Goal: Information Seeking & Learning: Compare options

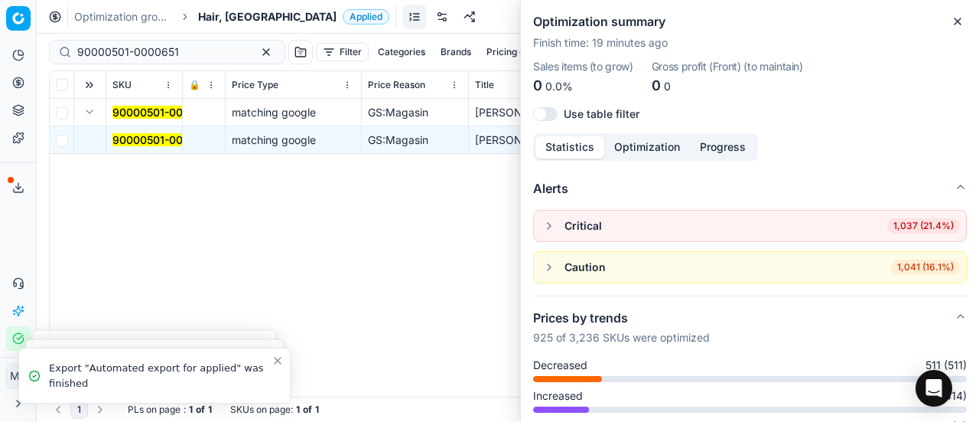
click at [956, 19] on icon "button" at bounding box center [958, 21] width 12 height 12
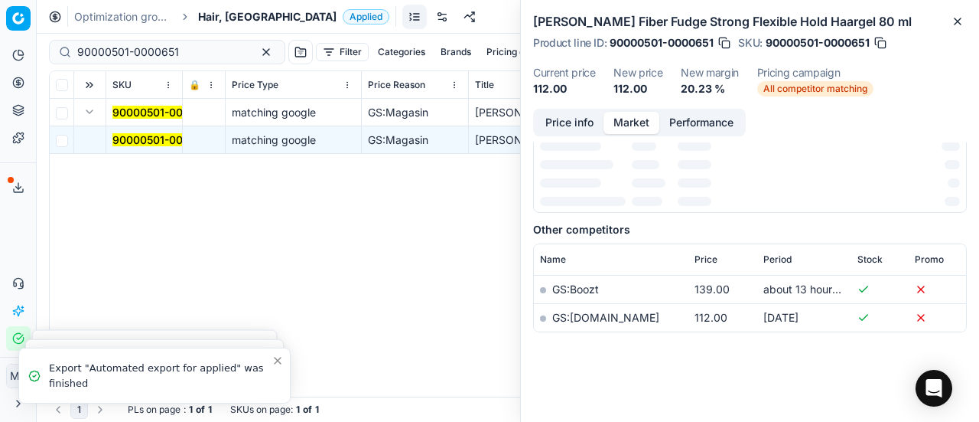
scroll to position [230, 0]
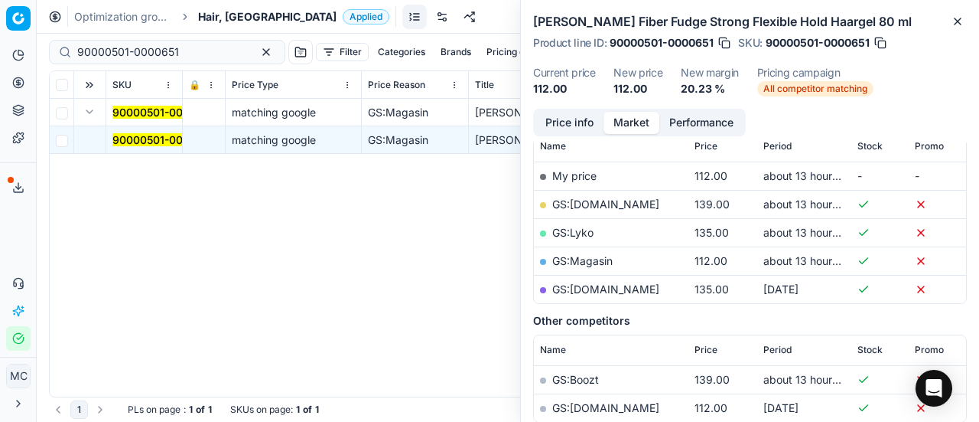
click at [9, 245] on div "Analytics Pricing Product portfolio Templates Export service 20 Contact support…" at bounding box center [18, 197] width 36 height 320
click at [13, 232] on div "Analytics Pricing Product portfolio Templates Export service 20 Contact support…" at bounding box center [18, 197] width 36 height 320
click at [18, 247] on div "Analytics Pricing Product portfolio Templates Export service 20 Contact support…" at bounding box center [18, 197] width 36 height 320
drag, startPoint x: 21, startPoint y: 226, endPoint x: 66, endPoint y: 70, distance: 162.3
click at [21, 226] on div "Analytics Pricing Product portfolio Templates Export service 20 Contact support…" at bounding box center [18, 197] width 36 height 320
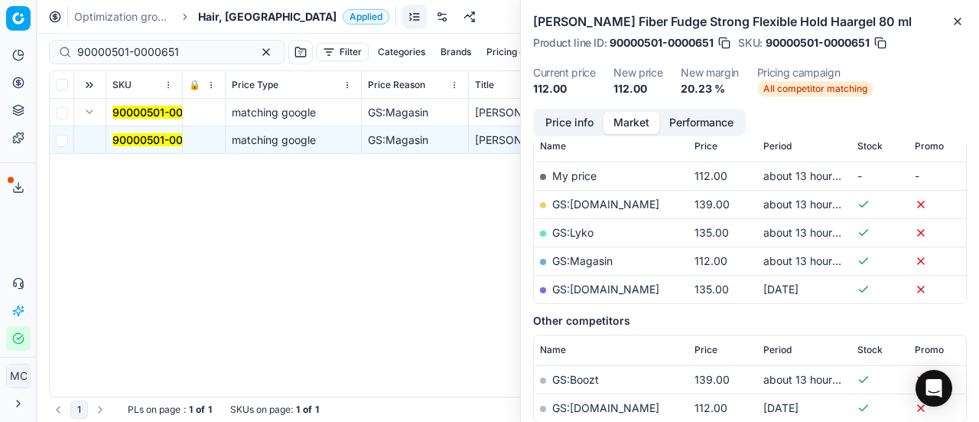
drag, startPoint x: 213, startPoint y: 19, endPoint x: 200, endPoint y: 21, distance: 13.1
click at [213, 19] on span "Hair, [GEOGRAPHIC_DATA]" at bounding box center [267, 16] width 138 height 15
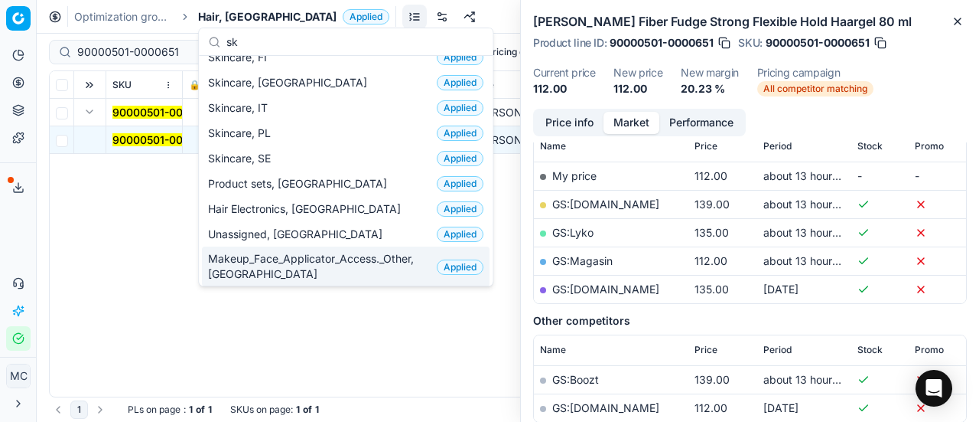
scroll to position [0, 0]
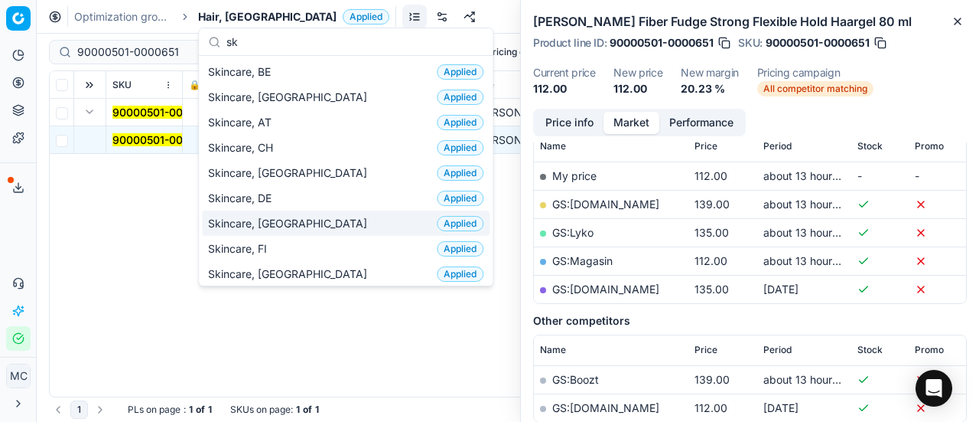
type input "sk"
click at [298, 217] on div "Skincare, DK Applied" at bounding box center [346, 222] width 288 height 25
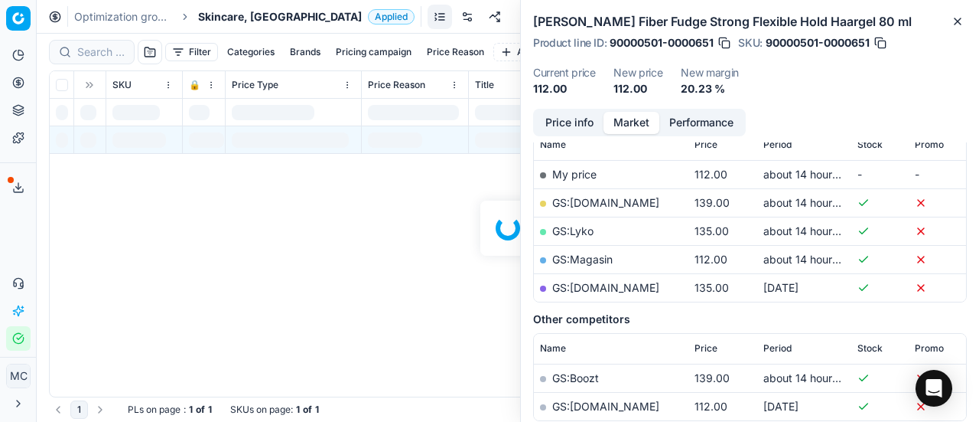
scroll to position [230, 0]
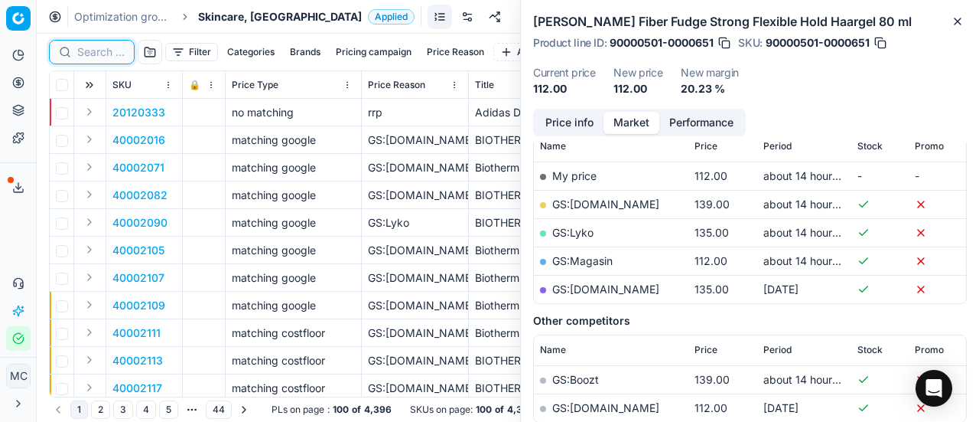
click at [107, 54] on input at bounding box center [100, 51] width 47 height 15
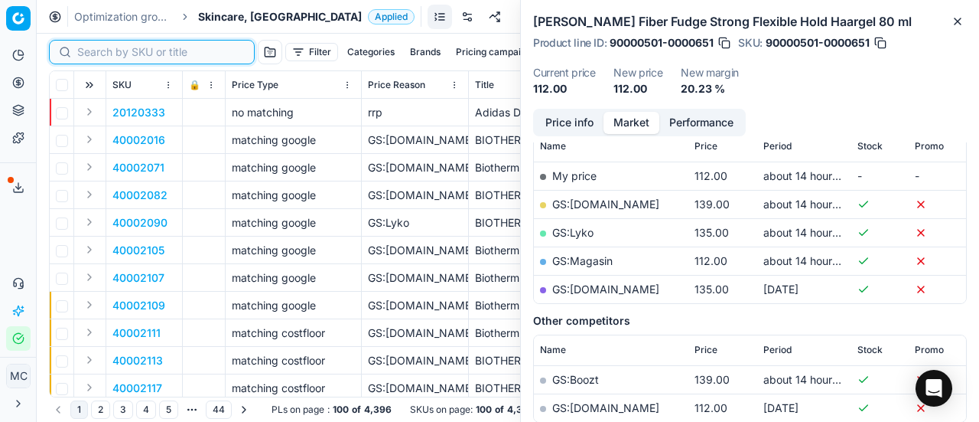
paste input "90011200-0017718"
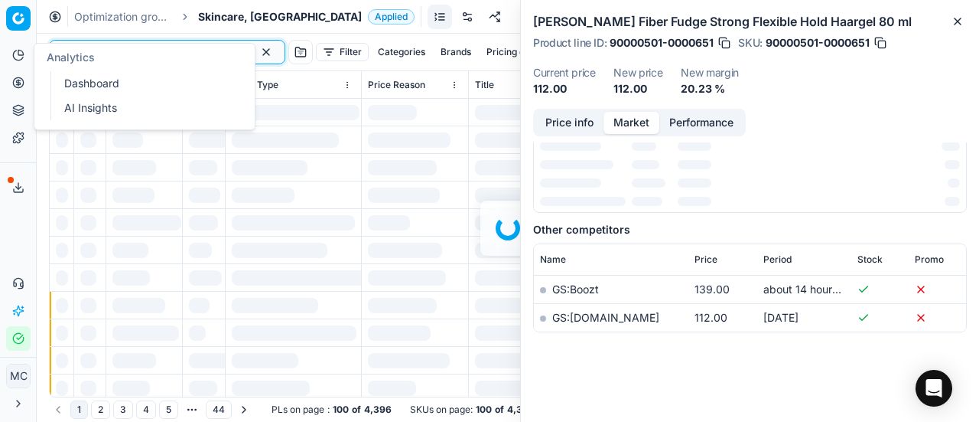
scroll to position [230, 0]
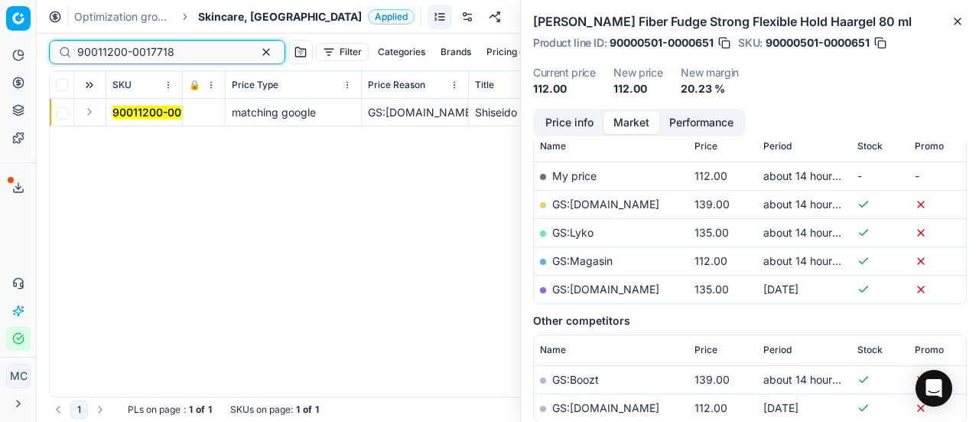
type input "90011200-0017718"
click at [92, 112] on button "Expand" at bounding box center [89, 112] width 18 height 18
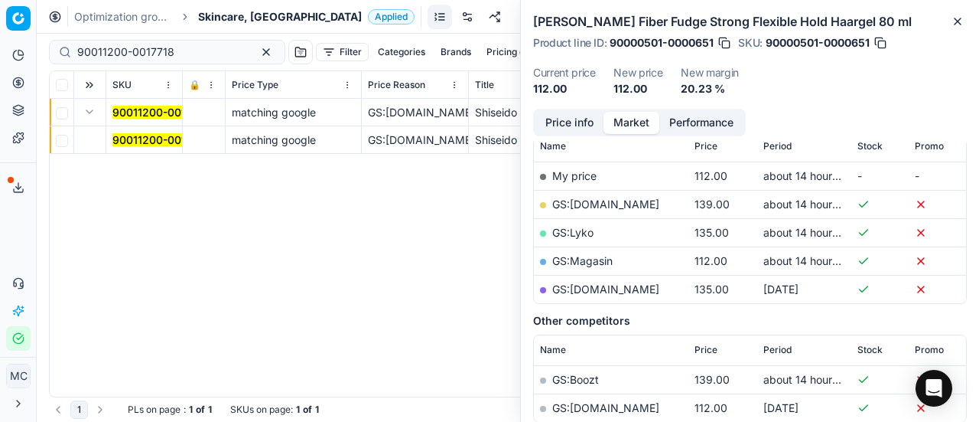
click at [141, 134] on span "90011200-0017718" at bounding box center [160, 139] width 97 height 15
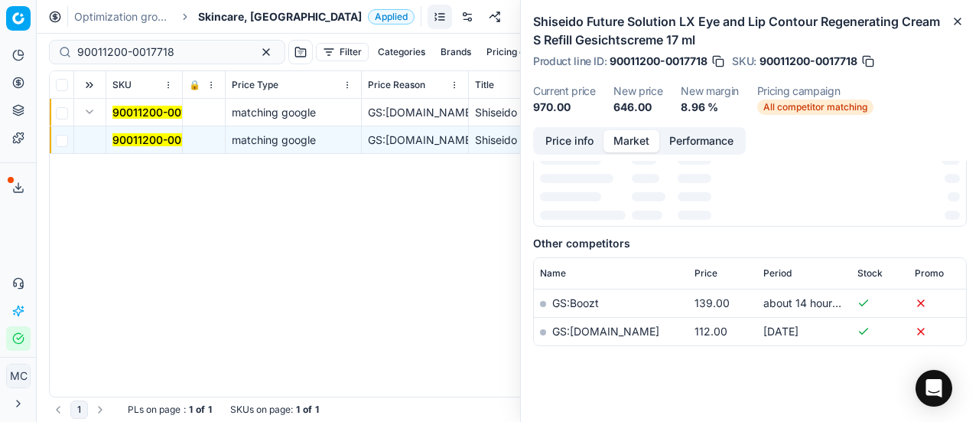
click at [142, 134] on mark "90011200-0017718" at bounding box center [160, 139] width 97 height 13
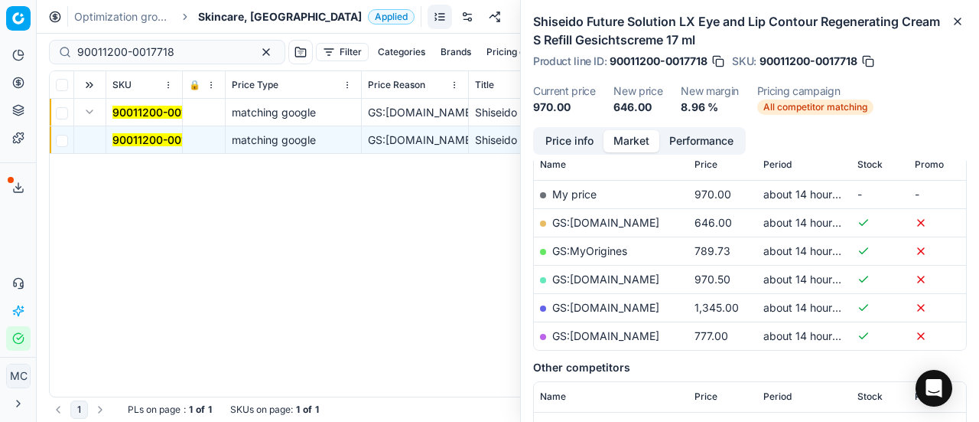
click at [571, 140] on button "Price info" at bounding box center [570, 141] width 68 height 22
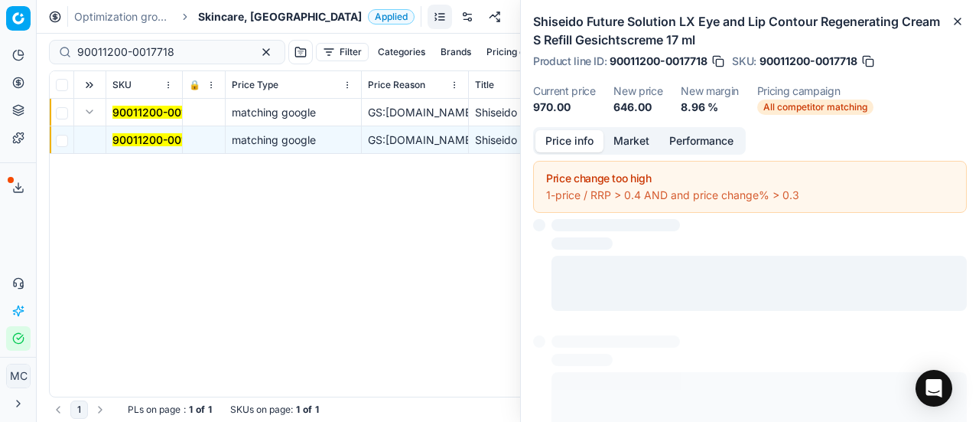
scroll to position [87, 0]
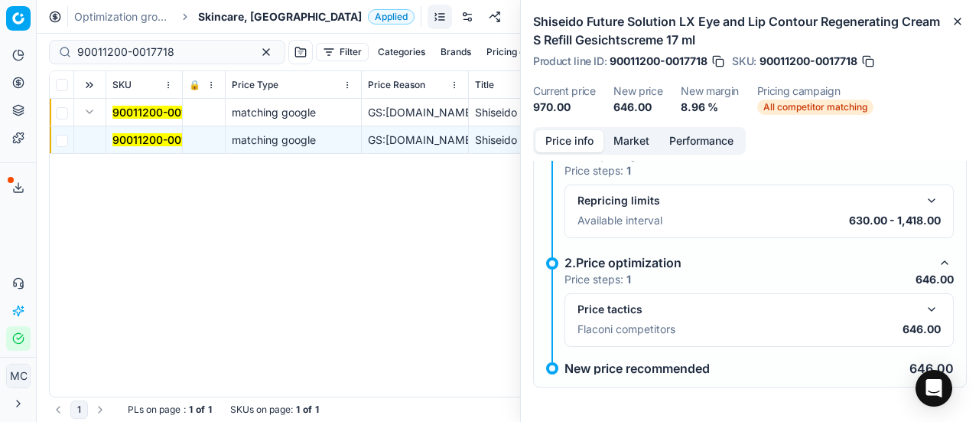
click at [923, 309] on button "button" at bounding box center [932, 309] width 18 height 18
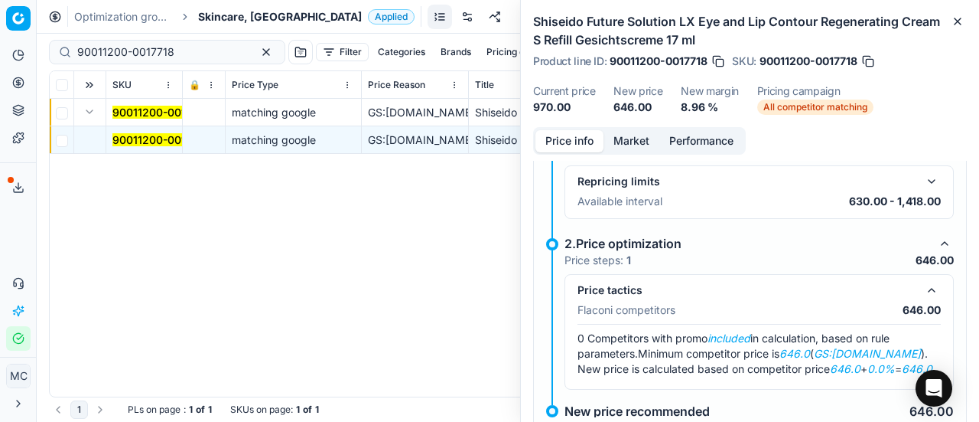
scroll to position [148, 0]
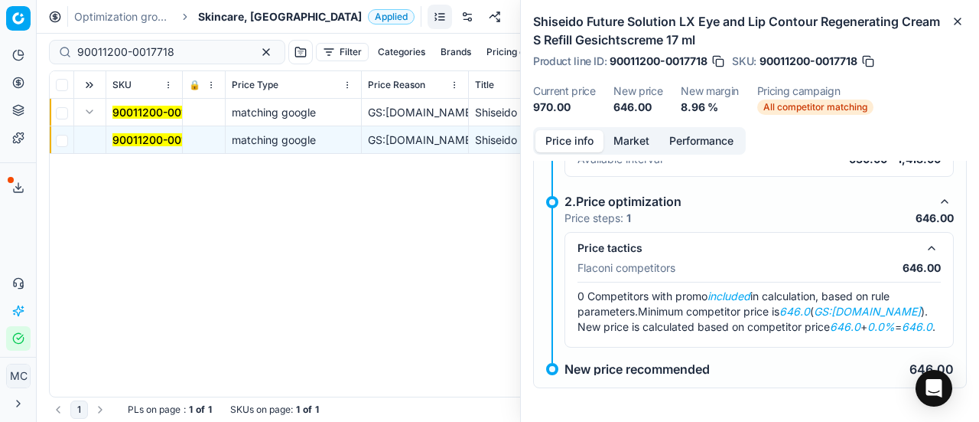
click at [632, 132] on button "Market" at bounding box center [632, 141] width 56 height 22
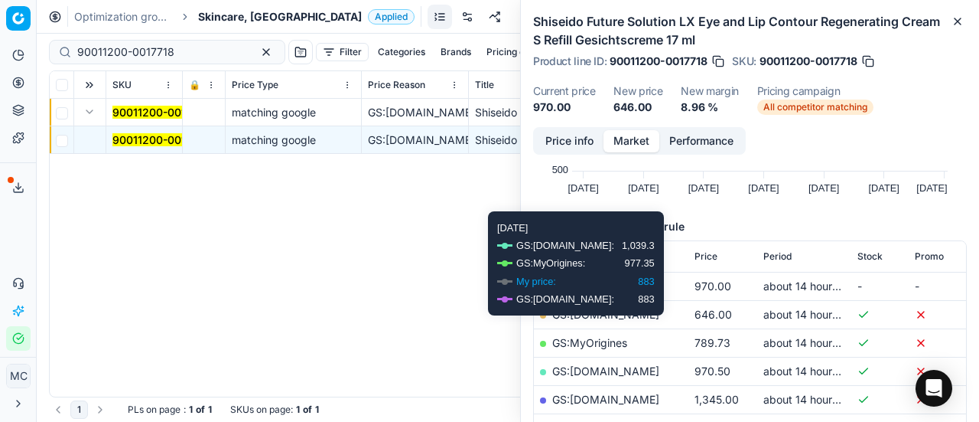
scroll to position [230, 0]
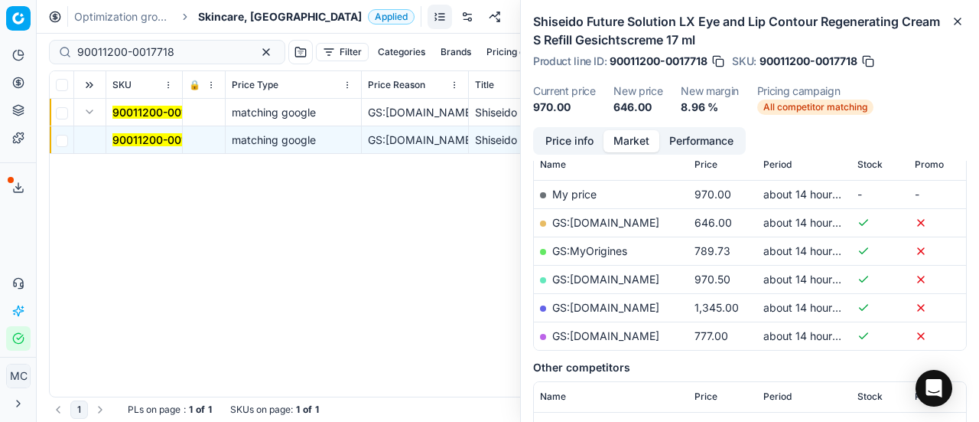
click at [598, 223] on link "GS:Deloox.dk" at bounding box center [605, 222] width 107 height 13
click at [220, 18] on span "Skincare, [GEOGRAPHIC_DATA]" at bounding box center [280, 16] width 164 height 15
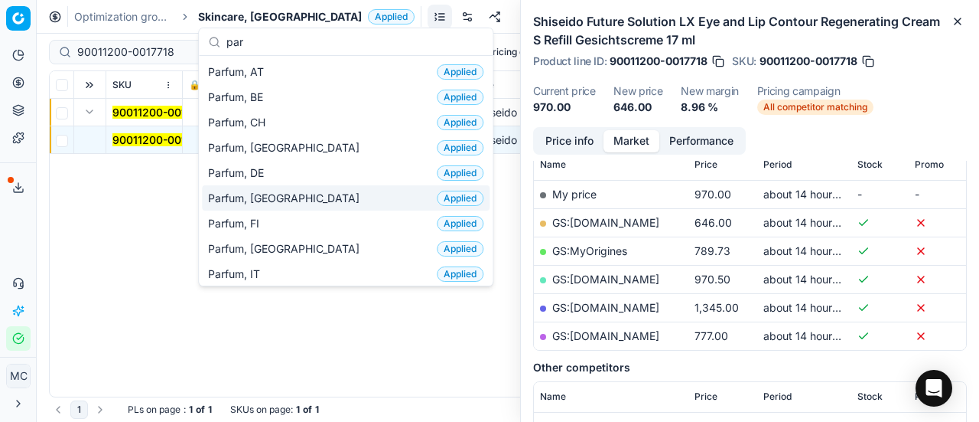
type input "par"
click at [262, 192] on span "Parfum, [GEOGRAPHIC_DATA]" at bounding box center [287, 198] width 158 height 15
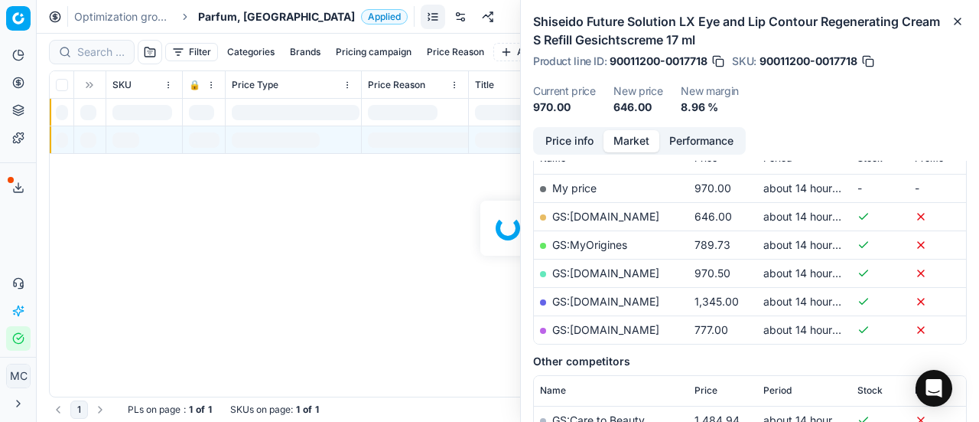
scroll to position [230, 0]
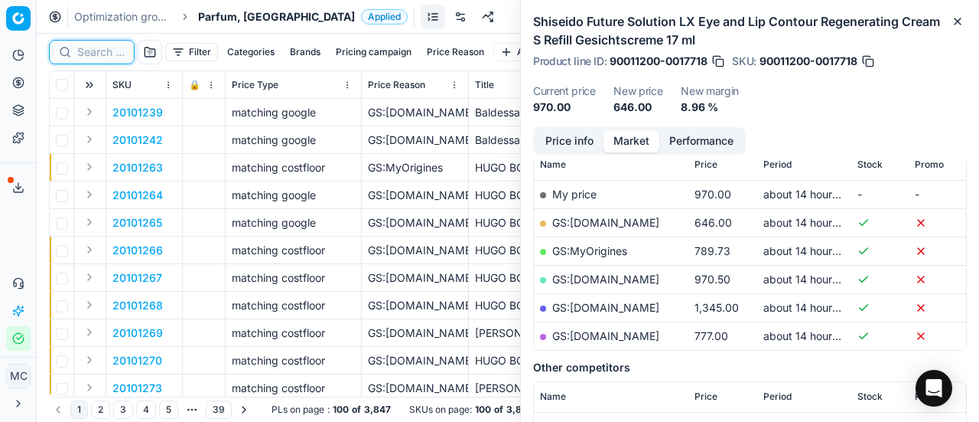
click at [112, 54] on input at bounding box center [100, 51] width 47 height 15
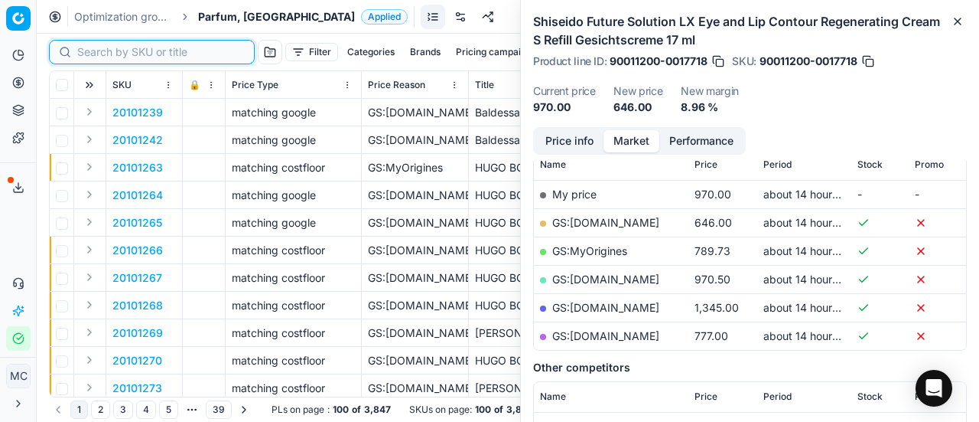
paste input "80066269-100"
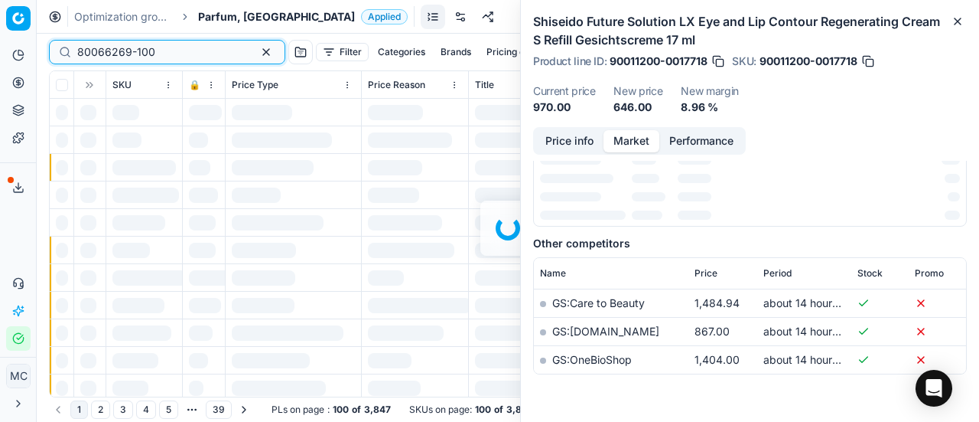
scroll to position [230, 0]
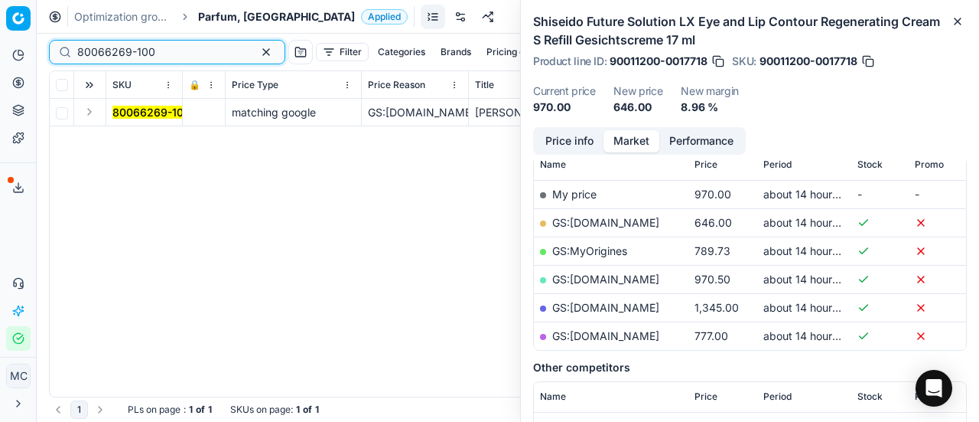
type input "80066269-100"
click at [87, 117] on button "Expand" at bounding box center [89, 112] width 18 height 18
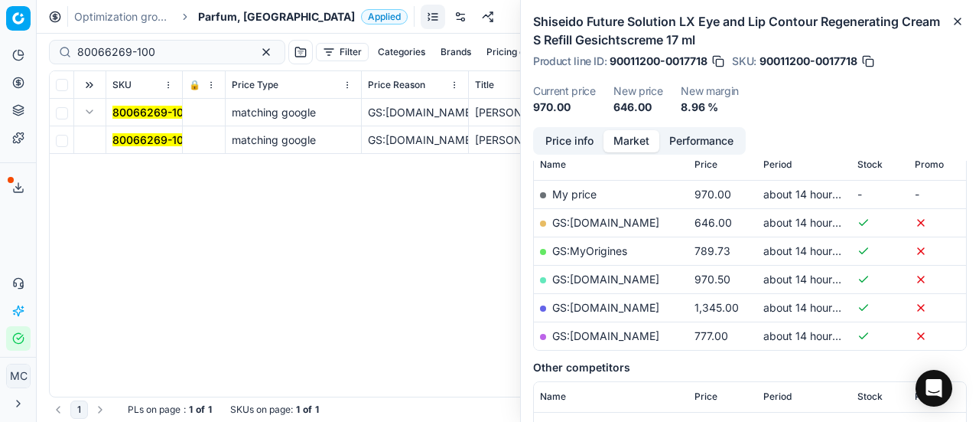
click at [147, 135] on mark "80066269-100" at bounding box center [151, 139] width 78 height 13
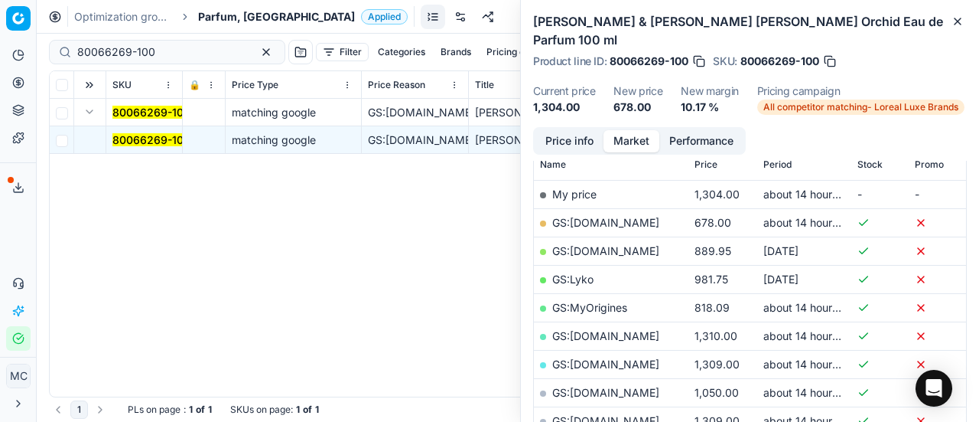
click at [575, 130] on button "Price info" at bounding box center [570, 141] width 68 height 22
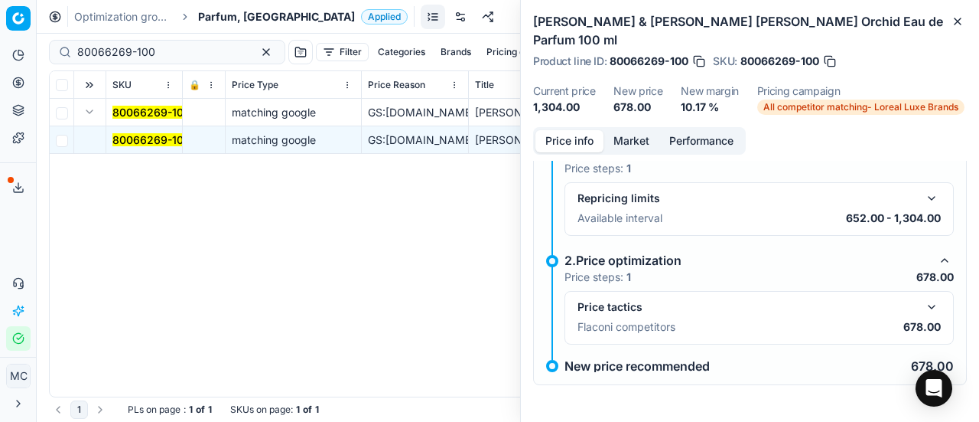
scroll to position [11, 0]
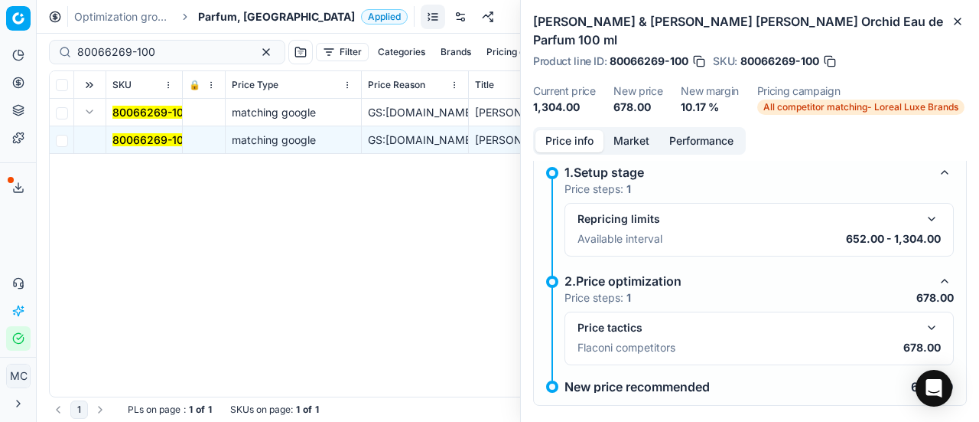
click at [132, 142] on mark "80066269-100" at bounding box center [151, 139] width 78 height 13
click at [923, 318] on button "button" at bounding box center [932, 327] width 18 height 18
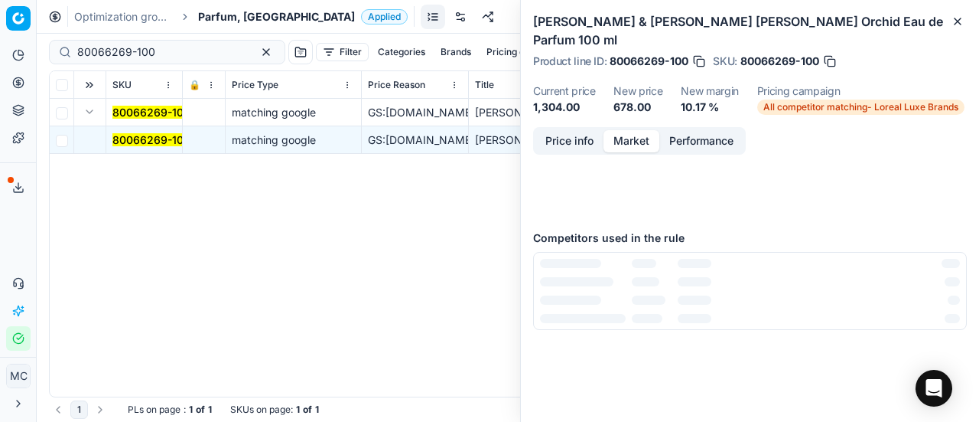
click at [636, 130] on button "Market" at bounding box center [632, 141] width 56 height 22
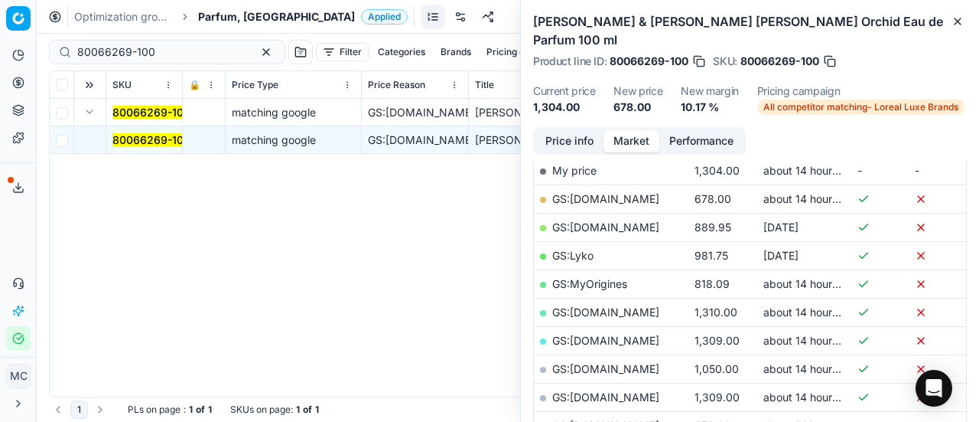
scroll to position [230, 0]
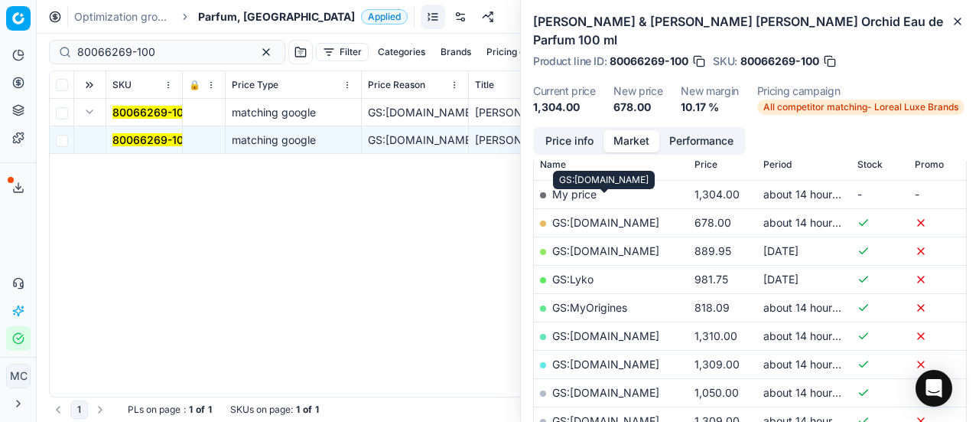
click at [626, 216] on link "GS:ComputerSalg.dk" at bounding box center [605, 222] width 107 height 13
click at [246, 18] on span "Parfum, [GEOGRAPHIC_DATA]" at bounding box center [276, 16] width 157 height 15
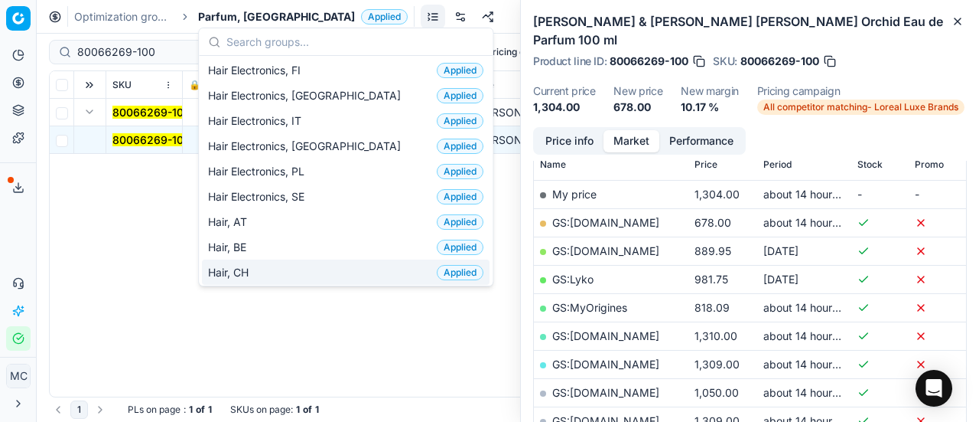
scroll to position [306, 0]
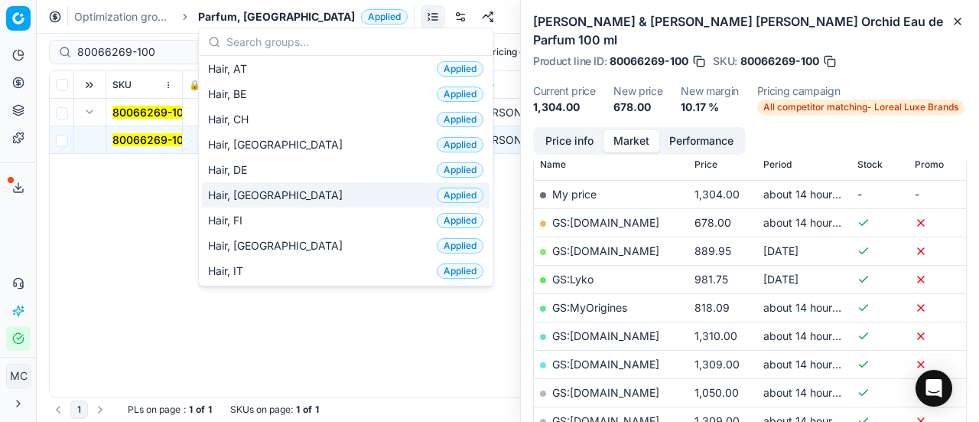
click at [292, 194] on div "Hair, DK Applied" at bounding box center [346, 194] width 288 height 25
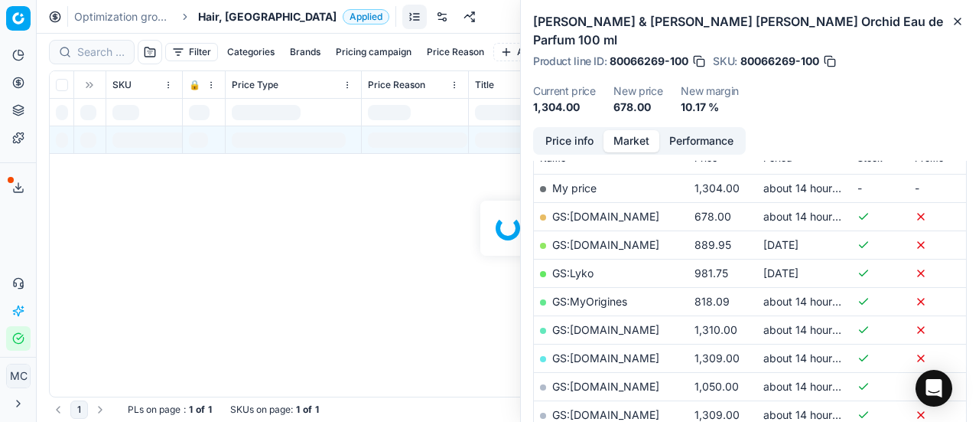
scroll to position [230, 0]
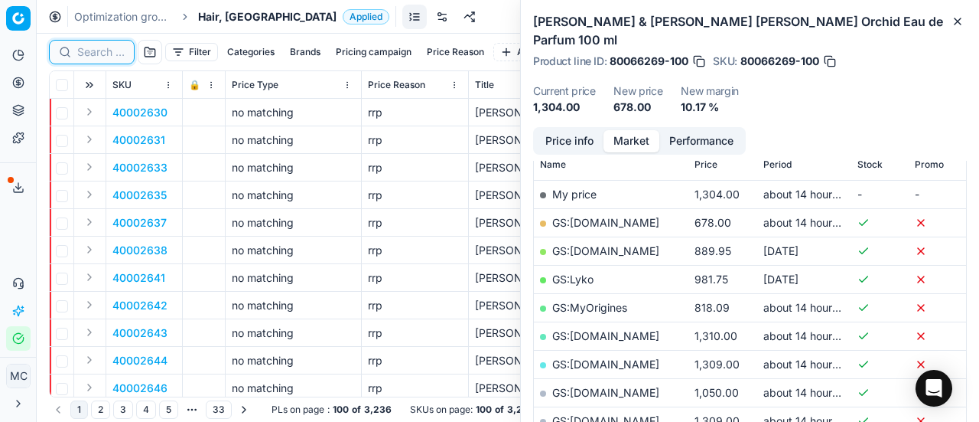
click at [98, 47] on input at bounding box center [100, 51] width 47 height 15
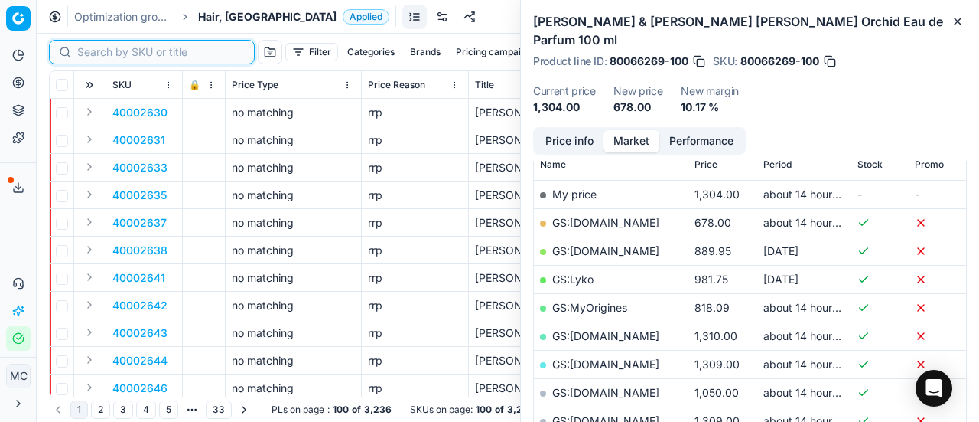
paste input "90012884-0020453"
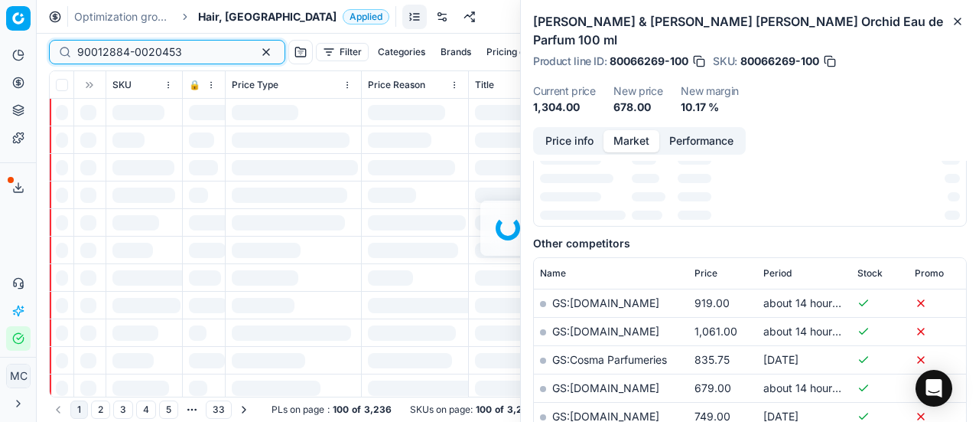
scroll to position [230, 0]
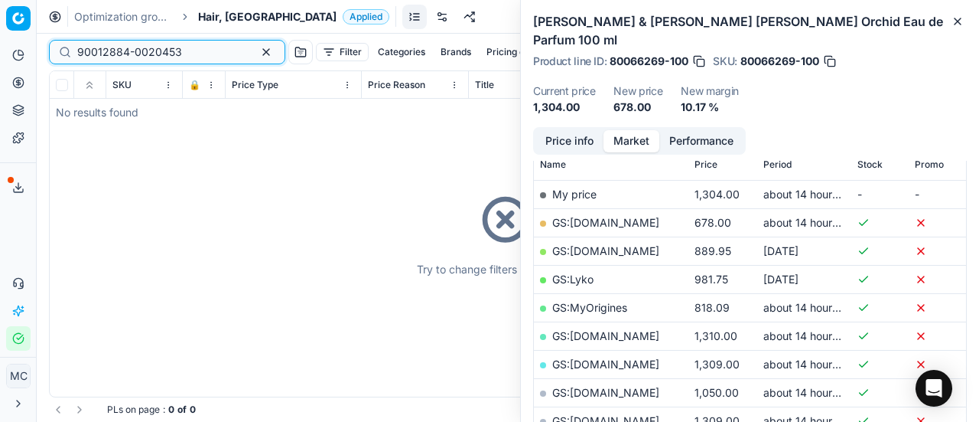
type input "90012884-0020453"
click at [208, 18] on span "Hair, [GEOGRAPHIC_DATA]" at bounding box center [267, 16] width 138 height 15
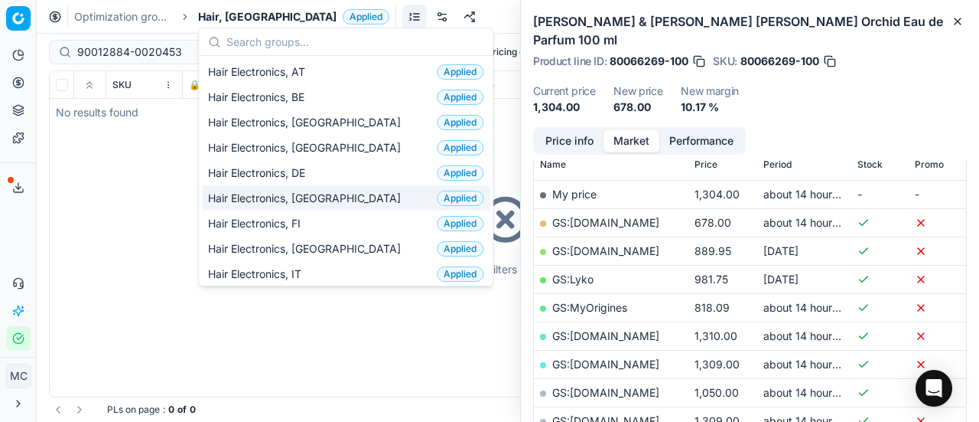
click at [337, 188] on div "Hair Electronics, DK Applied" at bounding box center [346, 197] width 288 height 25
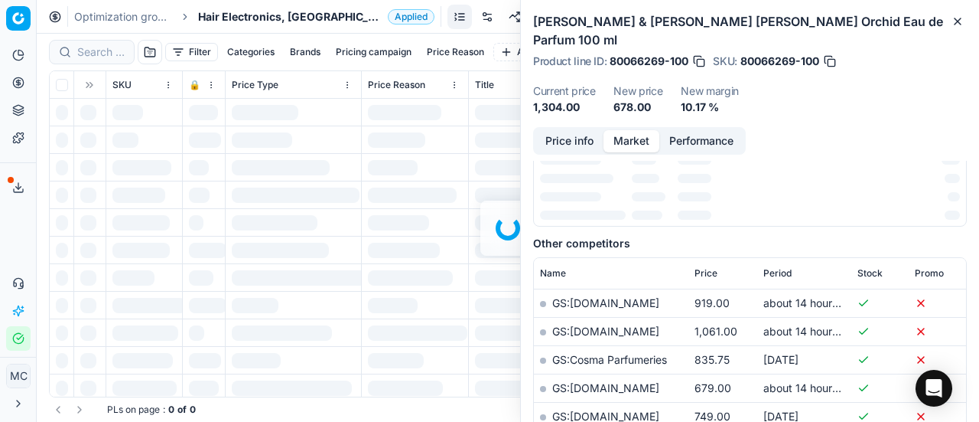
scroll to position [230, 0]
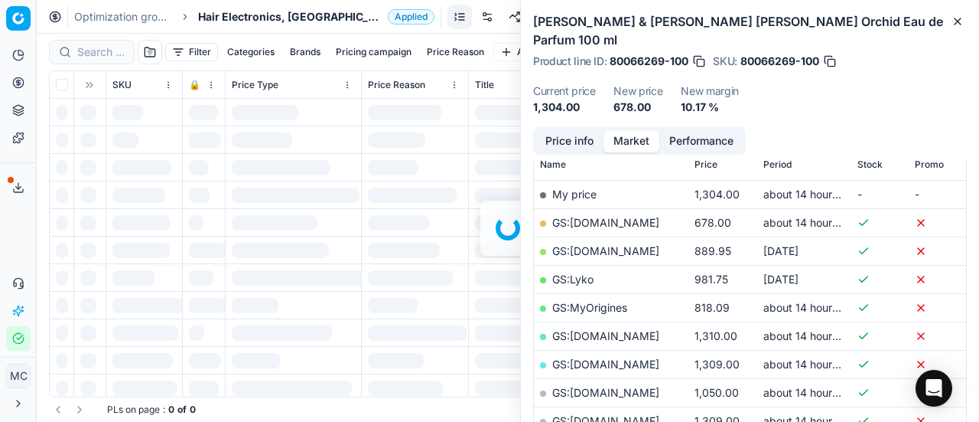
click at [95, 49] on div at bounding box center [508, 228] width 943 height 388
click at [95, 49] on div "Filter Categories Brands Pricing campaign Price Reason Add filter Bulk update A…" at bounding box center [508, 228] width 943 height 388
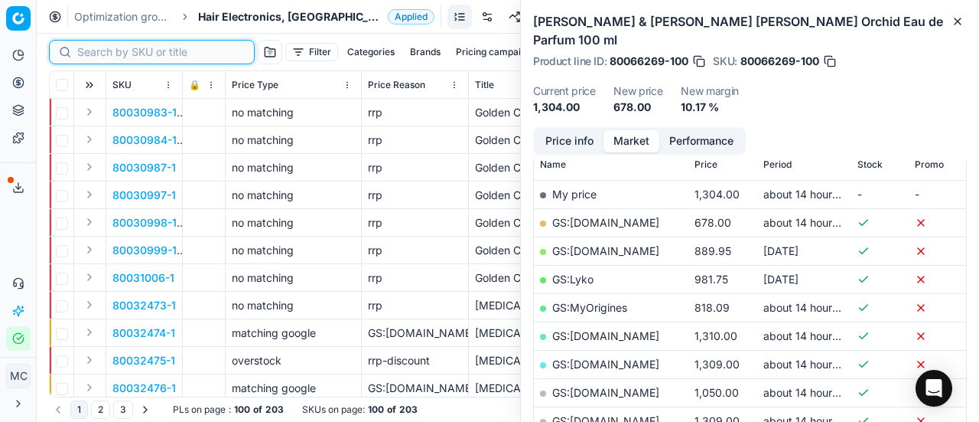
click at [95, 49] on input at bounding box center [161, 51] width 168 height 15
paste input "90012884-0020453"
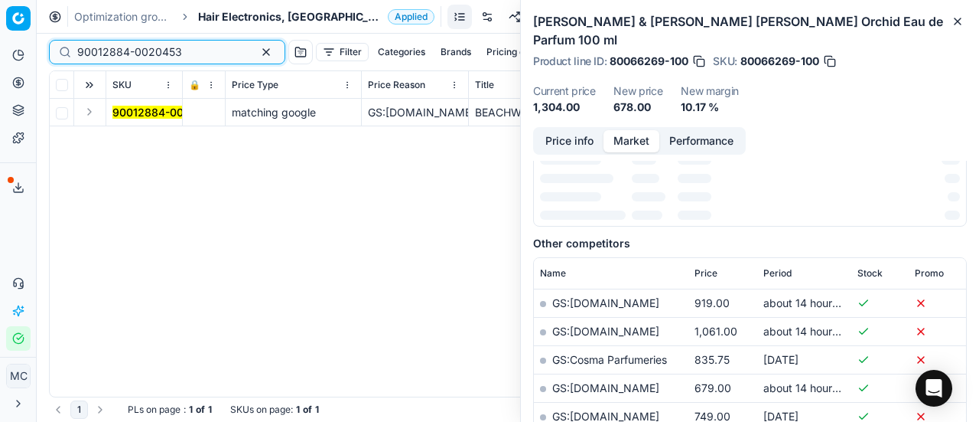
scroll to position [230, 0]
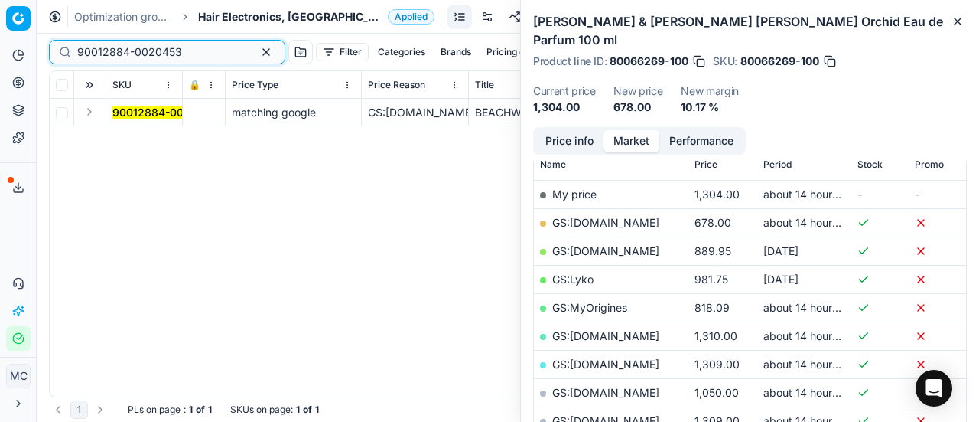
type input "90012884-0020453"
click at [88, 109] on button "Expand" at bounding box center [89, 112] width 18 height 18
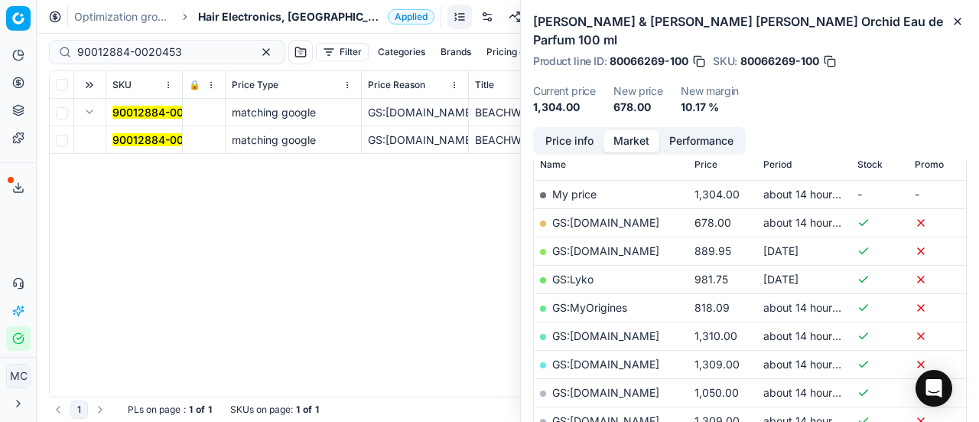
click at [130, 134] on mark "90012884-0020453" at bounding box center [164, 139] width 105 height 13
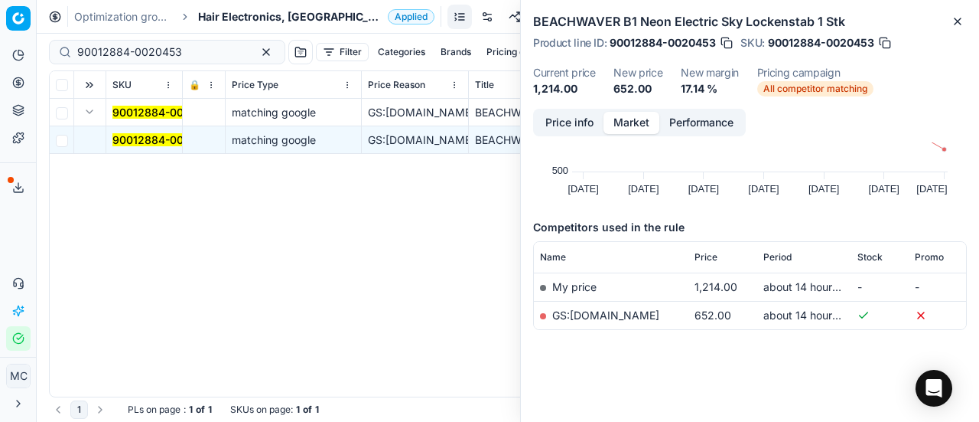
scroll to position [0, 0]
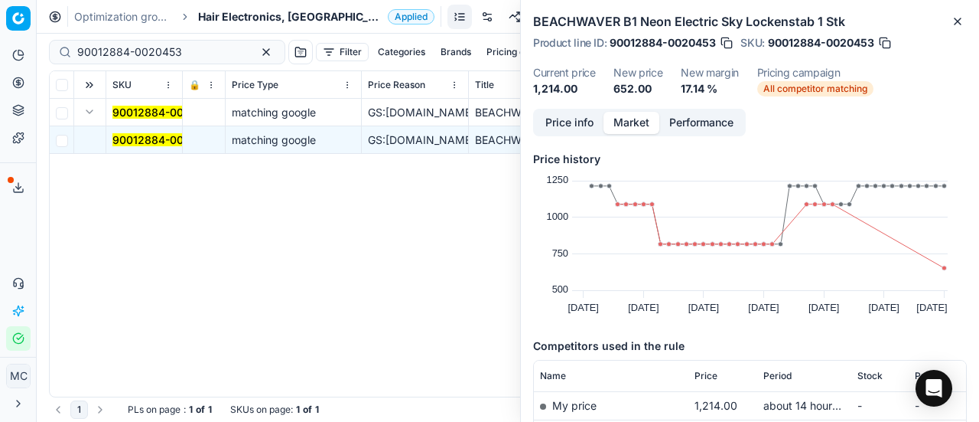
click at [569, 123] on button "Price info" at bounding box center [570, 123] width 68 height 22
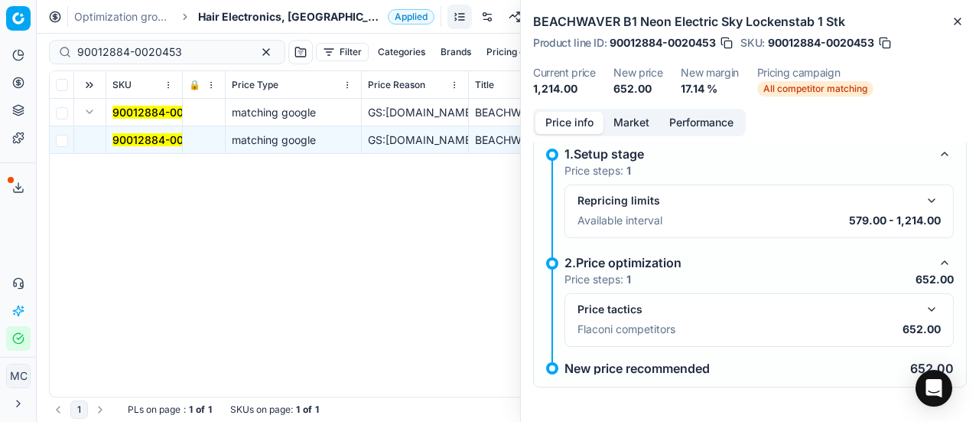
click at [923, 306] on button "button" at bounding box center [932, 309] width 18 height 18
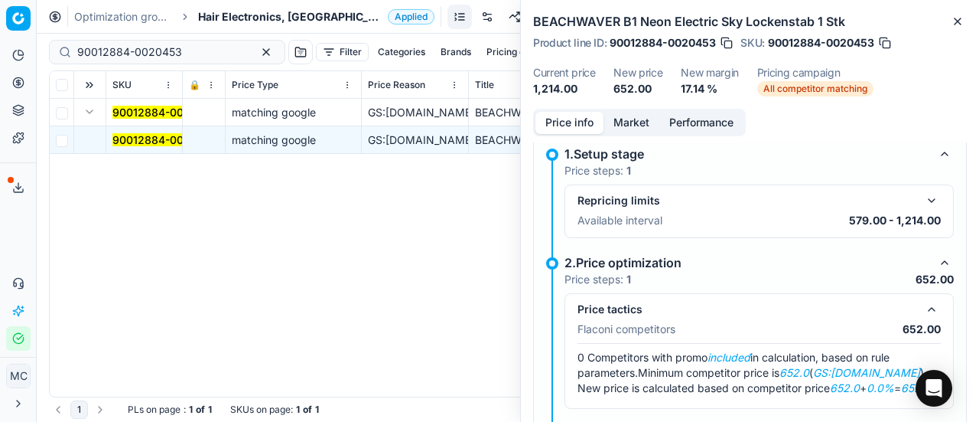
click at [624, 123] on button "Market" at bounding box center [632, 123] width 56 height 22
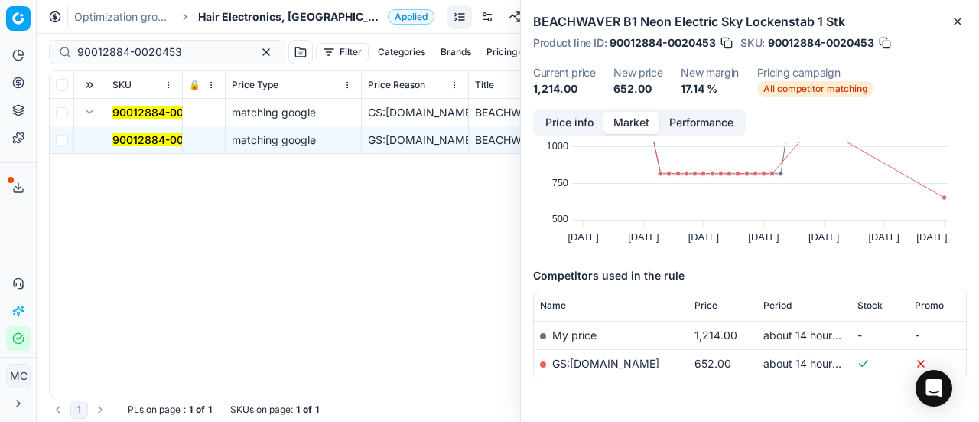
scroll to position [117, 0]
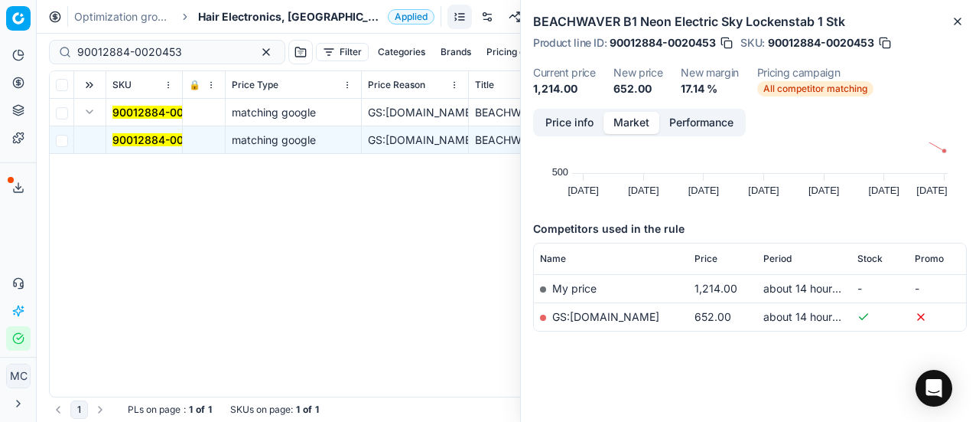
click at [611, 315] on link "GS:Cocopanda.dk" at bounding box center [605, 316] width 107 height 13
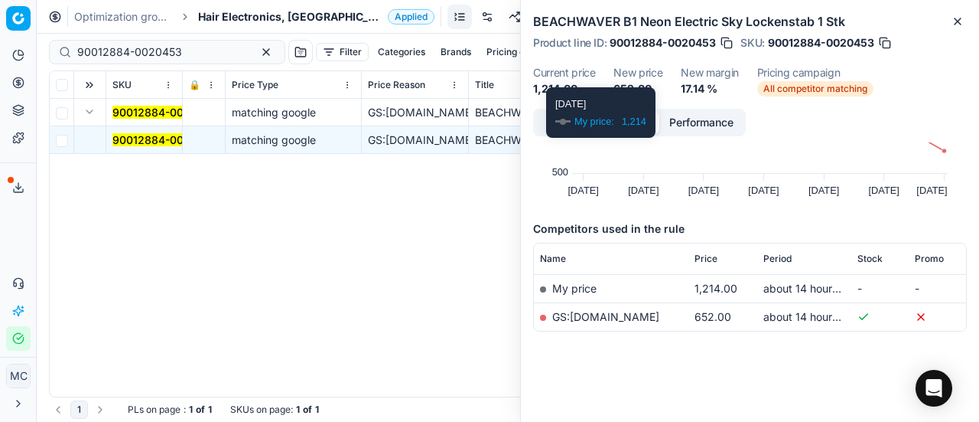
click at [571, 123] on button "Price info" at bounding box center [570, 123] width 68 height 22
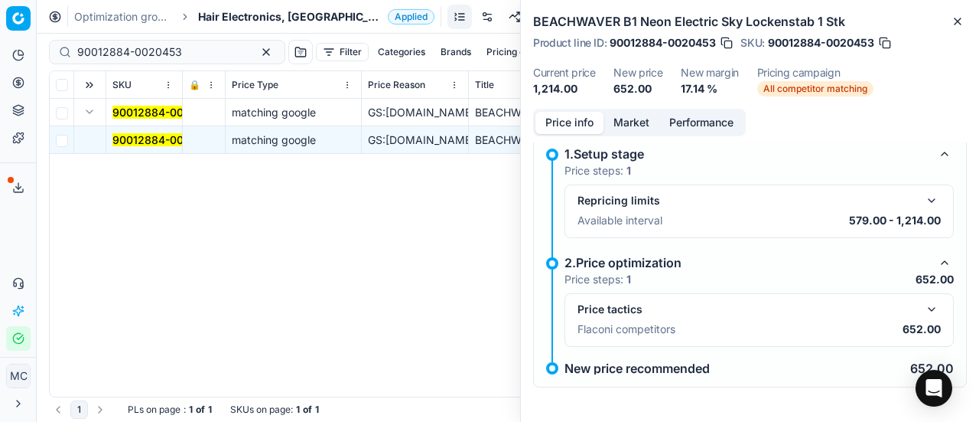
click at [622, 114] on button "Market" at bounding box center [632, 123] width 56 height 22
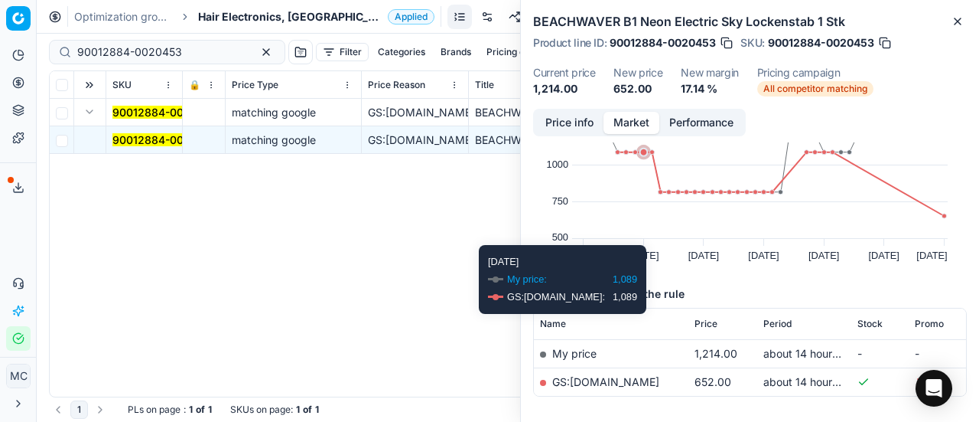
scroll to position [77, 0]
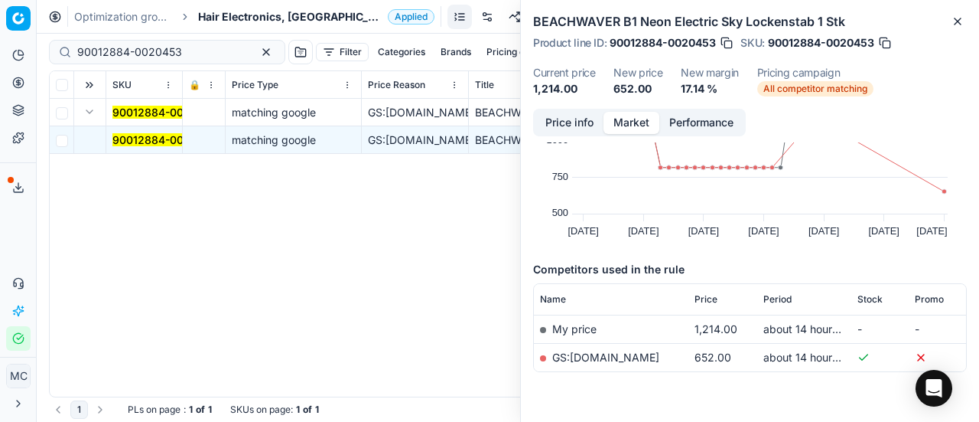
click at [228, 15] on span "Hair Electronics, [GEOGRAPHIC_DATA]" at bounding box center [290, 16] width 184 height 15
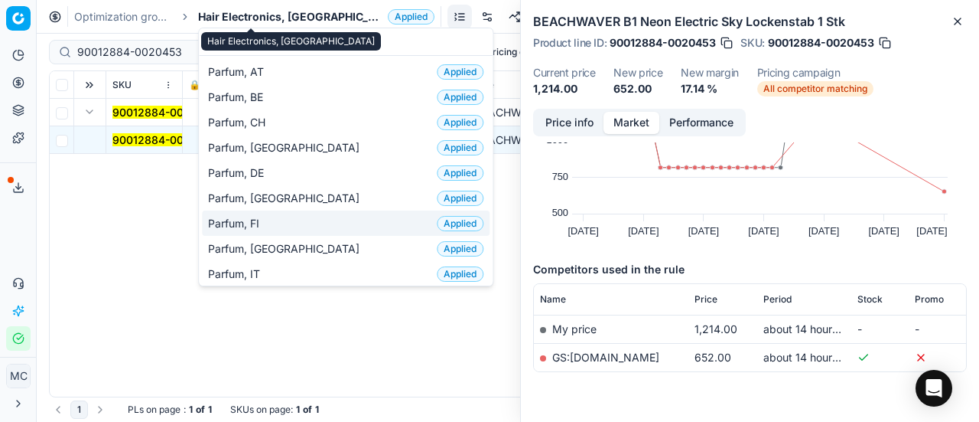
type input "par"
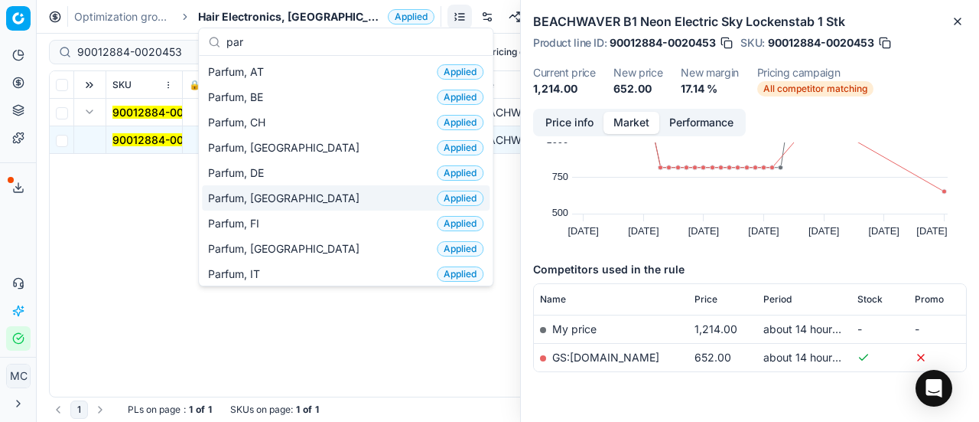
drag, startPoint x: 279, startPoint y: 193, endPoint x: 145, endPoint y: 93, distance: 167.9
click at [279, 195] on div "Parfum, DK Applied" at bounding box center [346, 197] width 288 height 25
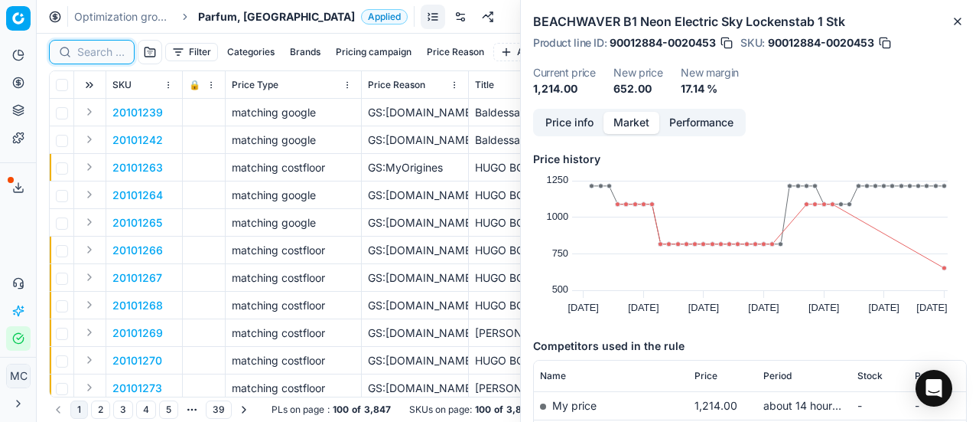
click at [97, 50] on input at bounding box center [100, 51] width 47 height 15
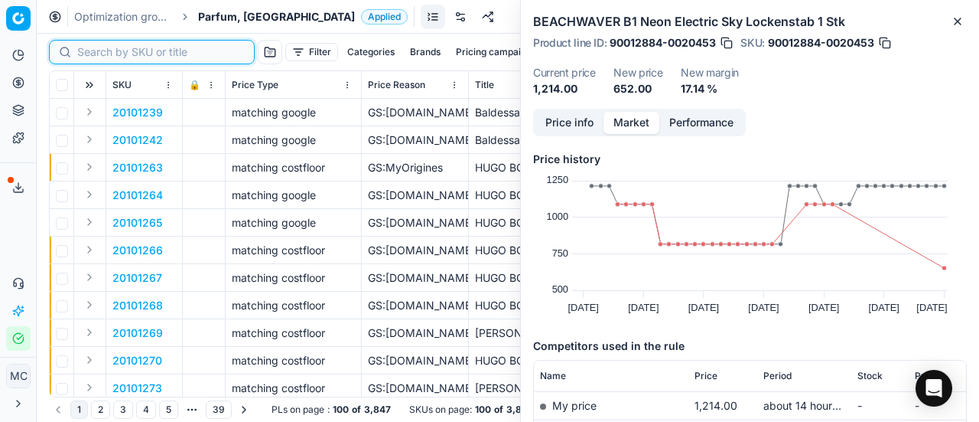
paste input "80075246-100"
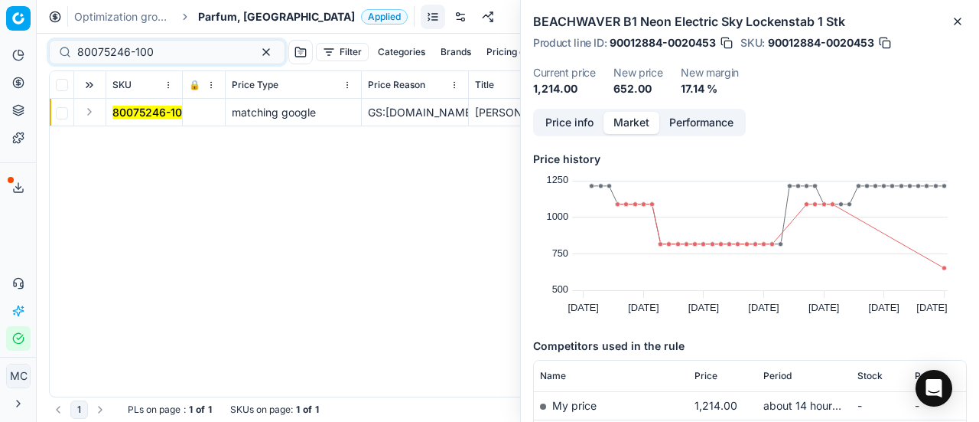
drag, startPoint x: 89, startPoint y: 114, endPoint x: 104, endPoint y: 123, distance: 17.8
click at [97, 120] on td at bounding box center [90, 113] width 32 height 28
drag, startPoint x: 89, startPoint y: 110, endPoint x: 131, endPoint y: 125, distance: 44.5
click at [90, 110] on button "Expand" at bounding box center [89, 112] width 18 height 18
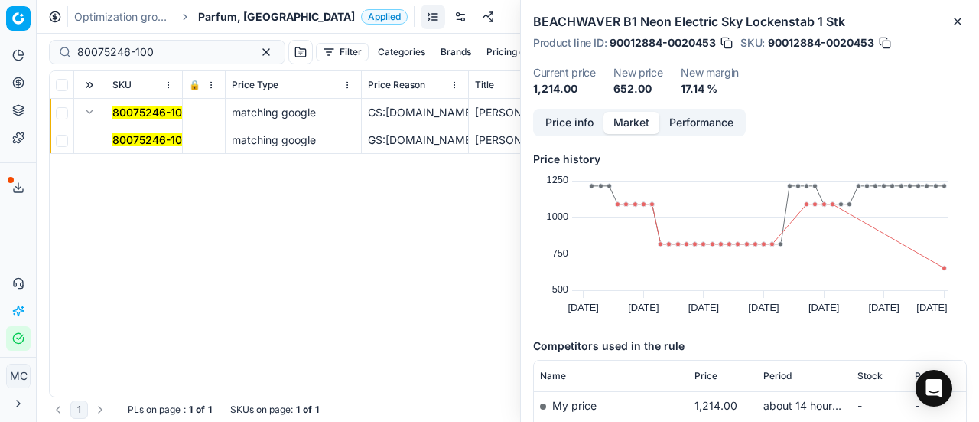
click at [154, 137] on mark "80075246-100" at bounding box center [150, 139] width 77 height 13
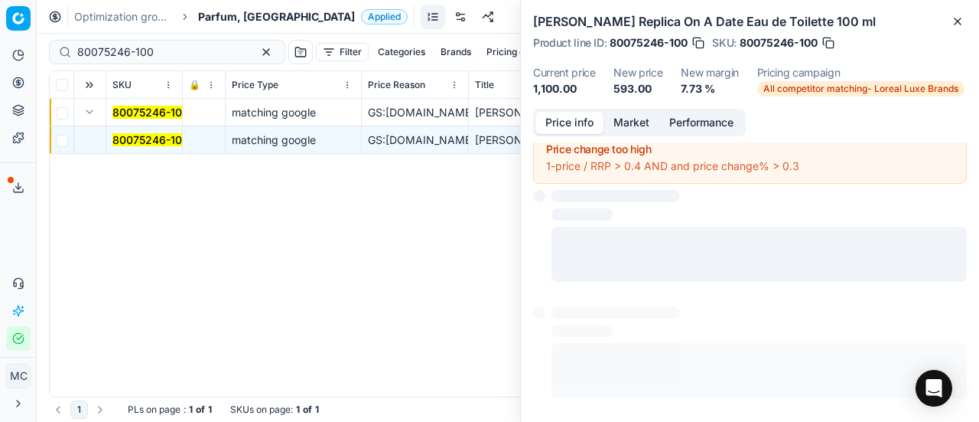
click at [589, 126] on button "Price info" at bounding box center [570, 123] width 68 height 22
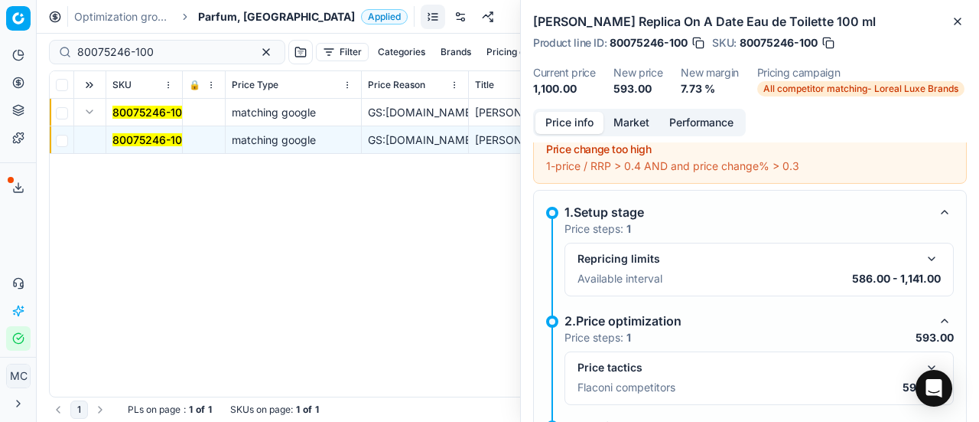
scroll to position [69, 0]
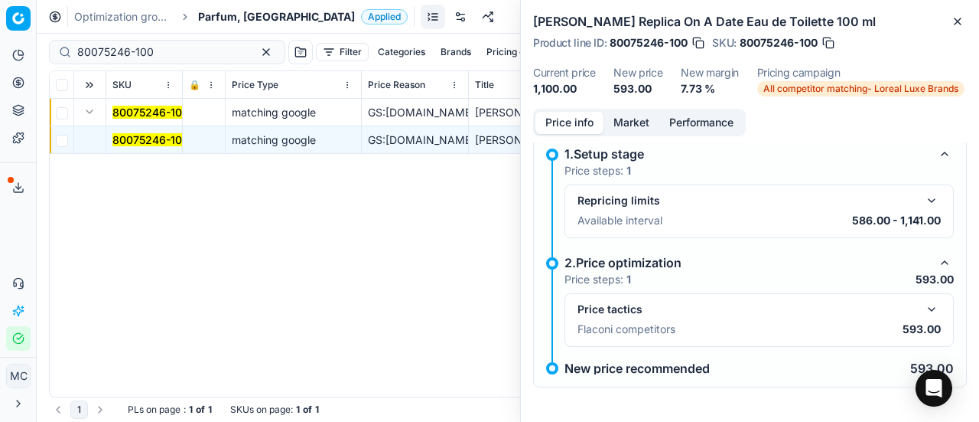
click at [923, 307] on button "button" at bounding box center [932, 309] width 18 height 18
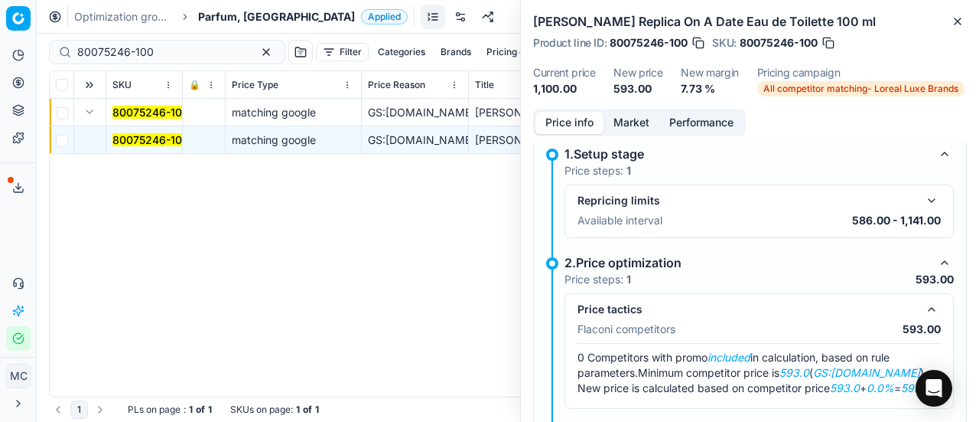
click at [649, 129] on button "Market" at bounding box center [632, 123] width 56 height 22
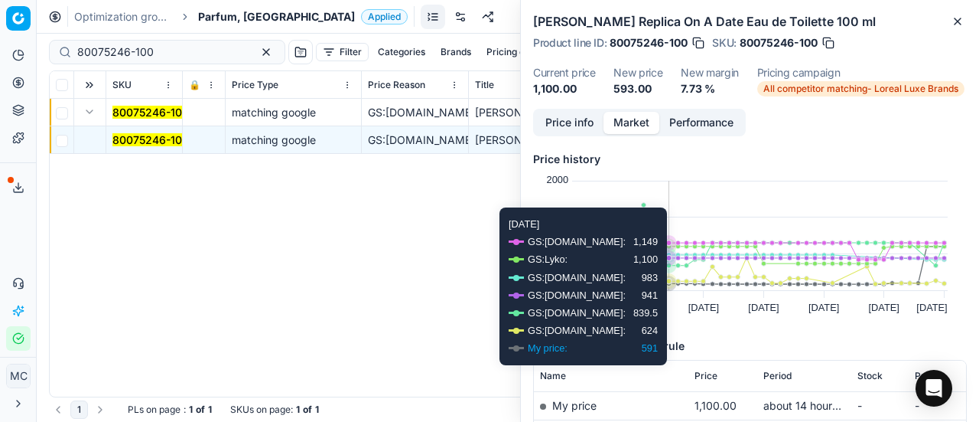
scroll to position [153, 0]
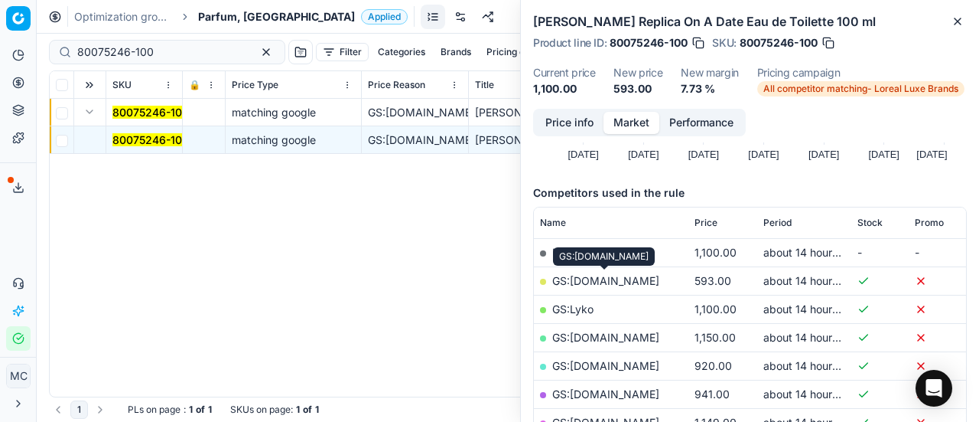
click at [647, 276] on link "GS:ComputerSalg.dk" at bounding box center [605, 280] width 107 height 13
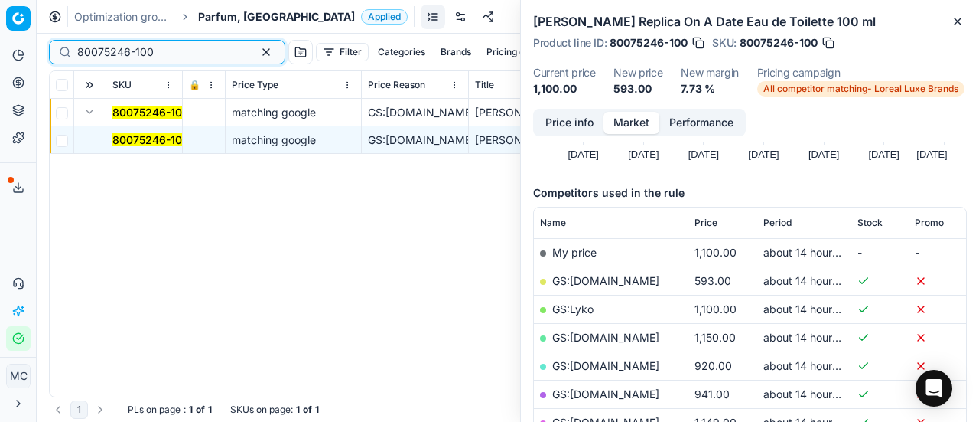
drag, startPoint x: 194, startPoint y: 55, endPoint x: 5, endPoint y: 31, distance: 190.5
click at [0, 31] on div "Pricing platform Analytics Pricing Product portfolio Templates Export service 2…" at bounding box center [489, 211] width 979 height 422
paste input "90006168-00093"
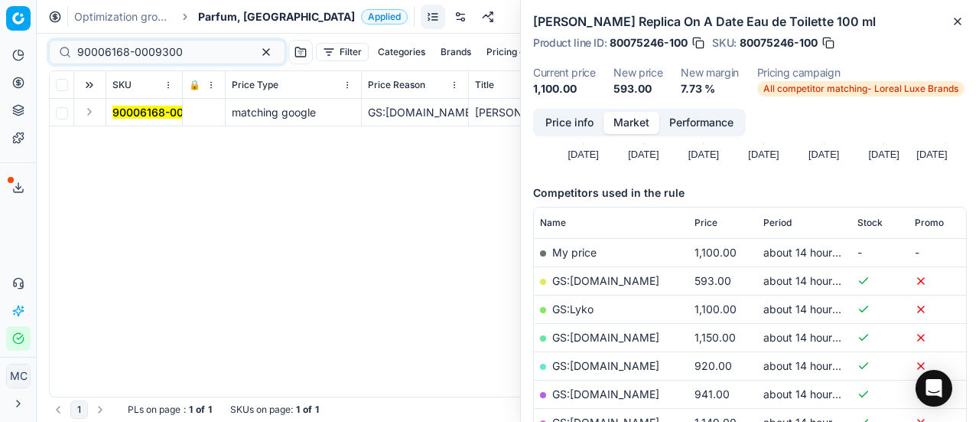
click at [90, 112] on button "Expand" at bounding box center [89, 112] width 18 height 18
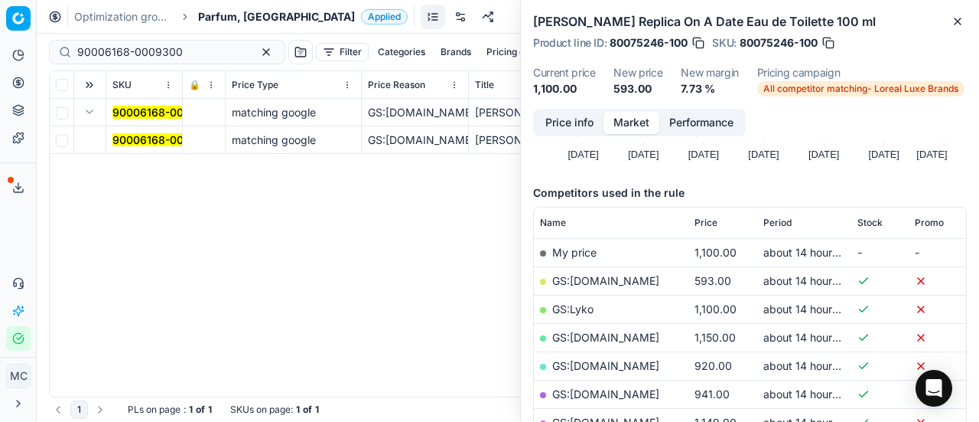
click at [139, 142] on mark "90006168-0009300" at bounding box center [165, 139] width 106 height 13
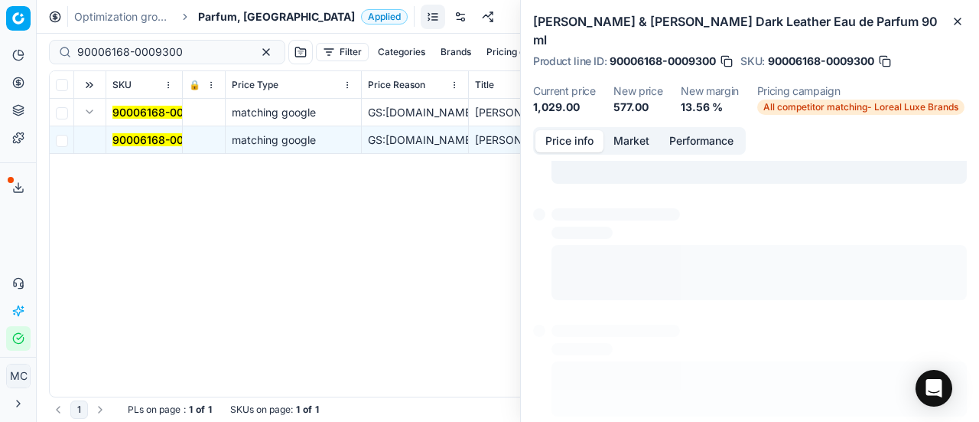
click at [574, 130] on button "Price info" at bounding box center [570, 141] width 68 height 22
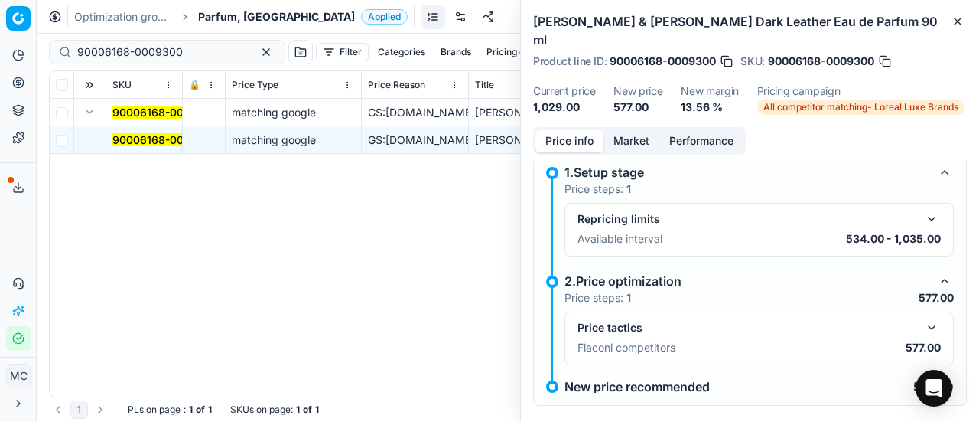
click at [926, 318] on button "button" at bounding box center [932, 327] width 18 height 18
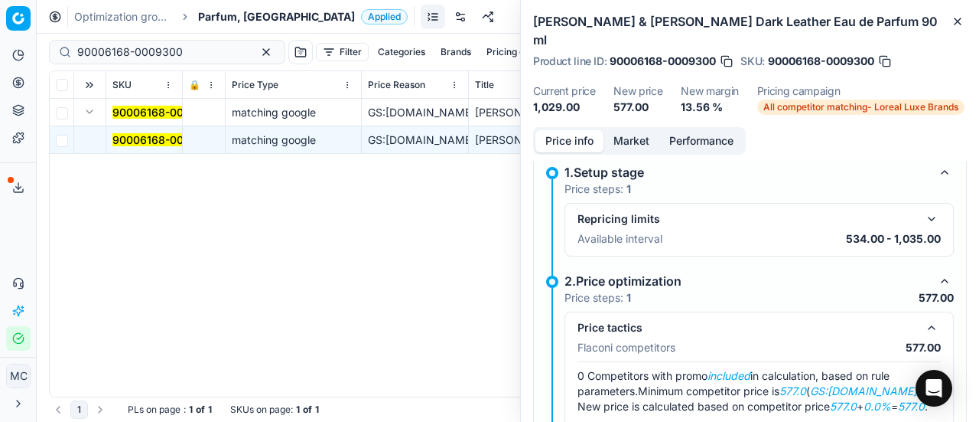
click at [620, 130] on button "Market" at bounding box center [632, 141] width 56 height 22
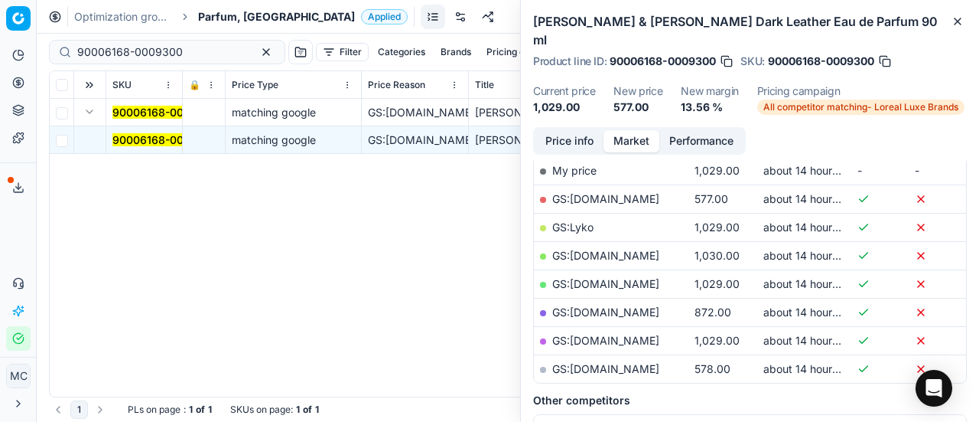
scroll to position [230, 0]
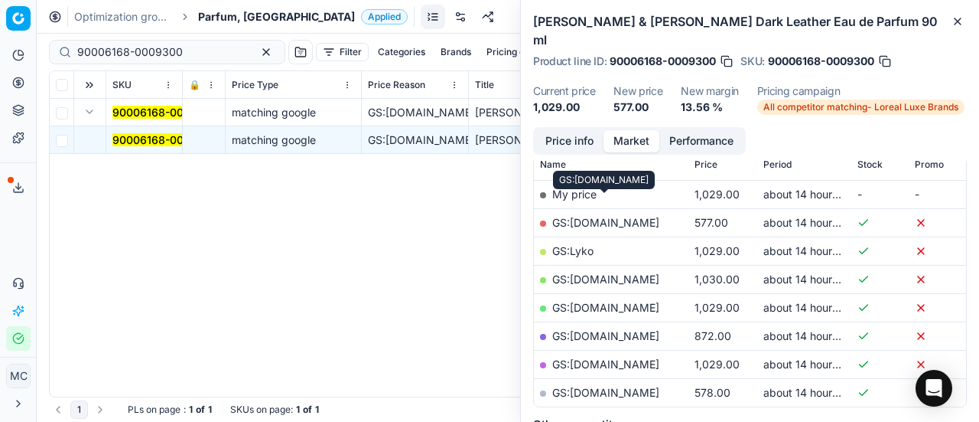
click at [617, 216] on link "GS:ComputerSalg.dk" at bounding box center [605, 222] width 107 height 13
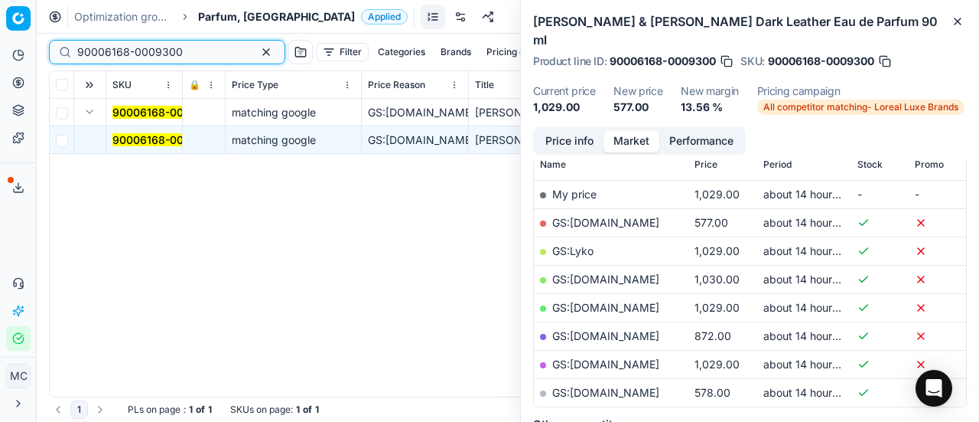
drag, startPoint x: 200, startPoint y: 54, endPoint x: 0, endPoint y: 22, distance: 202.9
click at [0, 22] on div "Pricing platform Analytics Pricing Product portfolio Templates Export service 2…" at bounding box center [489, 211] width 979 height 422
paste input "7872-0012254"
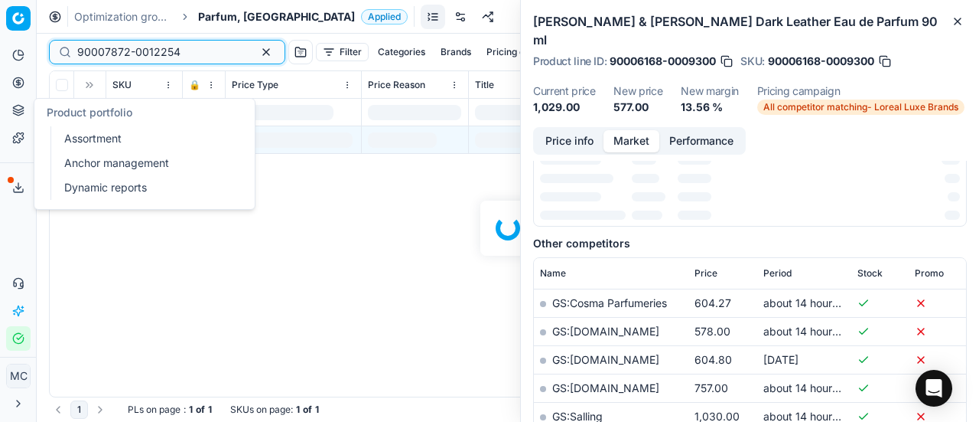
scroll to position [230, 0]
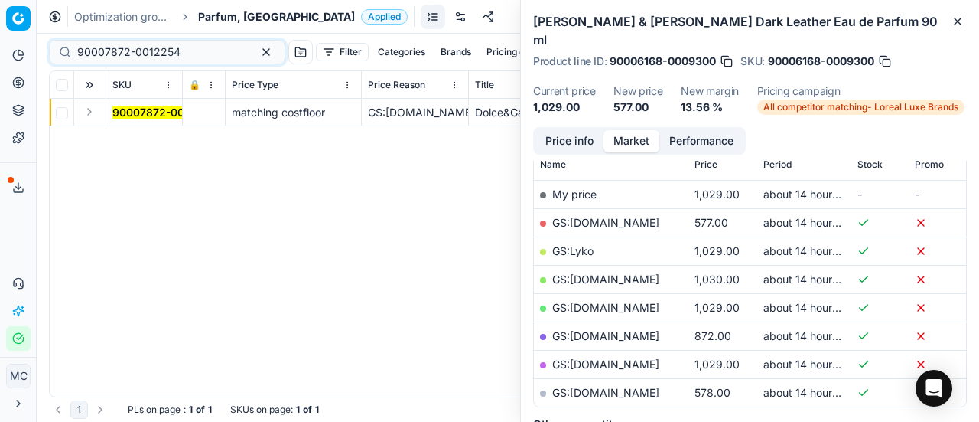
click at [99, 107] on td at bounding box center [90, 113] width 32 height 28
click at [90, 119] on button "Expand" at bounding box center [89, 112] width 18 height 18
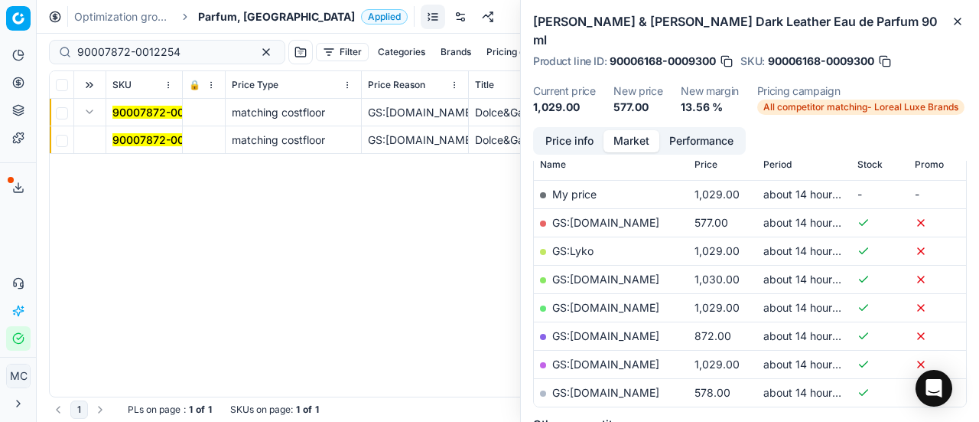
click at [141, 144] on mark "90007872-0012254" at bounding box center [163, 139] width 103 height 13
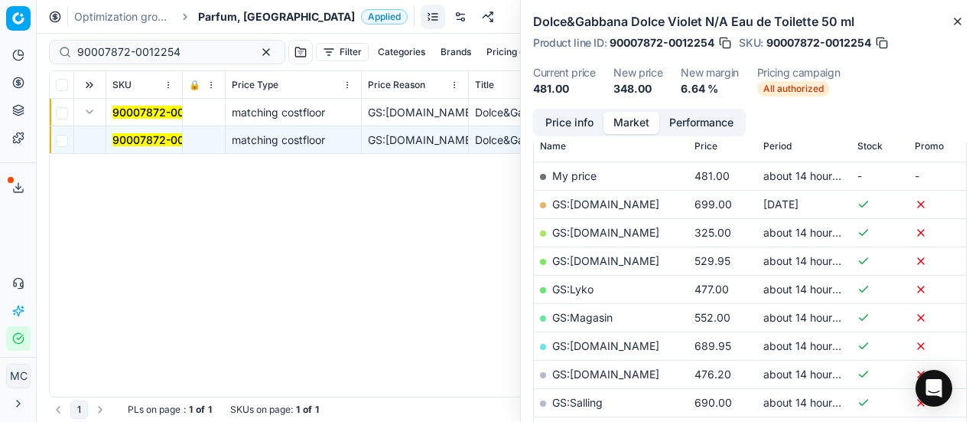
click at [569, 113] on button "Price info" at bounding box center [570, 123] width 68 height 22
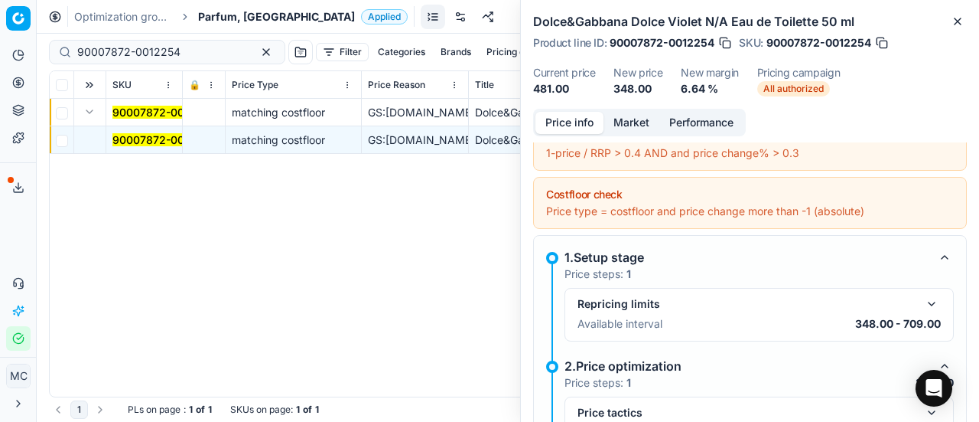
scroll to position [164, 0]
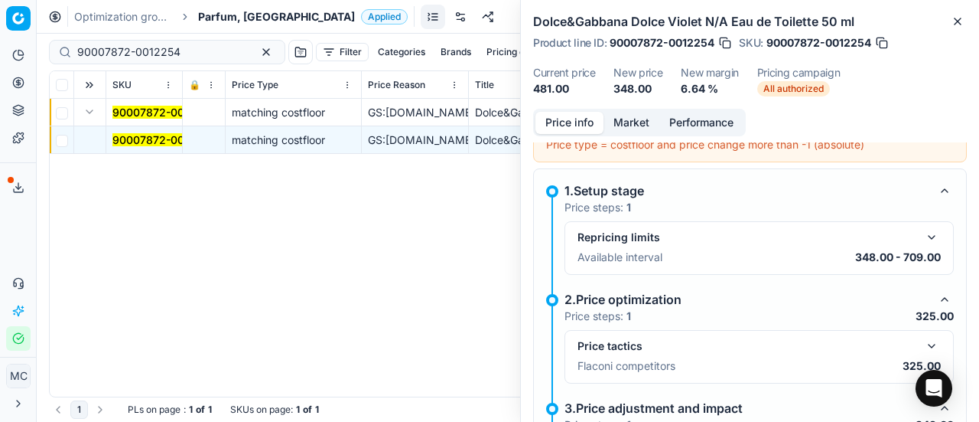
click at [923, 340] on button "button" at bounding box center [932, 346] width 18 height 18
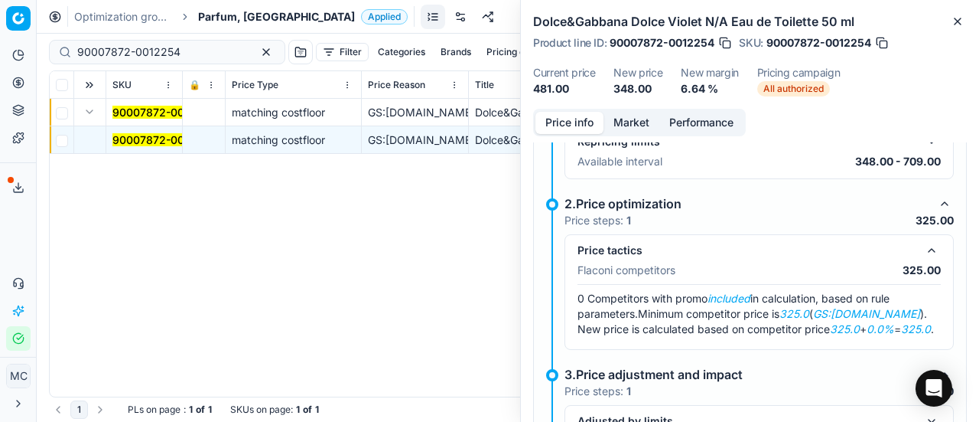
scroll to position [387, 0]
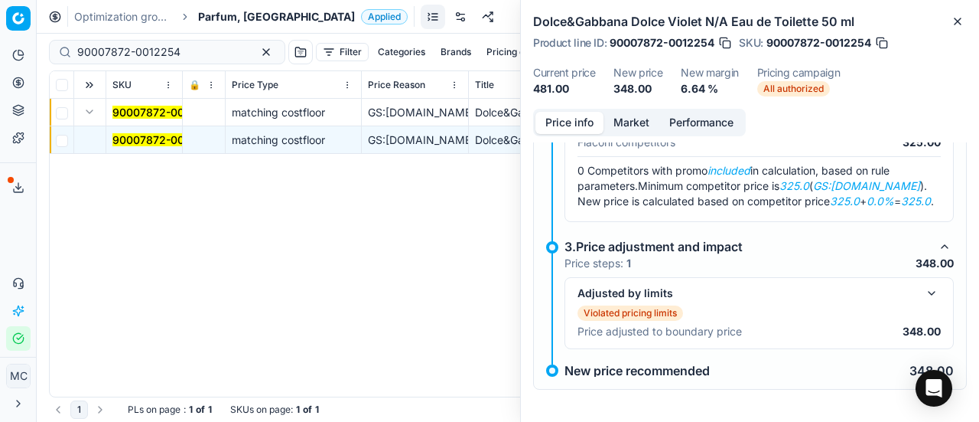
click at [610, 112] on button "Market" at bounding box center [632, 123] width 56 height 22
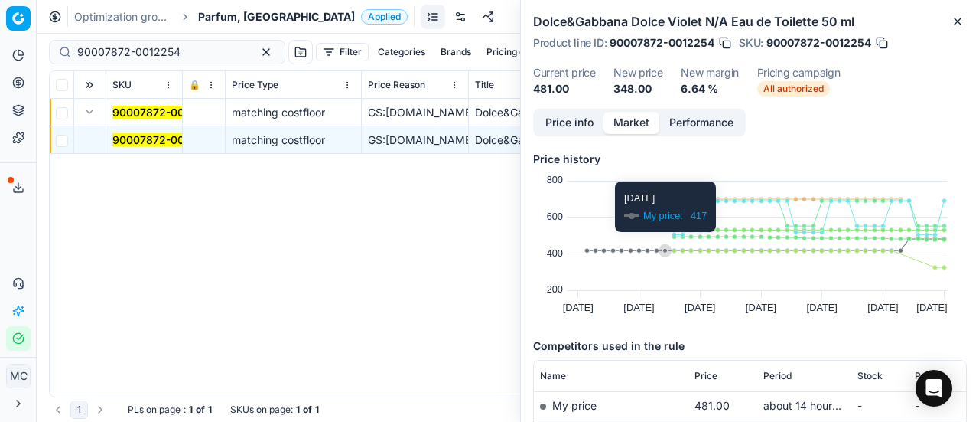
scroll to position [153, 0]
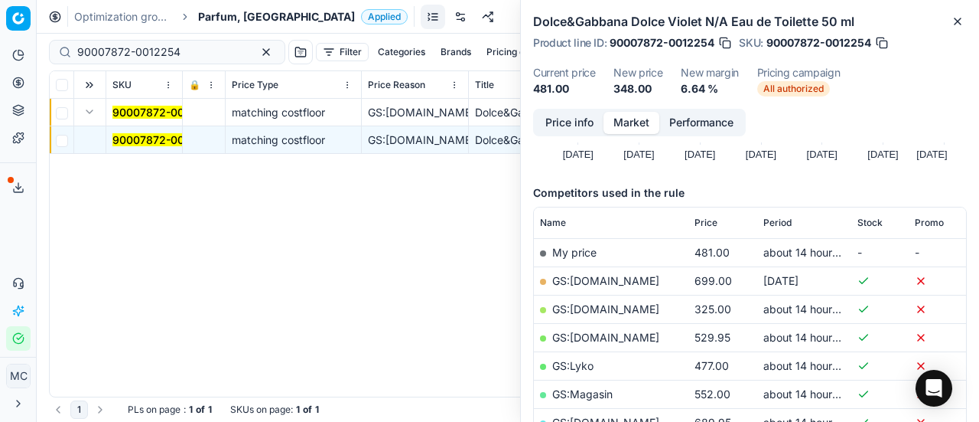
click at [604, 305] on link "GS:Deloox.dk" at bounding box center [605, 308] width 107 height 13
drag, startPoint x: 180, startPoint y: 56, endPoint x: 0, endPoint y: 17, distance: 184.0
click at [0, 18] on div "Pricing platform Analytics Pricing Product portfolio Templates Export service 2…" at bounding box center [489, 211] width 979 height 422
paste input "80030598-100"
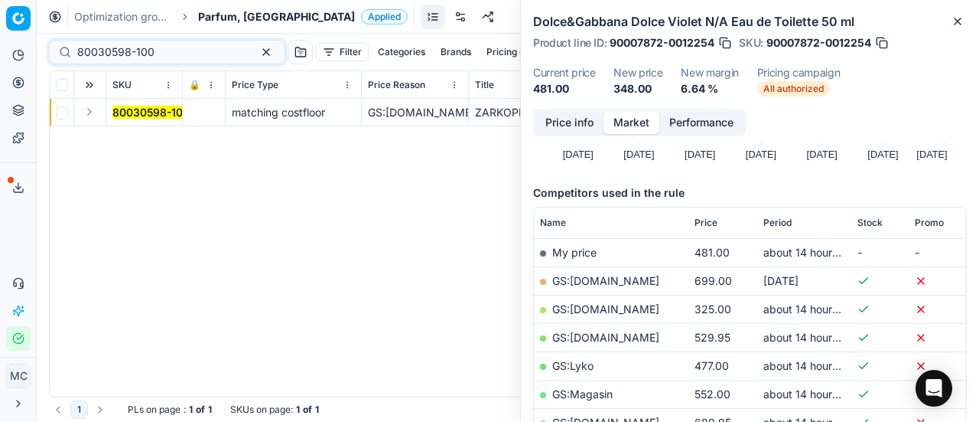
click at [97, 116] on button "Expand" at bounding box center [89, 112] width 18 height 18
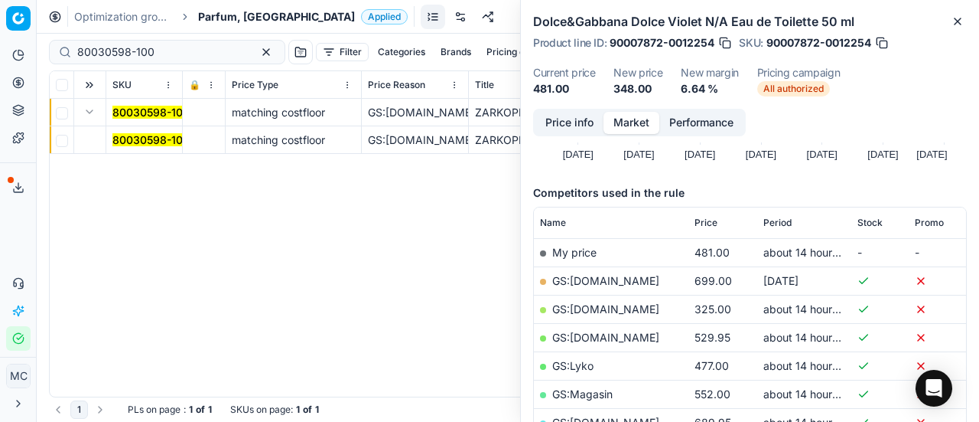
click at [142, 138] on mark "80030598-100" at bounding box center [150, 139] width 77 height 13
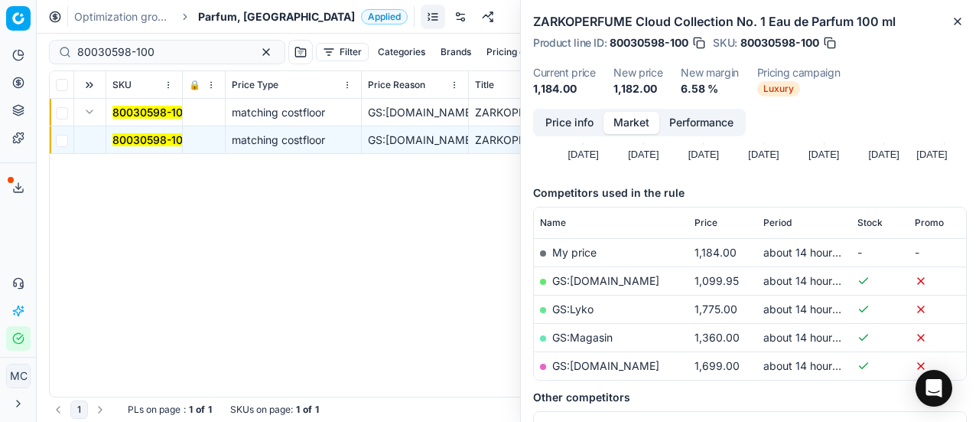
click at [586, 126] on button "Price info" at bounding box center [570, 123] width 68 height 22
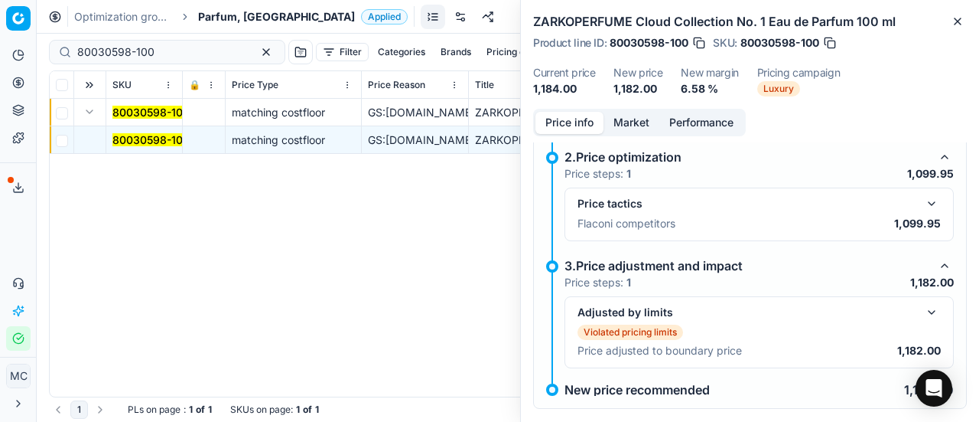
scroll to position [326, 0]
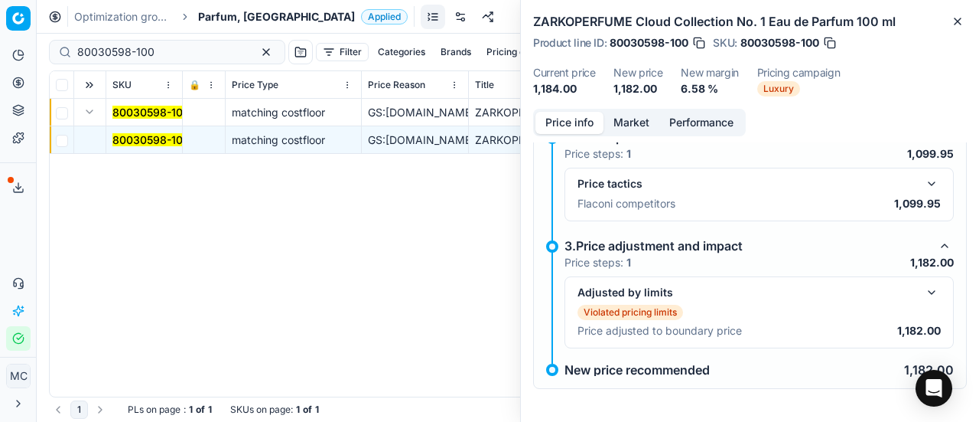
click at [923, 183] on button "button" at bounding box center [932, 183] width 18 height 18
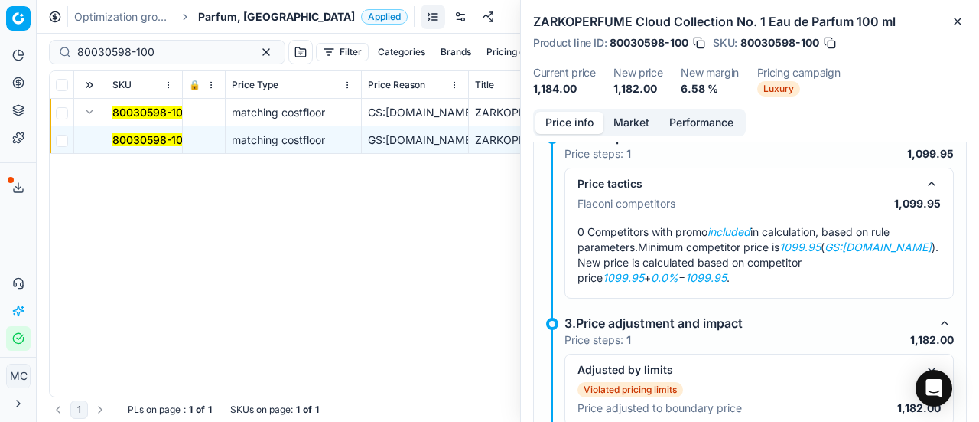
click at [639, 124] on button "Market" at bounding box center [632, 123] width 56 height 22
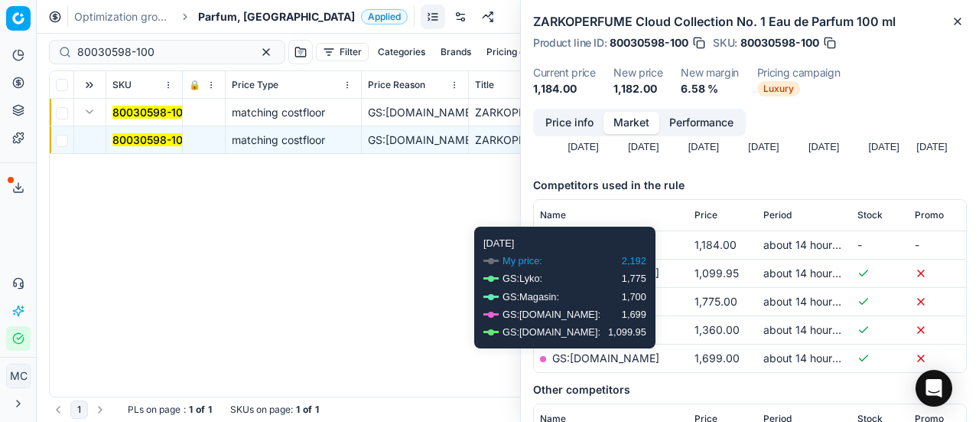
scroll to position [230, 0]
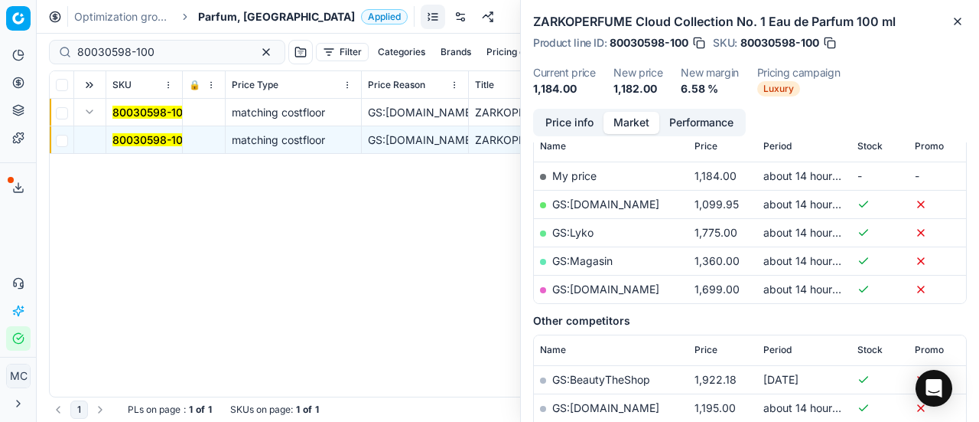
click at [612, 204] on link "GS:Luxplus.dk" at bounding box center [605, 203] width 107 height 13
drag, startPoint x: 190, startPoint y: 54, endPoint x: 0, endPoint y: 57, distance: 189.8
click at [0, 57] on div "Pricing platform Analytics Pricing Product portfolio Templates Export service 2…" at bounding box center [489, 211] width 979 height 422
paste input "44436"
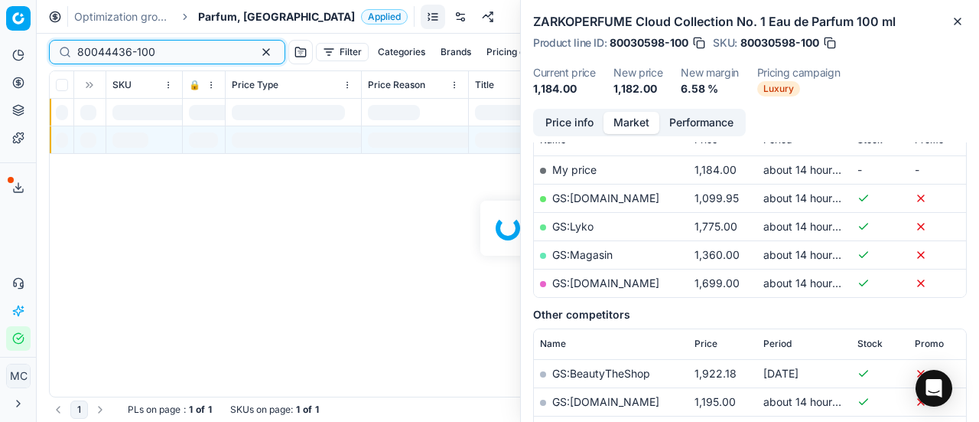
scroll to position [230, 0]
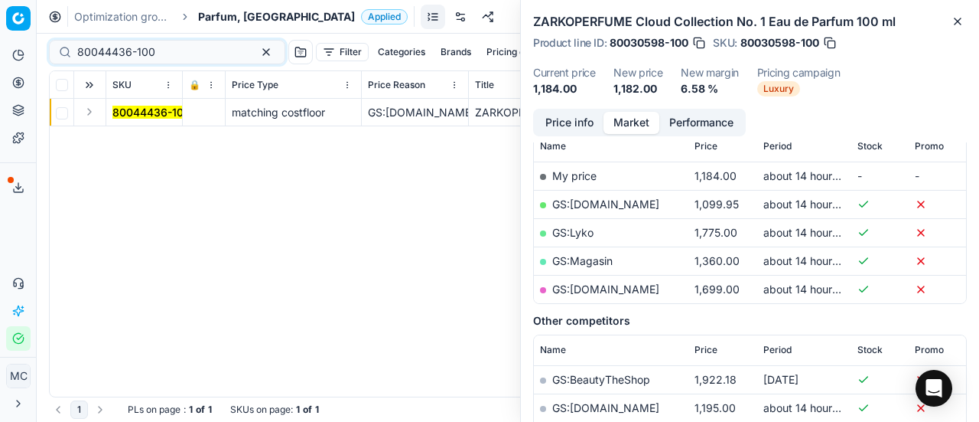
click at [96, 117] on button "Expand" at bounding box center [89, 112] width 18 height 18
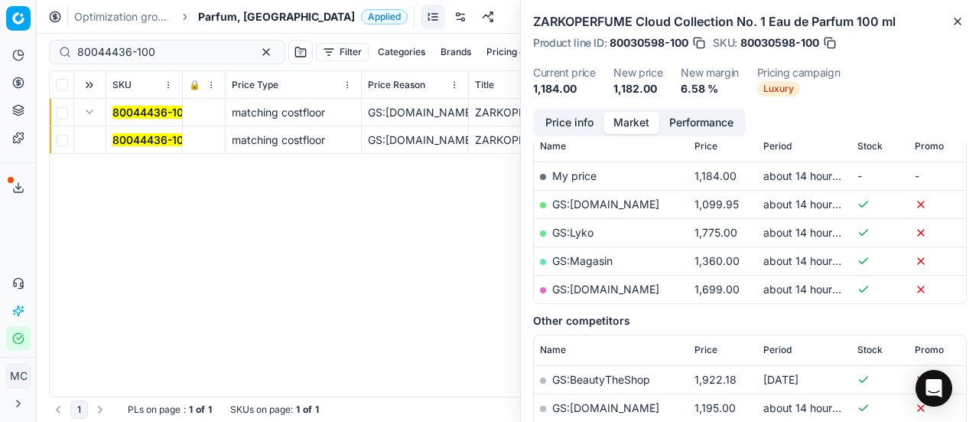
click at [122, 142] on mark "80044436-100" at bounding box center [151, 139] width 78 height 13
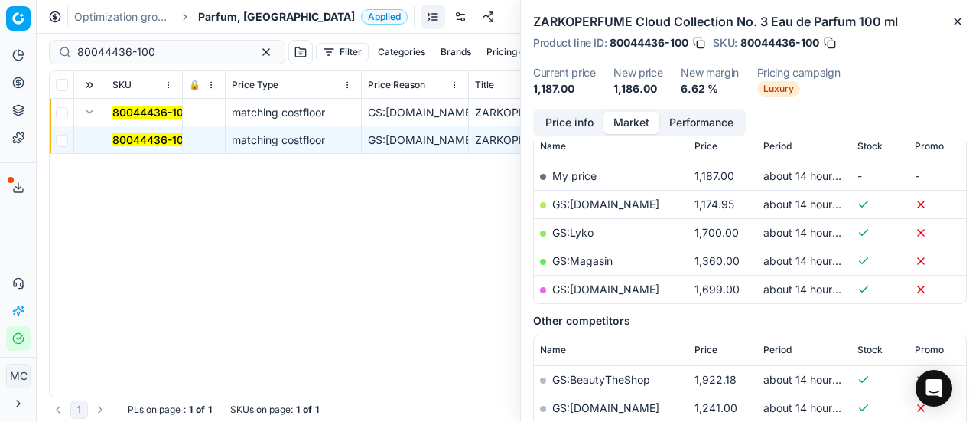
click at [570, 122] on button "Price info" at bounding box center [570, 123] width 68 height 22
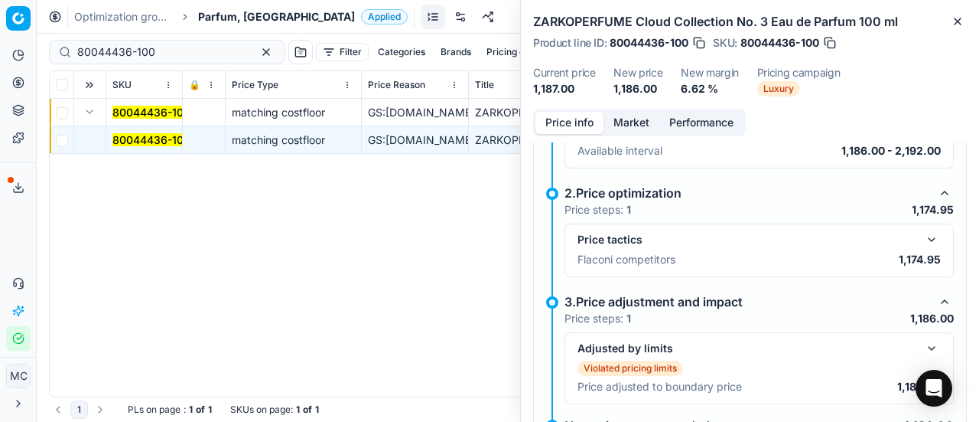
click at [924, 233] on button "button" at bounding box center [932, 239] width 18 height 18
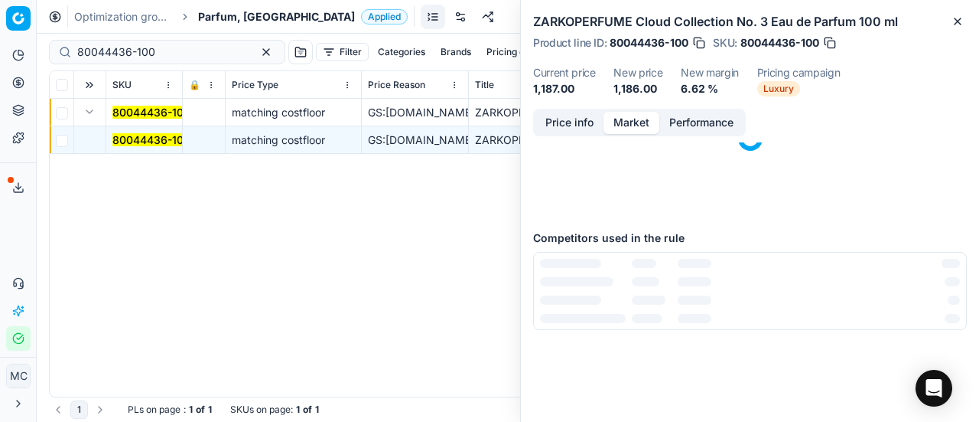
click at [635, 118] on button "Market" at bounding box center [632, 123] width 56 height 22
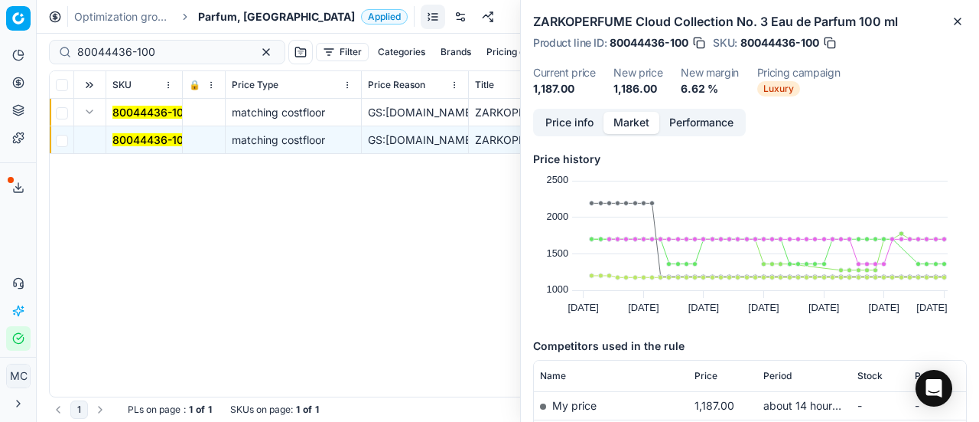
scroll to position [153, 0]
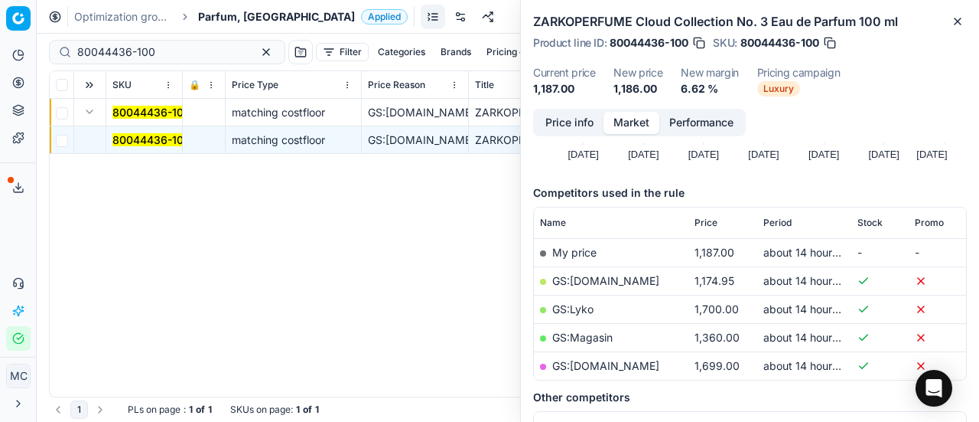
click at [609, 282] on link "GS:Luxplus.dk" at bounding box center [605, 280] width 107 height 13
drag, startPoint x: 183, startPoint y: 51, endPoint x: 0, endPoint y: 36, distance: 183.5
click at [0, 39] on div "Pricing platform Analytics Pricing Product portfolio Templates Export service 2…" at bounding box center [489, 211] width 979 height 422
paste input "33985"
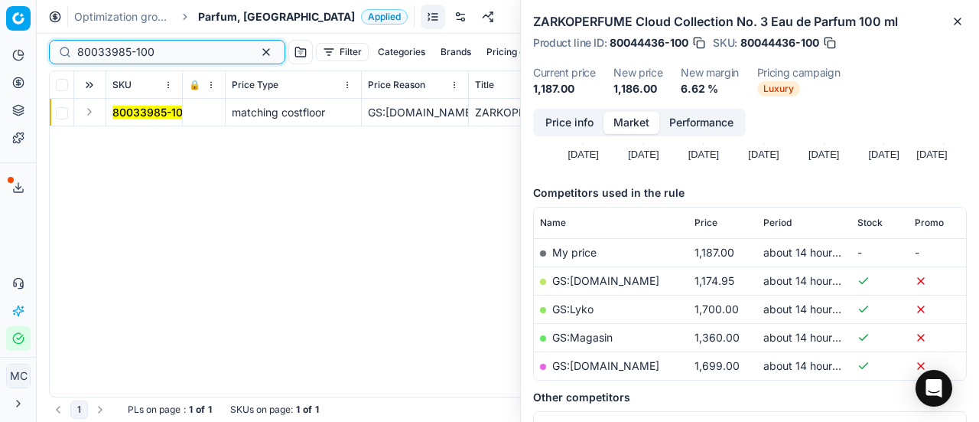
type input "80033985-100"
click at [93, 109] on button "Expand" at bounding box center [89, 112] width 18 height 18
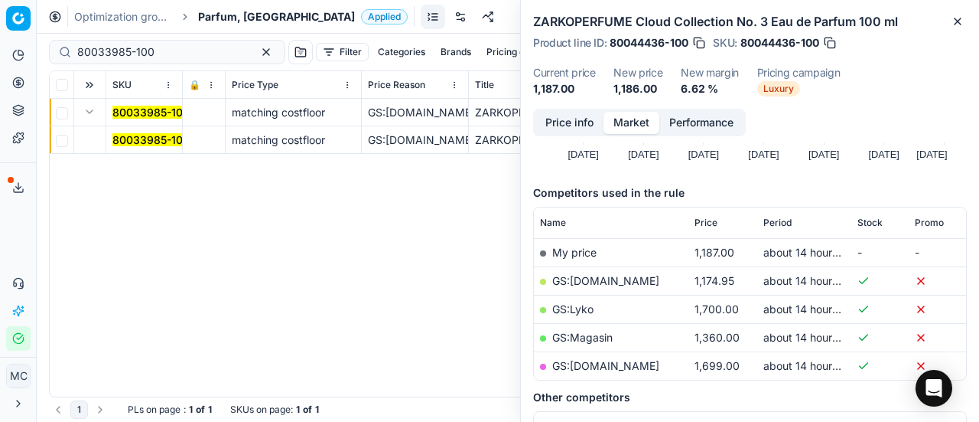
click at [138, 137] on mark "80033985-100" at bounding box center [150, 139] width 77 height 13
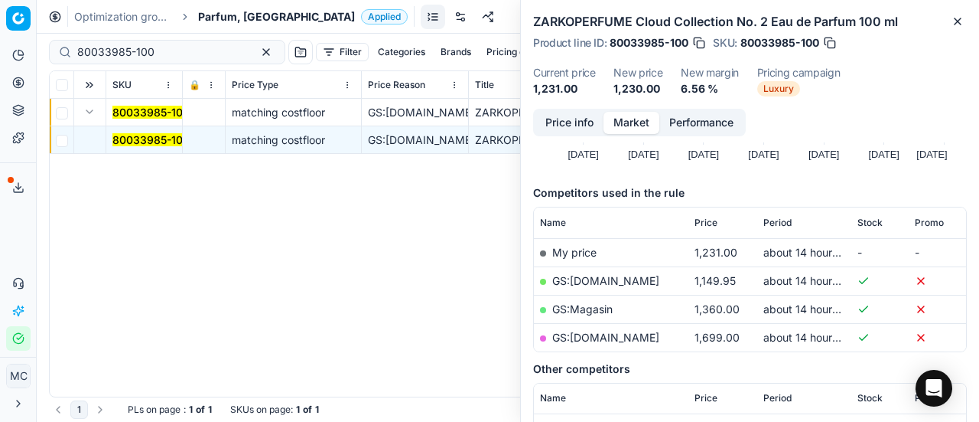
click at [581, 129] on button "Price info" at bounding box center [570, 123] width 68 height 22
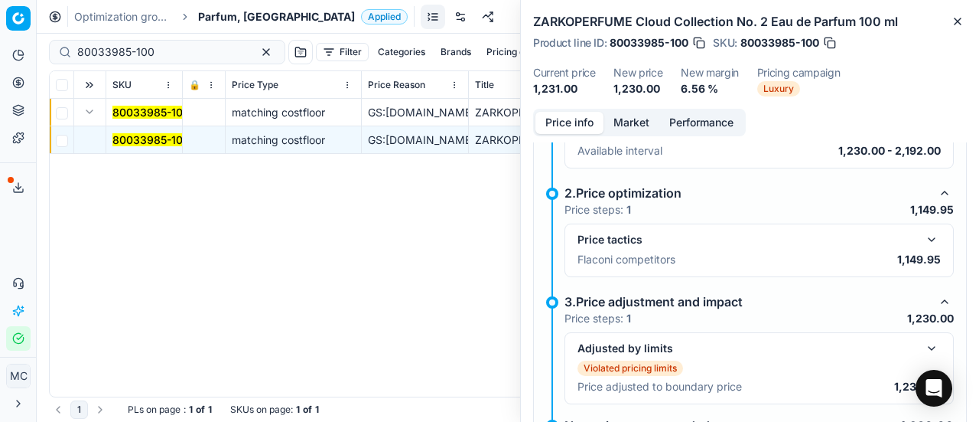
click at [923, 240] on button "button" at bounding box center [932, 239] width 18 height 18
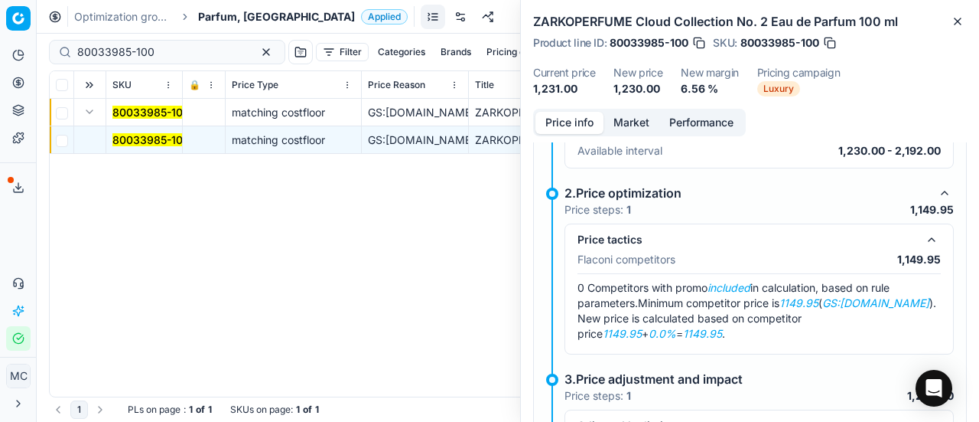
click at [640, 119] on button "Market" at bounding box center [632, 123] width 56 height 22
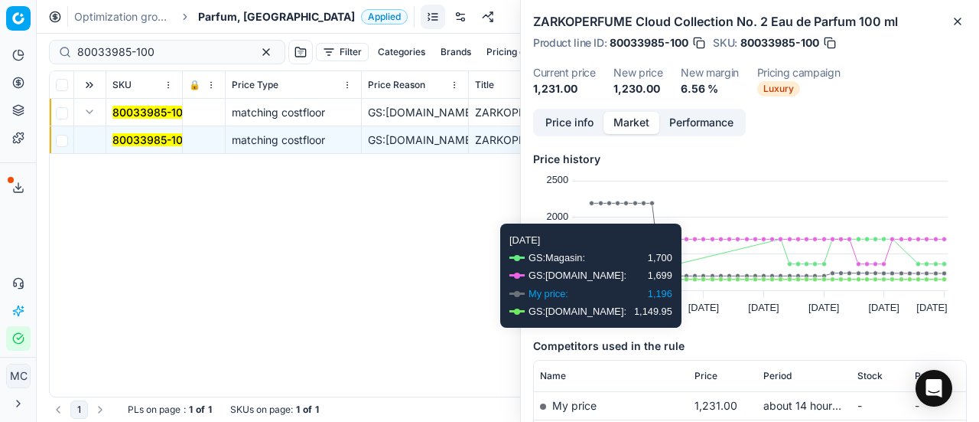
scroll to position [230, 0]
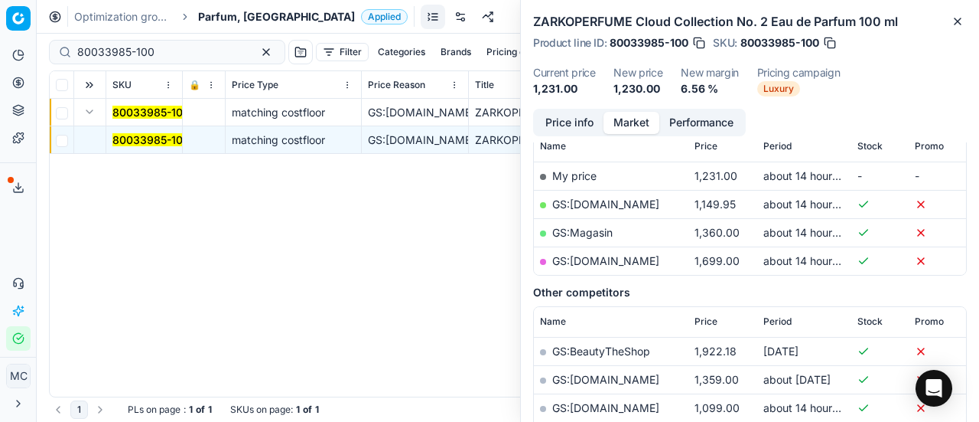
click at [608, 198] on link "GS:Luxplus.dk" at bounding box center [605, 203] width 107 height 13
click at [225, 17] on span "Parfum, [GEOGRAPHIC_DATA]" at bounding box center [276, 16] width 157 height 15
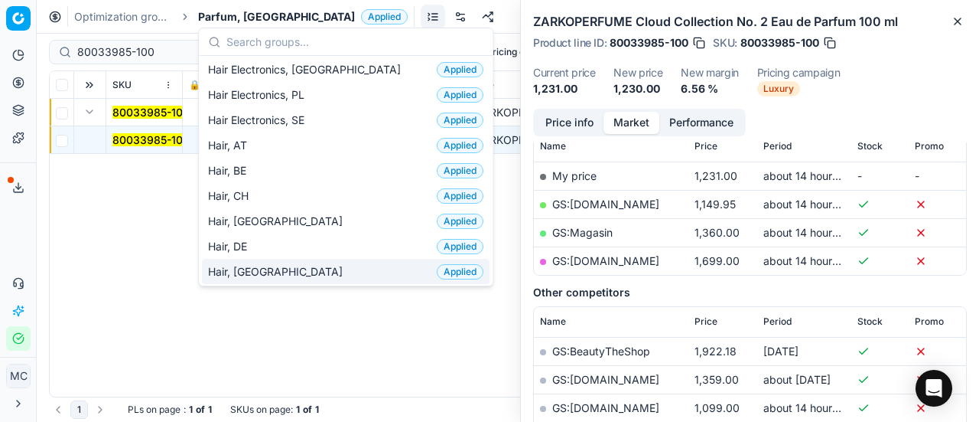
click at [266, 269] on div "Hair, DK Applied" at bounding box center [346, 271] width 288 height 25
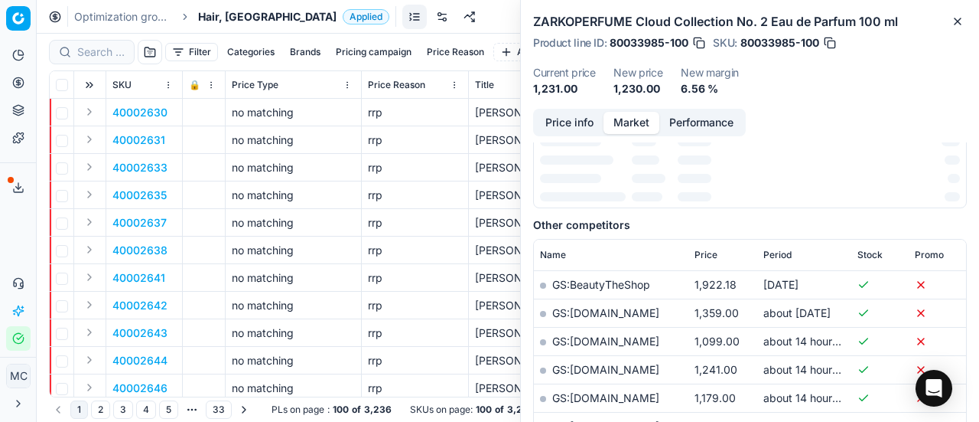
scroll to position [230, 0]
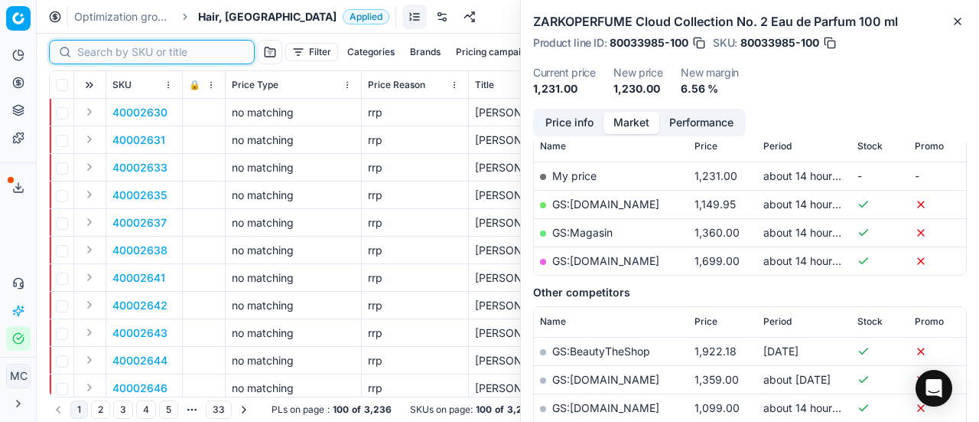
click at [103, 54] on input at bounding box center [161, 51] width 168 height 15
paste input "80000284-178"
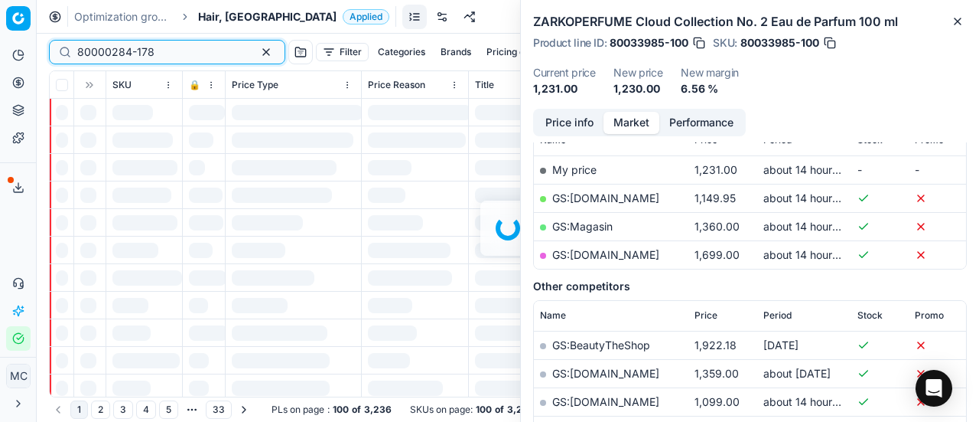
scroll to position [230, 0]
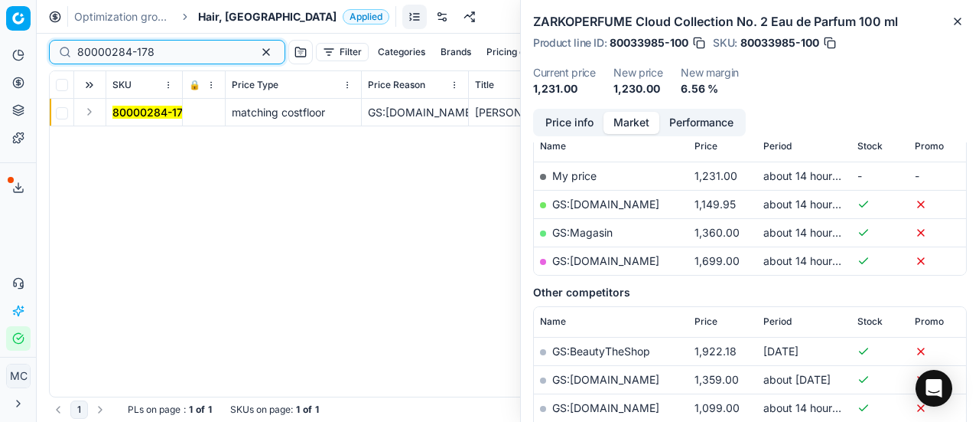
type input "80000284-178"
click at [89, 116] on button "Expand" at bounding box center [89, 112] width 18 height 18
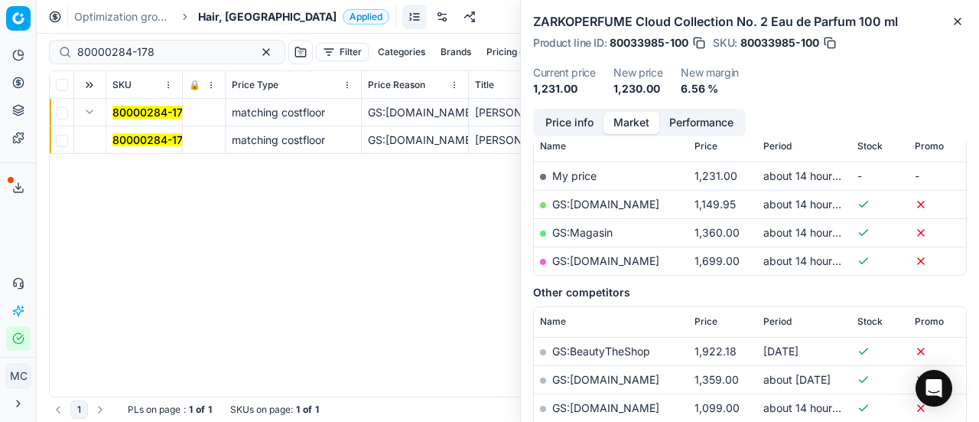
click at [152, 145] on mark "80000284-178" at bounding box center [150, 139] width 77 height 13
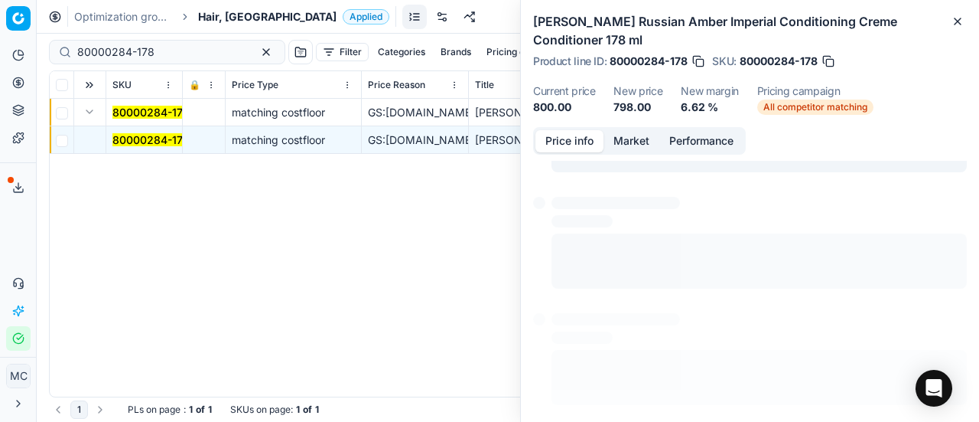
click at [572, 140] on button "Price info" at bounding box center [570, 141] width 68 height 22
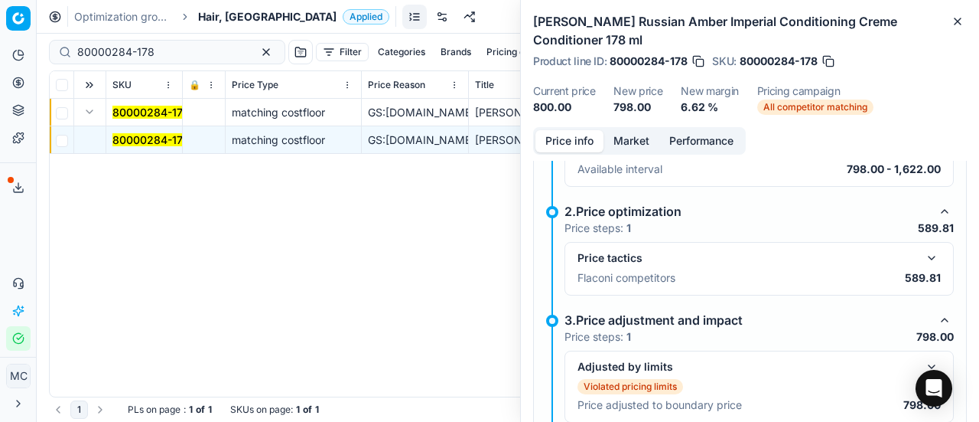
click at [924, 252] on button "button" at bounding box center [932, 258] width 18 height 18
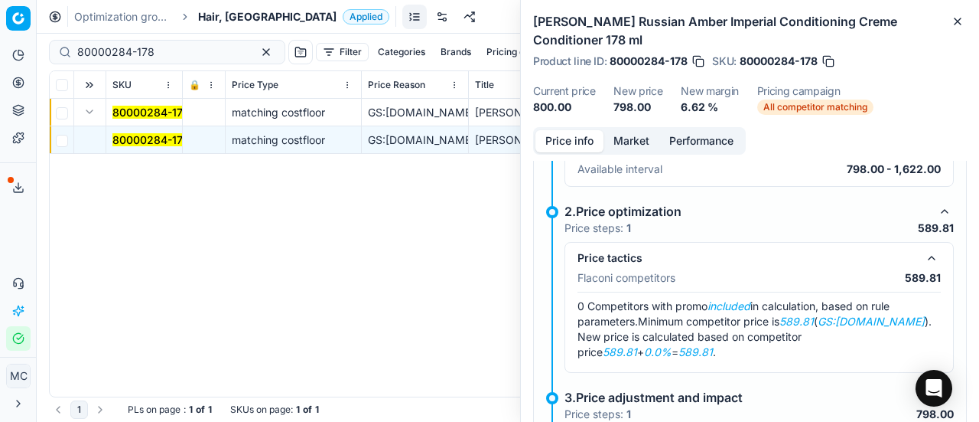
click at [642, 144] on button "Market" at bounding box center [632, 141] width 56 height 22
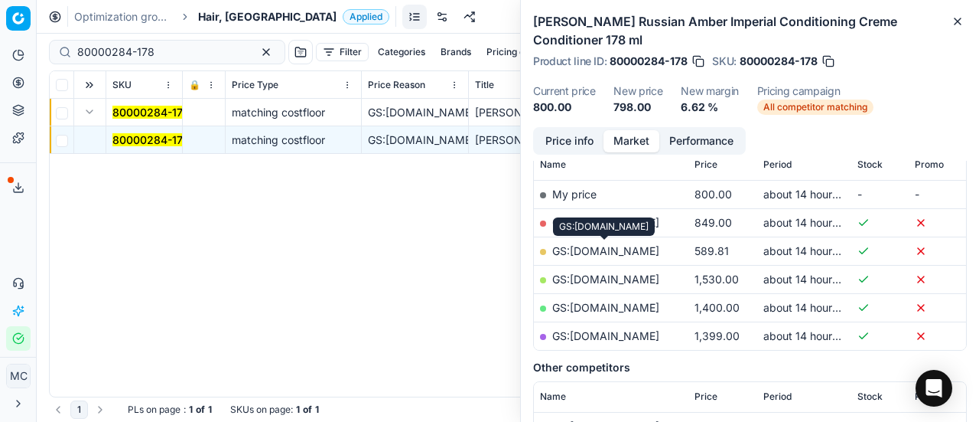
click at [646, 253] on link "GS:ComputerSalg.dk" at bounding box center [605, 250] width 107 height 13
click at [238, 24] on div "Optimization groups Hair, DK Applied Discard Download report" at bounding box center [508, 17] width 943 height 34
click at [237, 23] on span "Hair, [GEOGRAPHIC_DATA]" at bounding box center [267, 16] width 138 height 15
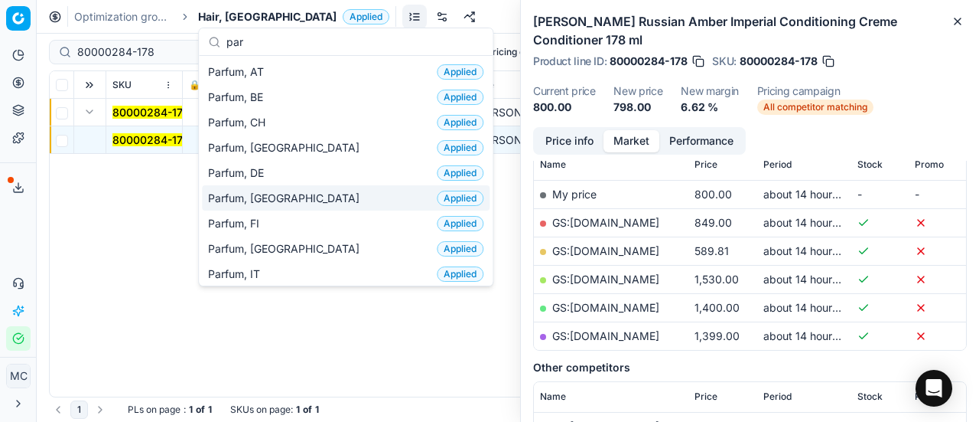
type input "par"
click at [260, 185] on div "Parfum, DK Applied" at bounding box center [346, 197] width 288 height 25
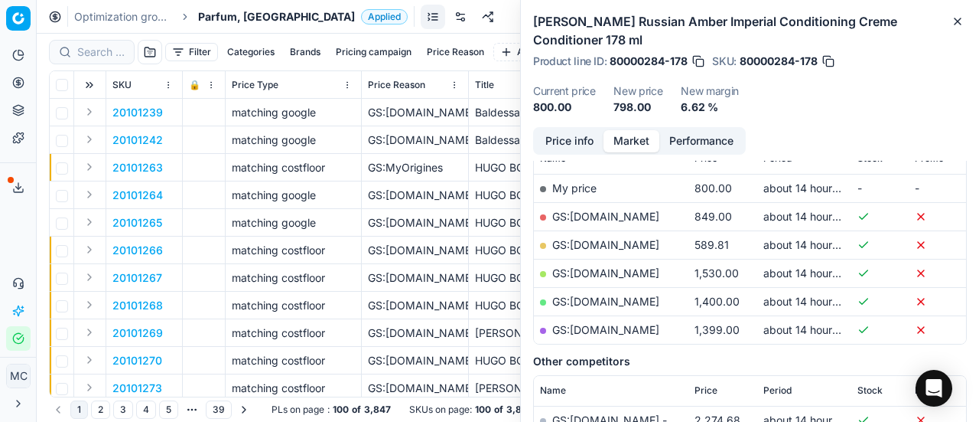
scroll to position [230, 0]
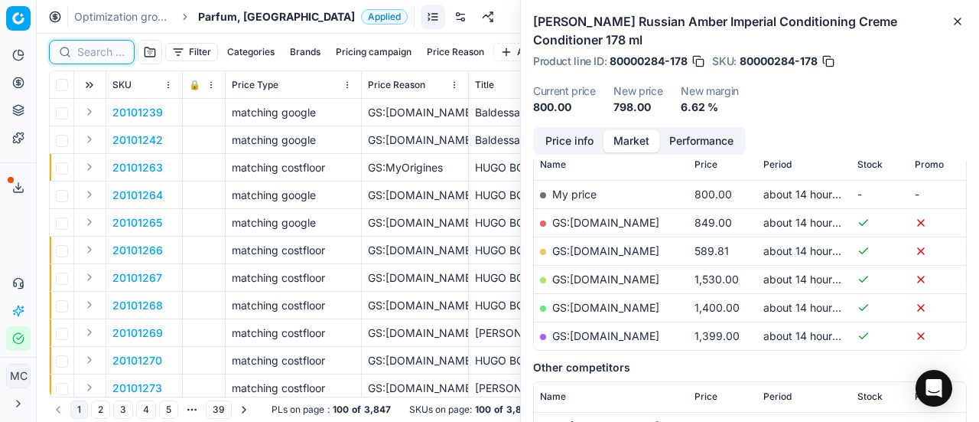
click at [103, 46] on input at bounding box center [100, 51] width 47 height 15
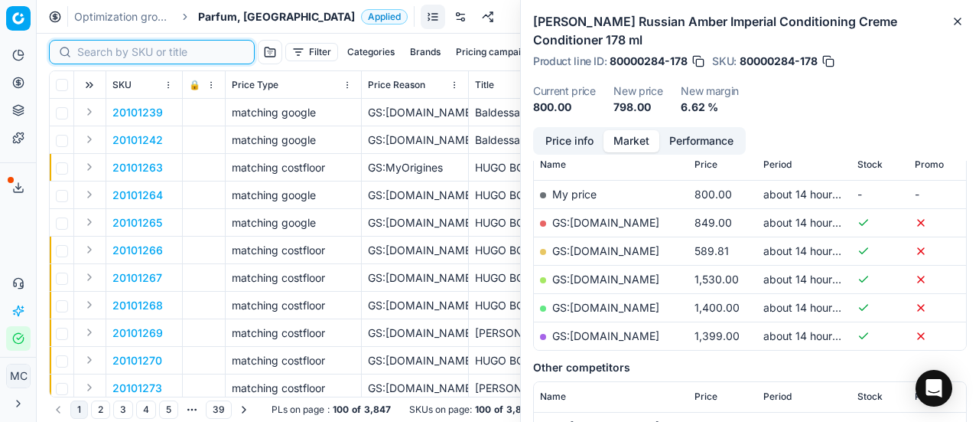
paste input "80041985-200"
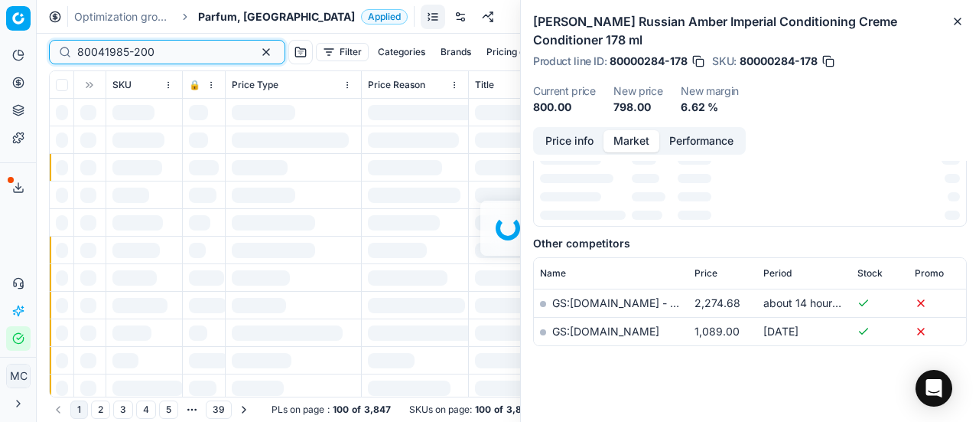
scroll to position [230, 0]
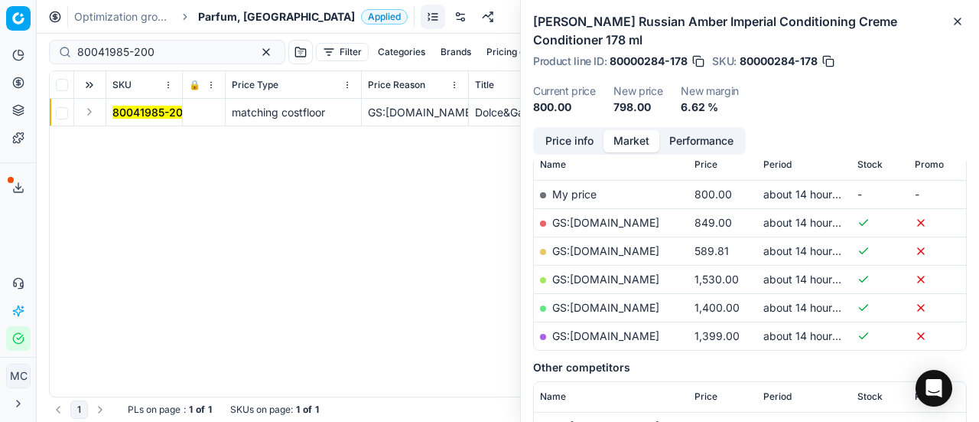
click at [90, 115] on button "Expand" at bounding box center [89, 112] width 18 height 18
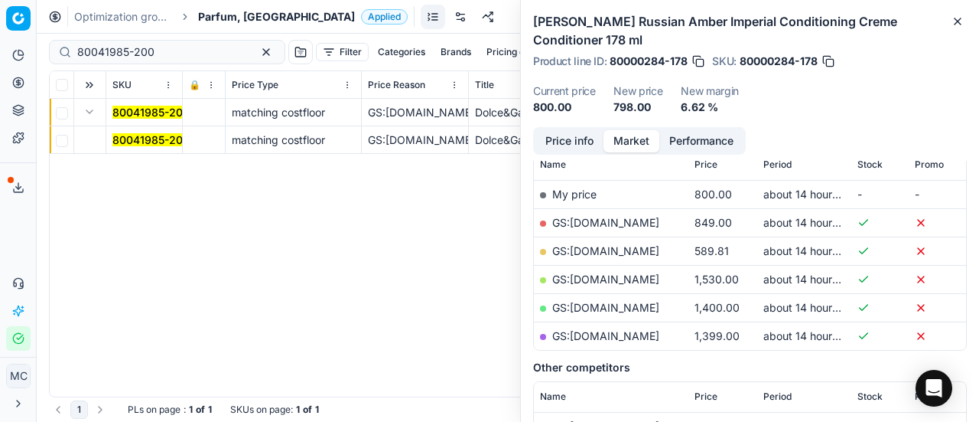
click at [132, 138] on mark "80041985-200" at bounding box center [150, 139] width 77 height 13
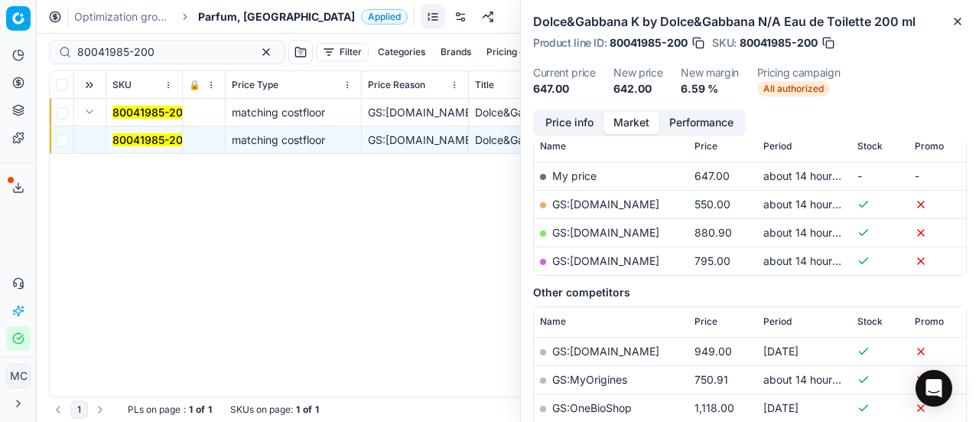
click at [551, 119] on button "Price info" at bounding box center [570, 123] width 68 height 22
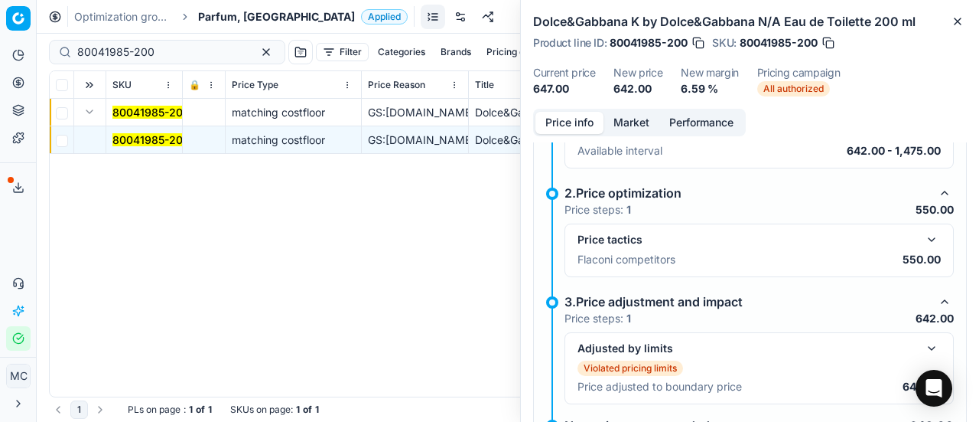
click at [923, 238] on button "button" at bounding box center [932, 239] width 18 height 18
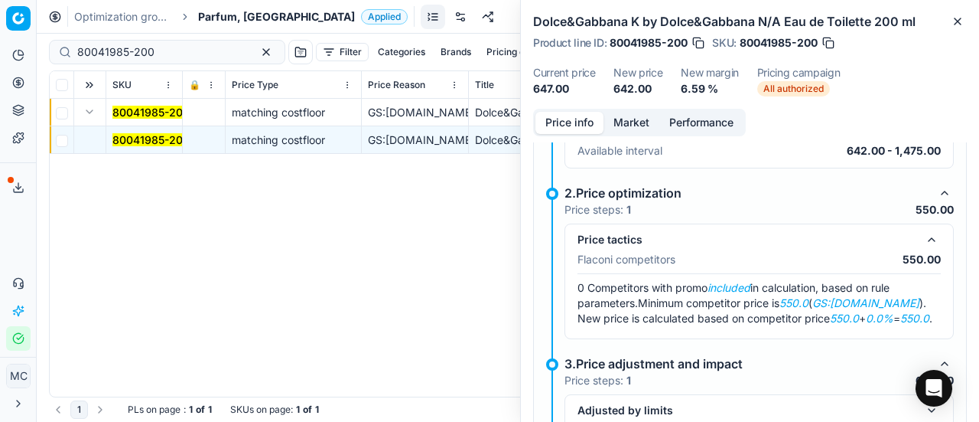
click at [630, 129] on button "Market" at bounding box center [632, 123] width 56 height 22
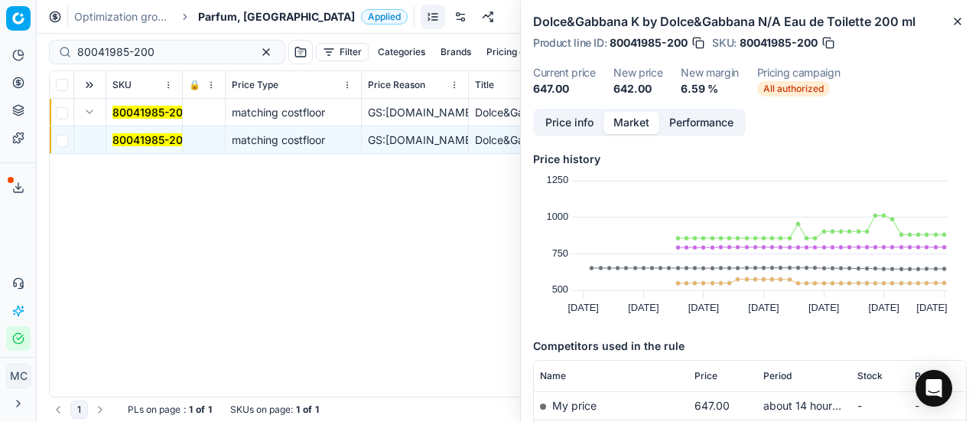
scroll to position [153, 0]
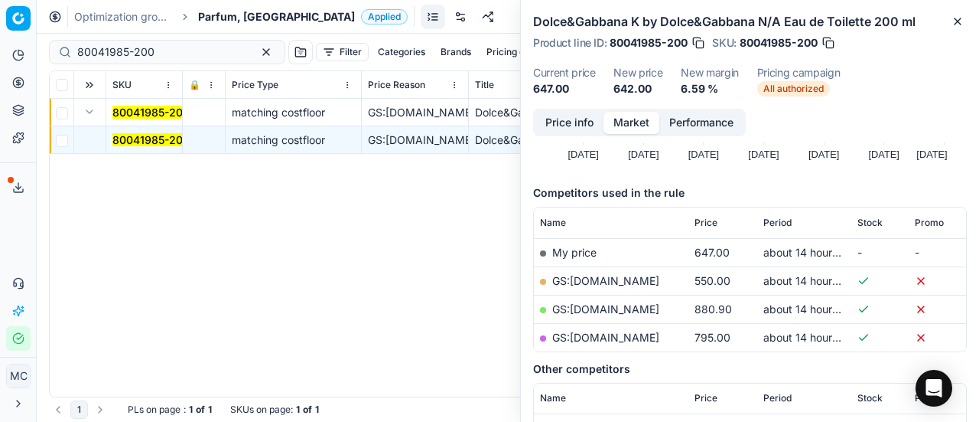
click at [597, 279] on link "GS:Deloox.dk" at bounding box center [605, 280] width 107 height 13
drag, startPoint x: 166, startPoint y: 53, endPoint x: 0, endPoint y: 41, distance: 166.4
click at [0, 41] on div "Pricing platform Analytics Pricing Product portfolio Templates Export service 2…" at bounding box center [489, 211] width 979 height 422
paste input "90008195-0012737"
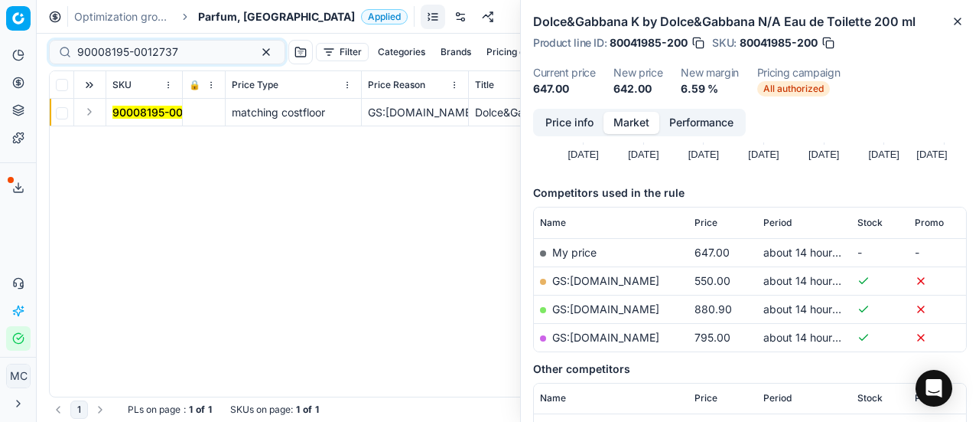
click at [81, 111] on button "Expand" at bounding box center [89, 112] width 18 height 18
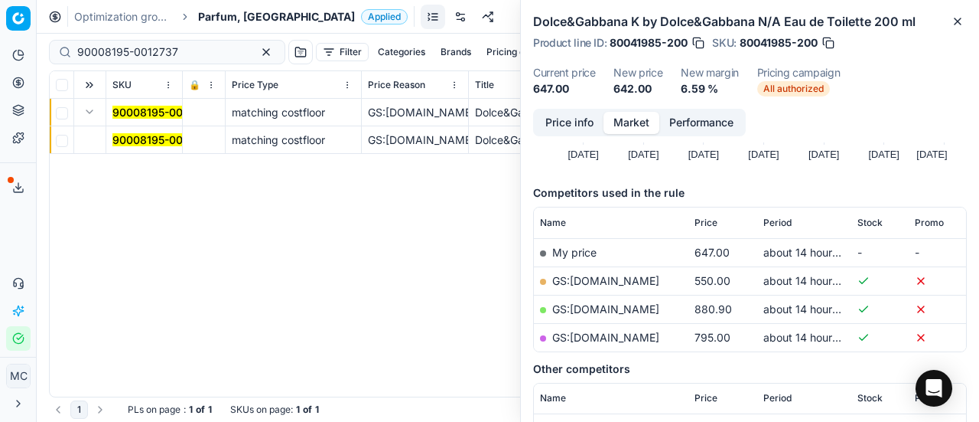
click at [119, 135] on mark "90008195-0012737" at bounding box center [162, 139] width 101 height 13
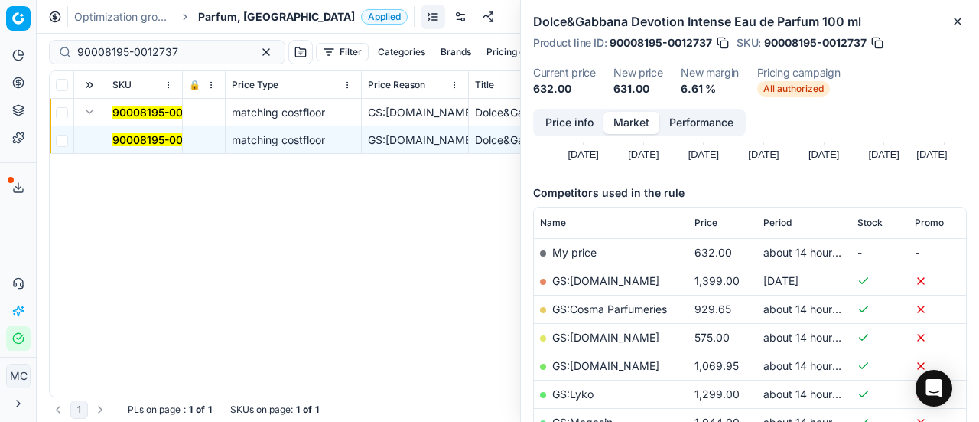
click at [548, 121] on button "Price info" at bounding box center [570, 123] width 68 height 22
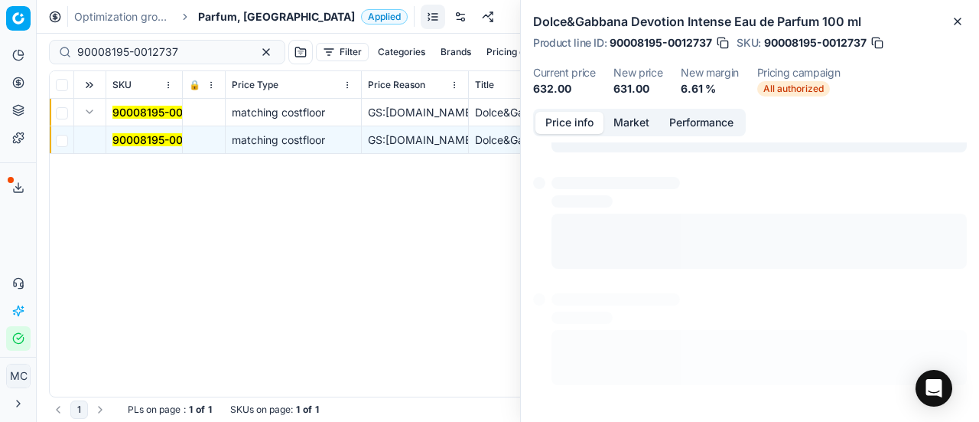
scroll to position [155, 0]
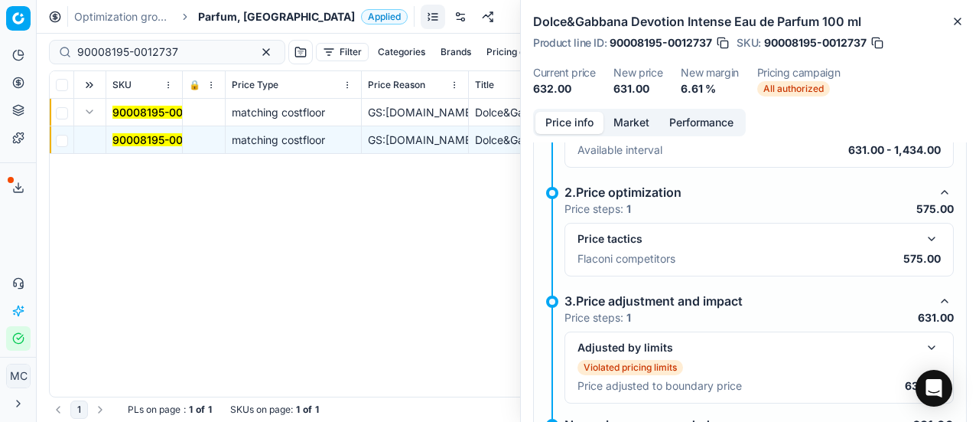
click at [923, 234] on button "button" at bounding box center [932, 239] width 18 height 18
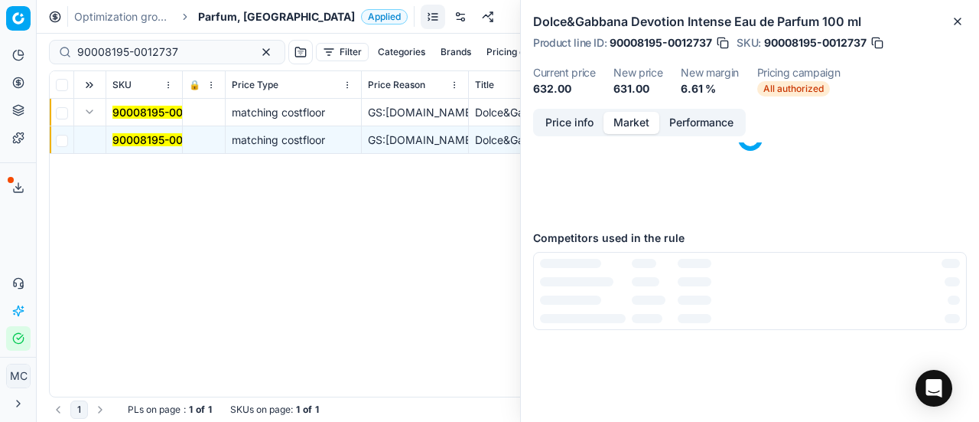
click at [647, 120] on button "Market" at bounding box center [632, 123] width 56 height 22
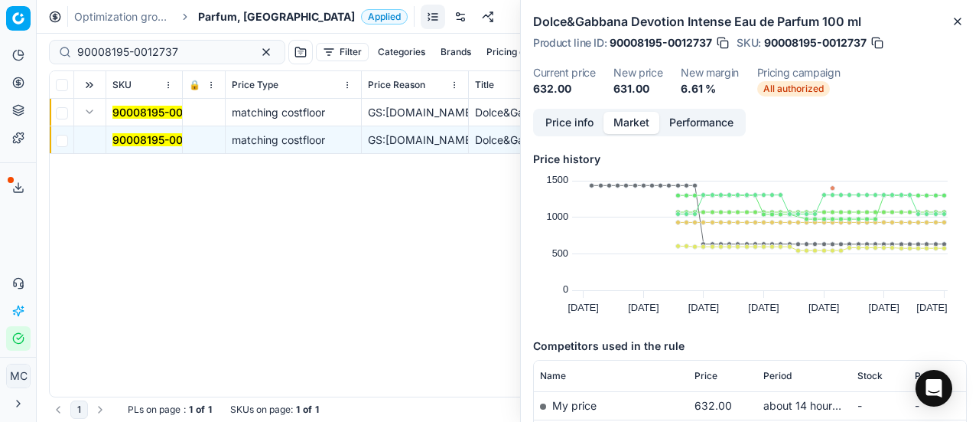
scroll to position [153, 0]
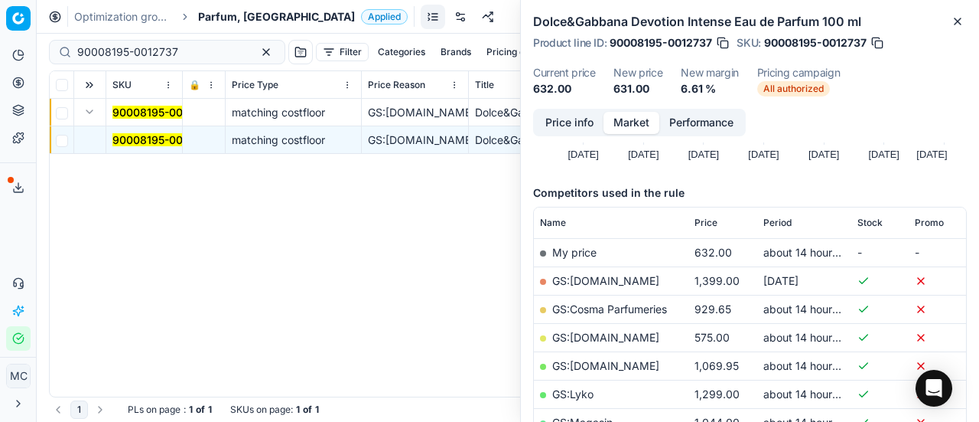
click at [599, 333] on link "GS:Deloox.dk" at bounding box center [605, 337] width 107 height 13
drag, startPoint x: 194, startPoint y: 53, endPoint x: 0, endPoint y: 73, distance: 194.6
click at [0, 73] on div "Pricing platform Analytics Pricing Product portfolio Templates Export service 2…" at bounding box center [489, 211] width 979 height 422
paste input "80075971-100"
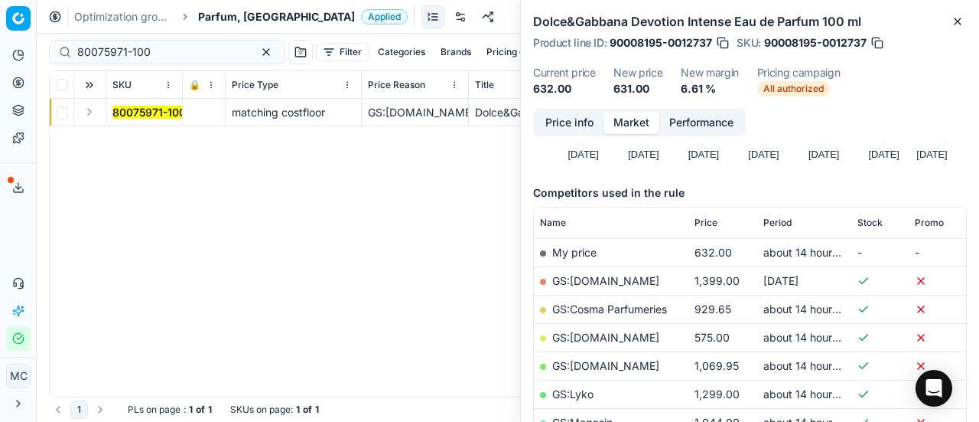
drag, startPoint x: 87, startPoint y: 112, endPoint x: 157, endPoint y: 156, distance: 82.2
click at [91, 117] on button "Expand" at bounding box center [89, 112] width 18 height 18
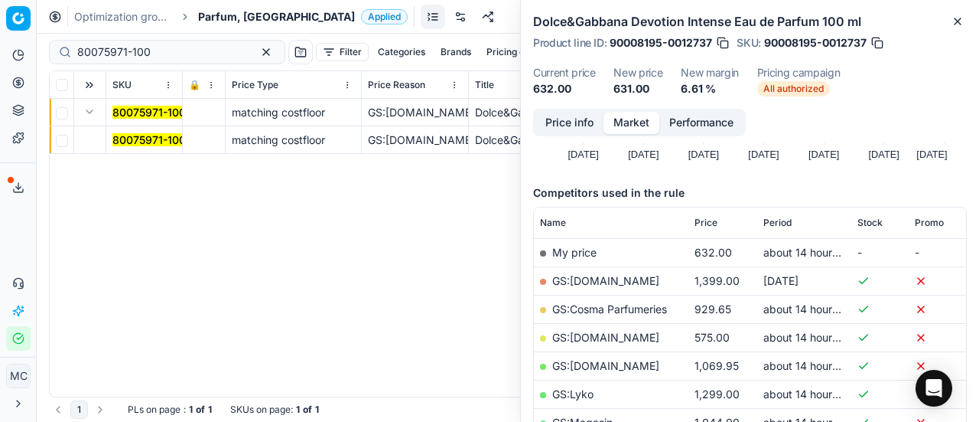
click at [150, 135] on mark "80075971-100" at bounding box center [148, 139] width 73 height 13
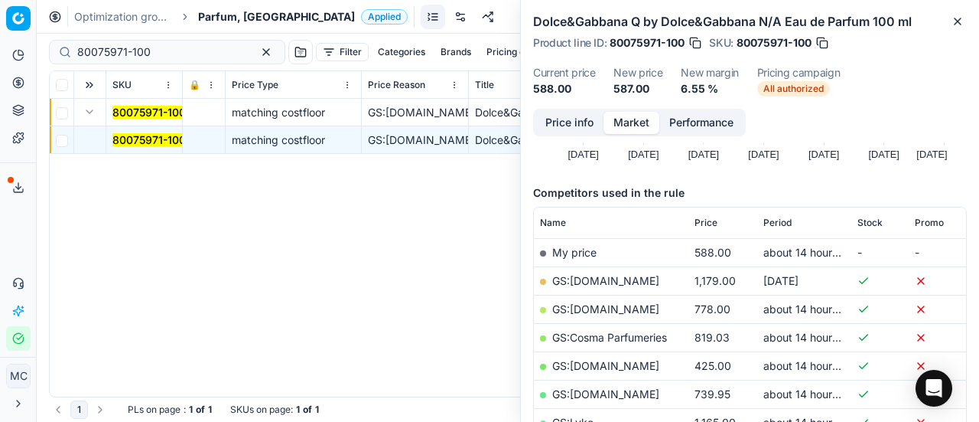
click at [563, 120] on button "Price info" at bounding box center [570, 123] width 68 height 22
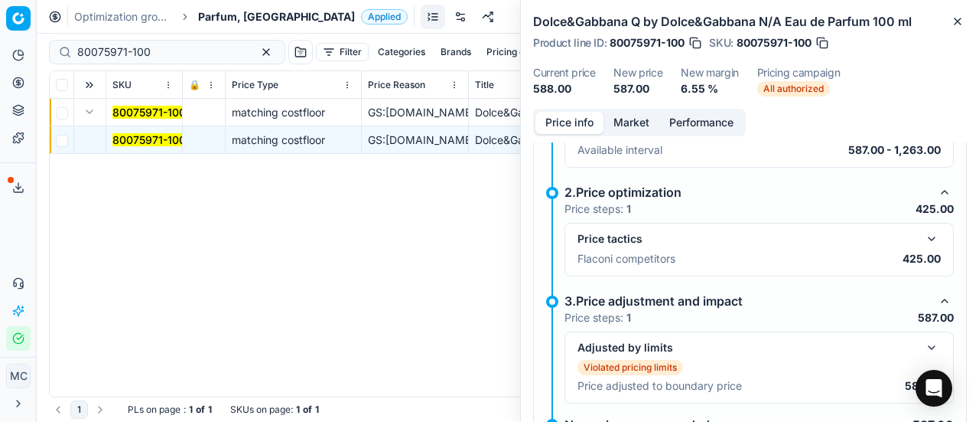
click at [923, 243] on button "button" at bounding box center [932, 239] width 18 height 18
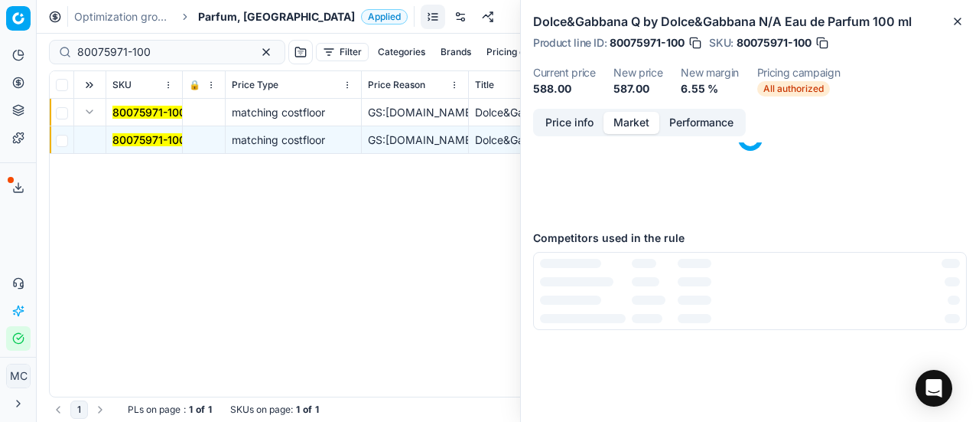
click at [644, 115] on button "Market" at bounding box center [632, 123] width 56 height 22
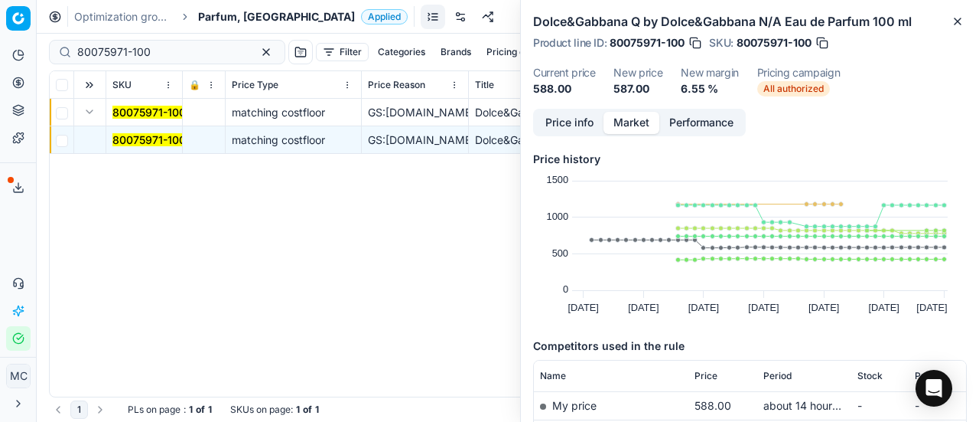
scroll to position [153, 0]
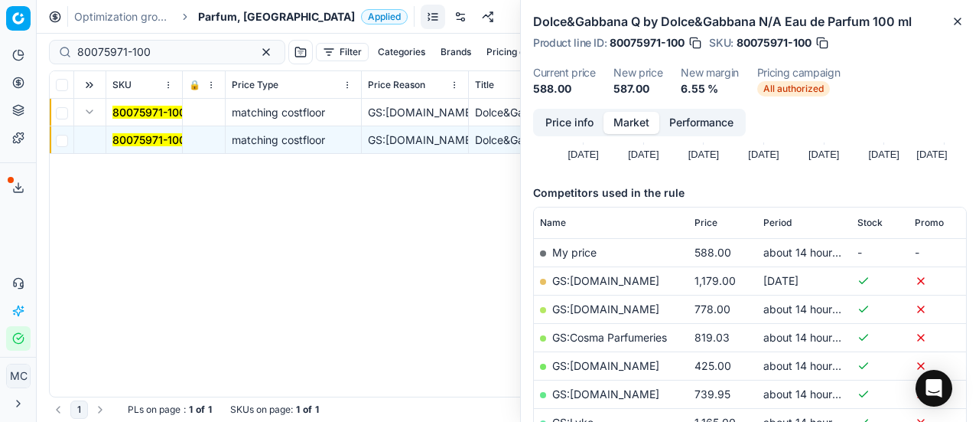
click at [604, 360] on link "GS:Deloox.dk" at bounding box center [605, 365] width 107 height 13
drag, startPoint x: 184, startPoint y: 57, endPoint x: 0, endPoint y: 57, distance: 183.6
click at [0, 57] on div "Pricing platform Analytics Pricing Product portfolio Templates Export service 2…" at bounding box center [489, 211] width 979 height 422
paste input "20633-9"
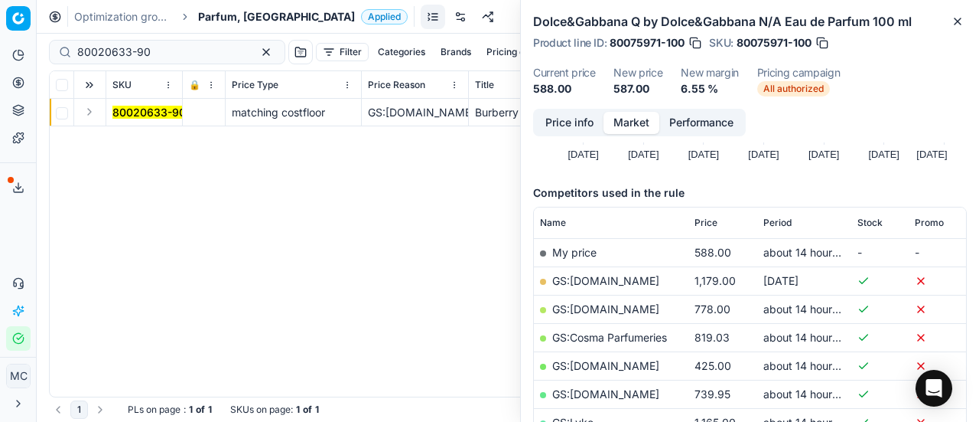
click at [95, 119] on button "Expand" at bounding box center [89, 112] width 18 height 18
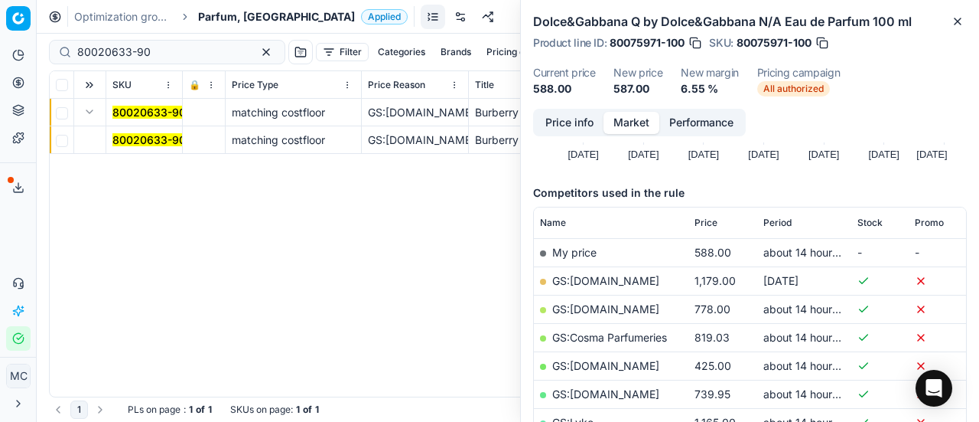
click at [143, 146] on span "80020633-90" at bounding box center [148, 139] width 73 height 15
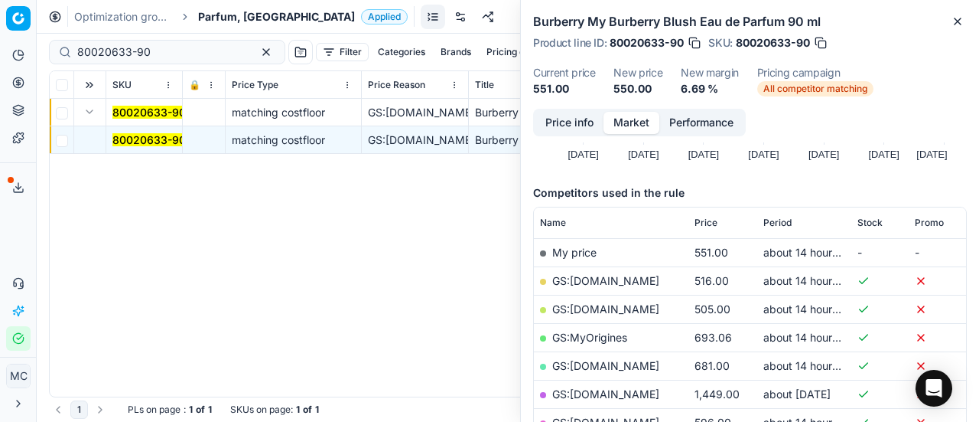
click at [568, 119] on button "Price info" at bounding box center [570, 123] width 68 height 22
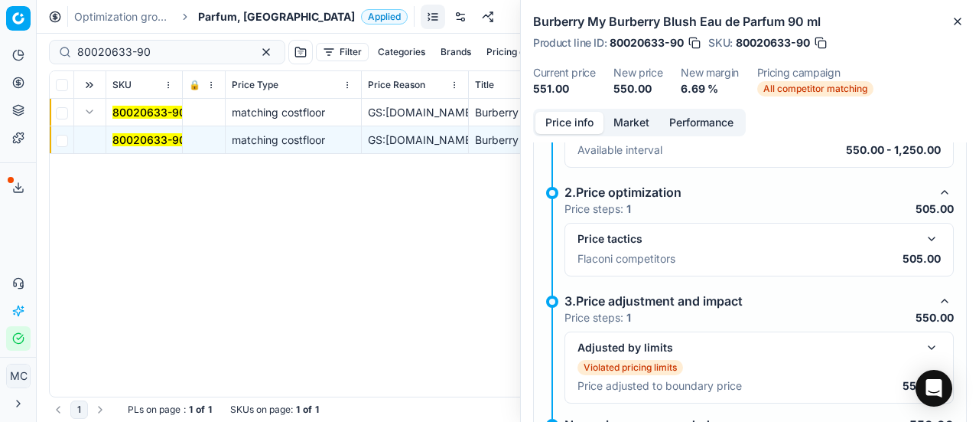
click at [923, 233] on button "button" at bounding box center [932, 239] width 18 height 18
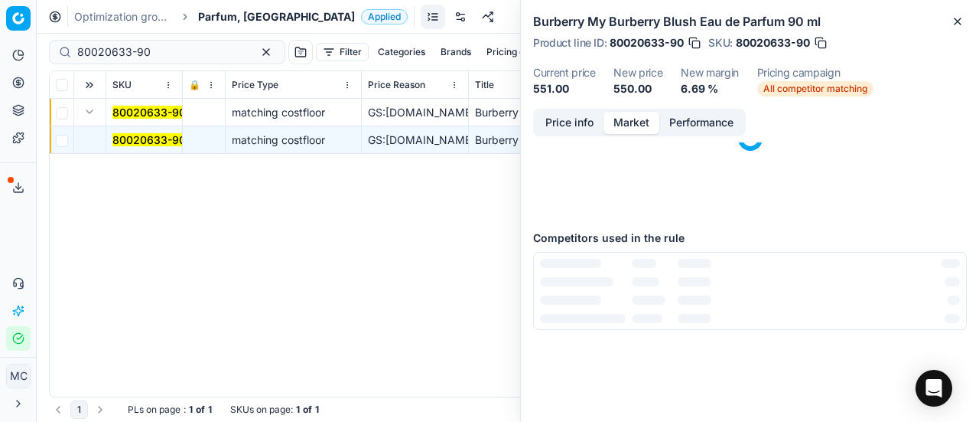
click at [628, 125] on button "Market" at bounding box center [632, 123] width 56 height 22
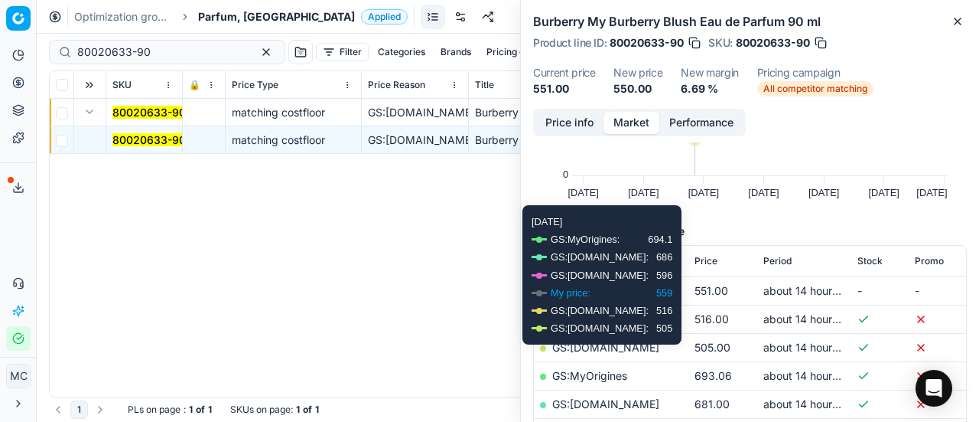
scroll to position [230, 0]
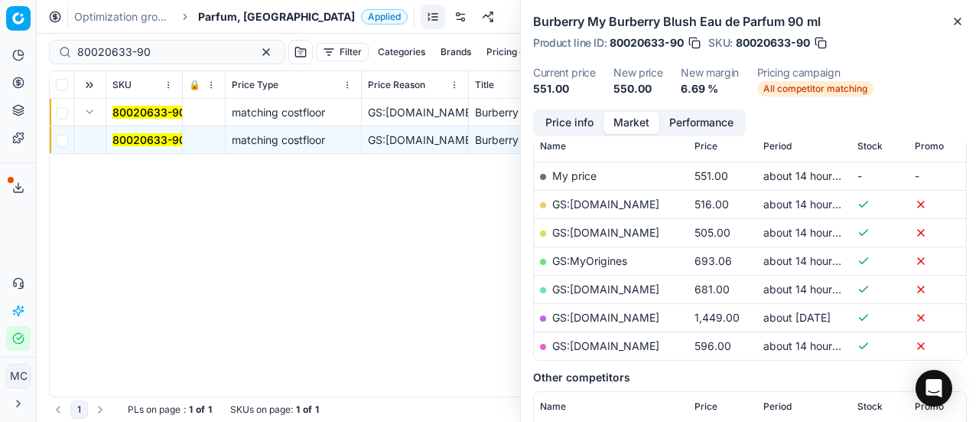
click at [600, 223] on td "GS:Deloox.dk" at bounding box center [611, 232] width 155 height 28
click at [600, 229] on link "GS:Deloox.dk" at bounding box center [605, 232] width 107 height 13
drag, startPoint x: 196, startPoint y: 48, endPoint x: 0, endPoint y: 14, distance: 198.9
click at [0, 28] on div "Pricing platform Analytics Pricing Product portfolio Templates Export service 2…" at bounding box center [489, 211] width 979 height 422
paste input "12797"
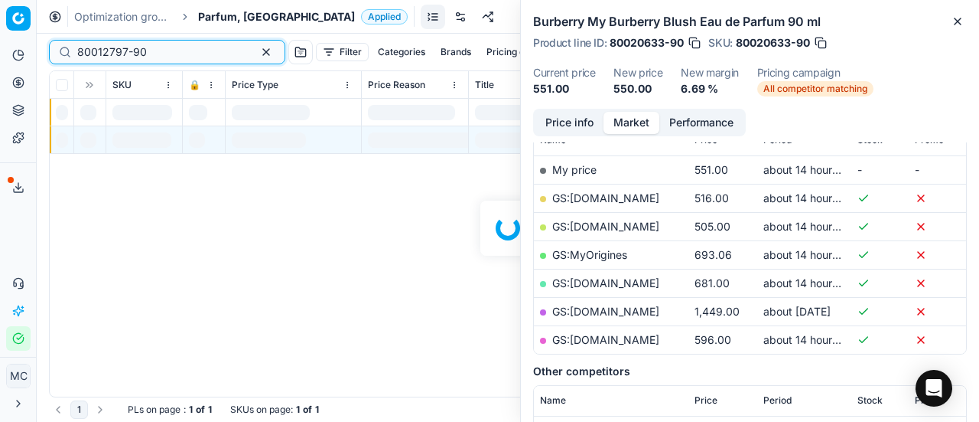
scroll to position [230, 0]
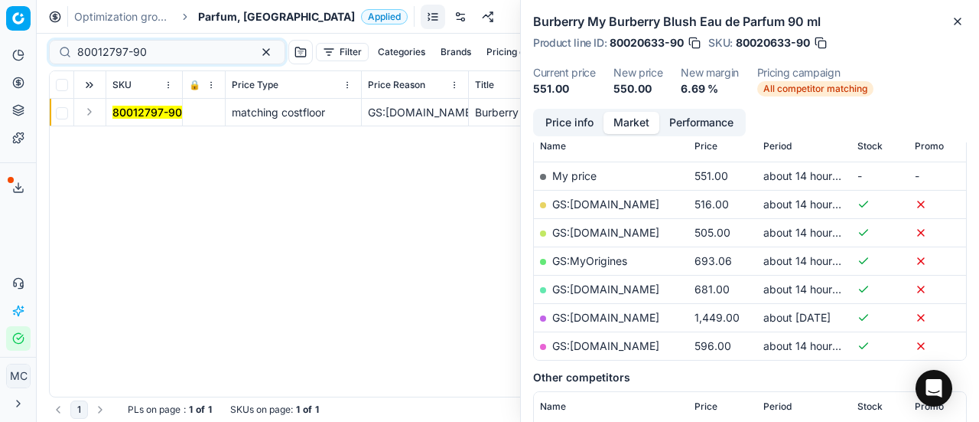
click at [95, 109] on button "Expand" at bounding box center [89, 112] width 18 height 18
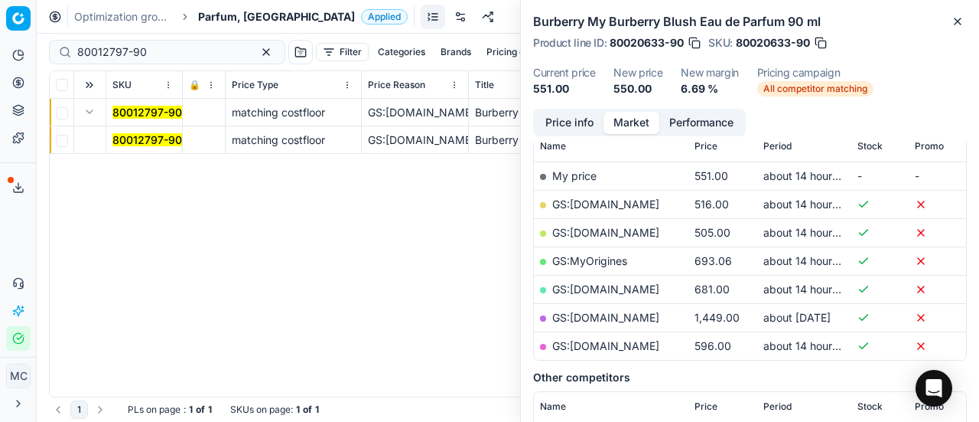
click at [151, 148] on td "80012797-90" at bounding box center [144, 140] width 77 height 28
click at [152, 136] on mark "80012797-90" at bounding box center [147, 139] width 70 height 13
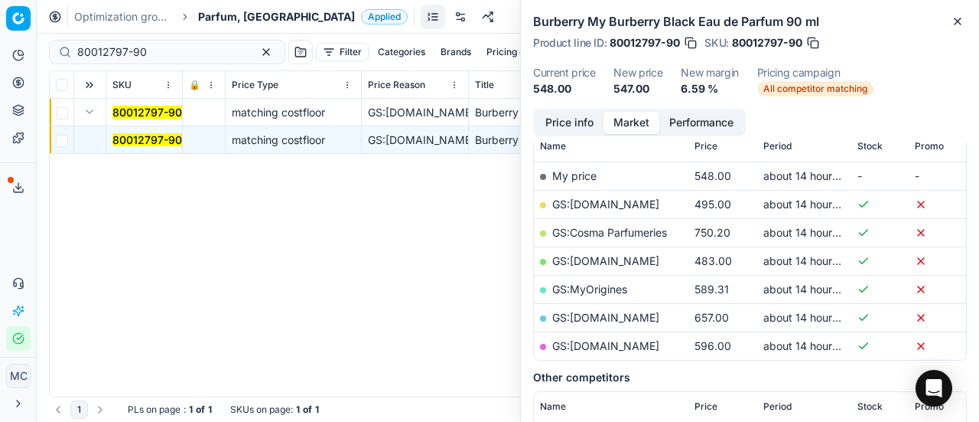
click at [574, 118] on button "Price info" at bounding box center [570, 123] width 68 height 22
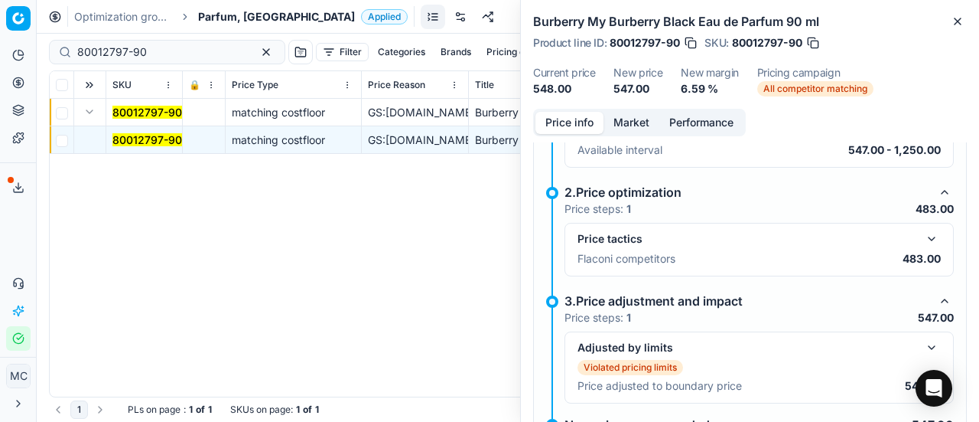
click at [925, 246] on div "Price tactics Flaconi competitors 483.00" at bounding box center [759, 250] width 363 height 40
click at [923, 240] on button "button" at bounding box center [932, 239] width 18 height 18
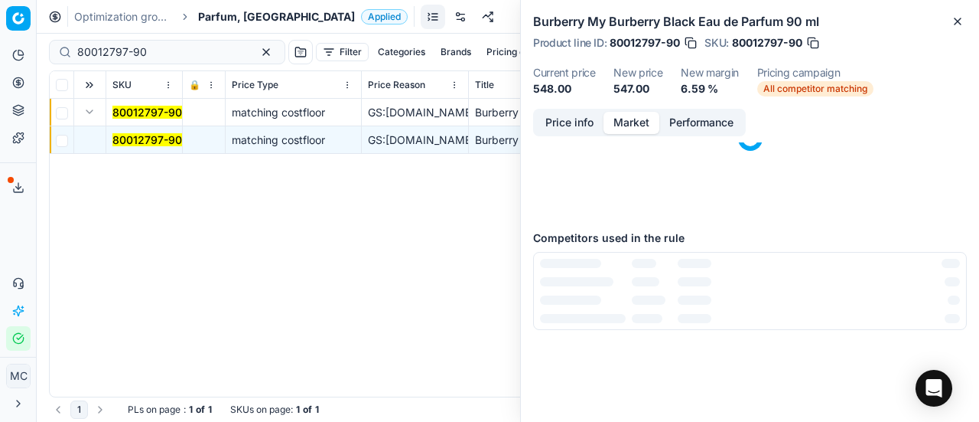
click at [624, 127] on button "Market" at bounding box center [632, 123] width 56 height 22
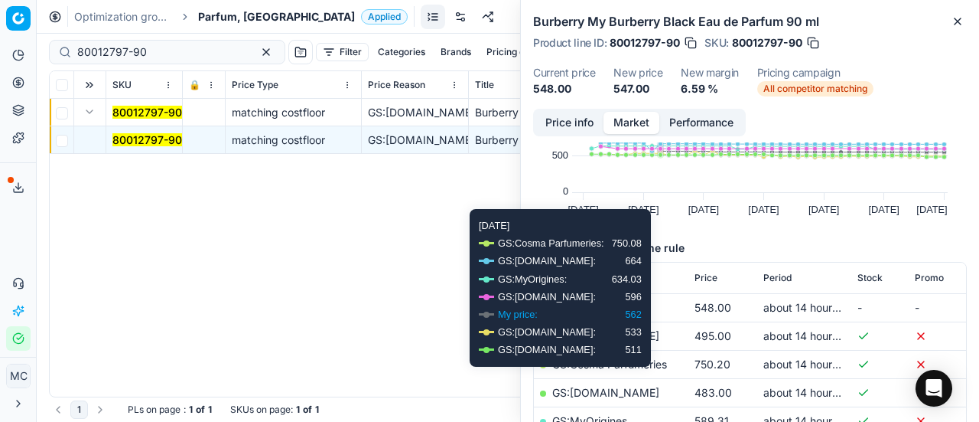
scroll to position [153, 0]
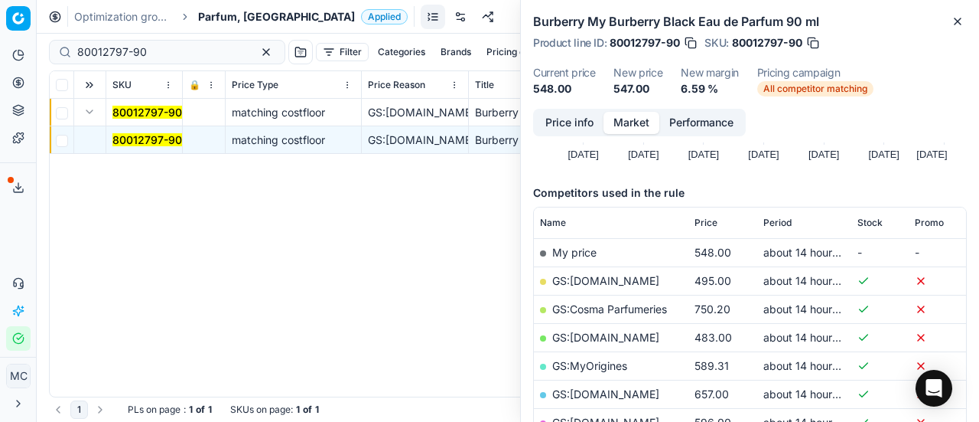
click at [615, 340] on link "GS:Deloox.dk" at bounding box center [605, 337] width 107 height 13
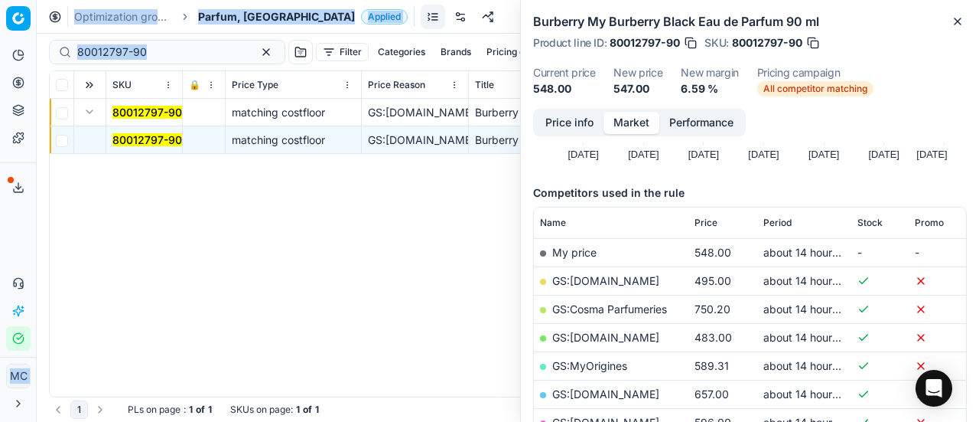
drag, startPoint x: 197, startPoint y: 60, endPoint x: 0, endPoint y: 73, distance: 197.1
click at [0, 70] on div "Pricing platform Analytics Pricing Product portfolio Templates Export service 2…" at bounding box center [489, 211] width 979 height 422
click at [152, 49] on input "80012797-90" at bounding box center [161, 51] width 168 height 15
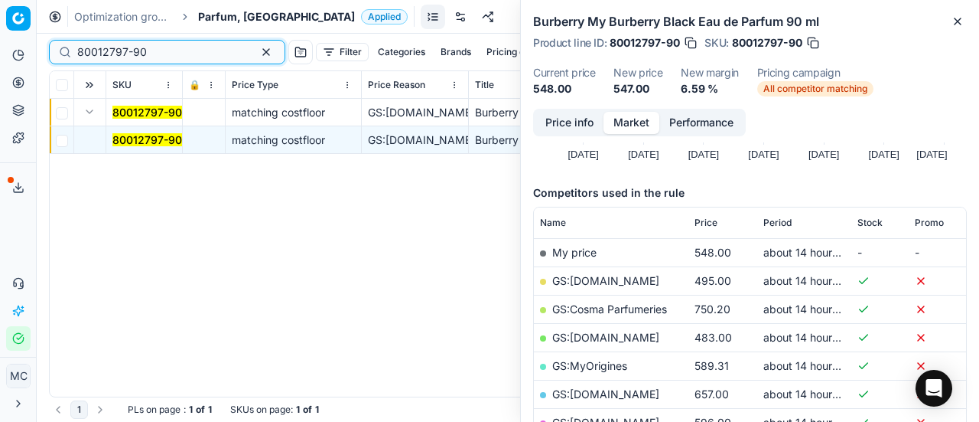
drag, startPoint x: 164, startPoint y: 52, endPoint x: 0, endPoint y: 68, distance: 164.5
click at [0, 67] on div "Pricing platform Analytics Pricing Product portfolio Templates Export service 2…" at bounding box center [489, 211] width 979 height 422
paste input "65507-10"
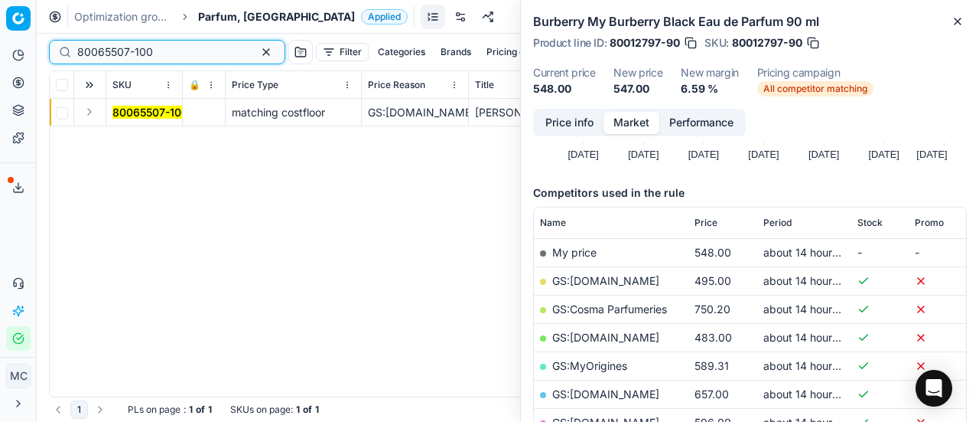
type input "80065507-100"
click at [86, 107] on button "Expand" at bounding box center [89, 112] width 18 height 18
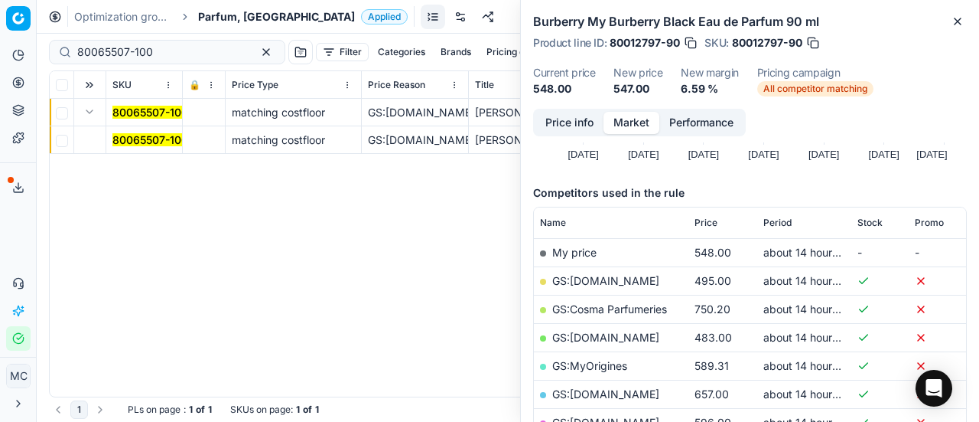
click at [129, 143] on mark "80065507-100" at bounding box center [150, 139] width 76 height 13
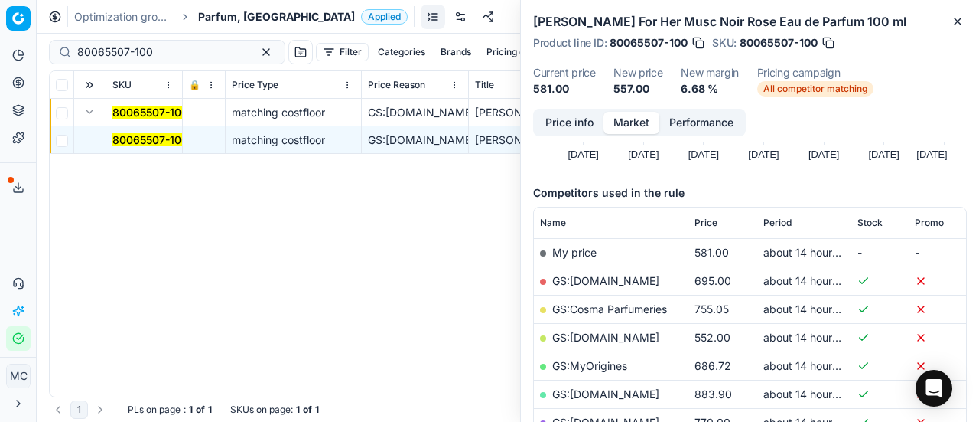
click at [572, 120] on button "Price info" at bounding box center [570, 123] width 68 height 22
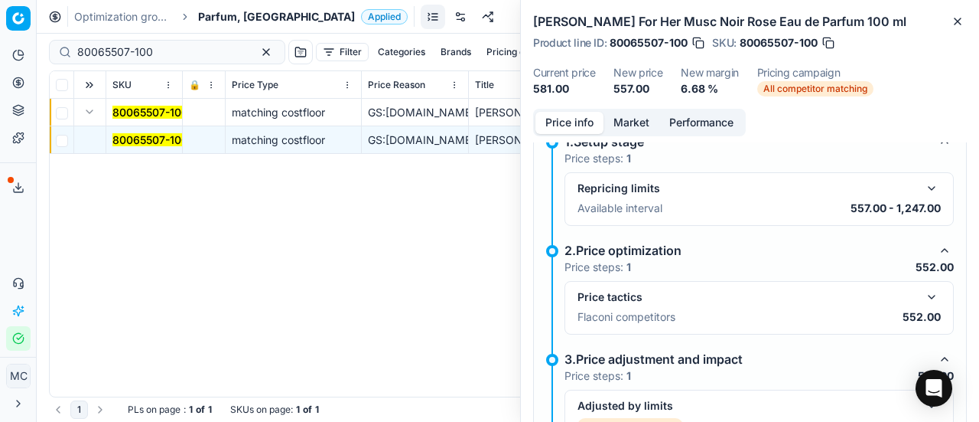
scroll to position [231, 0]
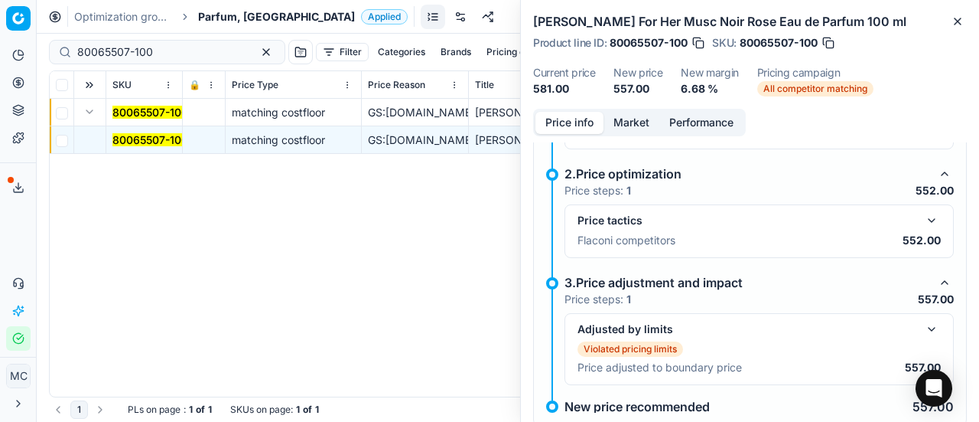
click at [927, 224] on button "button" at bounding box center [932, 220] width 18 height 18
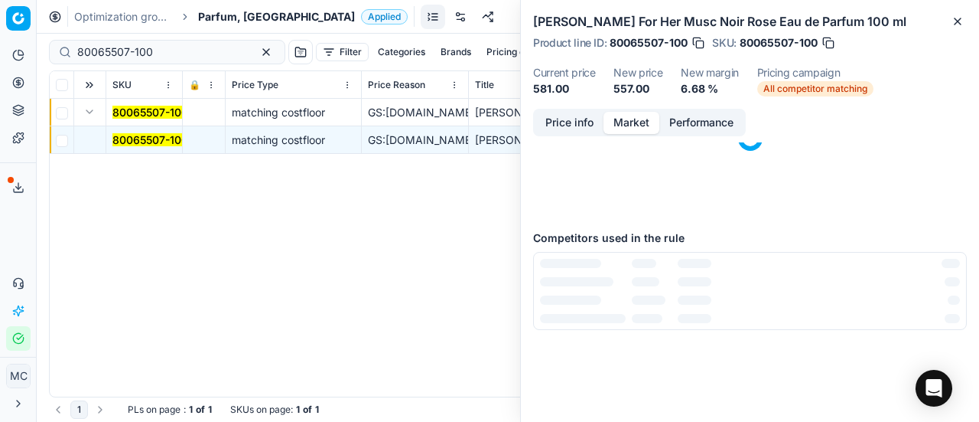
click at [640, 116] on button "Market" at bounding box center [632, 123] width 56 height 22
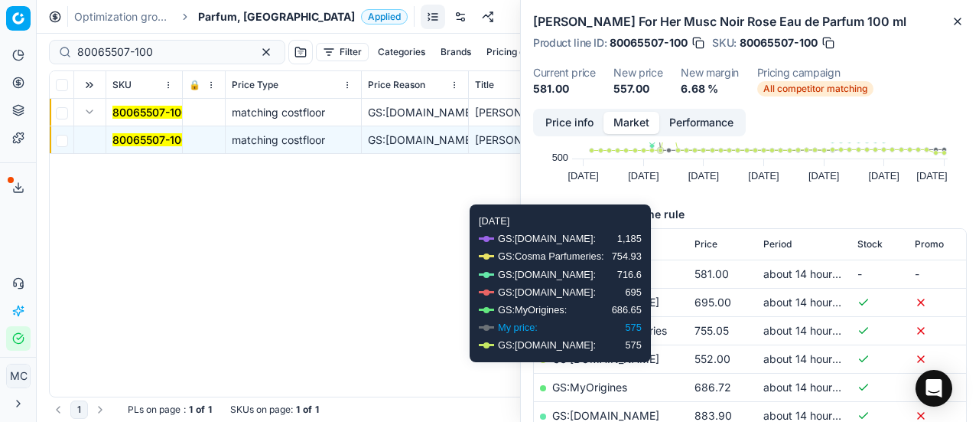
scroll to position [230, 0]
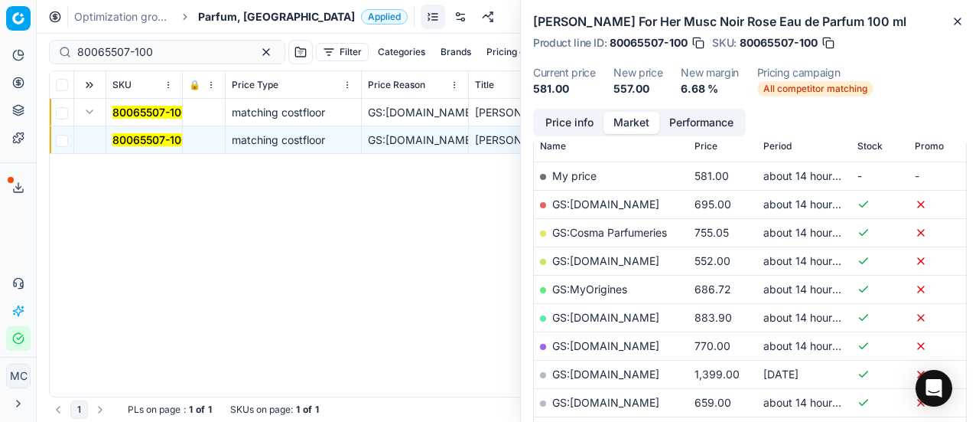
click at [604, 261] on link "GS:Deloox.dk" at bounding box center [605, 260] width 107 height 13
click at [225, 31] on div "Optimization groups Parfum, DK Applied Discard Download report" at bounding box center [508, 17] width 943 height 34
drag, startPoint x: 228, startPoint y: 21, endPoint x: 241, endPoint y: 27, distance: 14.4
click at [229, 21] on span "Parfum, [GEOGRAPHIC_DATA]" at bounding box center [276, 16] width 157 height 15
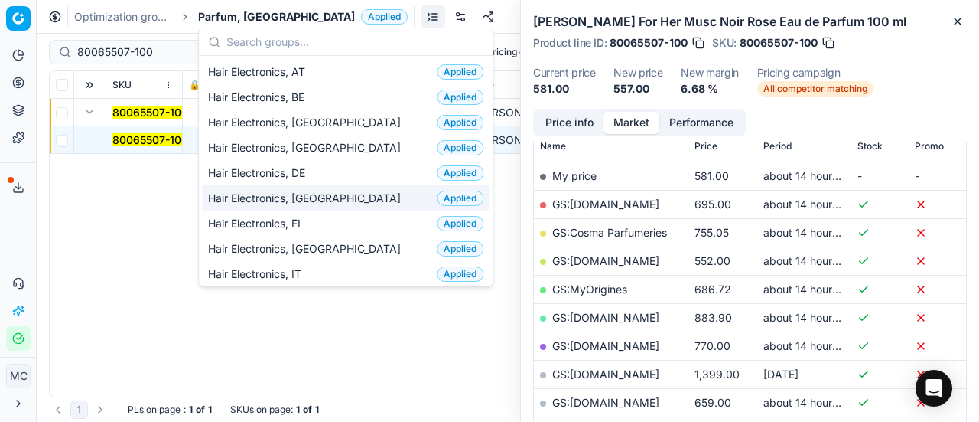
click at [352, 198] on div "Hair Electronics, DK Applied" at bounding box center [346, 197] width 288 height 25
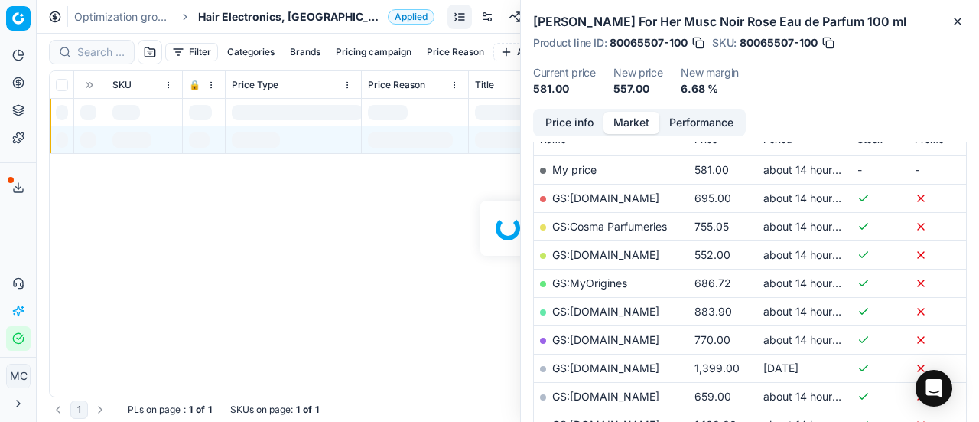
scroll to position [230, 0]
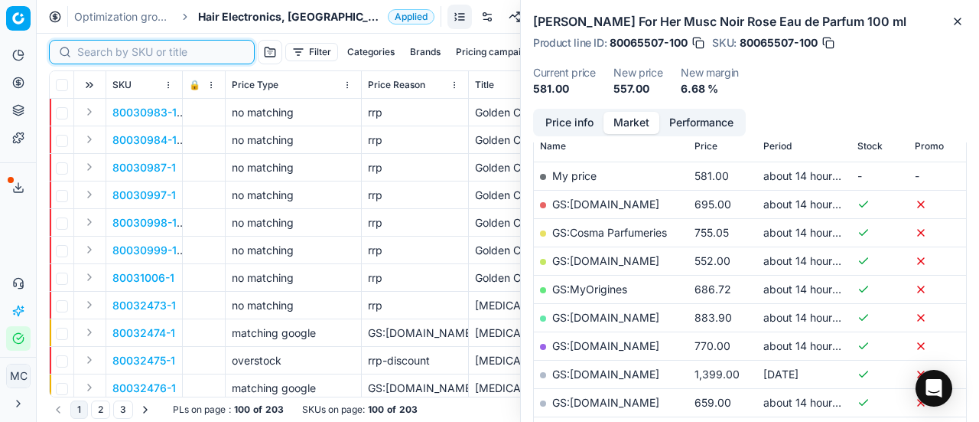
click at [109, 54] on input at bounding box center [161, 51] width 168 height 15
paste input "80054394-1"
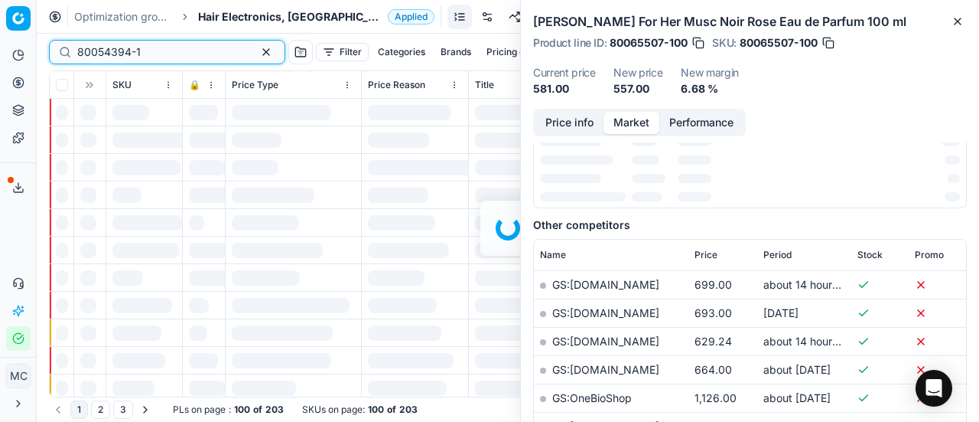
scroll to position [230, 0]
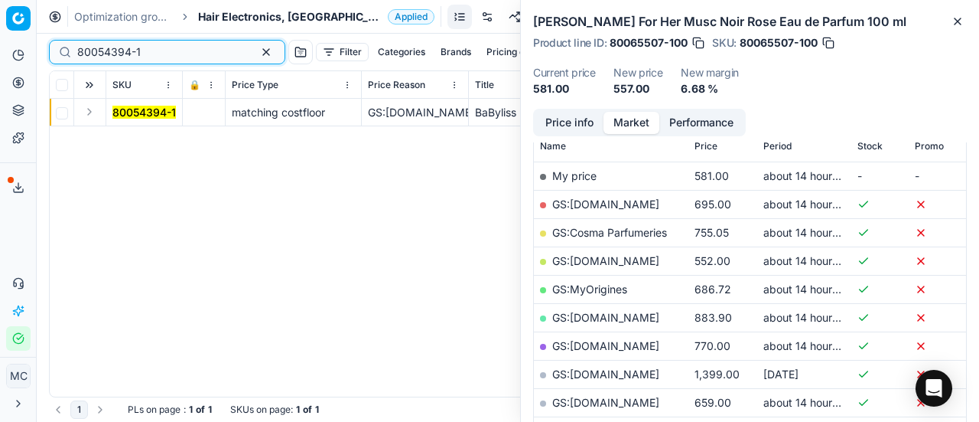
type input "80054394-1"
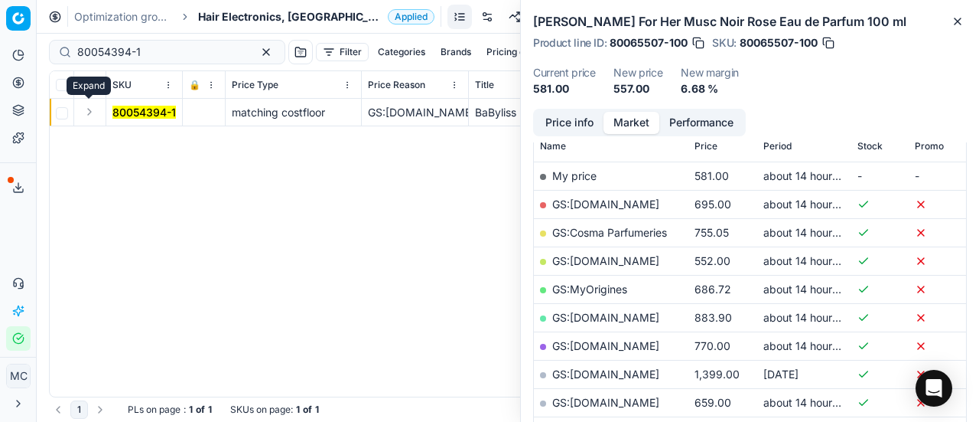
click at [90, 114] on button "Expand" at bounding box center [89, 112] width 18 height 18
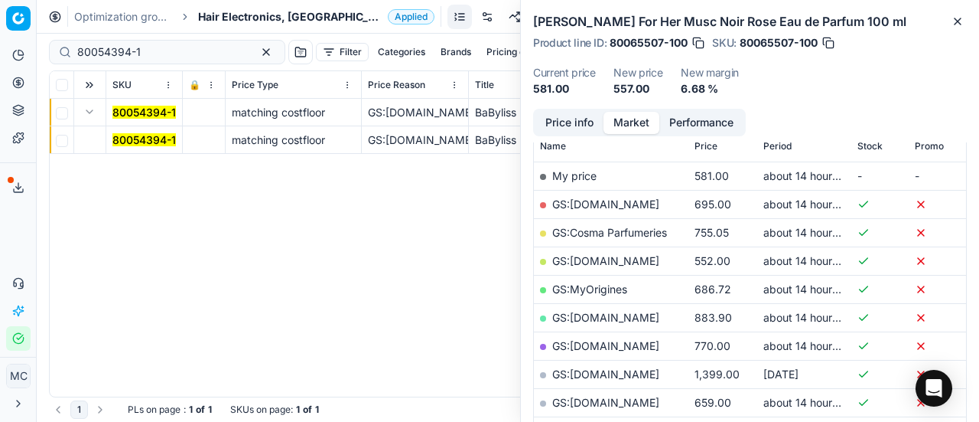
click at [154, 141] on mark "80054394-1" at bounding box center [144, 139] width 64 height 13
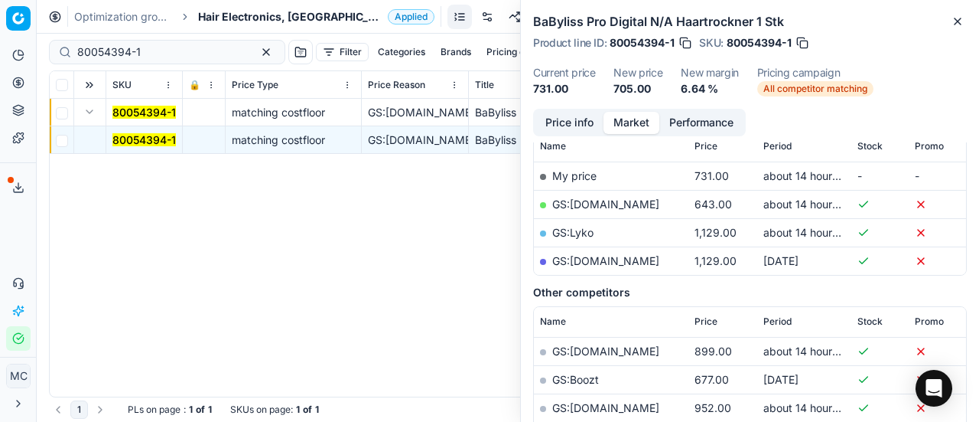
click at [566, 123] on button "Price info" at bounding box center [570, 123] width 68 height 22
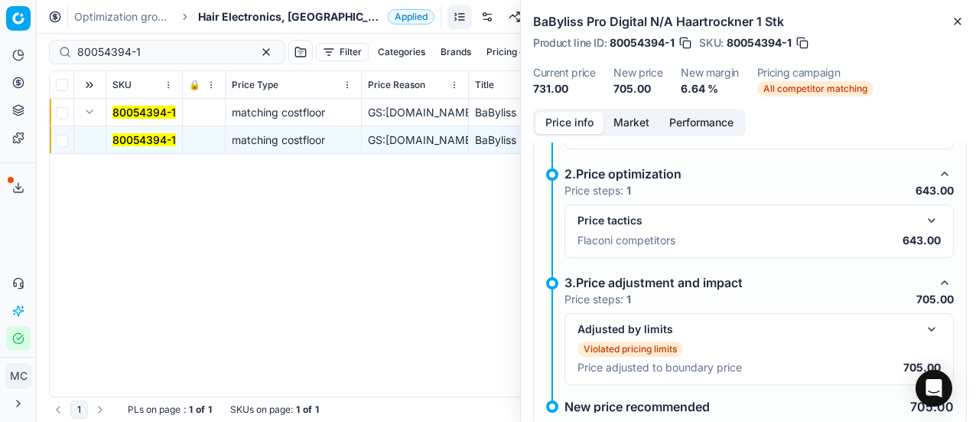
scroll to position [212, 0]
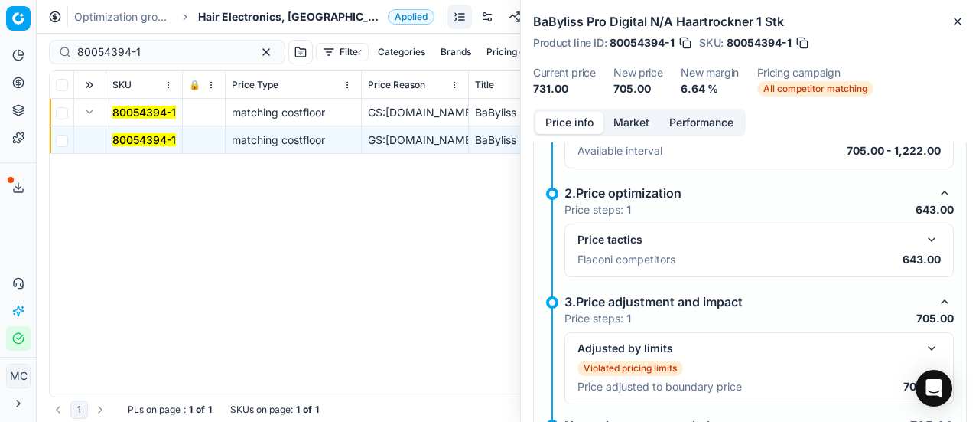
click at [924, 239] on button "button" at bounding box center [932, 239] width 18 height 18
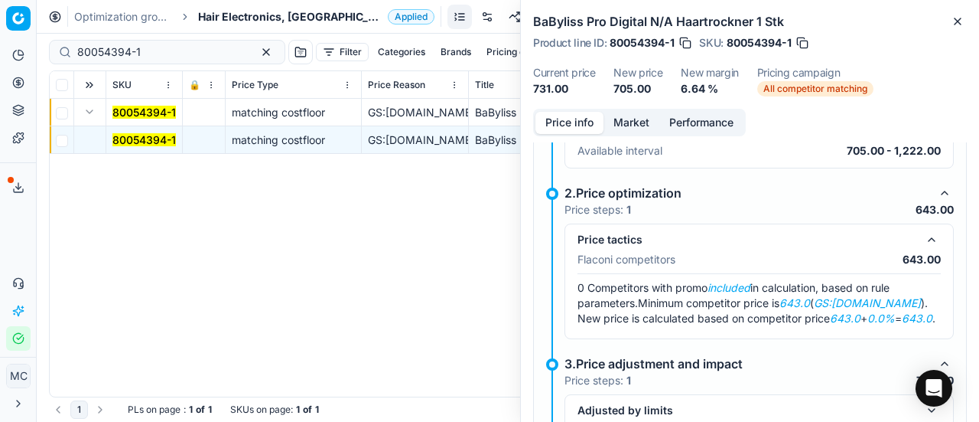
click at [647, 122] on button "Market" at bounding box center [632, 123] width 56 height 22
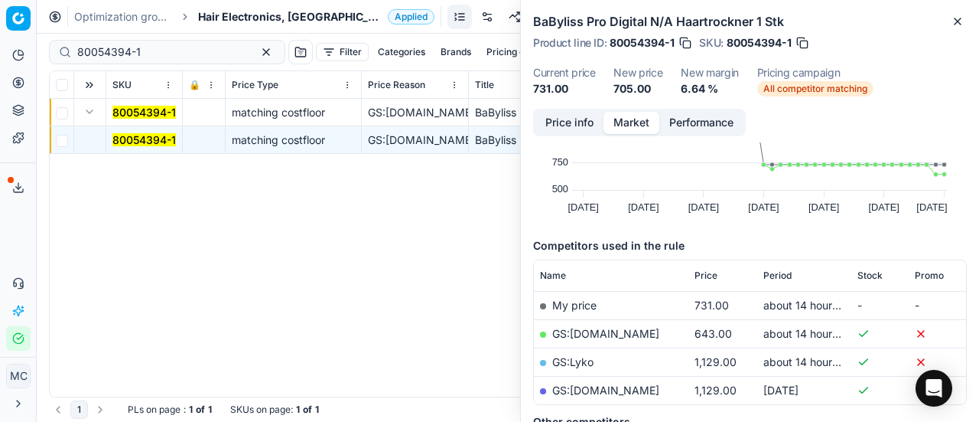
scroll to position [153, 0]
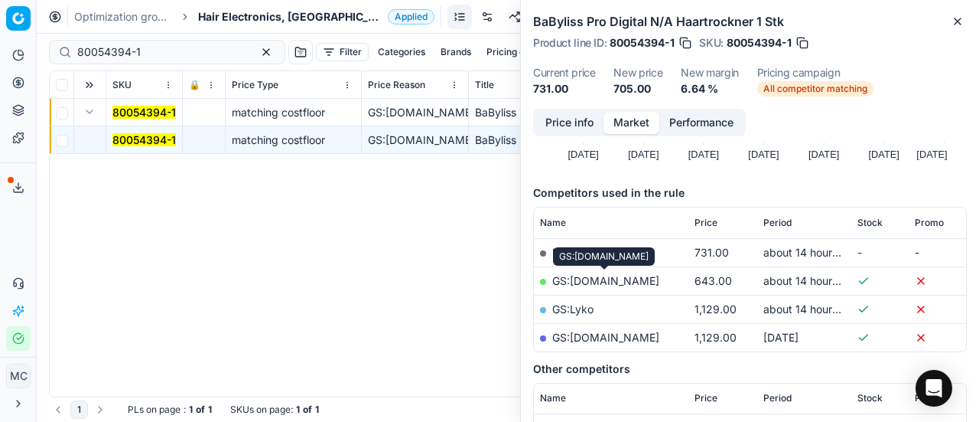
click at [634, 278] on link "GS:ComputerSalg.dk" at bounding box center [605, 280] width 107 height 13
click at [262, 21] on span "Hair Electronics, [GEOGRAPHIC_DATA]" at bounding box center [290, 16] width 184 height 15
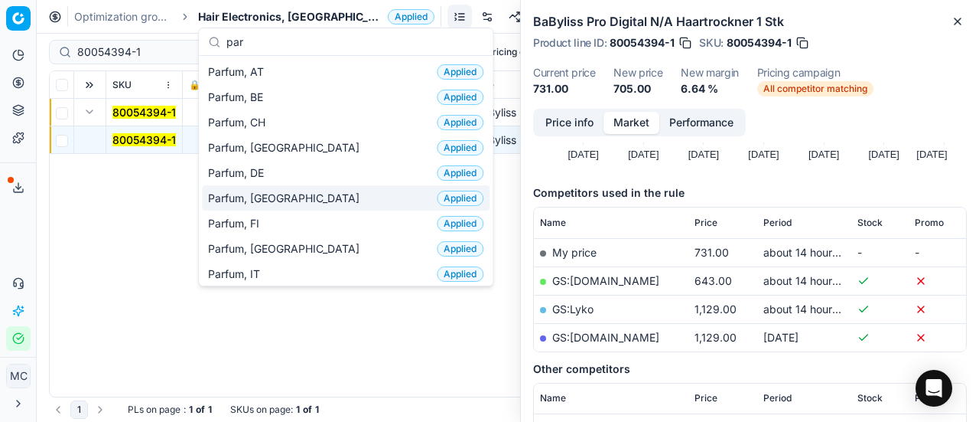
type input "par"
click at [373, 192] on div "Parfum, DK Applied" at bounding box center [346, 197] width 288 height 25
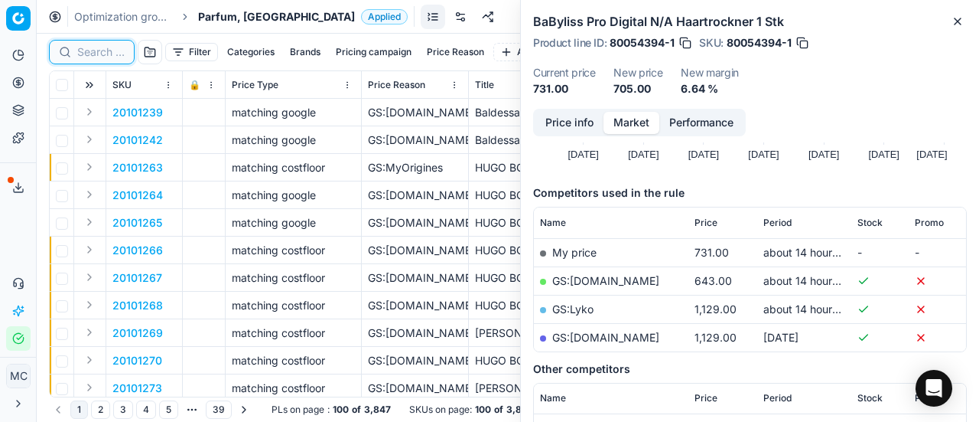
click at [98, 50] on input at bounding box center [100, 51] width 47 height 15
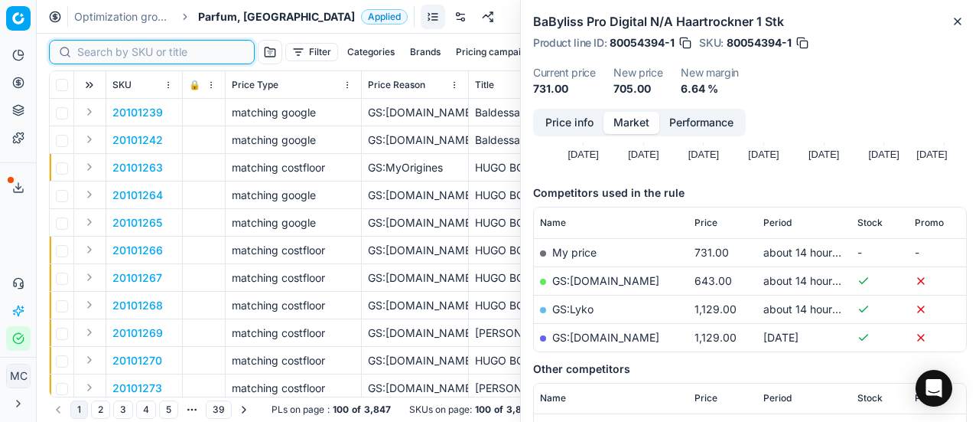
paste input "20103692"
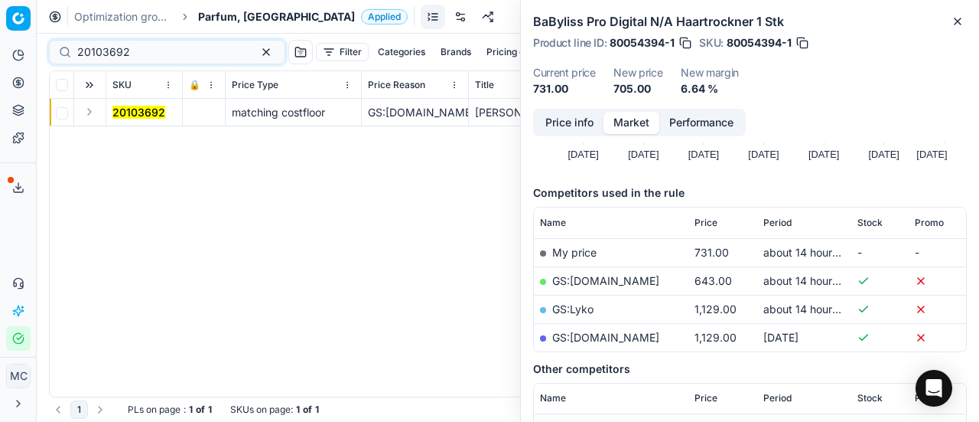
click at [85, 117] on button "Expand" at bounding box center [89, 112] width 18 height 18
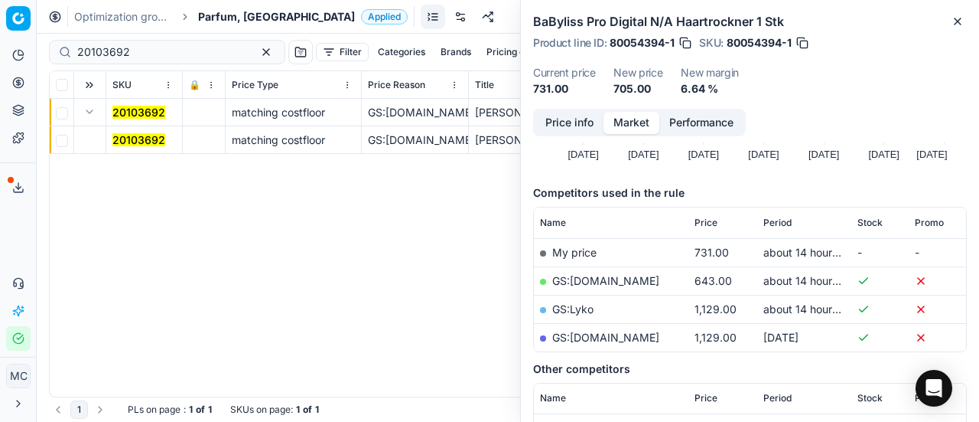
click at [128, 137] on mark "20103692" at bounding box center [138, 139] width 53 height 13
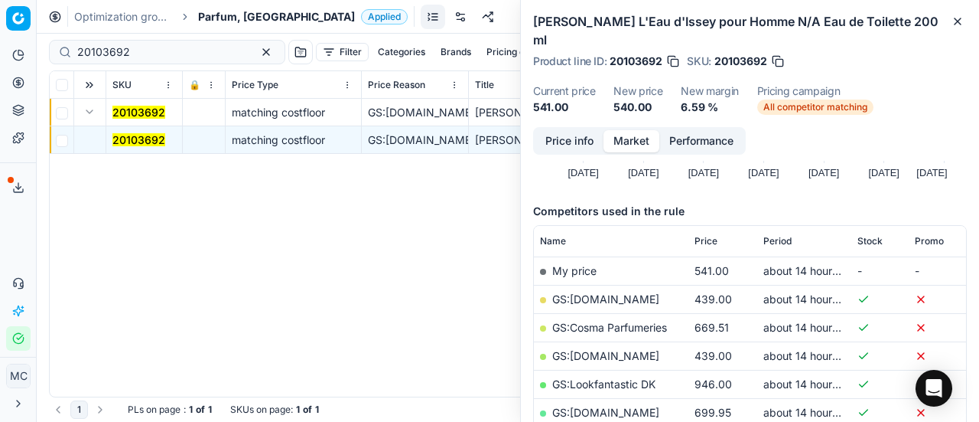
click at [555, 130] on button "Price info" at bounding box center [570, 141] width 68 height 22
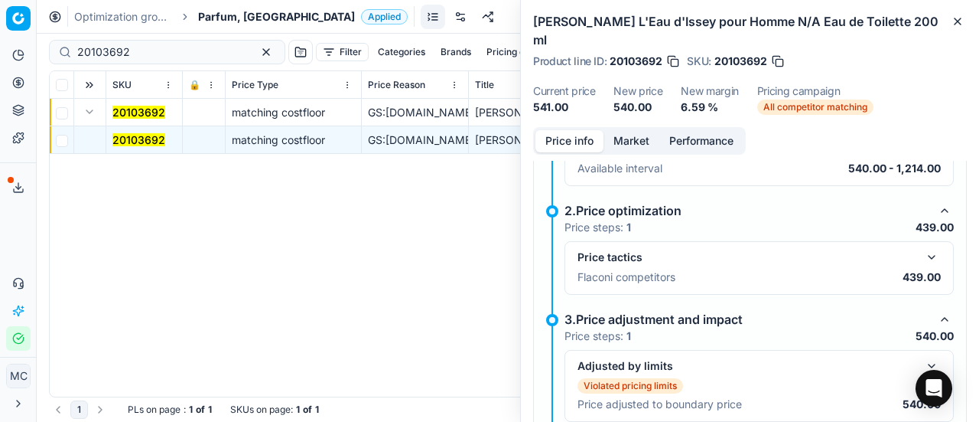
click at [924, 248] on button "button" at bounding box center [932, 257] width 18 height 18
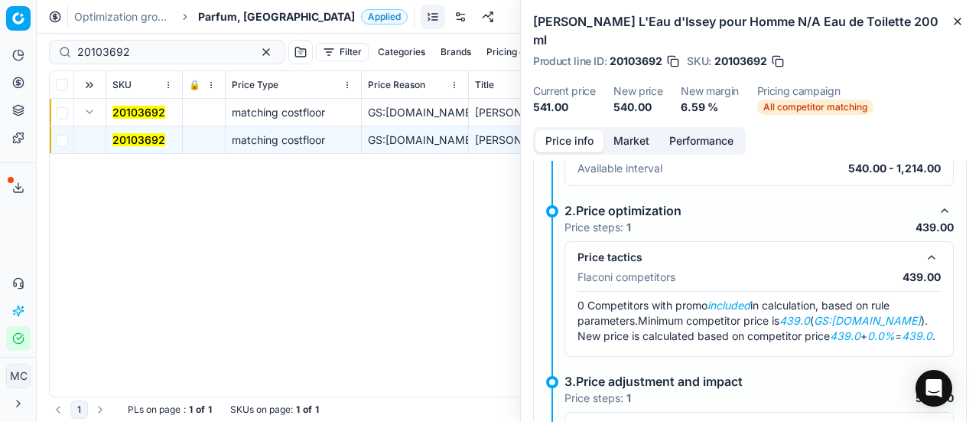
click at [639, 161] on p "Available interval" at bounding box center [620, 168] width 85 height 15
click at [632, 130] on button "Market" at bounding box center [632, 141] width 56 height 22
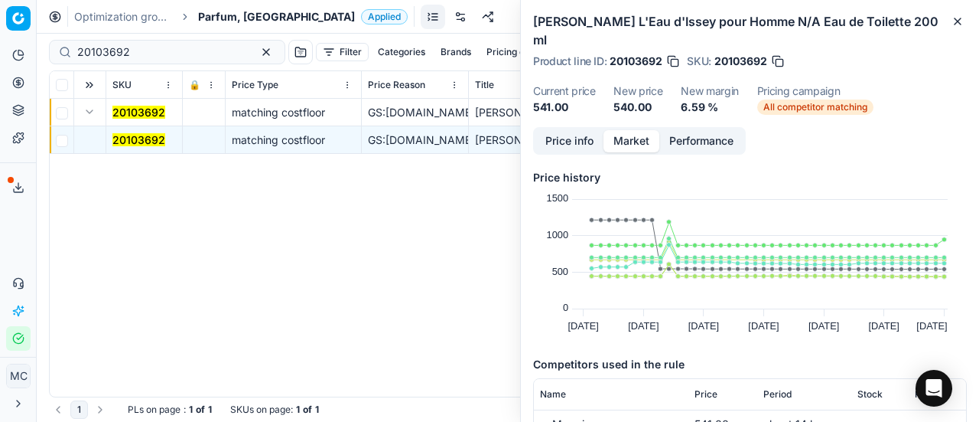
scroll to position [230, 0]
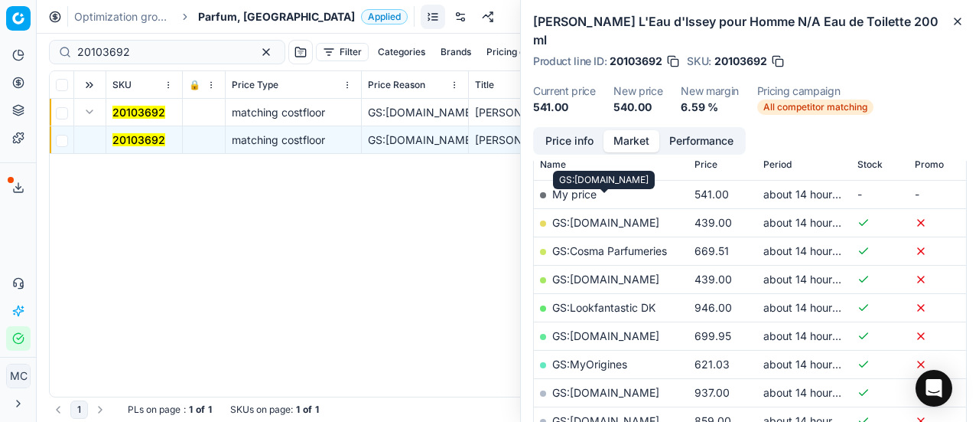
click at [651, 216] on link "GS:ComputerSalg.dk" at bounding box center [605, 222] width 107 height 13
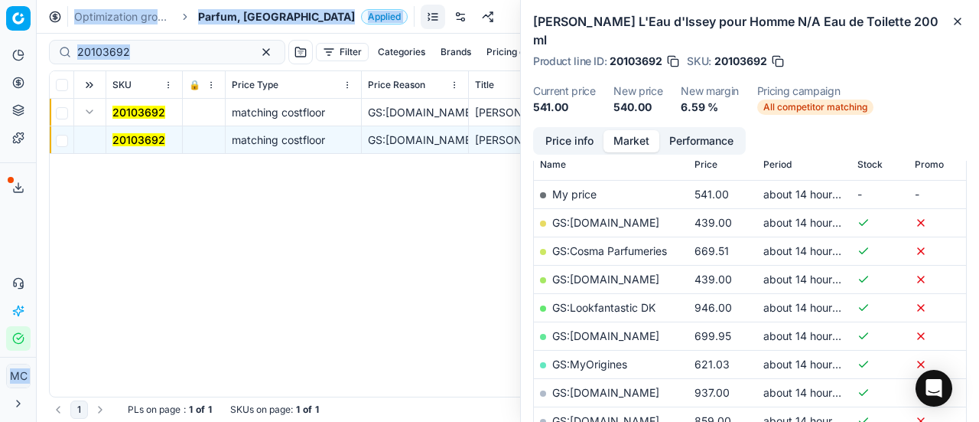
drag, startPoint x: 219, startPoint y: 56, endPoint x: 0, endPoint y: 60, distance: 218.9
click at [0, 59] on div "Pricing platform Analytics Pricing Product portfolio Templates Export service 2…" at bounding box center [489, 211] width 979 height 422
click at [168, 56] on input "20103692" at bounding box center [161, 51] width 168 height 15
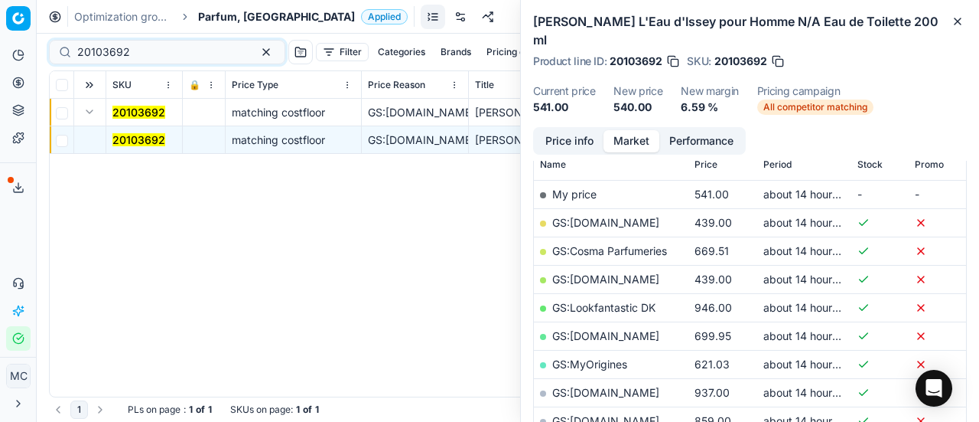
click at [156, 138] on mark "20103692" at bounding box center [138, 139] width 53 height 13
click at [598, 130] on button "Price info" at bounding box center [570, 141] width 68 height 22
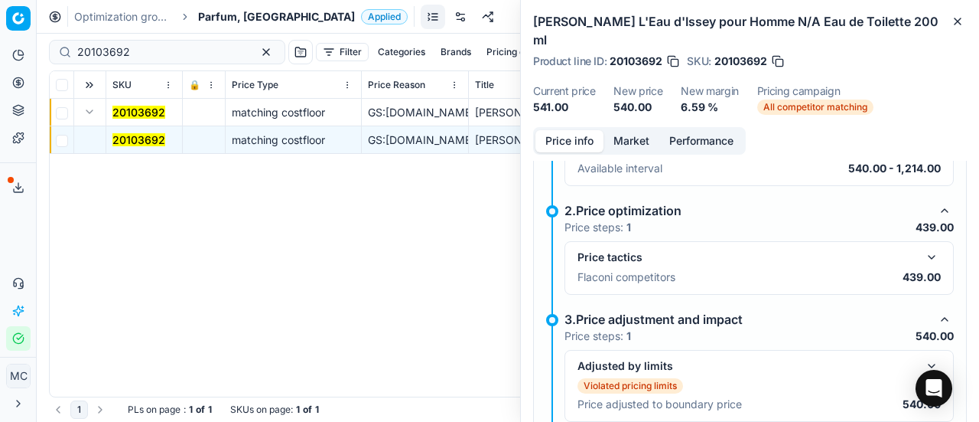
scroll to position [210, 0]
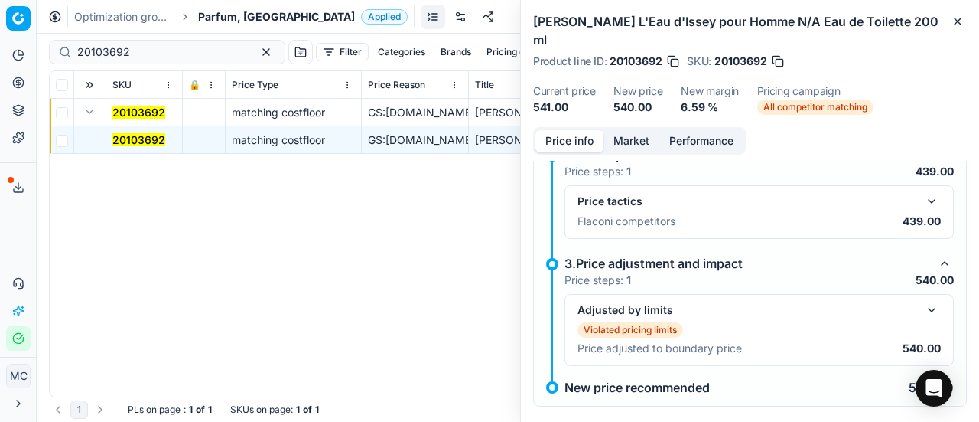
click at [923, 301] on button "button" at bounding box center [932, 310] width 18 height 18
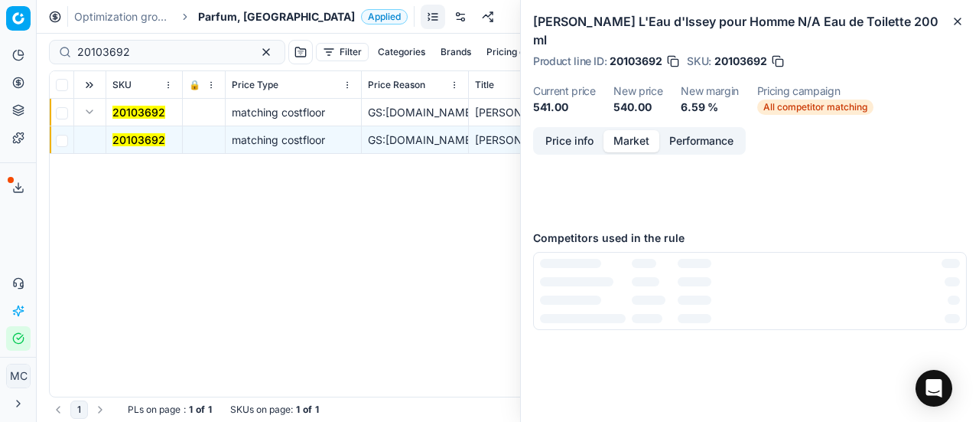
click at [632, 130] on button "Market" at bounding box center [632, 141] width 56 height 22
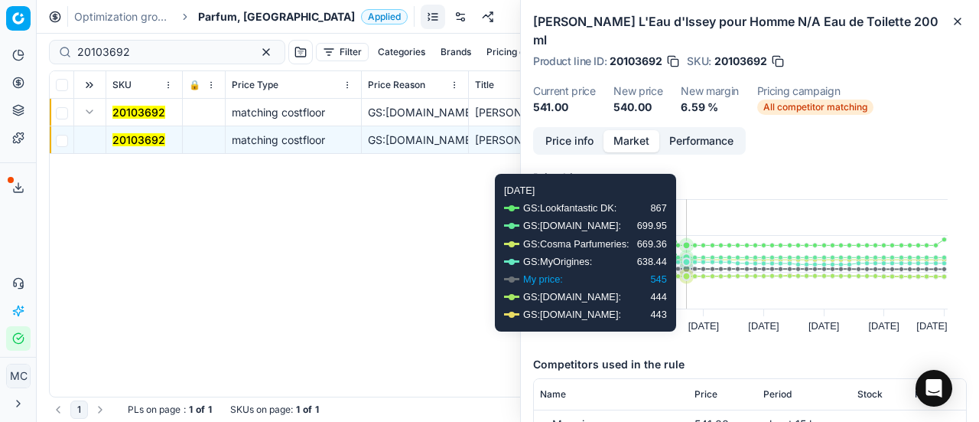
scroll to position [153, 0]
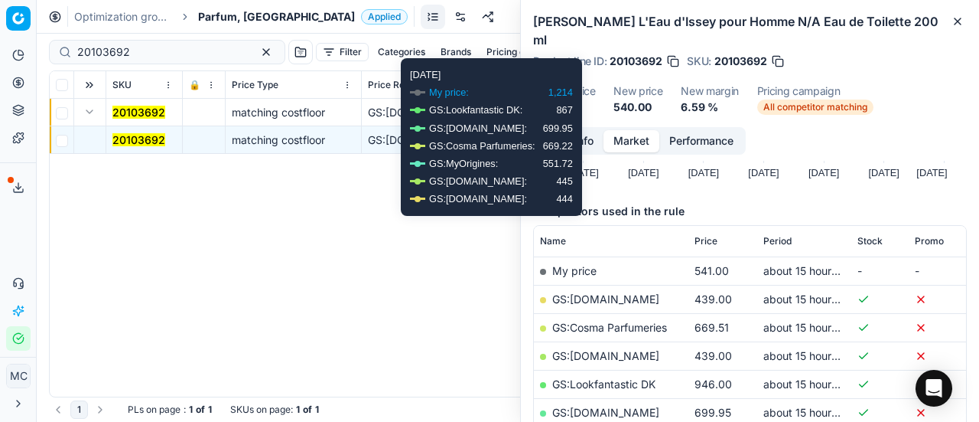
click at [582, 130] on button "Price info" at bounding box center [570, 141] width 68 height 22
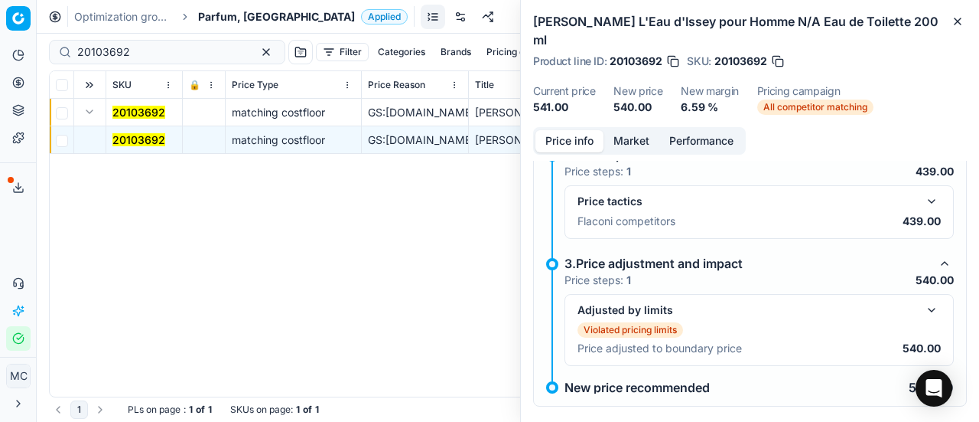
click at [924, 192] on button "button" at bounding box center [932, 201] width 18 height 18
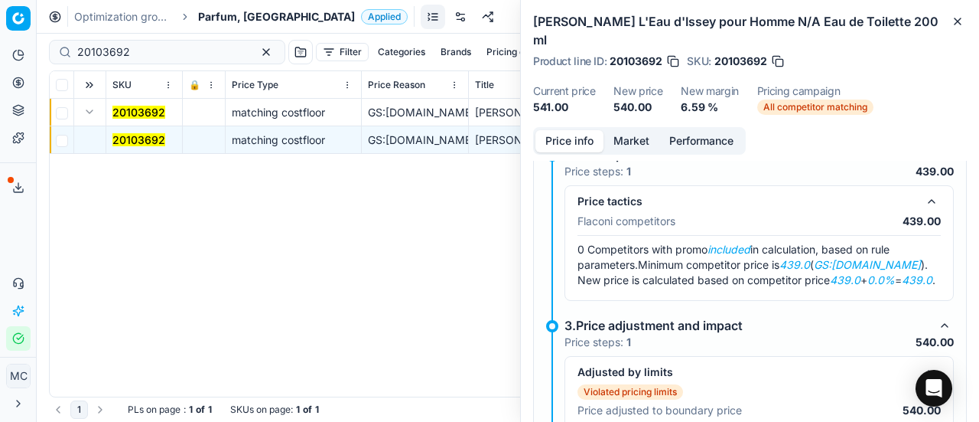
click at [641, 130] on button "Market" at bounding box center [632, 141] width 56 height 22
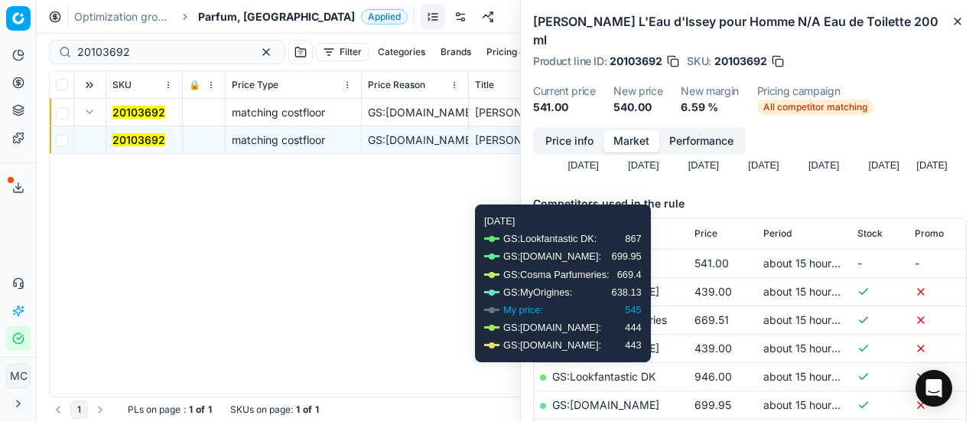
scroll to position [230, 0]
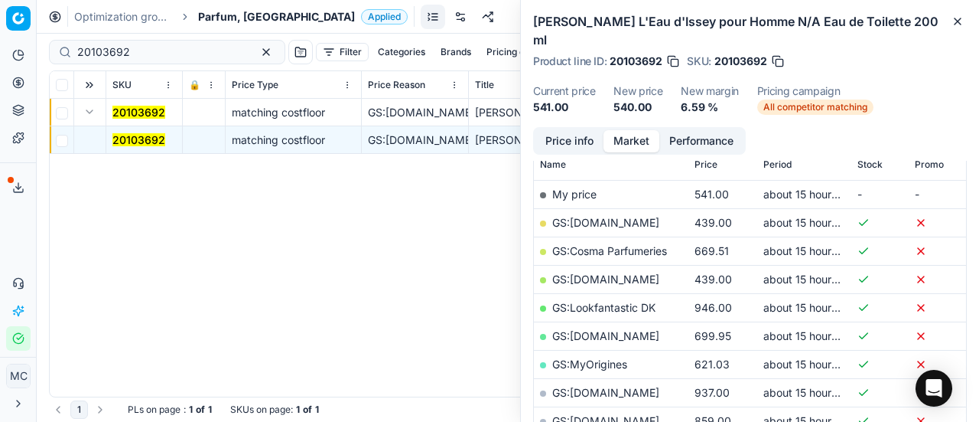
click at [605, 272] on link "GS:Deloox.dk" at bounding box center [605, 278] width 107 height 13
click at [656, 216] on link "GS:ComputerSalg.dk" at bounding box center [605, 222] width 107 height 13
drag, startPoint x: 179, startPoint y: 56, endPoint x: 0, endPoint y: 13, distance: 184.1
click at [0, 13] on div "Pricing platform Analytics Pricing Product portfolio Templates Export service 2…" at bounding box center [489, 211] width 979 height 422
paste input "80066206-000578"
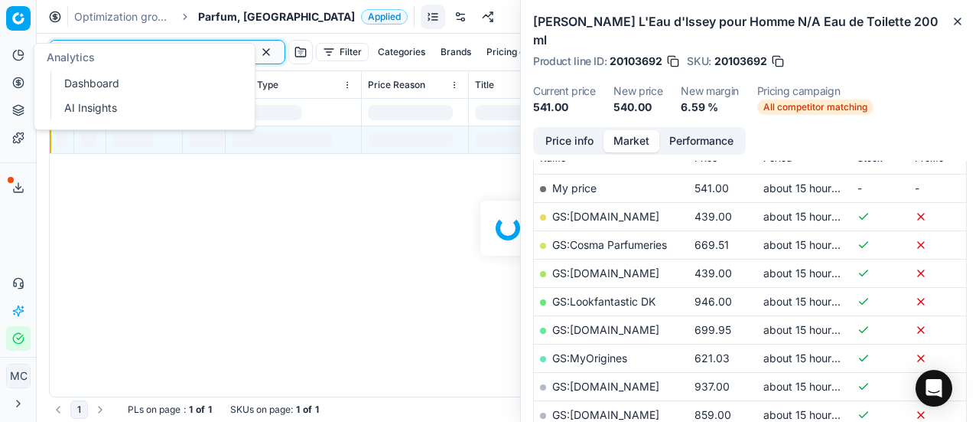
scroll to position [230, 0]
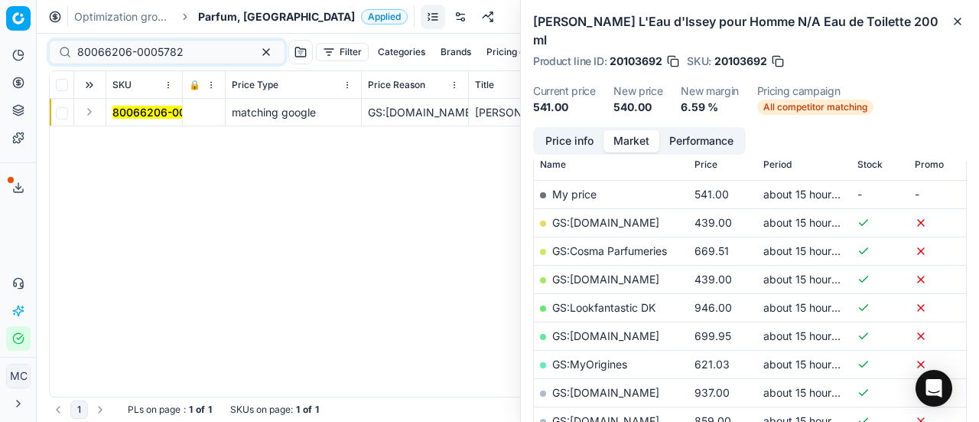
click at [93, 116] on button "Expand" at bounding box center [89, 112] width 18 height 18
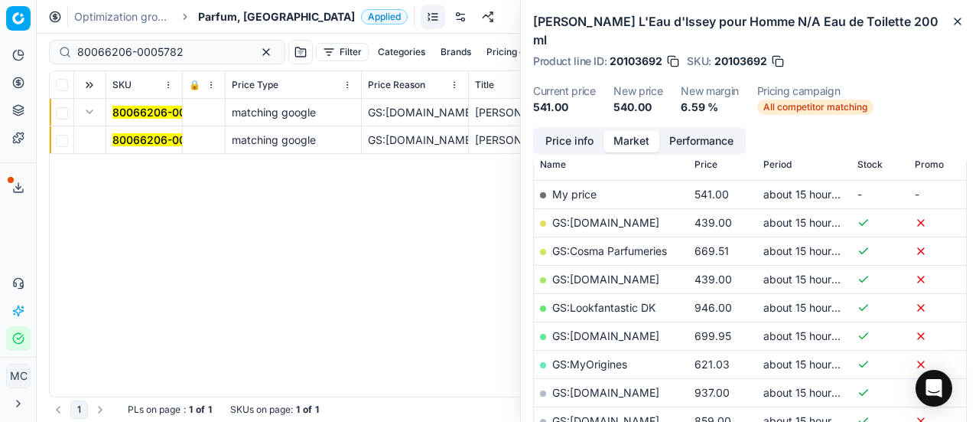
click at [151, 145] on mark "80066206-0005782" at bounding box center [165, 139] width 106 height 13
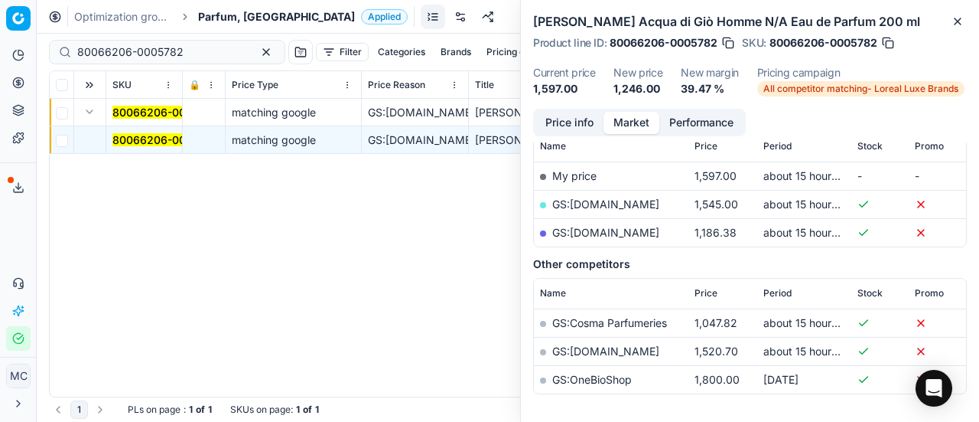
click at [588, 112] on button "Price info" at bounding box center [570, 123] width 68 height 22
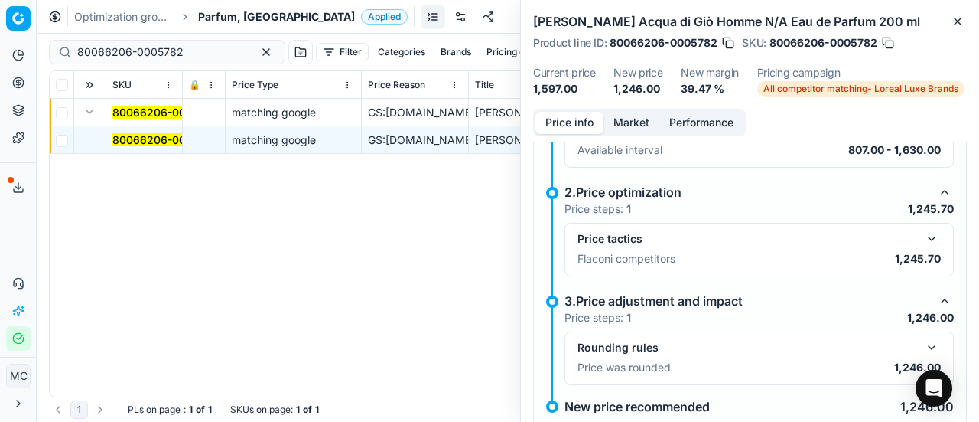
click at [927, 243] on button "button" at bounding box center [932, 239] width 18 height 18
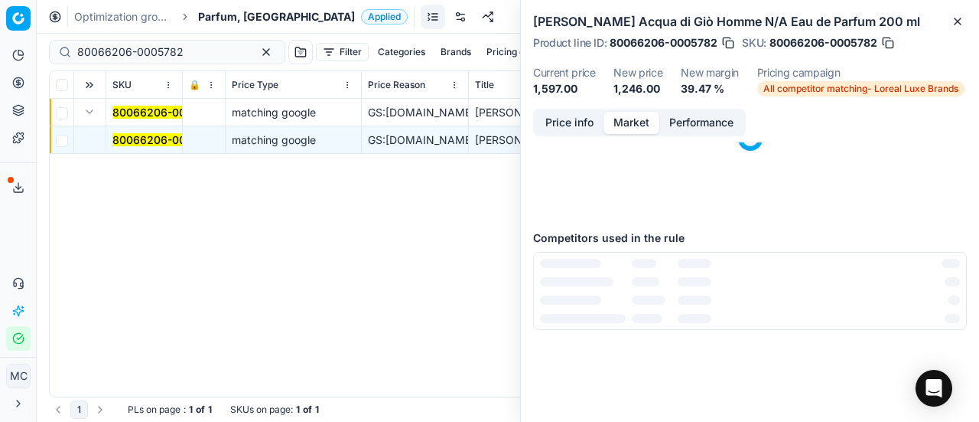
click at [640, 126] on button "Market" at bounding box center [632, 123] width 56 height 22
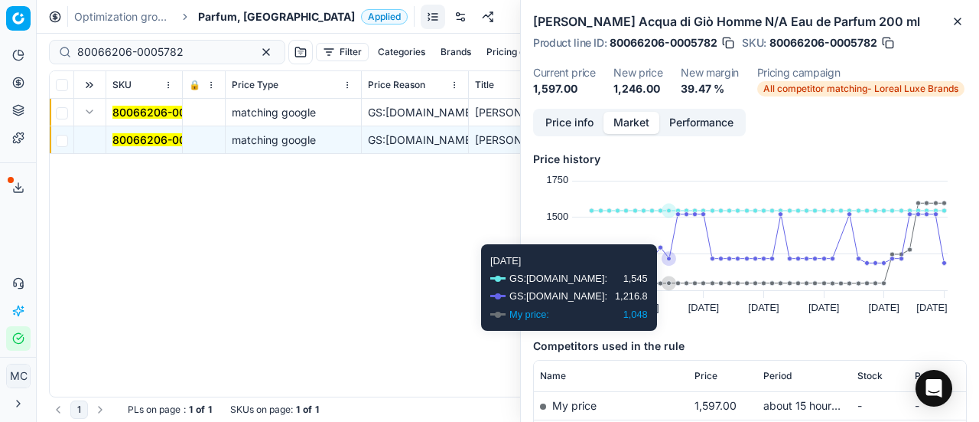
scroll to position [230, 0]
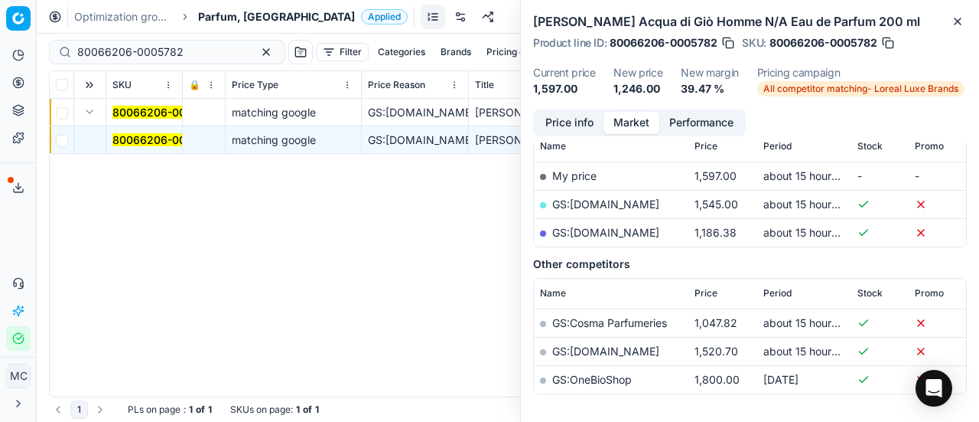
click at [626, 229] on link "GS:parfumdreams.DK" at bounding box center [605, 232] width 107 height 13
drag, startPoint x: 190, startPoint y: 57, endPoint x: 0, endPoint y: 28, distance: 192.0
click at [0, 28] on div "Pricing platform Analytics Pricing Product portfolio Templates Export service 2…" at bounding box center [489, 211] width 979 height 422
paste input "90011212-0017731"
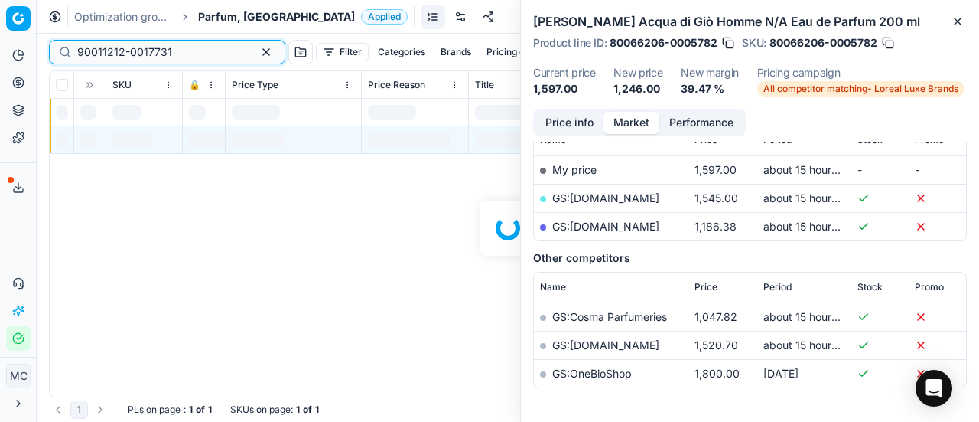
scroll to position [230, 0]
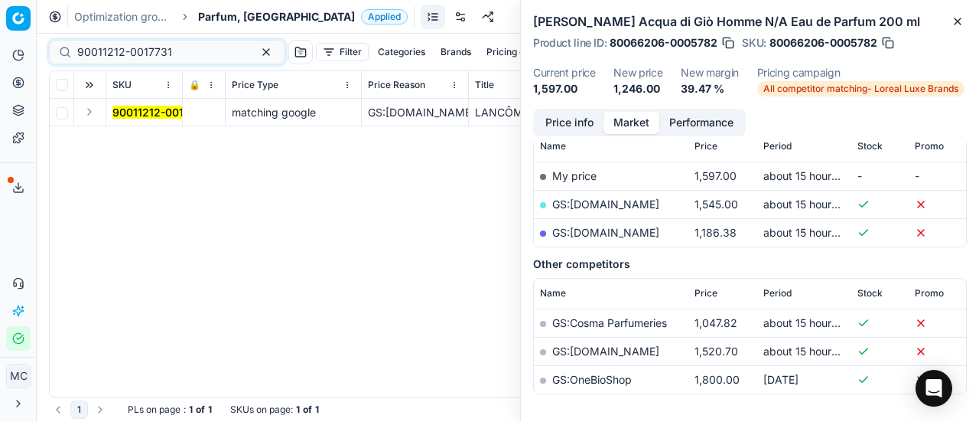
click at [89, 113] on button "Expand" at bounding box center [89, 112] width 18 height 18
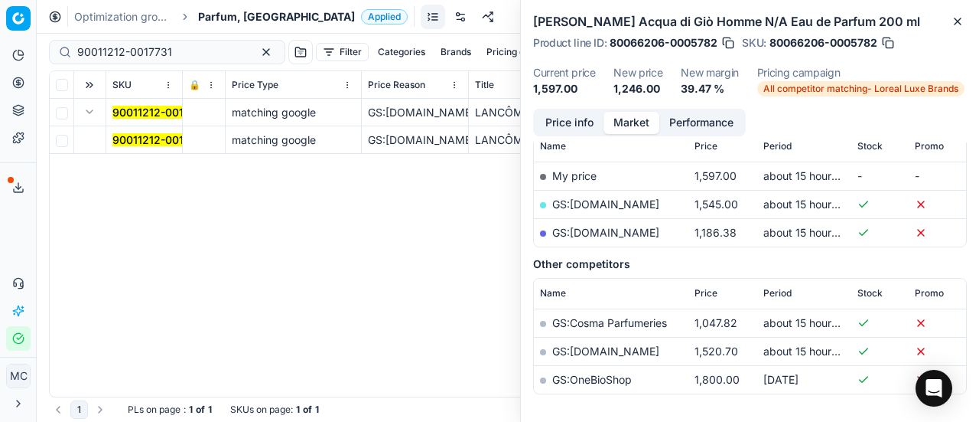
click at [151, 142] on mark "90011212-0017731" at bounding box center [159, 139] width 95 height 13
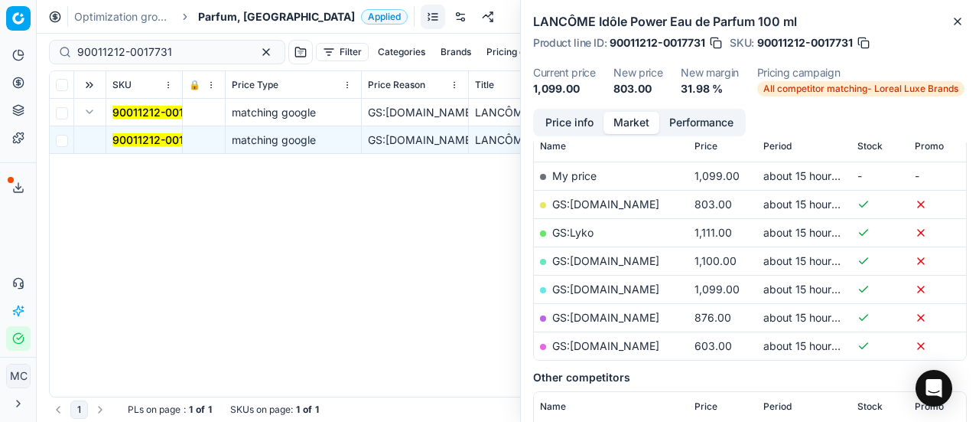
click at [578, 120] on button "Price info" at bounding box center [570, 123] width 68 height 22
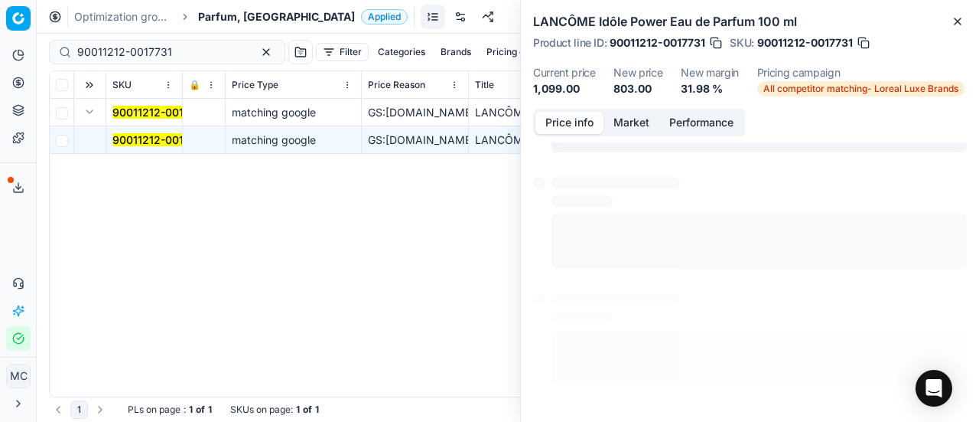
scroll to position [11, 0]
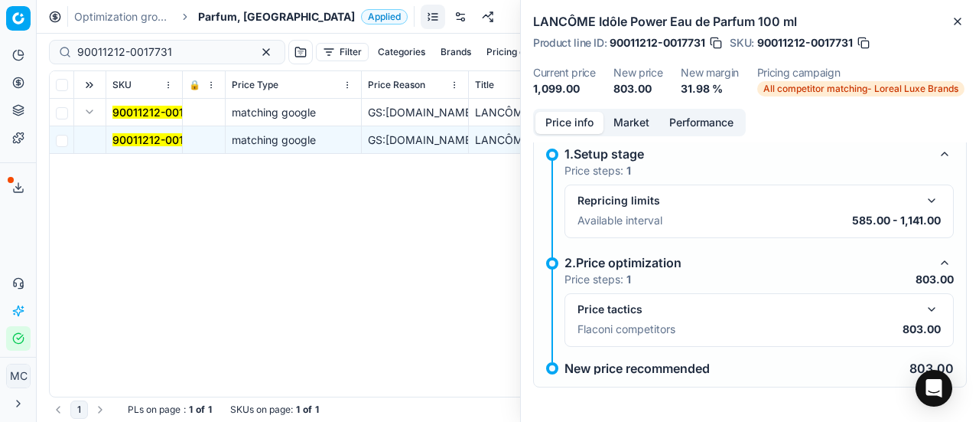
click at [924, 307] on button "button" at bounding box center [932, 309] width 18 height 18
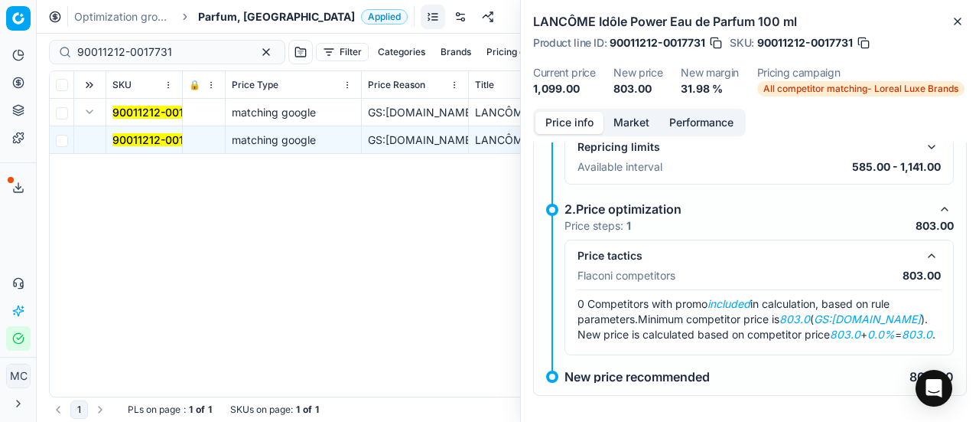
scroll to position [87, 0]
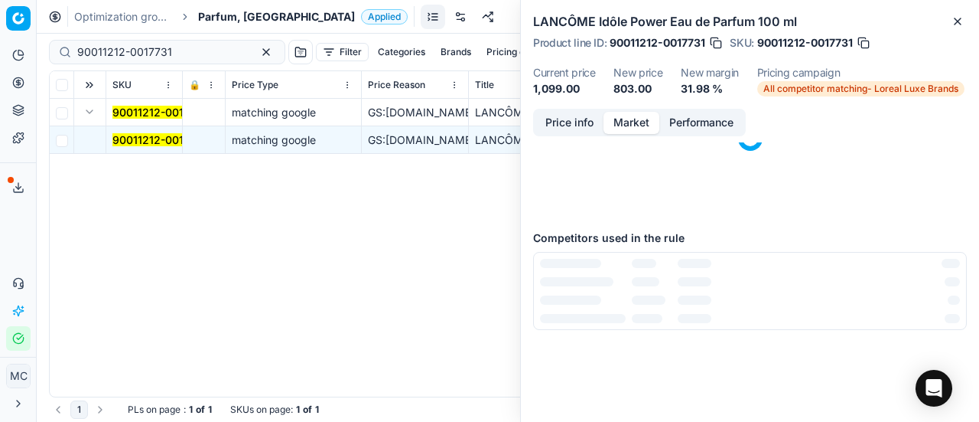
click at [648, 120] on button "Market" at bounding box center [632, 123] width 56 height 22
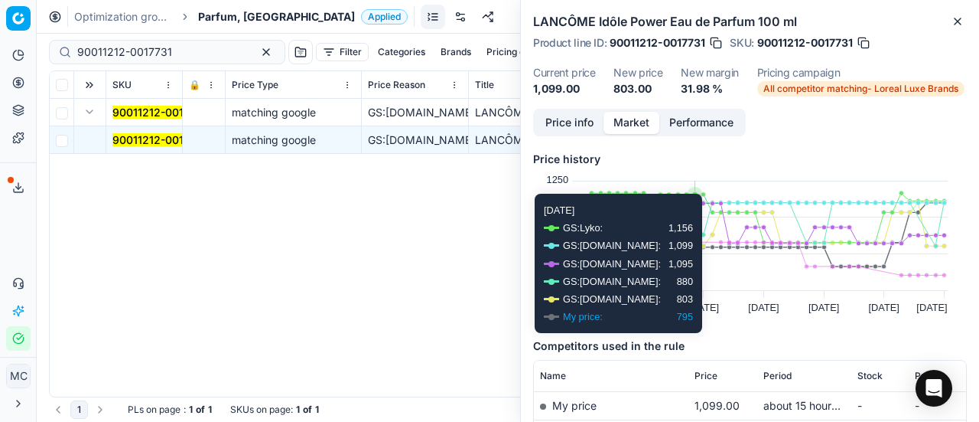
scroll to position [153, 0]
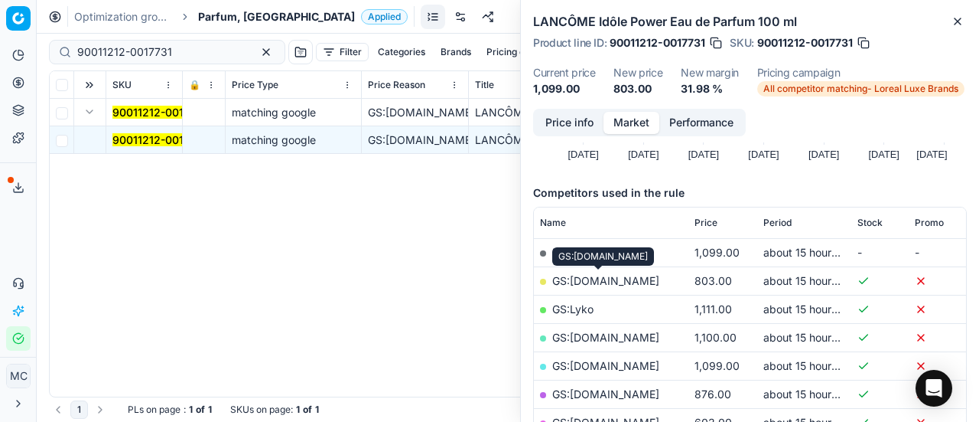
click at [626, 279] on link "GS:Cocopanda.dk" at bounding box center [605, 280] width 107 height 13
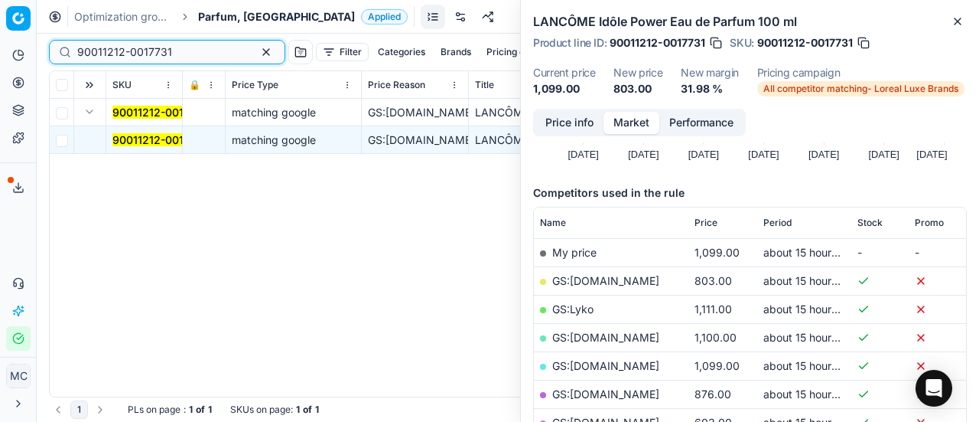
drag, startPoint x: 191, startPoint y: 47, endPoint x: 0, endPoint y: 47, distance: 190.5
click at [0, 47] on div "Pricing platform Analytics Pricing Product portfolio Templates Export service 2…" at bounding box center [489, 211] width 979 height 422
paste input "80002035-100"
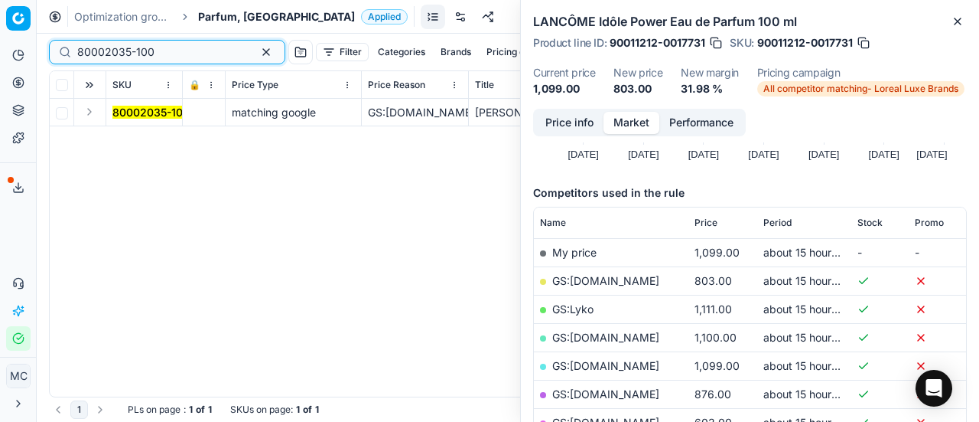
type input "80002035-100"
click at [90, 116] on button "Expand" at bounding box center [89, 112] width 18 height 18
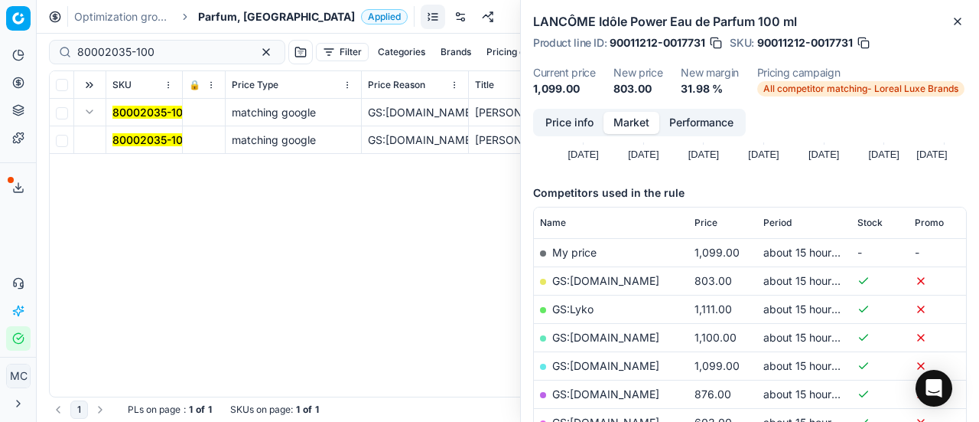
click at [136, 142] on mark "80002035-100" at bounding box center [150, 139] width 77 height 13
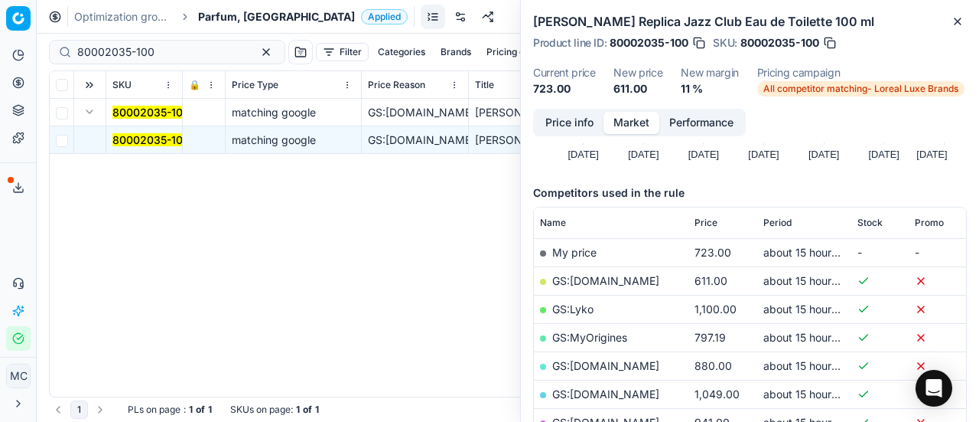
click at [574, 129] on button "Price info" at bounding box center [570, 123] width 68 height 22
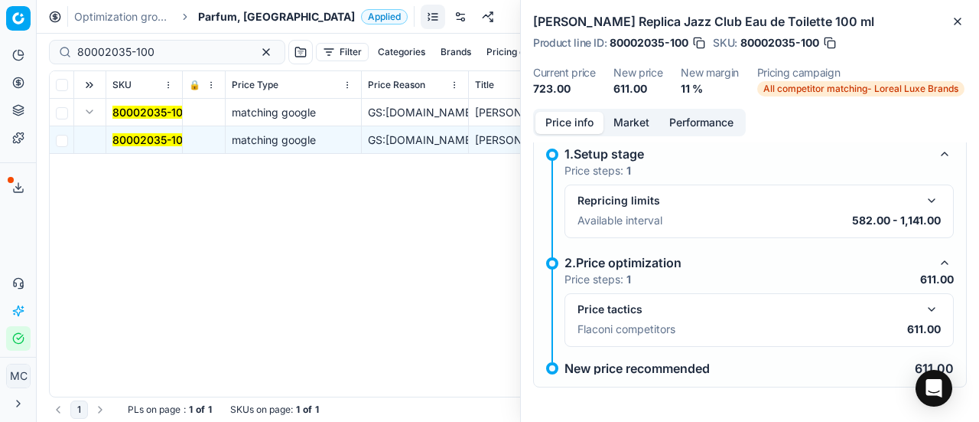
click at [923, 307] on button "button" at bounding box center [932, 309] width 18 height 18
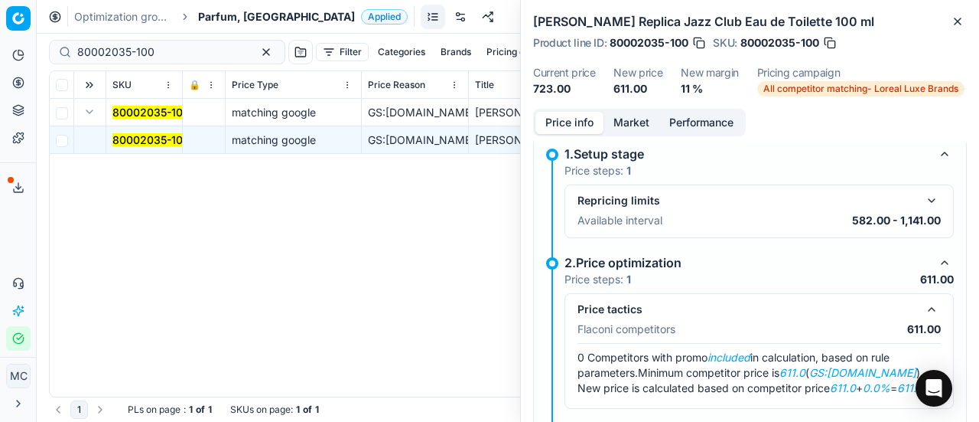
click at [621, 122] on button "Market" at bounding box center [632, 123] width 56 height 22
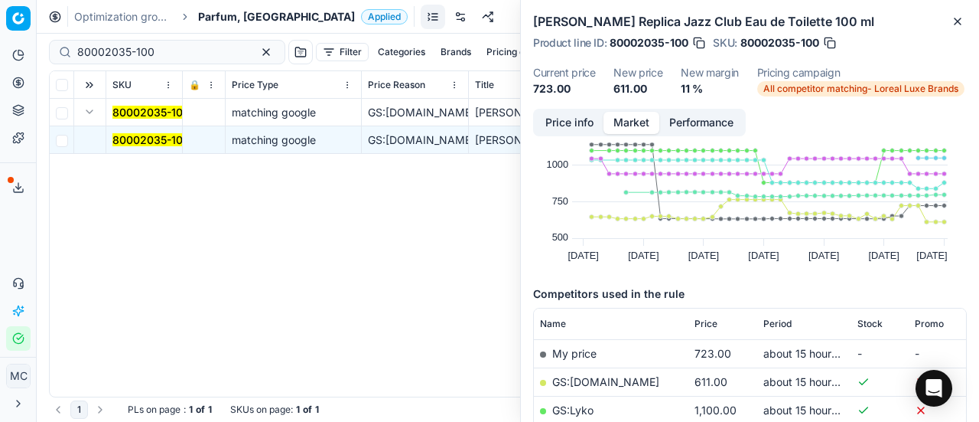
scroll to position [77, 0]
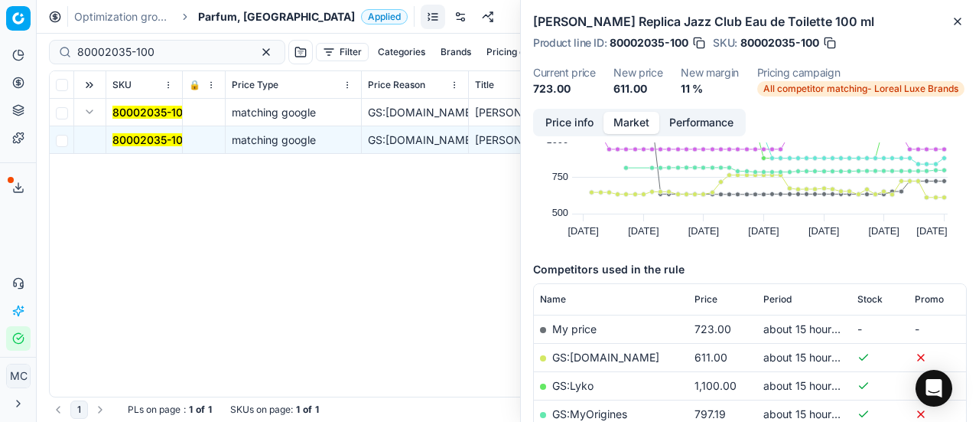
click at [617, 353] on link "GS:ComputerSalg.dk" at bounding box center [605, 356] width 107 height 13
click at [238, 21] on span "Parfum, [GEOGRAPHIC_DATA]" at bounding box center [276, 16] width 157 height 15
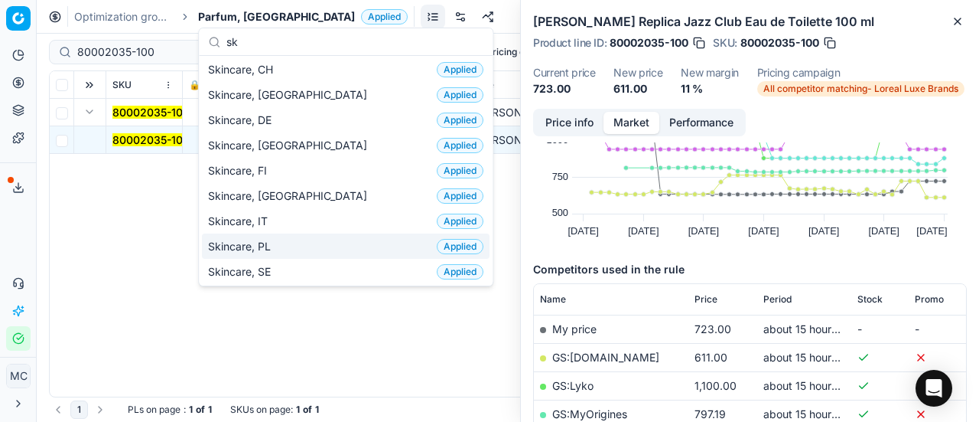
scroll to position [0, 0]
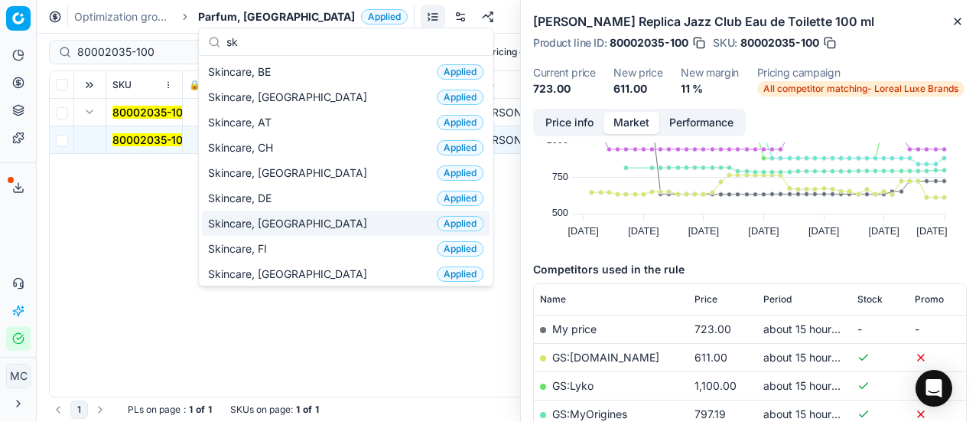
type input "sk"
click at [297, 215] on div "Skincare, DK Applied" at bounding box center [346, 222] width 288 height 25
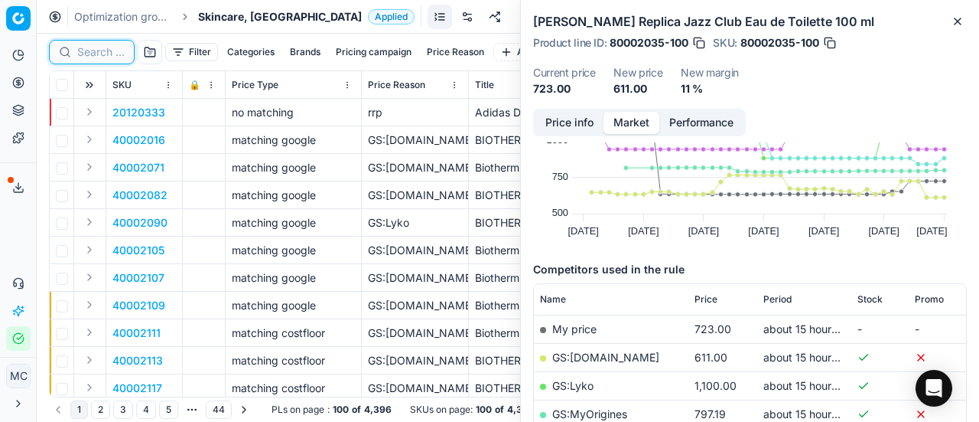
click at [107, 52] on input at bounding box center [100, 51] width 47 height 15
paste input "90007229-0010982"
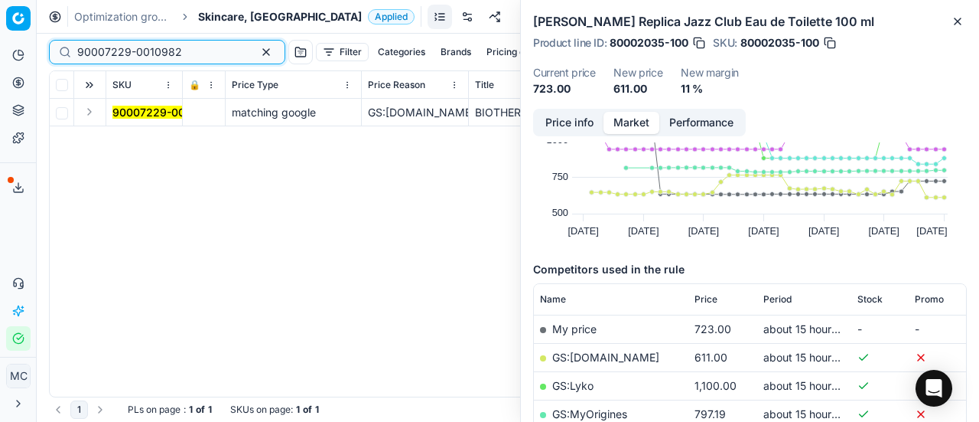
type input "90007229-0010982"
click at [98, 117] on button "Expand" at bounding box center [89, 112] width 18 height 18
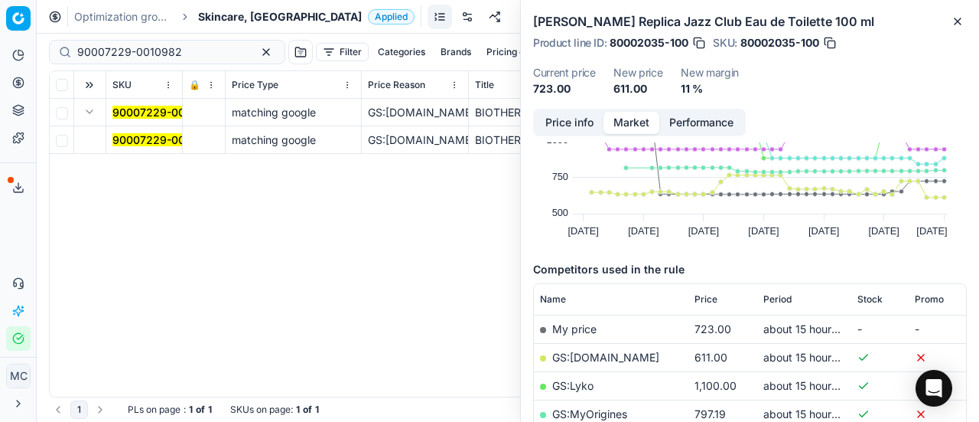
click at [147, 144] on mark "90007229-0010982" at bounding box center [164, 139] width 105 height 13
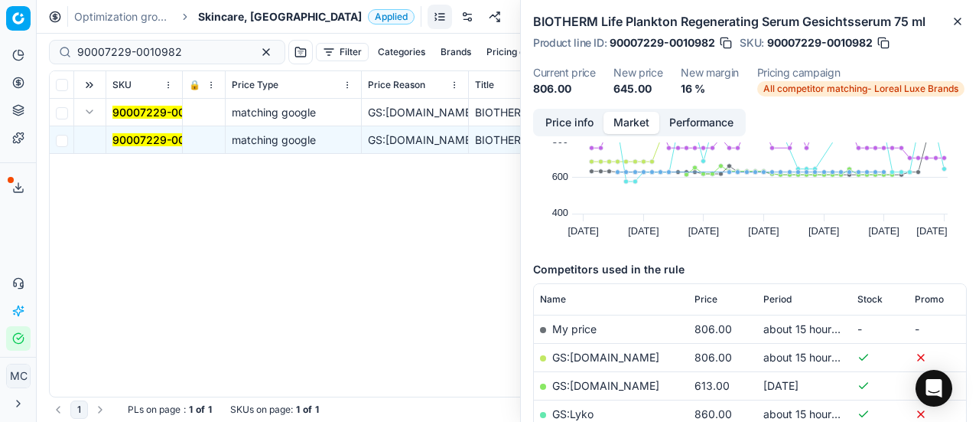
drag, startPoint x: 581, startPoint y: 117, endPoint x: 653, endPoint y: 135, distance: 75.0
click at [580, 117] on button "Price info" at bounding box center [570, 123] width 68 height 22
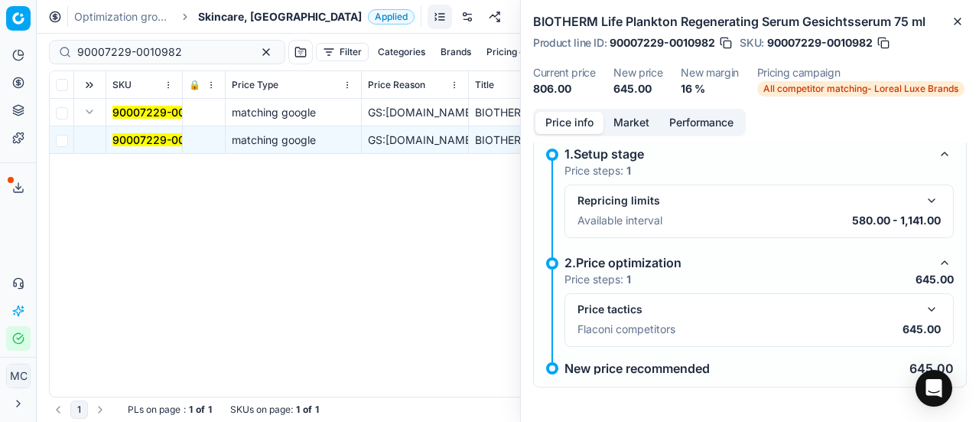
click at [923, 311] on button "button" at bounding box center [932, 309] width 18 height 18
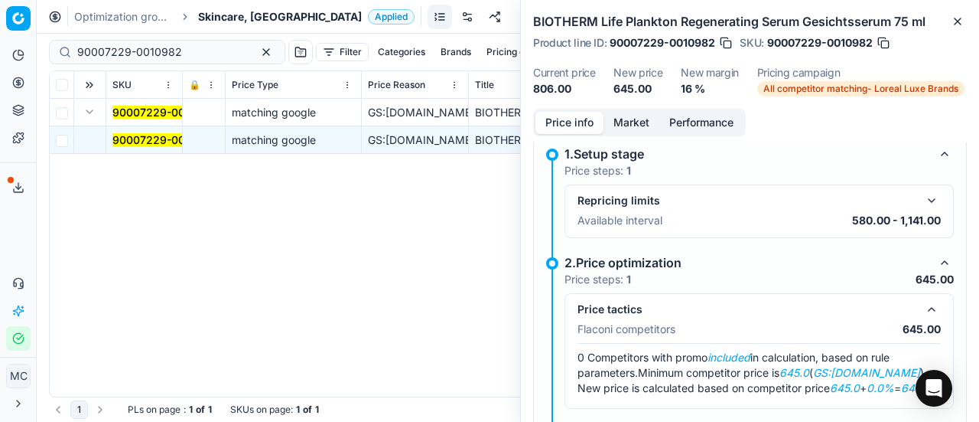
click at [627, 124] on button "Market" at bounding box center [632, 123] width 56 height 22
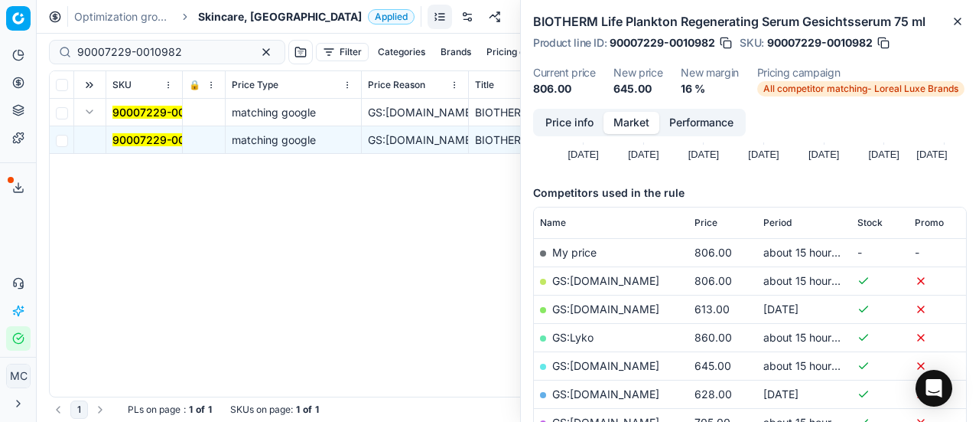
scroll to position [230, 0]
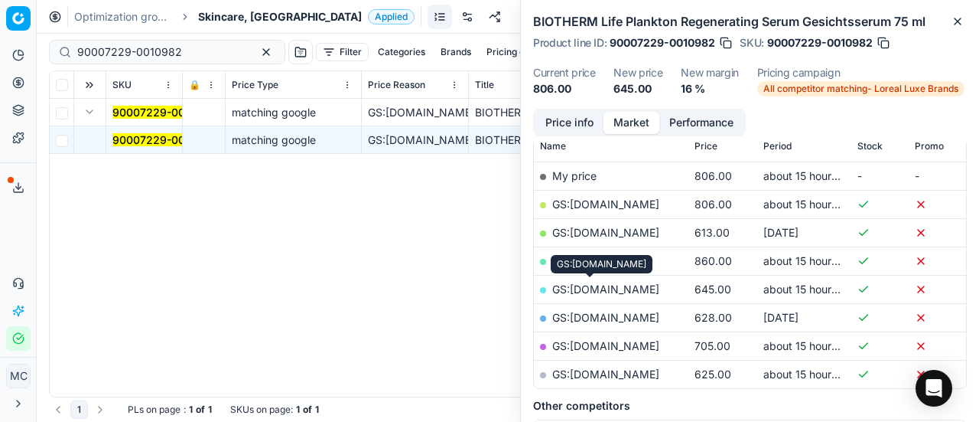
click at [613, 292] on link "GS:NiceHair.dk" at bounding box center [605, 288] width 107 height 13
click at [213, 16] on span "Skincare, [GEOGRAPHIC_DATA]" at bounding box center [280, 16] width 164 height 15
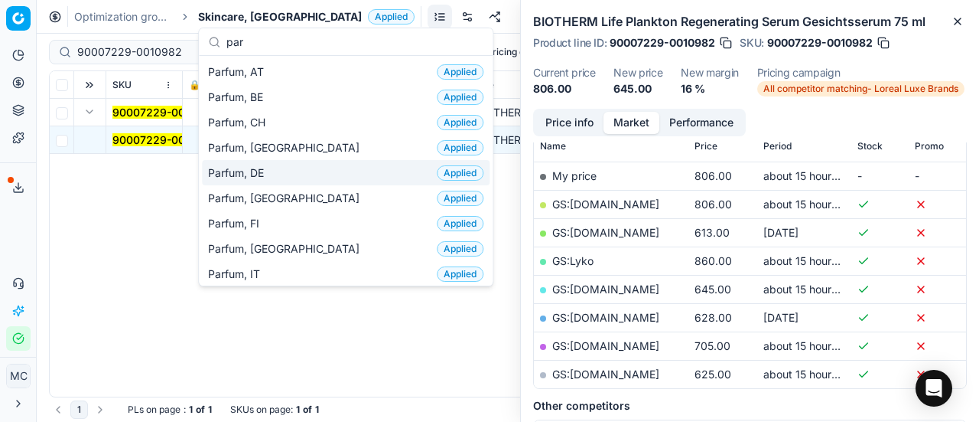
type input "par"
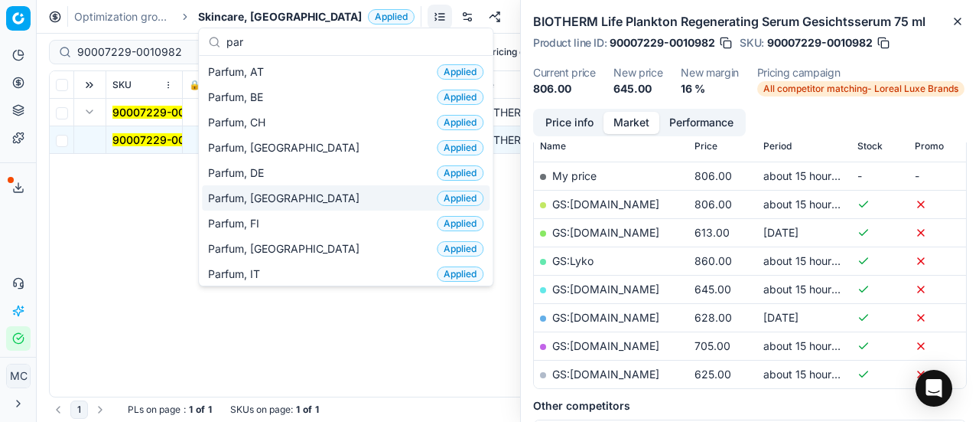
click at [282, 187] on div "Parfum, DK Applied" at bounding box center [346, 197] width 288 height 25
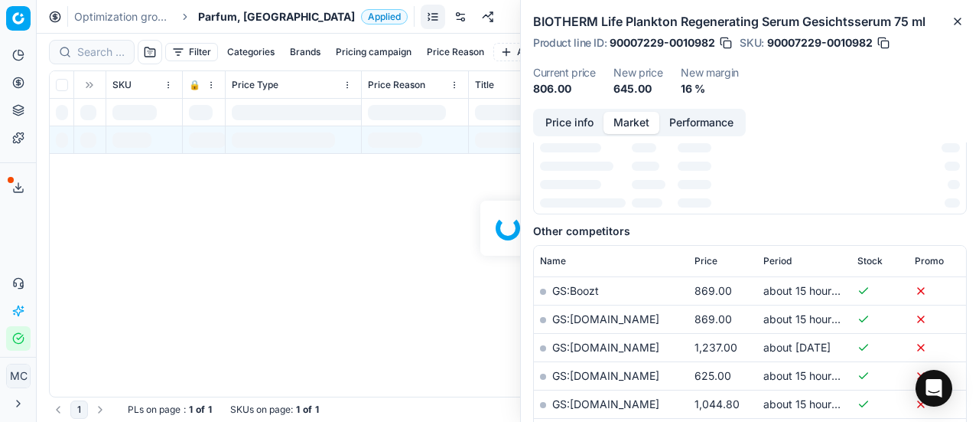
scroll to position [230, 0]
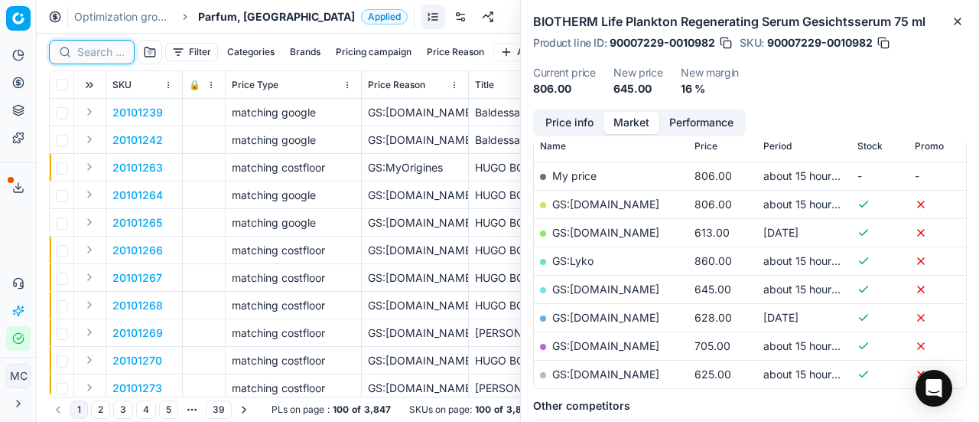
click at [110, 47] on input at bounding box center [100, 51] width 47 height 15
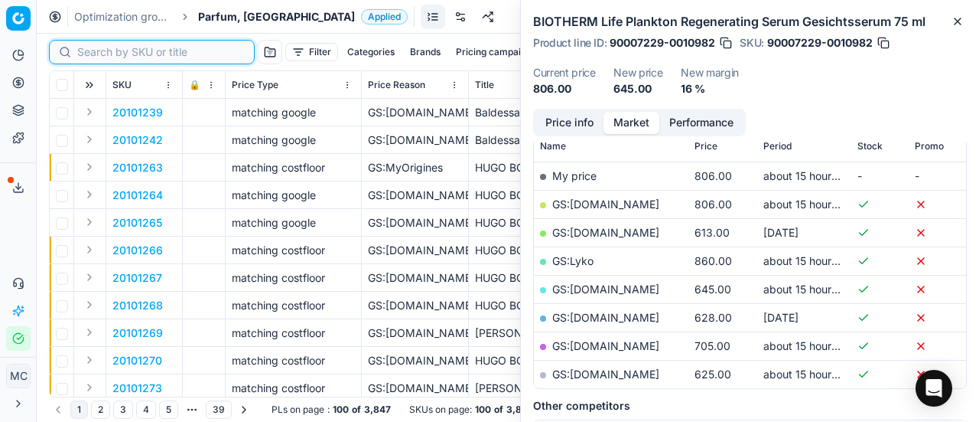
paste input "80009947-75"
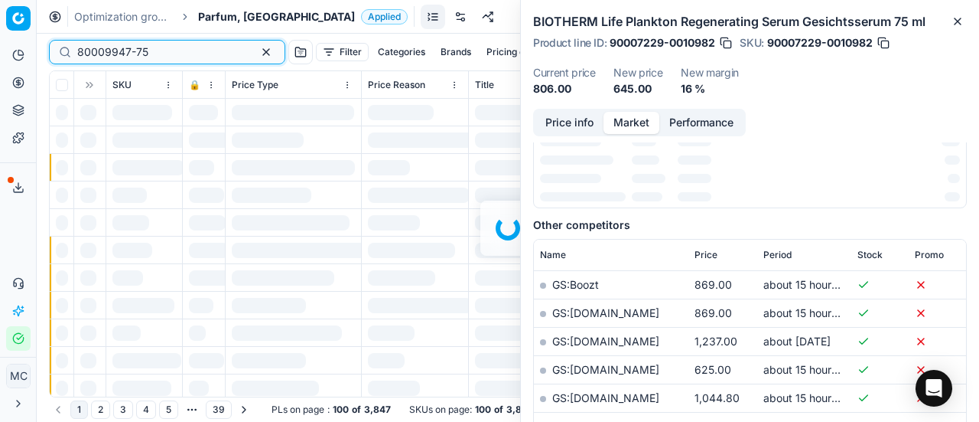
scroll to position [230, 0]
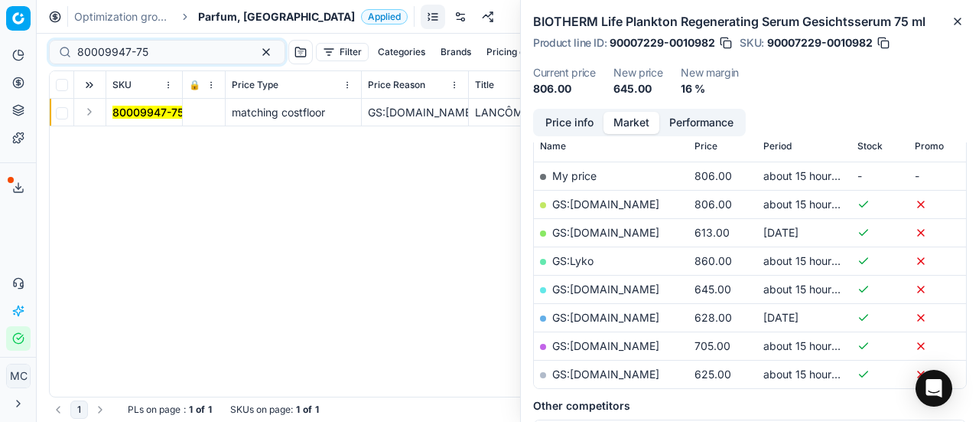
click at [96, 110] on button "Expand" at bounding box center [89, 112] width 18 height 18
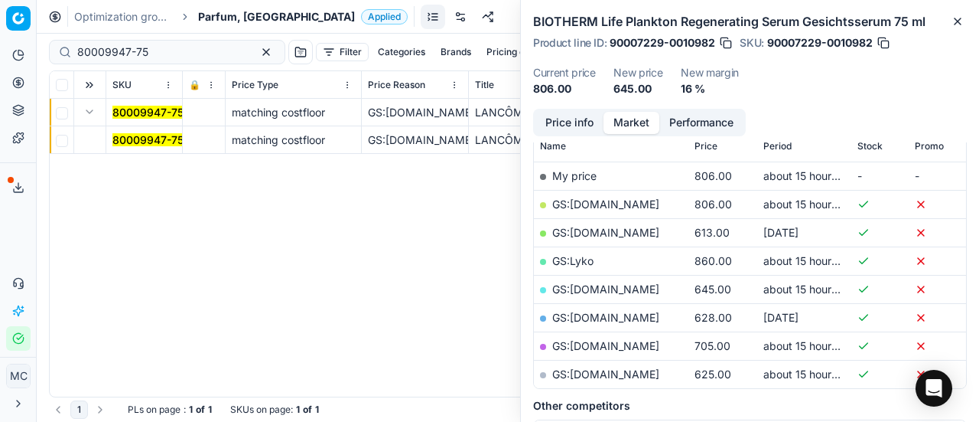
click at [124, 137] on mark "80009947-75" at bounding box center [147, 139] width 71 height 13
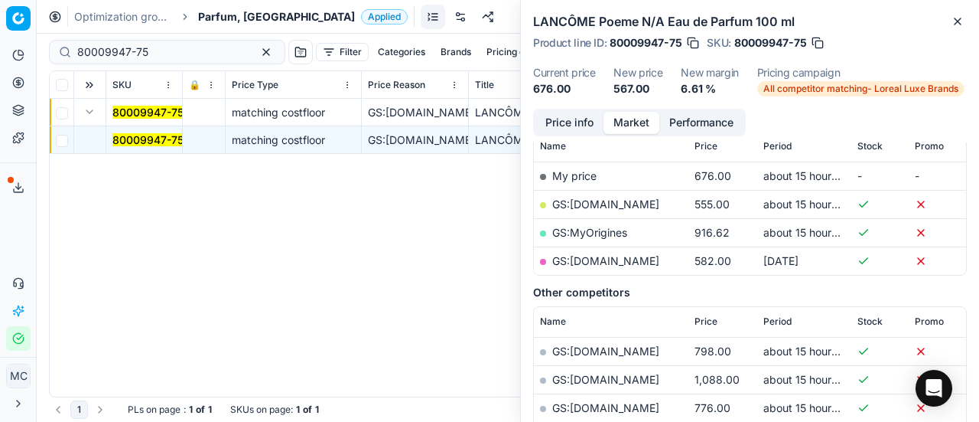
click at [579, 116] on button "Price info" at bounding box center [570, 123] width 68 height 22
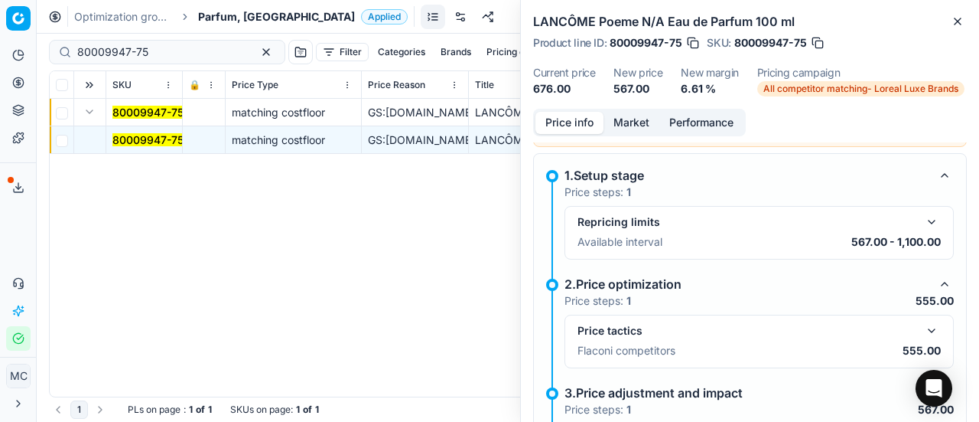
scroll to position [164, 0]
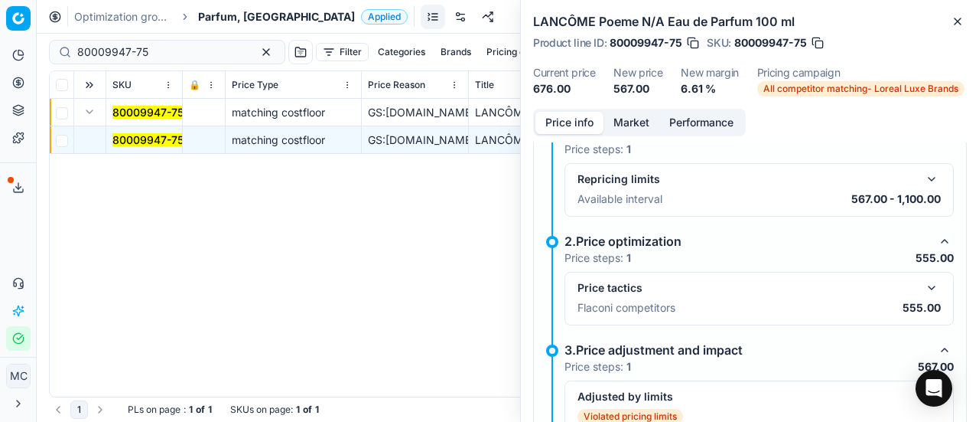
click at [924, 284] on button "button" at bounding box center [932, 288] width 18 height 18
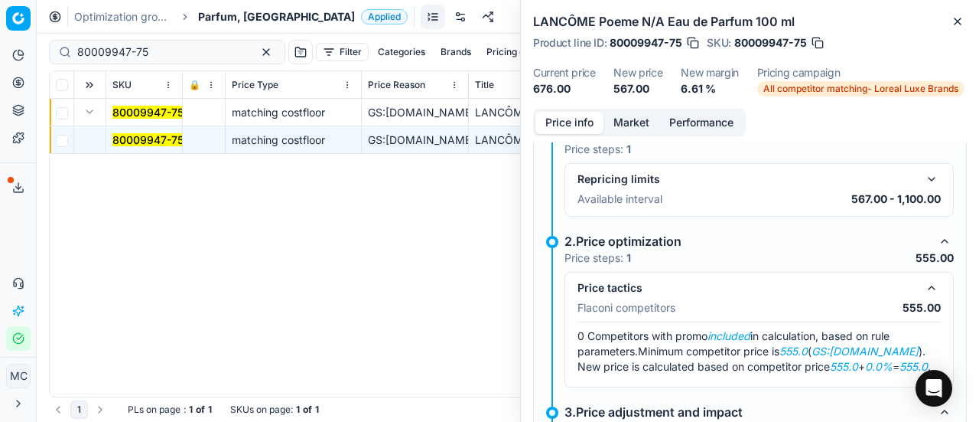
click at [618, 119] on button "Market" at bounding box center [632, 123] width 56 height 22
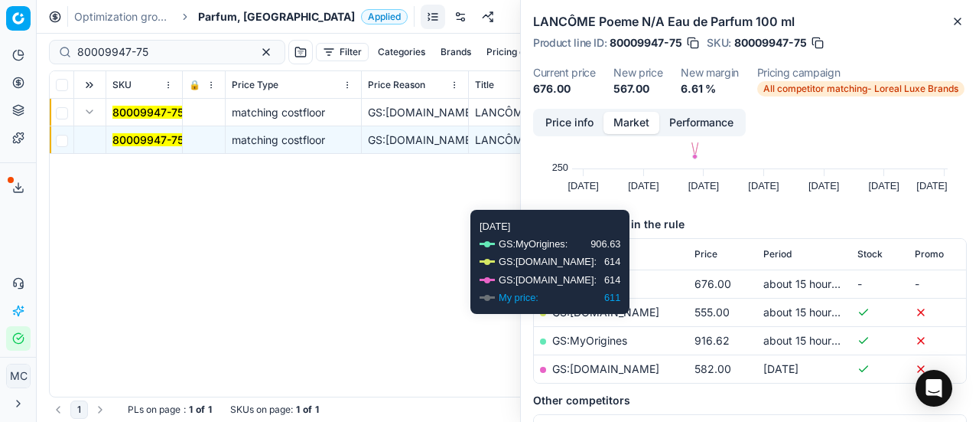
scroll to position [153, 0]
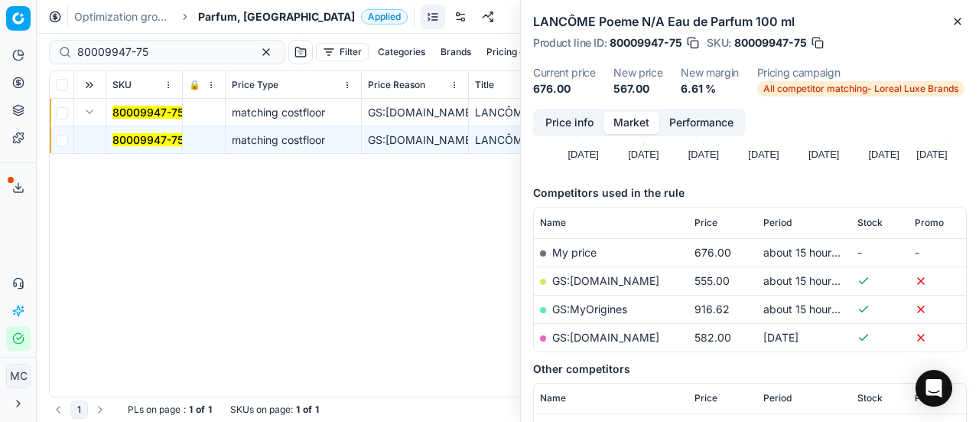
click at [643, 279] on link "GS:ComputerSalg.dk" at bounding box center [605, 280] width 107 height 13
click at [0, 39] on div "Pricing platform Analytics Pricing Product portfolio Templates Export service 2…" at bounding box center [489, 211] width 979 height 422
paste input "8351-100"
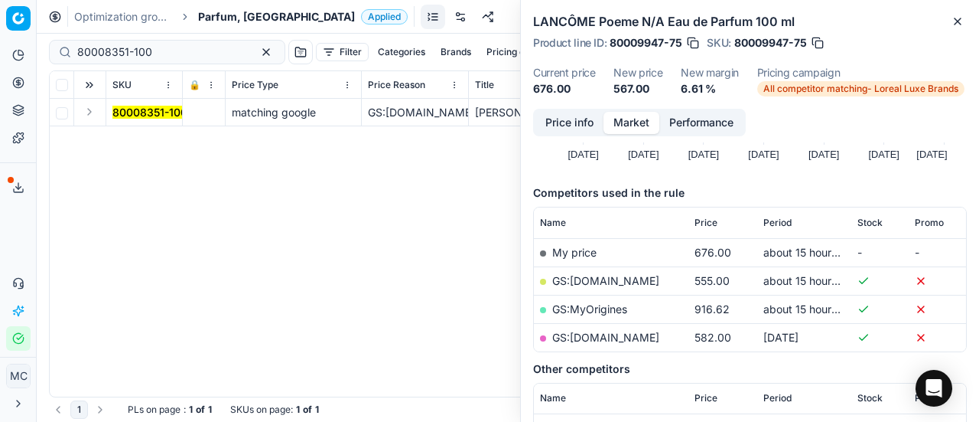
click at [93, 116] on button "Expand" at bounding box center [89, 112] width 18 height 18
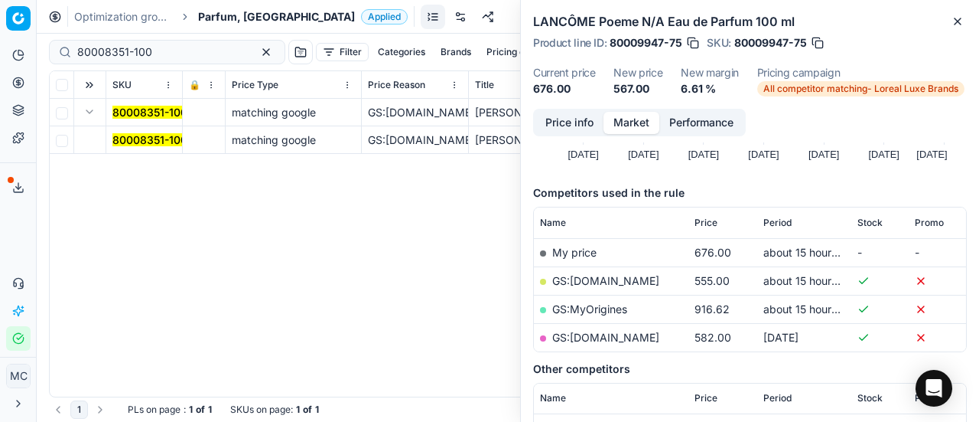
drag, startPoint x: 106, startPoint y: 125, endPoint x: 525, endPoint y: 154, distance: 420.3
click at [128, 138] on mark "80008351-100" at bounding box center [149, 139] width 75 height 13
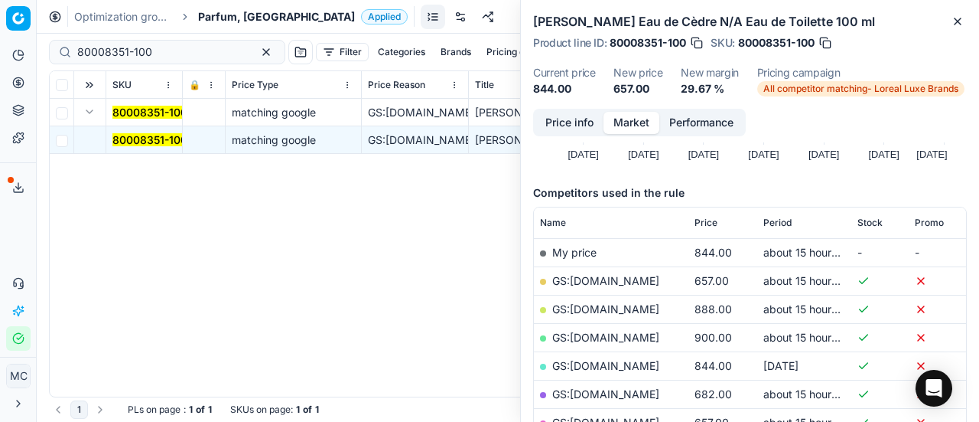
click at [555, 118] on button "Price info" at bounding box center [570, 123] width 68 height 22
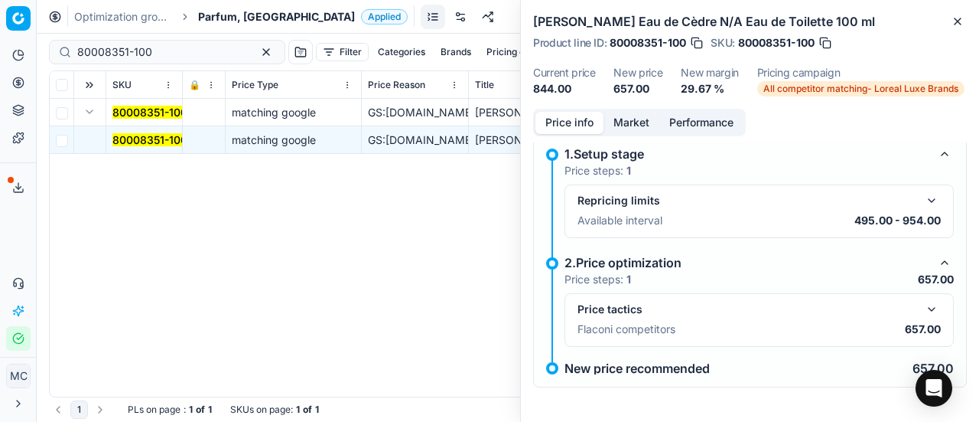
click at [926, 311] on button "button" at bounding box center [932, 309] width 18 height 18
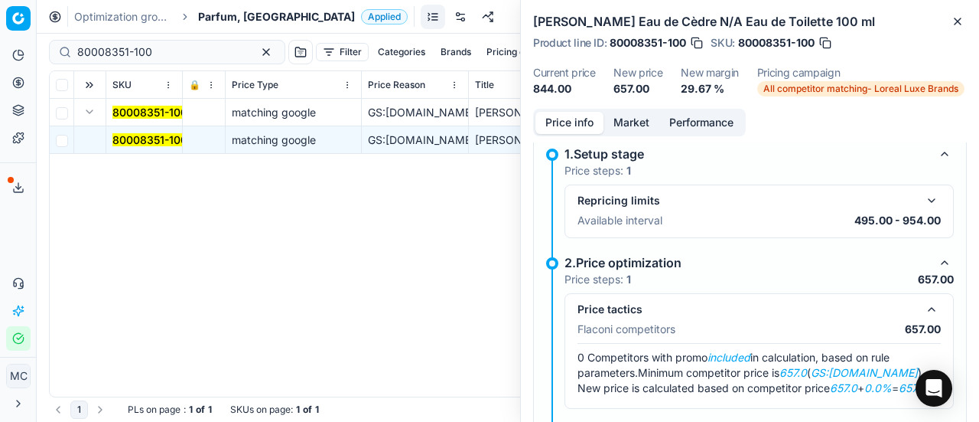
click at [632, 126] on button "Market" at bounding box center [632, 123] width 56 height 22
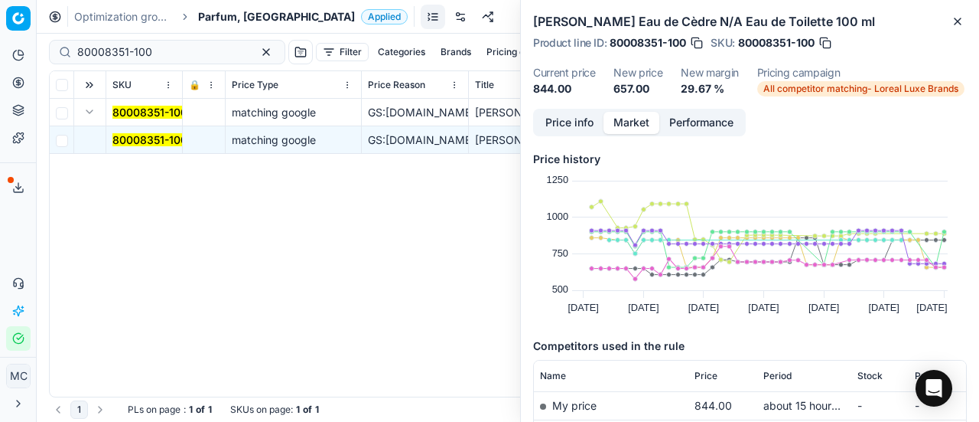
scroll to position [153, 0]
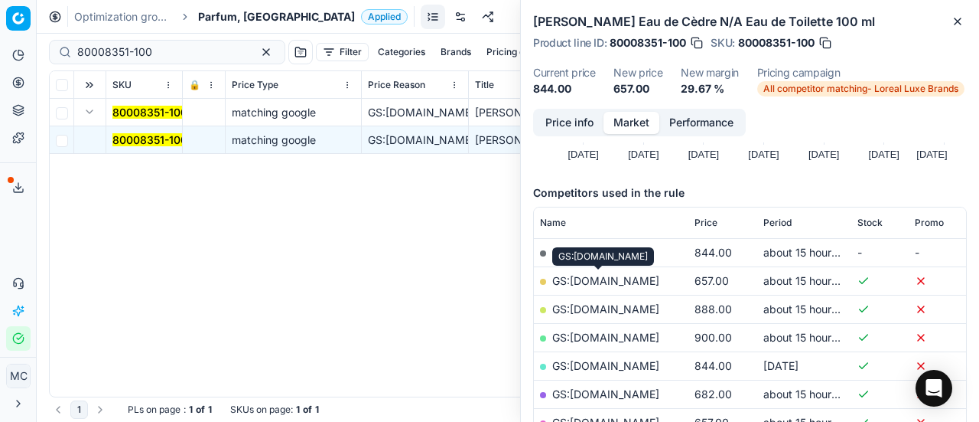
click at [635, 281] on link "GS:Cocopanda.dk" at bounding box center [605, 280] width 107 height 13
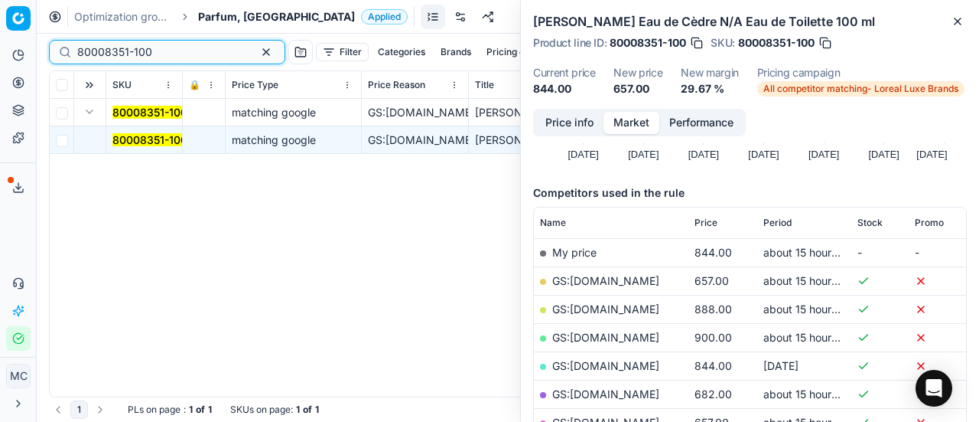
drag, startPoint x: 194, startPoint y: 56, endPoint x: 0, endPoint y: 43, distance: 194.8
click at [0, 43] on div "Pricing platform Analytics Pricing Product portfolio Templates Export service 2…" at bounding box center [489, 211] width 979 height 422
paste input "20101936"
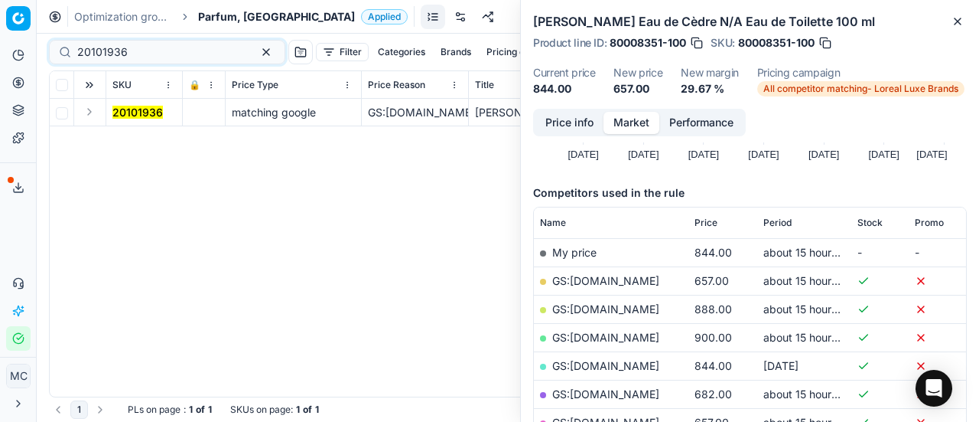
click at [94, 114] on button "Expand" at bounding box center [89, 112] width 18 height 18
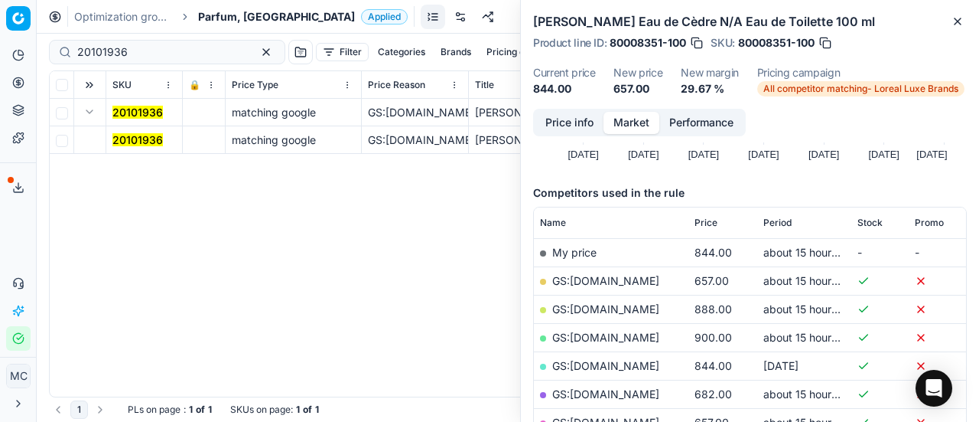
click at [125, 146] on span "20101936" at bounding box center [137, 139] width 50 height 15
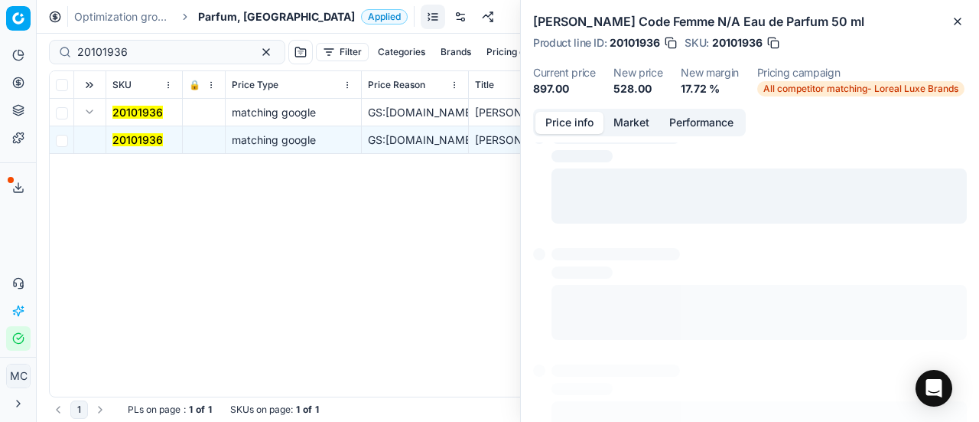
click at [587, 128] on button "Price info" at bounding box center [570, 123] width 68 height 22
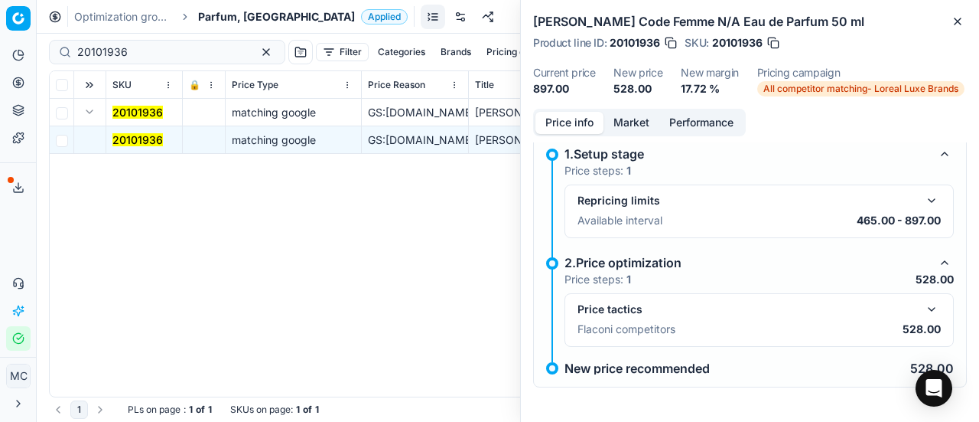
click at [923, 313] on button "button" at bounding box center [932, 309] width 18 height 18
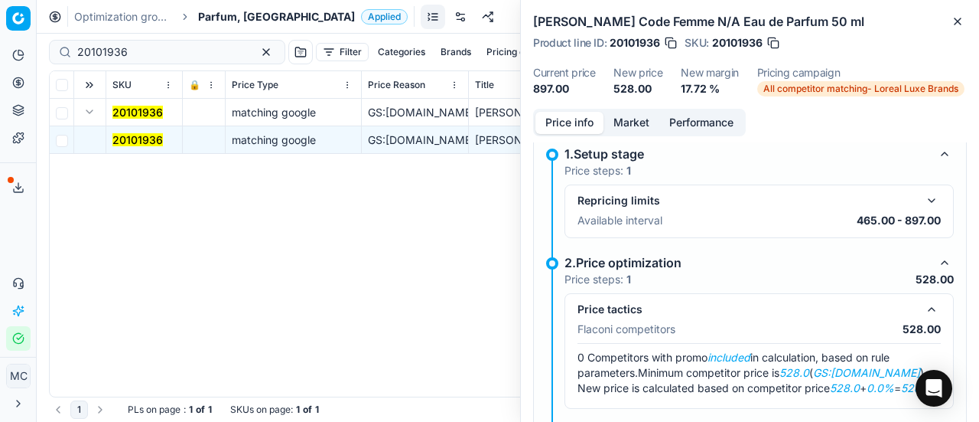
click at [638, 122] on button "Market" at bounding box center [632, 123] width 56 height 22
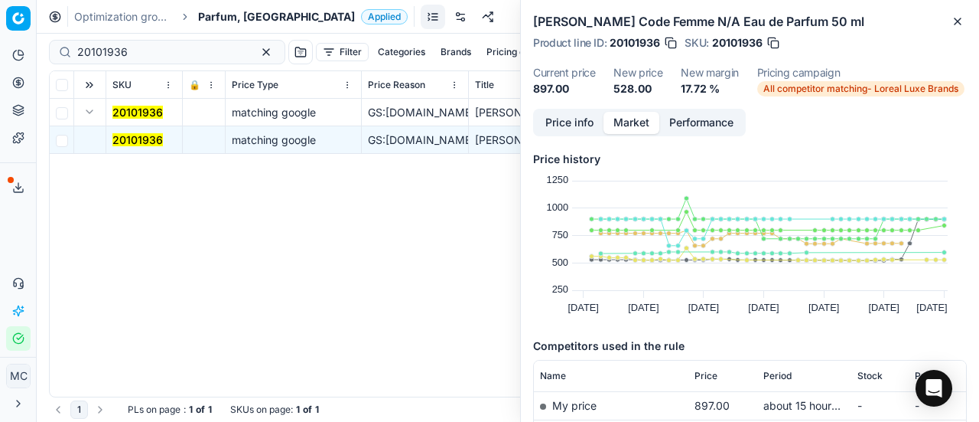
scroll to position [153, 0]
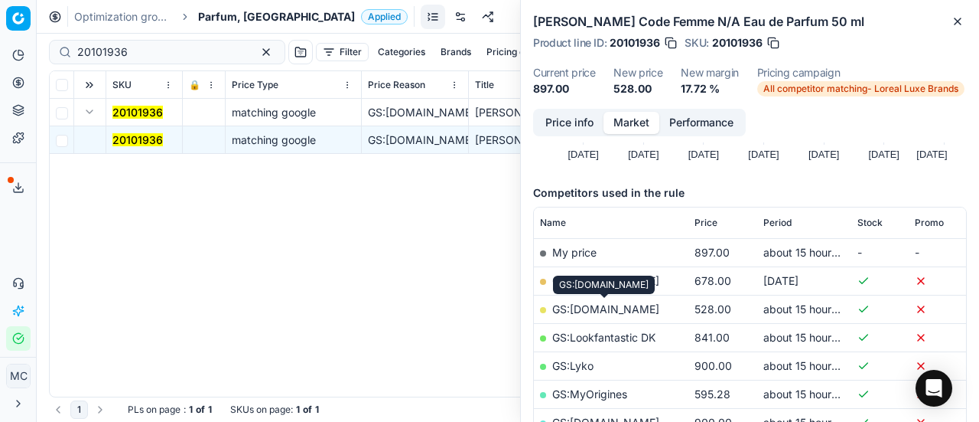
click at [630, 311] on link "GS:ComputerSalg.dk" at bounding box center [605, 308] width 107 height 13
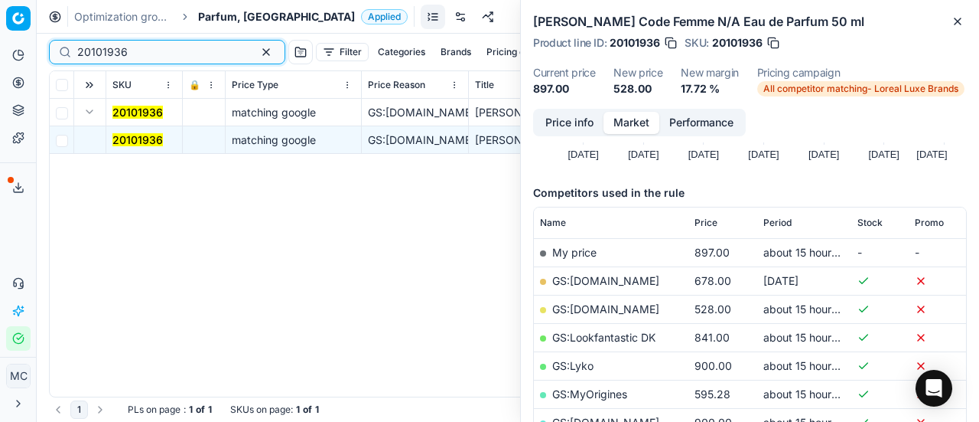
drag, startPoint x: 150, startPoint y: 48, endPoint x: 0, endPoint y: 16, distance: 153.4
click at [0, 23] on div "Pricing platform Analytics Pricing Product portfolio Templates Export service 2…" at bounding box center [489, 211] width 979 height 422
paste input "80007213-50"
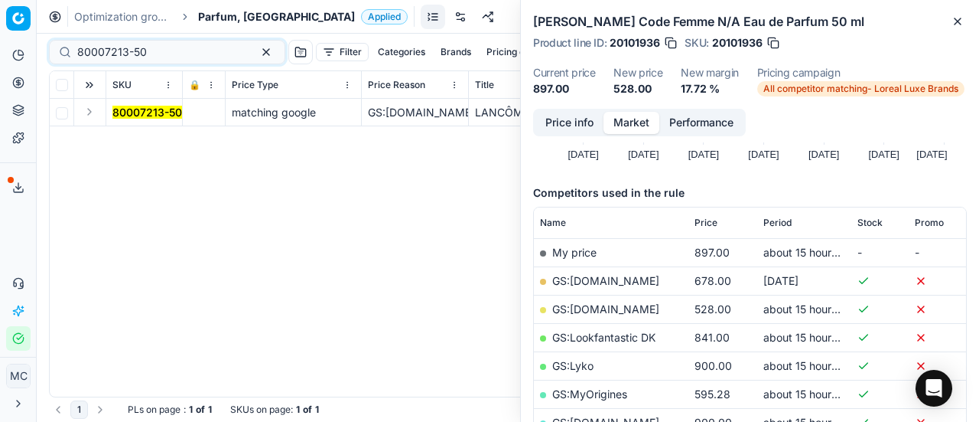
click at [93, 119] on button "Expand" at bounding box center [89, 112] width 18 height 18
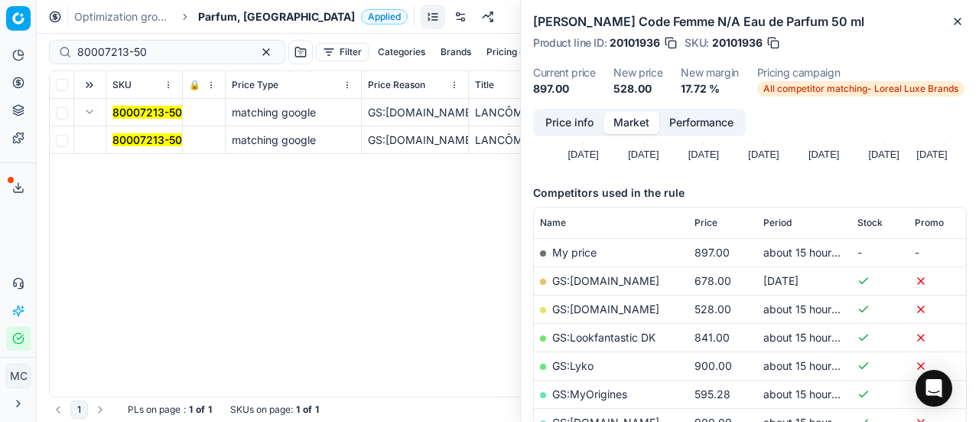
click at [135, 142] on mark "80007213-50" at bounding box center [147, 139] width 70 height 13
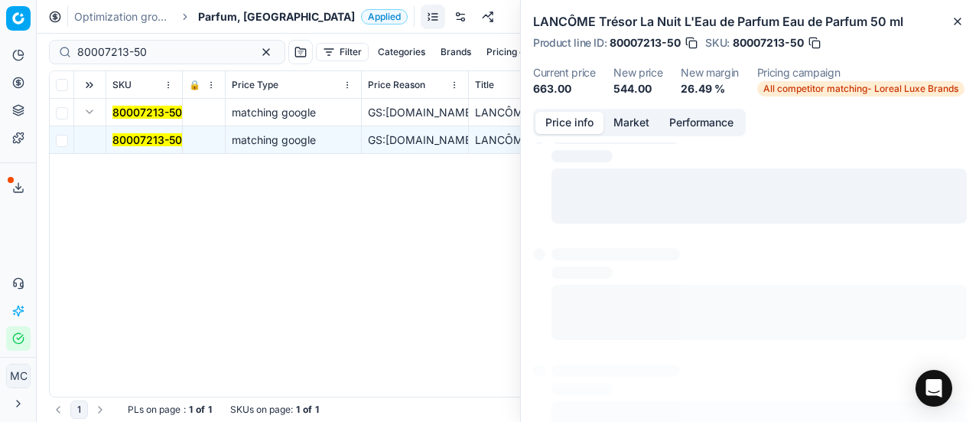
click at [571, 122] on button "Price info" at bounding box center [570, 123] width 68 height 22
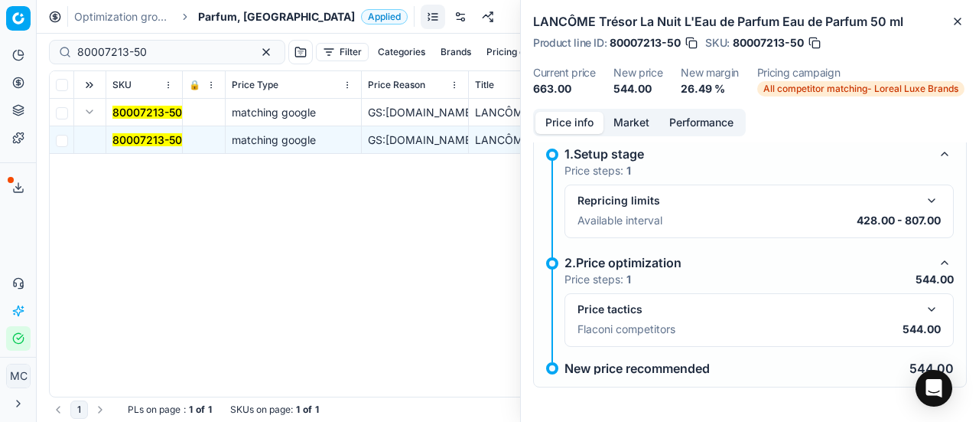
click at [923, 305] on button "button" at bounding box center [932, 309] width 18 height 18
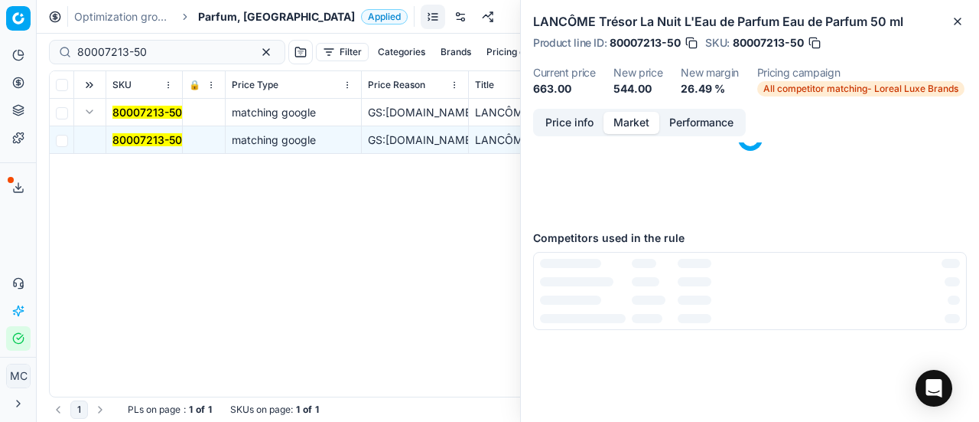
click at [639, 131] on button "Market" at bounding box center [632, 123] width 56 height 22
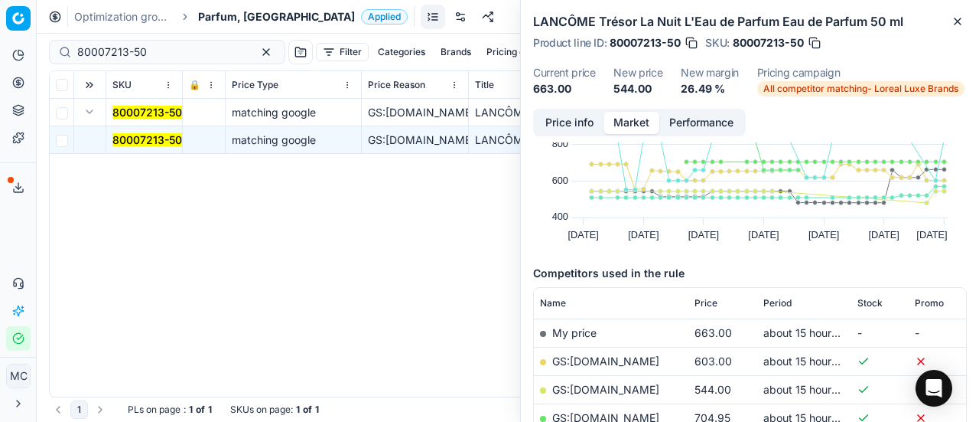
scroll to position [153, 0]
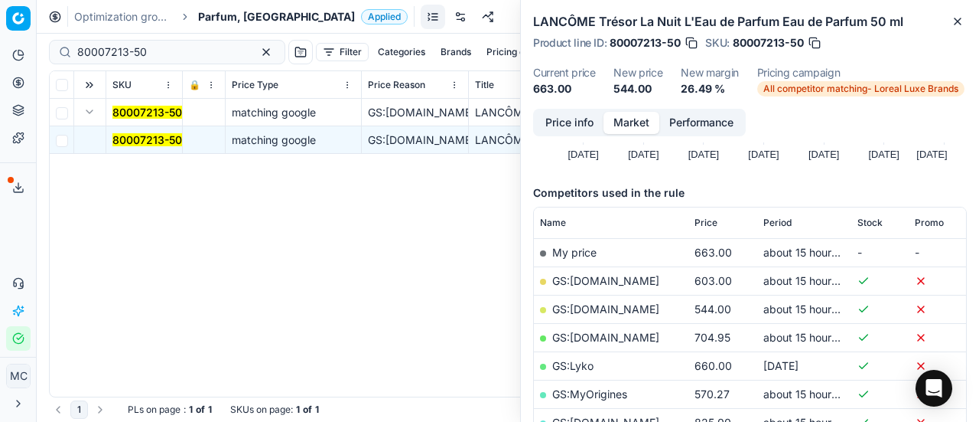
click at [630, 309] on link "GS:ComputerSalg.dk" at bounding box center [605, 308] width 107 height 13
drag, startPoint x: 169, startPoint y: 47, endPoint x: 0, endPoint y: 35, distance: 169.5
click at [0, 44] on div "Pricing platform Analytics Pricing Product portfolio Templates Export service 2…" at bounding box center [489, 211] width 979 height 422
paste input "52133-10"
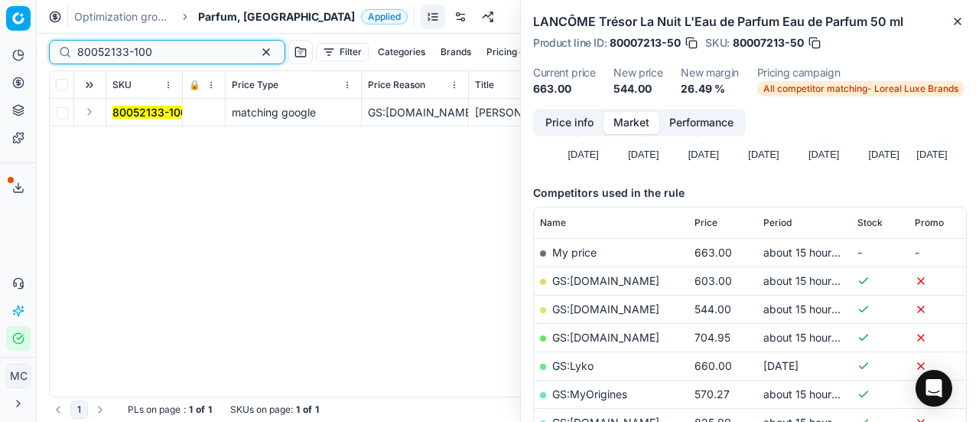
type input "80052133-100"
drag, startPoint x: 93, startPoint y: 107, endPoint x: 122, endPoint y: 121, distance: 32.2
click at [95, 109] on button "Expand" at bounding box center [89, 112] width 18 height 18
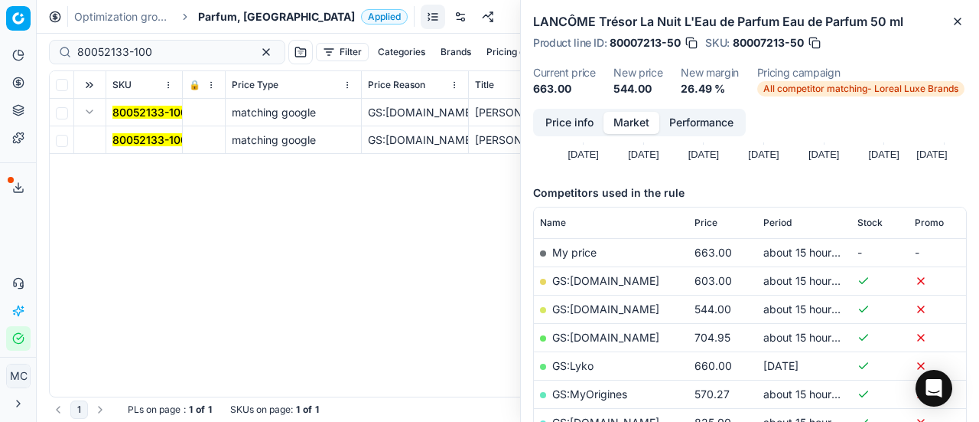
click at [159, 140] on mark "80052133-100" at bounding box center [149, 139] width 75 height 13
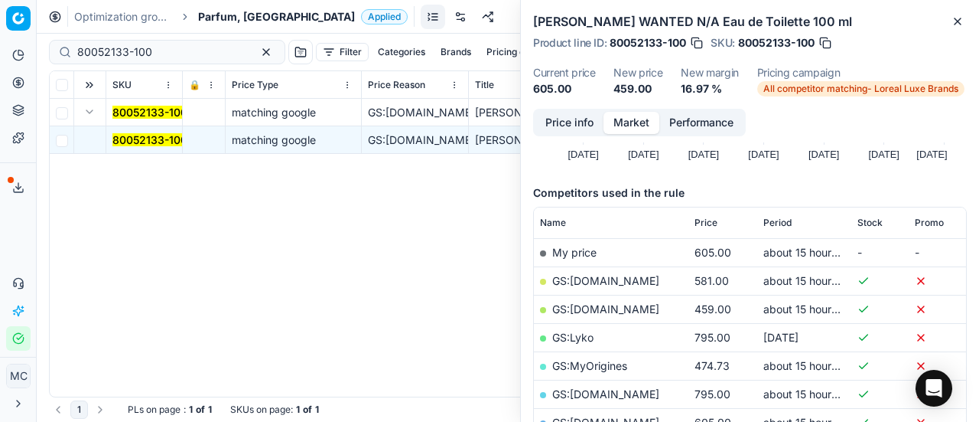
click at [559, 116] on button "Price info" at bounding box center [570, 123] width 68 height 22
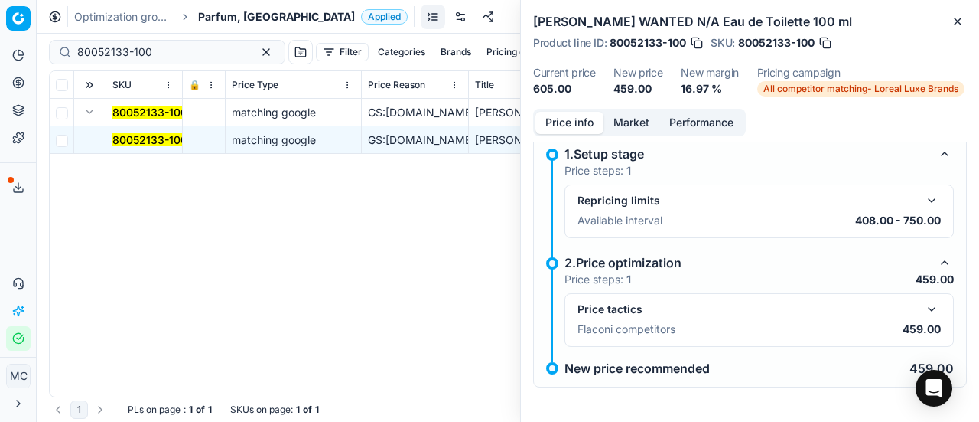
click at [924, 305] on button "button" at bounding box center [932, 309] width 18 height 18
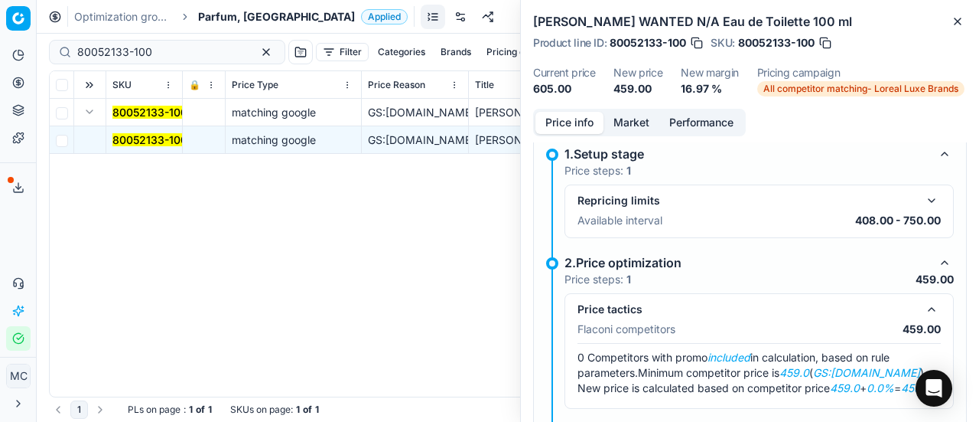
click at [623, 125] on button "Market" at bounding box center [632, 123] width 56 height 22
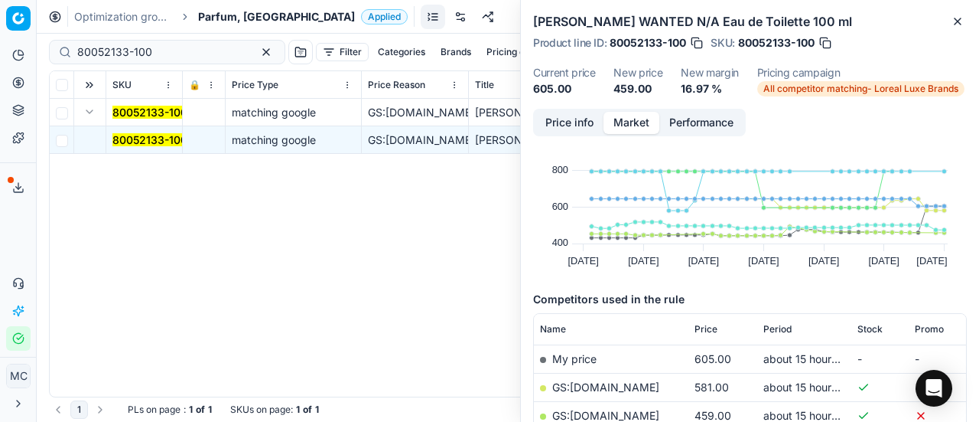
scroll to position [153, 0]
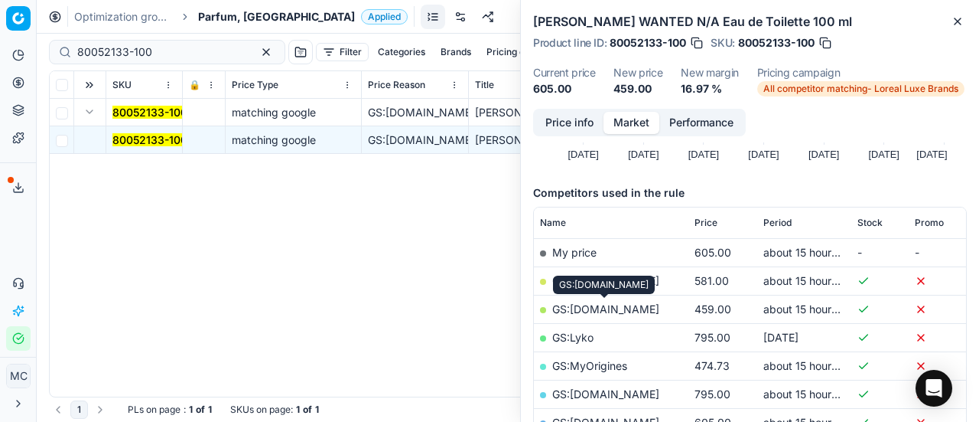
click at [634, 313] on link "GS:ComputerSalg.dk" at bounding box center [605, 308] width 107 height 13
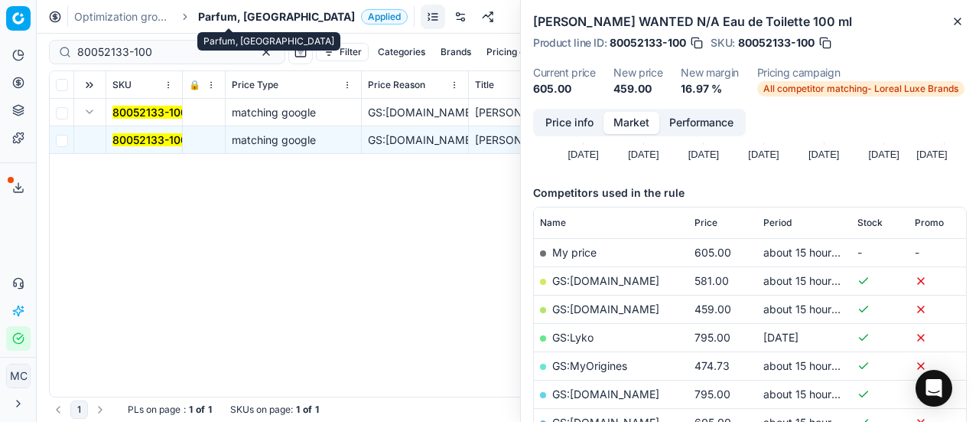
click at [223, 22] on span "Parfum, [GEOGRAPHIC_DATA]" at bounding box center [276, 16] width 157 height 15
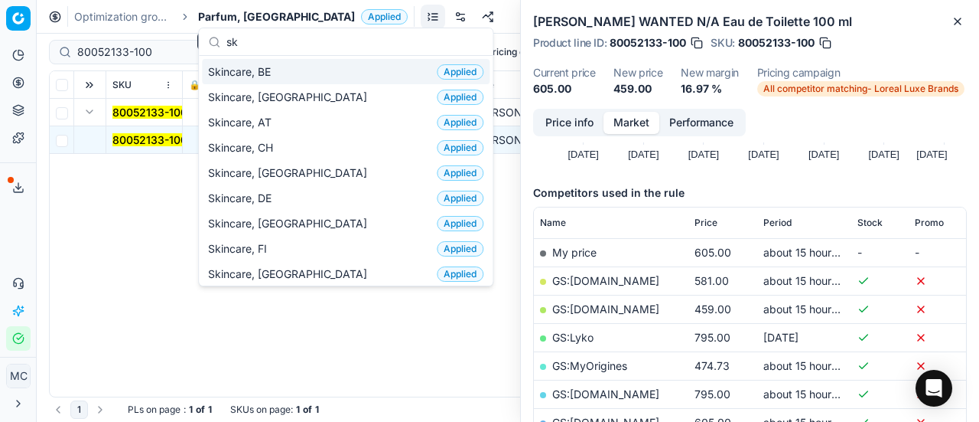
scroll to position [191, 0]
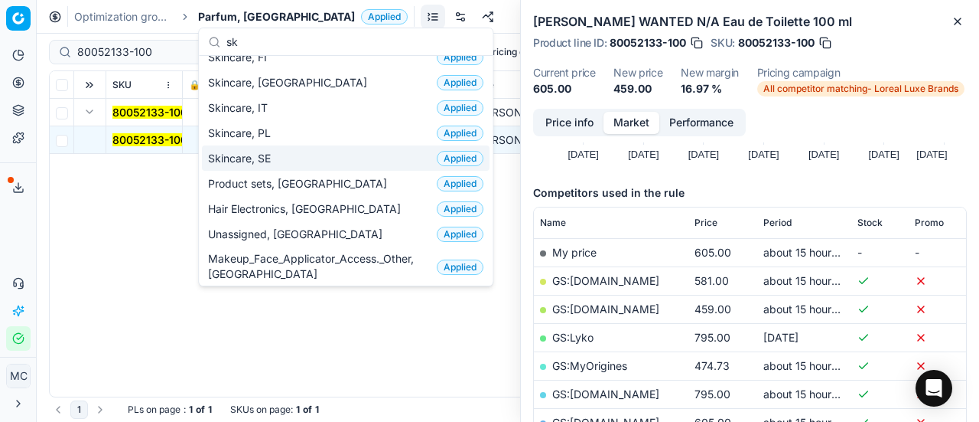
type input "sk"
click at [268, 151] on span "Skincare, SE" at bounding box center [242, 158] width 69 height 15
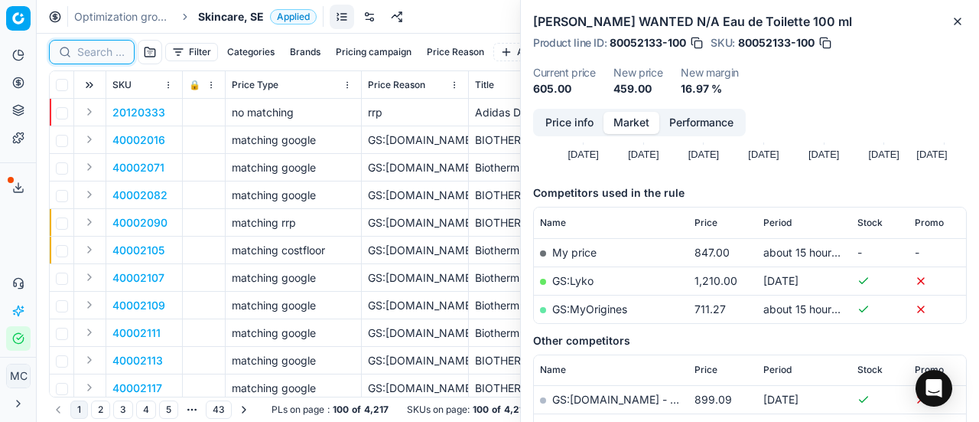
click at [113, 52] on input at bounding box center [100, 51] width 47 height 15
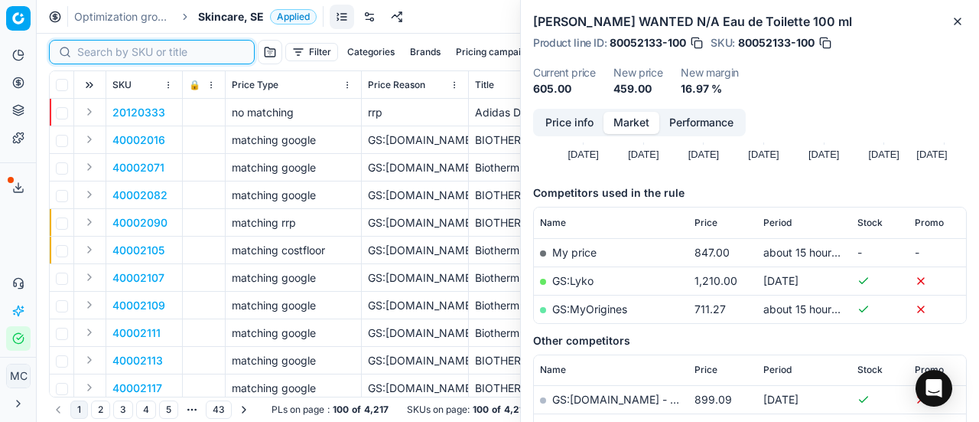
paste input "90011197-0017719"
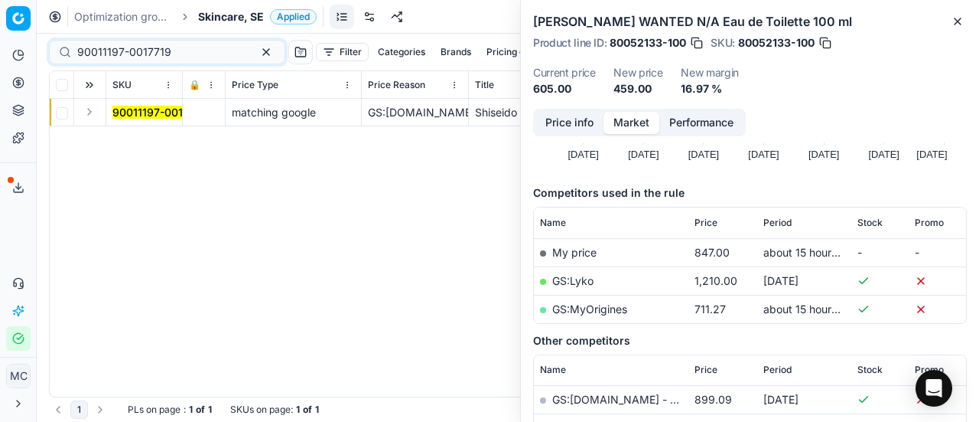
click at [91, 114] on button "Expand" at bounding box center [89, 112] width 18 height 18
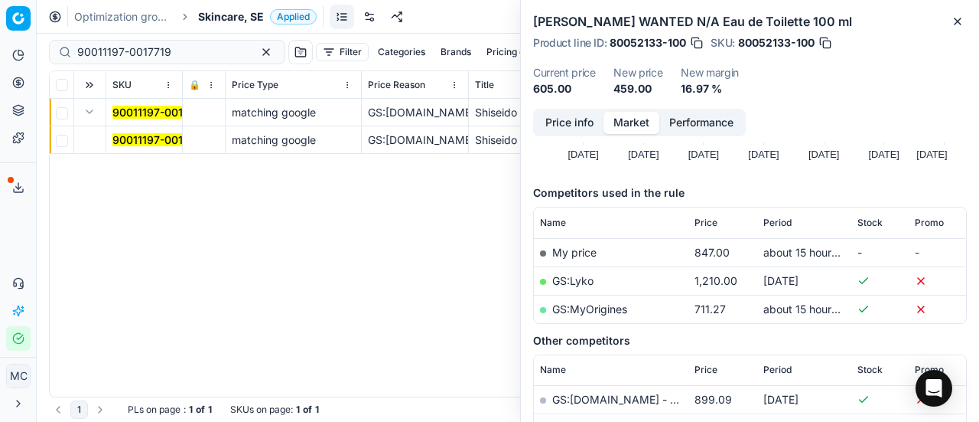
click at [130, 135] on mark "90011197-0017719" at bounding box center [159, 139] width 94 height 13
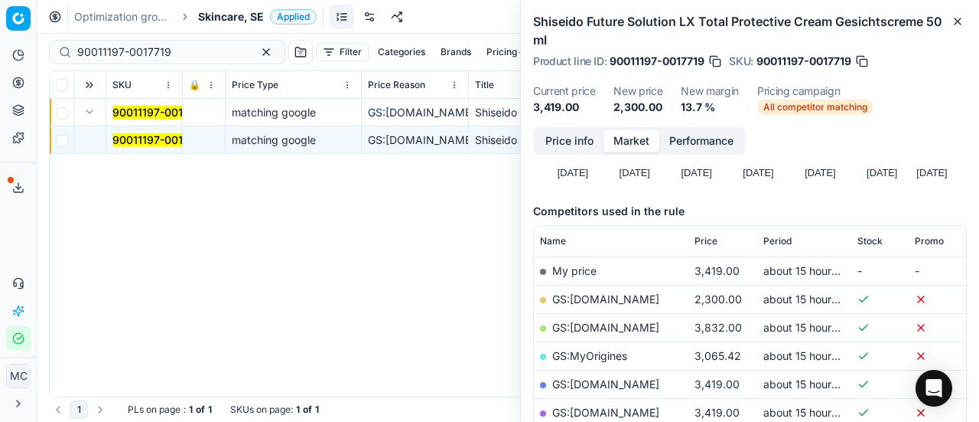
click at [552, 154] on div "Price info Market Performance" at bounding box center [639, 141] width 213 height 28
click at [579, 145] on button "Price info" at bounding box center [570, 141] width 68 height 22
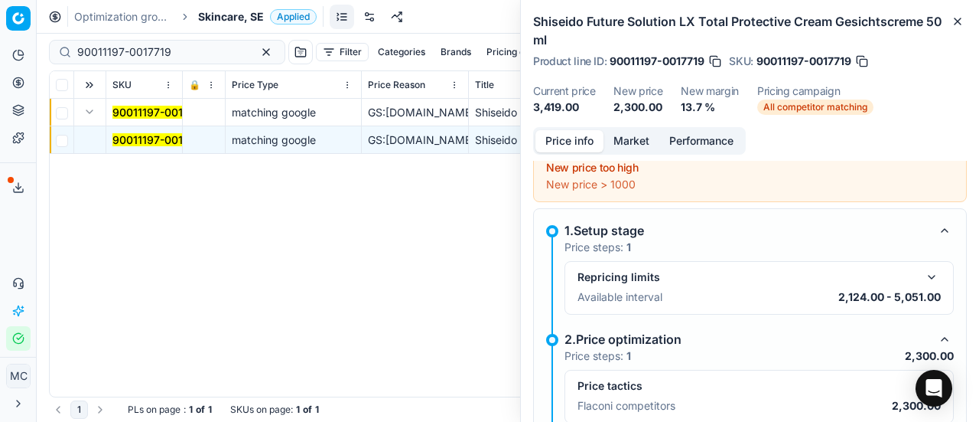
scroll to position [87, 0]
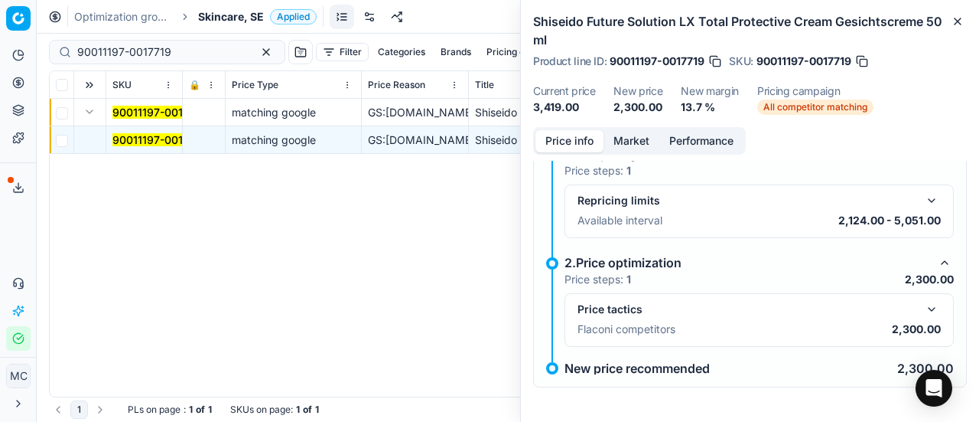
click at [923, 312] on button "button" at bounding box center [932, 309] width 18 height 18
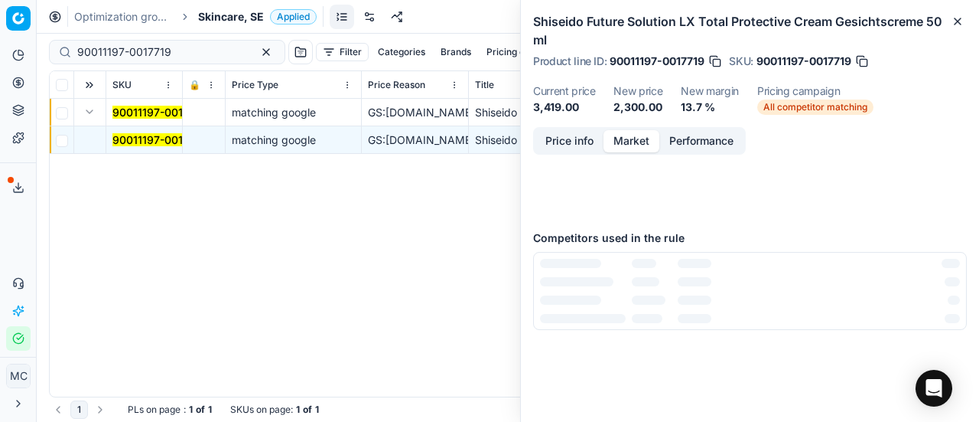
click at [650, 137] on button "Market" at bounding box center [632, 141] width 56 height 22
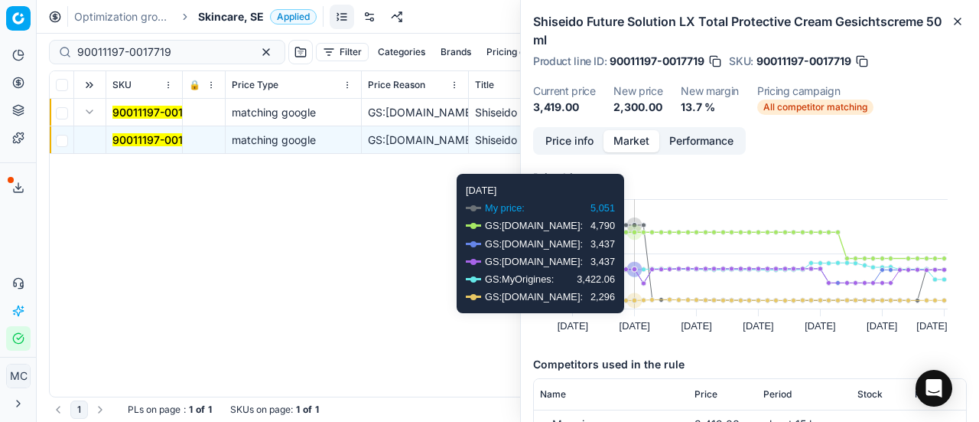
scroll to position [153, 0]
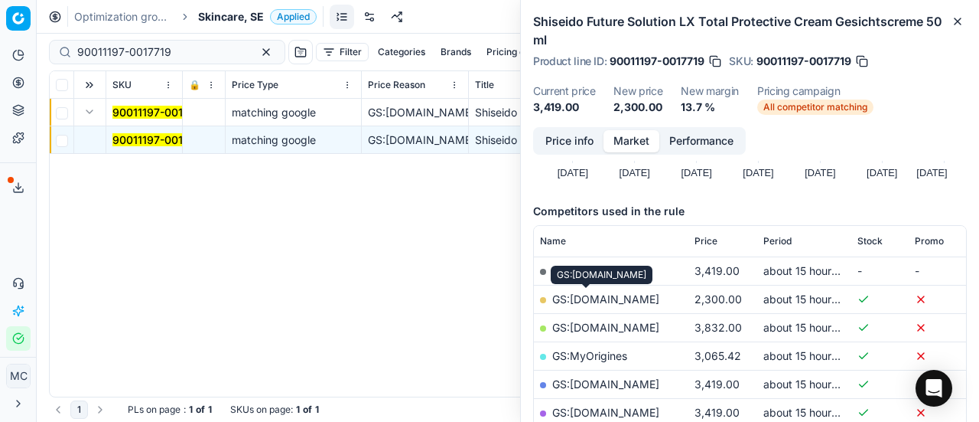
click at [601, 292] on link "GS:[DOMAIN_NAME]" at bounding box center [605, 298] width 107 height 13
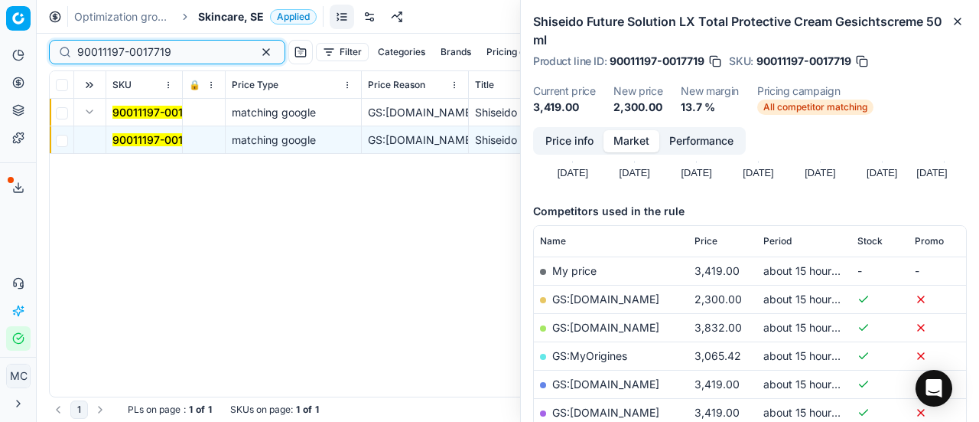
drag, startPoint x: 181, startPoint y: 53, endPoint x: 0, endPoint y: 44, distance: 180.8
click at [0, 44] on div "Pricing platform Analytics Pricing Product portfolio Templates Export service 2…" at bounding box center [489, 211] width 979 height 422
paste input "08081-0012571"
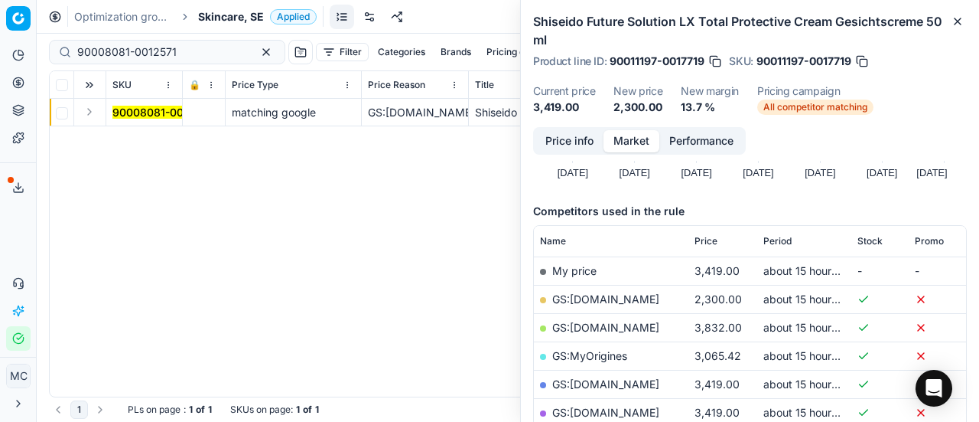
click at [91, 113] on button "Expand" at bounding box center [89, 112] width 18 height 18
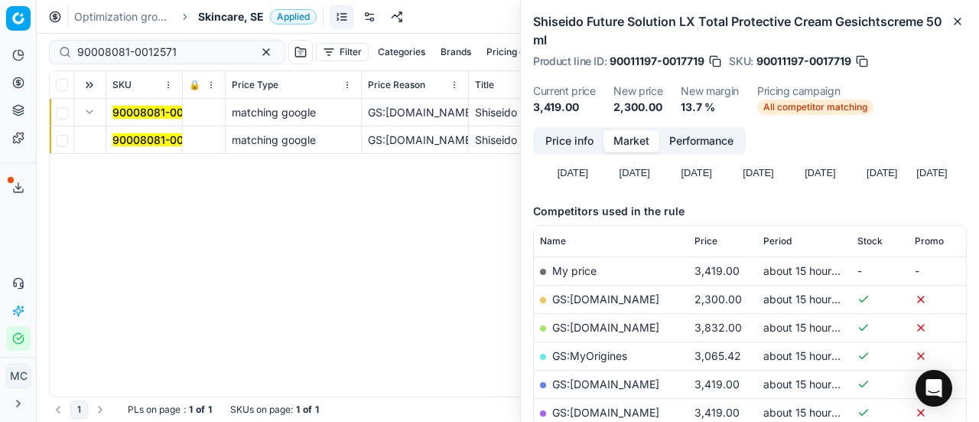
click at [161, 138] on mark "90008081-0012571" at bounding box center [161, 139] width 99 height 13
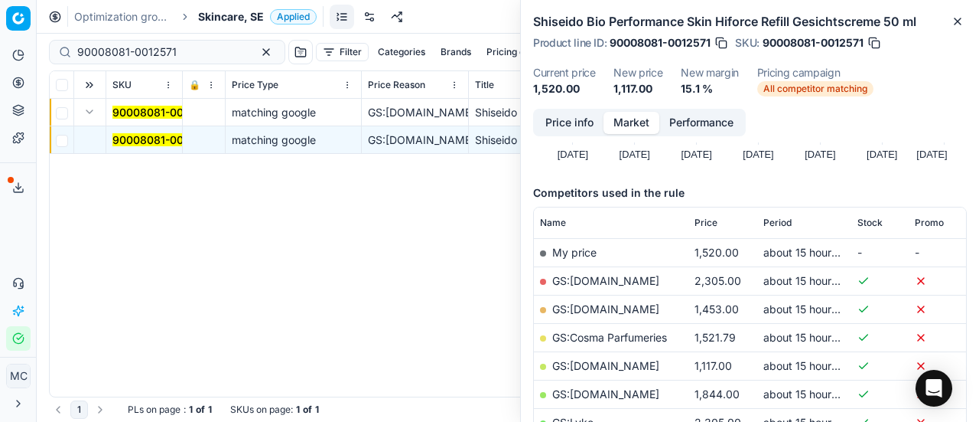
click at [546, 113] on button "Price info" at bounding box center [570, 123] width 68 height 22
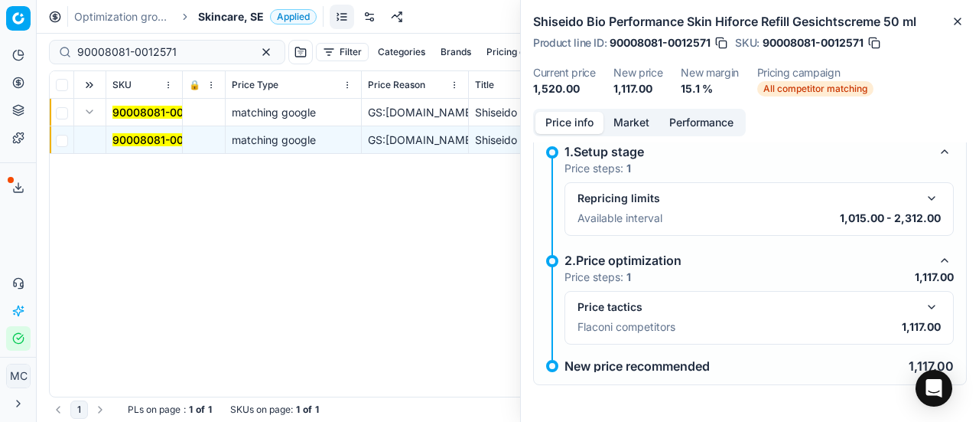
scroll to position [69, 0]
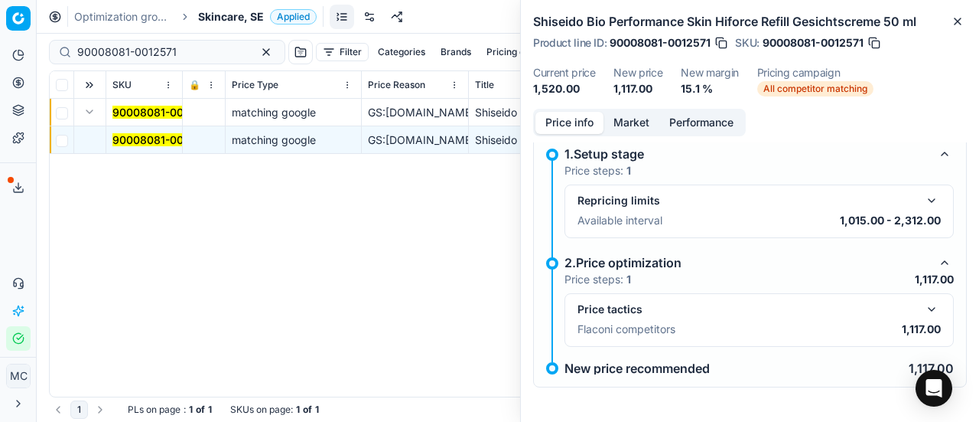
click at [925, 307] on button "button" at bounding box center [932, 309] width 18 height 18
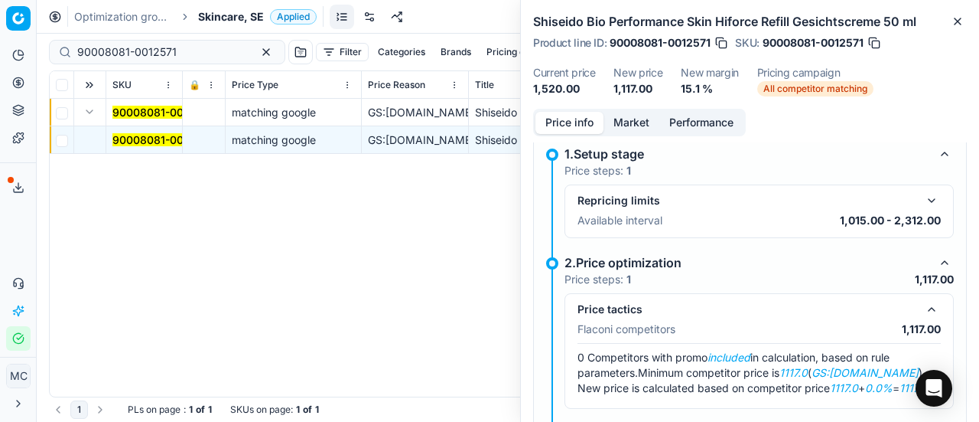
click at [652, 112] on button "Market" at bounding box center [632, 123] width 56 height 22
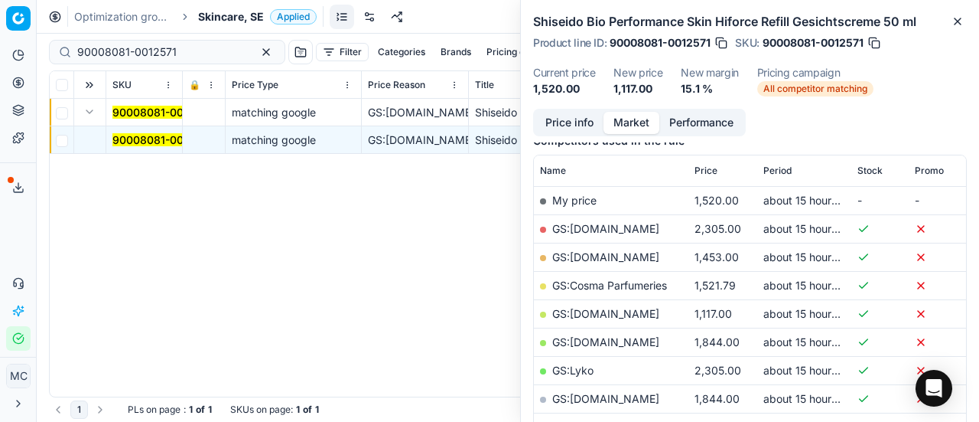
scroll to position [230, 0]
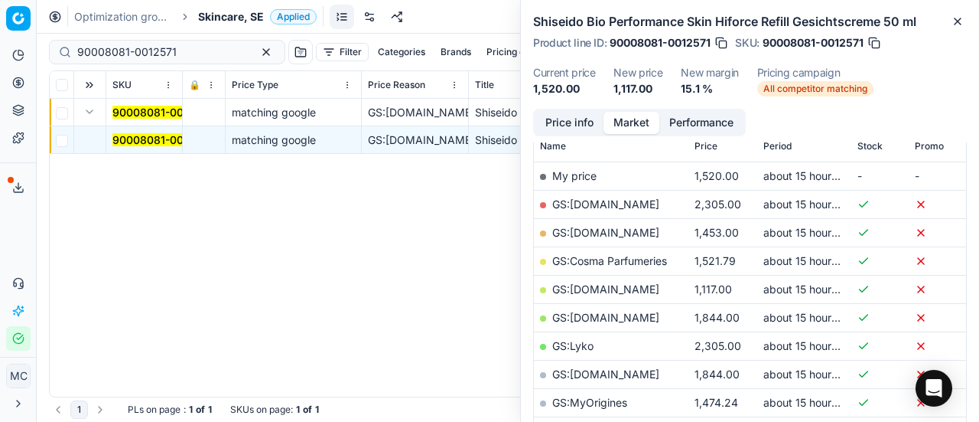
click at [604, 285] on link "GS:[DOMAIN_NAME]" at bounding box center [605, 288] width 107 height 13
drag, startPoint x: 194, startPoint y: 51, endPoint x: 0, endPoint y: 2, distance: 199.7
click at [0, 2] on div "Pricing platform Analytics Pricing Product portfolio Templates Export service 2…" at bounding box center [489, 211] width 979 height 422
paste input "80062273-3"
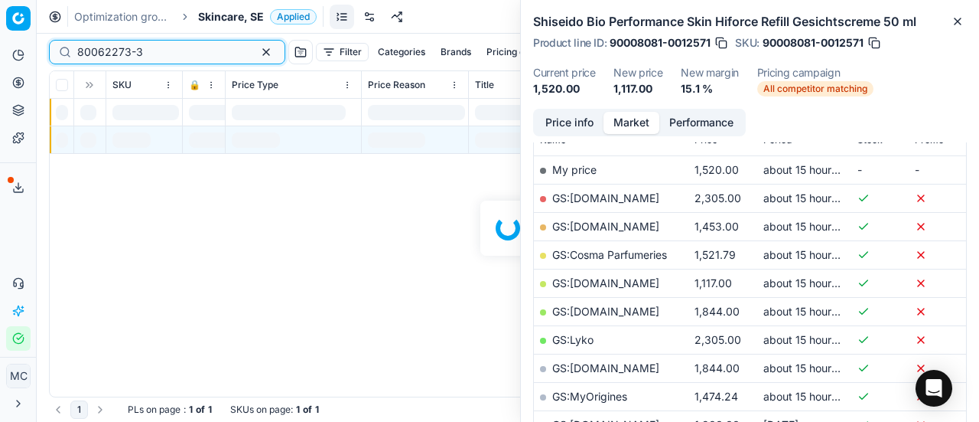
scroll to position [230, 0]
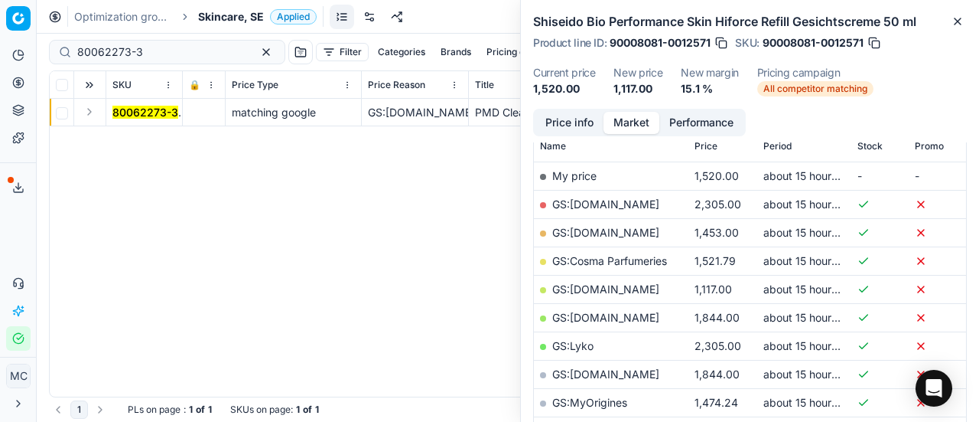
click at [87, 115] on button "Expand" at bounding box center [89, 112] width 18 height 18
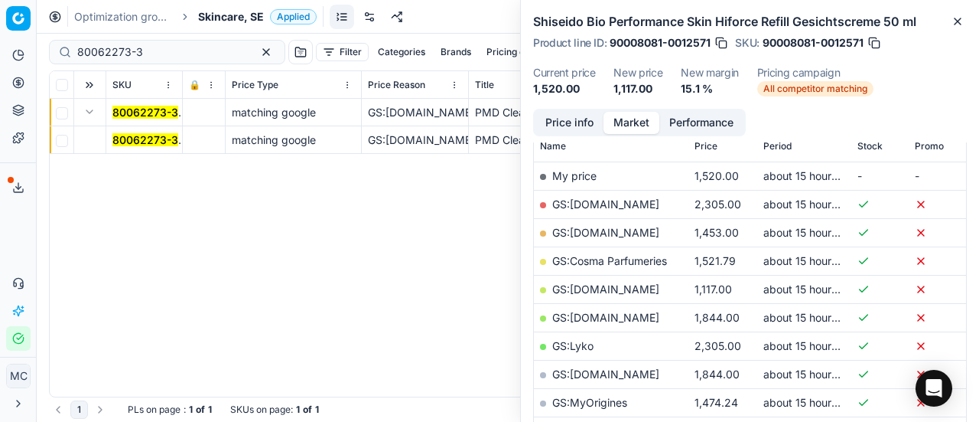
click at [145, 140] on mark "80062273-3" at bounding box center [145, 139] width 66 height 13
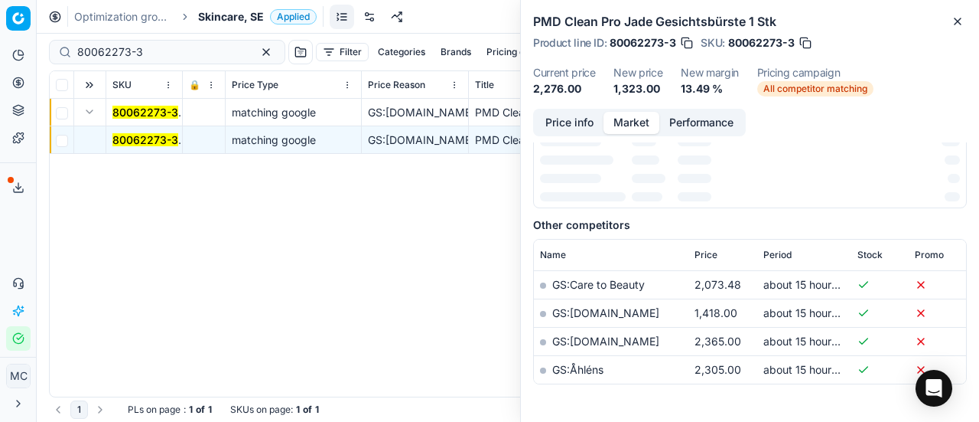
scroll to position [0, 0]
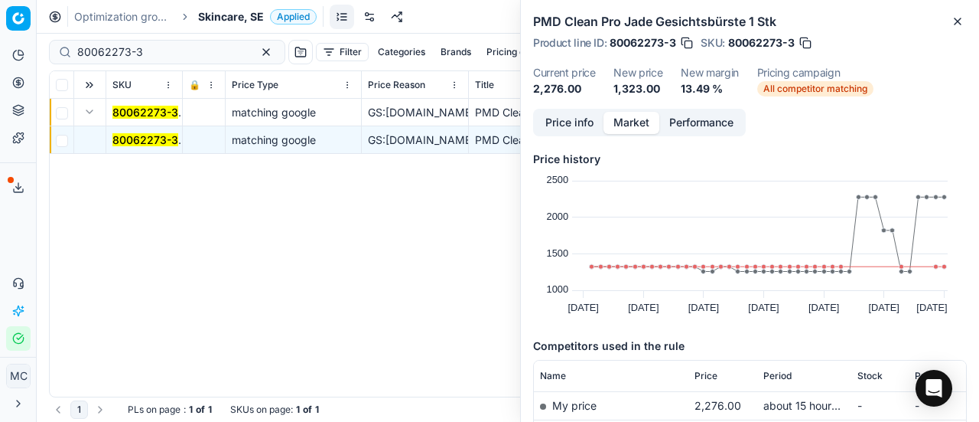
click at [580, 119] on button "Price info" at bounding box center [570, 123] width 68 height 22
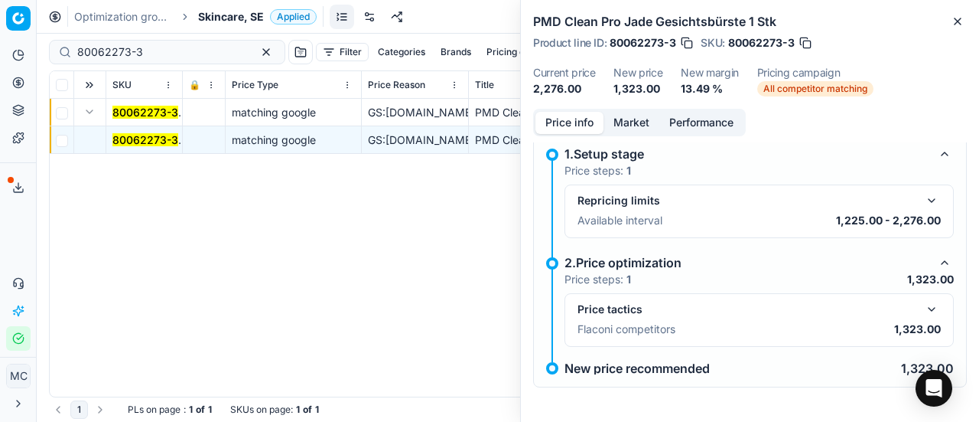
click at [923, 310] on button "button" at bounding box center [932, 309] width 18 height 18
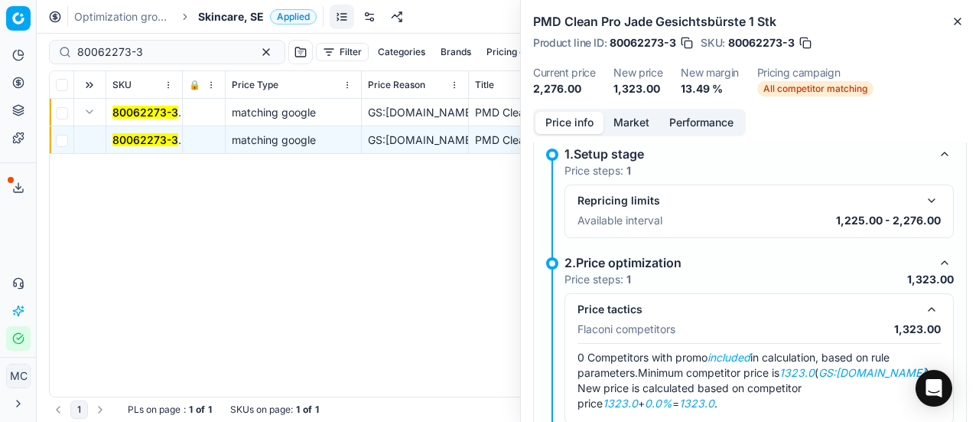
click at [634, 122] on button "Market" at bounding box center [632, 123] width 56 height 22
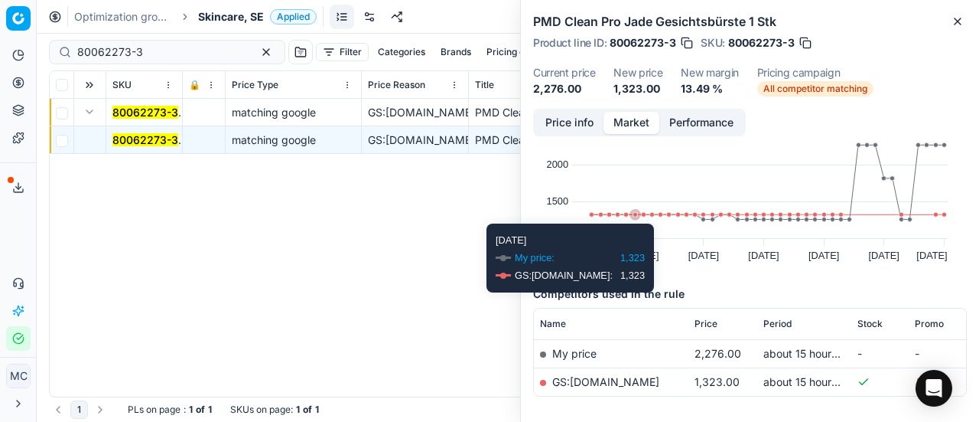
scroll to position [77, 0]
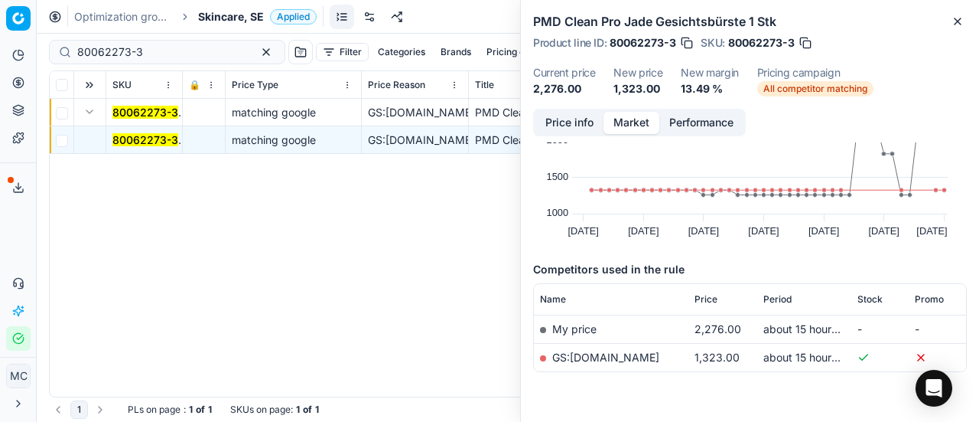
click at [600, 353] on link "GS:[DOMAIN_NAME]" at bounding box center [605, 356] width 107 height 13
drag, startPoint x: 204, startPoint y: 50, endPoint x: 0, endPoint y: 40, distance: 203.8
click at [0, 33] on div "Pricing platform Analytics Pricing Product portfolio Templates Export service 2…" at bounding box center [489, 211] width 979 height 422
paste input "90011200-0017718"
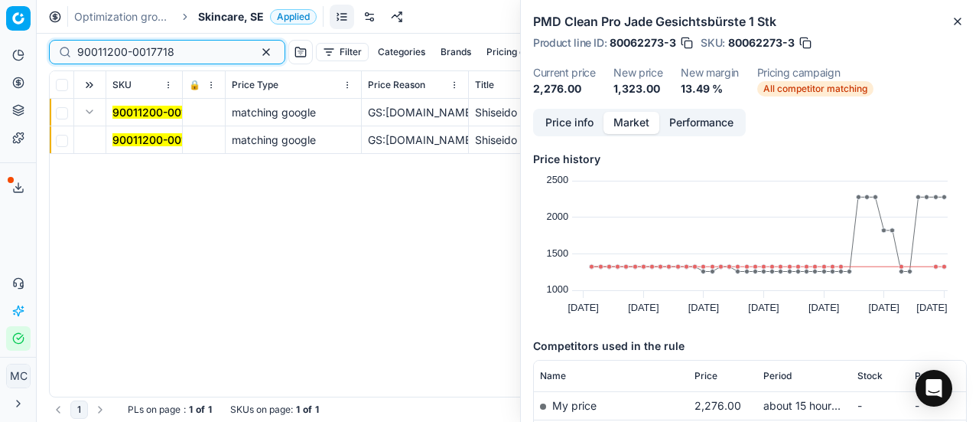
type input "90011200-0017718"
drag, startPoint x: 133, startPoint y: 132, endPoint x: 512, endPoint y: 119, distance: 379.0
click at [133, 133] on mark "90011200-0017718" at bounding box center [160, 139] width 97 height 13
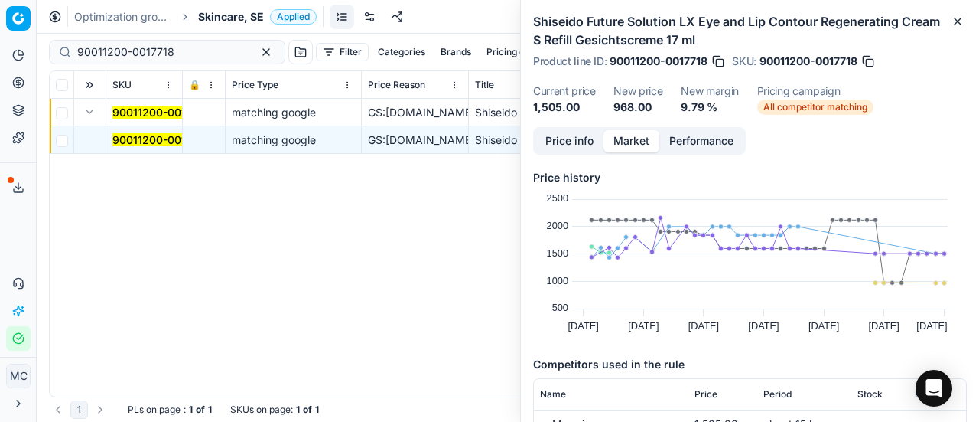
click at [575, 136] on button "Price info" at bounding box center [570, 141] width 68 height 22
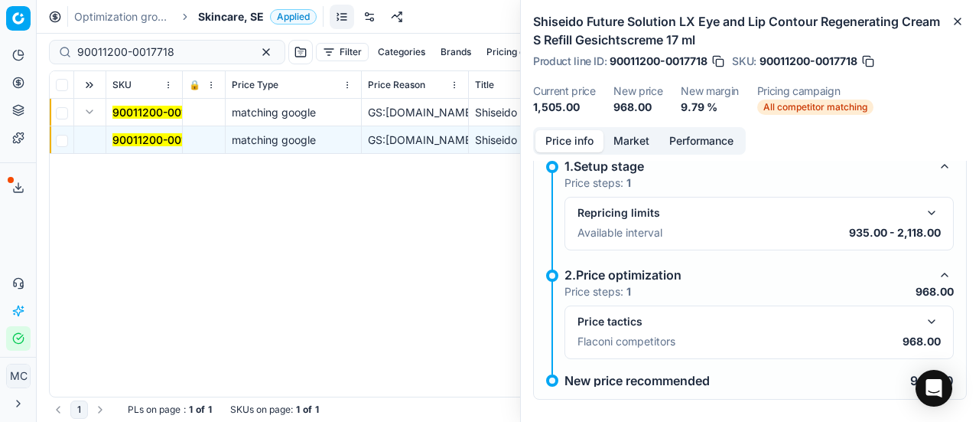
scroll to position [87, 0]
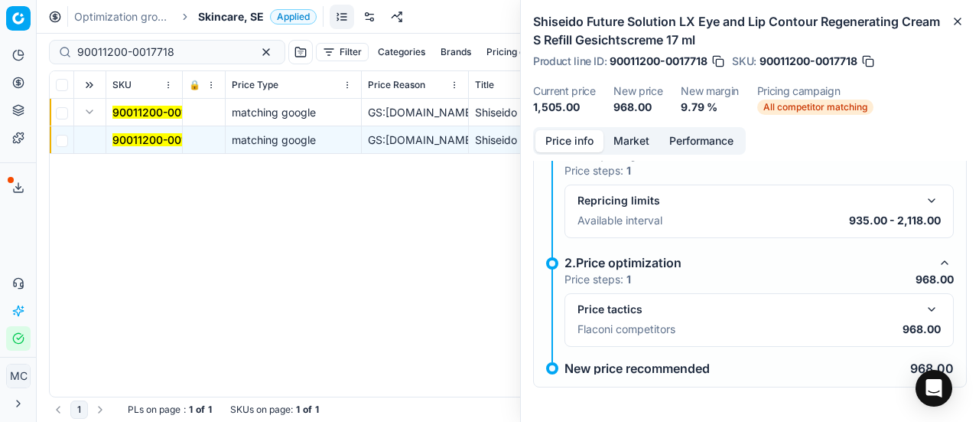
click at [923, 307] on button "button" at bounding box center [932, 309] width 18 height 18
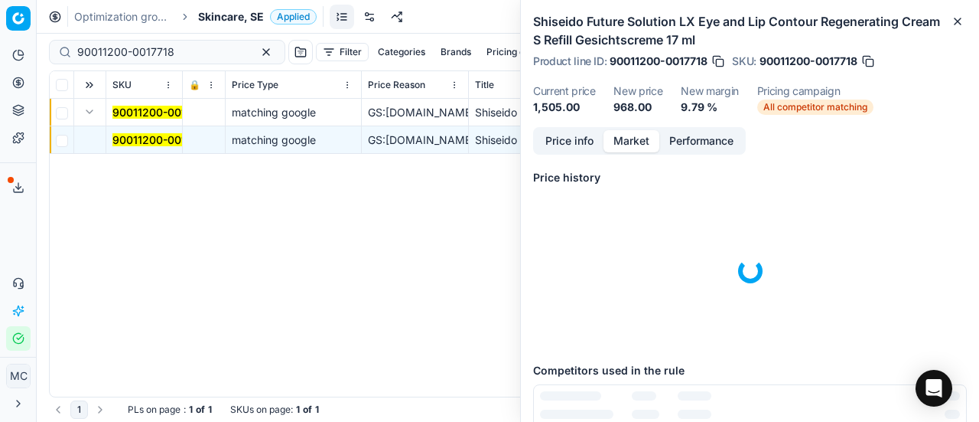
click at [624, 137] on button "Market" at bounding box center [632, 141] width 56 height 22
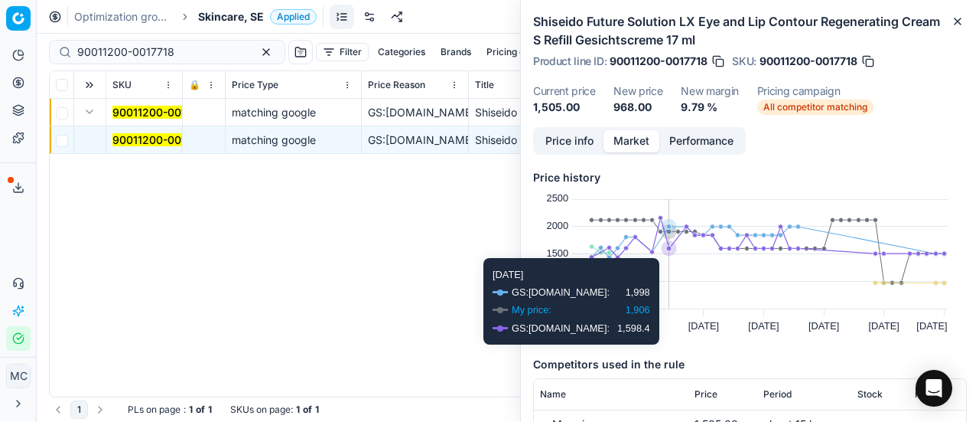
scroll to position [153, 0]
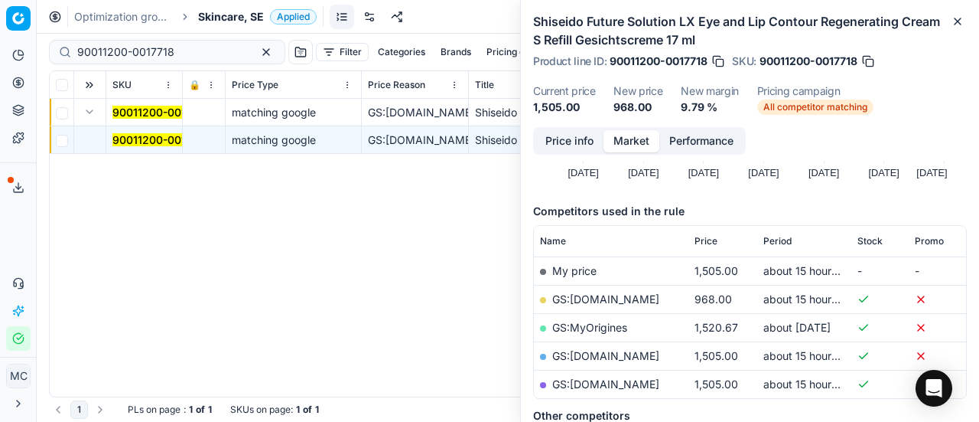
click at [595, 295] on link "GS:[DOMAIN_NAME]" at bounding box center [605, 298] width 107 height 13
click at [569, 354] on link "GS:[DOMAIN_NAME]" at bounding box center [605, 355] width 107 height 13
click at [230, 12] on span "Skincare, SE" at bounding box center [231, 16] width 66 height 15
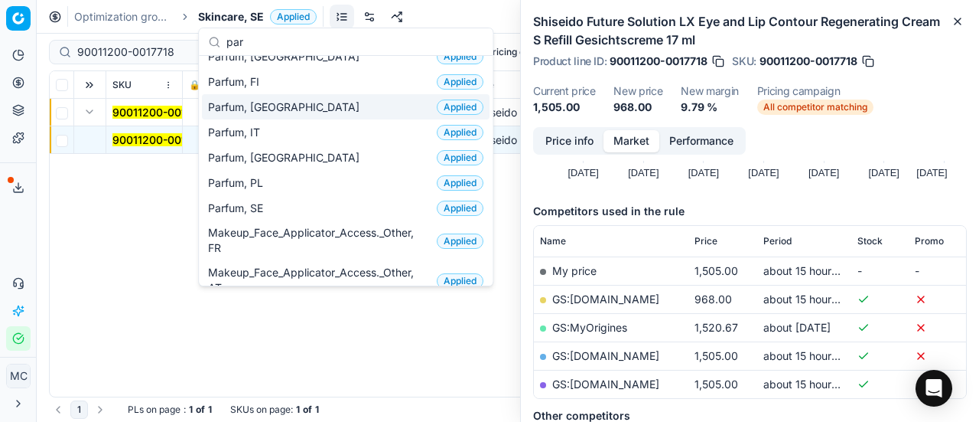
scroll to position [230, 0]
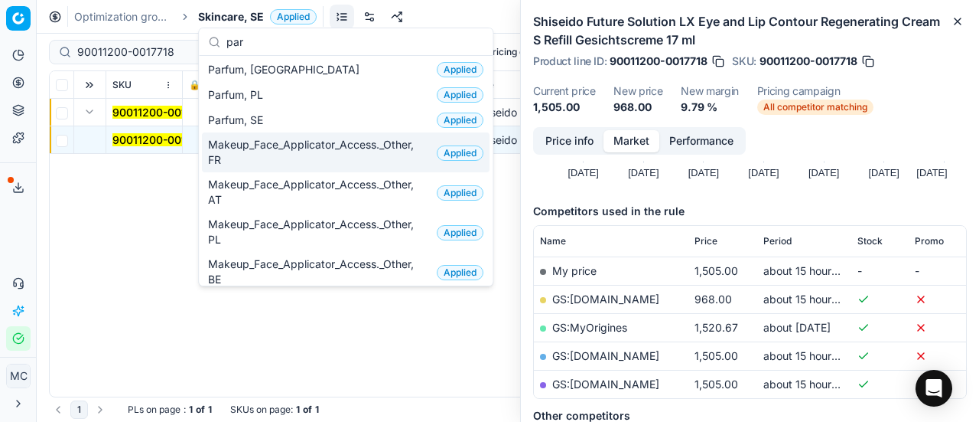
type input "par"
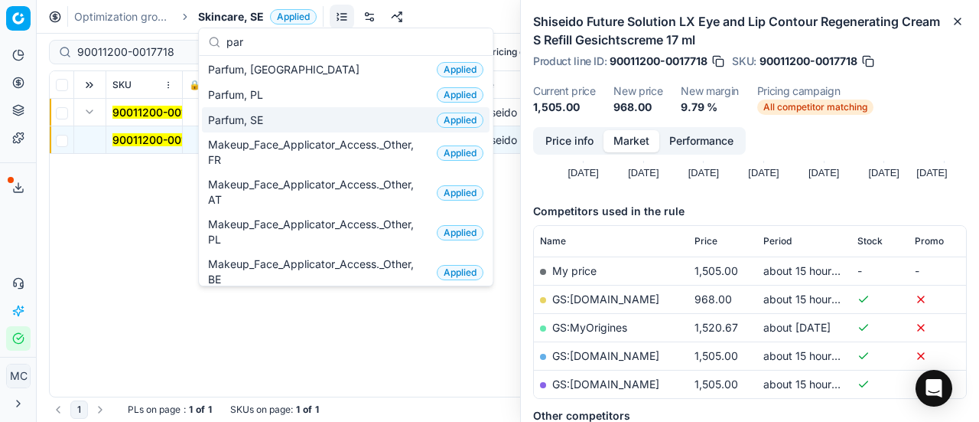
click at [306, 116] on div "Parfum, SE Applied" at bounding box center [346, 119] width 288 height 25
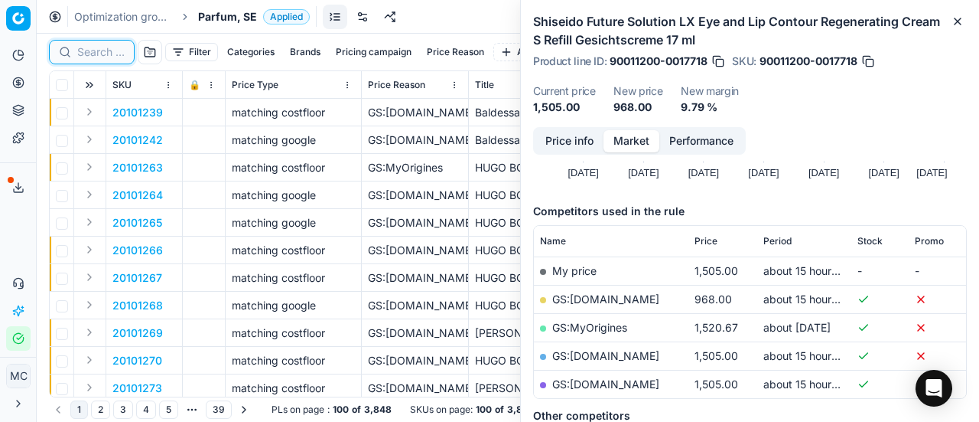
click at [114, 49] on input at bounding box center [100, 51] width 47 height 15
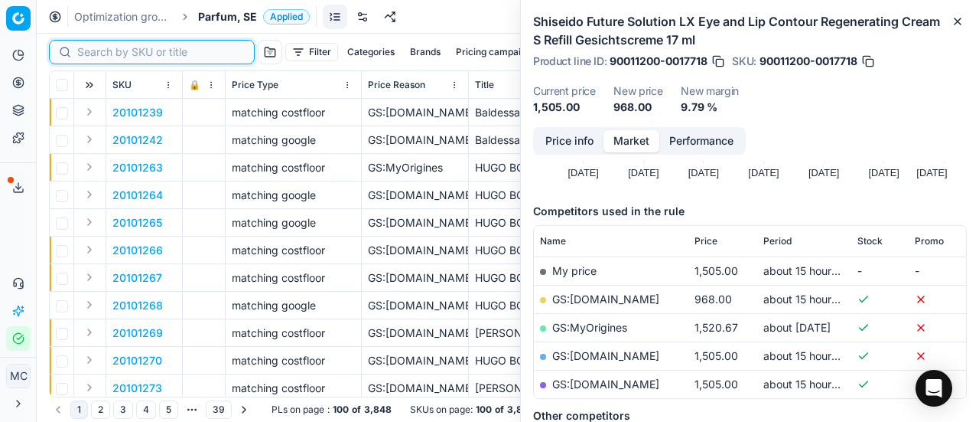
paste input "90012277-0019372"
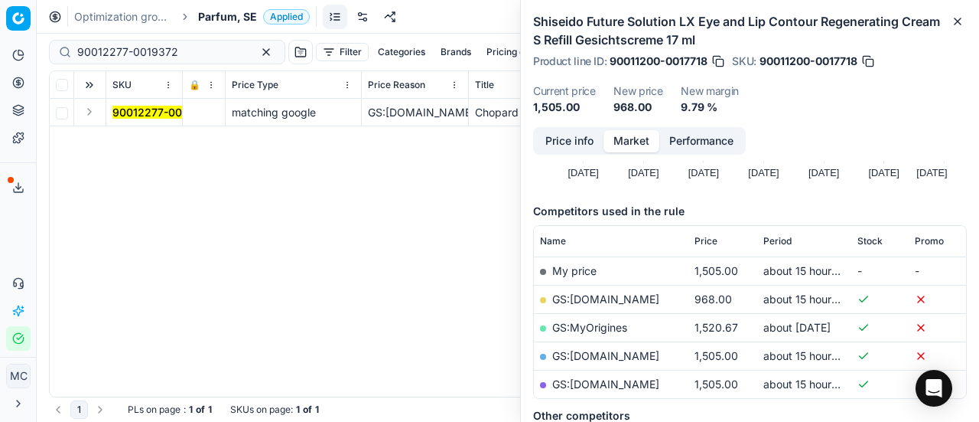
click at [89, 112] on button "Expand" at bounding box center [89, 112] width 18 height 18
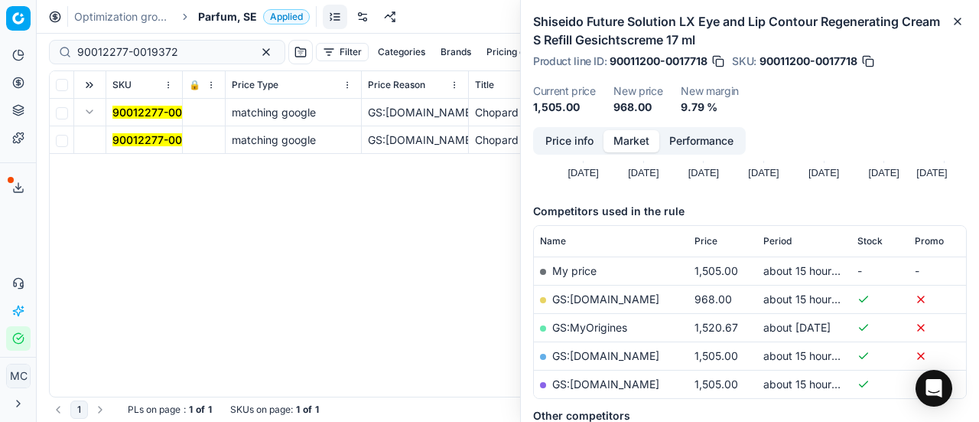
click at [135, 134] on mark "90012277-0019372" at bounding box center [162, 139] width 101 height 13
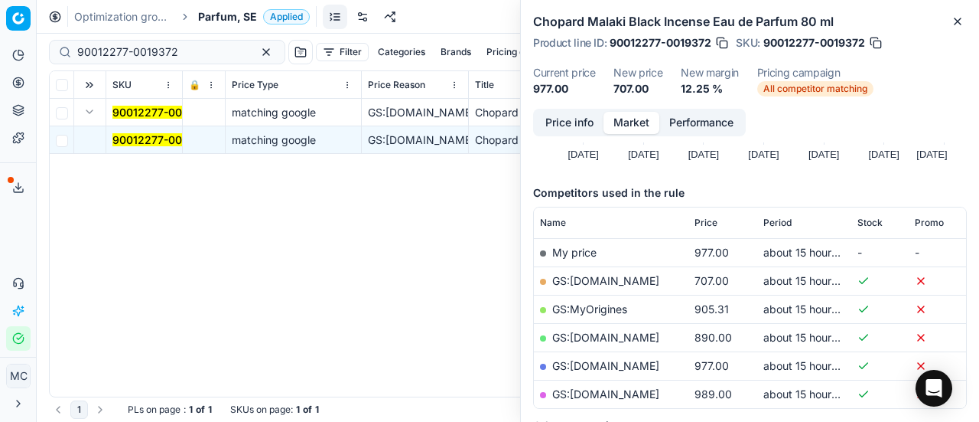
click at [586, 123] on button "Price info" at bounding box center [570, 123] width 68 height 22
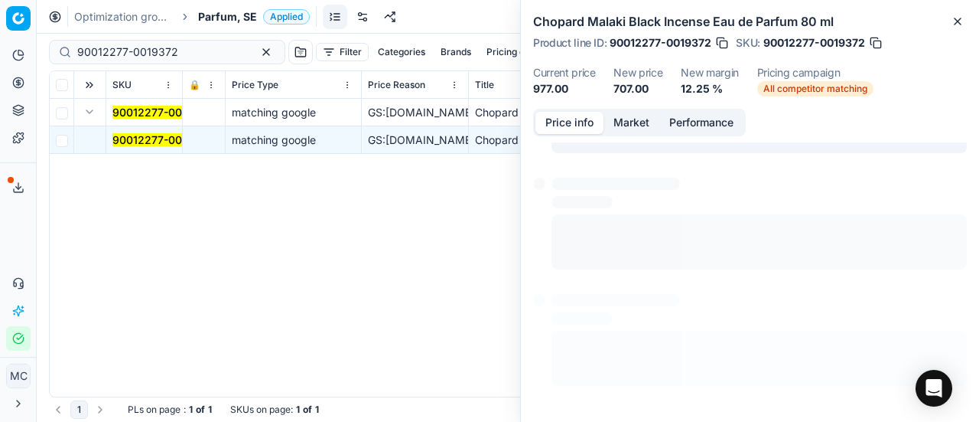
scroll to position [11, 0]
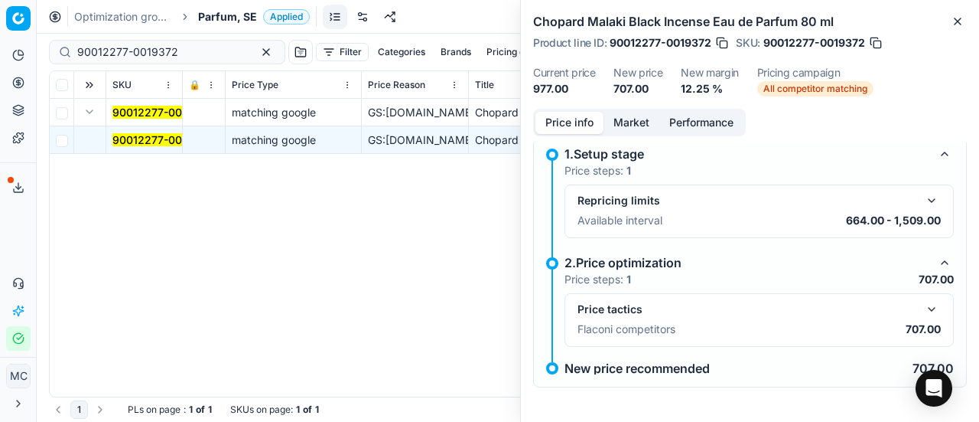
click at [927, 305] on button "button" at bounding box center [932, 309] width 18 height 18
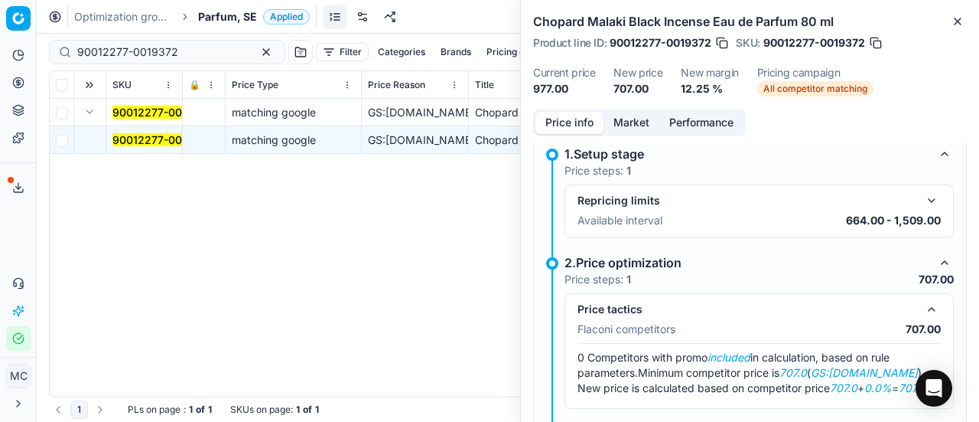
click at [923, 311] on button "button" at bounding box center [932, 309] width 18 height 18
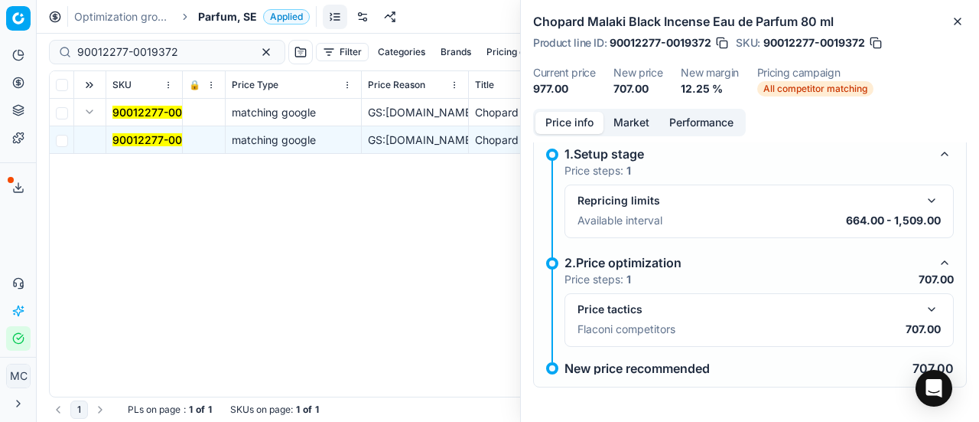
click at [923, 303] on button "button" at bounding box center [932, 309] width 18 height 18
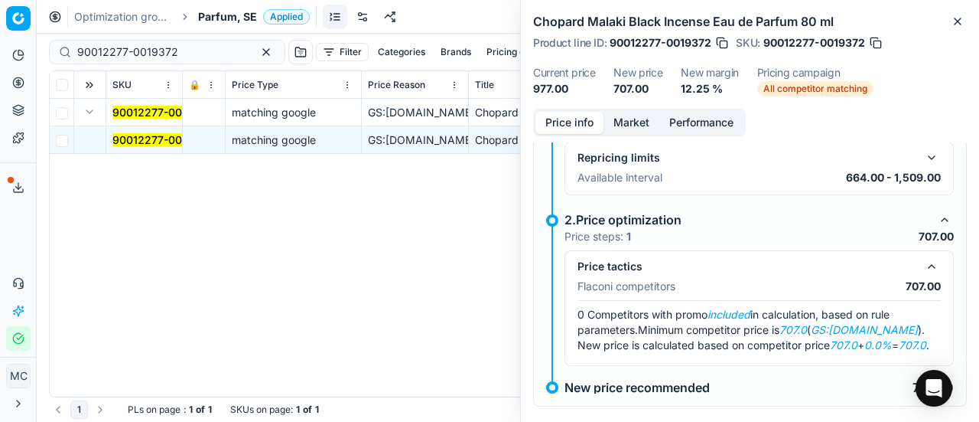
scroll to position [88, 0]
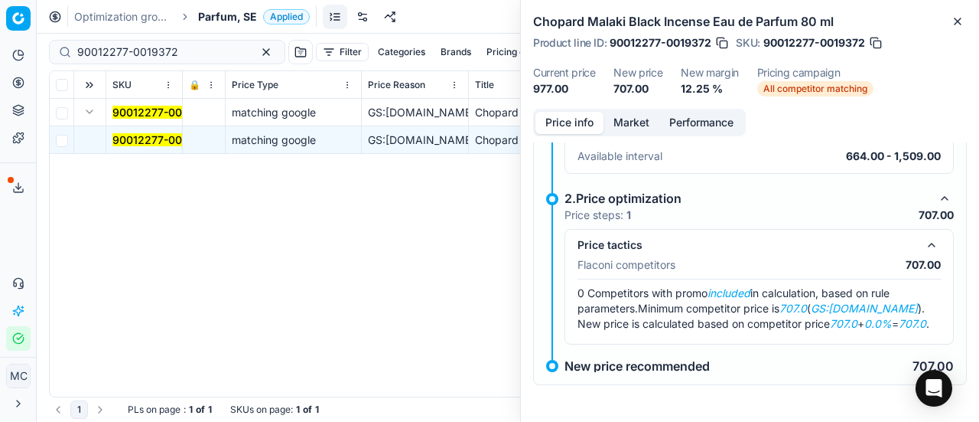
click at [634, 129] on button "Market" at bounding box center [632, 123] width 56 height 22
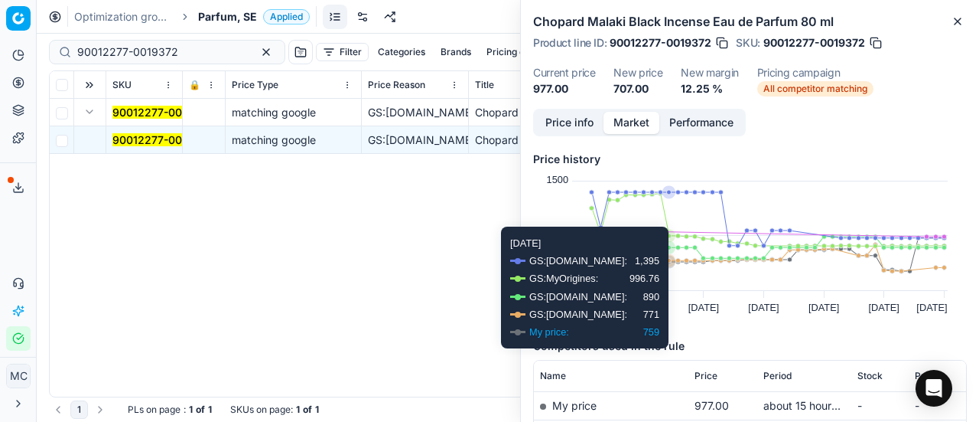
scroll to position [153, 0]
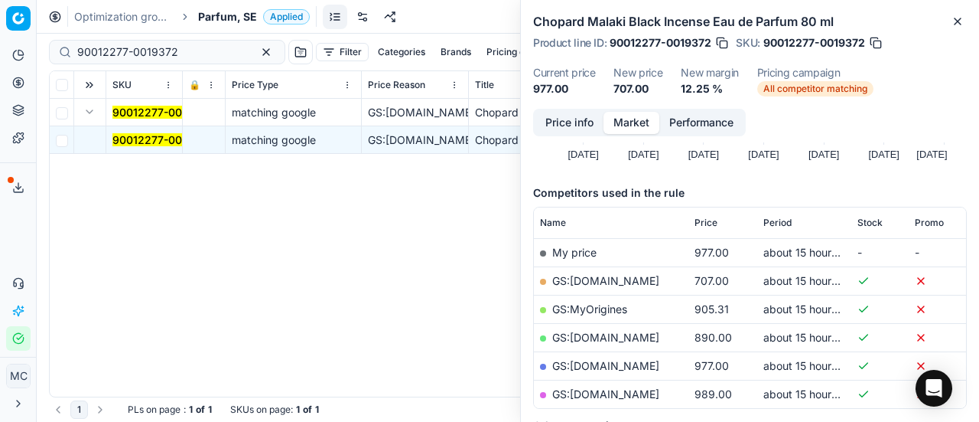
click at [625, 278] on link "GS:[DOMAIN_NAME]" at bounding box center [605, 280] width 107 height 13
drag, startPoint x: 190, startPoint y: 50, endPoint x: 0, endPoint y: 60, distance: 190.0
click at [0, 51] on div "Pricing platform Analytics Pricing Product portfolio Templates Export service 2…" at bounding box center [489, 211] width 979 height 422
paste input "20150053"
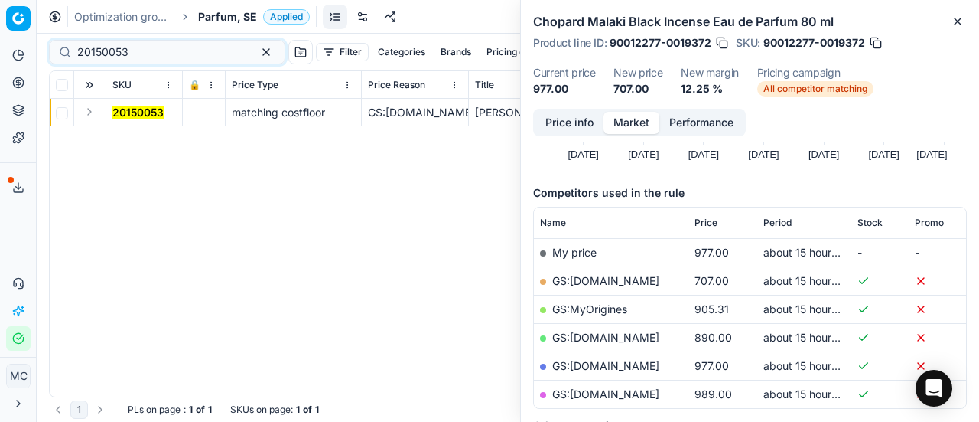
click at [87, 116] on button "Expand" at bounding box center [89, 112] width 18 height 18
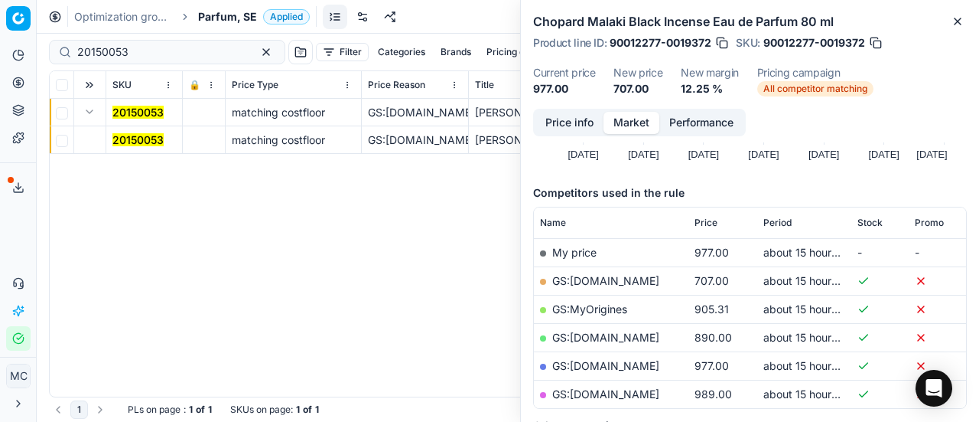
click at [152, 138] on mark "20150053" at bounding box center [137, 139] width 51 height 13
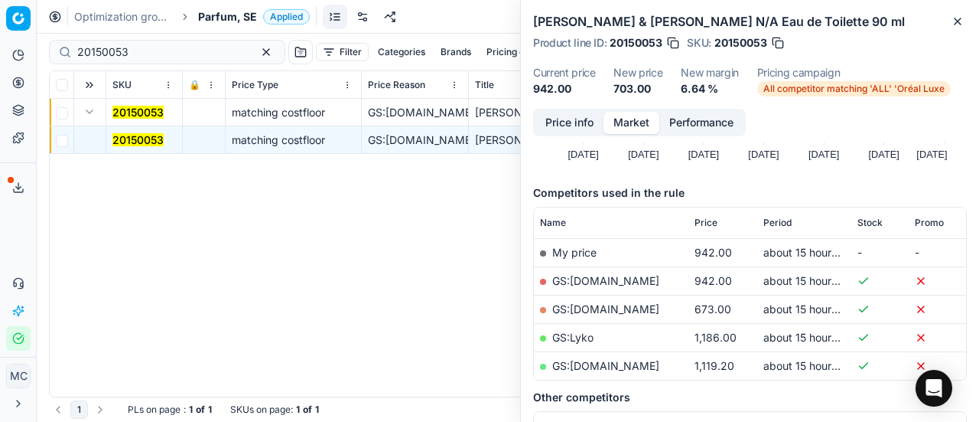
click at [582, 125] on button "Price info" at bounding box center [570, 123] width 68 height 22
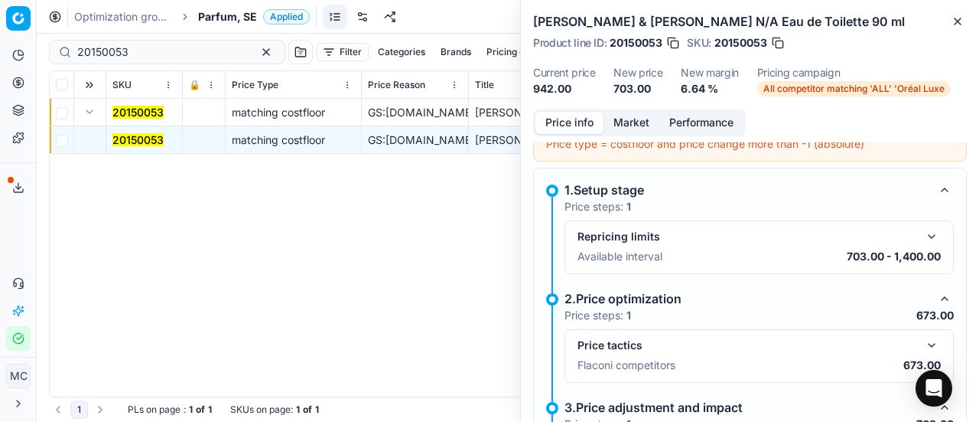
click at [923, 344] on button "button" at bounding box center [932, 345] width 18 height 18
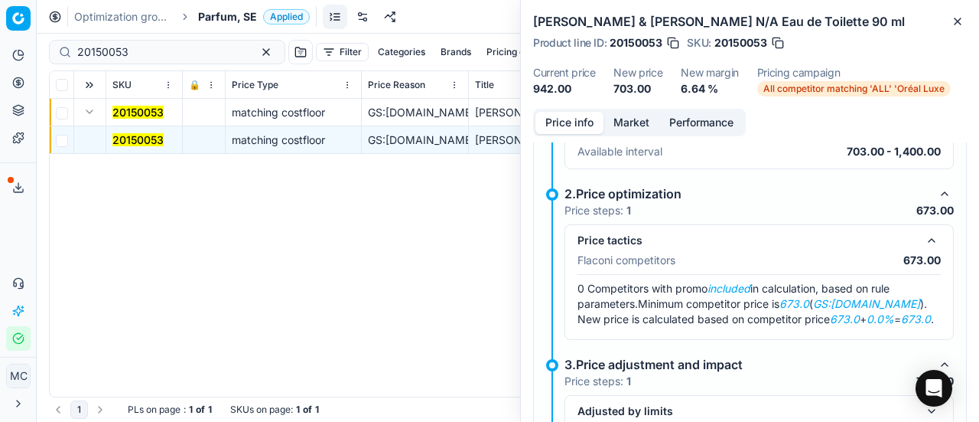
scroll to position [318, 0]
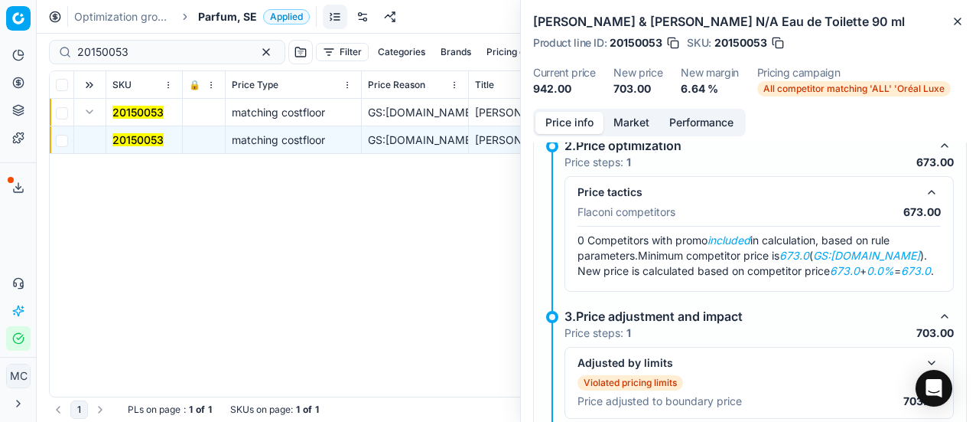
click at [650, 126] on button "Market" at bounding box center [632, 123] width 56 height 22
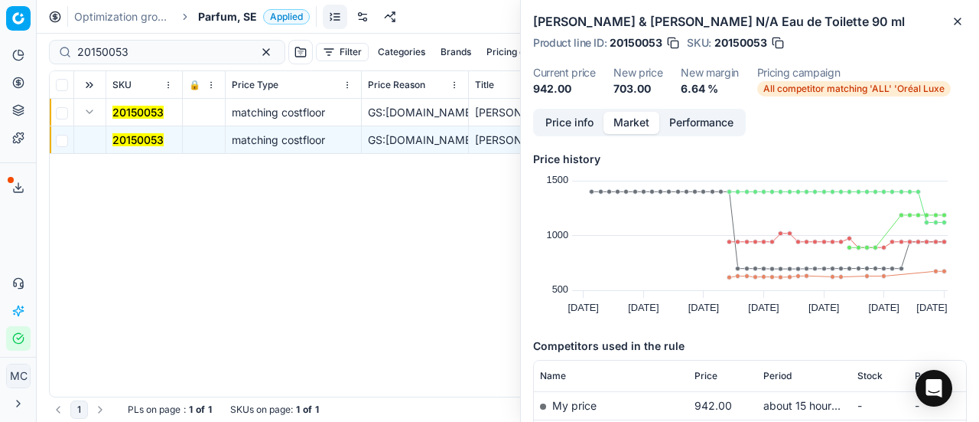
scroll to position [230, 0]
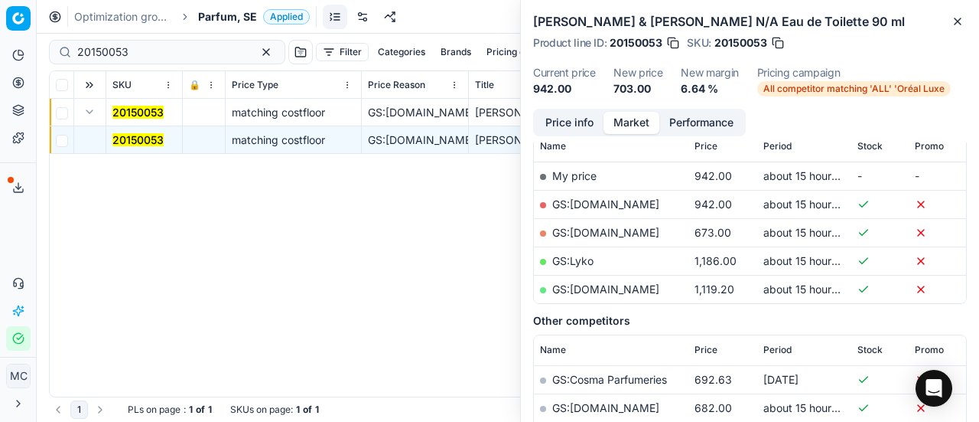
click at [611, 232] on link "GS:[DOMAIN_NAME]" at bounding box center [605, 232] width 107 height 13
drag, startPoint x: 176, startPoint y: 53, endPoint x: 0, endPoint y: 30, distance: 177.5
click at [0, 30] on div "Pricing platform Analytics Pricing Product portfolio Templates Export service 2…" at bounding box center [489, 211] width 979 height 422
paste input "80002423-50"
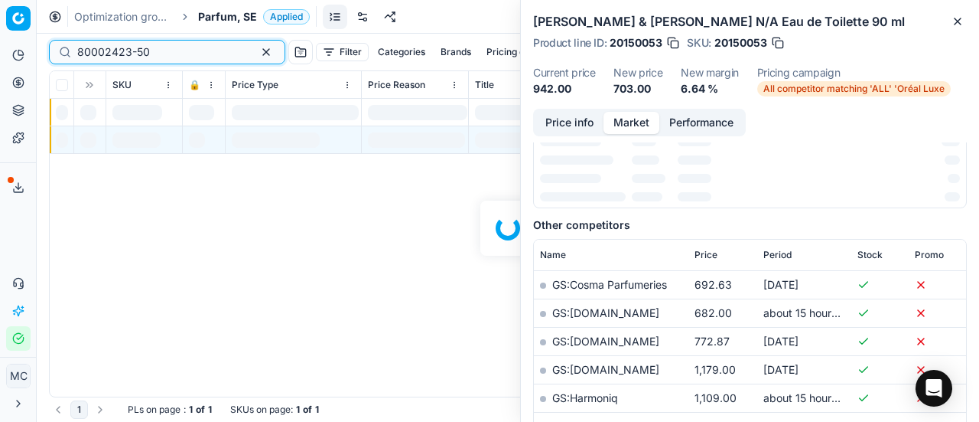
scroll to position [230, 0]
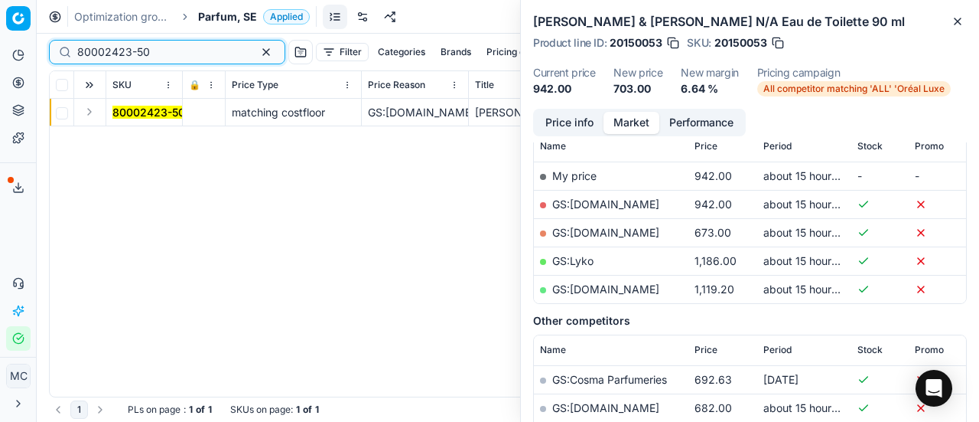
type input "80002423-50"
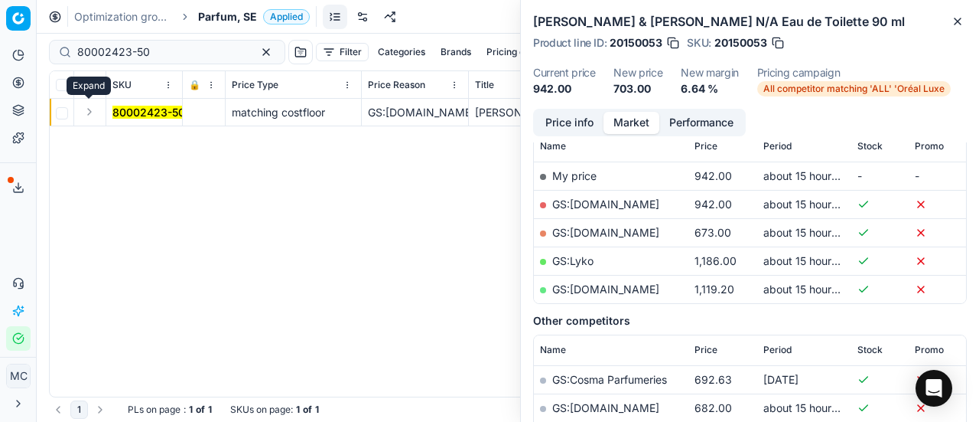
click at [87, 113] on button "Expand" at bounding box center [89, 112] width 18 height 18
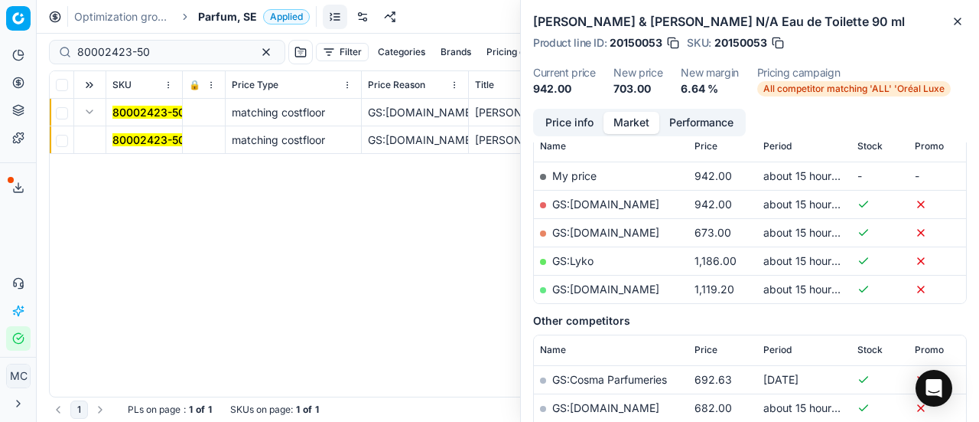
click at [128, 135] on mark "80002423-50" at bounding box center [148, 139] width 73 height 13
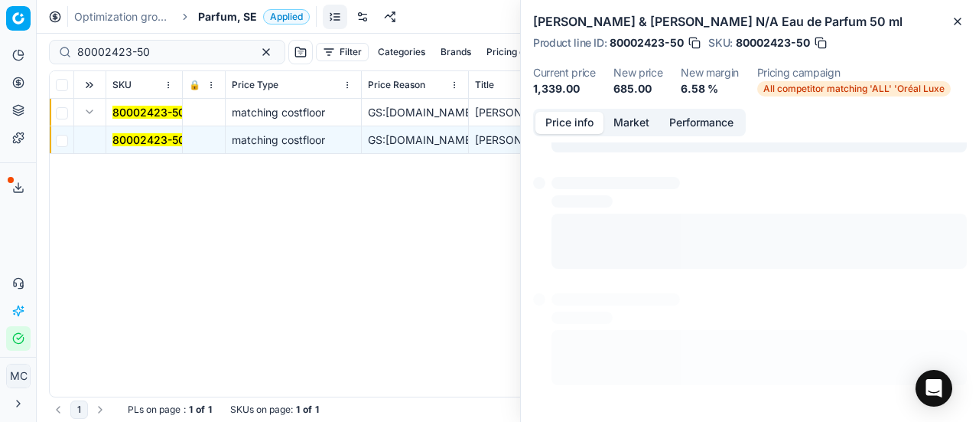
click at [572, 124] on button "Price info" at bounding box center [570, 123] width 68 height 22
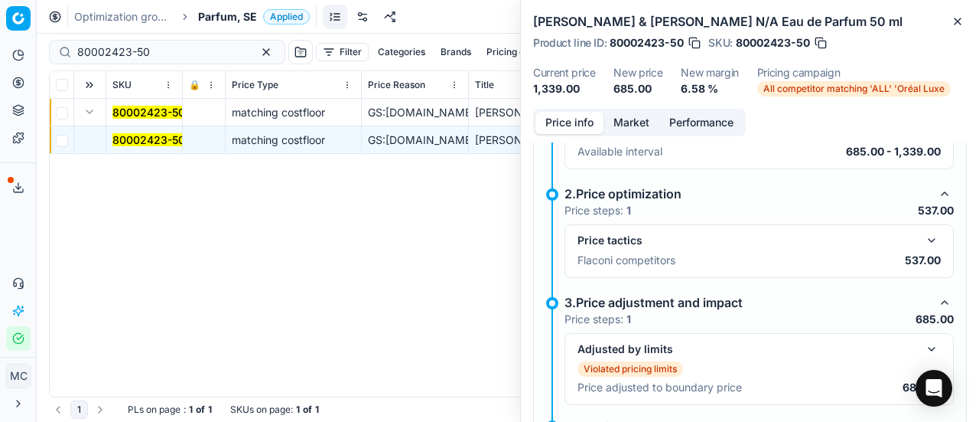
scroll to position [326, 0]
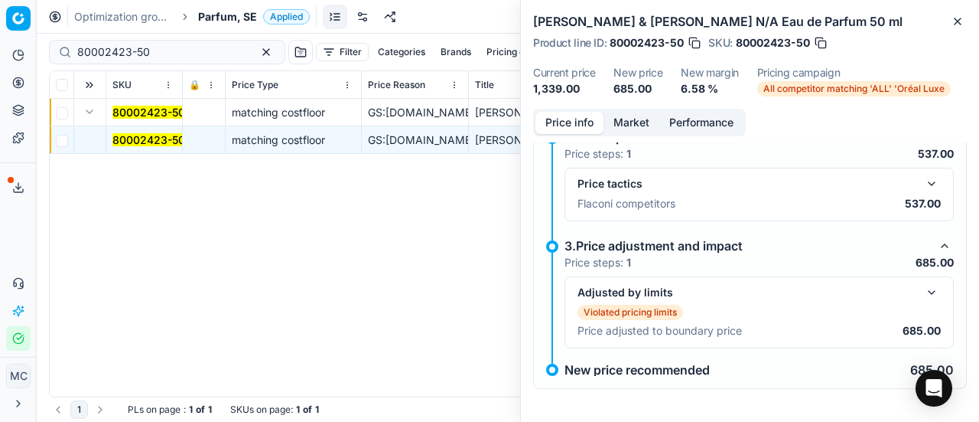
click at [923, 182] on button "button" at bounding box center [932, 183] width 18 height 18
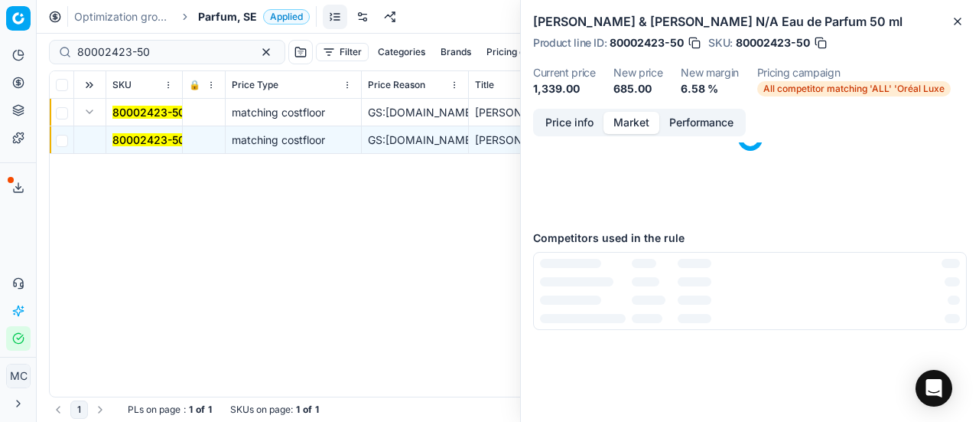
click at [636, 122] on button "Market" at bounding box center [632, 123] width 56 height 22
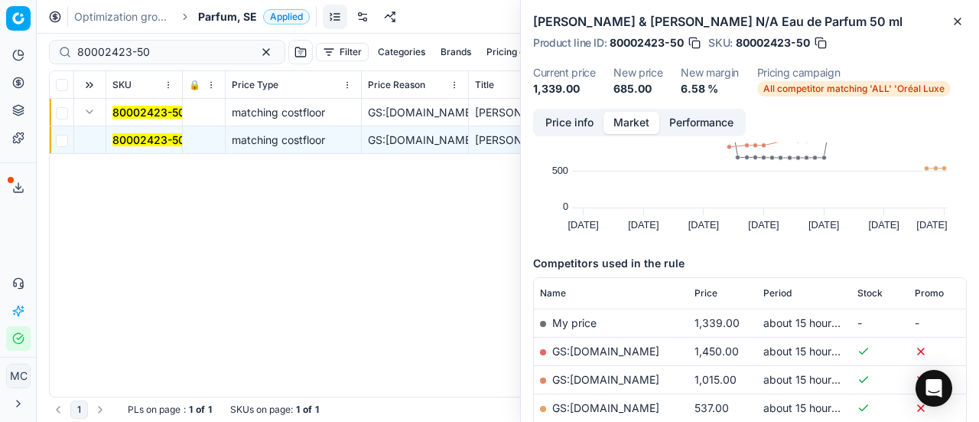
scroll to position [153, 0]
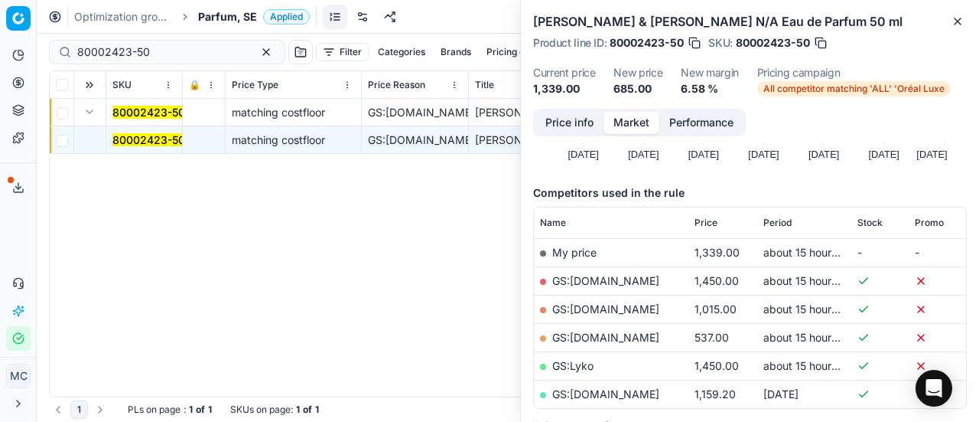
click at [641, 335] on link "GS:[DOMAIN_NAME]" at bounding box center [605, 337] width 107 height 13
click at [235, 15] on span "Parfum, SE" at bounding box center [227, 16] width 59 height 15
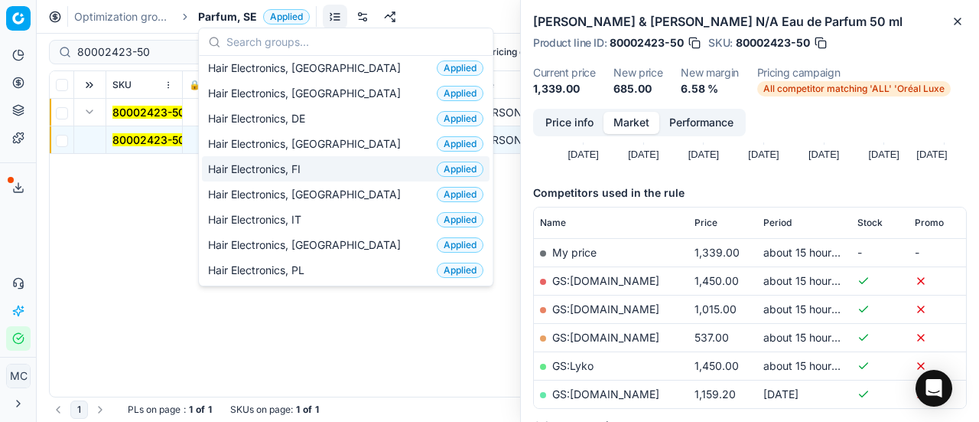
scroll to position [77, 0]
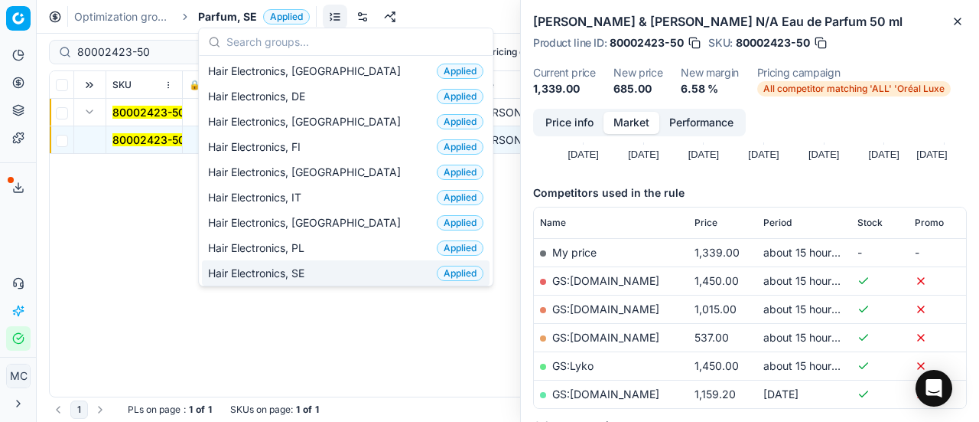
click at [334, 267] on div "Hair Electronics, SE Applied" at bounding box center [346, 272] width 288 height 25
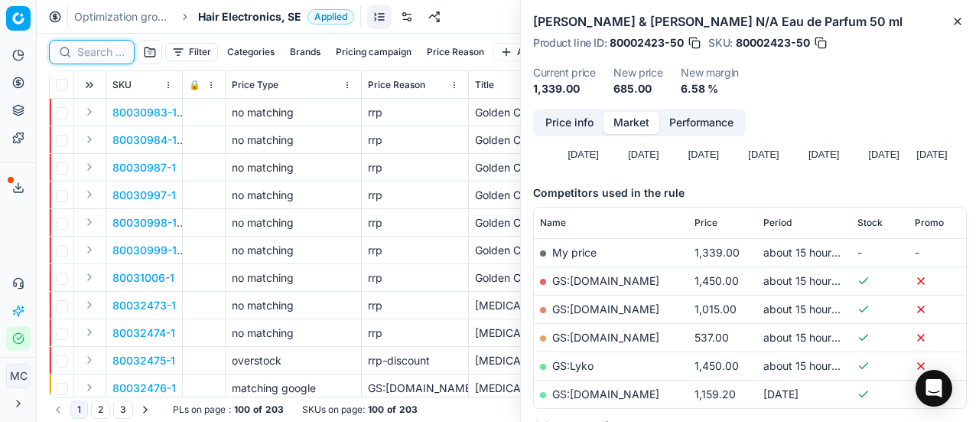
click at [97, 50] on input at bounding box center [100, 51] width 47 height 15
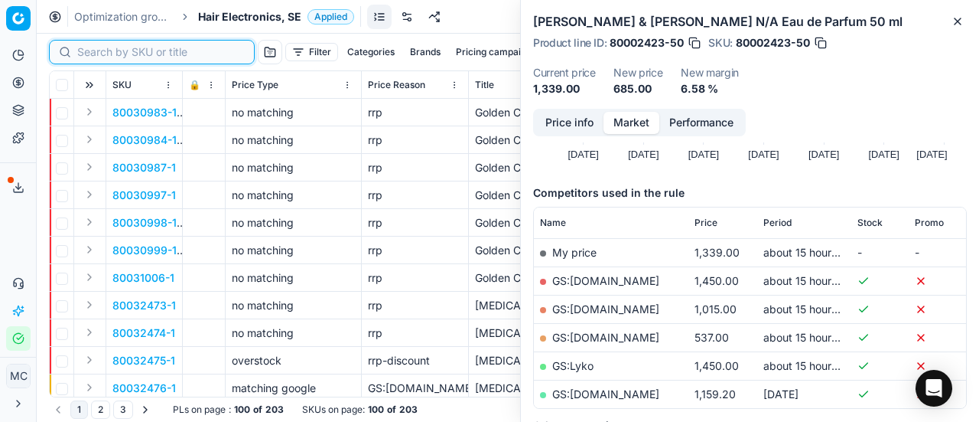
paste input "80054407-1"
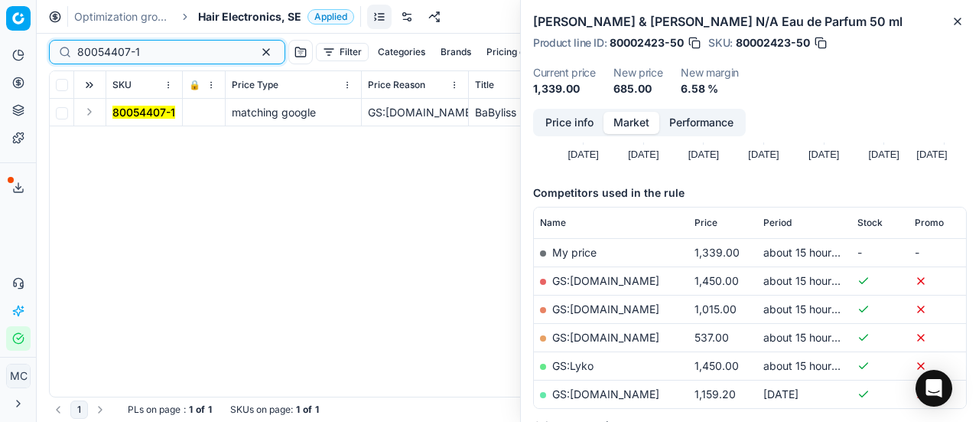
type input "80054407-1"
click at [90, 113] on button "Expand" at bounding box center [89, 112] width 18 height 18
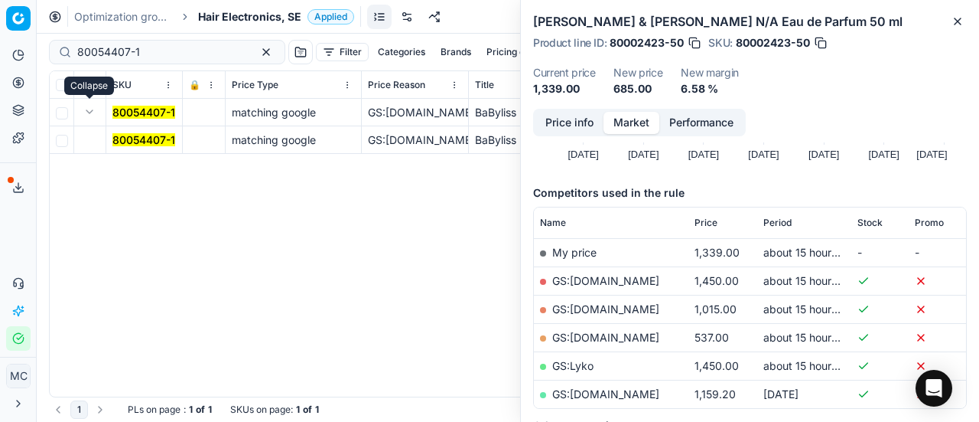
click at [127, 138] on mark "80054407-1" at bounding box center [143, 139] width 63 height 13
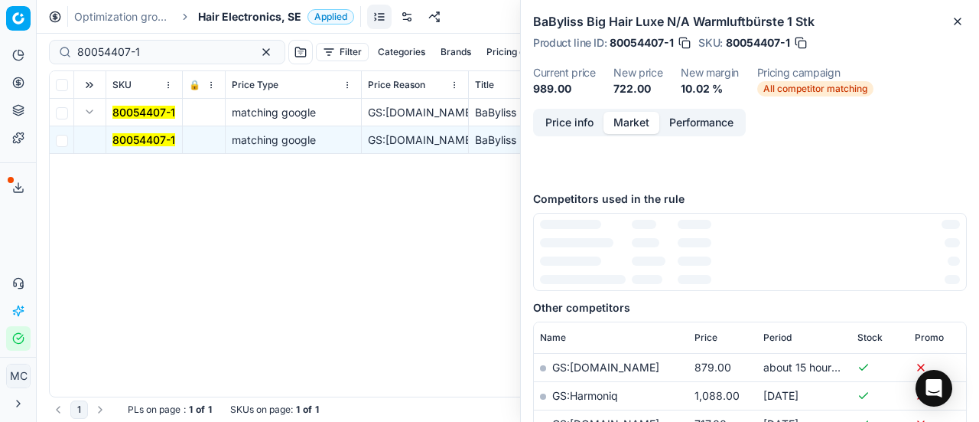
click at [575, 129] on button "Price info" at bounding box center [570, 123] width 68 height 22
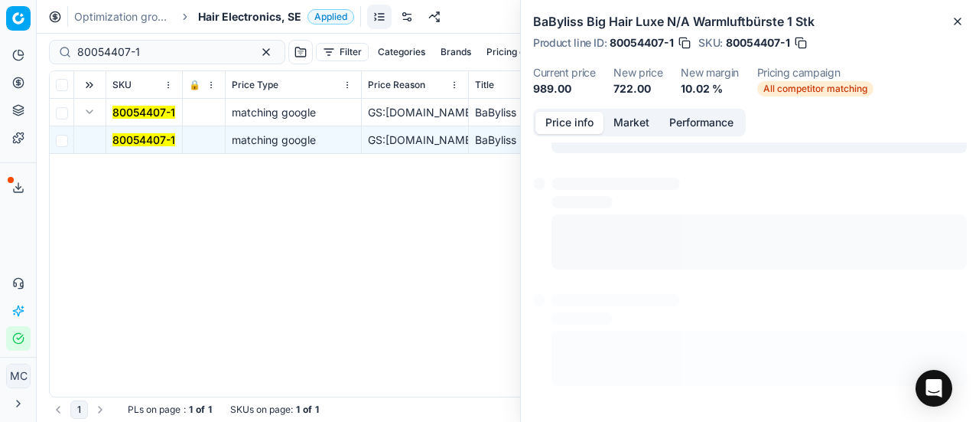
scroll to position [11, 0]
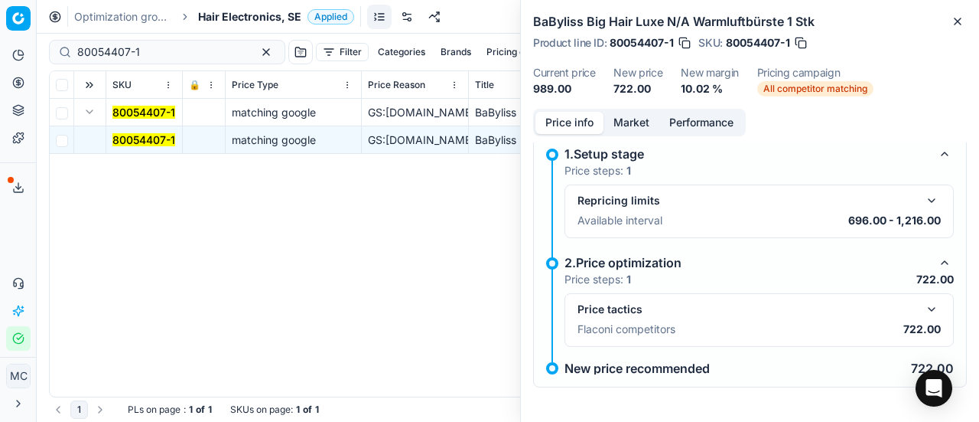
click at [923, 302] on button "button" at bounding box center [932, 309] width 18 height 18
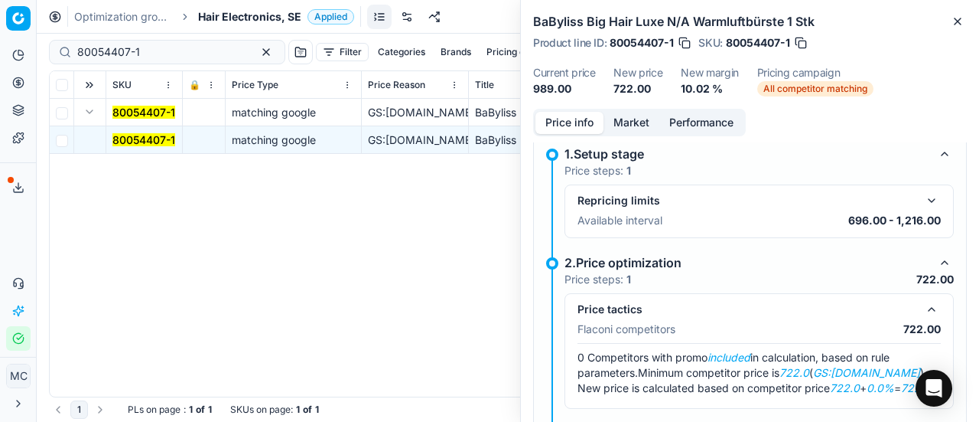
click at [626, 126] on button "Market" at bounding box center [632, 123] width 56 height 22
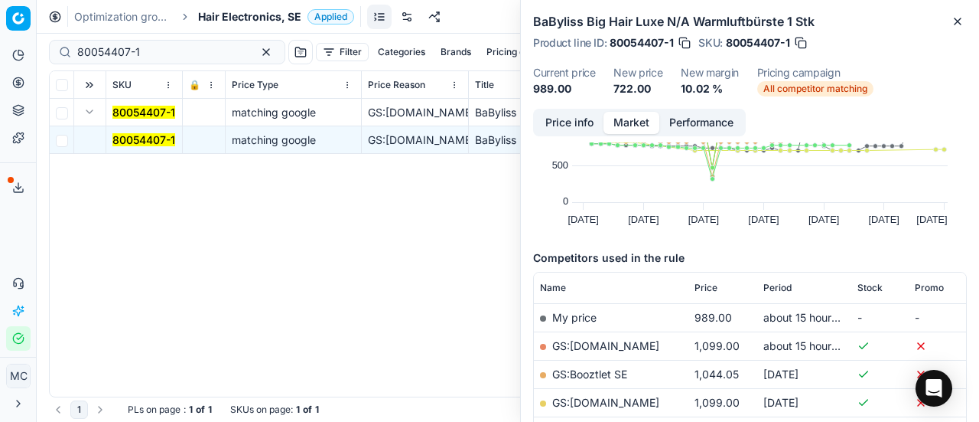
scroll to position [153, 0]
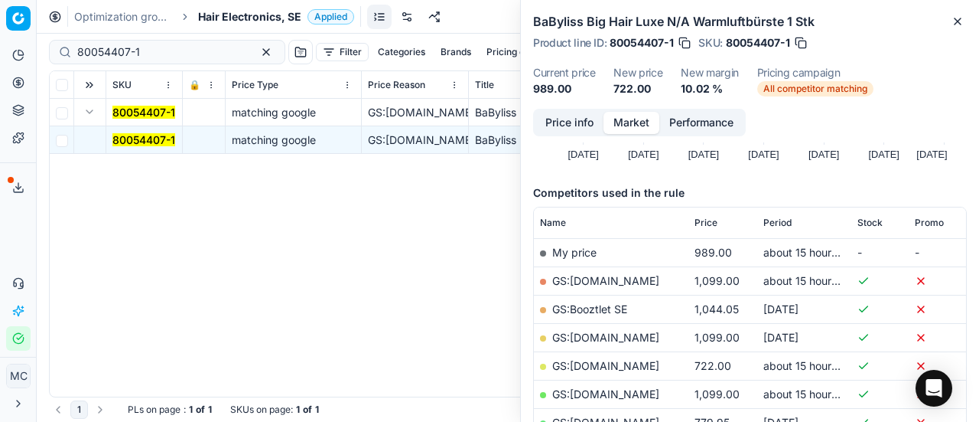
click at [641, 363] on link "GS:[DOMAIN_NAME]" at bounding box center [605, 365] width 107 height 13
click at [236, 16] on span "Hair Electronics, SE" at bounding box center [249, 16] width 103 height 15
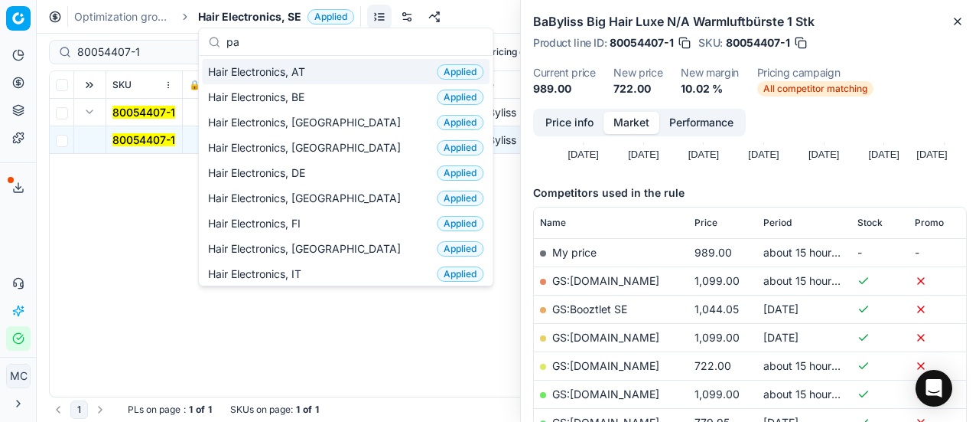
type input "par"
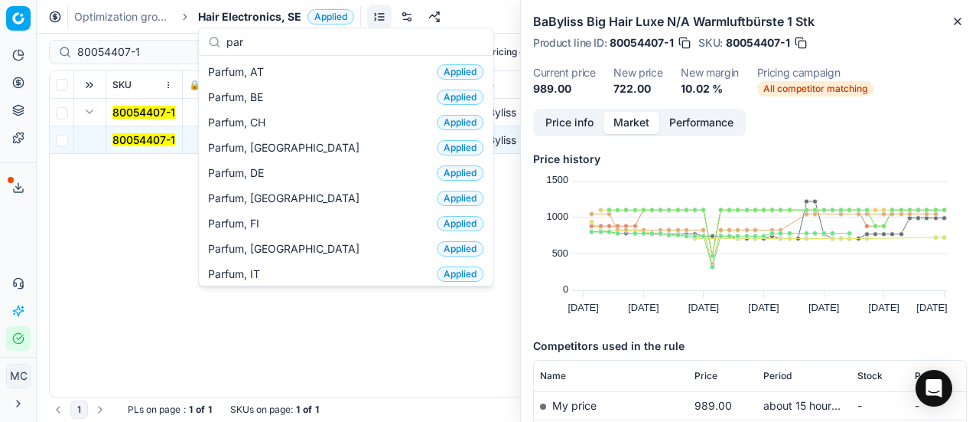
scroll to position [153, 0]
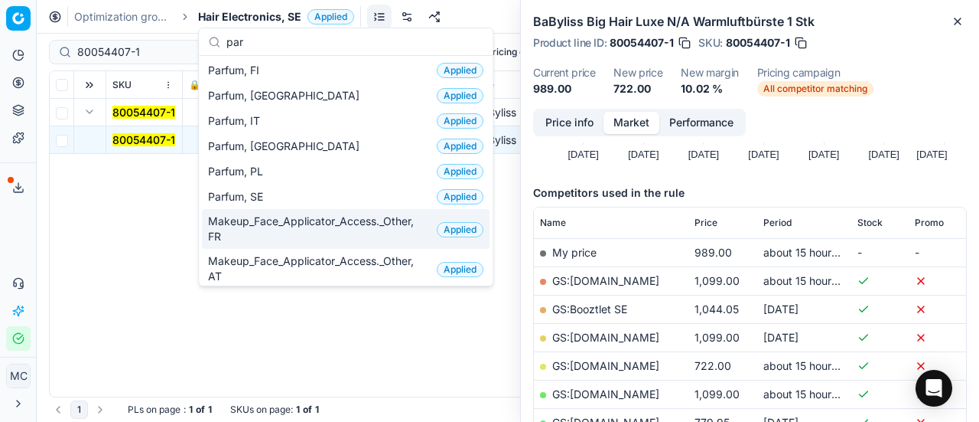
type input "par"
click at [313, 197] on div "Parfum, SE Applied" at bounding box center [346, 196] width 288 height 25
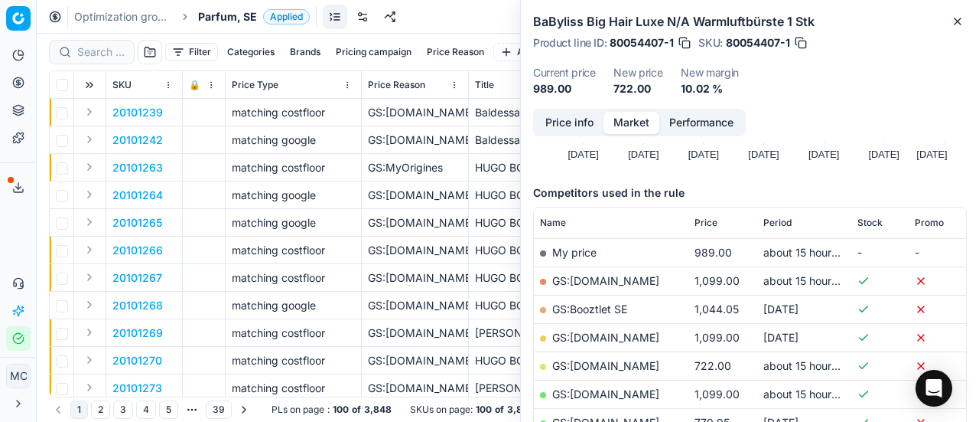
click at [106, 62] on div at bounding box center [92, 52] width 86 height 24
paste input "20101968"
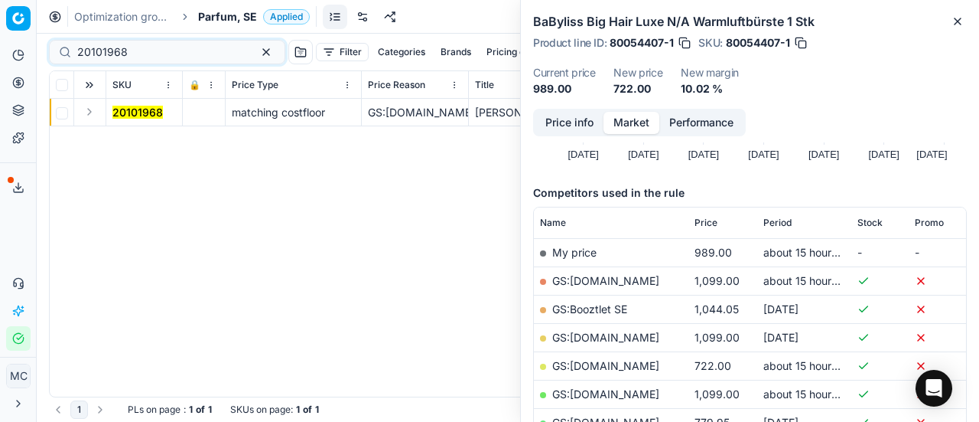
click at [86, 110] on button "Expand" at bounding box center [89, 112] width 18 height 18
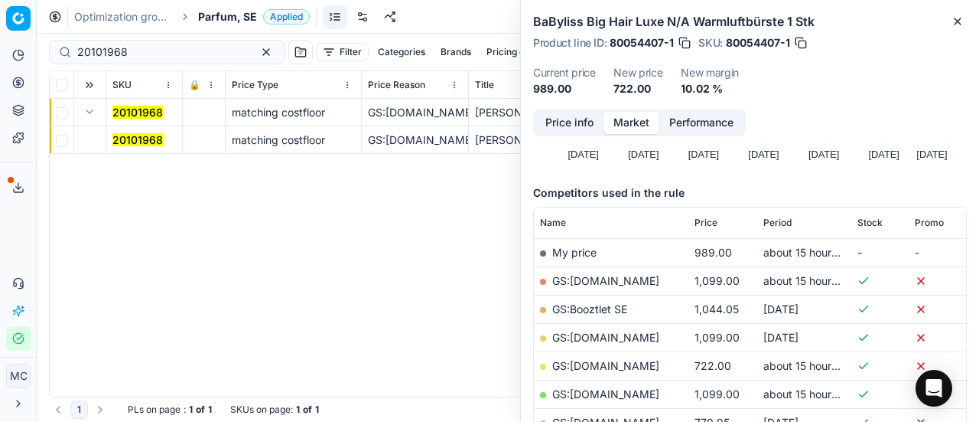
drag, startPoint x: 130, startPoint y: 135, endPoint x: 716, endPoint y: 110, distance: 586.6
click at [132, 135] on mark "20101968" at bounding box center [137, 139] width 50 height 13
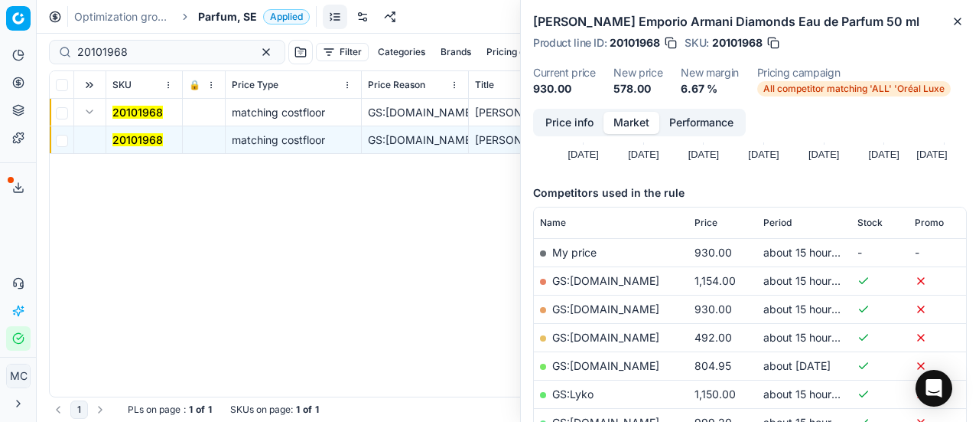
click at [562, 119] on button "Price info" at bounding box center [570, 123] width 68 height 22
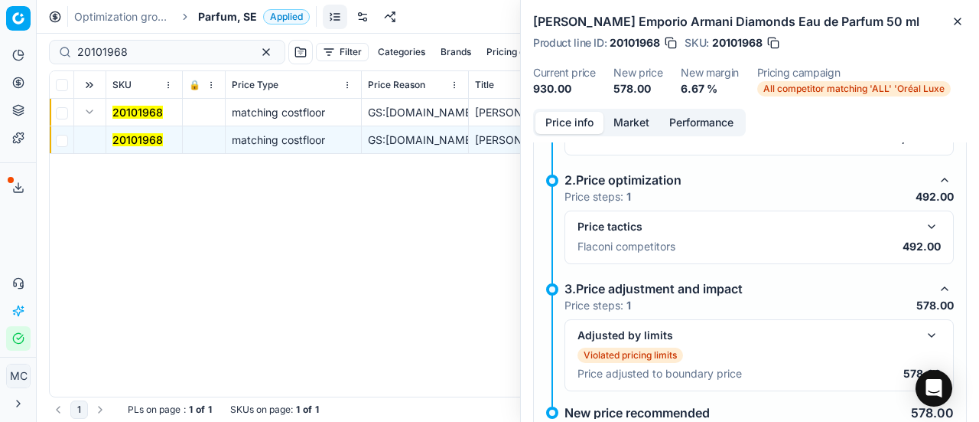
scroll to position [317, 0]
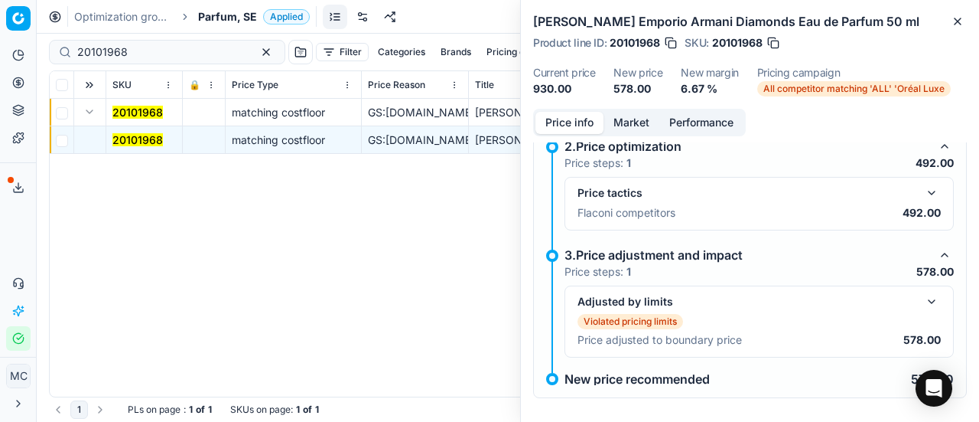
click at [917, 177] on div "Price tactics Flaconi competitors 492.00" at bounding box center [759, 204] width 389 height 54
click at [923, 184] on button "button" at bounding box center [932, 193] width 18 height 18
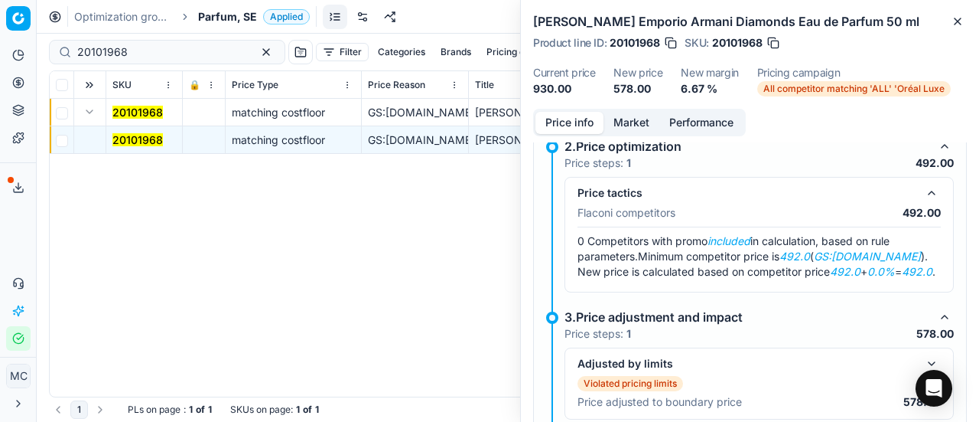
click at [640, 110] on div "Price info Market Performance" at bounding box center [639, 123] width 213 height 28
click at [637, 122] on button "Market" at bounding box center [632, 123] width 56 height 22
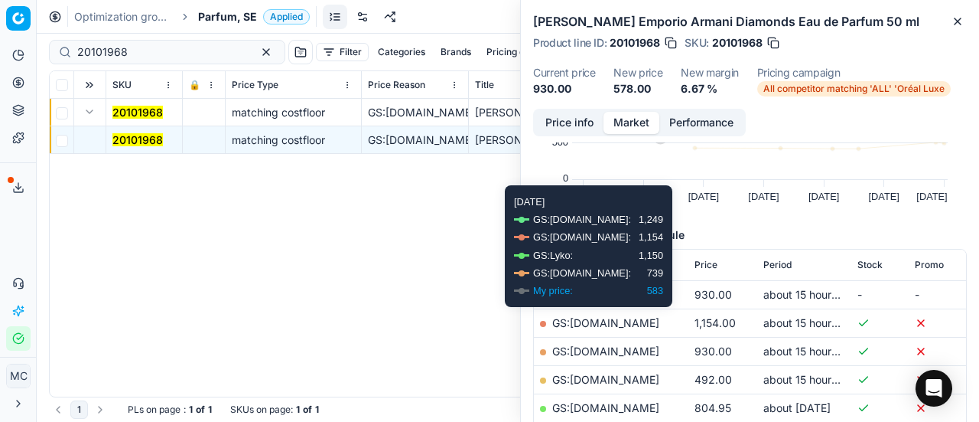
scroll to position [153, 0]
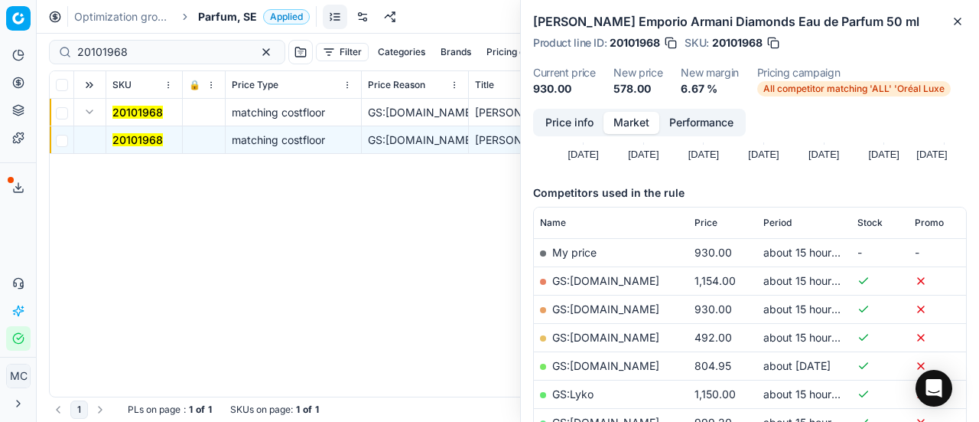
click at [643, 339] on link "GS:[DOMAIN_NAME]" at bounding box center [605, 337] width 107 height 13
drag, startPoint x: 165, startPoint y: 56, endPoint x: 0, endPoint y: 65, distance: 165.5
click at [0, 60] on div "Pricing platform Analytics Pricing Product portfolio Templates Export service 2…" at bounding box center [489, 211] width 979 height 422
paste input "80019374-100"
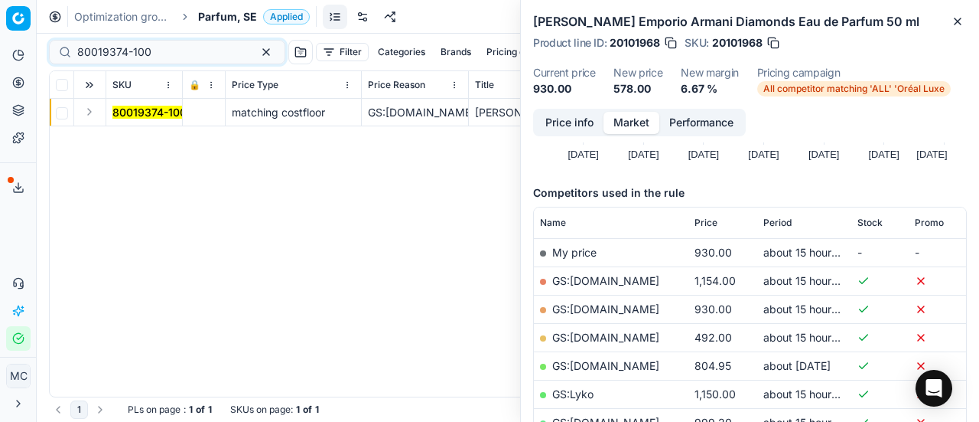
click at [94, 119] on button "Expand" at bounding box center [89, 112] width 18 height 18
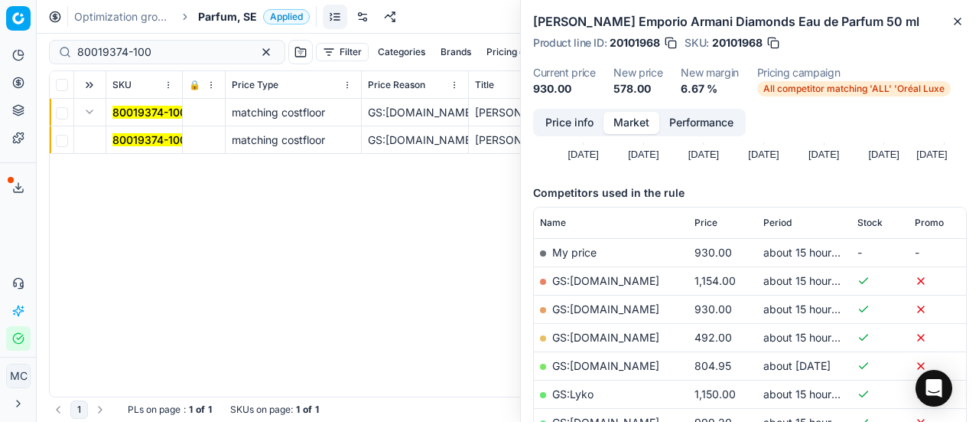
click at [151, 140] on mark "80019374-100" at bounding box center [149, 139] width 74 height 13
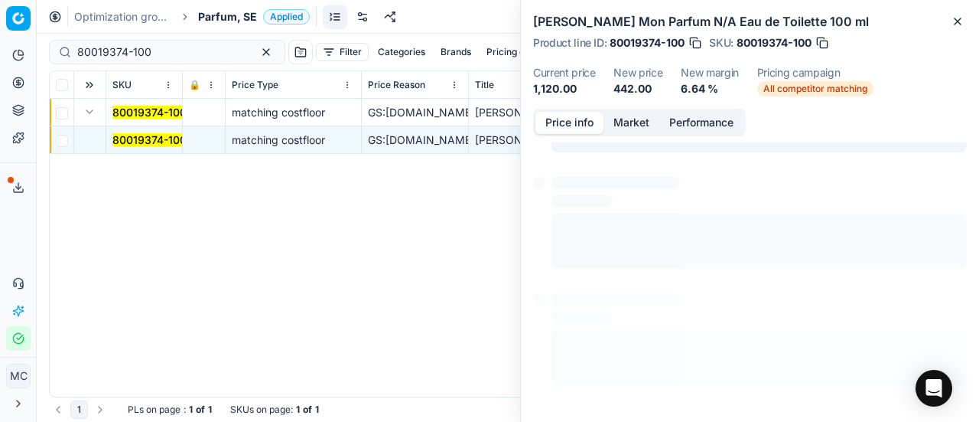
click at [583, 119] on button "Price info" at bounding box center [570, 123] width 68 height 22
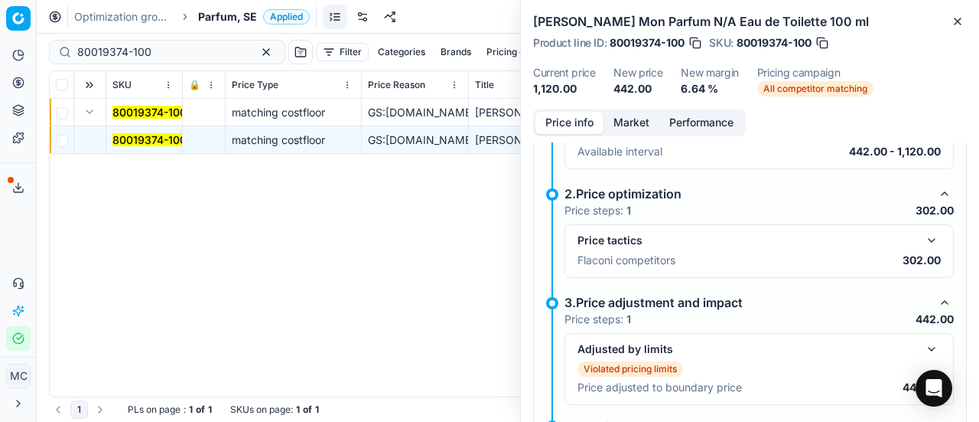
click at [923, 234] on button "button" at bounding box center [932, 240] width 18 height 18
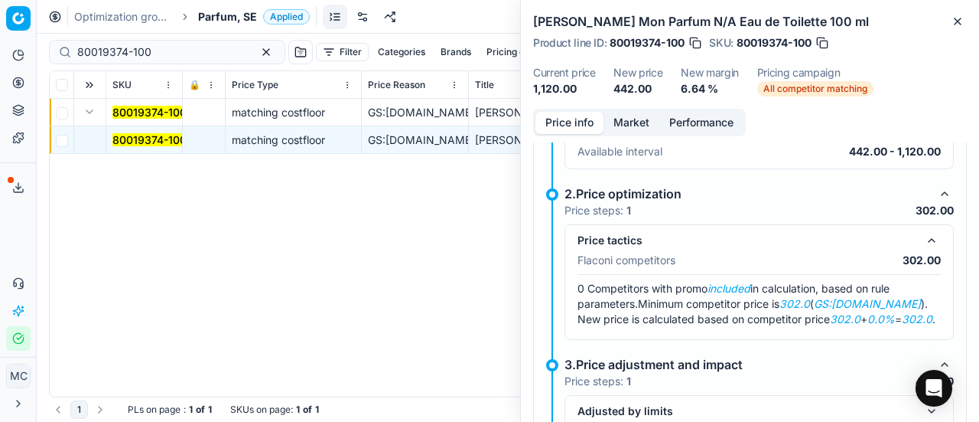
drag, startPoint x: 617, startPoint y: 111, endPoint x: 627, endPoint y: 125, distance: 17.4
click at [621, 115] on button "Market" at bounding box center [632, 123] width 56 height 22
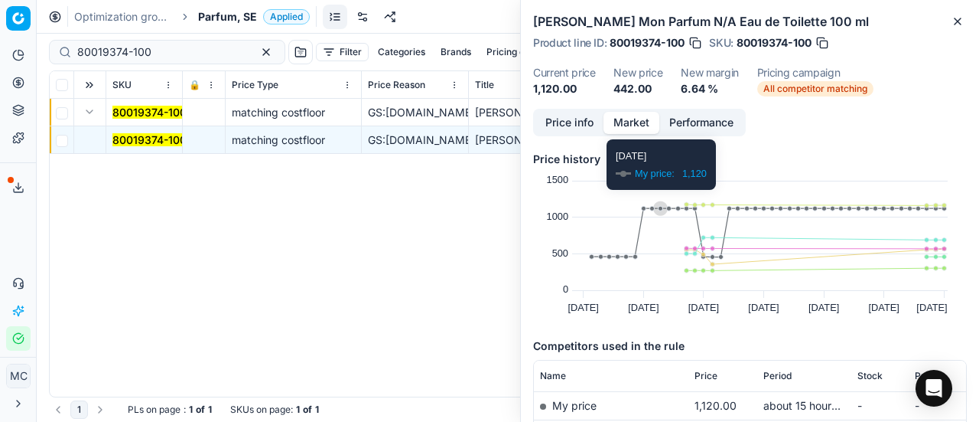
scroll to position [153, 0]
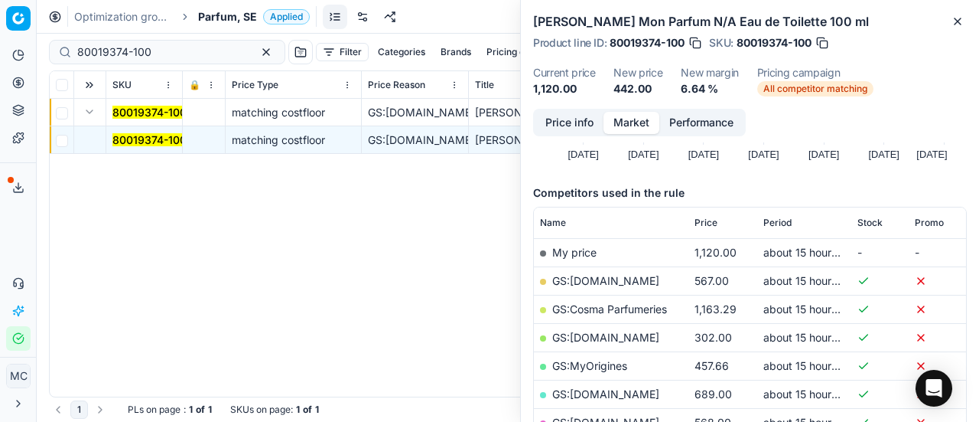
click at [615, 337] on link "GS:[DOMAIN_NAME]" at bounding box center [605, 337] width 107 height 13
drag, startPoint x: 168, startPoint y: 51, endPoint x: 0, endPoint y: 41, distance: 167.9
click at [0, 41] on div "Pricing platform Analytics Pricing Product portfolio Templates Export service 2…" at bounding box center [489, 211] width 979 height 422
paste input "90007872-0012254"
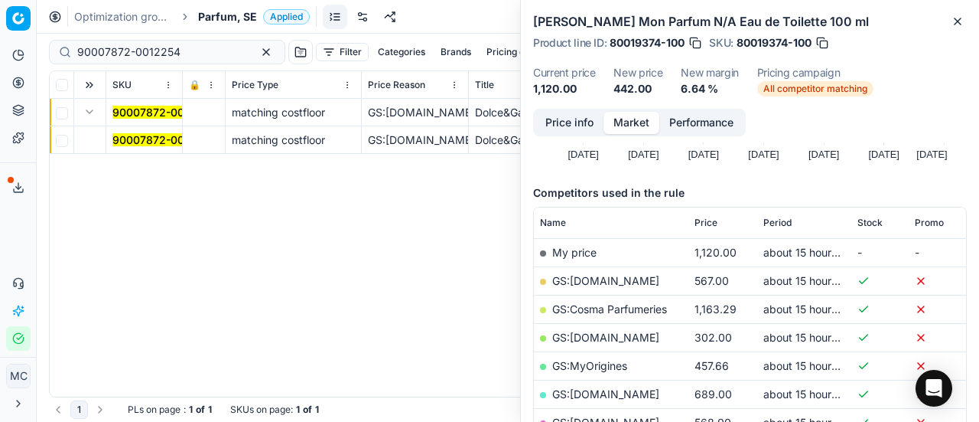
click at [139, 140] on mark "90007872-0012254" at bounding box center [163, 139] width 103 height 13
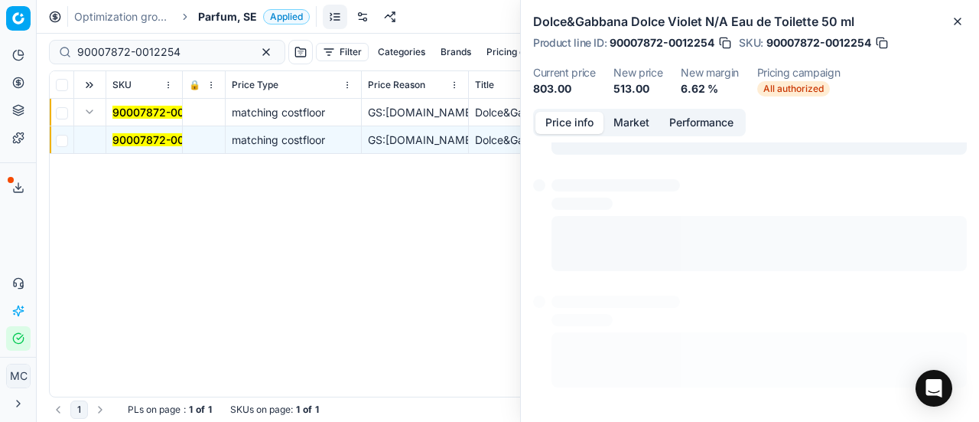
click at [586, 125] on button "Price info" at bounding box center [570, 123] width 68 height 22
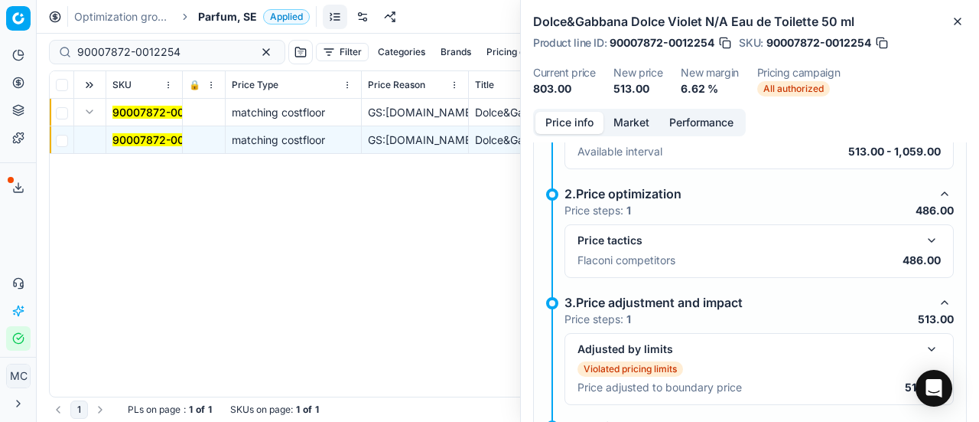
click at [923, 244] on button "button" at bounding box center [932, 240] width 18 height 18
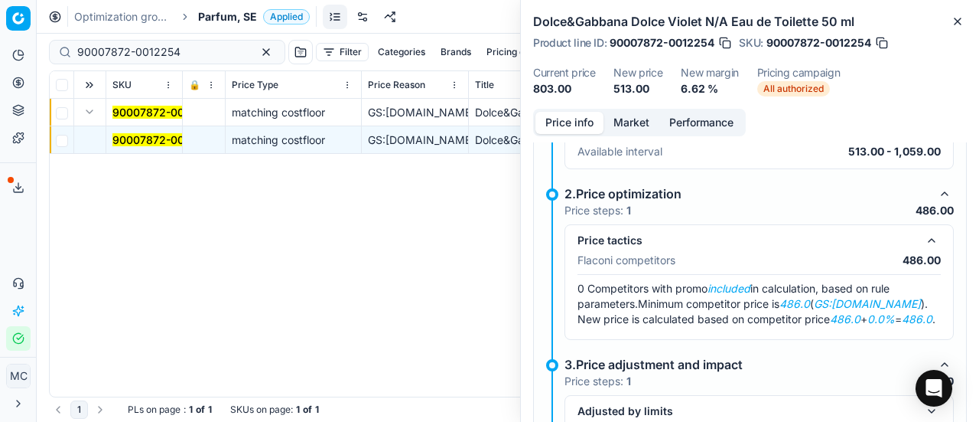
click at [623, 112] on button "Market" at bounding box center [632, 123] width 56 height 22
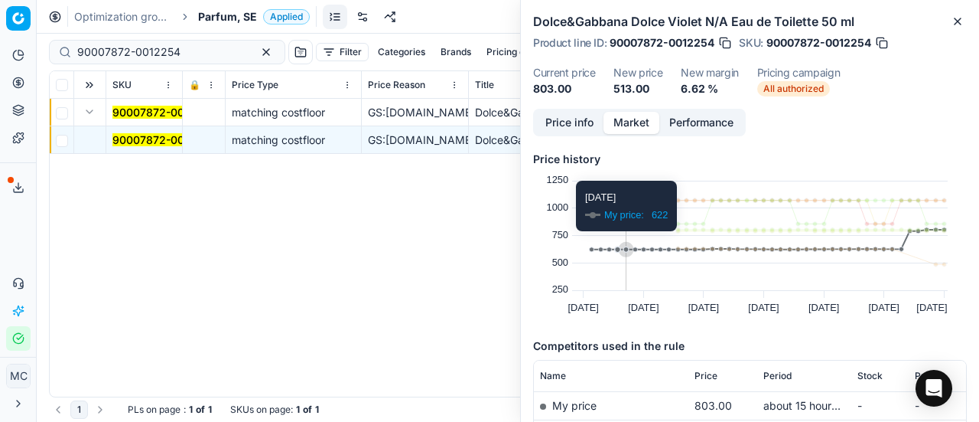
scroll to position [153, 0]
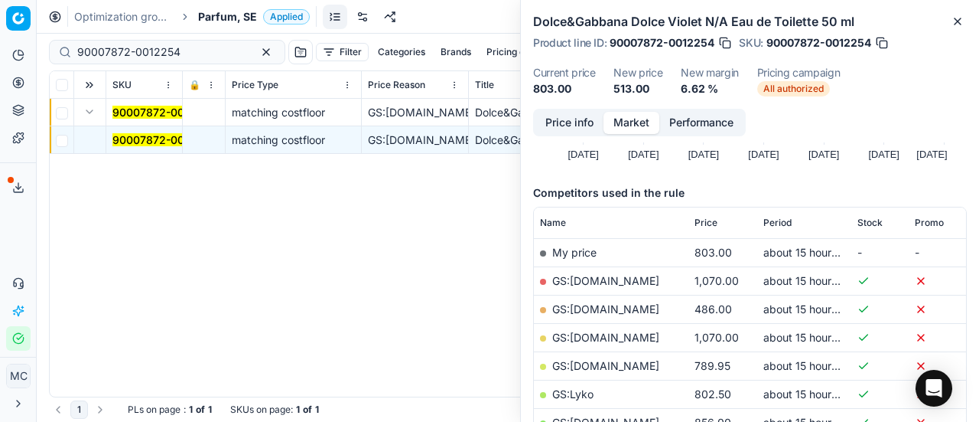
click at [614, 308] on link "GS:[DOMAIN_NAME]" at bounding box center [605, 308] width 107 height 13
drag, startPoint x: 191, startPoint y: 44, endPoint x: 0, endPoint y: 42, distance: 190.5
click at [0, 42] on div "Pricing platform Analytics Pricing Product portfolio Templates Export service 2…" at bounding box center [489, 211] width 979 height 422
paste input "80044663-90"
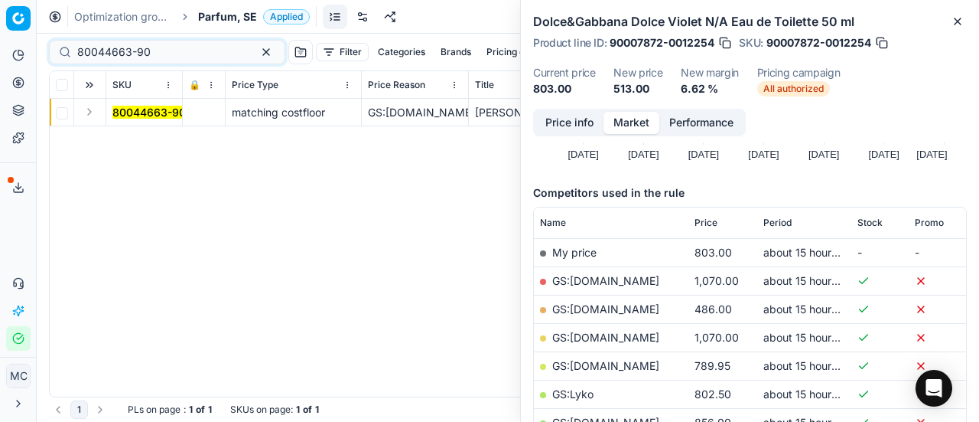
click at [93, 115] on button "Expand" at bounding box center [89, 112] width 18 height 18
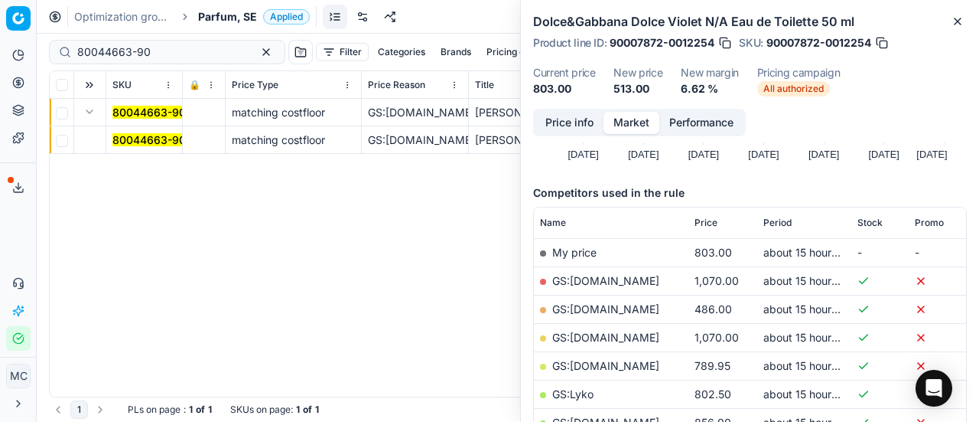
click at [142, 147] on td "80044663-90" at bounding box center [144, 140] width 77 height 28
click at [132, 138] on mark "80044663-90" at bounding box center [148, 139] width 73 height 13
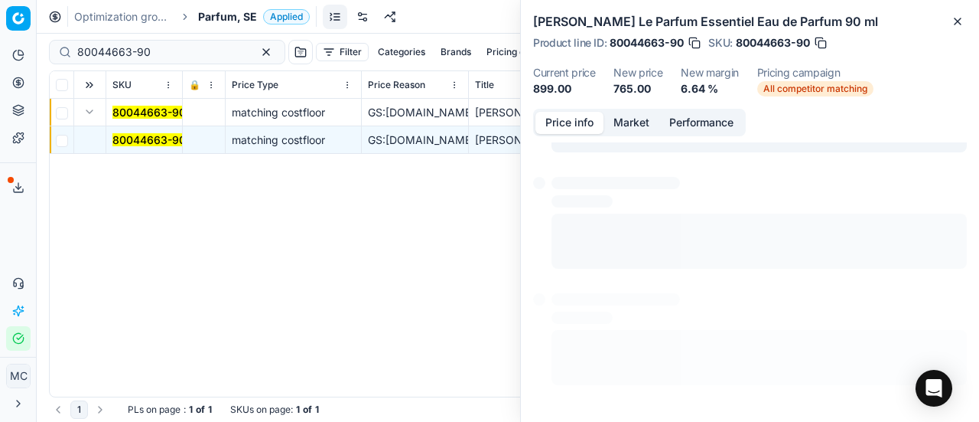
click at [556, 122] on button "Price info" at bounding box center [570, 123] width 68 height 22
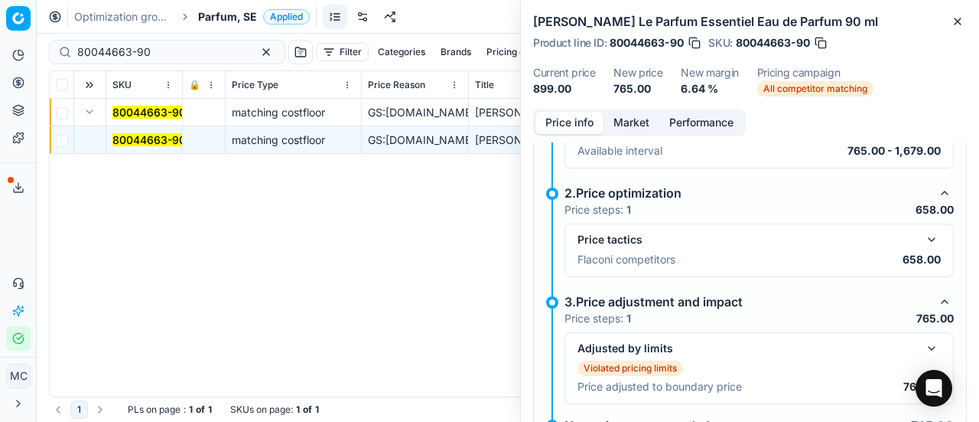
click at [923, 232] on button "button" at bounding box center [932, 239] width 18 height 18
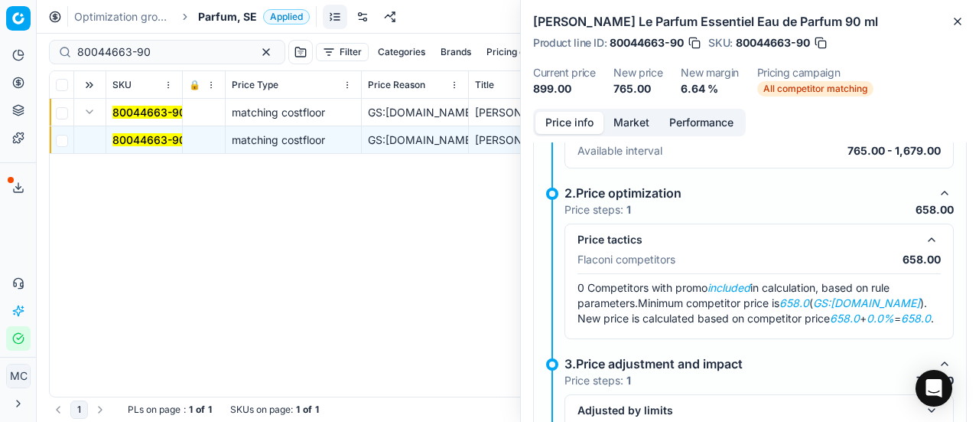
drag, startPoint x: 638, startPoint y: 148, endPoint x: 638, endPoint y: 131, distance: 16.8
click at [638, 143] on p "Available interval" at bounding box center [620, 150] width 85 height 15
click at [638, 128] on button "Market" at bounding box center [632, 123] width 56 height 22
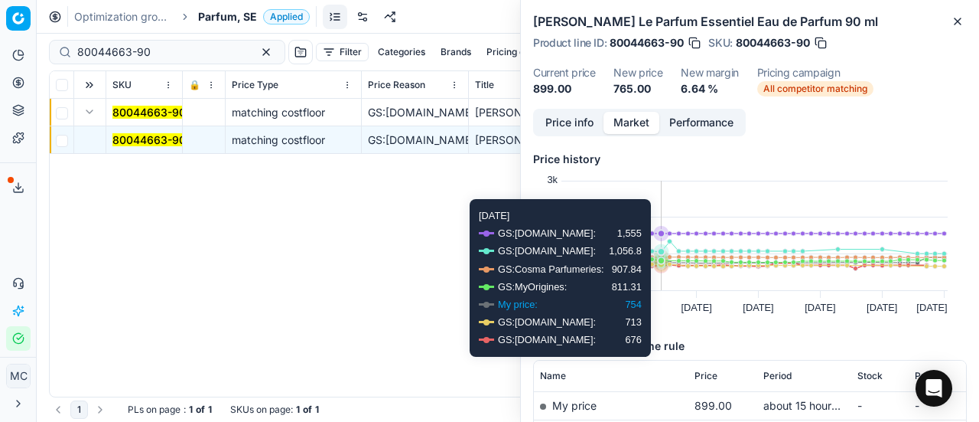
scroll to position [153, 0]
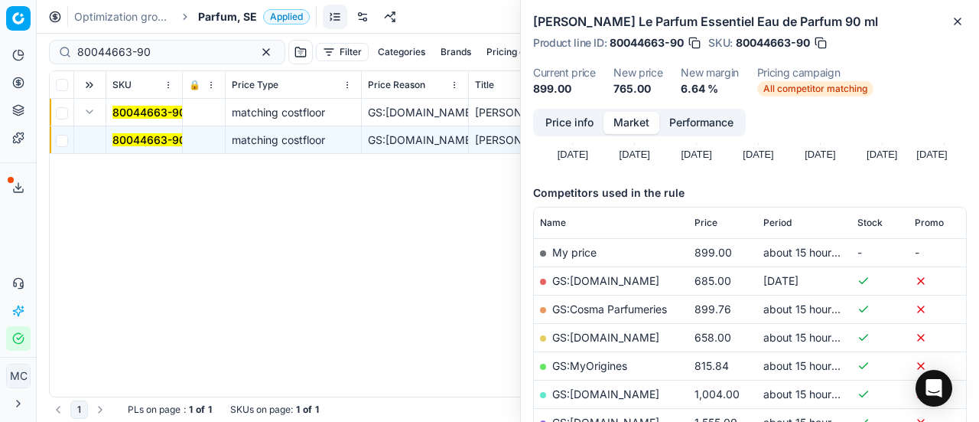
click at [606, 334] on link "GS:[DOMAIN_NAME]" at bounding box center [605, 337] width 107 height 13
drag, startPoint x: 191, startPoint y: 57, endPoint x: 0, endPoint y: 67, distance: 191.5
click at [0, 67] on div "Pricing platform Analytics Pricing Product portfolio Templates Export service 2…" at bounding box center [489, 211] width 979 height 422
paste input "90005032-0007579"
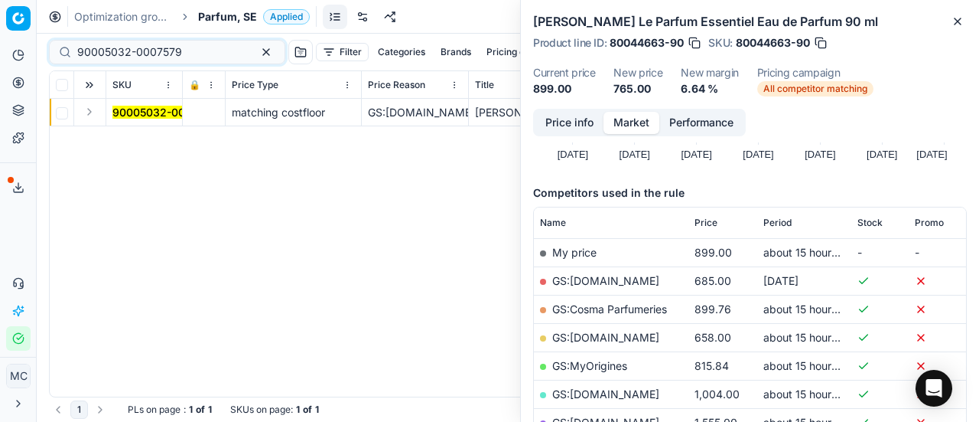
click at [93, 116] on button "Expand" at bounding box center [89, 112] width 18 height 18
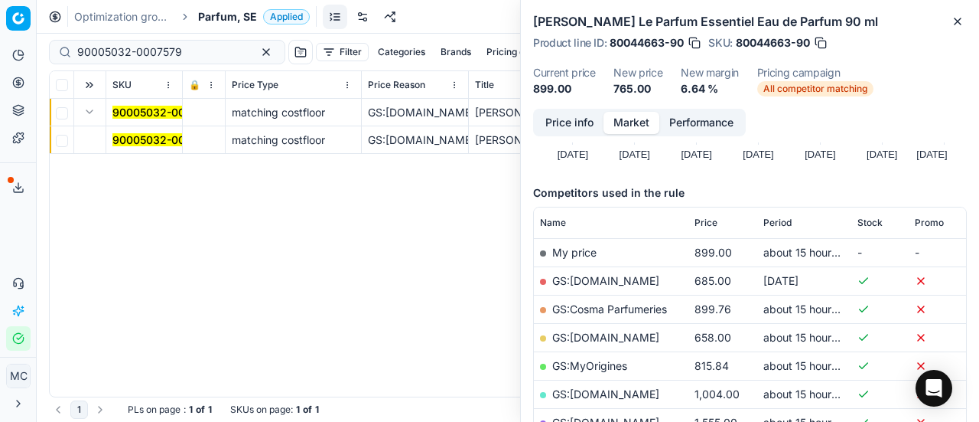
click at [135, 143] on mark "90005032-0007579" at bounding box center [164, 139] width 105 height 13
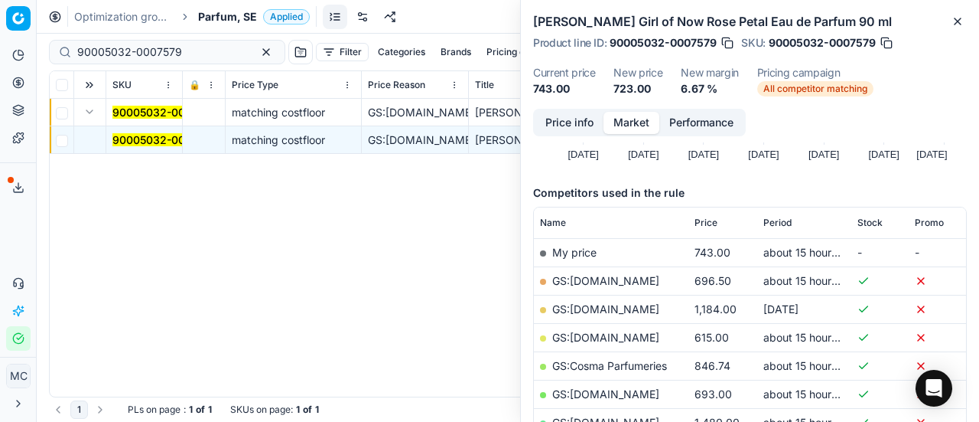
click at [575, 127] on button "Price info" at bounding box center [570, 123] width 68 height 22
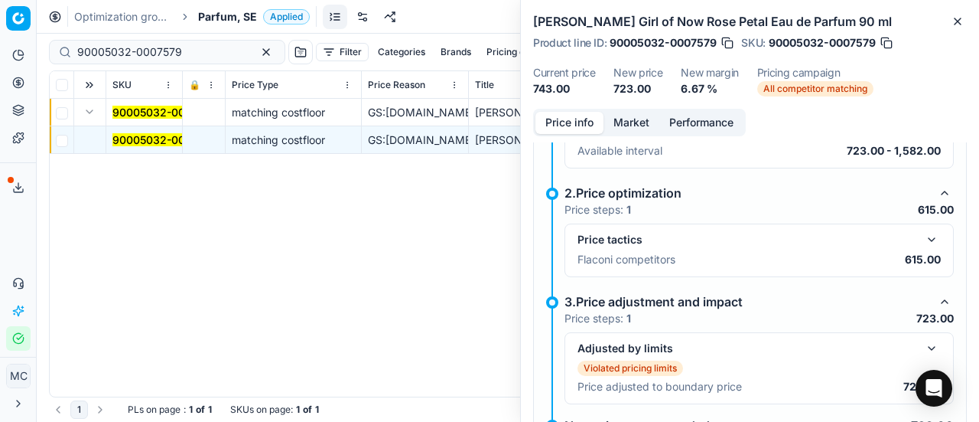
click at [923, 233] on button "button" at bounding box center [932, 239] width 18 height 18
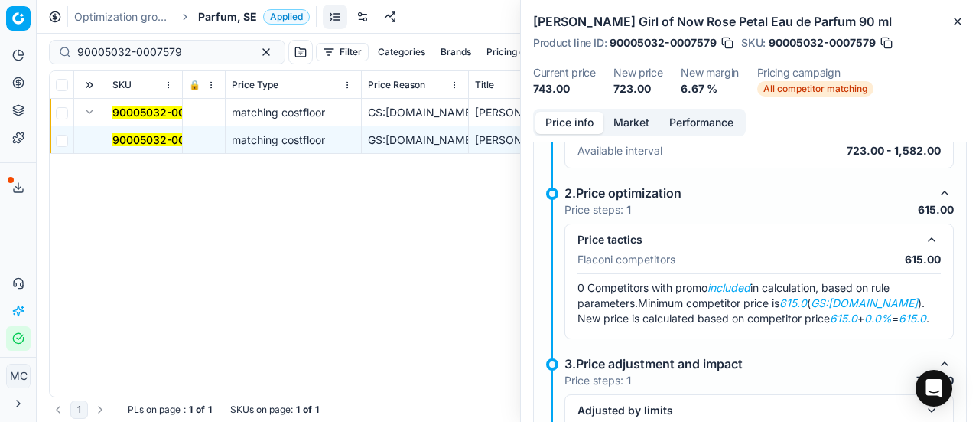
click at [630, 127] on button "Market" at bounding box center [632, 123] width 56 height 22
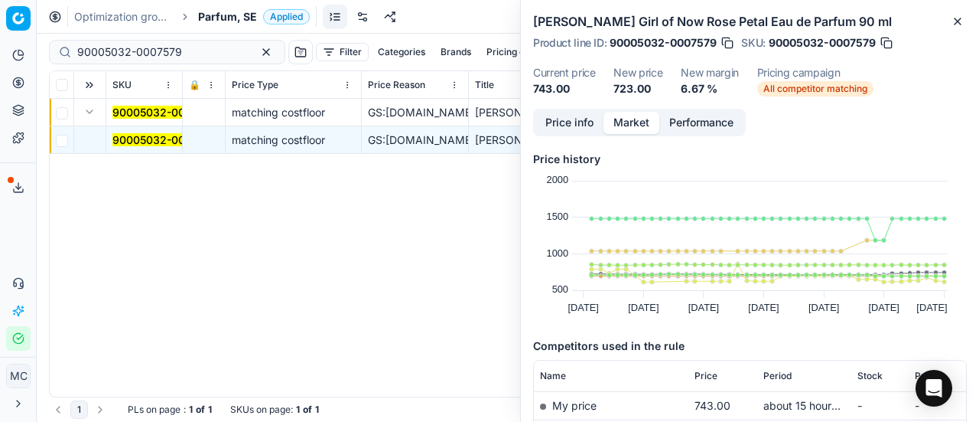
scroll to position [230, 0]
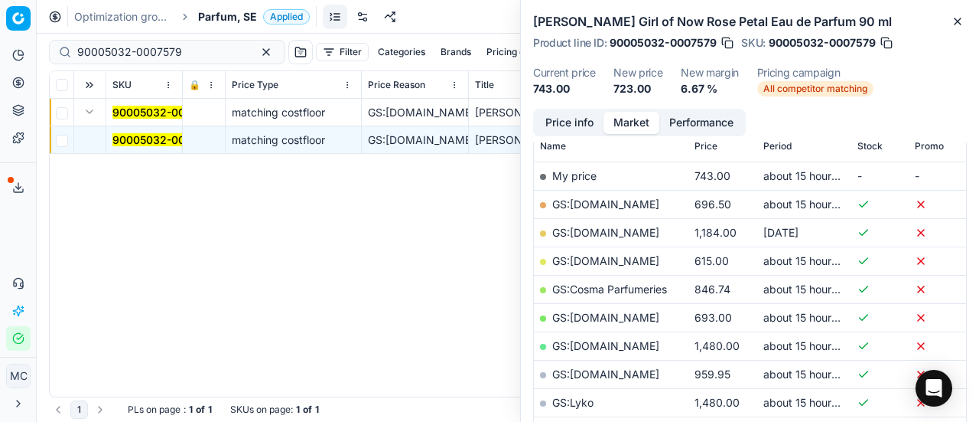
click at [628, 261] on link "GS:[DOMAIN_NAME]" at bounding box center [605, 260] width 107 height 13
drag, startPoint x: 193, startPoint y: 54, endPoint x: 32, endPoint y: 62, distance: 160.9
click at [0, 56] on div "Pricing platform Analytics Pricing Product portfolio Templates Export service 2…" at bounding box center [489, 211] width 979 height 422
paste input "7872-0012253"
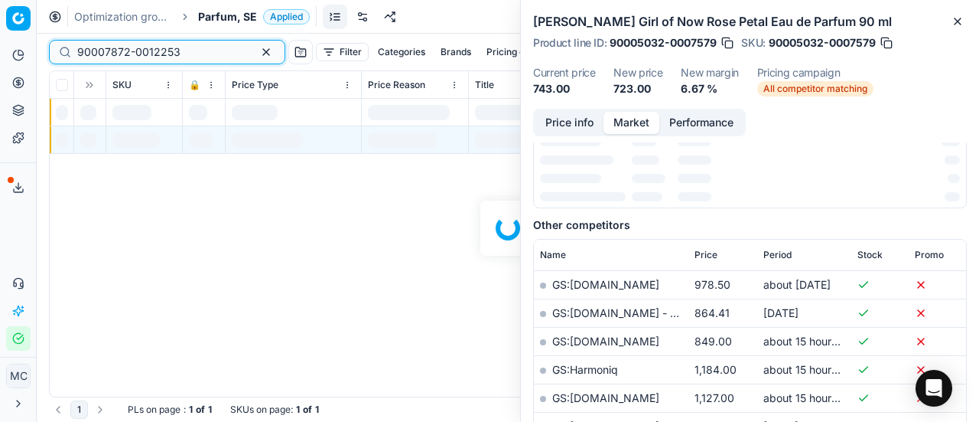
scroll to position [230, 0]
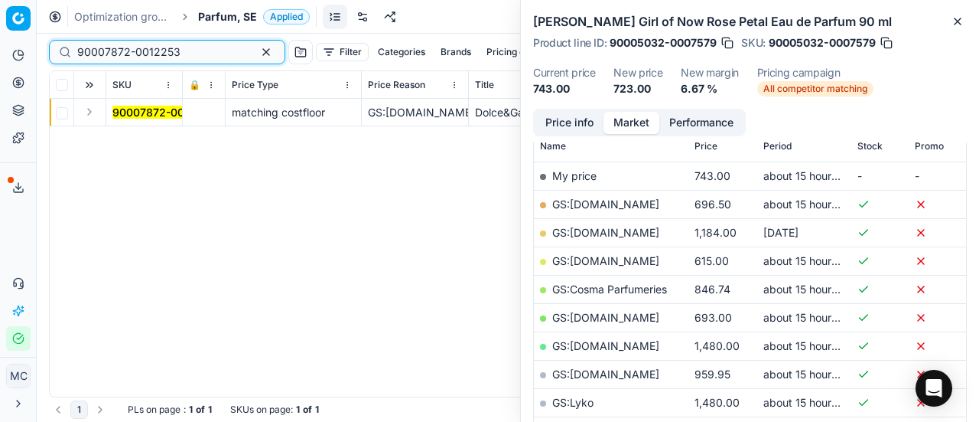
type input "90007872-0012253"
click at [90, 116] on button "Expand" at bounding box center [89, 112] width 18 height 18
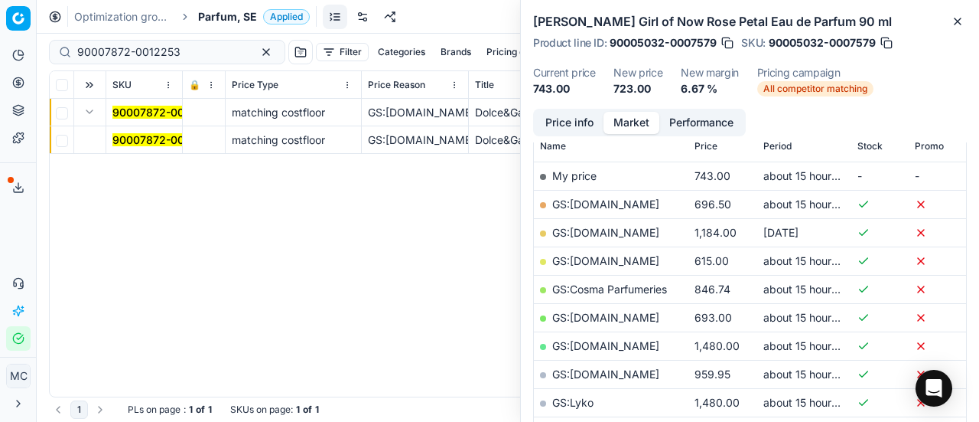
click at [164, 142] on mark "90007872-0012253" at bounding box center [163, 139] width 103 height 13
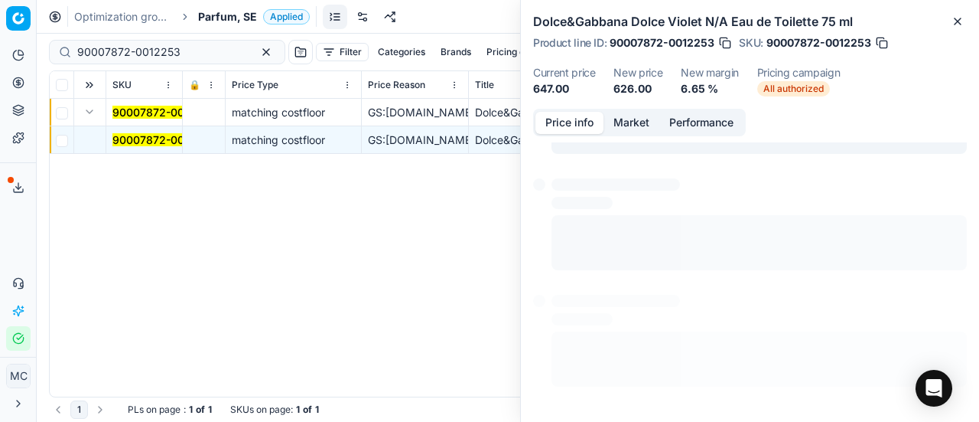
click at [575, 125] on button "Price info" at bounding box center [570, 123] width 68 height 22
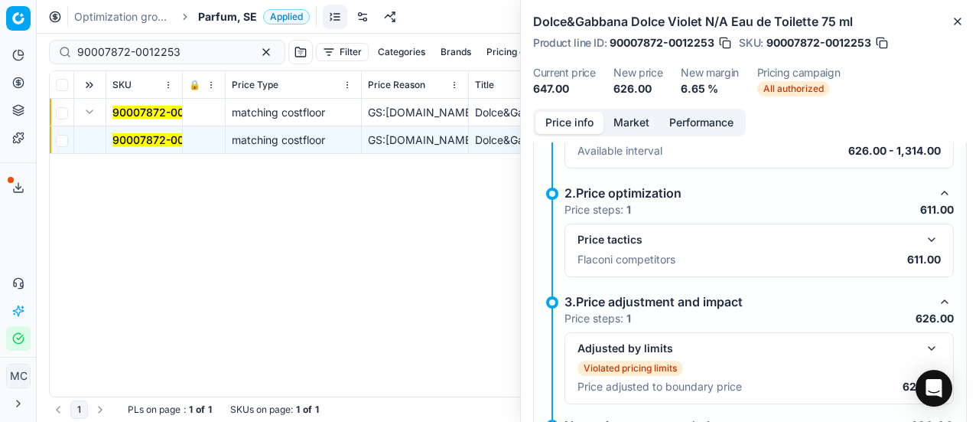
click at [923, 246] on button "button" at bounding box center [932, 239] width 18 height 18
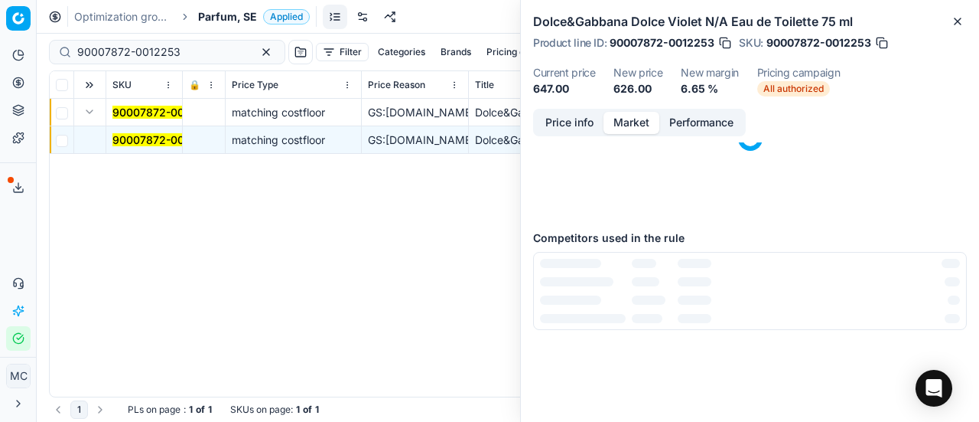
click at [626, 120] on button "Market" at bounding box center [632, 123] width 56 height 22
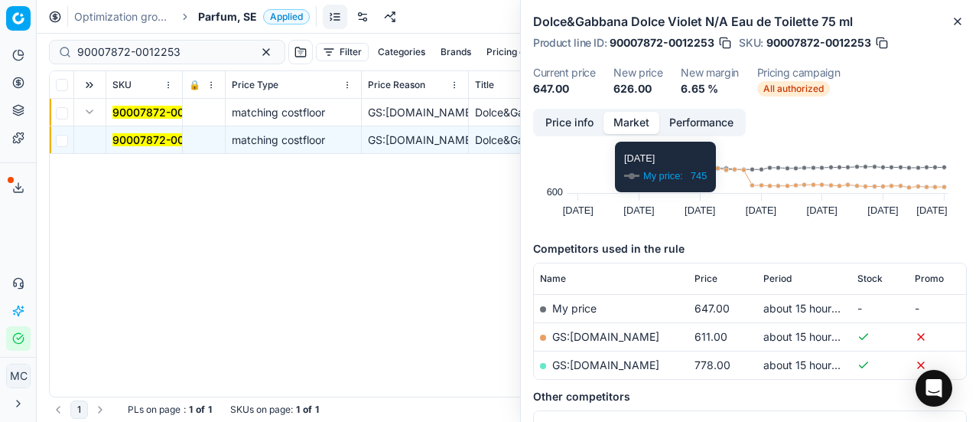
scroll to position [153, 0]
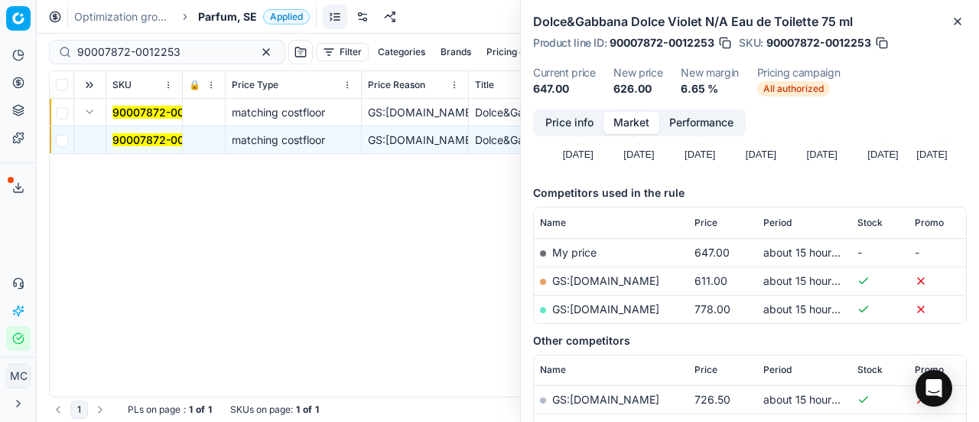
click at [589, 281] on link "GS:[DOMAIN_NAME]" at bounding box center [605, 280] width 107 height 13
click at [226, 19] on span "Parfum, SE" at bounding box center [227, 16] width 59 height 15
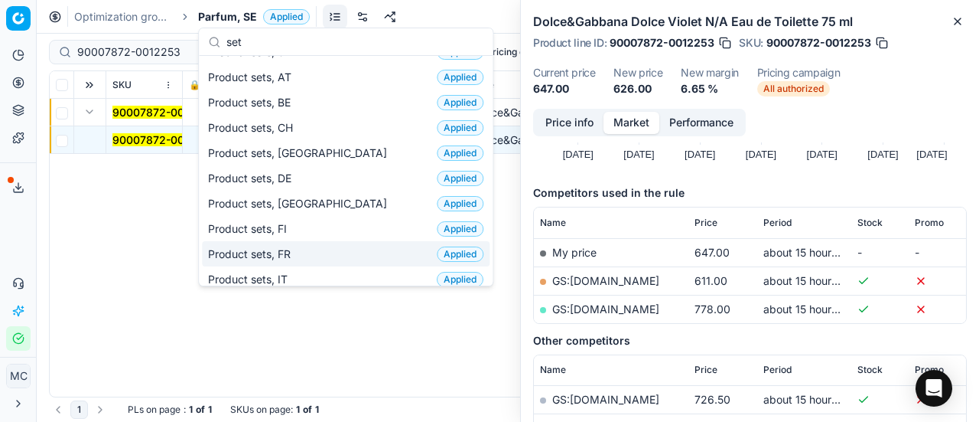
scroll to position [0, 0]
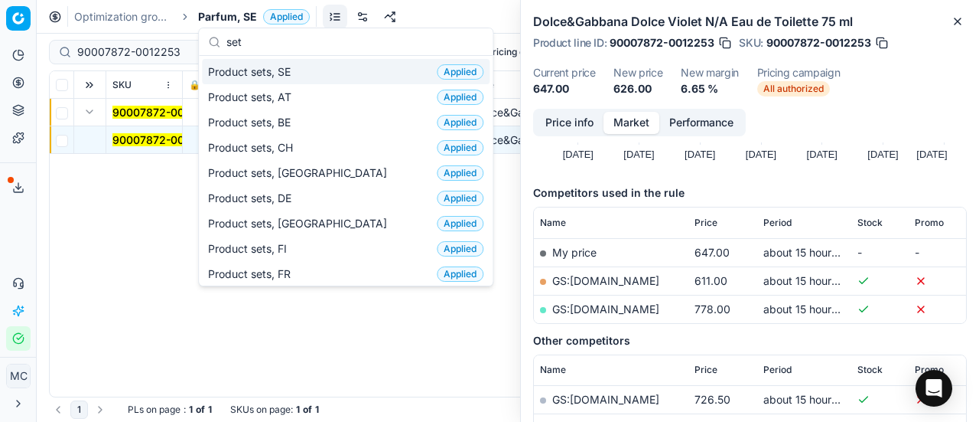
type input "set"
click at [298, 71] on div "Product sets, SE Applied" at bounding box center [346, 71] width 288 height 25
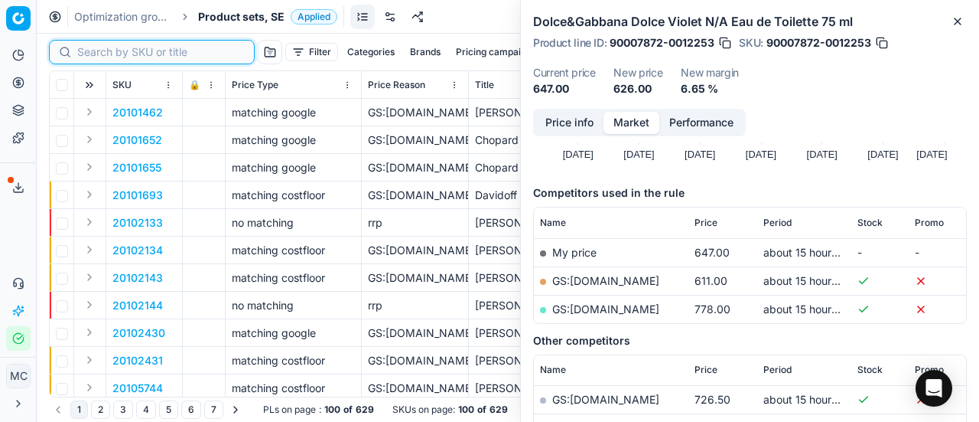
click at [94, 52] on input at bounding box center [161, 51] width 168 height 15
paste input "90008707-0013420"
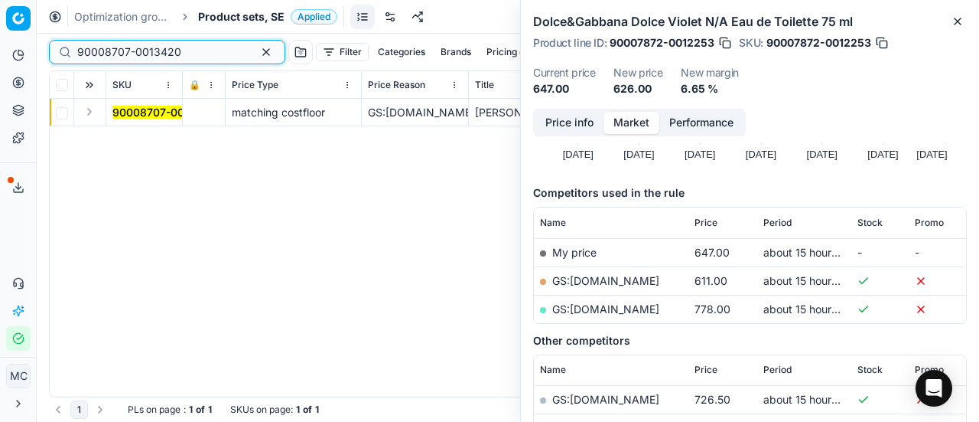
type input "90008707-0013420"
click at [94, 106] on button "Expand" at bounding box center [89, 112] width 18 height 18
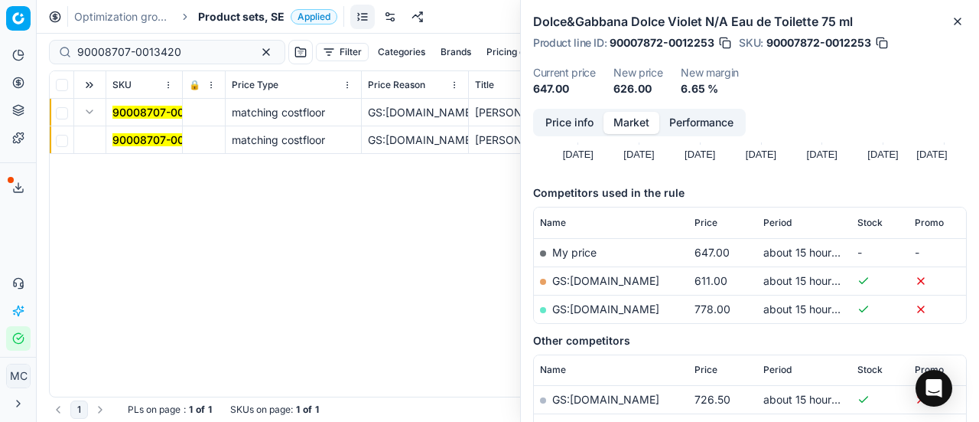
click at [124, 135] on mark "90008707-0013420" at bounding box center [164, 139] width 104 height 13
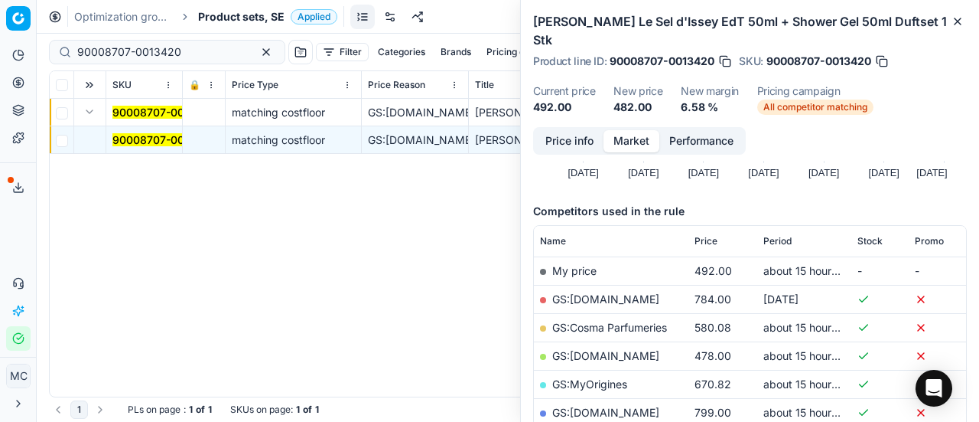
click at [578, 130] on button "Price info" at bounding box center [570, 141] width 68 height 22
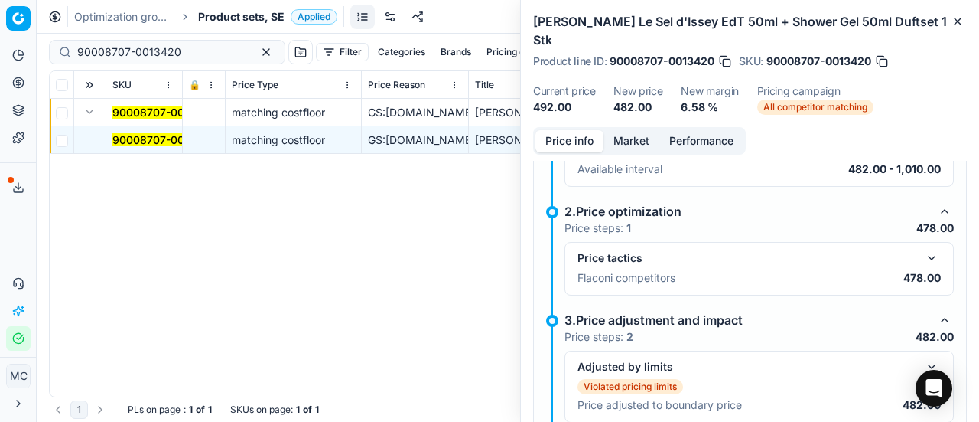
scroll to position [288, 0]
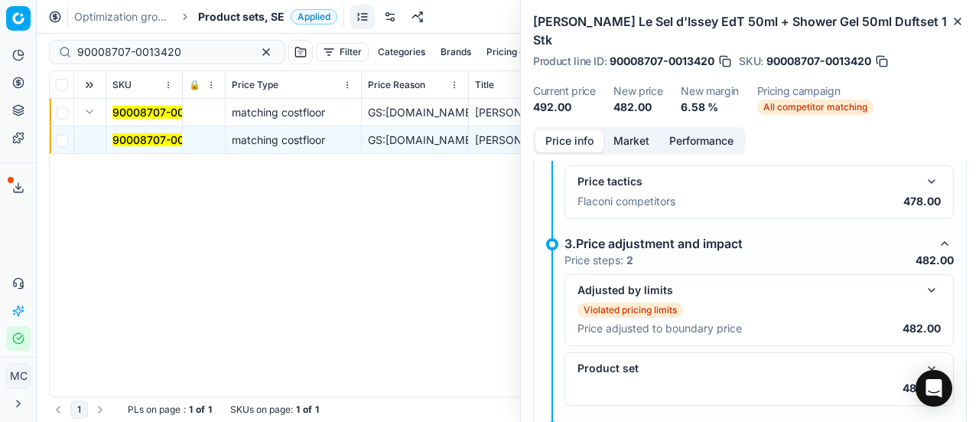
click at [923, 172] on button "button" at bounding box center [932, 181] width 18 height 18
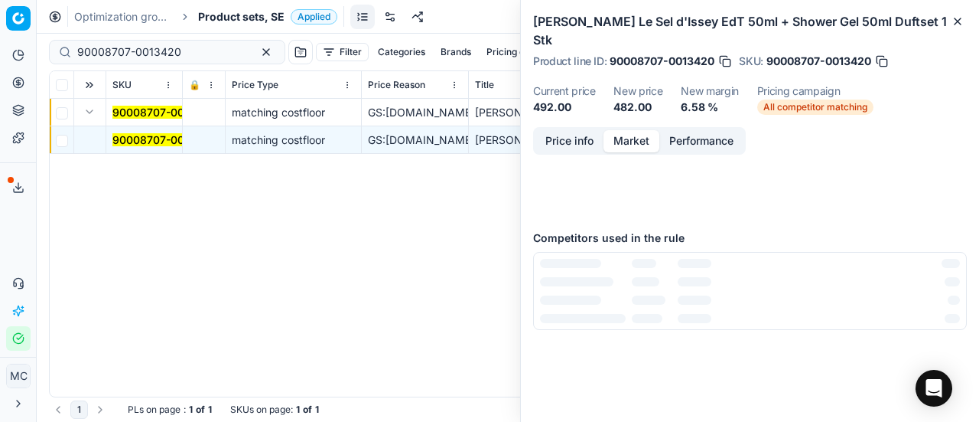
click at [647, 130] on button "Market" at bounding box center [632, 141] width 56 height 22
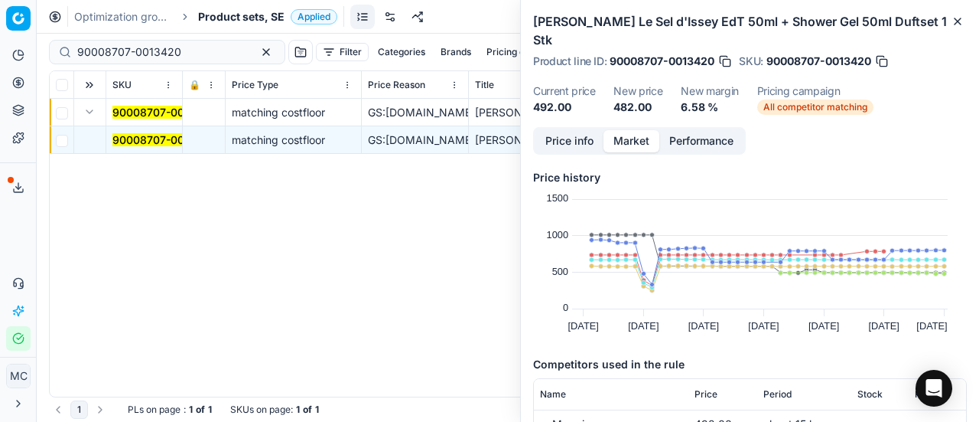
scroll to position [153, 0]
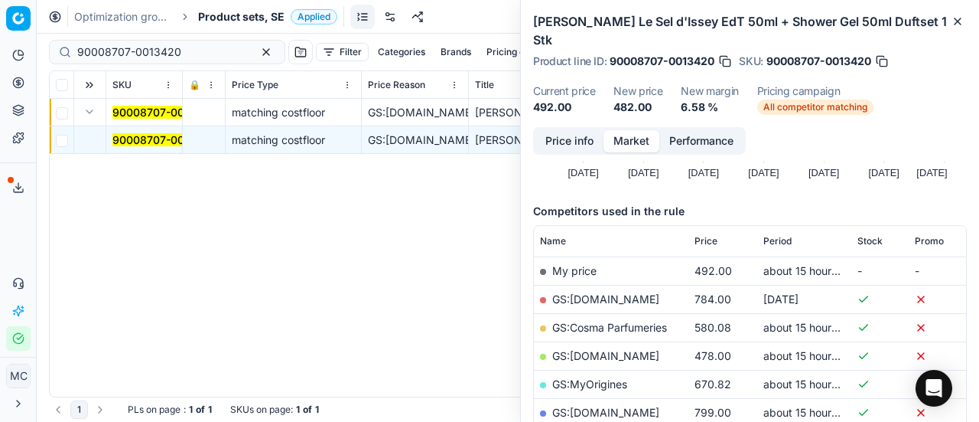
click at [603, 349] on link "GS:[DOMAIN_NAME]" at bounding box center [605, 355] width 107 height 13
click at [239, 11] on span "Product sets, SE" at bounding box center [241, 16] width 86 height 15
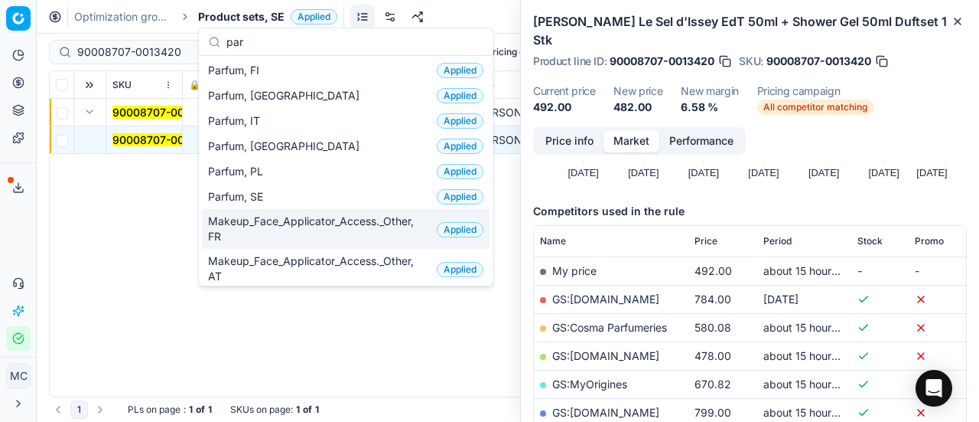
type input "par"
click at [309, 190] on div "Parfum, SE Applied" at bounding box center [346, 196] width 288 height 25
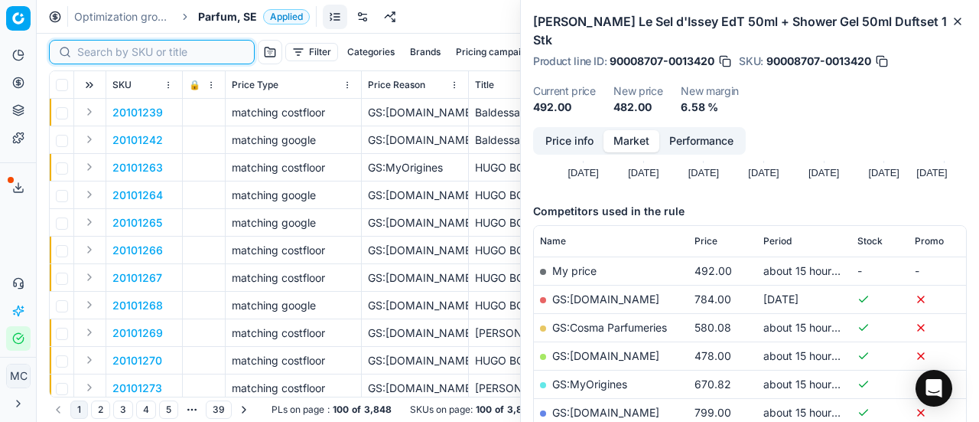
click at [106, 51] on input at bounding box center [161, 51] width 168 height 15
paste input "90007237-0010991"
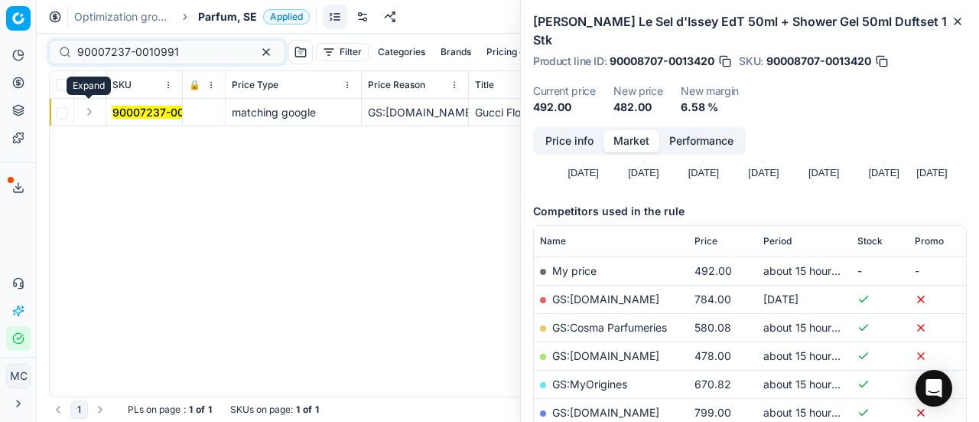
drag, startPoint x: 93, startPoint y: 111, endPoint x: 106, endPoint y: 125, distance: 18.4
click at [93, 111] on button "Expand" at bounding box center [89, 112] width 18 height 18
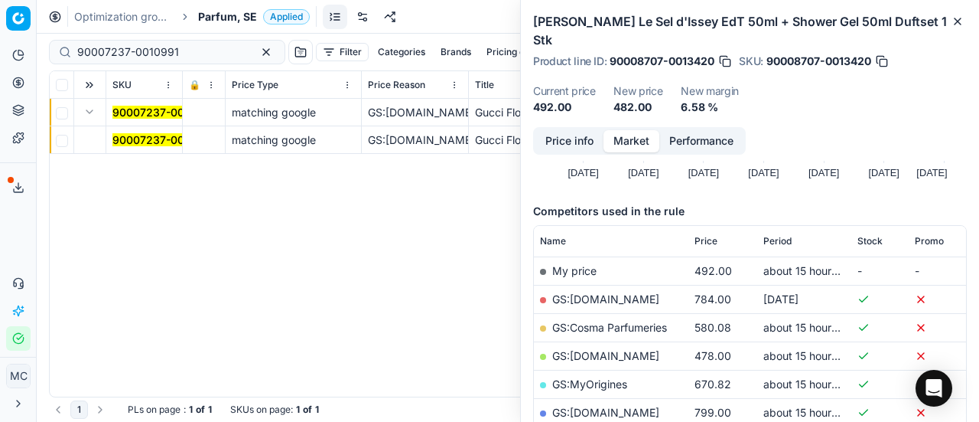
click at [125, 142] on mark "90007237-0010991" at bounding box center [163, 139] width 102 height 13
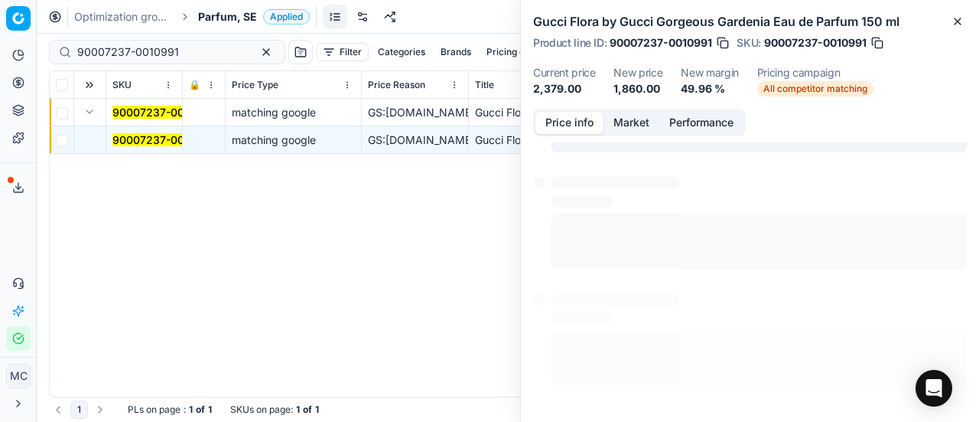
click at [575, 126] on button "Price info" at bounding box center [570, 123] width 68 height 22
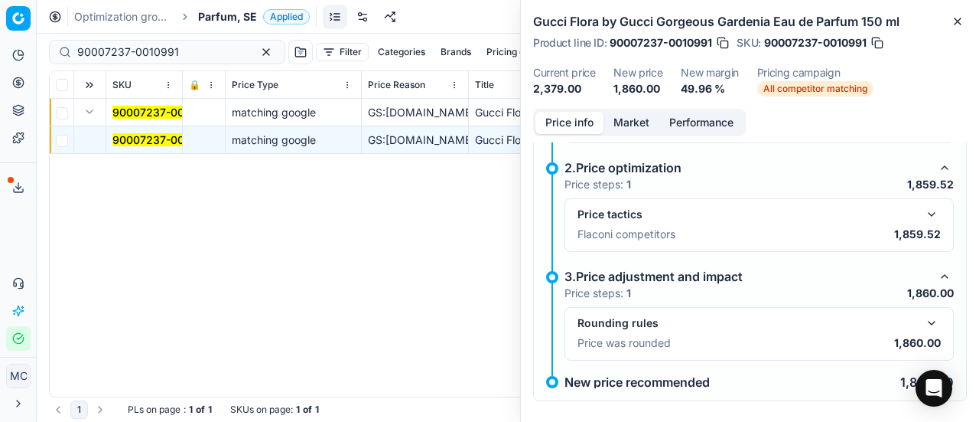
scroll to position [177, 0]
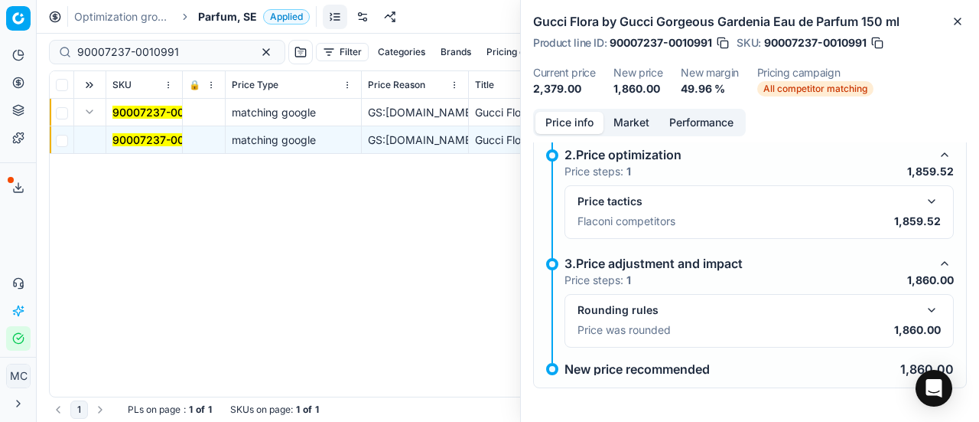
click at [923, 199] on button "button" at bounding box center [932, 201] width 18 height 18
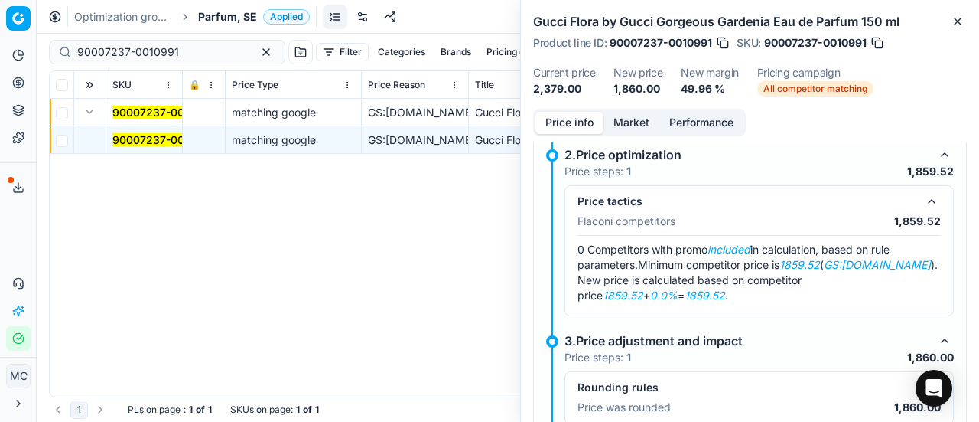
click at [639, 131] on button "Market" at bounding box center [632, 123] width 56 height 22
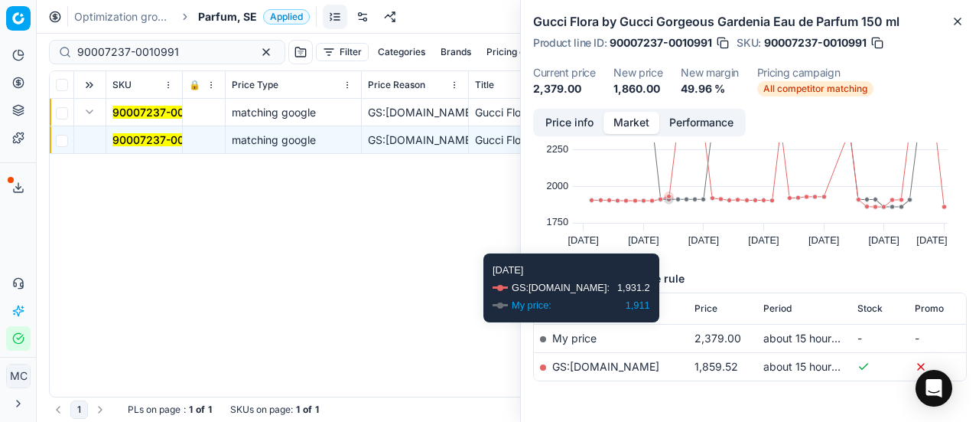
scroll to position [117, 0]
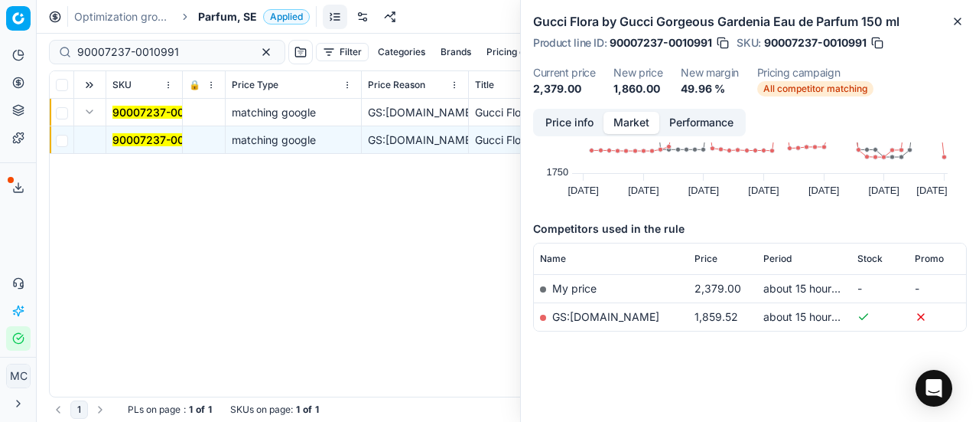
click at [618, 310] on link "GS:[DOMAIN_NAME]" at bounding box center [605, 316] width 107 height 13
drag, startPoint x: 182, startPoint y: 54, endPoint x: 0, endPoint y: -3, distance: 190.9
click at [0, 0] on html "Pricing platform Analytics Pricing Product portfolio Templates Export service 2…" at bounding box center [489, 211] width 979 height 422
paste input "4792-0007256"
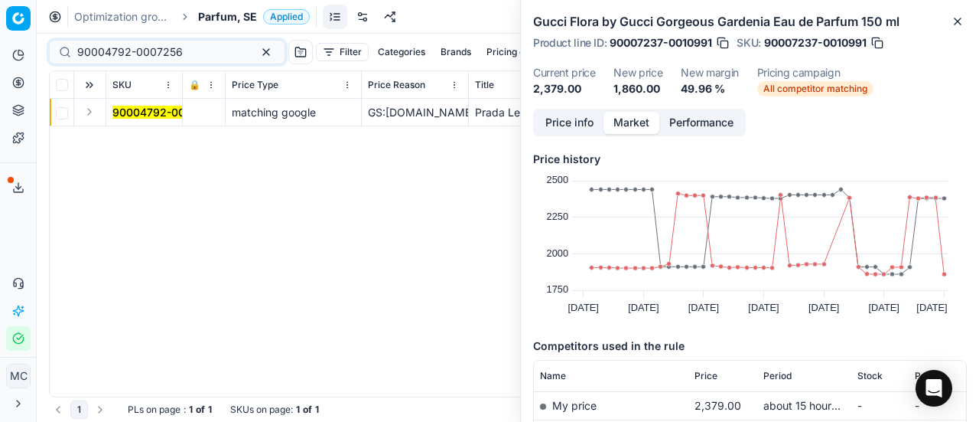
click at [96, 114] on button "Expand" at bounding box center [89, 112] width 18 height 18
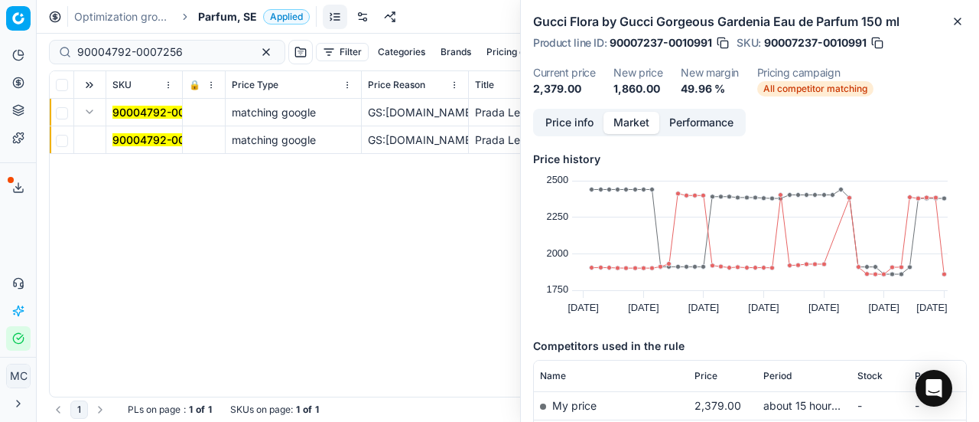
click at [129, 132] on span "90004792-0007256" at bounding box center [165, 139] width 106 height 15
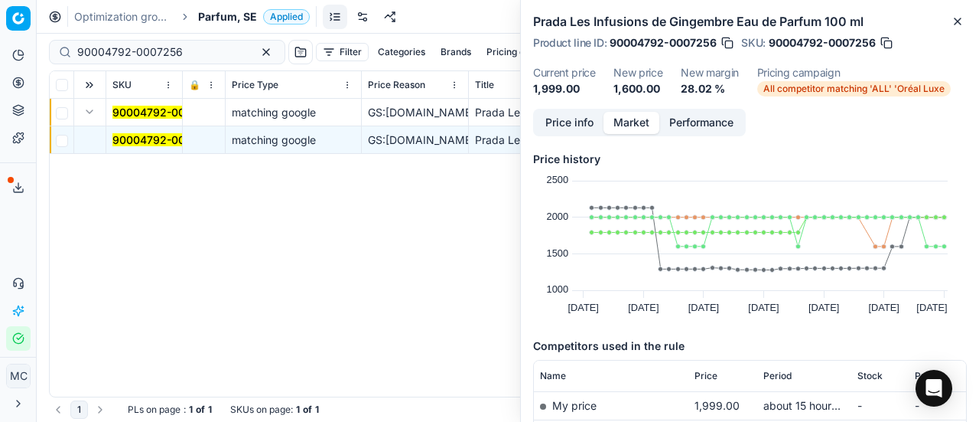
click at [565, 125] on button "Price info" at bounding box center [570, 123] width 68 height 22
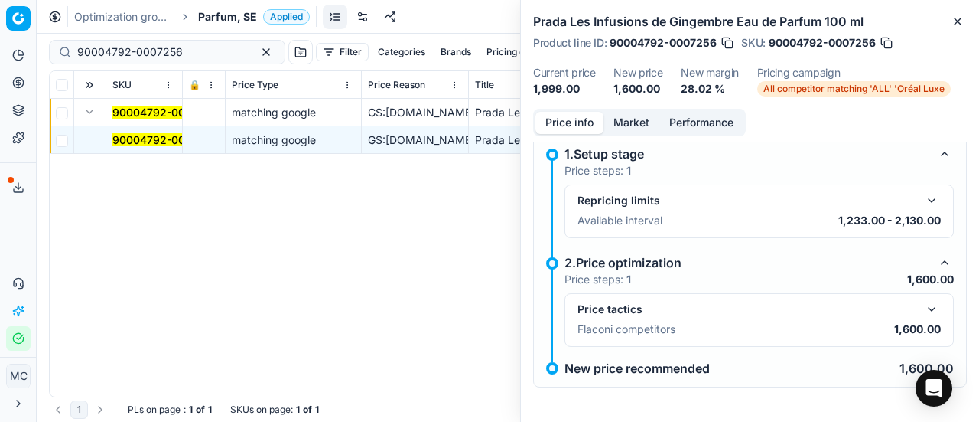
scroll to position [69, 0]
click at [923, 311] on button "button" at bounding box center [932, 309] width 18 height 18
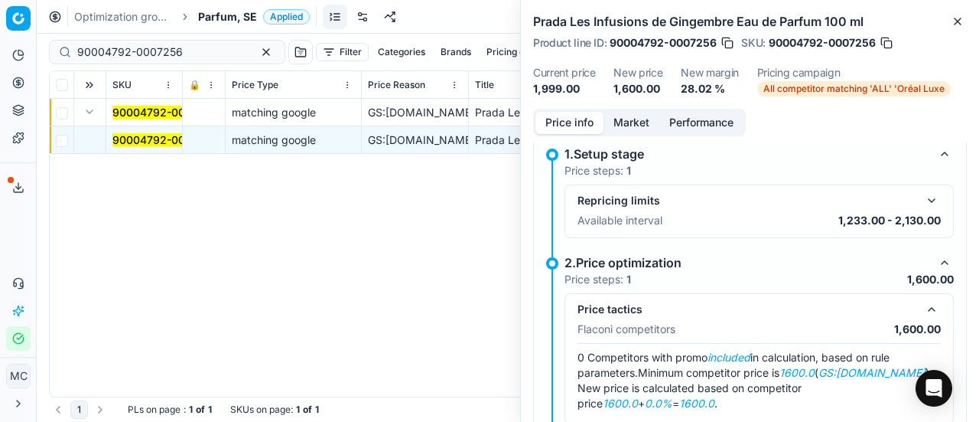
click at [624, 126] on button "Market" at bounding box center [632, 123] width 56 height 22
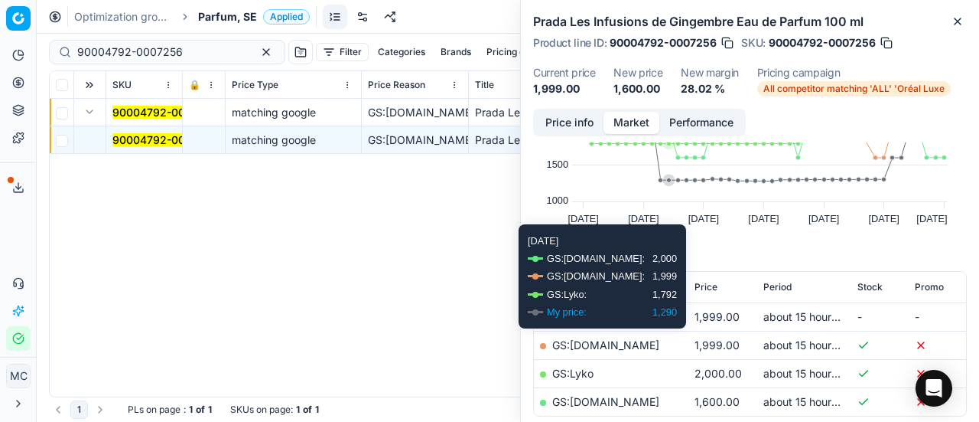
scroll to position [230, 0]
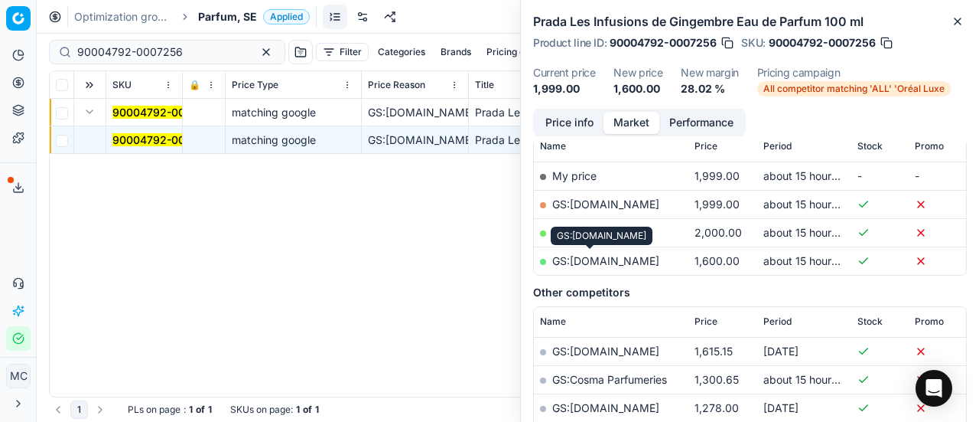
click at [600, 261] on link "GS:[DOMAIN_NAME]" at bounding box center [605, 260] width 107 height 13
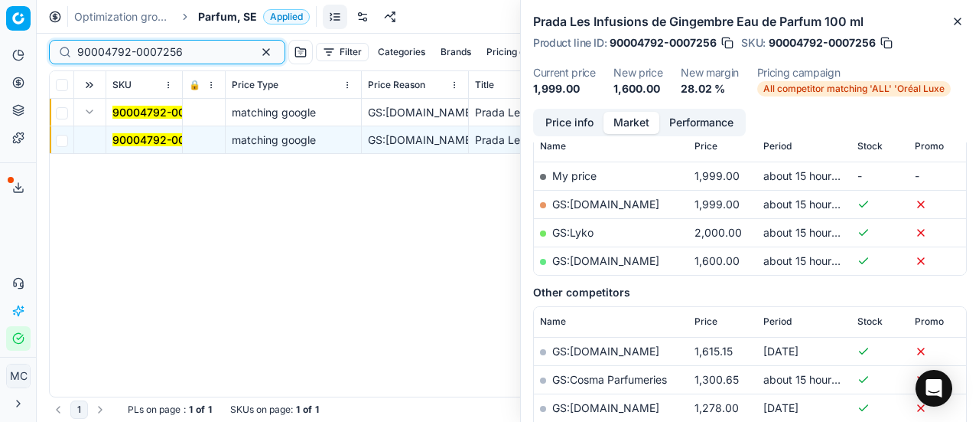
drag, startPoint x: 187, startPoint y: 48, endPoint x: 0, endPoint y: -13, distance: 196.5
click at [0, 0] on html "Pricing platform Analytics Pricing Product portfolio Templates Export service 2…" at bounding box center [489, 211] width 979 height 422
paste input "80012031-150"
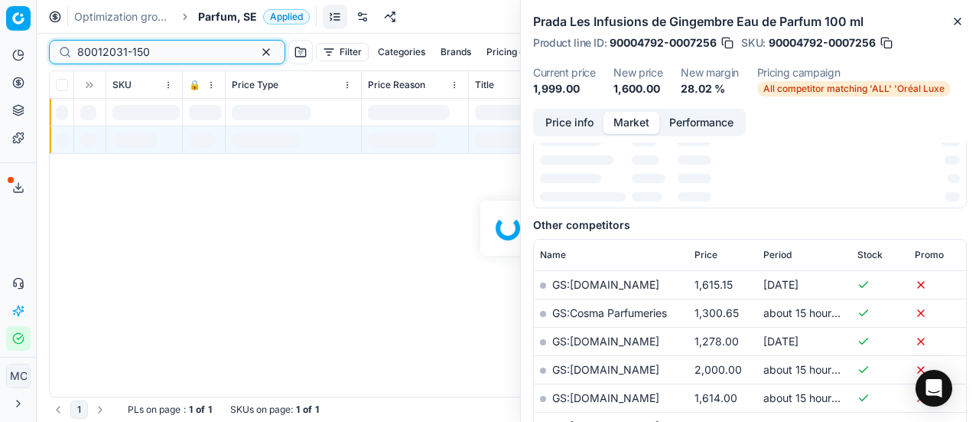
scroll to position [230, 0]
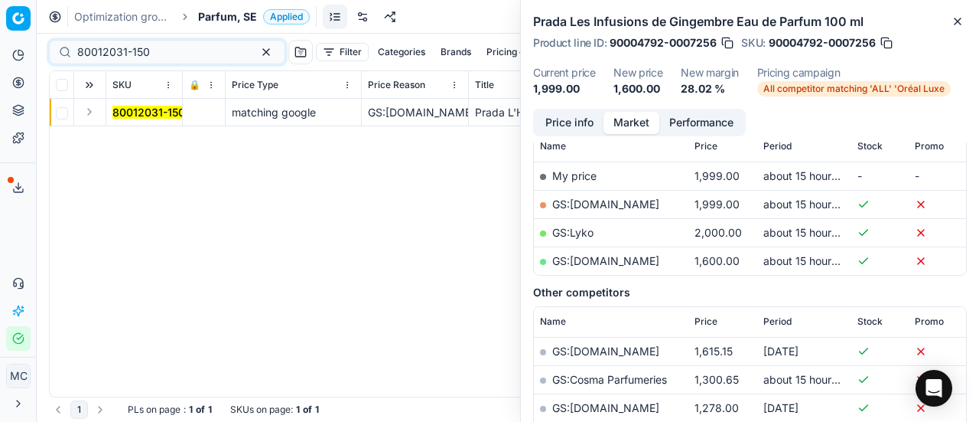
click at [92, 114] on button "Expand" at bounding box center [89, 112] width 18 height 18
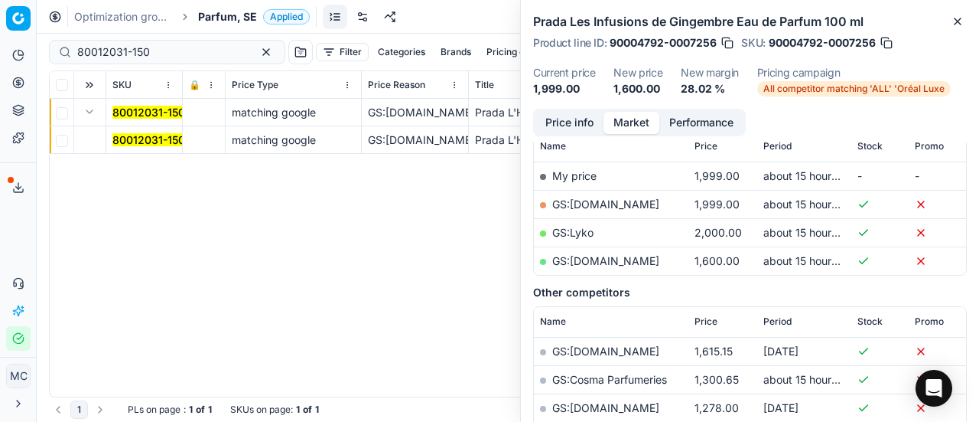
click at [169, 144] on mark "80012031-150" at bounding box center [148, 139] width 73 height 13
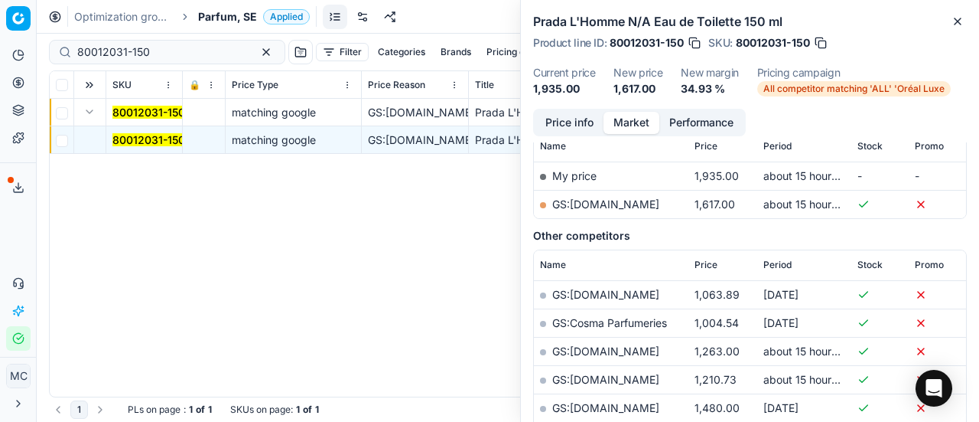
click at [546, 122] on button "Price info" at bounding box center [570, 123] width 68 height 22
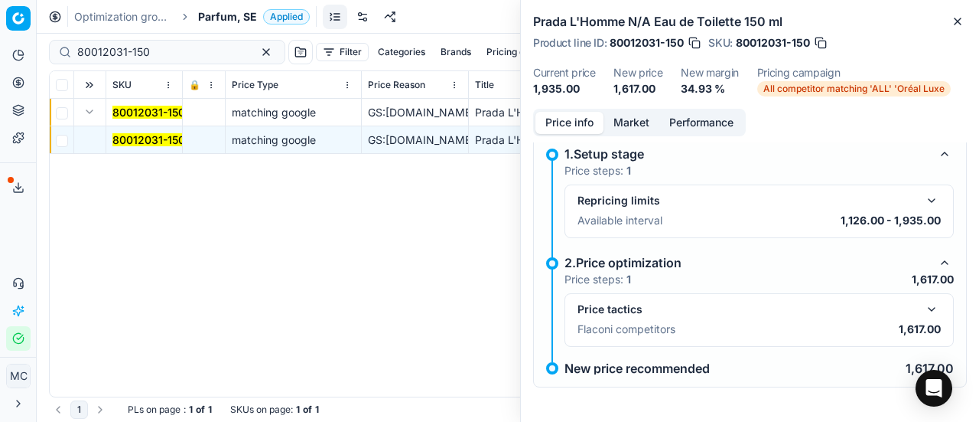
click at [923, 314] on button "button" at bounding box center [932, 309] width 18 height 18
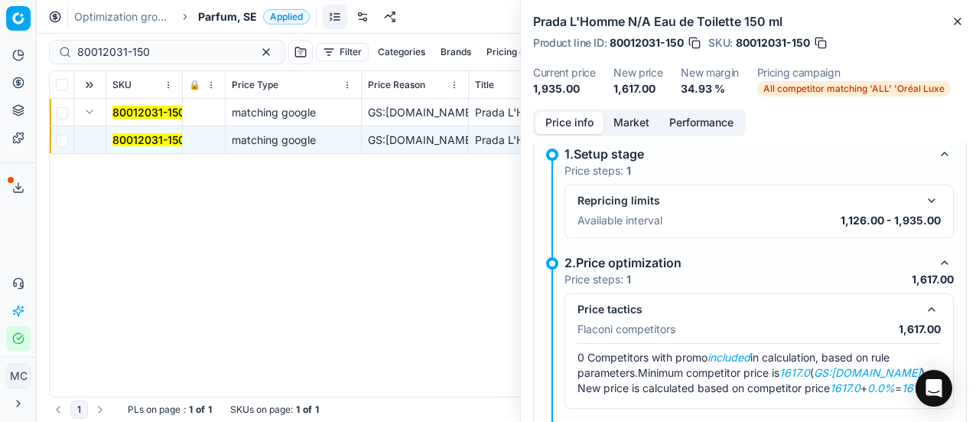
click at [636, 117] on button "Market" at bounding box center [632, 123] width 56 height 22
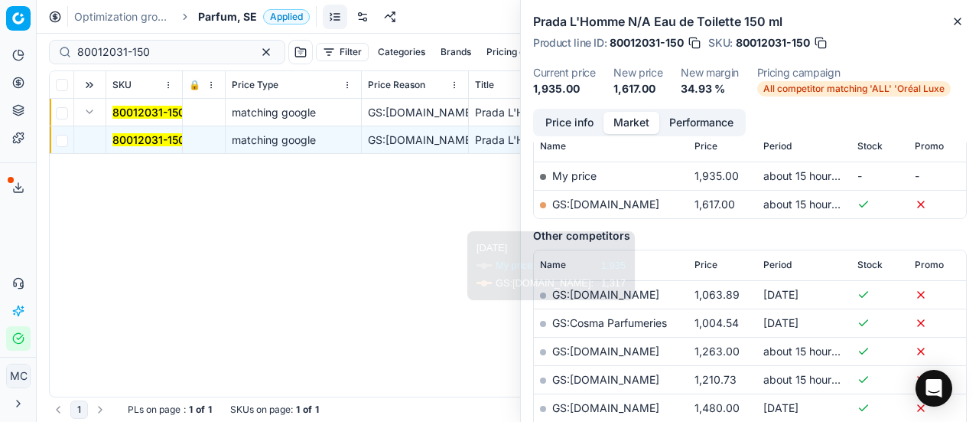
click at [615, 203] on link "GS:[DOMAIN_NAME]" at bounding box center [605, 203] width 107 height 13
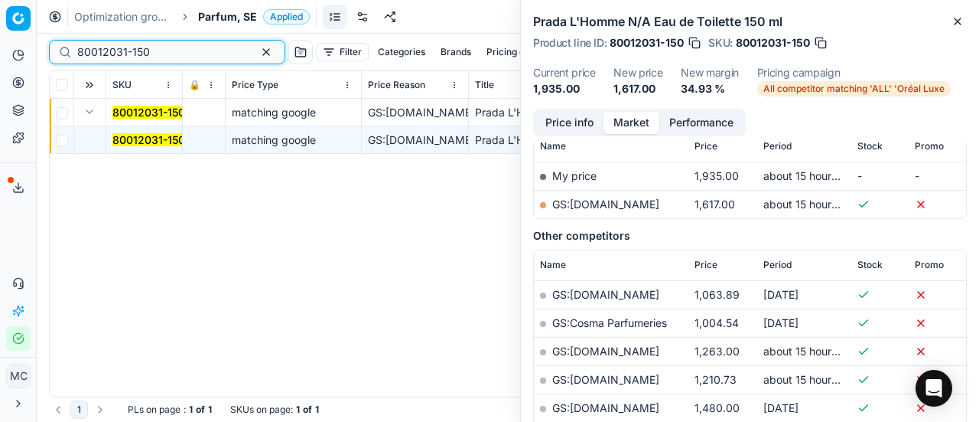
drag, startPoint x: 172, startPoint y: 50, endPoint x: 49, endPoint y: 0, distance: 132.8
click at [0, 1] on div "Pricing platform Analytics Pricing Product portfolio Templates Export service 2…" at bounding box center [489, 211] width 979 height 422
paste input "90010886-001726"
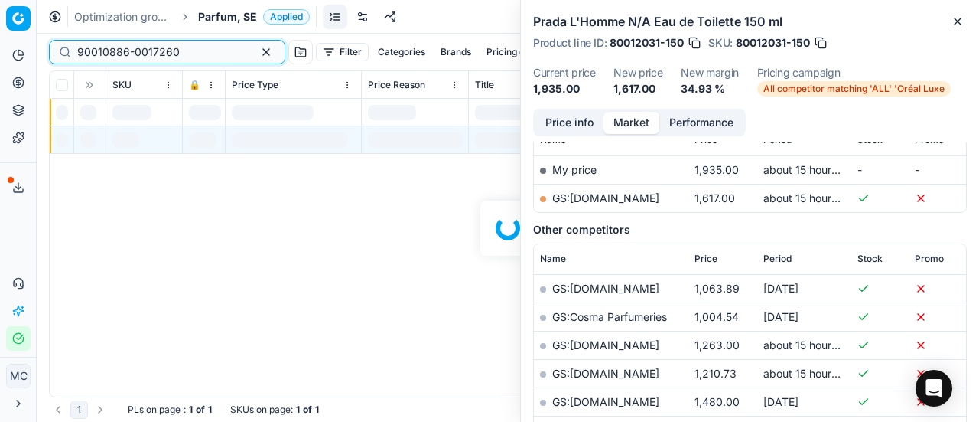
scroll to position [230, 0]
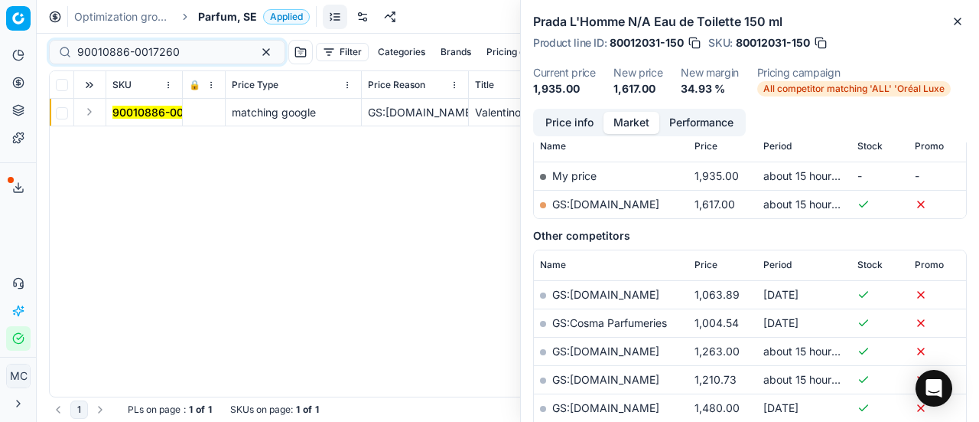
click at [93, 108] on button "Expand" at bounding box center [89, 112] width 18 height 18
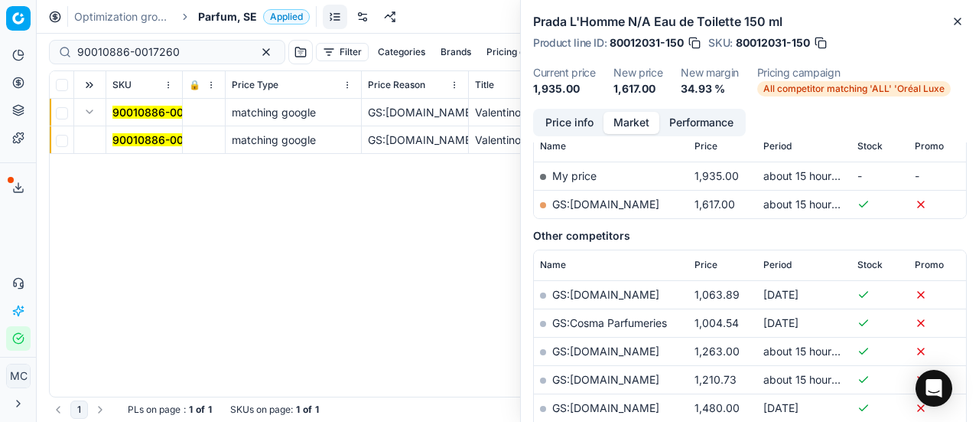
drag, startPoint x: 129, startPoint y: 137, endPoint x: 769, endPoint y: 73, distance: 642.8
click at [130, 137] on mark "90010886-0017260" at bounding box center [163, 139] width 103 height 13
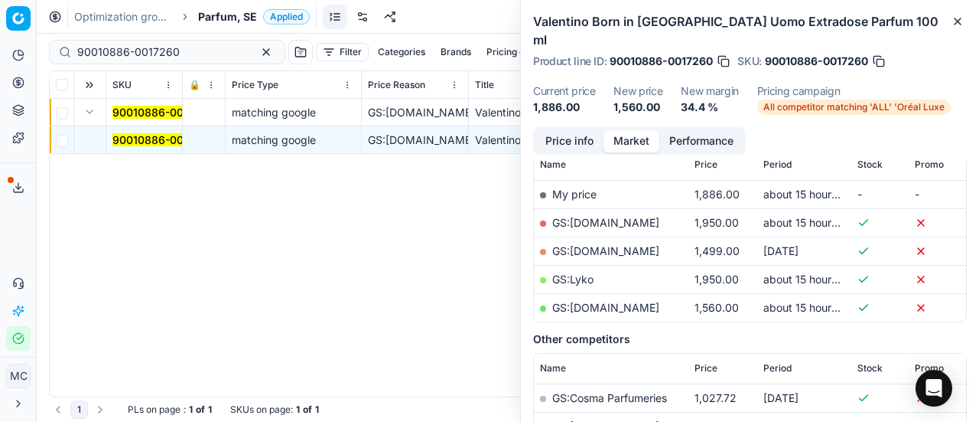
click at [569, 130] on button "Price info" at bounding box center [570, 141] width 68 height 22
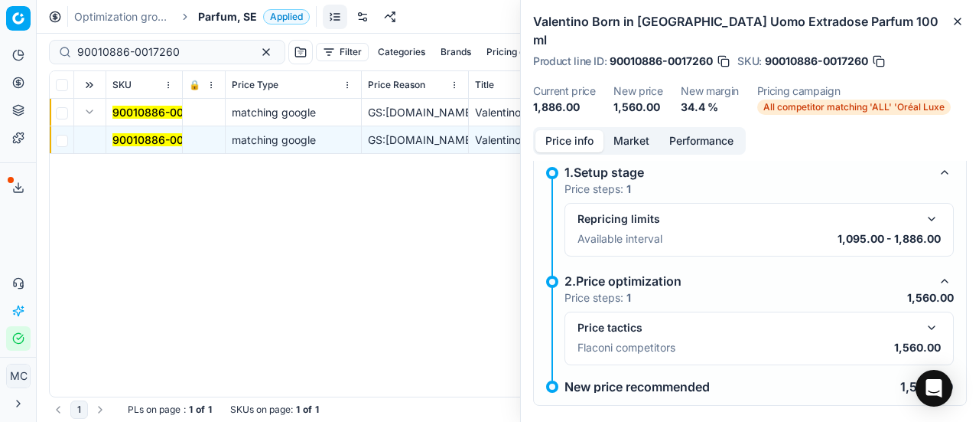
click at [927, 318] on button "button" at bounding box center [932, 327] width 18 height 18
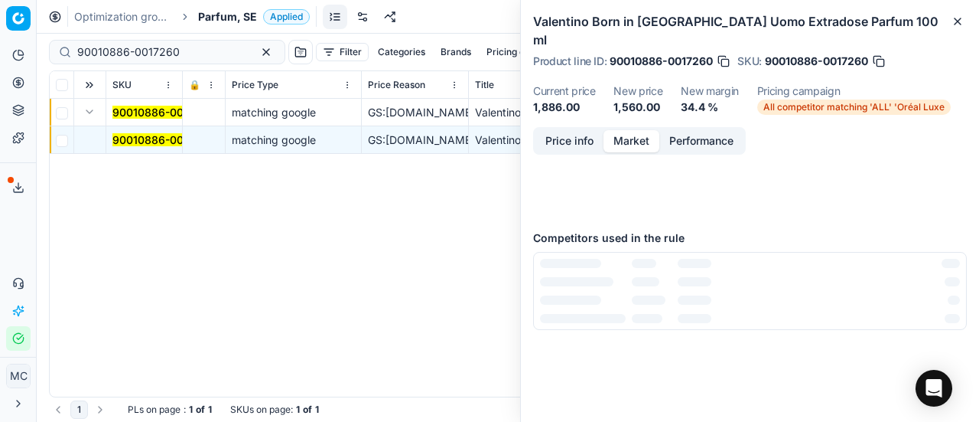
click at [640, 130] on button "Market" at bounding box center [632, 141] width 56 height 22
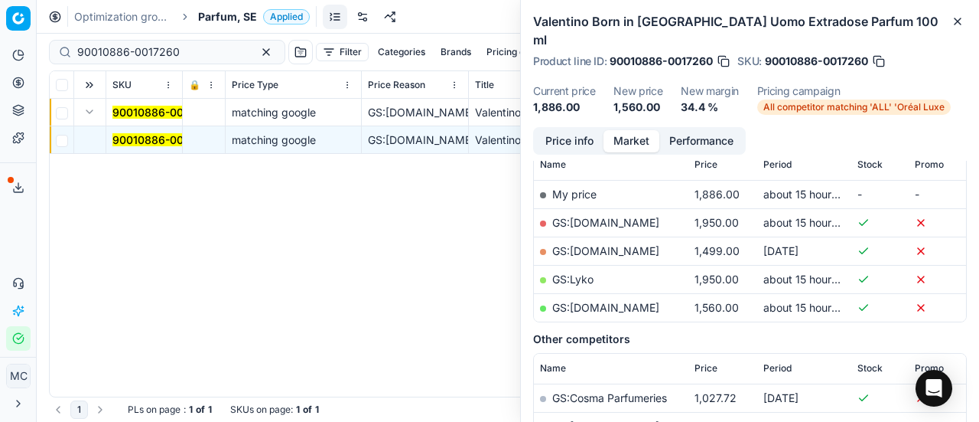
click at [611, 301] on link "GS:[DOMAIN_NAME]" at bounding box center [605, 307] width 107 height 13
drag, startPoint x: 187, startPoint y: 50, endPoint x: 0, endPoint y: 4, distance: 192.3
click at [0, 8] on div "Pricing platform Analytics Pricing Product portfolio Templates Export service 2…" at bounding box center [489, 211] width 979 height 422
paste input "20102662"
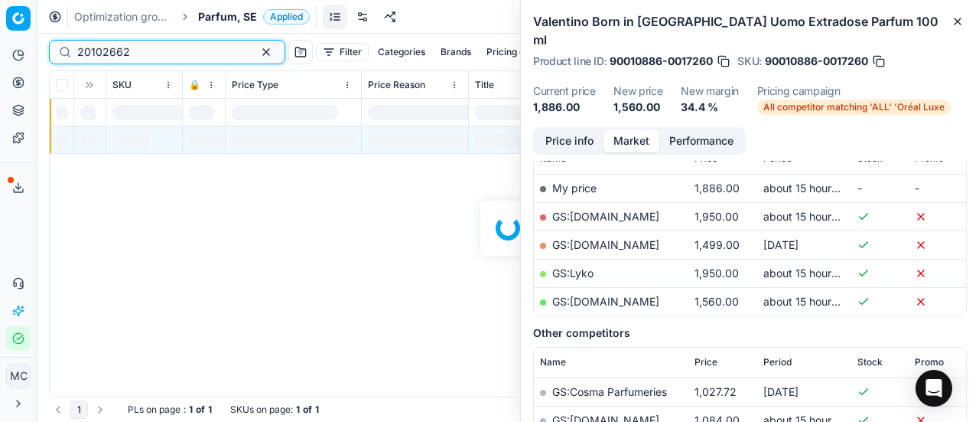
scroll to position [230, 0]
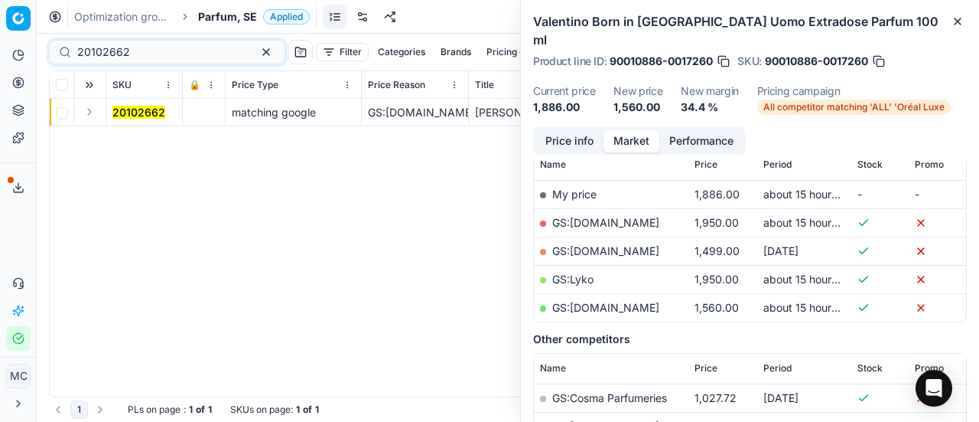
click at [86, 112] on button "Expand" at bounding box center [89, 112] width 18 height 18
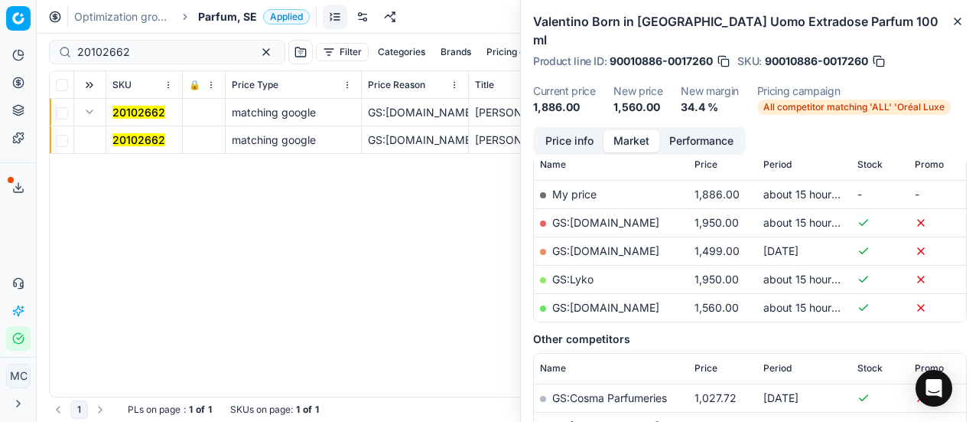
click at [138, 135] on mark "20102662" at bounding box center [138, 139] width 53 height 13
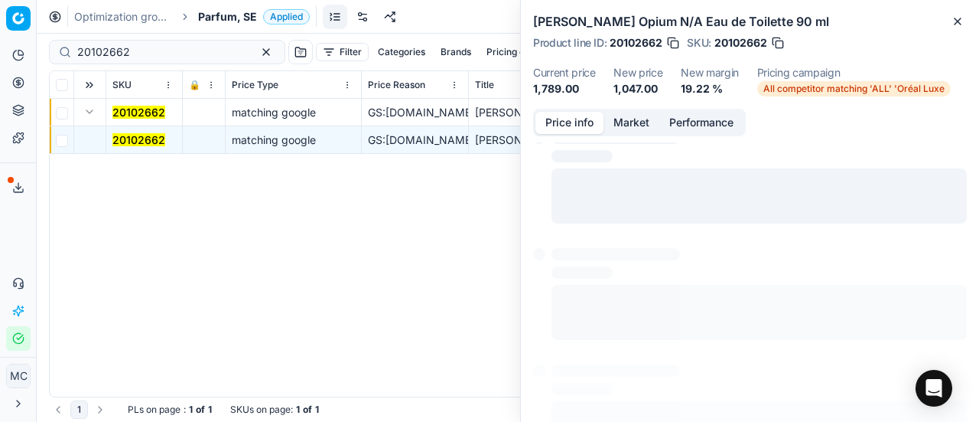
click at [570, 119] on button "Price info" at bounding box center [570, 123] width 68 height 22
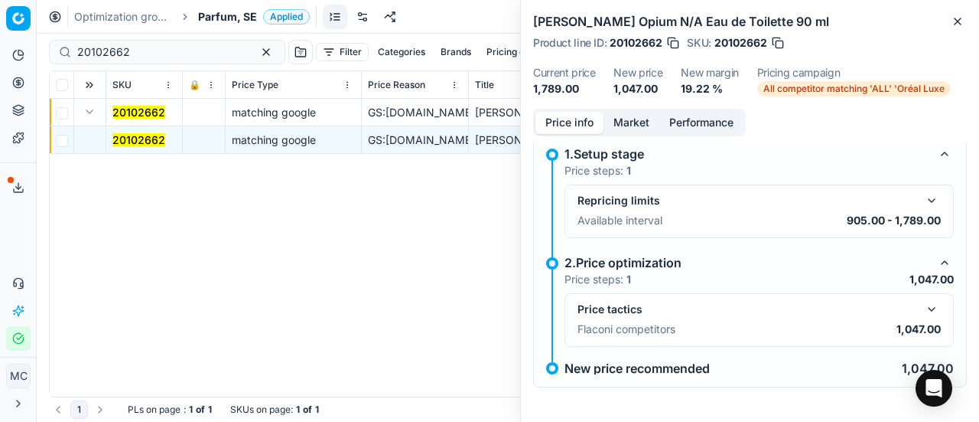
click at [920, 321] on p "1,047.00" at bounding box center [919, 328] width 44 height 15
click at [923, 308] on button "button" at bounding box center [932, 309] width 18 height 18
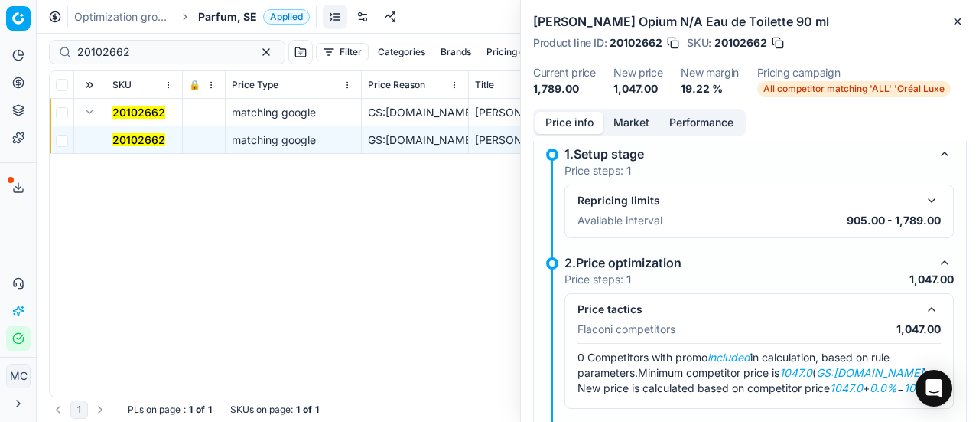
click at [624, 121] on button "Market" at bounding box center [632, 123] width 56 height 22
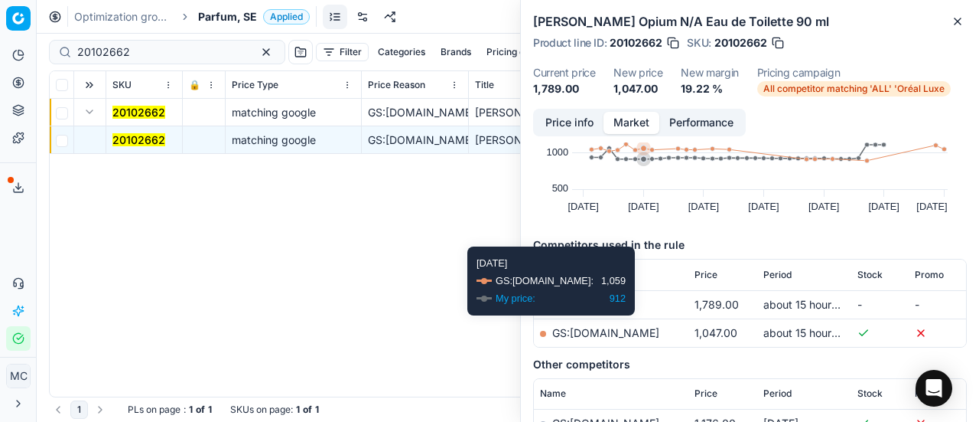
scroll to position [153, 0]
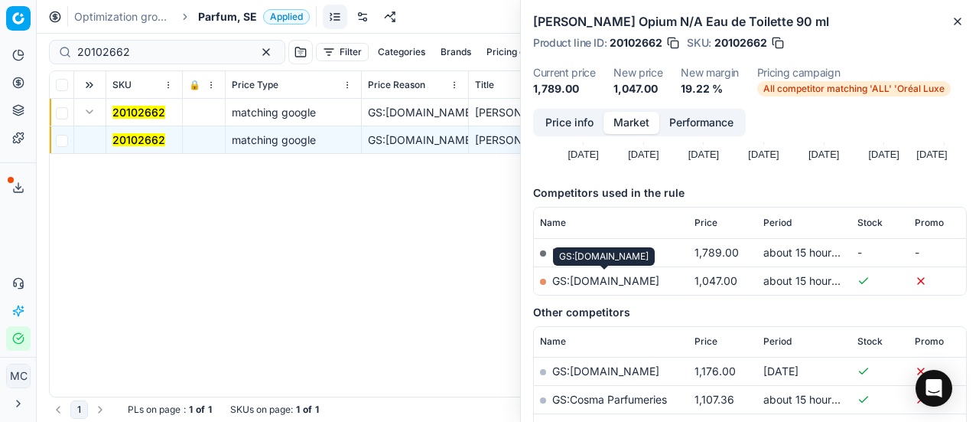
click at [638, 280] on link "GS:[DOMAIN_NAME]" at bounding box center [605, 280] width 107 height 13
drag, startPoint x: 173, startPoint y: 60, endPoint x: 0, endPoint y: 33, distance: 175.1
click at [0, 28] on div "Pricing platform Analytics Pricing Product portfolio Templates Export service 2…" at bounding box center [489, 211] width 979 height 422
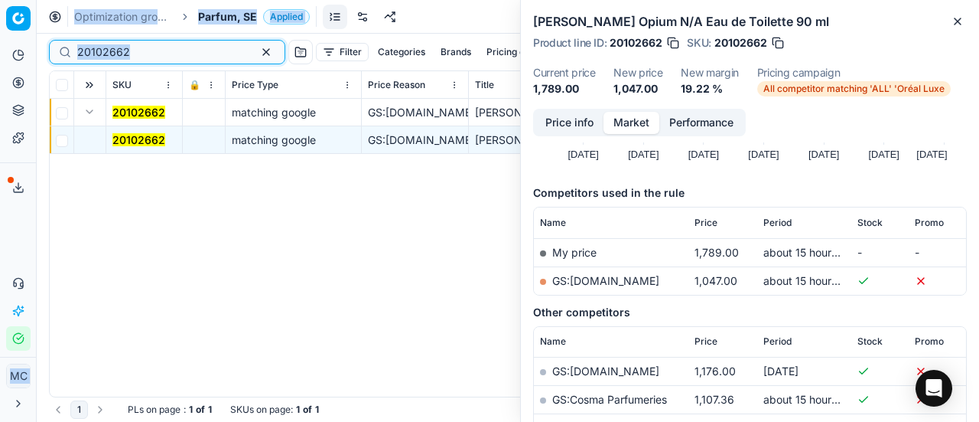
click at [168, 57] on input "20102662" at bounding box center [161, 51] width 168 height 15
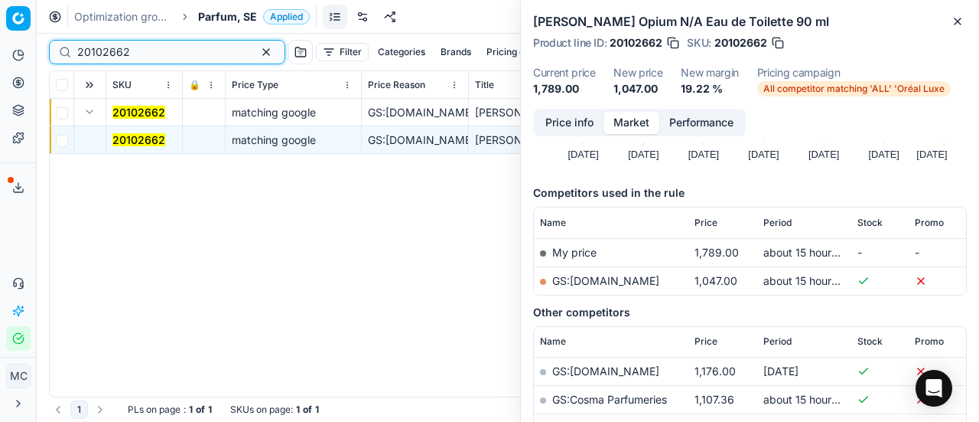
drag, startPoint x: 161, startPoint y: 57, endPoint x: 4, endPoint y: 54, distance: 156.9
click at [0, 54] on div "Pricing platform Analytics Pricing Product portfolio Templates Export service 2…" at bounding box center [489, 211] width 979 height 422
paste input "90010672-001675"
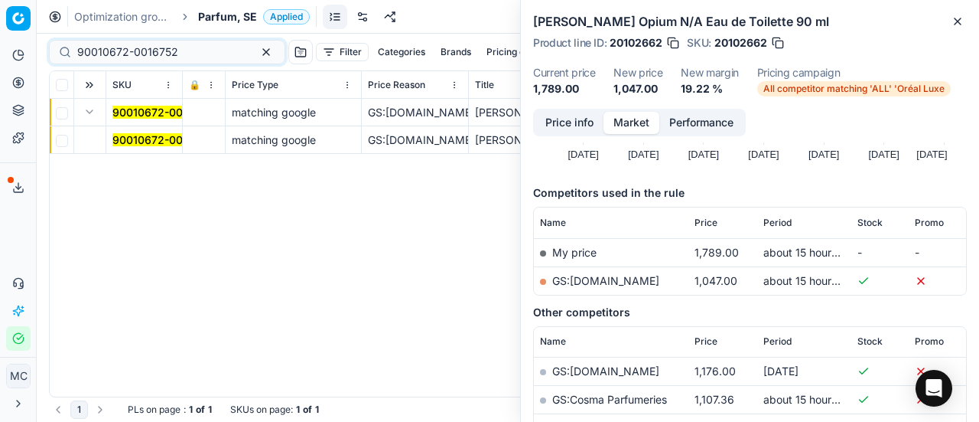
click at [89, 119] on button "Expand" at bounding box center [89, 112] width 18 height 18
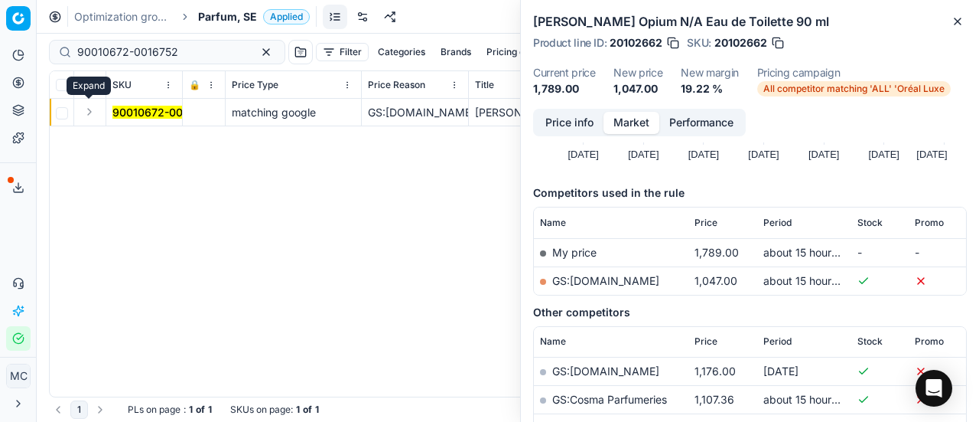
click at [95, 111] on button "Expand" at bounding box center [89, 112] width 18 height 18
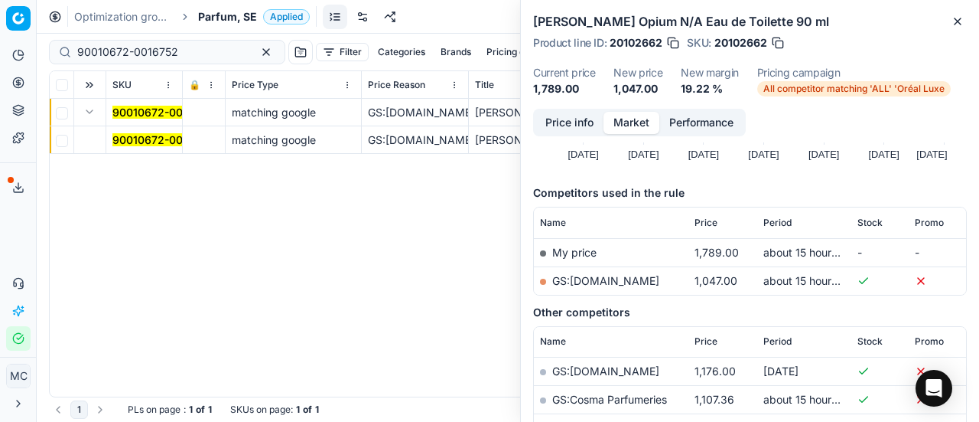
click at [153, 138] on mark "90010672-0016752" at bounding box center [162, 139] width 101 height 13
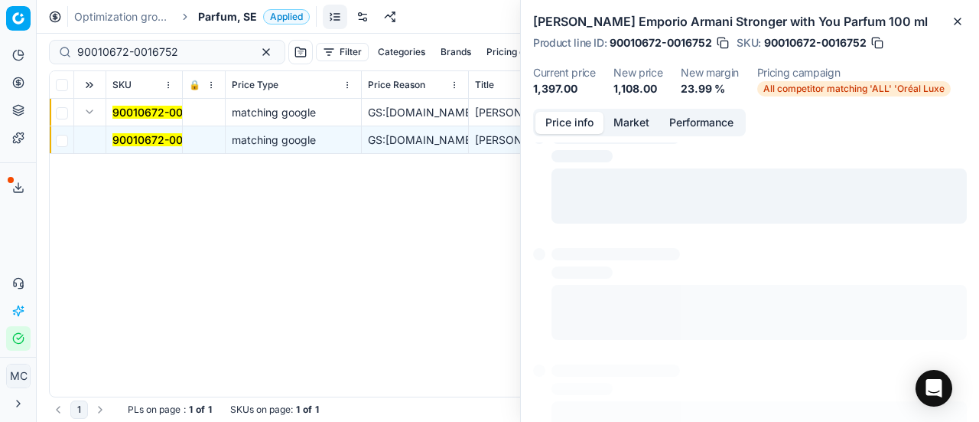
click at [560, 119] on button "Price info" at bounding box center [570, 123] width 68 height 22
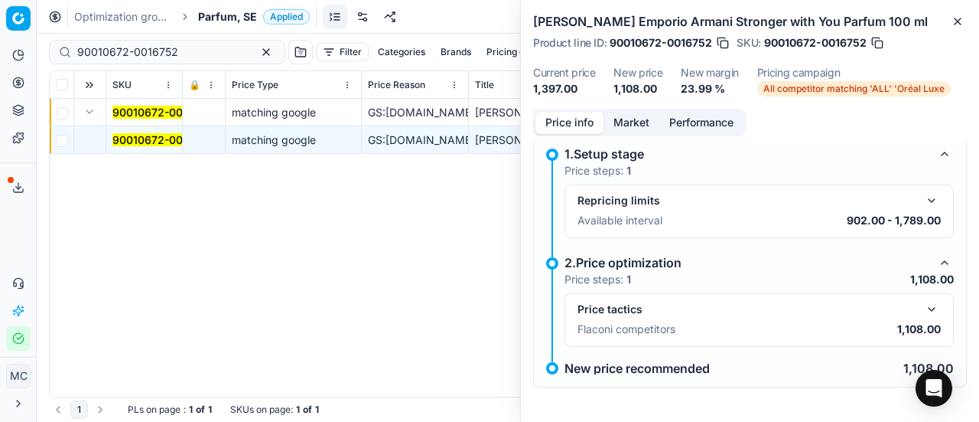
click at [923, 305] on button "button" at bounding box center [932, 309] width 18 height 18
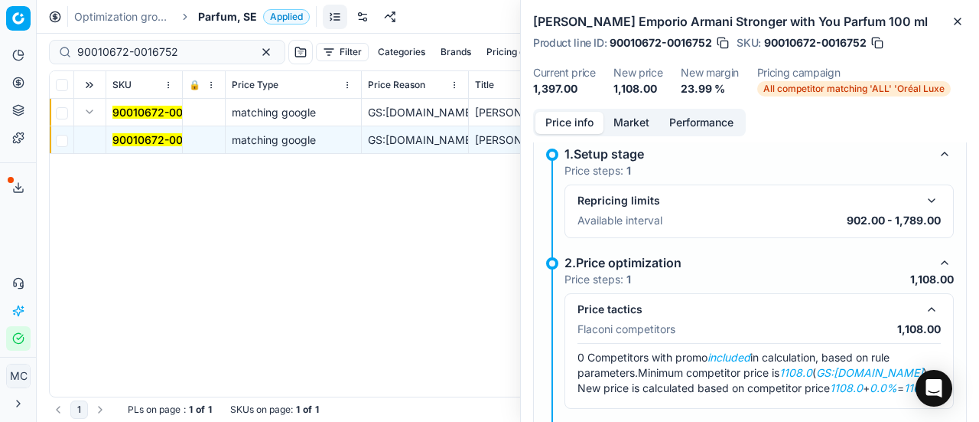
click at [627, 145] on div "1.Setup stage" at bounding box center [747, 154] width 365 height 18
click at [628, 134] on div "Price info Market Performance" at bounding box center [639, 123] width 213 height 28
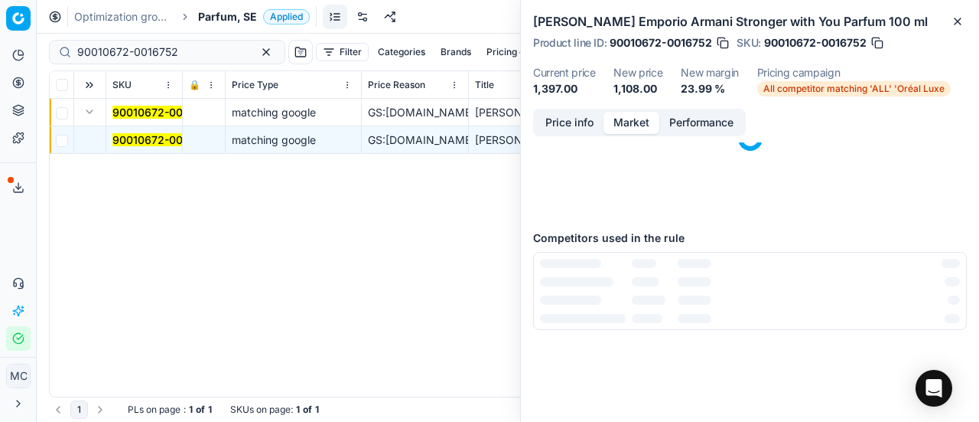
click at [640, 112] on button "Market" at bounding box center [632, 123] width 56 height 22
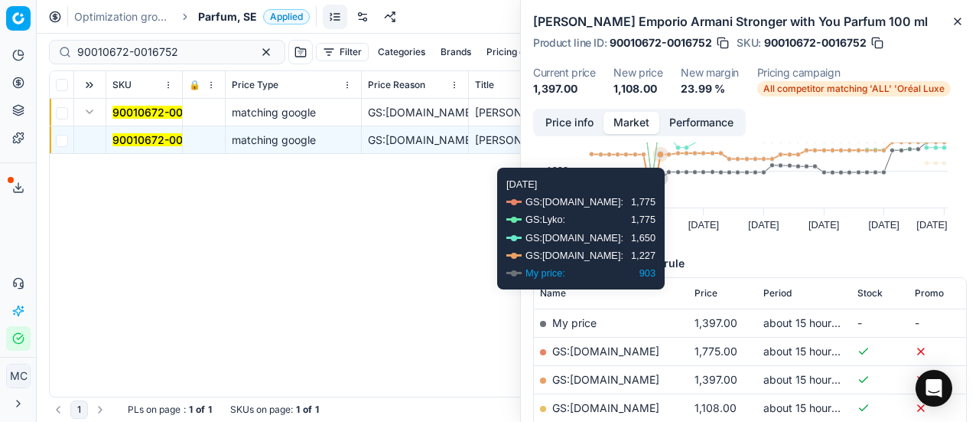
scroll to position [153, 0]
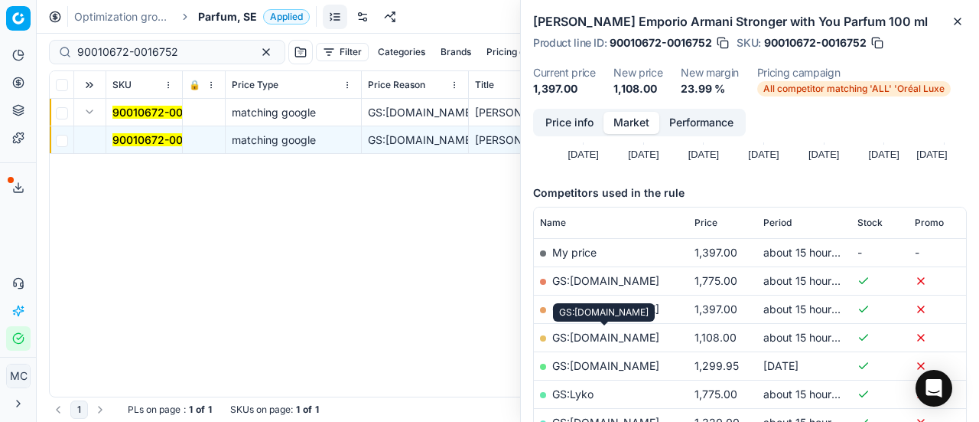
click at [624, 337] on link "GS:[DOMAIN_NAME]" at bounding box center [605, 337] width 107 height 13
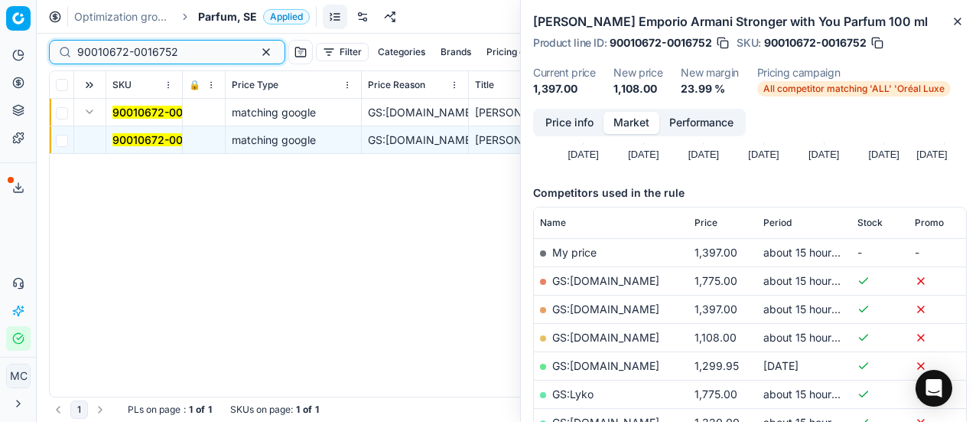
drag, startPoint x: 185, startPoint y: 50, endPoint x: 0, endPoint y: -4, distance: 192.8
click at [0, 0] on html "Pricing platform Analytics Pricing Product portfolio Templates Export service 2…" at bounding box center [489, 211] width 979 height 422
paste input "80066731-80"
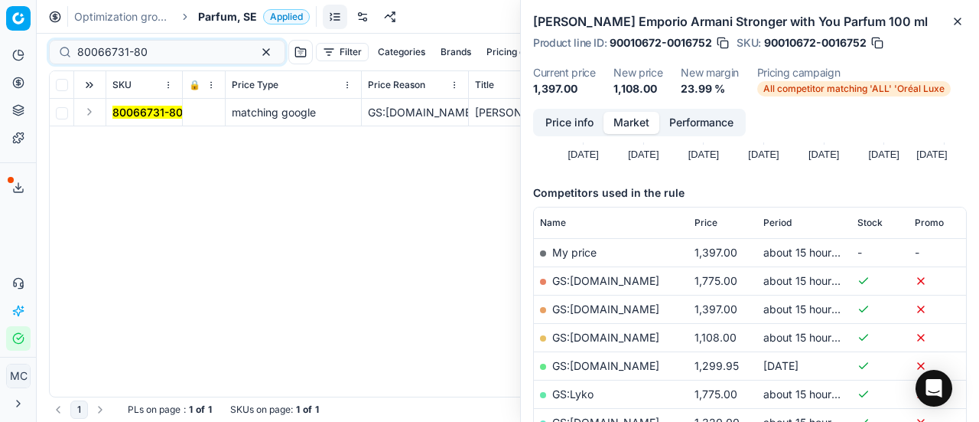
click at [92, 117] on button "Expand" at bounding box center [89, 112] width 18 height 18
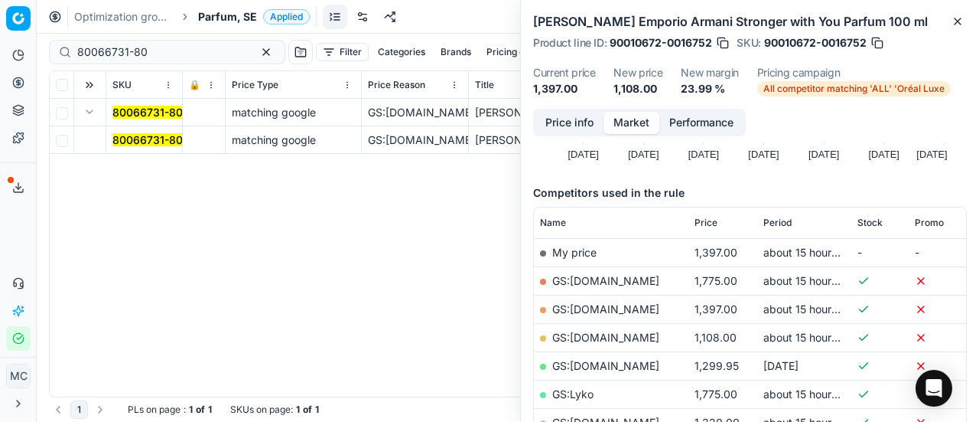
click at [148, 138] on mark "80066731-80" at bounding box center [147, 139] width 70 height 13
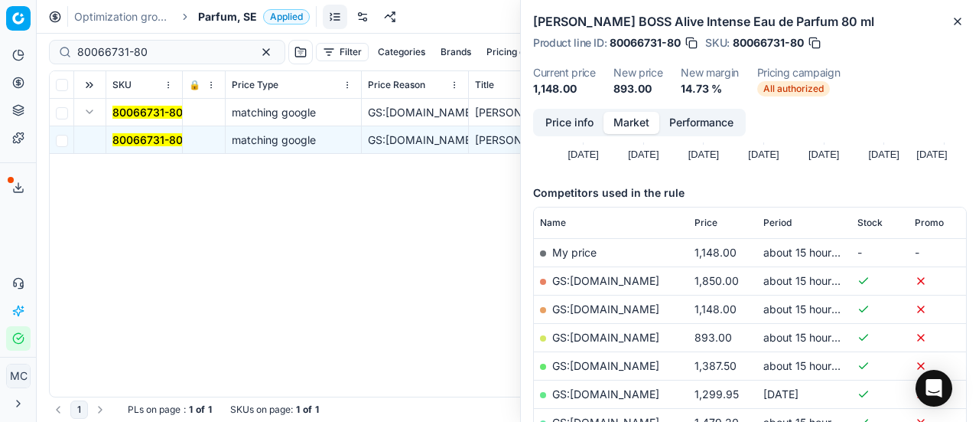
click at [567, 126] on button "Price info" at bounding box center [570, 123] width 68 height 22
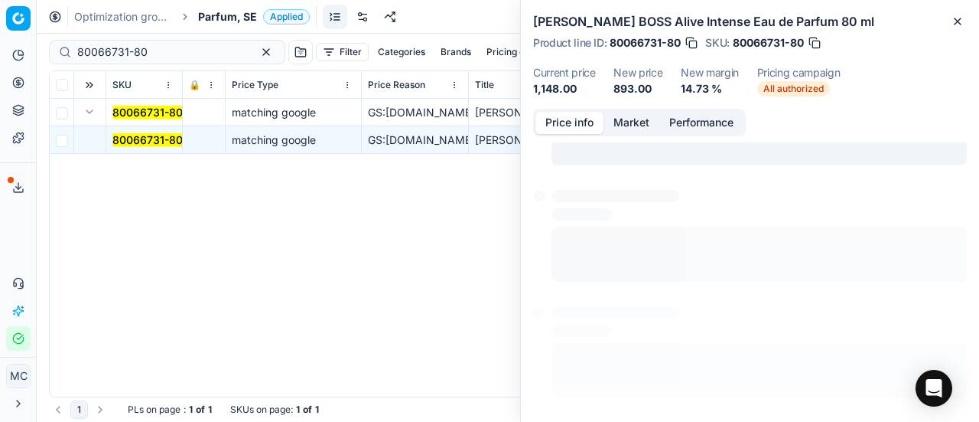
scroll to position [11, 0]
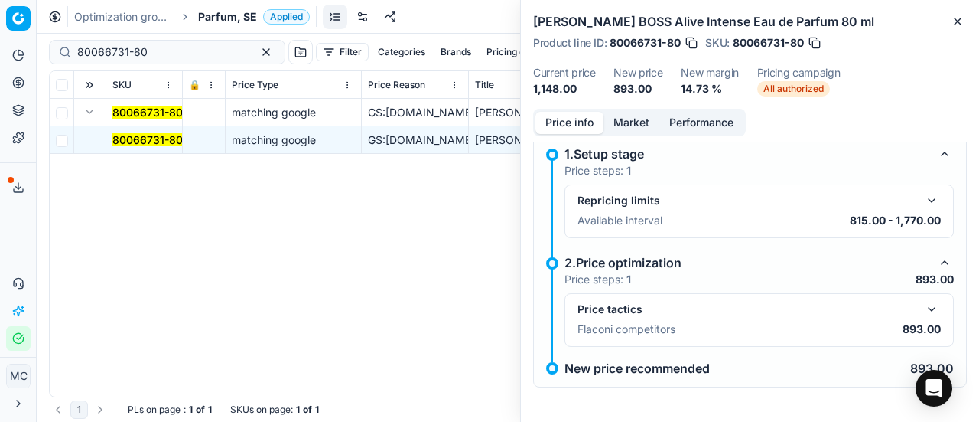
click at [906, 308] on div "Price tactics" at bounding box center [759, 309] width 363 height 18
click at [923, 302] on button "button" at bounding box center [932, 309] width 18 height 18
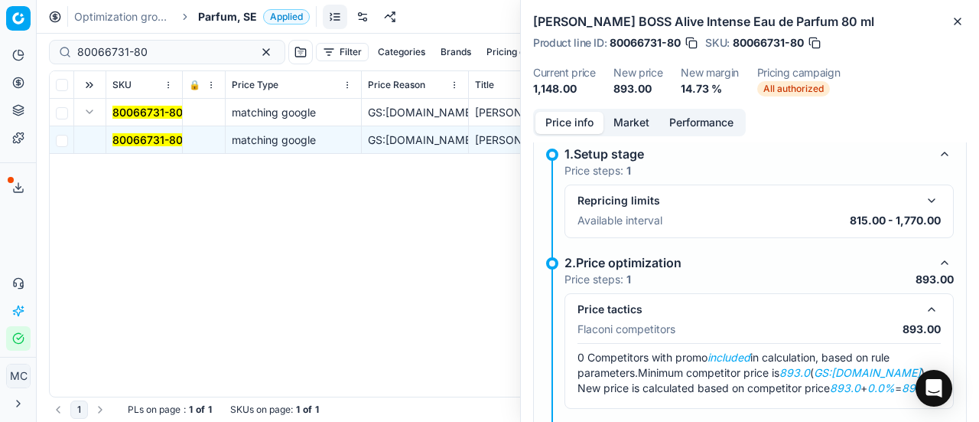
click at [626, 117] on button "Market" at bounding box center [632, 123] width 56 height 22
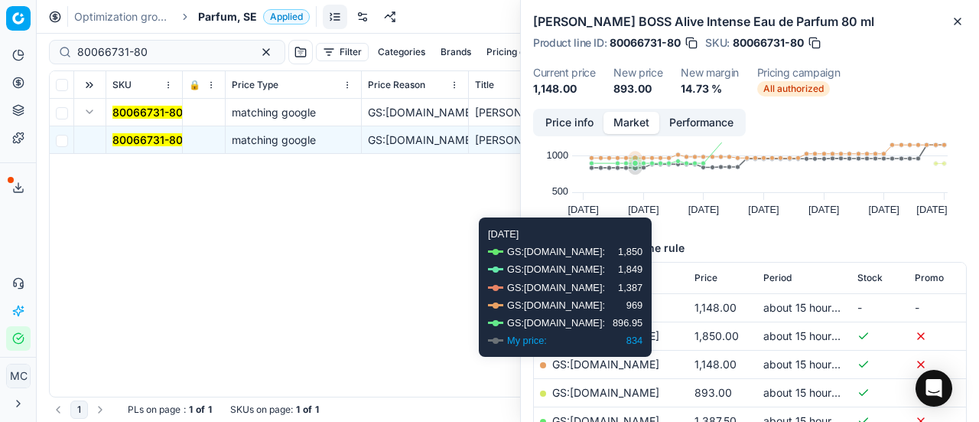
scroll to position [153, 0]
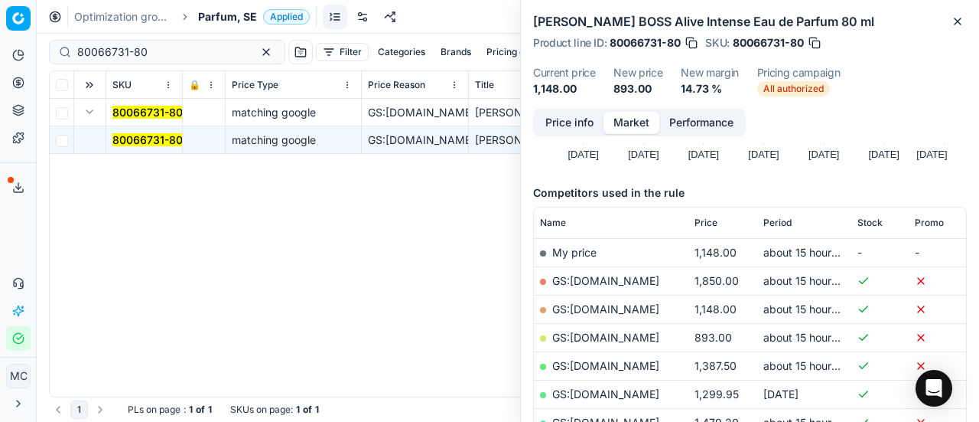
click at [601, 339] on link "GS:[DOMAIN_NAME]" at bounding box center [605, 337] width 107 height 13
drag, startPoint x: 191, startPoint y: 56, endPoint x: 0, endPoint y: 57, distance: 190.5
click at [0, 56] on div "Pricing platform Analytics Pricing Product portfolio Templates Export service 2…" at bounding box center [489, 211] width 979 height 422
paste input "75522-10"
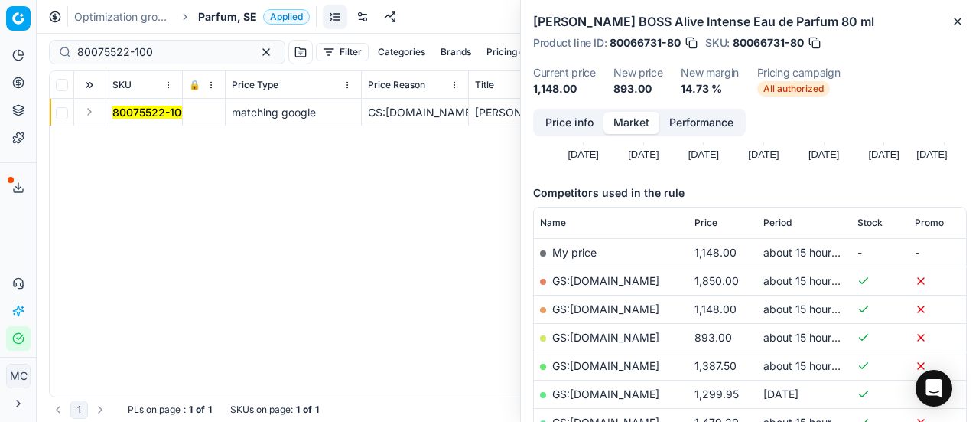
drag, startPoint x: 91, startPoint y: 112, endPoint x: 116, endPoint y: 124, distance: 27.0
click at [93, 114] on button "Expand" at bounding box center [89, 112] width 18 height 18
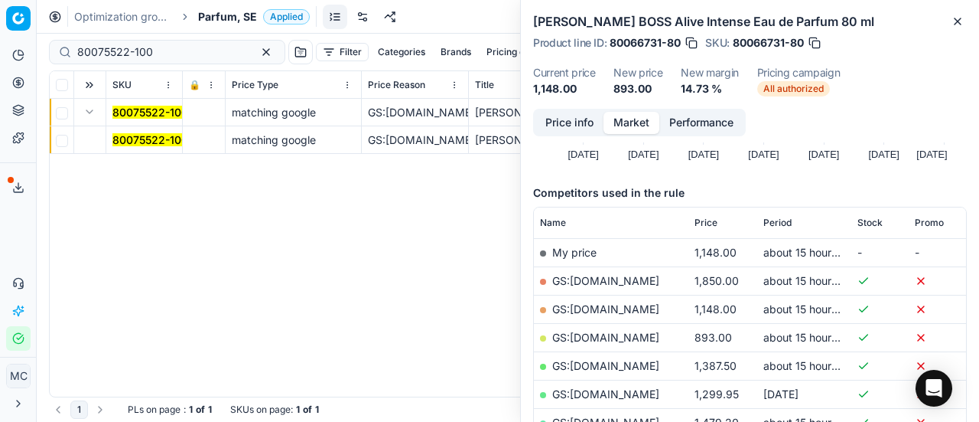
drag, startPoint x: 138, startPoint y: 138, endPoint x: 396, endPoint y: 123, distance: 259.1
click at [138, 138] on mark "80075522-100" at bounding box center [150, 139] width 76 height 13
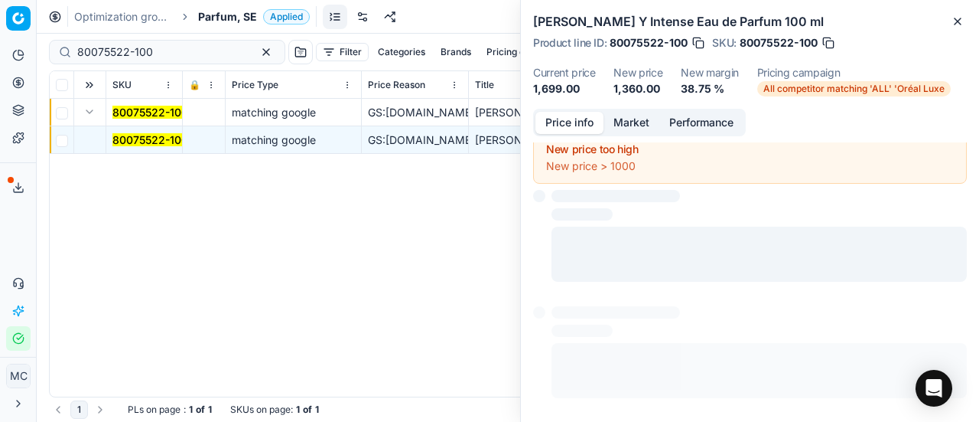
click at [569, 121] on button "Price info" at bounding box center [570, 123] width 68 height 22
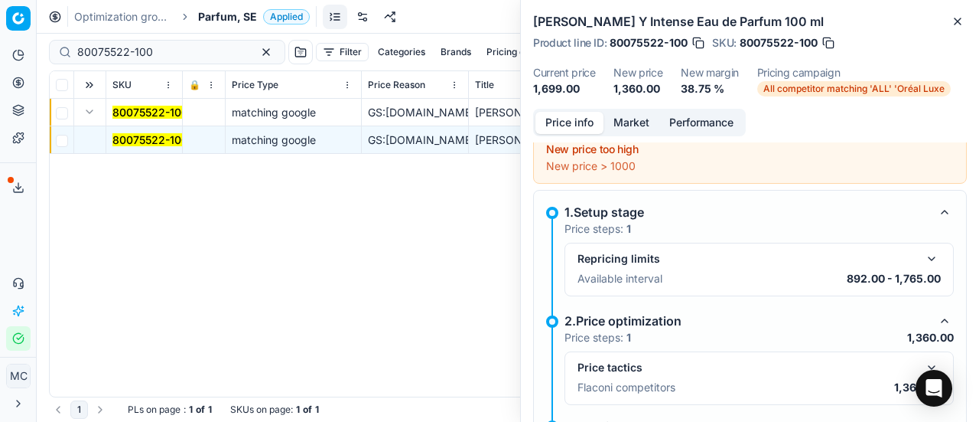
click at [923, 363] on button "button" at bounding box center [932, 367] width 18 height 18
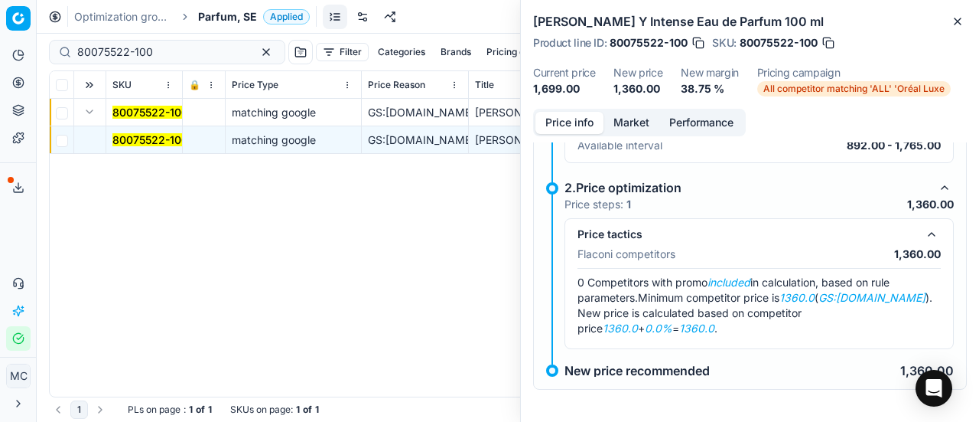
scroll to position [145, 0]
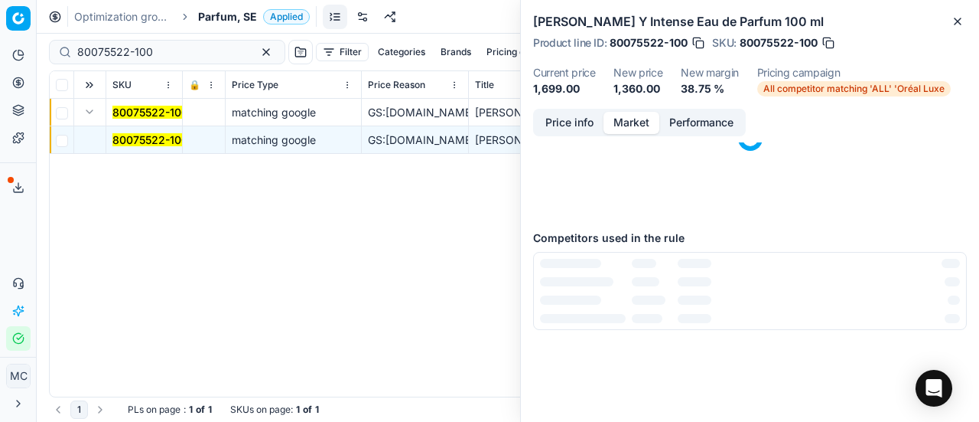
click at [626, 118] on button "Market" at bounding box center [632, 123] width 56 height 22
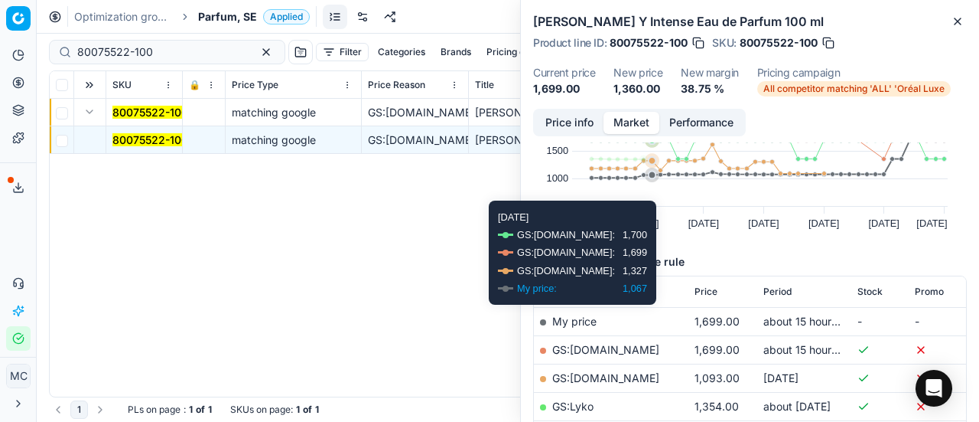
scroll to position [153, 0]
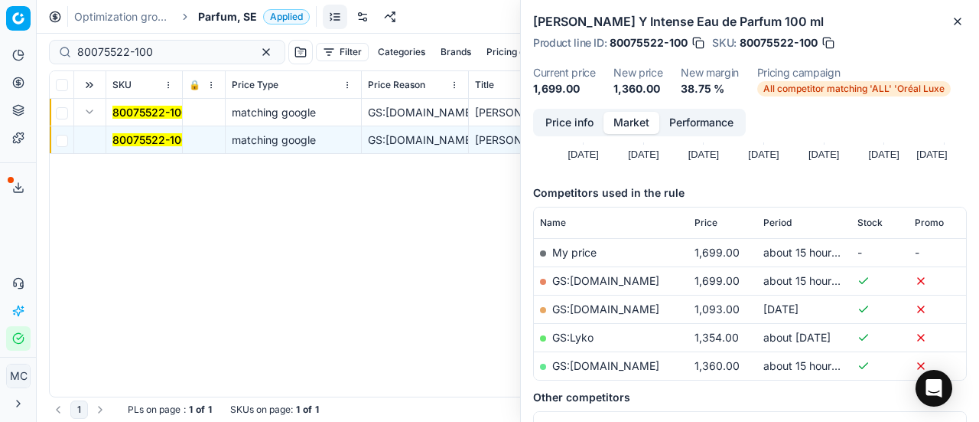
click at [606, 367] on link "GS:[DOMAIN_NAME]" at bounding box center [605, 365] width 107 height 13
drag, startPoint x: 194, startPoint y: 47, endPoint x: 0, endPoint y: 33, distance: 194.8
click at [0, 34] on div "Pricing platform Analytics Pricing Product portfolio Templates Export service 2…" at bounding box center [489, 211] width 979 height 422
paste input "90010889-0017263"
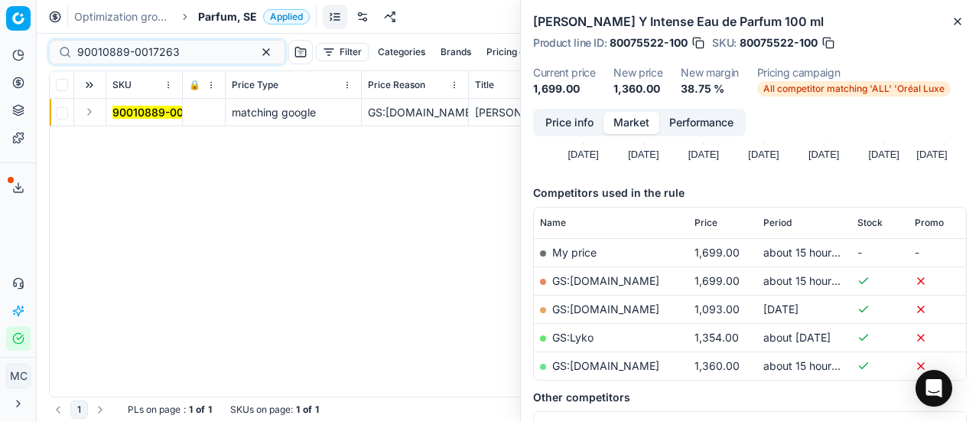
drag, startPoint x: 93, startPoint y: 111, endPoint x: 109, endPoint y: 123, distance: 20.2
click at [95, 112] on button "Expand" at bounding box center [89, 112] width 18 height 18
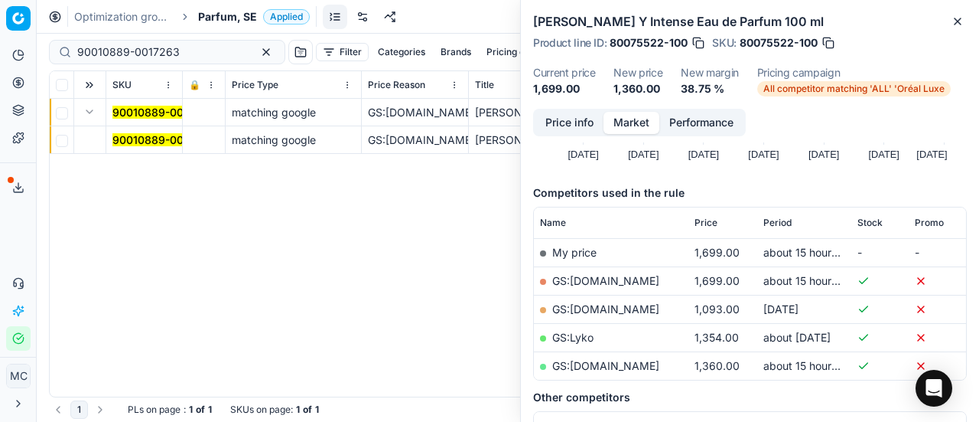
click at [147, 146] on span "90010889-0017263" at bounding box center [163, 139] width 103 height 15
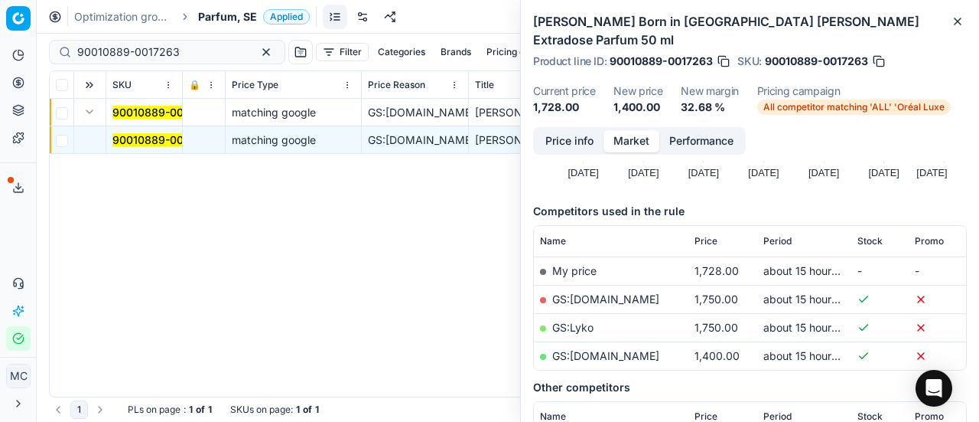
click at [574, 130] on button "Price info" at bounding box center [570, 141] width 68 height 22
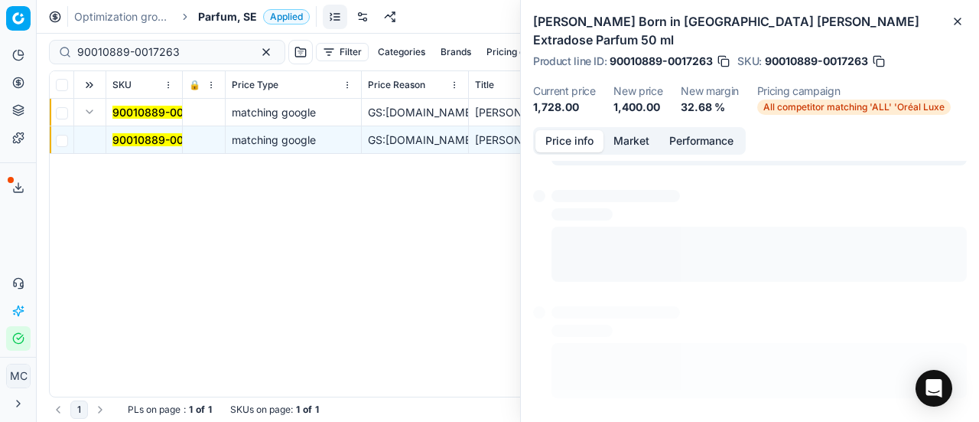
scroll to position [69, 0]
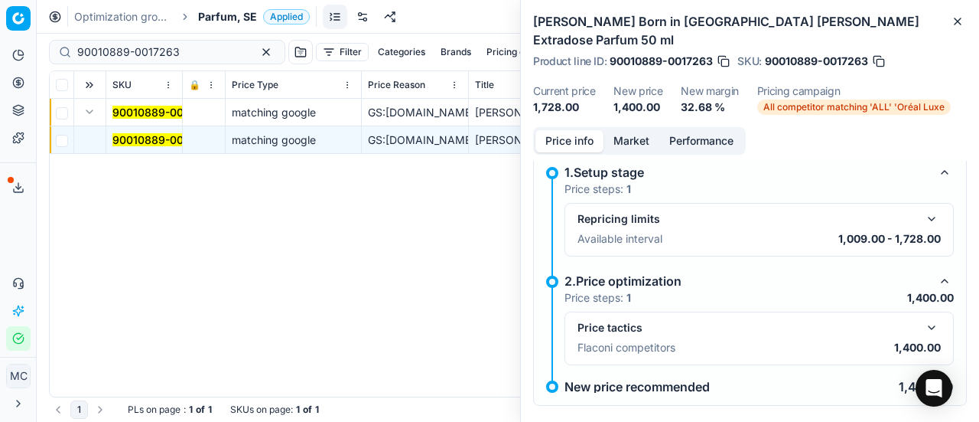
click at [923, 318] on button "button" at bounding box center [932, 327] width 18 height 18
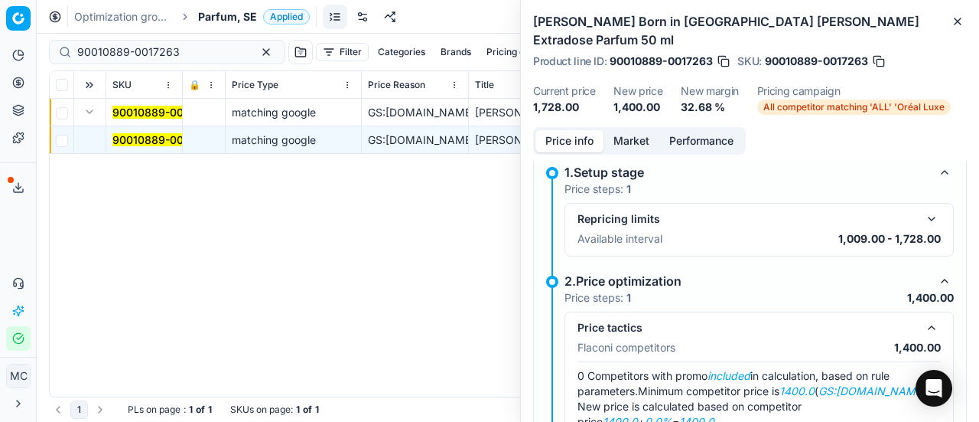
click at [617, 130] on button "Market" at bounding box center [632, 141] width 56 height 22
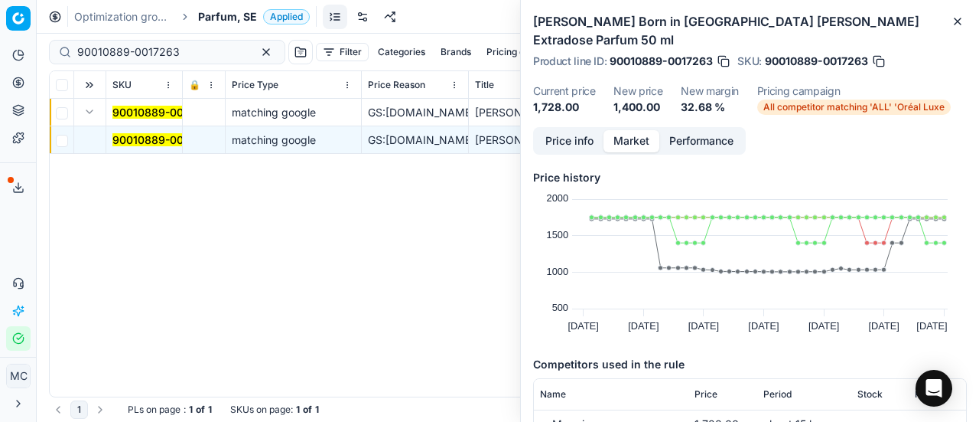
scroll to position [153, 0]
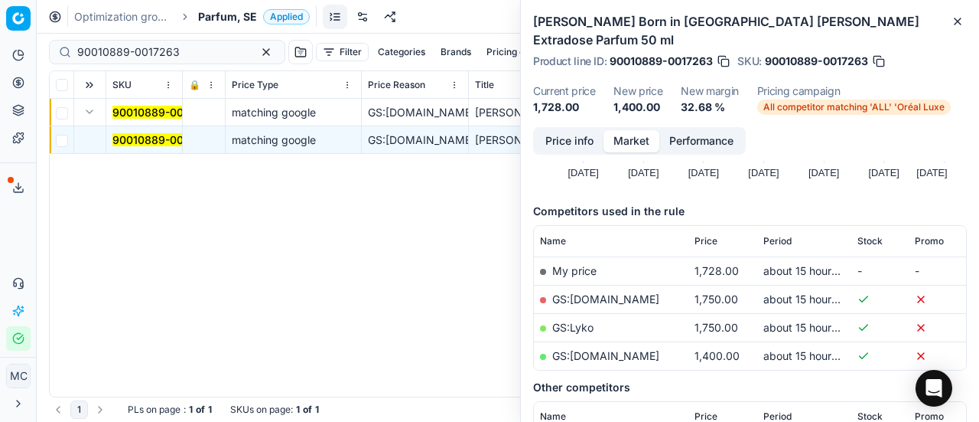
click at [591, 349] on link "GS:[DOMAIN_NAME]" at bounding box center [605, 355] width 107 height 13
drag, startPoint x: 182, startPoint y: 50, endPoint x: 0, endPoint y: 37, distance: 182.6
click at [0, 37] on div "Pricing platform Analytics Pricing Product portfolio Templates Export service 2…" at bounding box center [489, 211] width 979 height 422
paste input "80050265-100"
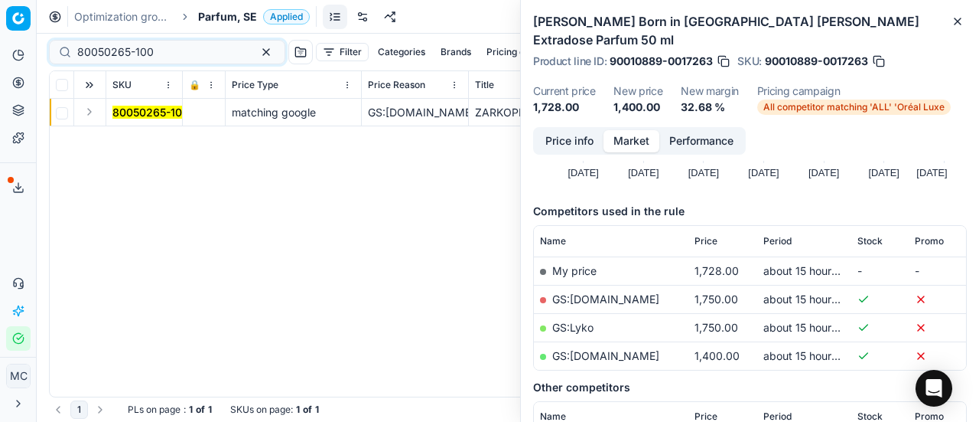
click at [93, 114] on button "Expand" at bounding box center [89, 112] width 18 height 18
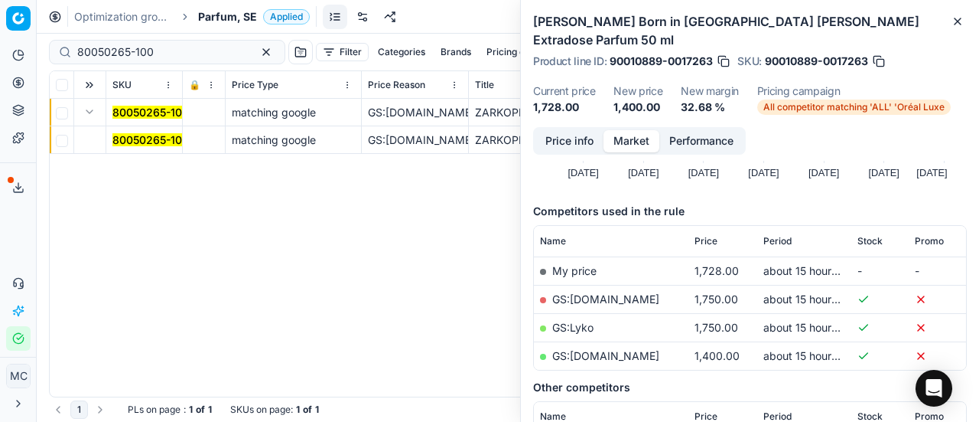
click at [158, 138] on mark "80050265-100" at bounding box center [150, 139] width 77 height 13
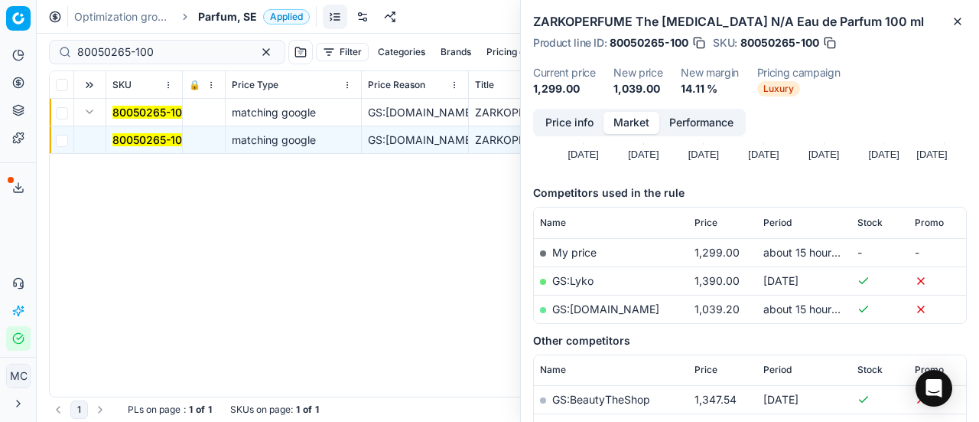
click at [534, 114] on div "Price info Market Performance" at bounding box center [639, 123] width 213 height 28
click at [555, 118] on button "Price info" at bounding box center [570, 123] width 68 height 22
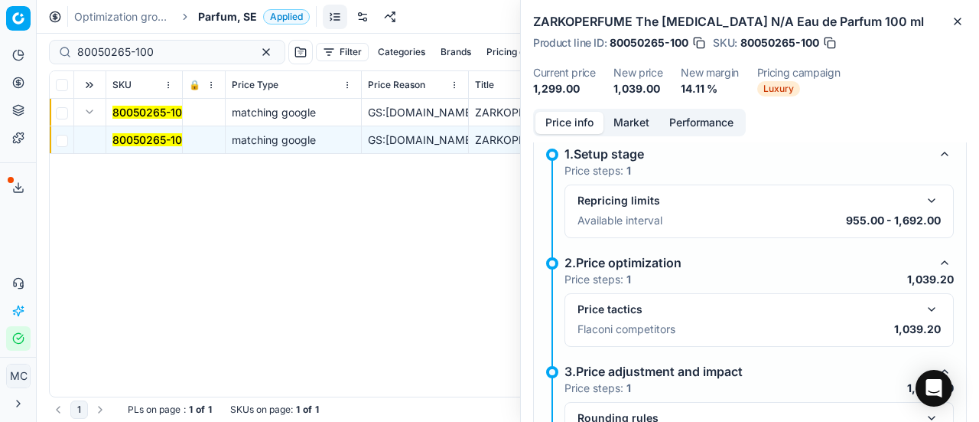
click at [923, 305] on button "button" at bounding box center [932, 309] width 18 height 18
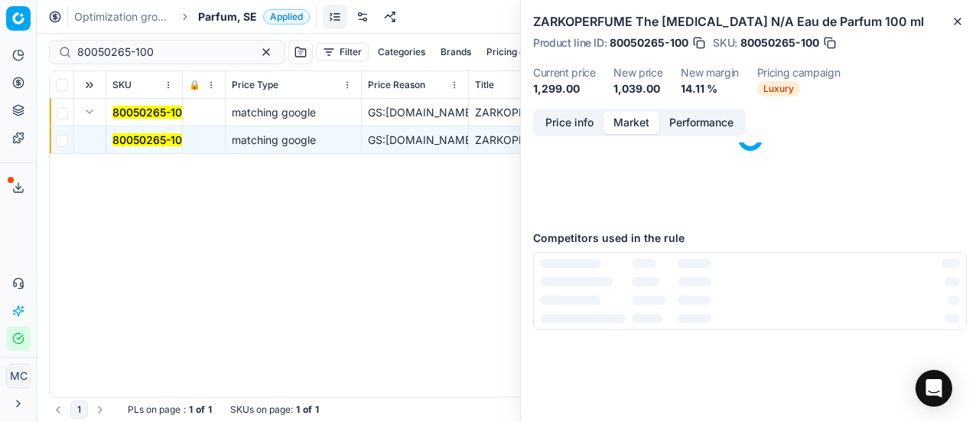
click at [637, 119] on button "Market" at bounding box center [632, 123] width 56 height 22
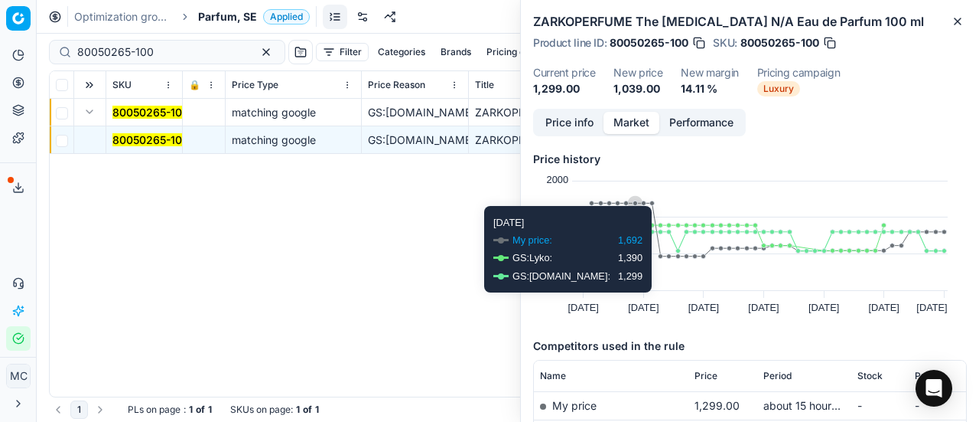
scroll to position [153, 0]
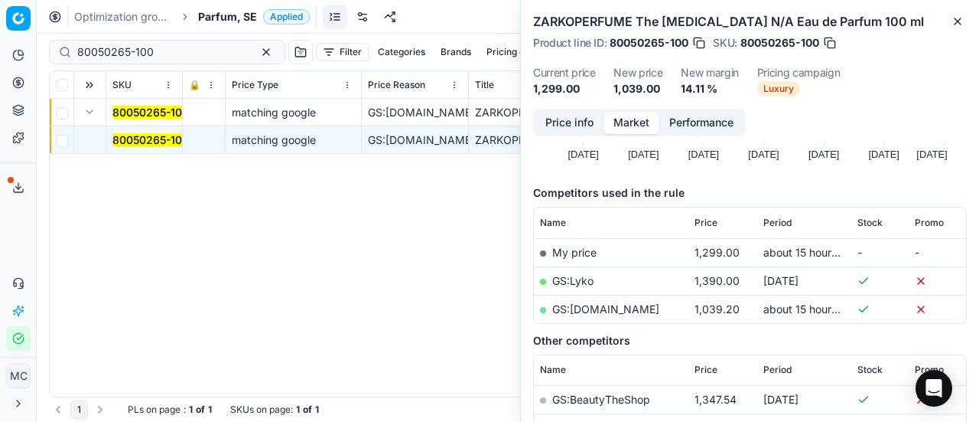
click at [611, 306] on link "GS:[DOMAIN_NAME]" at bounding box center [605, 308] width 107 height 13
drag, startPoint x: 98, startPoint y: 51, endPoint x: 0, endPoint y: 27, distance: 101.0
click at [0, 27] on div "Pricing platform Analytics Pricing Product portfolio Templates Export service 2…" at bounding box center [489, 211] width 979 height 422
paste input "90005788-0008629"
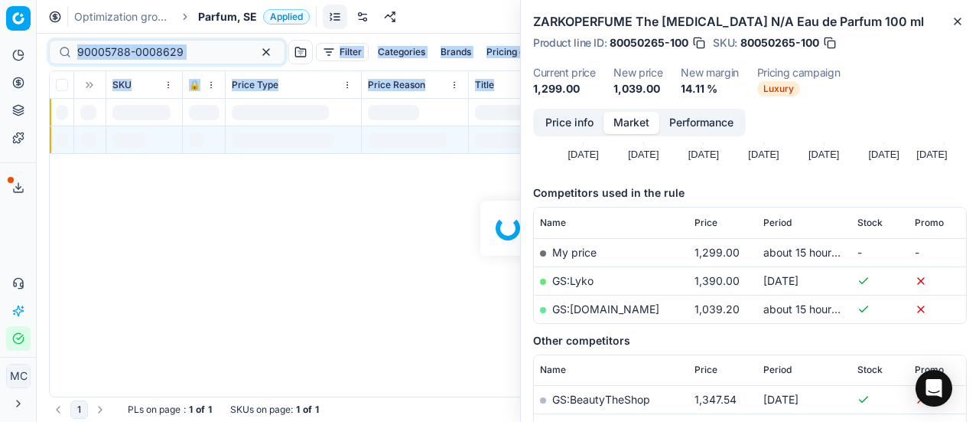
click at [99, 184] on div "90005788-0008629 Filter Categories Brands Pricing campaign Price Reason Add fil…" at bounding box center [508, 228] width 943 height 388
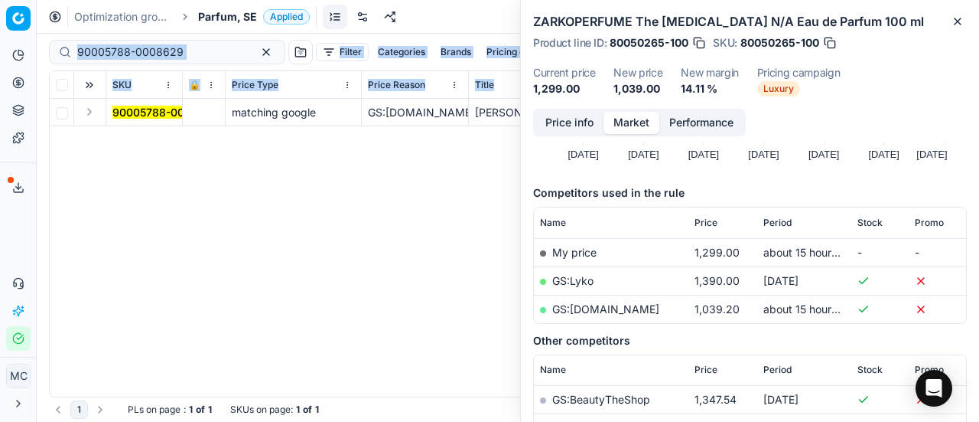
click at [93, 105] on button "Expand" at bounding box center [89, 112] width 18 height 18
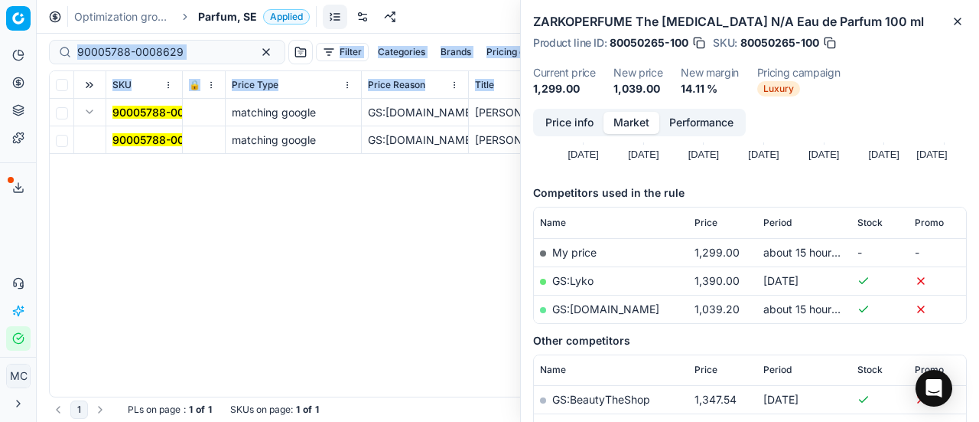
drag, startPoint x: 120, startPoint y: 137, endPoint x: 518, endPoint y: 166, distance: 398.9
click at [127, 137] on mark "90005788-0008629" at bounding box center [165, 139] width 106 height 13
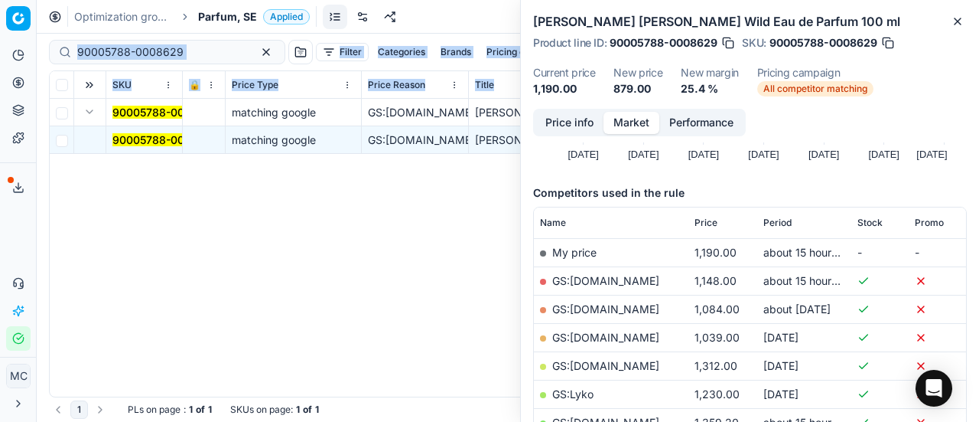
click at [582, 131] on button "Price info" at bounding box center [570, 123] width 68 height 22
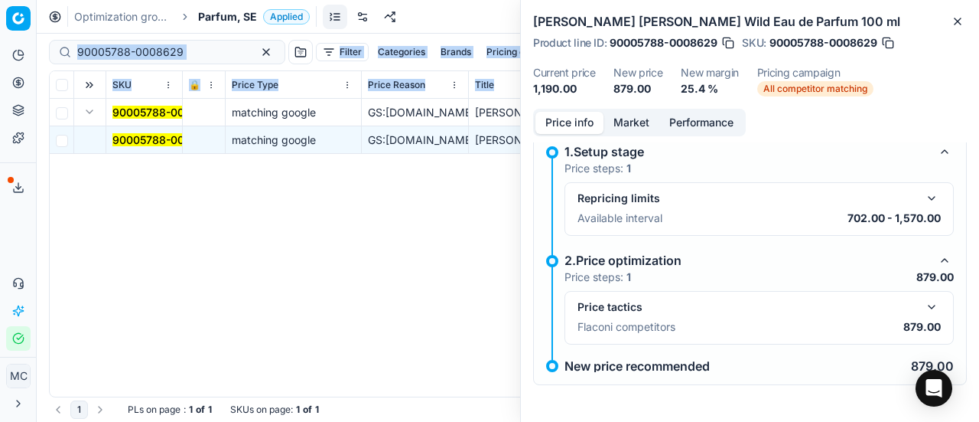
scroll to position [11, 0]
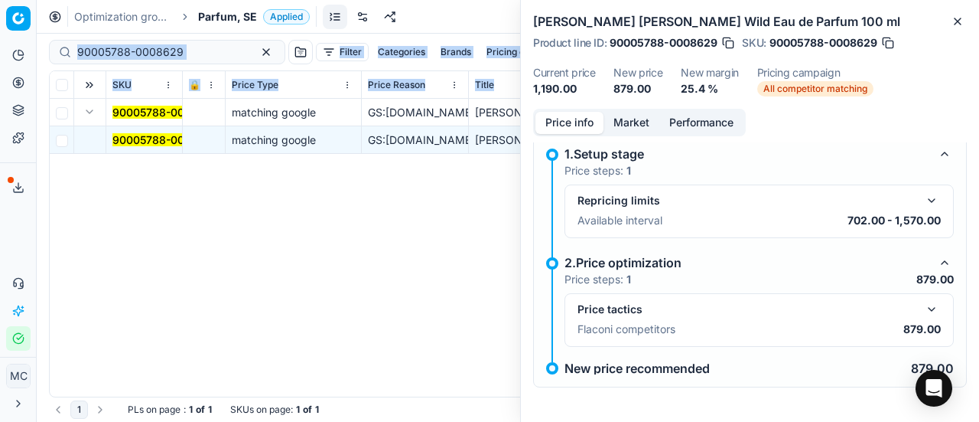
click at [923, 308] on button "button" at bounding box center [932, 309] width 18 height 18
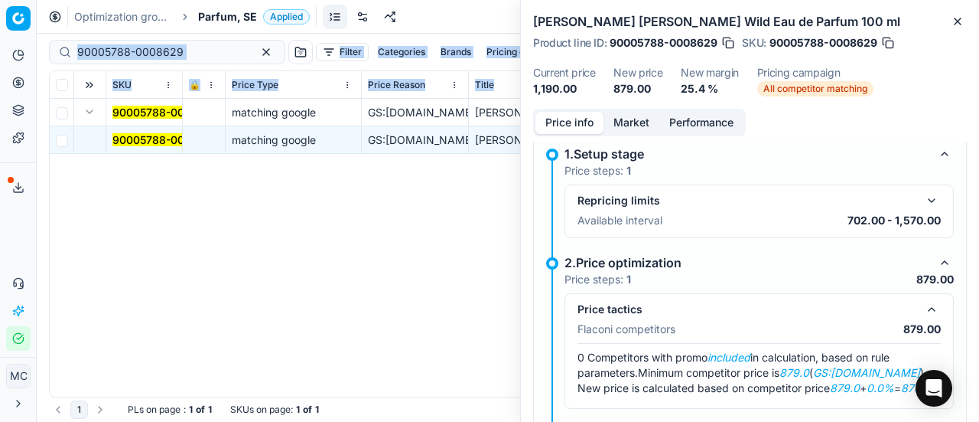
click at [626, 129] on button "Market" at bounding box center [632, 123] width 56 height 22
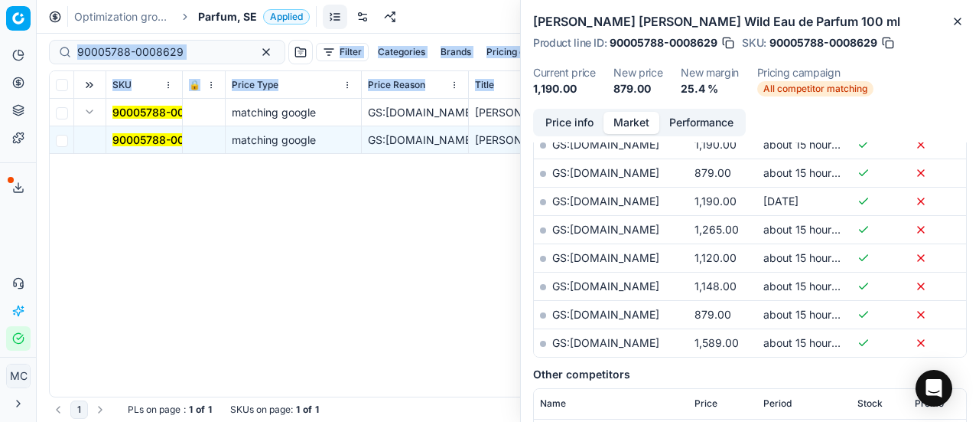
scroll to position [536, 0]
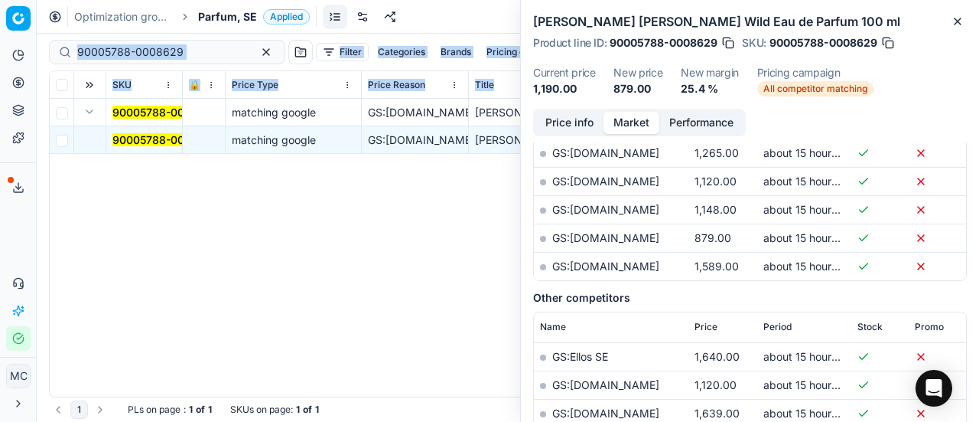
click at [653, 236] on link "GS:[DOMAIN_NAME]" at bounding box center [605, 237] width 107 height 13
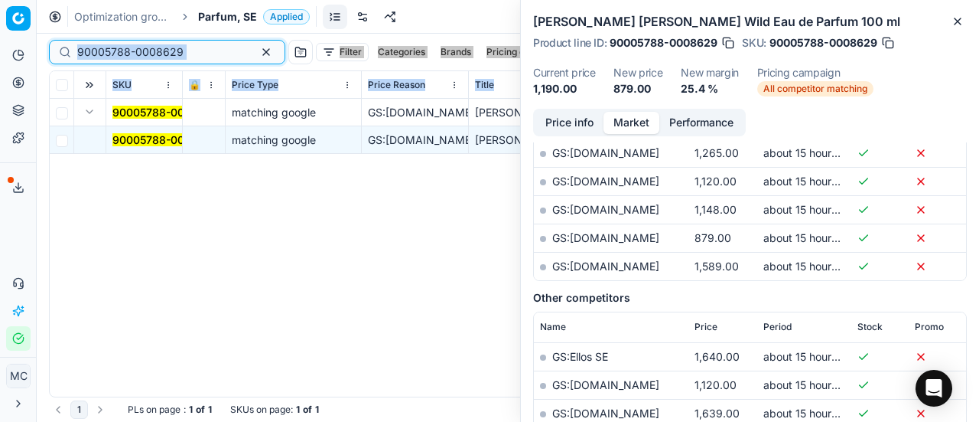
drag, startPoint x: 191, startPoint y: 56, endPoint x: 200, endPoint y: 57, distance: 8.6
click at [191, 56] on input "90005788-0008629" at bounding box center [161, 51] width 168 height 15
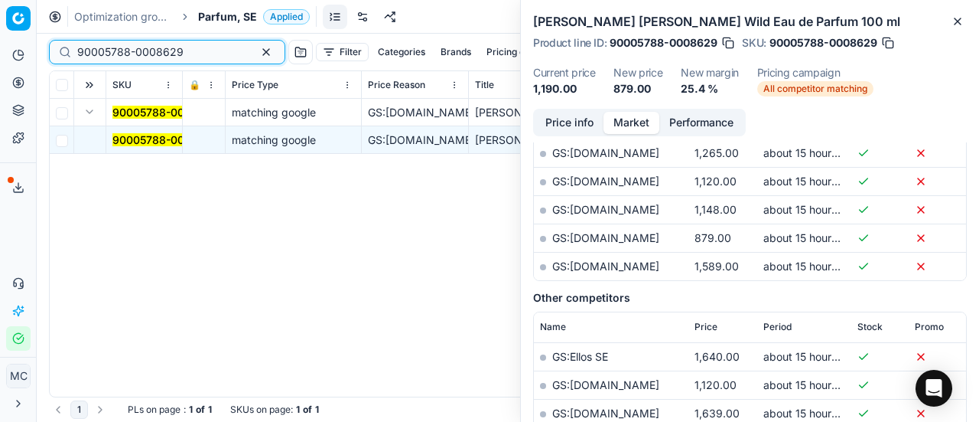
drag, startPoint x: 196, startPoint y: 54, endPoint x: 0, endPoint y: 41, distance: 196.3
click at [0, 40] on div "Pricing platform Analytics Pricing Product portfolio Templates Export service 2…" at bounding box center [489, 211] width 979 height 422
paste input "7696-0011884"
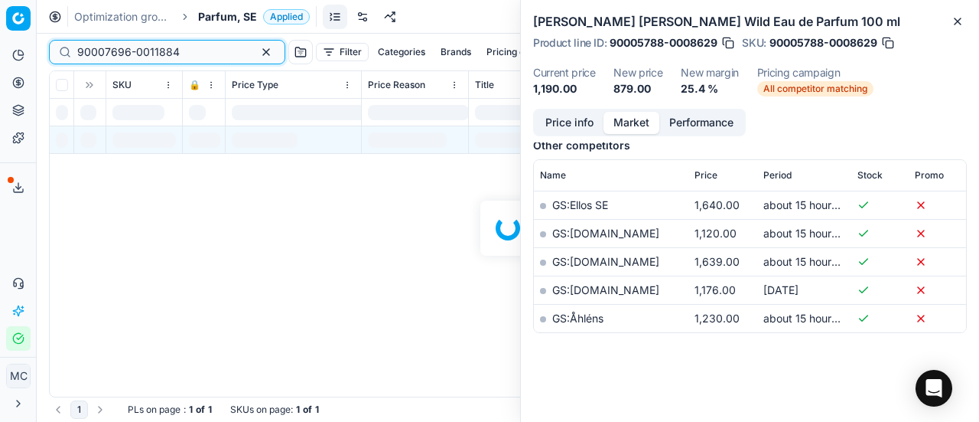
scroll to position [536, 0]
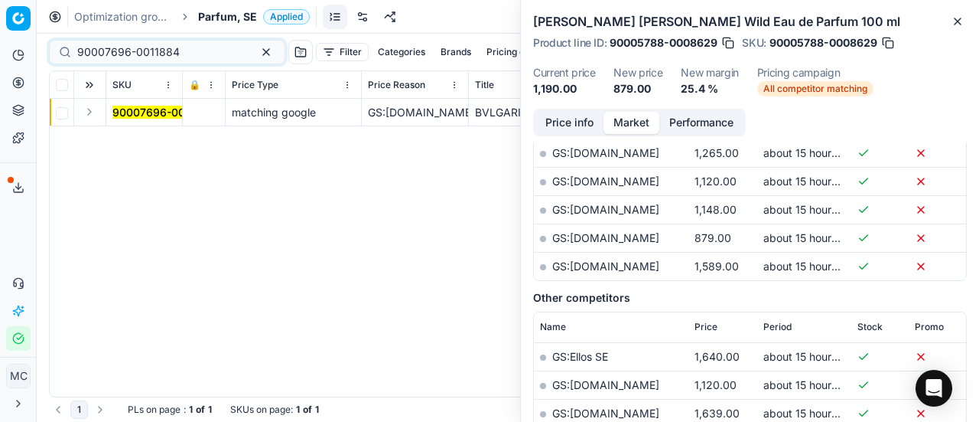
click at [92, 118] on button "Expand" at bounding box center [89, 112] width 18 height 18
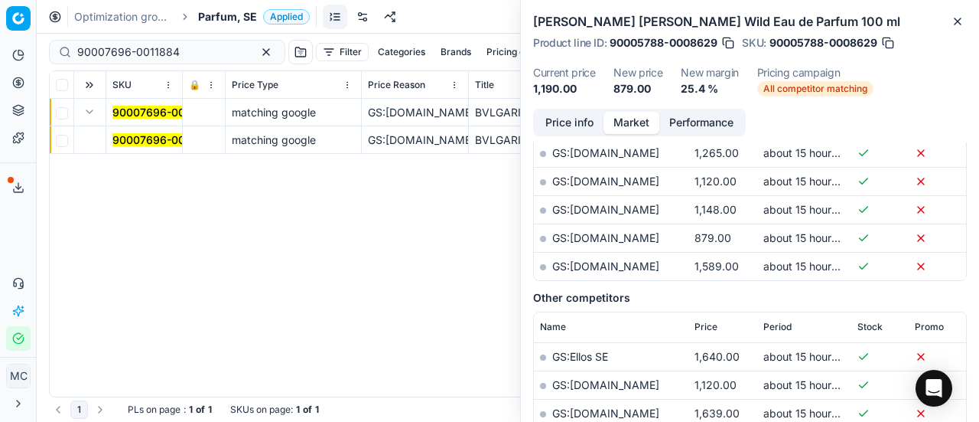
click at [132, 135] on mark "90007696-0011884" at bounding box center [163, 139] width 103 height 13
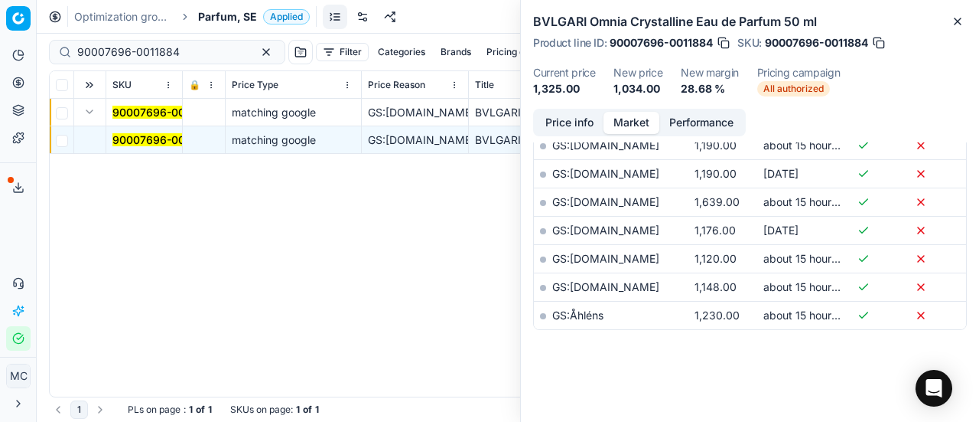
scroll to position [263, 0]
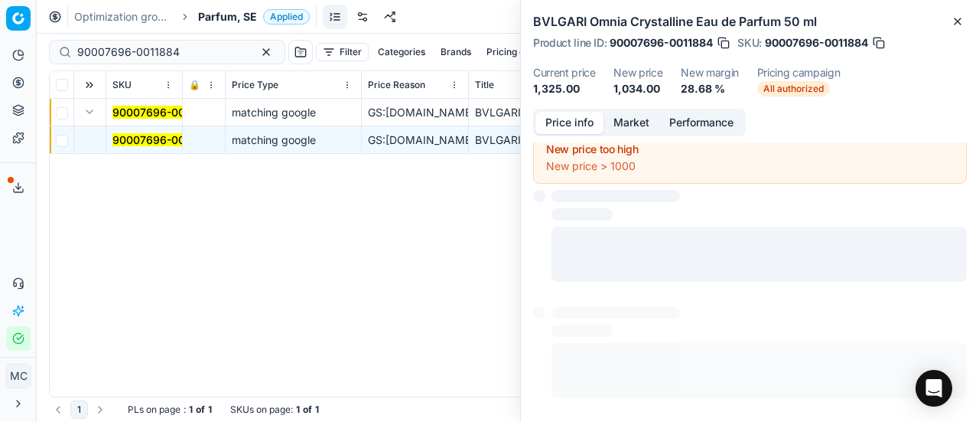
click at [583, 112] on button "Price info" at bounding box center [570, 123] width 68 height 22
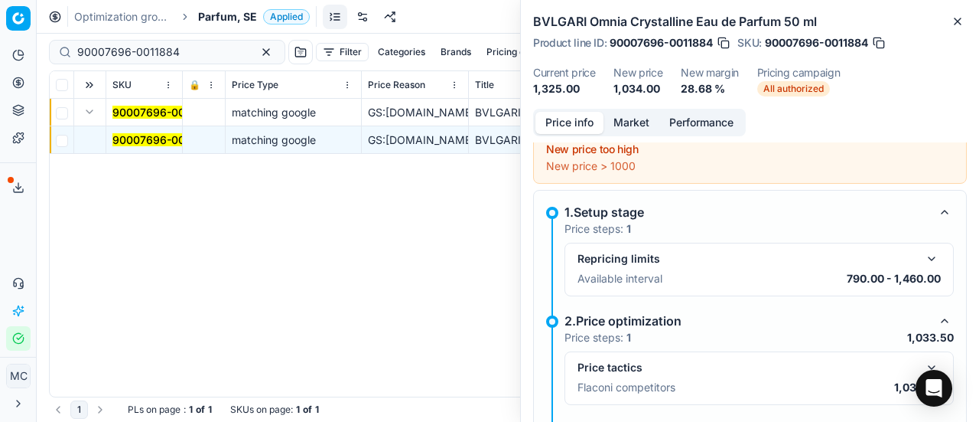
scroll to position [87, 0]
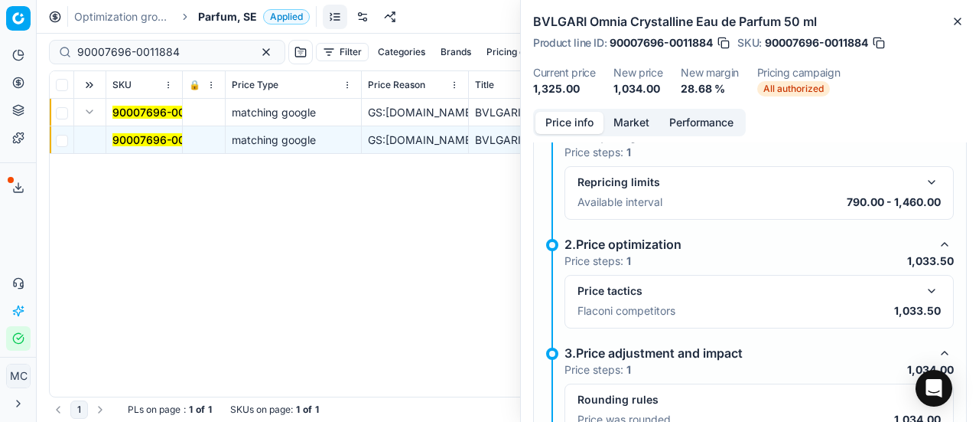
click at [923, 293] on button "button" at bounding box center [932, 291] width 18 height 18
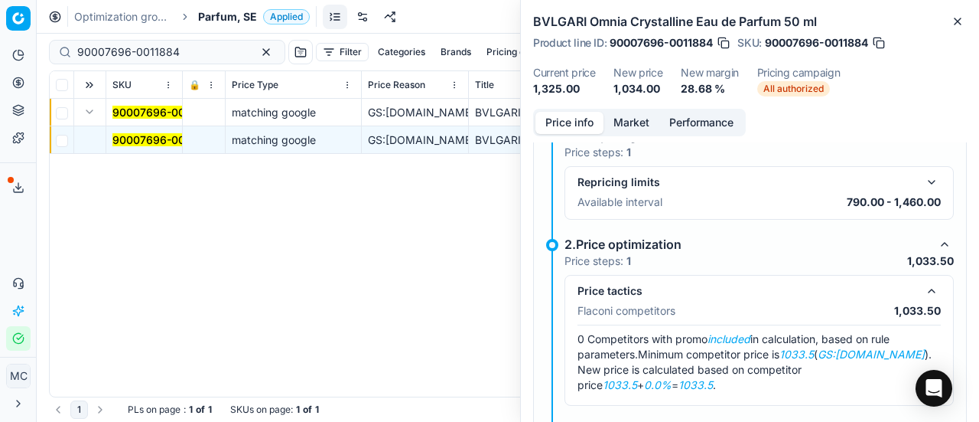
click at [643, 125] on button "Market" at bounding box center [632, 123] width 56 height 22
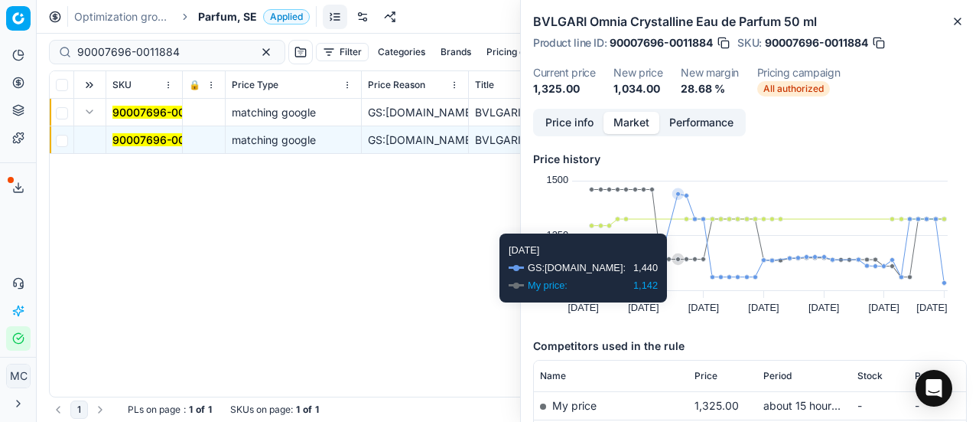
scroll to position [230, 0]
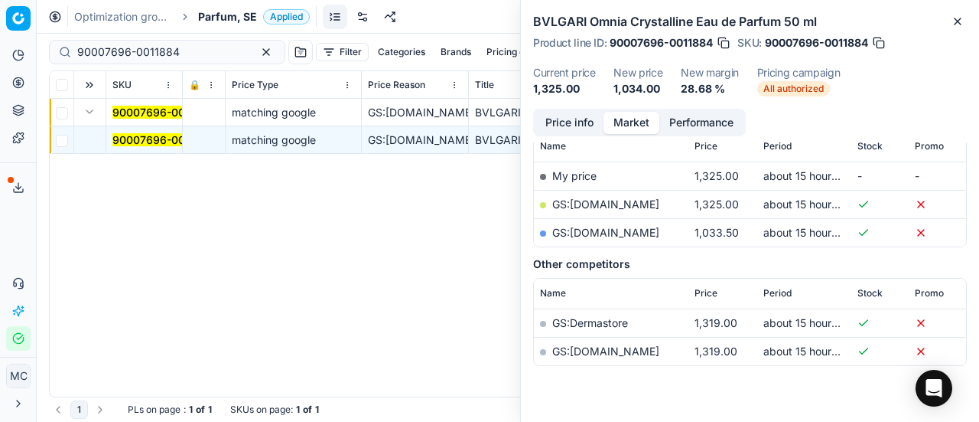
click at [621, 233] on link "GS:[DOMAIN_NAME]" at bounding box center [605, 232] width 107 height 13
drag, startPoint x: 161, startPoint y: 55, endPoint x: 0, endPoint y: 44, distance: 161.1
click at [0, 41] on div "Pricing platform Analytics Pricing Product portfolio Templates Export service 2…" at bounding box center [489, 211] width 979 height 422
paste input "4536-0006831"
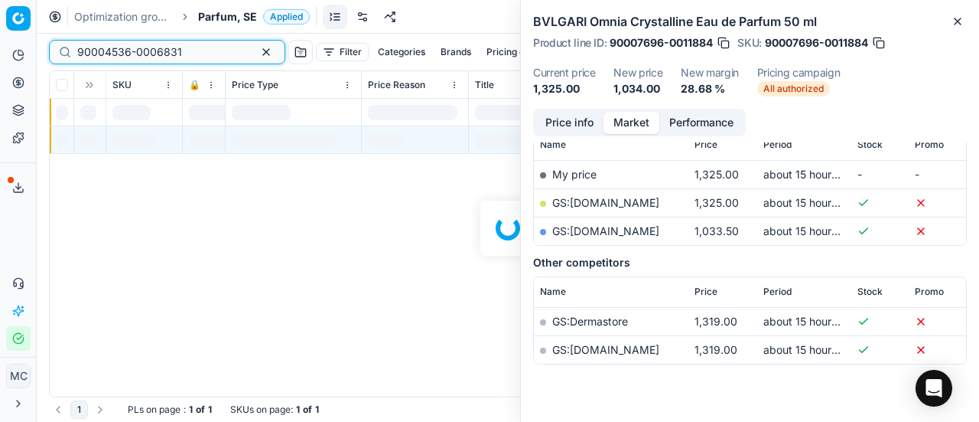
scroll to position [230, 0]
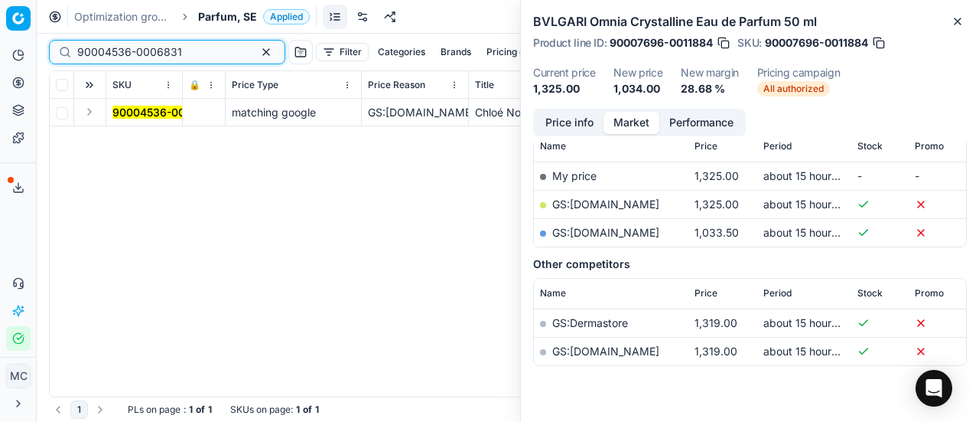
type input "90004536-0006831"
click at [97, 119] on button "Expand" at bounding box center [89, 112] width 18 height 18
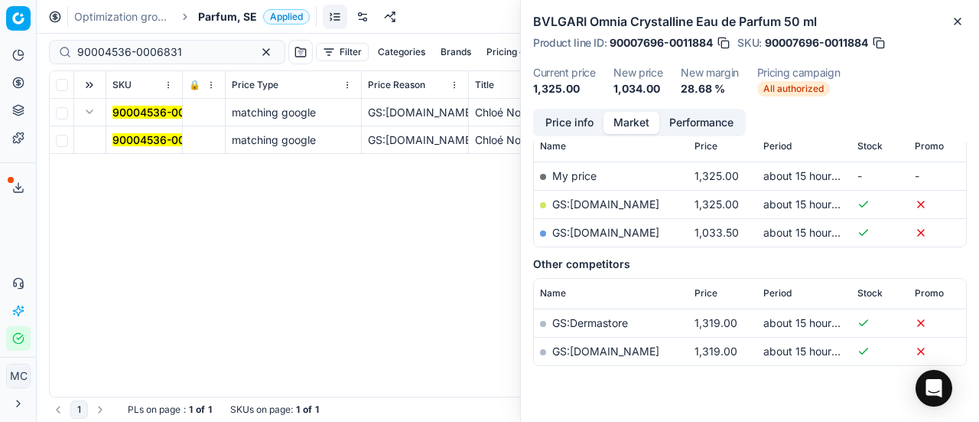
drag, startPoint x: 97, startPoint y: 119, endPoint x: 169, endPoint y: 138, distance: 74.6
click at [122, 130] on td "90004536-0006831" at bounding box center [144, 140] width 77 height 28
click at [169, 138] on mark "90004536-0006831" at bounding box center [164, 139] width 105 height 13
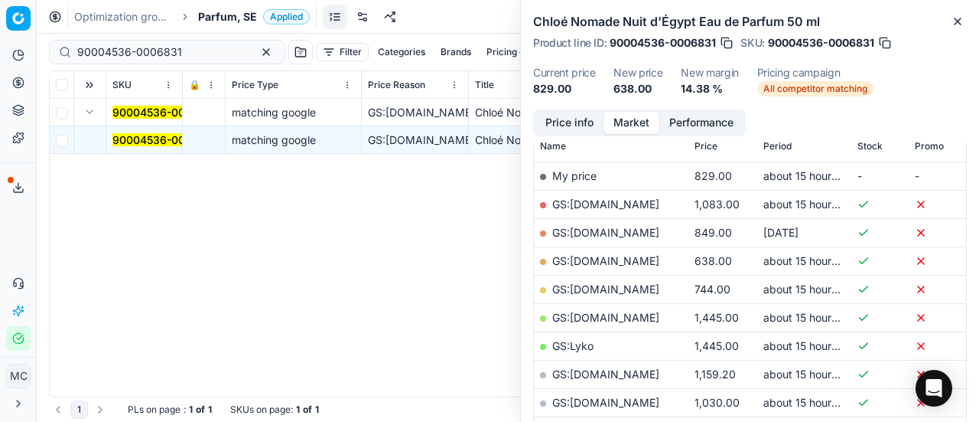
click at [564, 117] on button "Price info" at bounding box center [570, 123] width 68 height 22
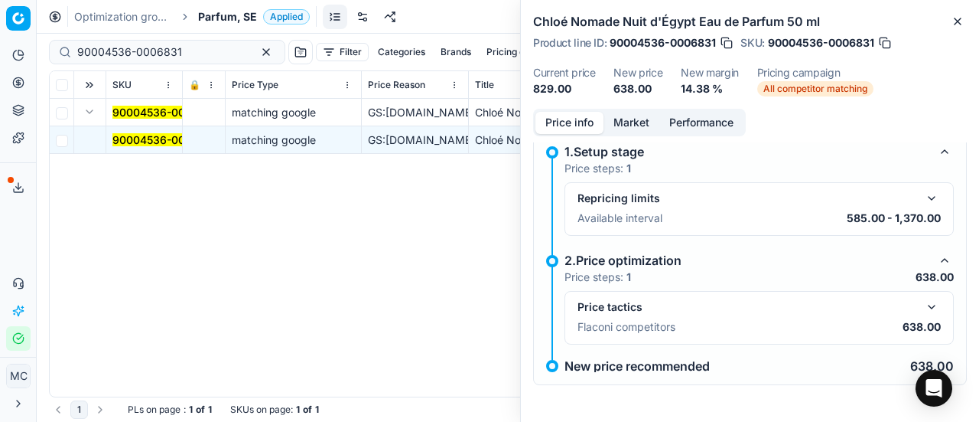
scroll to position [11, 0]
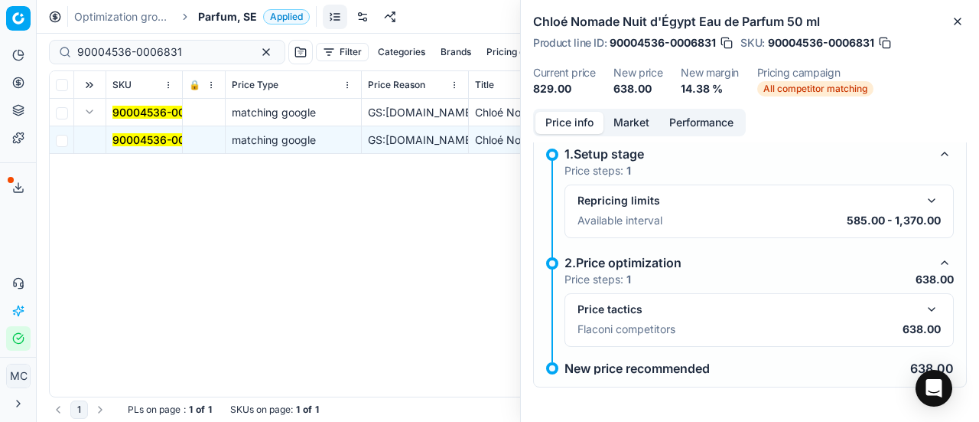
click at [923, 310] on button "button" at bounding box center [932, 309] width 18 height 18
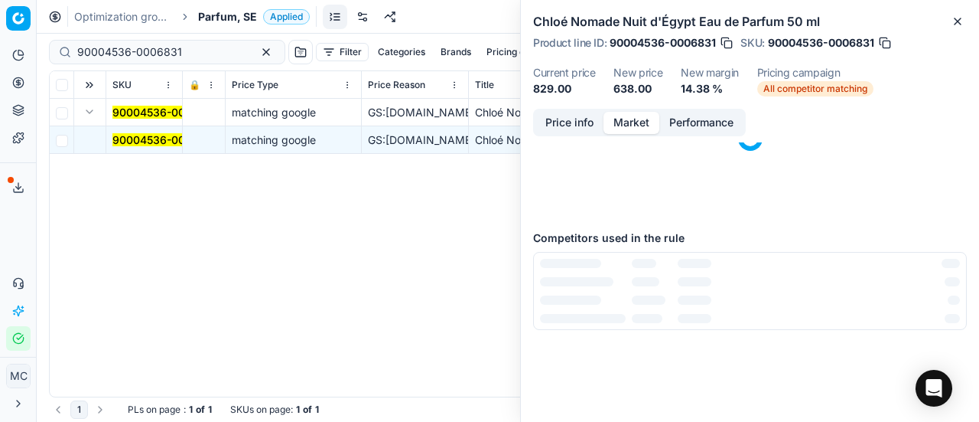
drag, startPoint x: 641, startPoint y: 125, endPoint x: 638, endPoint y: 197, distance: 71.2
click at [642, 132] on button "Market" at bounding box center [632, 123] width 56 height 22
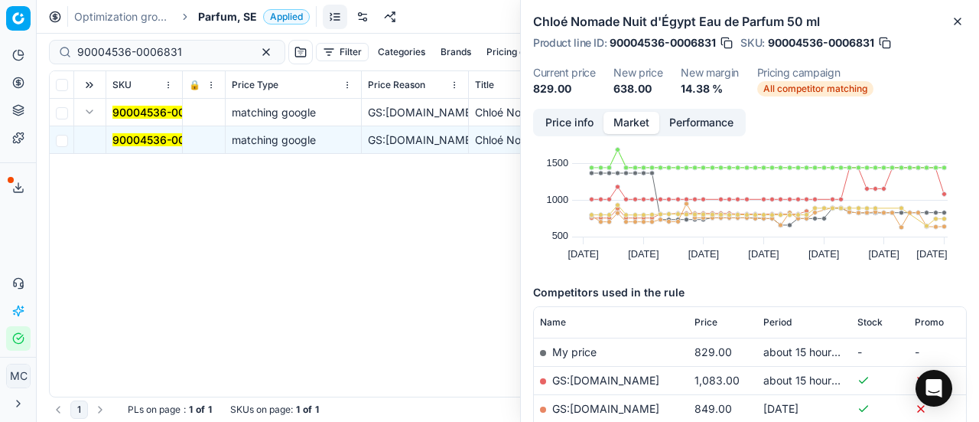
scroll to position [230, 0]
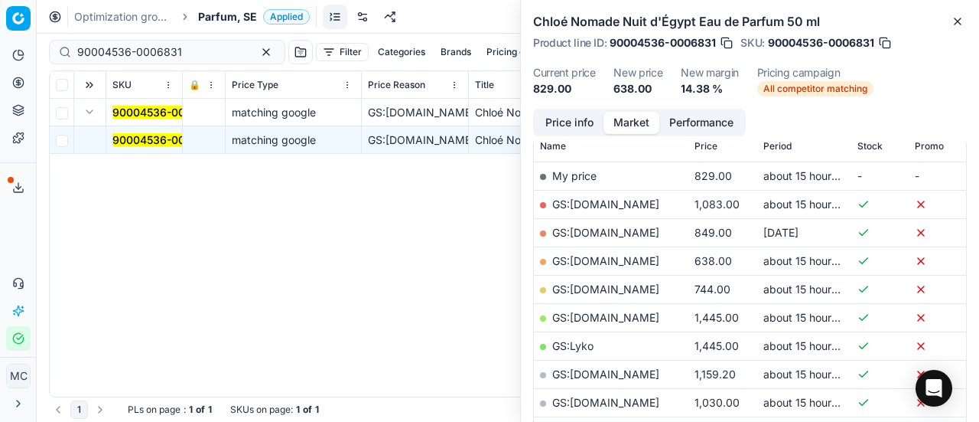
click at [626, 256] on link "GS:[DOMAIN_NAME]" at bounding box center [605, 260] width 107 height 13
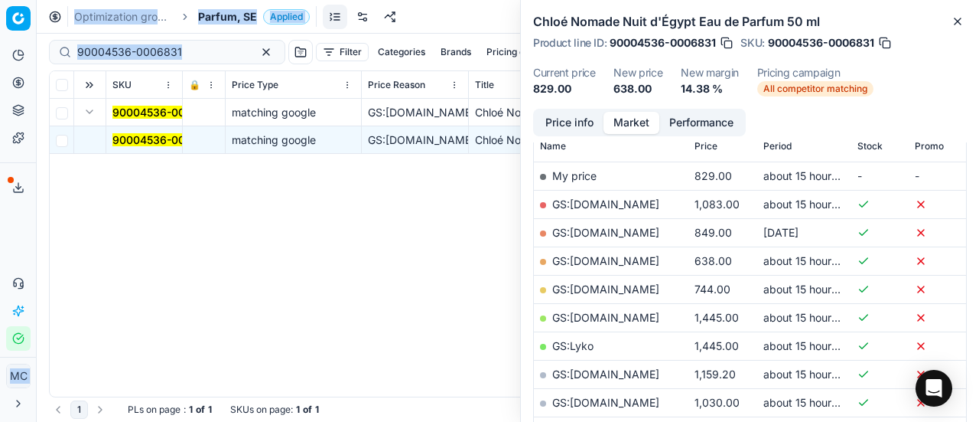
drag, startPoint x: 187, startPoint y: 41, endPoint x: 0, endPoint y: 16, distance: 189.2
click at [0, 16] on div "Pricing platform Analytics Pricing Product portfolio Templates Export service 2…" at bounding box center [489, 211] width 979 height 422
click at [213, 50] on input "90004536-0006831" at bounding box center [161, 51] width 168 height 15
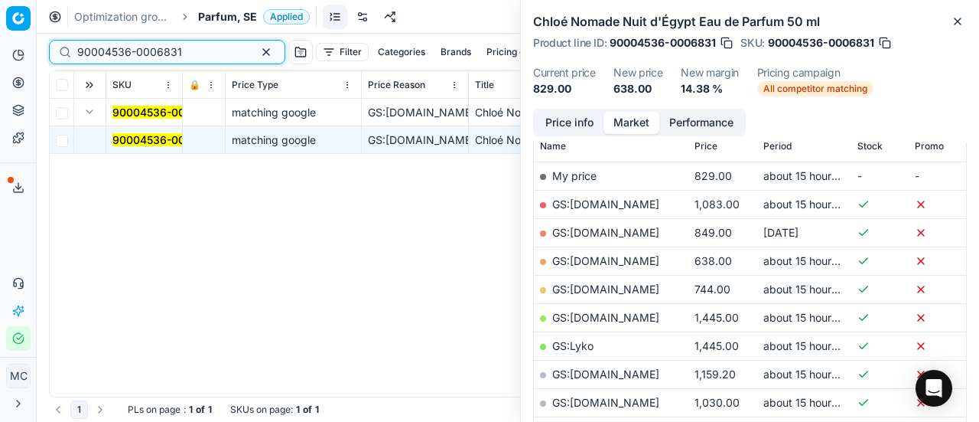
click at [257, 50] on button "button" at bounding box center [266, 52] width 18 height 18
click at [84, 51] on input at bounding box center [161, 51] width 168 height 15
paste input "20101936"
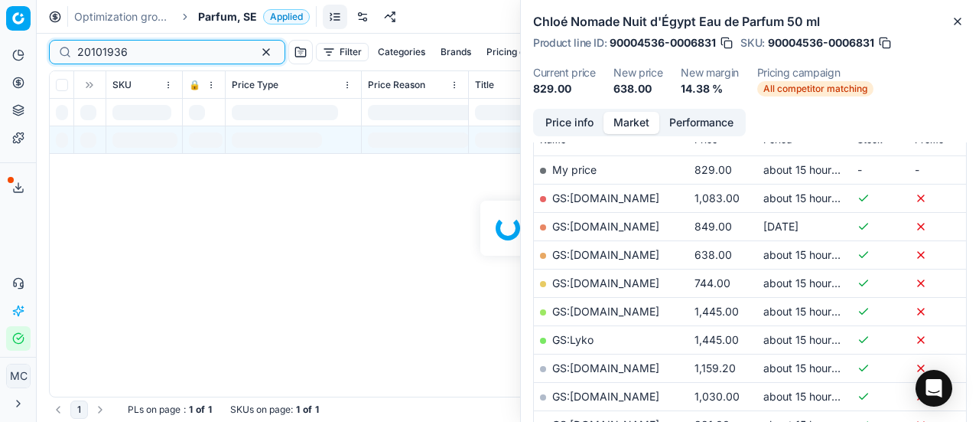
scroll to position [230, 0]
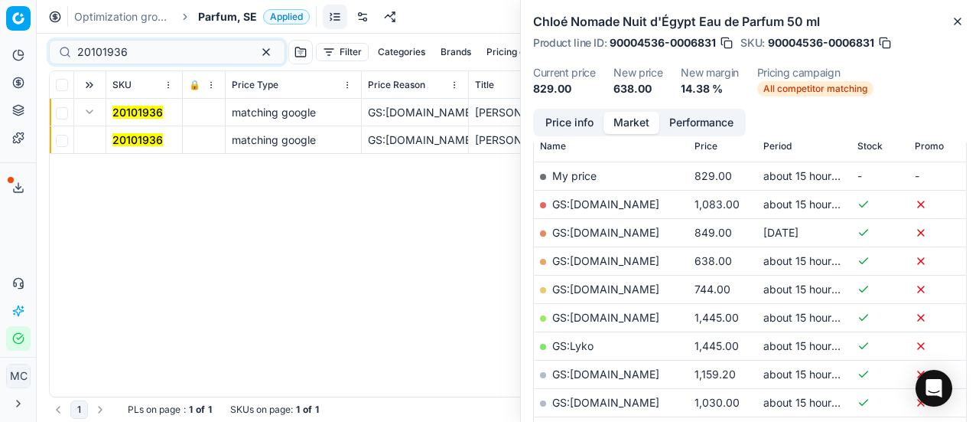
click at [145, 142] on mark "20101936" at bounding box center [137, 139] width 50 height 13
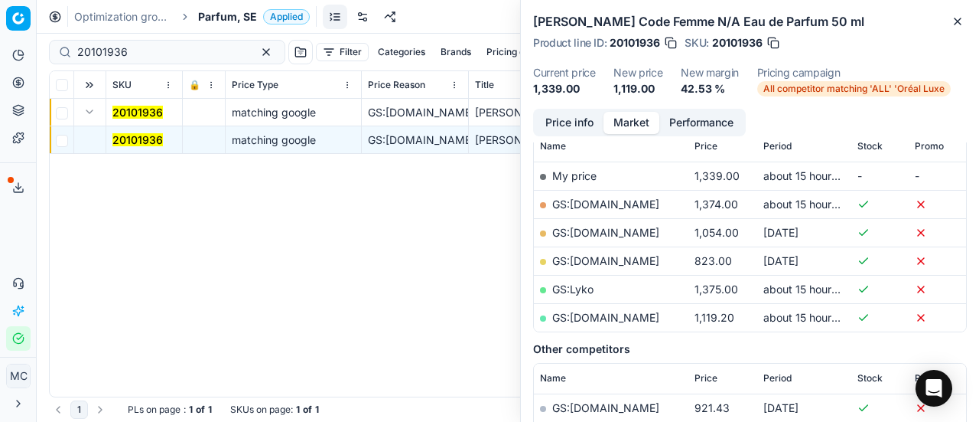
click at [569, 117] on button "Price info" at bounding box center [570, 123] width 68 height 22
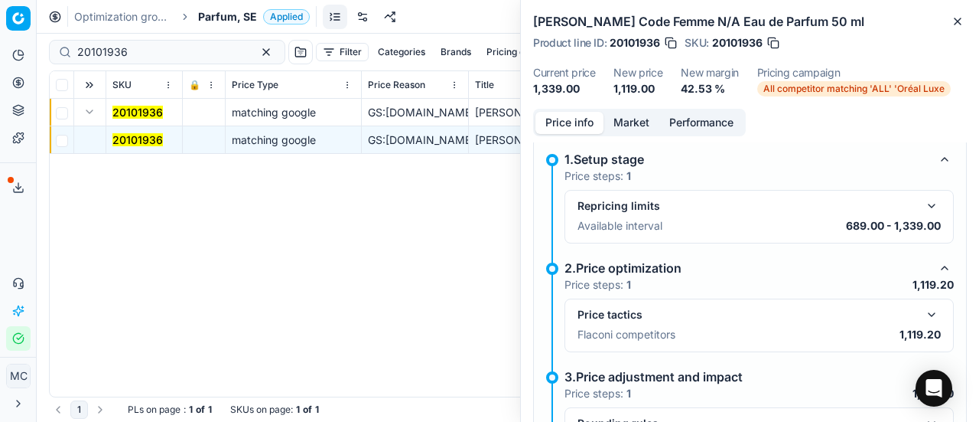
scroll to position [87, 0]
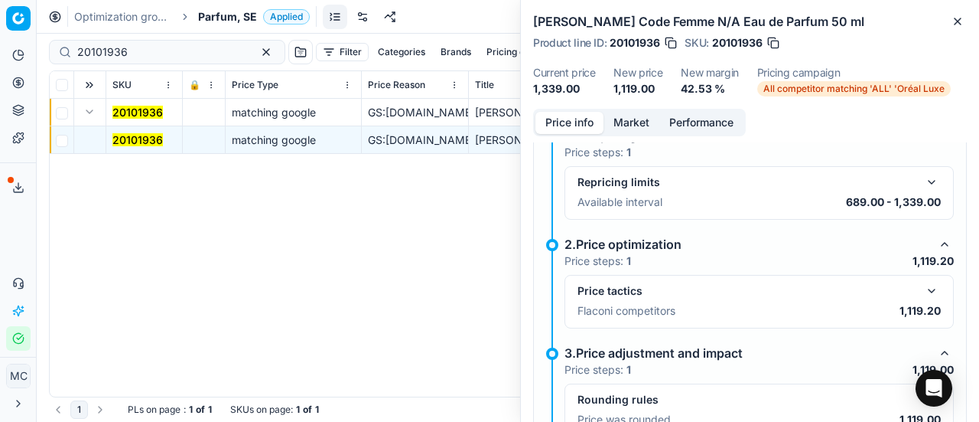
click at [923, 285] on button "button" at bounding box center [932, 291] width 18 height 18
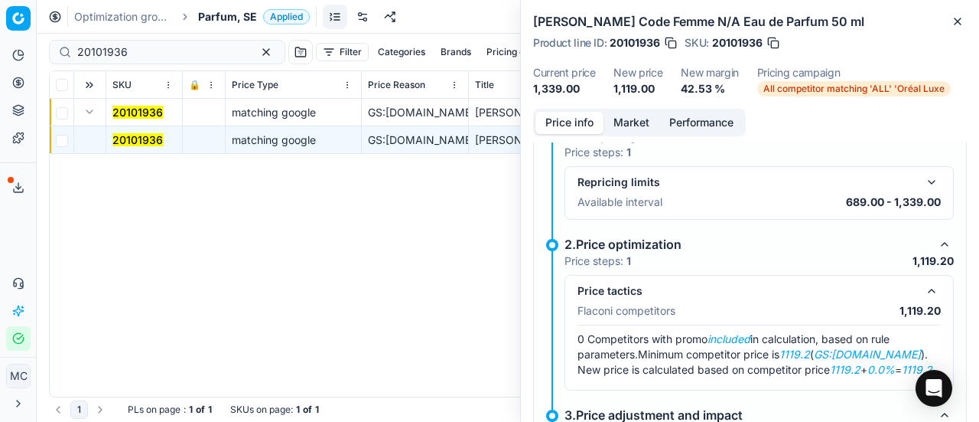
click at [637, 120] on button "Market" at bounding box center [632, 123] width 56 height 22
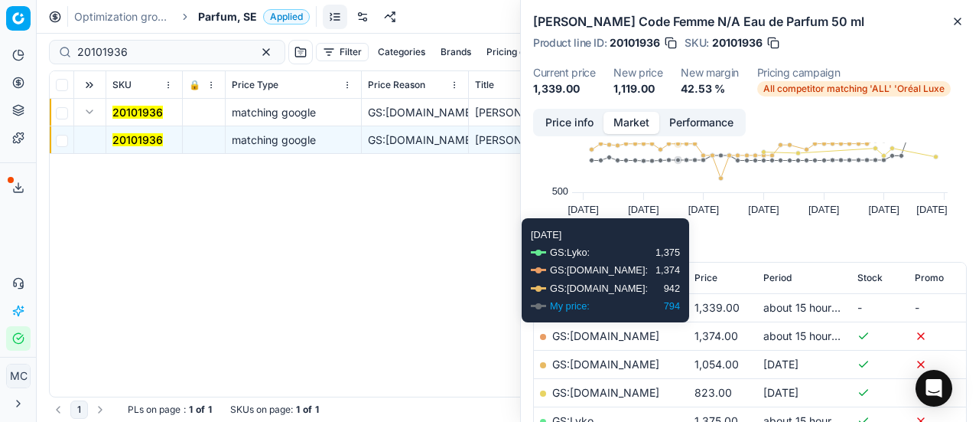
scroll to position [153, 0]
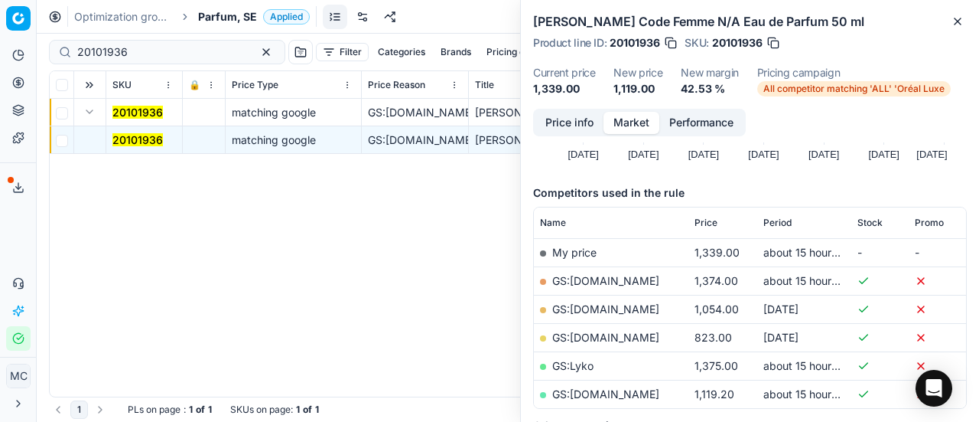
click at [604, 387] on link "GS:[DOMAIN_NAME]" at bounding box center [605, 393] width 107 height 13
drag, startPoint x: 173, startPoint y: 57, endPoint x: 0, endPoint y: 62, distance: 173.0
click at [0, 62] on div "Pricing platform Analytics Pricing Product portfolio Templates Export service 2…" at bounding box center [489, 211] width 979 height 422
paste input "90004650-000697"
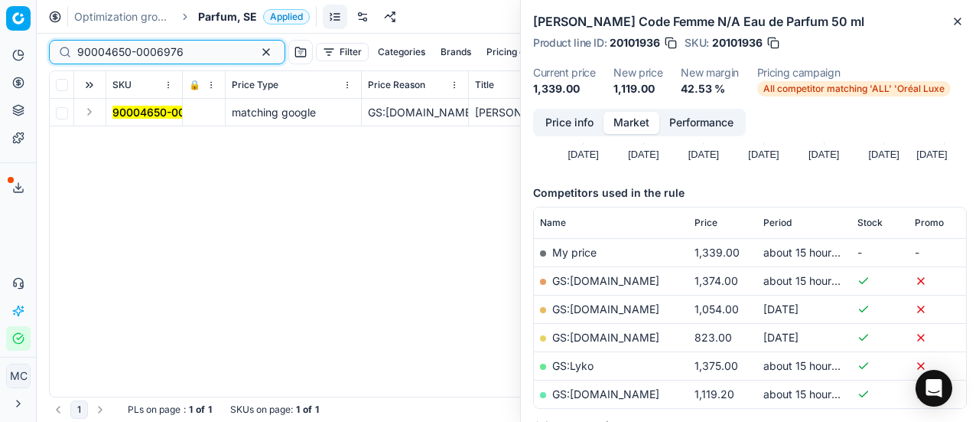
type input "90004650-0006976"
drag, startPoint x: 90, startPoint y: 116, endPoint x: 107, endPoint y: 131, distance: 22.7
click at [97, 125] on td at bounding box center [90, 113] width 32 height 28
click at [90, 113] on button "Expand" at bounding box center [89, 112] width 18 height 18
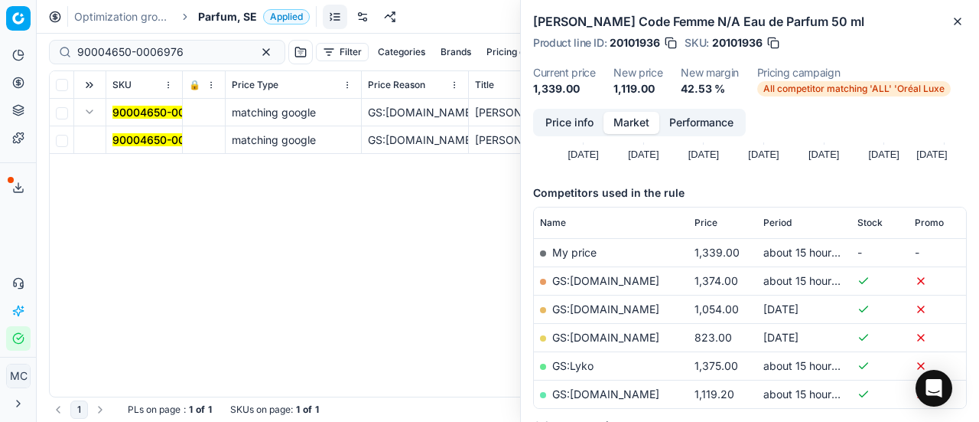
click at [151, 140] on mark "90004650-0006976" at bounding box center [165, 139] width 106 height 13
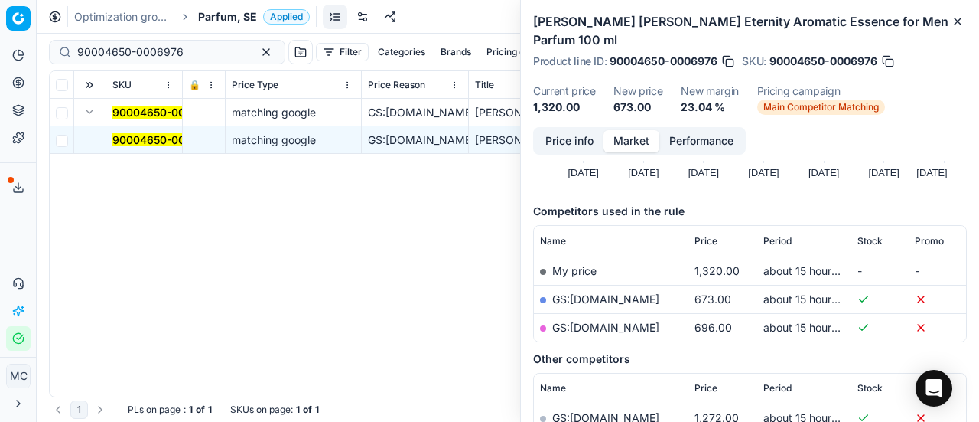
click at [574, 130] on button "Price info" at bounding box center [570, 141] width 68 height 22
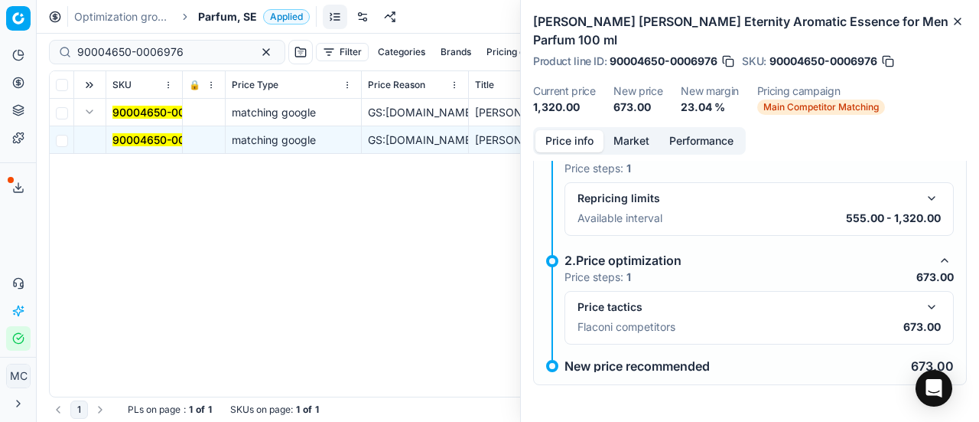
scroll to position [11, 0]
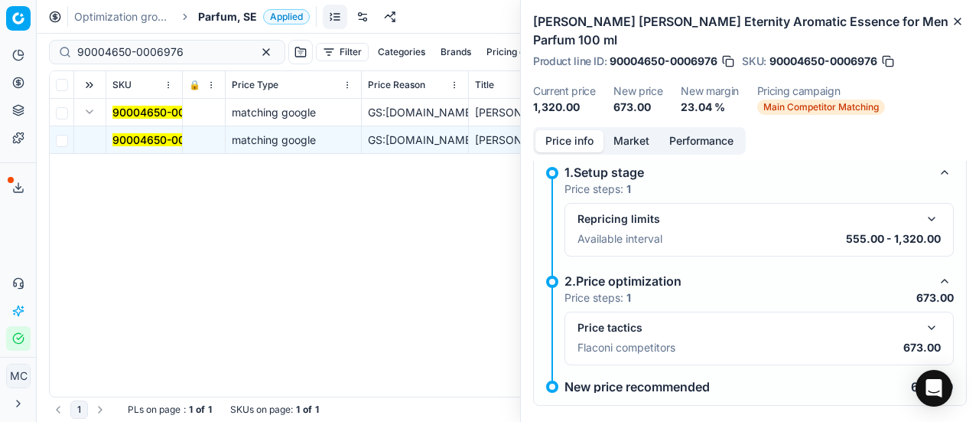
click at [923, 318] on button "button" at bounding box center [932, 327] width 18 height 18
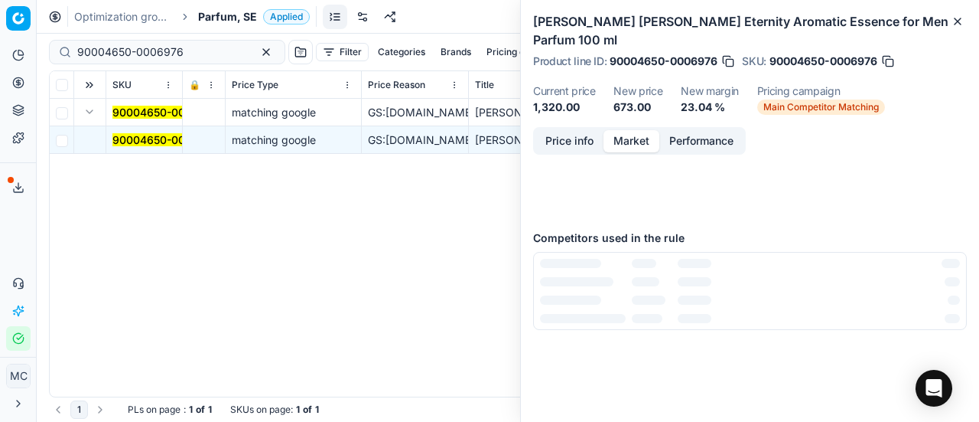
click at [634, 130] on button "Market" at bounding box center [632, 141] width 56 height 22
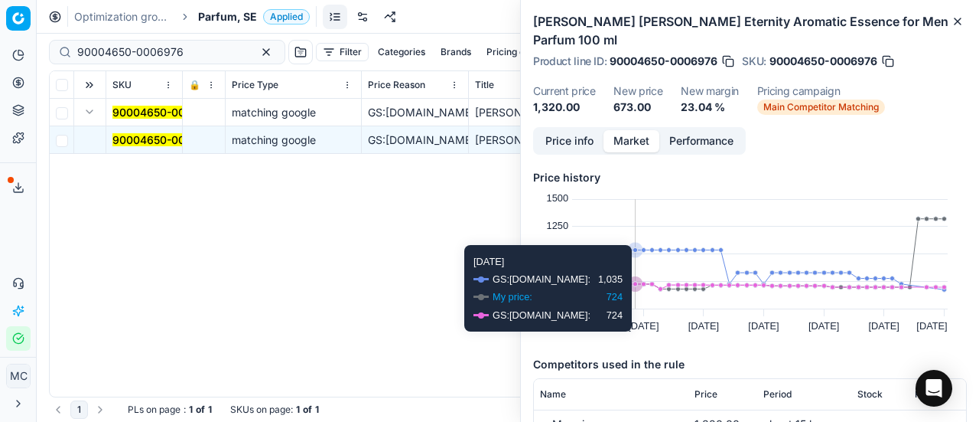
scroll to position [153, 0]
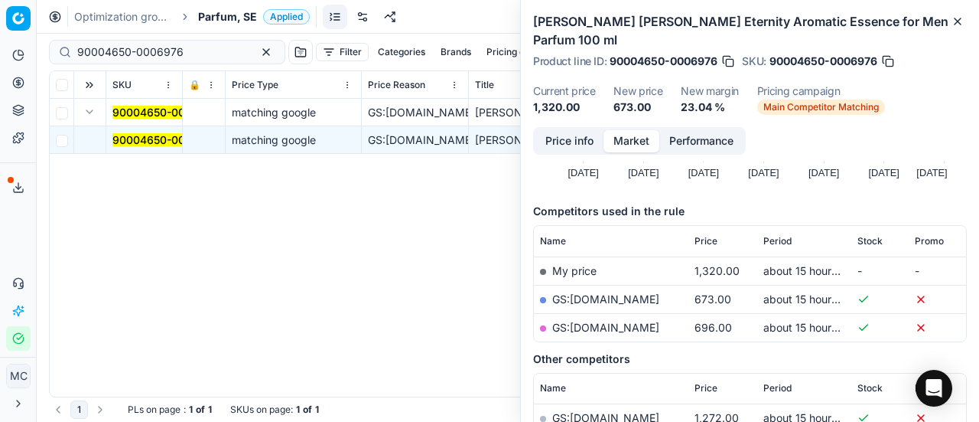
click at [598, 292] on link "GS:[DOMAIN_NAME]" at bounding box center [605, 298] width 107 height 13
click at [234, 11] on span "Parfum, SE" at bounding box center [227, 16] width 59 height 15
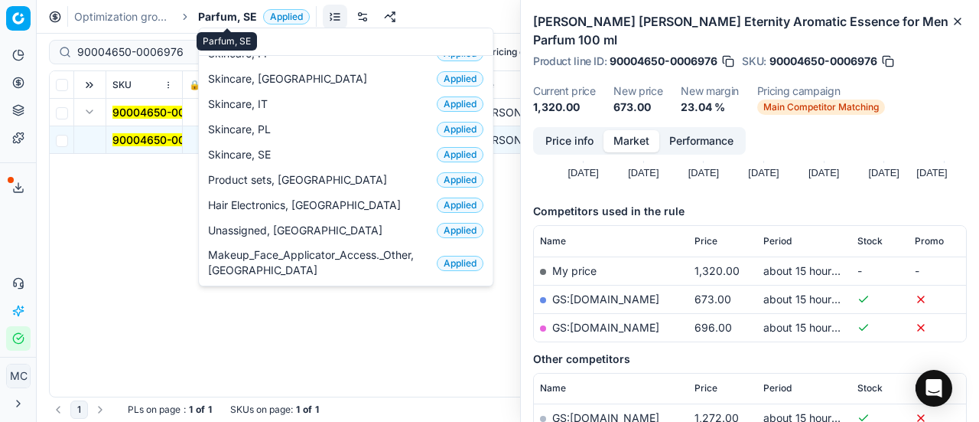
scroll to position [191, 0]
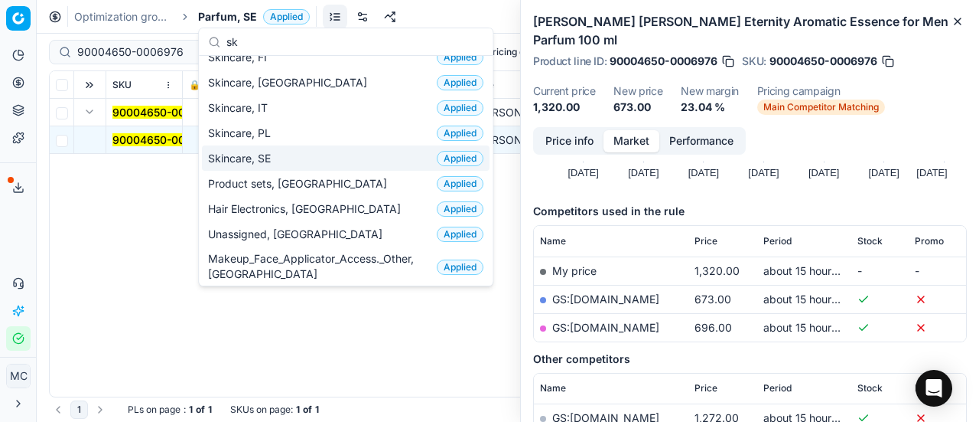
type input "sk"
click at [337, 155] on div "Skincare, SE Applied" at bounding box center [346, 157] width 288 height 25
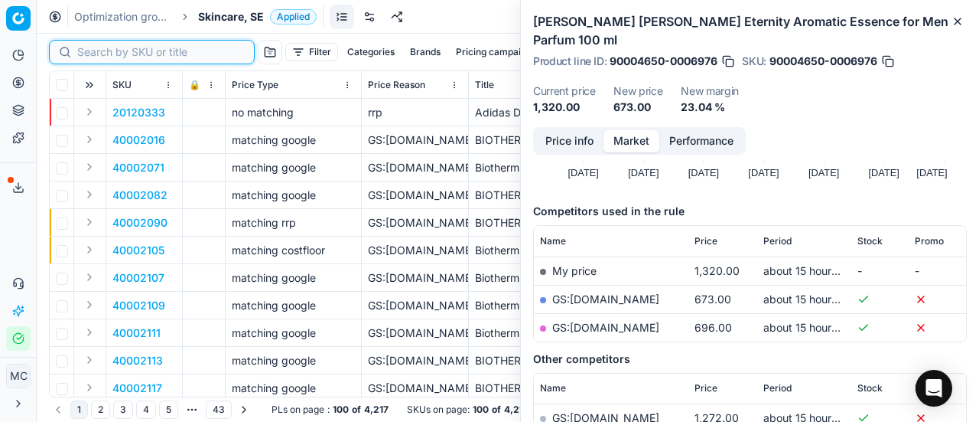
click at [103, 54] on input at bounding box center [161, 51] width 168 height 15
paste input "80024629-75"
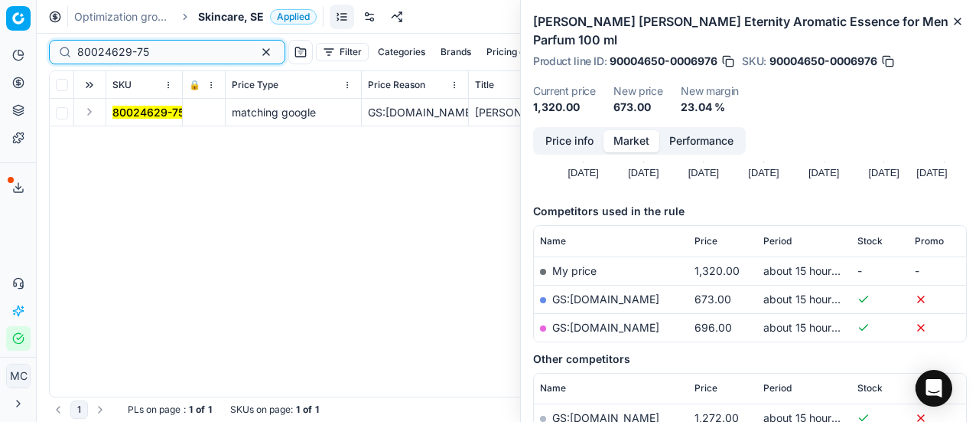
type input "80024629-75"
click at [94, 109] on button "Expand" at bounding box center [89, 112] width 18 height 18
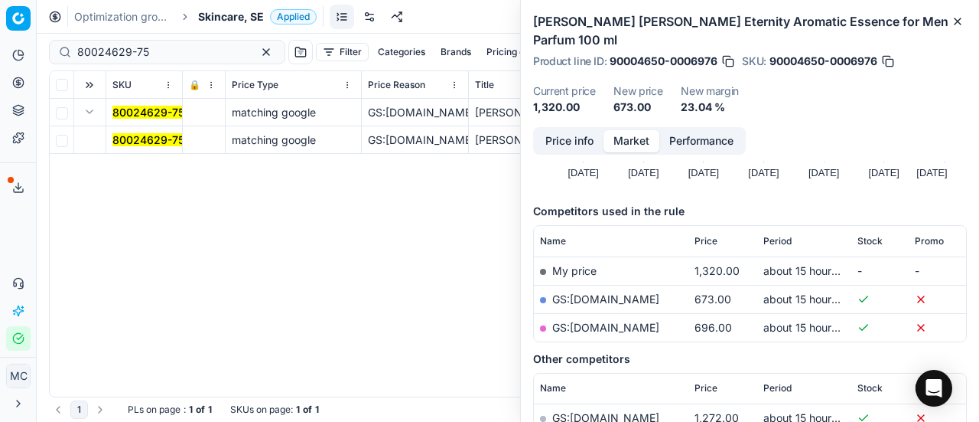
click at [139, 135] on mark "80024629-75" at bounding box center [148, 139] width 72 height 13
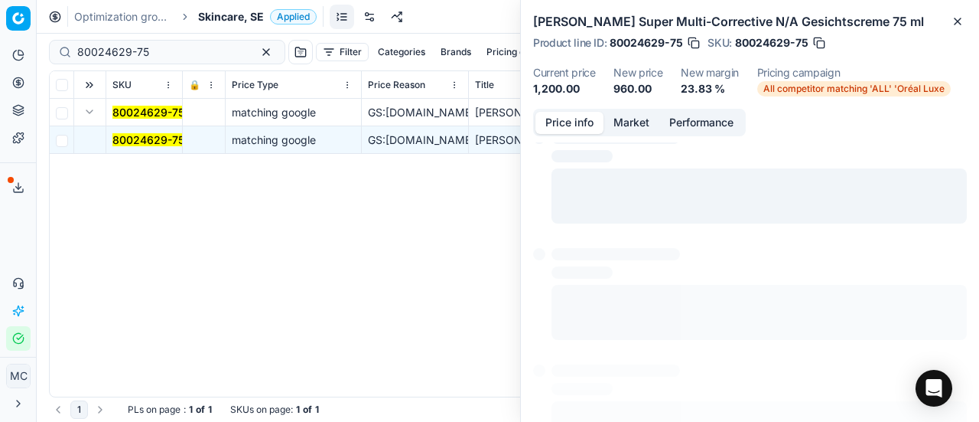
click at [548, 119] on button "Price info" at bounding box center [570, 123] width 68 height 22
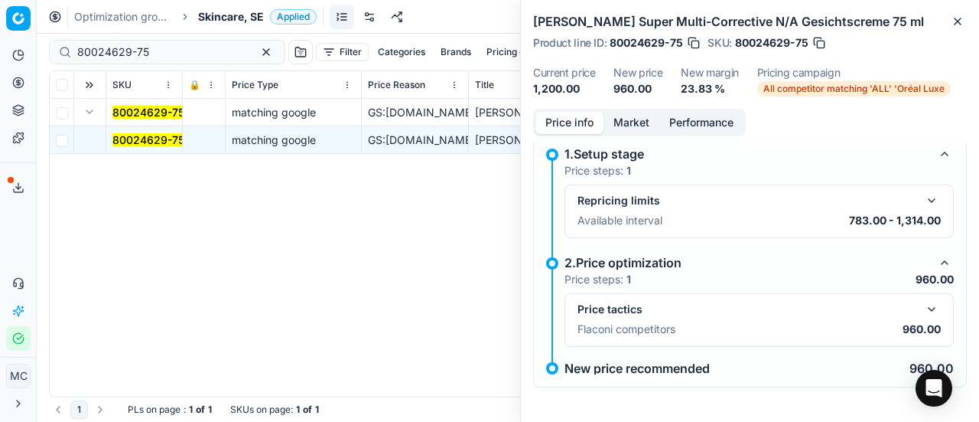
click at [927, 305] on button "button" at bounding box center [932, 309] width 18 height 18
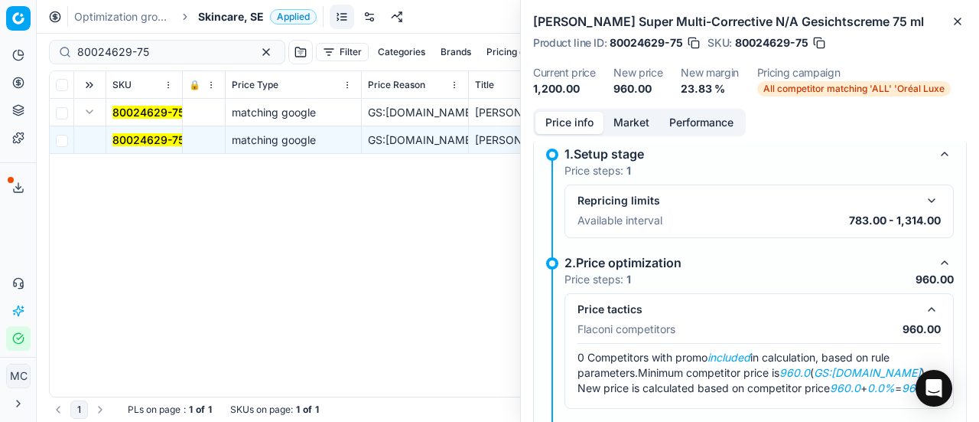
click at [628, 112] on button "Market" at bounding box center [632, 123] width 56 height 22
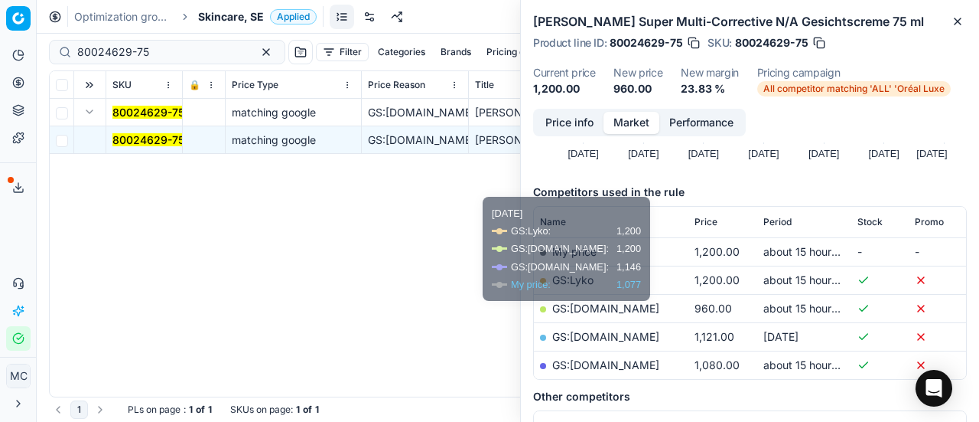
scroll to position [230, 0]
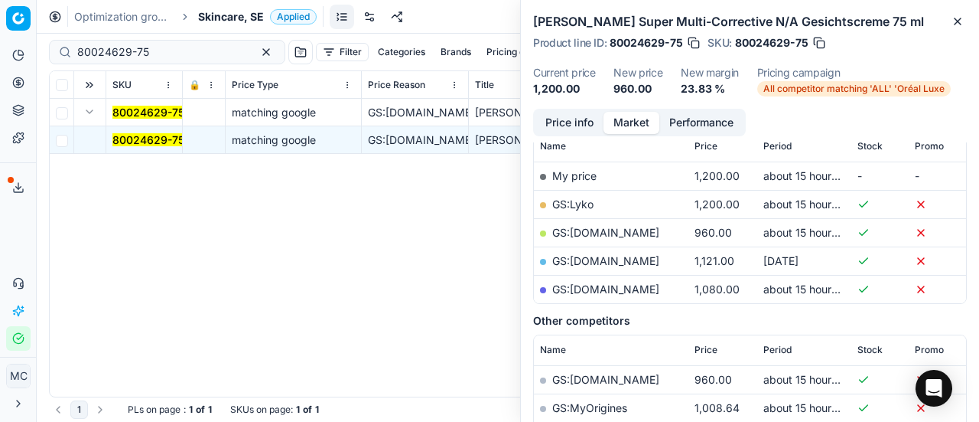
click at [608, 226] on link "GS:[DOMAIN_NAME]" at bounding box center [605, 232] width 107 height 13
click at [212, 17] on span "Skincare, SE" at bounding box center [231, 16] width 66 height 15
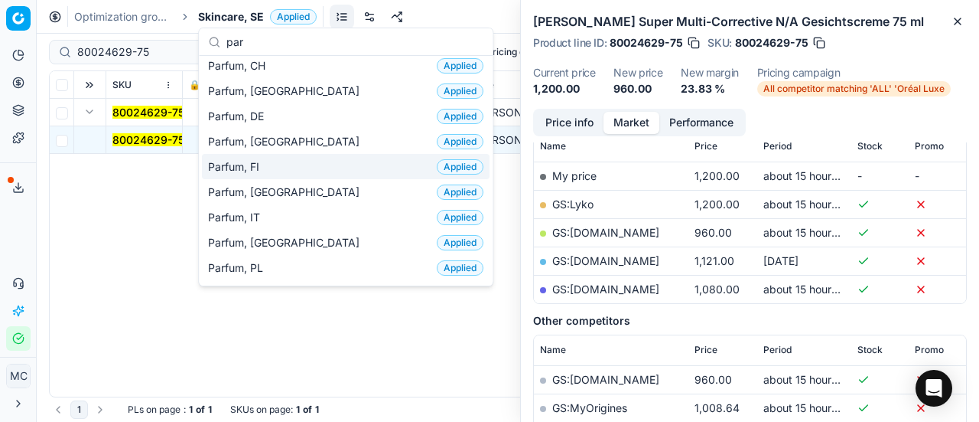
scroll to position [77, 0]
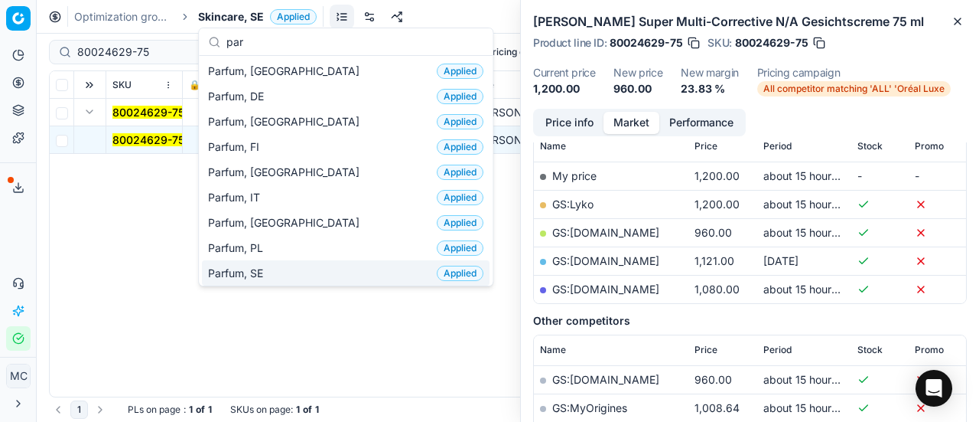
type input "par"
click at [298, 263] on div "Parfum, SE Applied" at bounding box center [346, 272] width 288 height 25
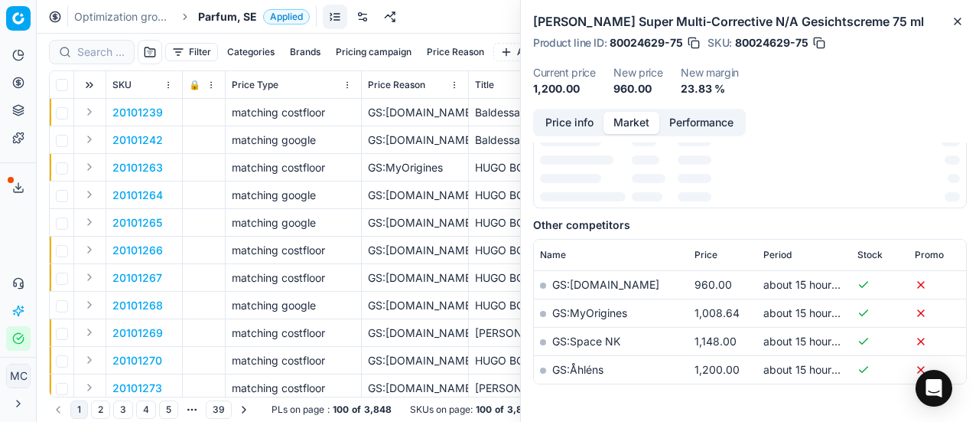
scroll to position [230, 0]
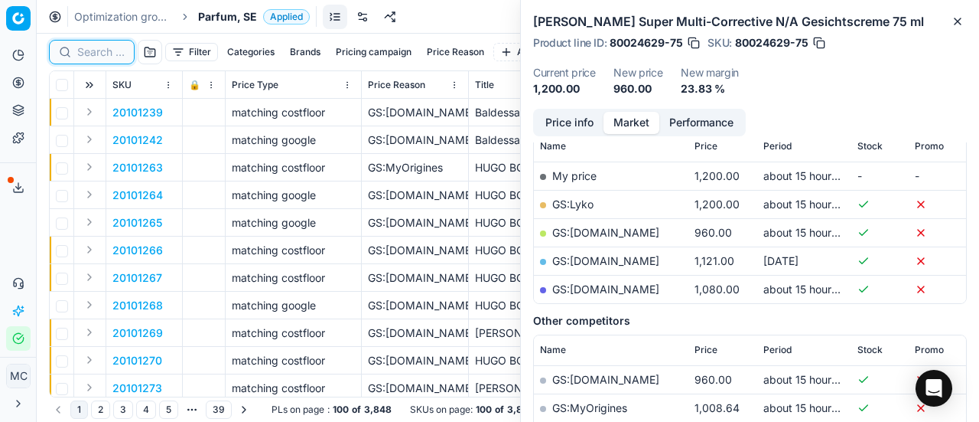
click at [113, 54] on input at bounding box center [100, 51] width 47 height 15
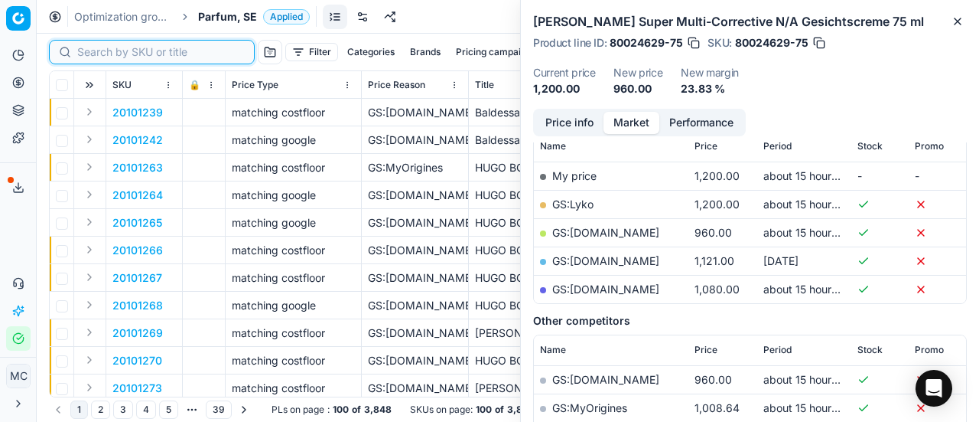
paste input "90010672-0016753"
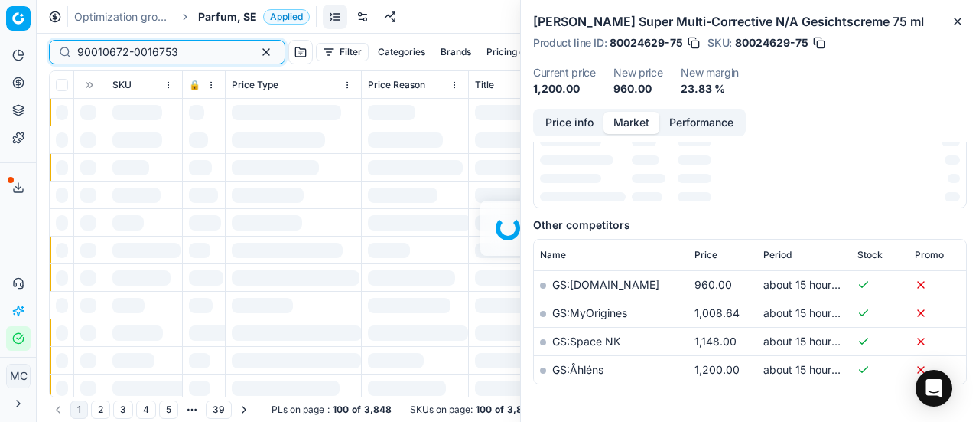
scroll to position [230, 0]
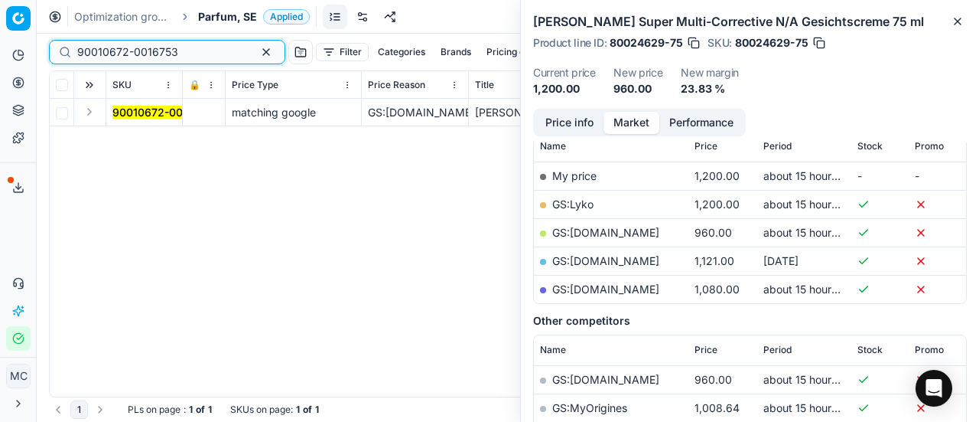
type input "90010672-0016753"
click at [95, 115] on button "Expand" at bounding box center [89, 112] width 18 height 18
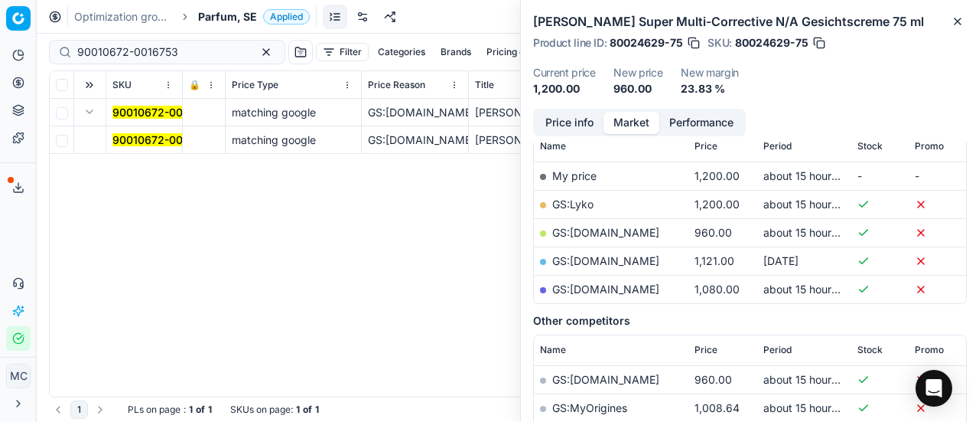
click at [168, 140] on mark "90010672-0016753" at bounding box center [162, 139] width 101 height 13
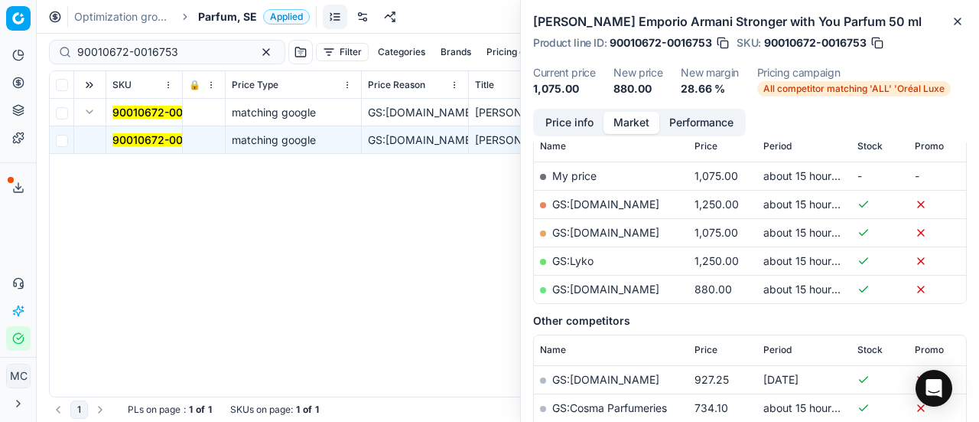
click at [582, 126] on button "Price info" at bounding box center [570, 123] width 68 height 22
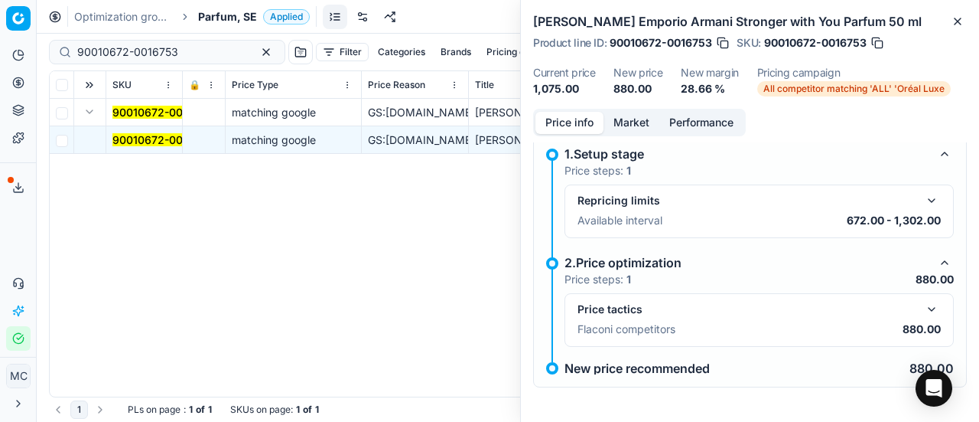
click at [923, 303] on button "button" at bounding box center [932, 309] width 18 height 18
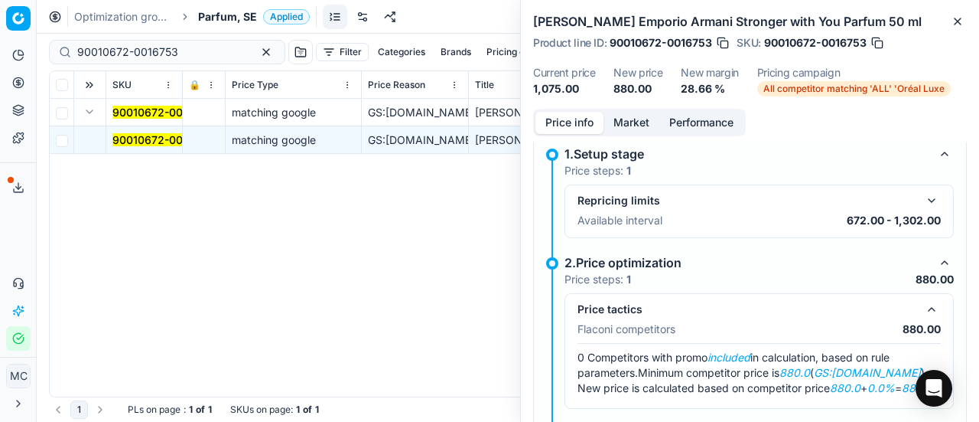
click at [626, 118] on button "Market" at bounding box center [632, 123] width 56 height 22
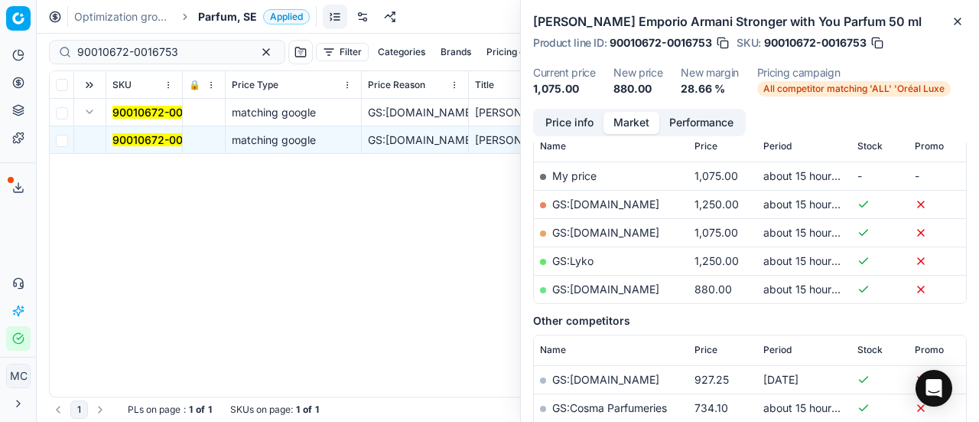
click at [597, 285] on link "GS:[DOMAIN_NAME]" at bounding box center [605, 288] width 107 height 13
click at [250, 13] on span "Parfum, SE" at bounding box center [227, 16] width 59 height 15
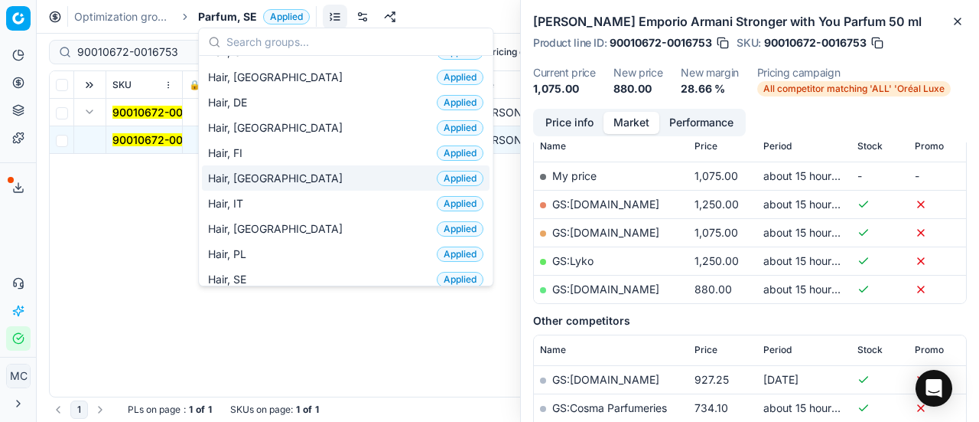
scroll to position [459, 0]
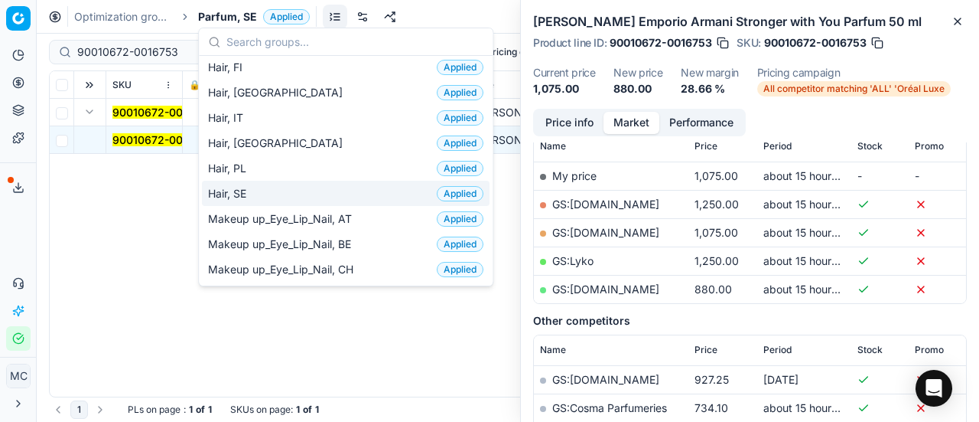
click at [271, 183] on div "Hair, SE Applied" at bounding box center [346, 193] width 288 height 25
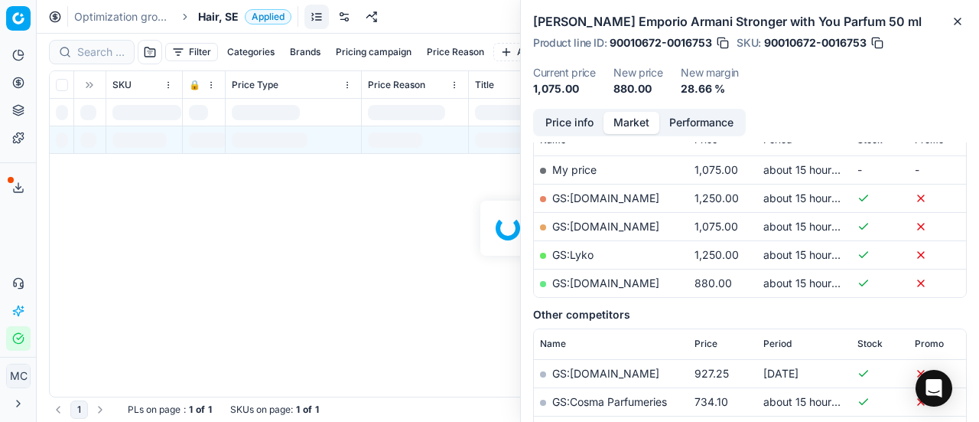
scroll to position [230, 0]
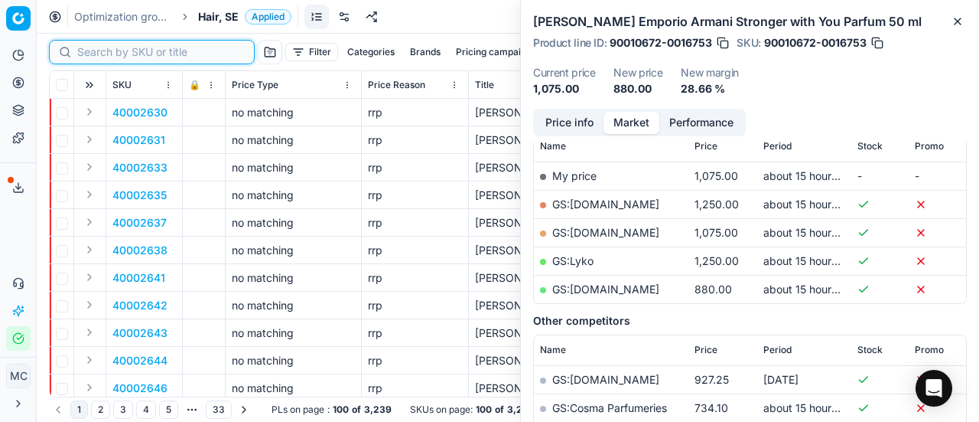
click at [98, 51] on input at bounding box center [161, 51] width 168 height 15
paste input "90009556-0014605"
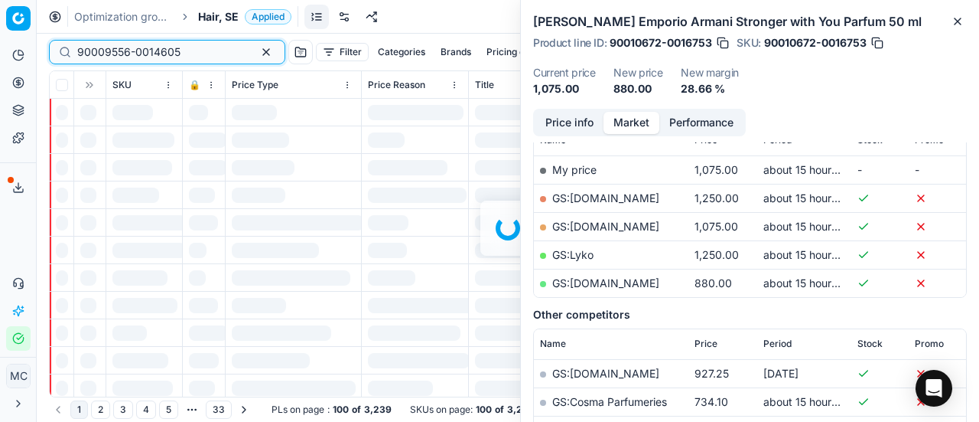
scroll to position [230, 0]
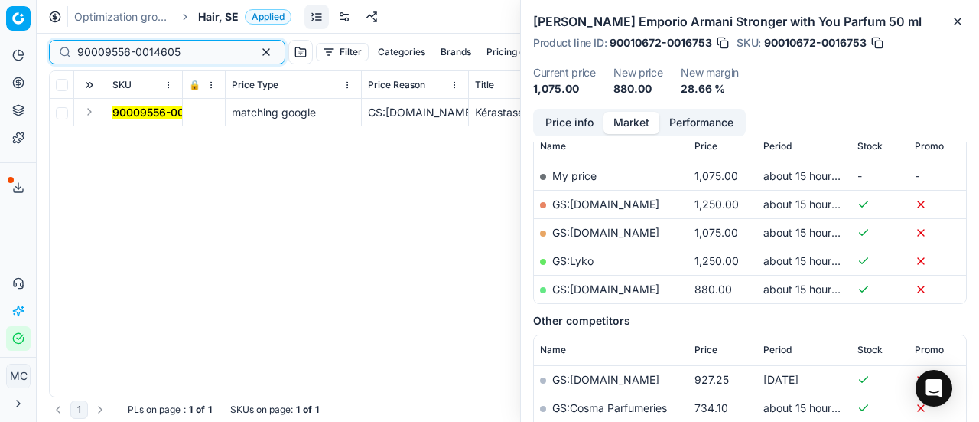
type input "90009556-0014605"
drag, startPoint x: 96, startPoint y: 112, endPoint x: 134, endPoint y: 131, distance: 42.1
click at [99, 114] on td at bounding box center [90, 113] width 32 height 28
click at [86, 112] on button "Expand" at bounding box center [89, 112] width 18 height 18
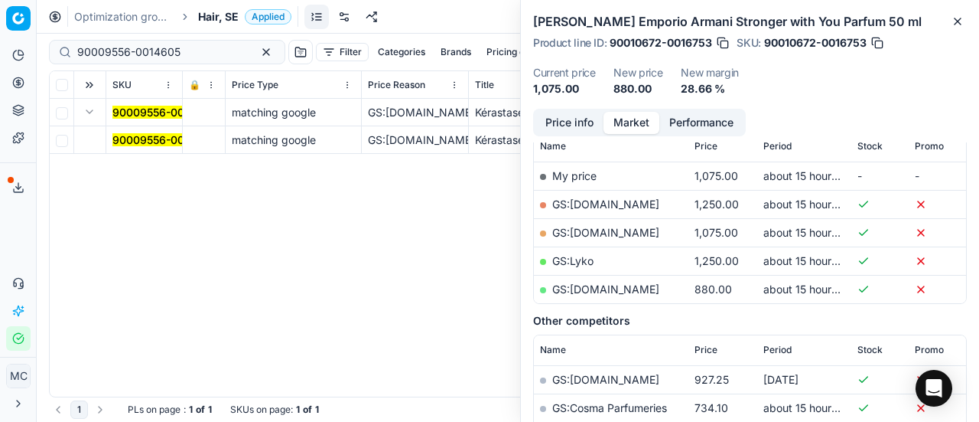
click at [138, 140] on mark "90009556-0014605" at bounding box center [163, 139] width 103 height 13
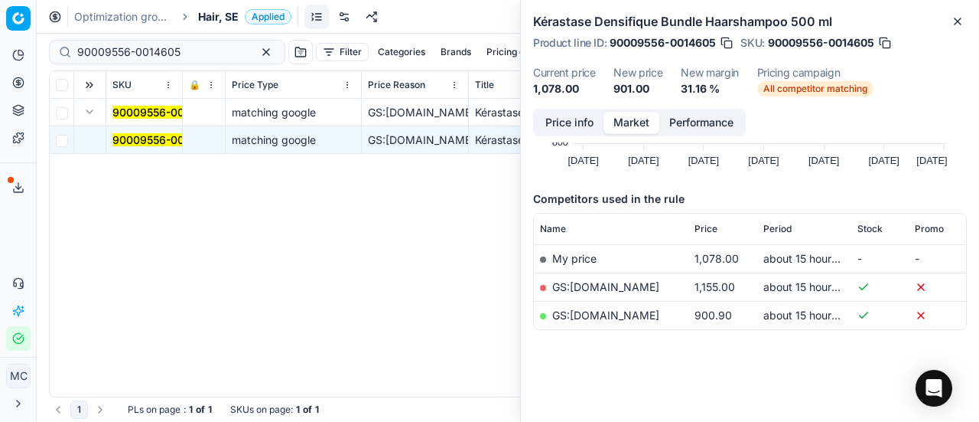
scroll to position [0, 0]
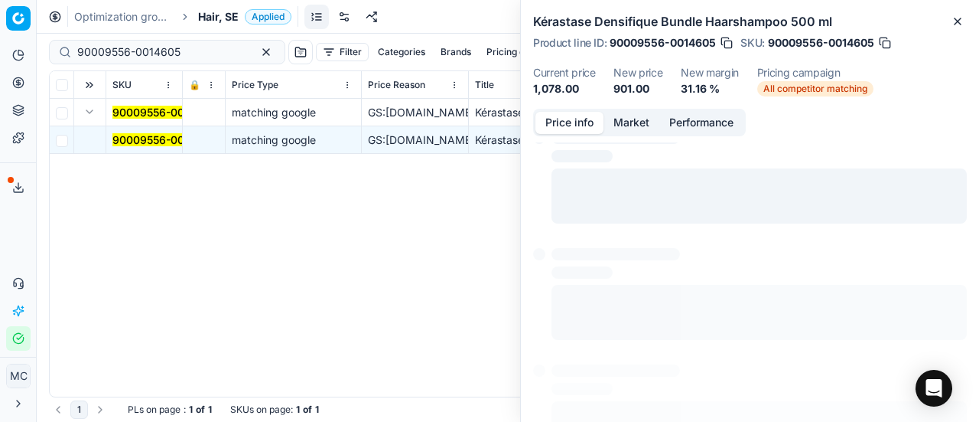
click at [591, 124] on button "Price info" at bounding box center [570, 123] width 68 height 22
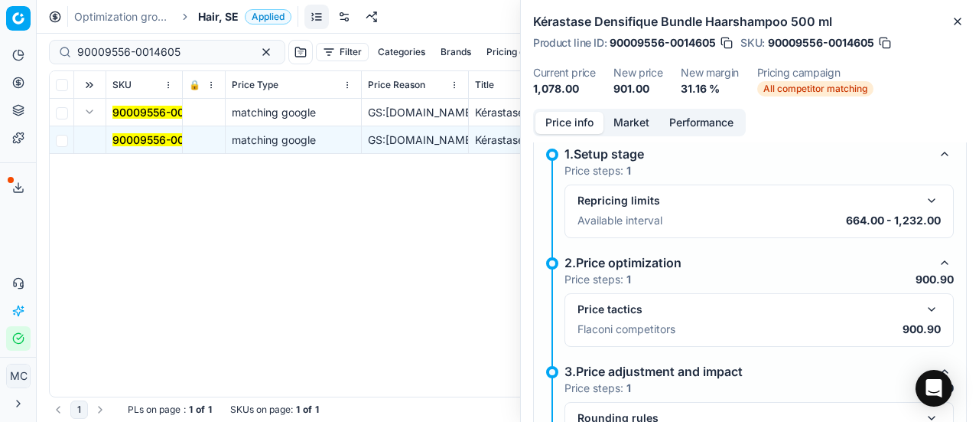
click at [923, 309] on button "button" at bounding box center [932, 309] width 18 height 18
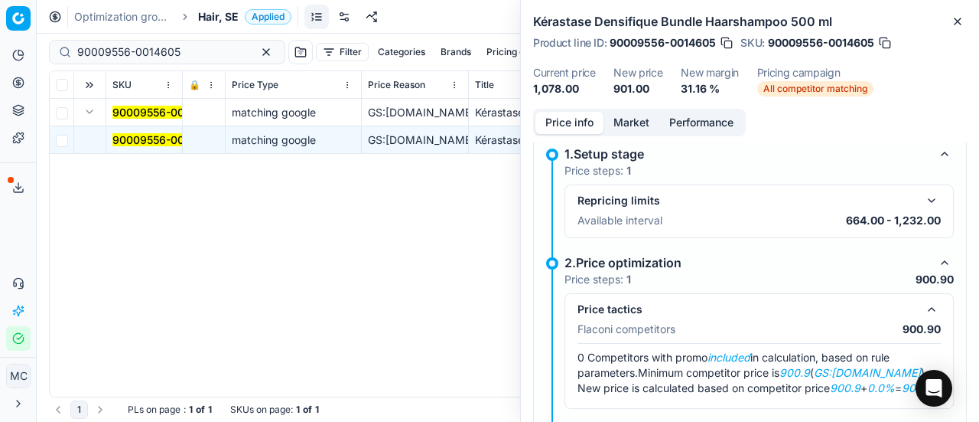
click at [656, 116] on button "Market" at bounding box center [632, 123] width 56 height 22
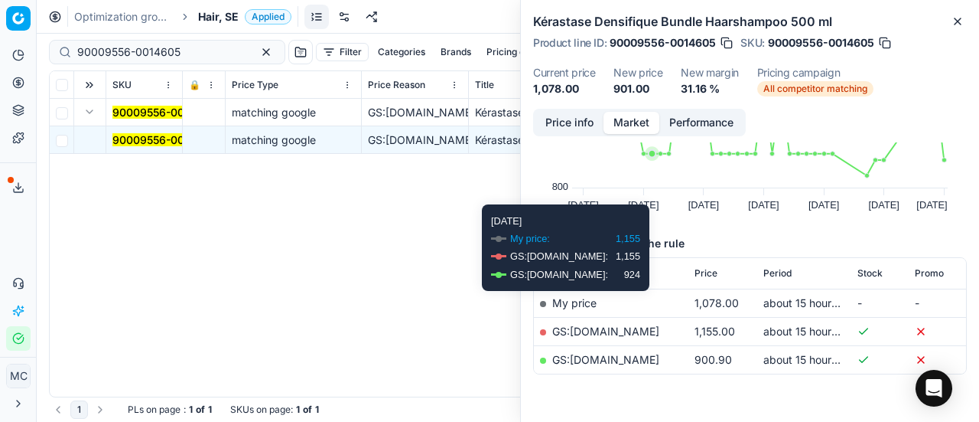
scroll to position [145, 0]
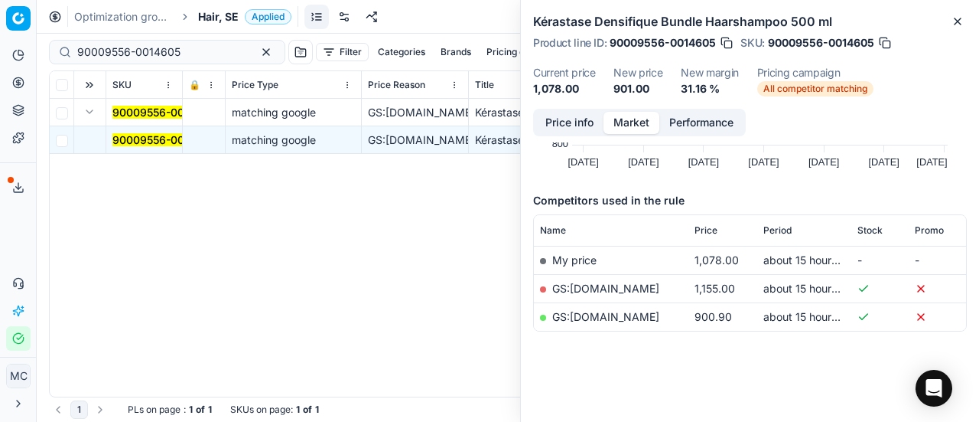
click at [637, 313] on link "GS:[DOMAIN_NAME]" at bounding box center [605, 316] width 107 height 13
click at [238, 16] on span "Hair, SE" at bounding box center [218, 16] width 41 height 15
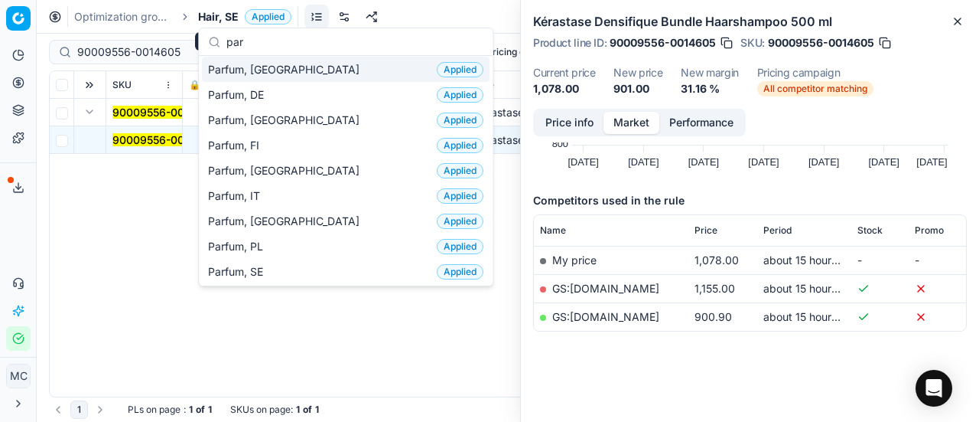
scroll to position [153, 0]
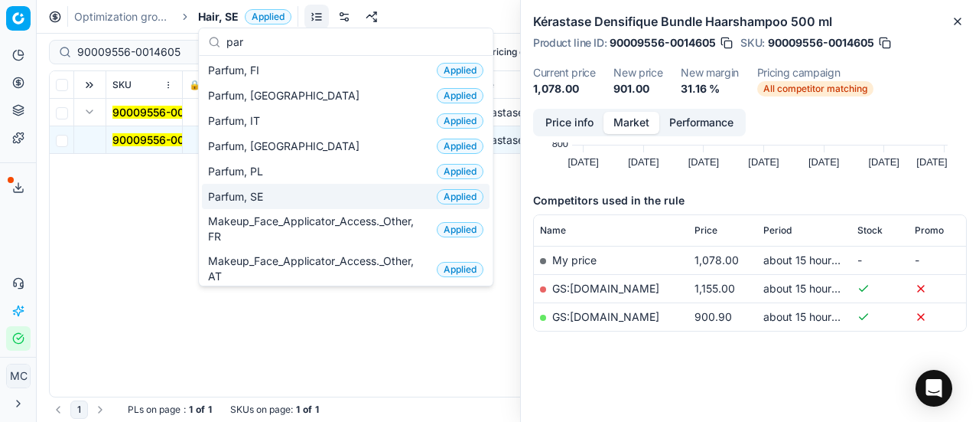
type input "par"
click at [293, 199] on div "Parfum, SE Applied" at bounding box center [346, 196] width 288 height 25
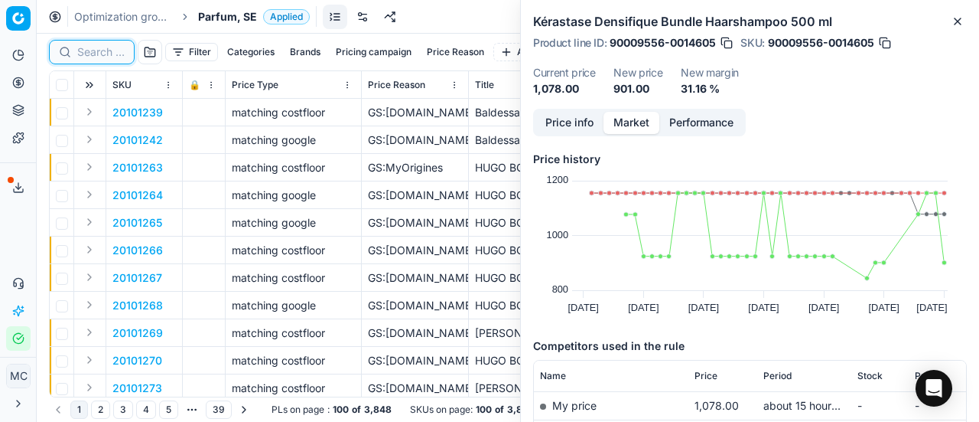
click at [104, 54] on input at bounding box center [100, 51] width 47 height 15
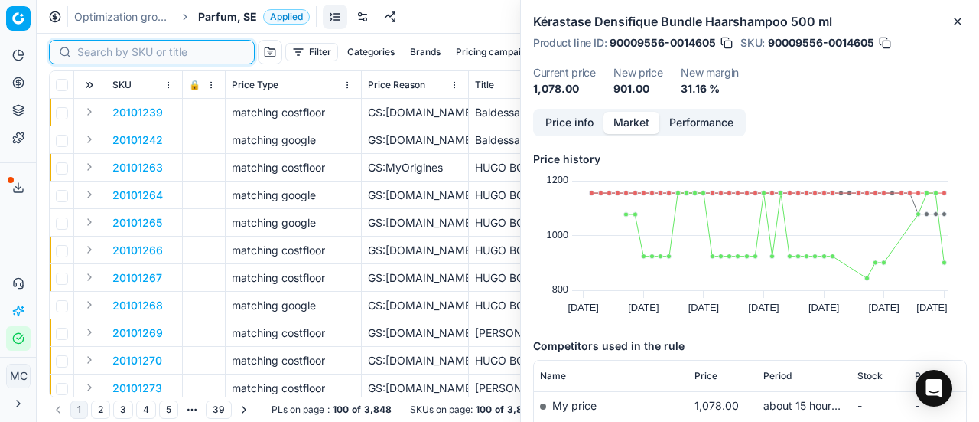
paste input "80011168-50-1"
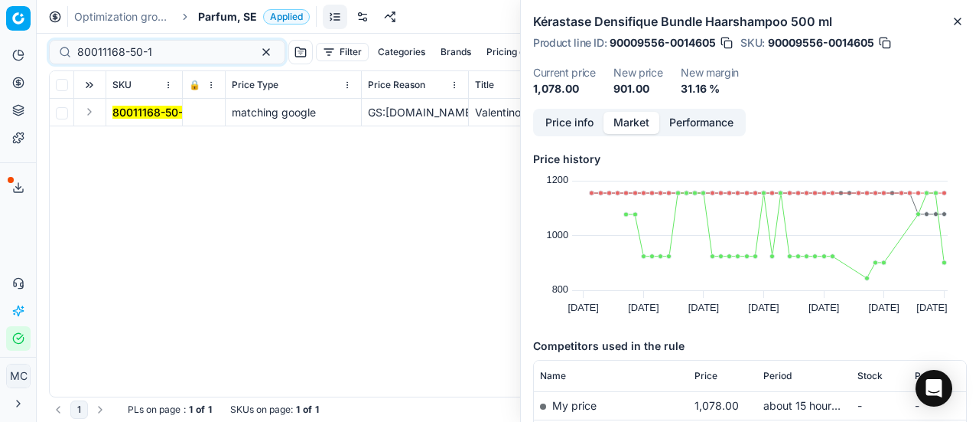
click at [90, 116] on button "Expand" at bounding box center [89, 112] width 18 height 18
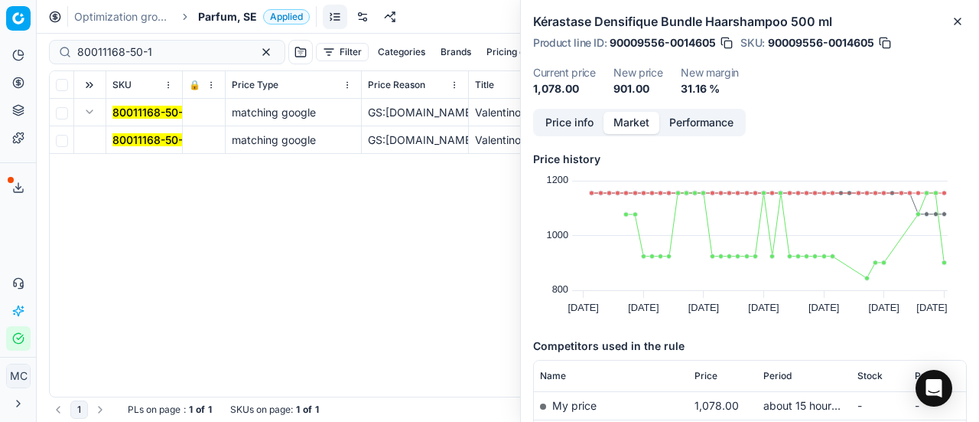
click at [138, 139] on mark "80011168-50-1" at bounding box center [149, 139] width 75 height 13
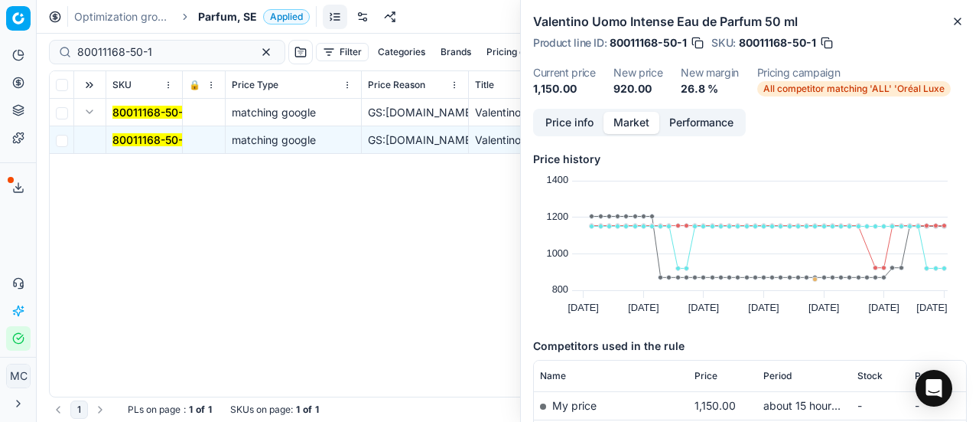
click at [560, 129] on button "Price info" at bounding box center [570, 123] width 68 height 22
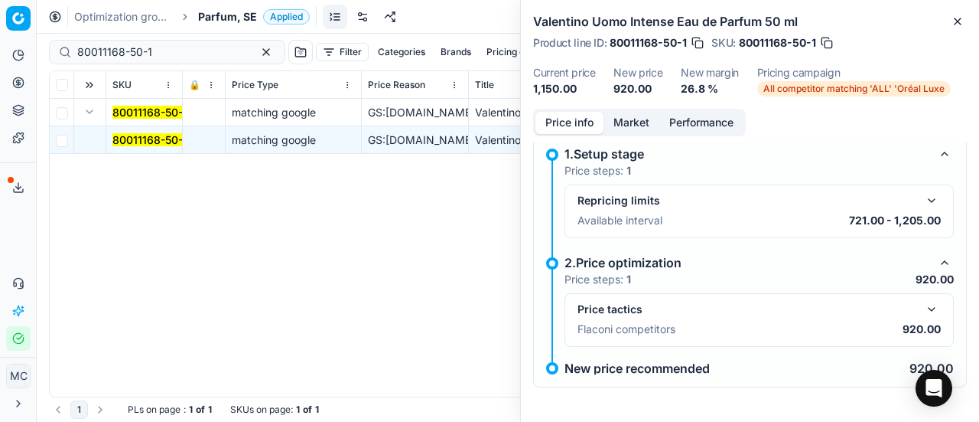
click at [918, 317] on div "Price tactics Flaconi competitors 920.00" at bounding box center [759, 320] width 363 height 40
click at [923, 301] on button "button" at bounding box center [932, 309] width 18 height 18
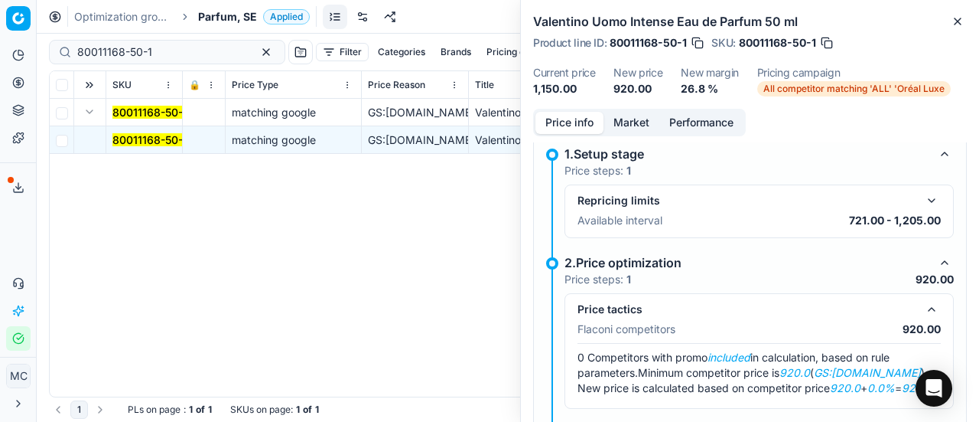
click at [627, 116] on button "Market" at bounding box center [632, 123] width 56 height 22
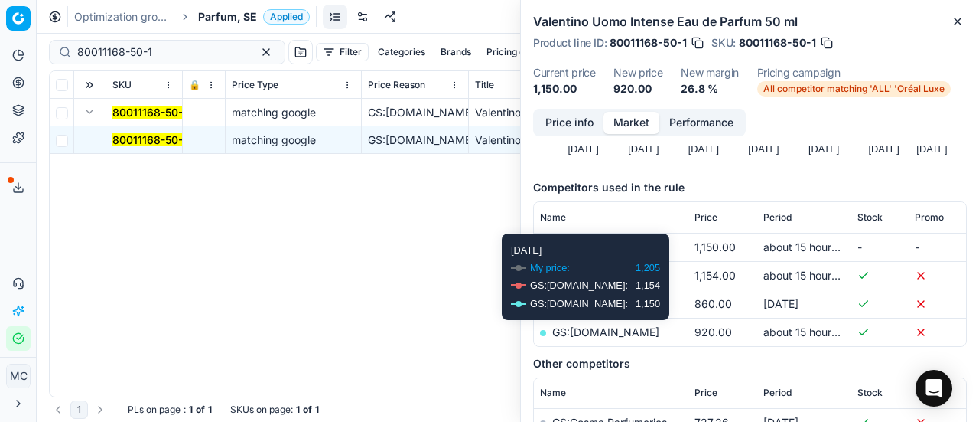
scroll to position [230, 0]
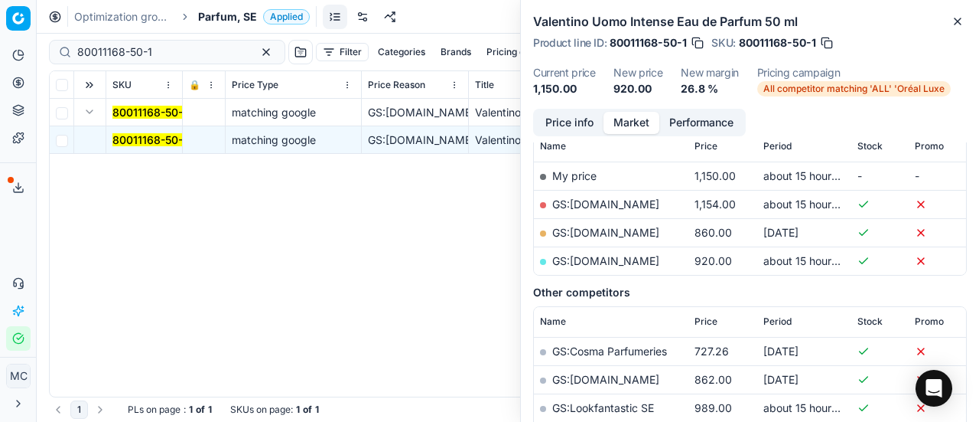
click at [598, 261] on link "GS:[DOMAIN_NAME]" at bounding box center [605, 260] width 107 height 13
drag, startPoint x: 164, startPoint y: 47, endPoint x: 0, endPoint y: 37, distance: 164.0
click at [0, 35] on div "Pricing platform Analytics Pricing Product portfolio Templates Export service 2…" at bounding box center [489, 211] width 979 height 422
paste input "33114-50"
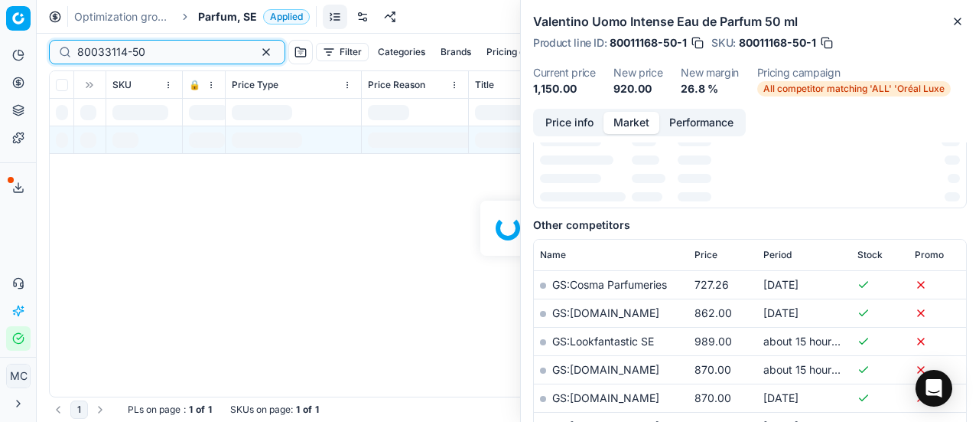
scroll to position [230, 0]
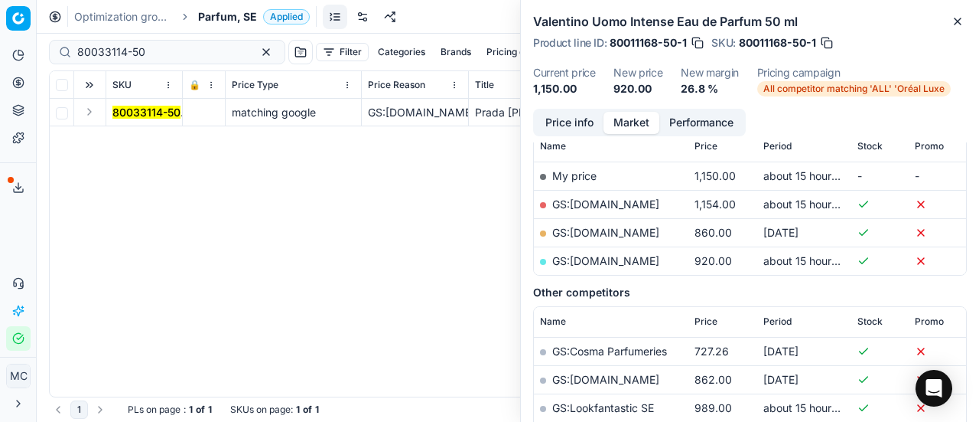
click at [90, 119] on button "Expand" at bounding box center [89, 112] width 18 height 18
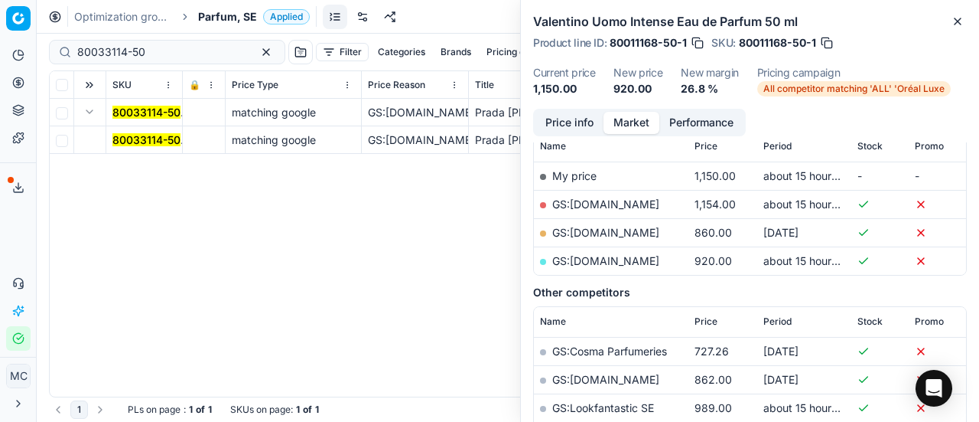
click at [142, 134] on mark "80033114-50" at bounding box center [146, 139] width 68 height 13
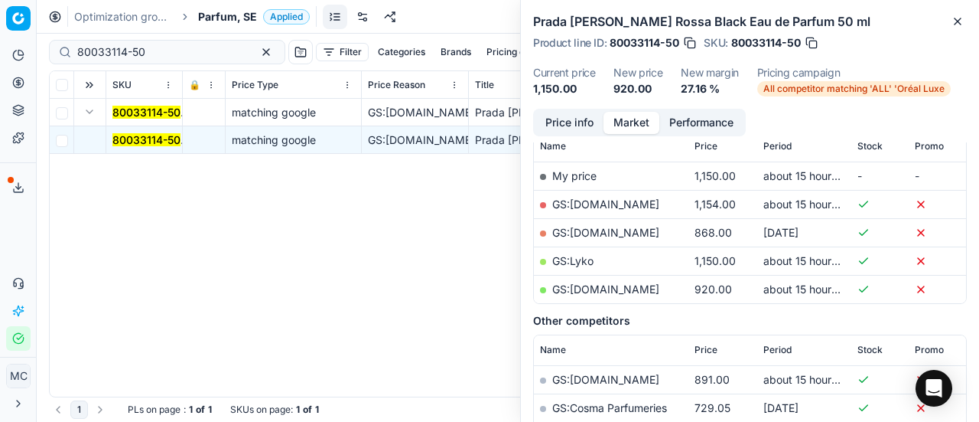
click at [552, 125] on button "Price info" at bounding box center [570, 123] width 68 height 22
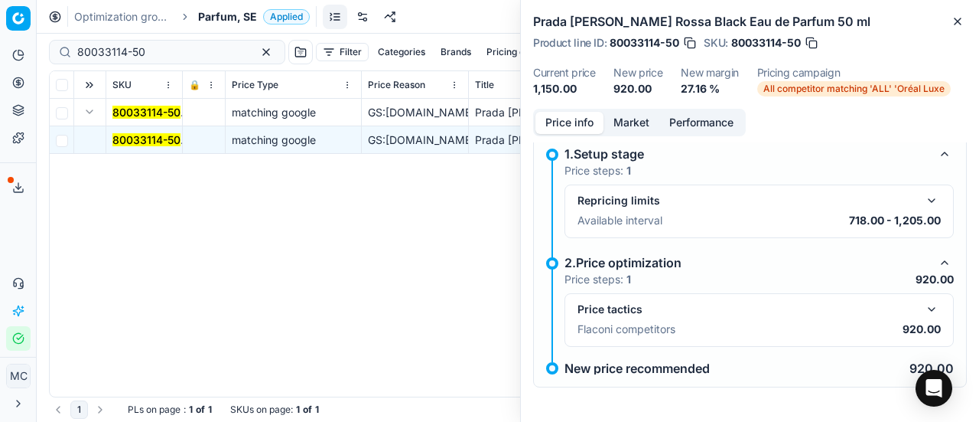
click at [924, 315] on button "button" at bounding box center [932, 309] width 18 height 18
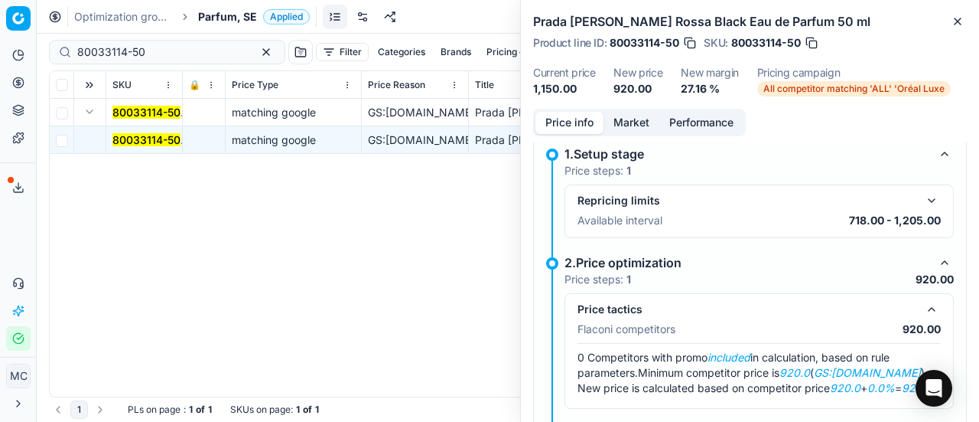
click at [630, 123] on button "Market" at bounding box center [632, 123] width 56 height 22
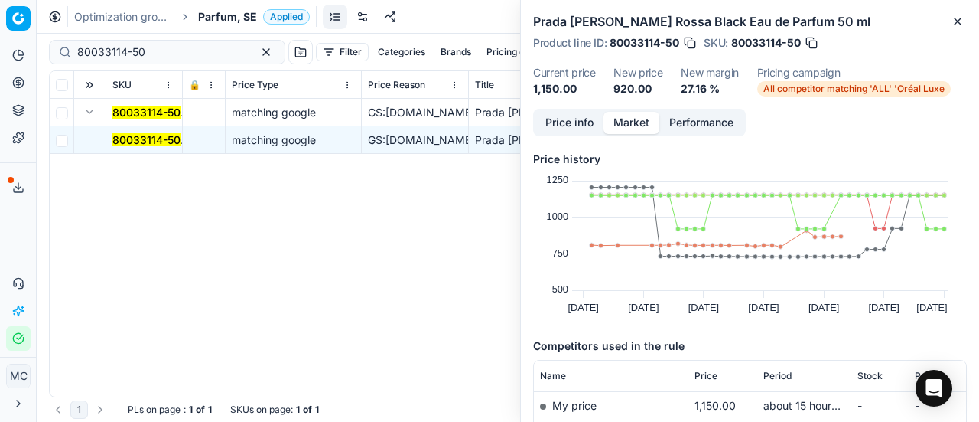
scroll to position [153, 0]
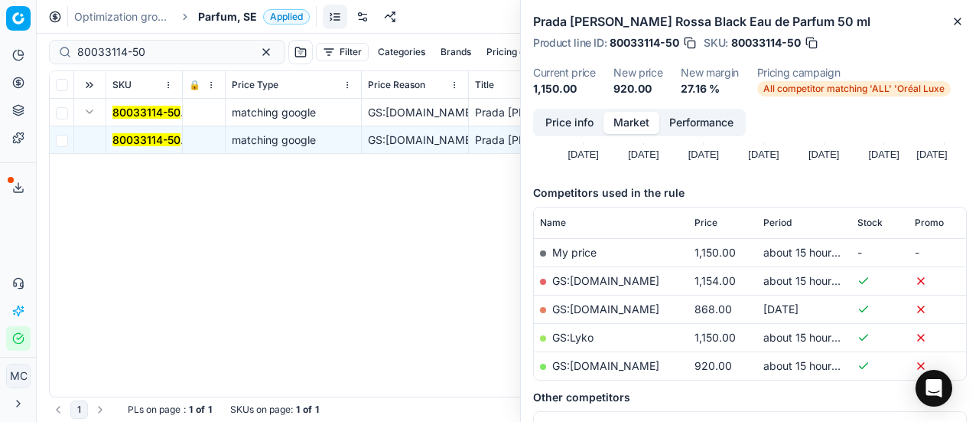
click at [603, 362] on link "GS:[DOMAIN_NAME]" at bounding box center [605, 365] width 107 height 13
drag, startPoint x: 205, startPoint y: 53, endPoint x: 0, endPoint y: 67, distance: 205.6
click at [0, 54] on div "Pricing platform Analytics Pricing Product portfolio Templates Export service 2…" at bounding box center [489, 211] width 979 height 422
paste input "20102359"
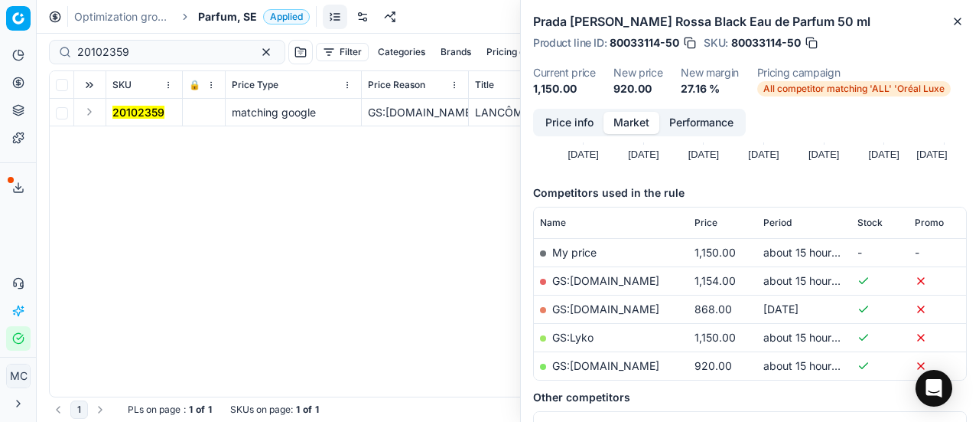
drag, startPoint x: 85, startPoint y: 111, endPoint x: 102, endPoint y: 125, distance: 21.7
click at [88, 114] on button "Expand" at bounding box center [89, 112] width 18 height 18
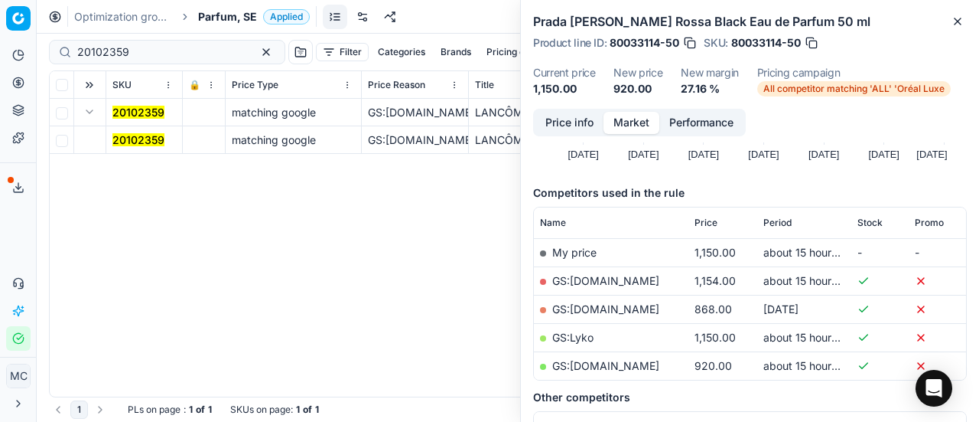
drag, startPoint x: 102, startPoint y: 125, endPoint x: 704, endPoint y: 129, distance: 602.2
click at [128, 138] on mark "20102359" at bounding box center [138, 139] width 52 height 13
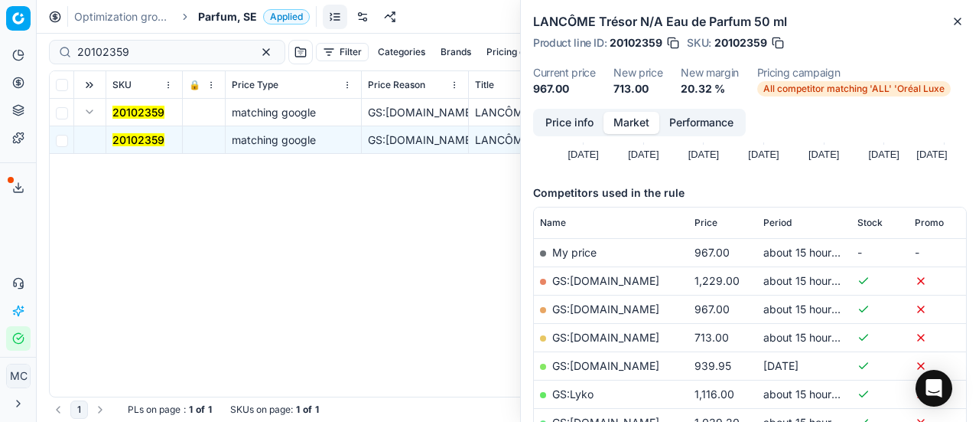
click at [549, 123] on button "Price info" at bounding box center [570, 123] width 68 height 22
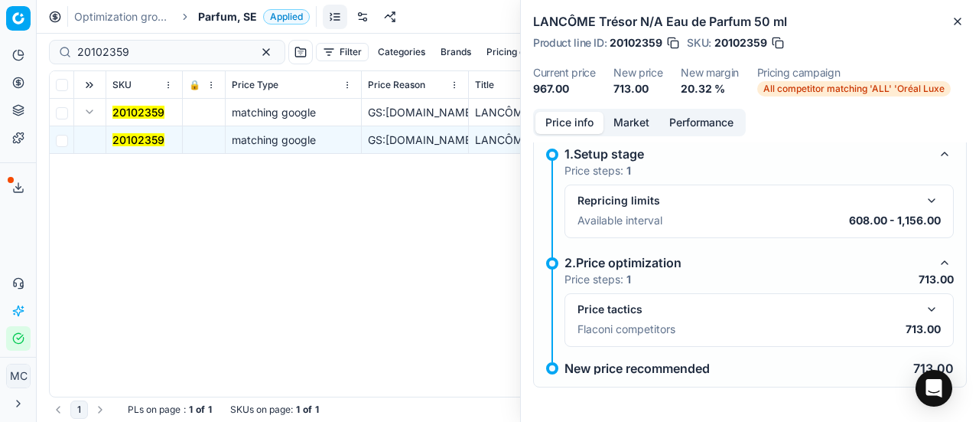
click at [923, 313] on button "button" at bounding box center [932, 309] width 18 height 18
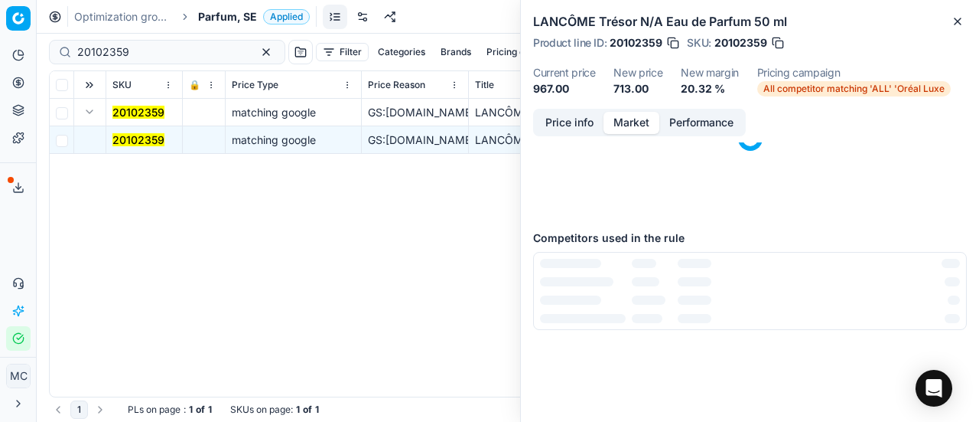
click at [614, 119] on button "Market" at bounding box center [632, 123] width 56 height 22
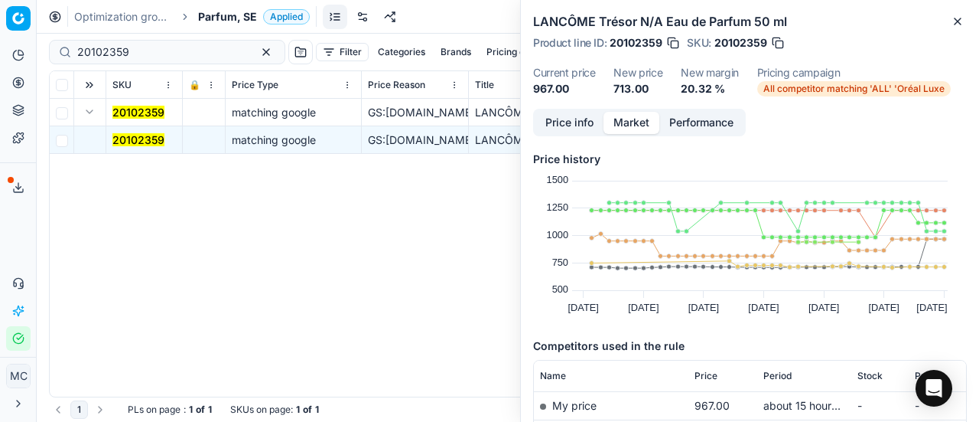
scroll to position [153, 0]
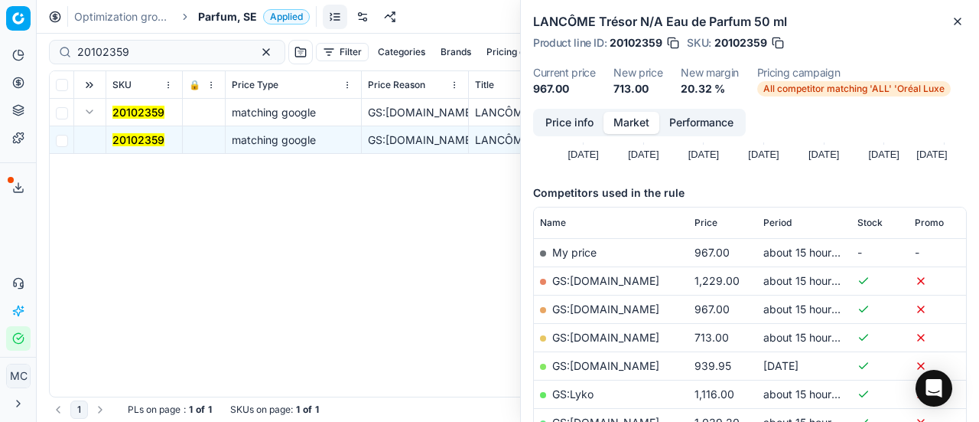
click at [634, 334] on link "GS:[DOMAIN_NAME]" at bounding box center [605, 337] width 107 height 13
drag, startPoint x: 194, startPoint y: 47, endPoint x: 25, endPoint y: 22, distance: 171.0
click at [0, 24] on div "Pricing platform Analytics Pricing Product portfolio Templates Export service 2…" at bounding box center [489, 211] width 979 height 422
paste input "80024760-50"
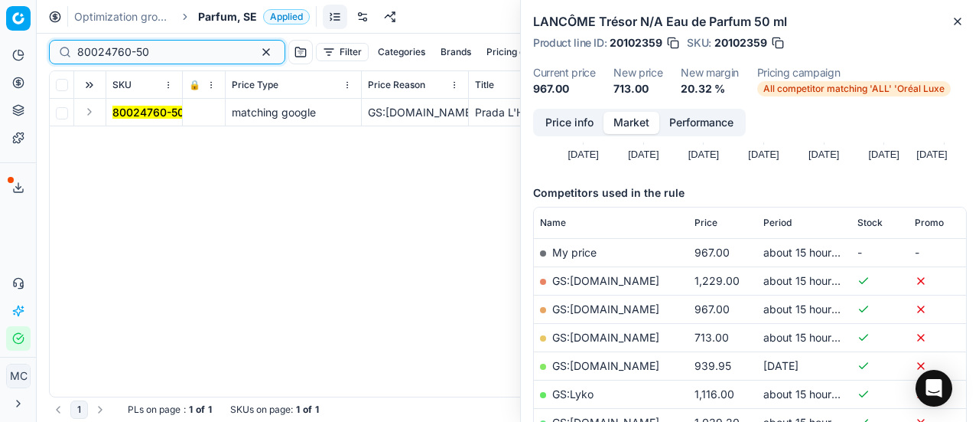
type input "80024760-50"
click at [90, 113] on button "Expand" at bounding box center [89, 112] width 18 height 18
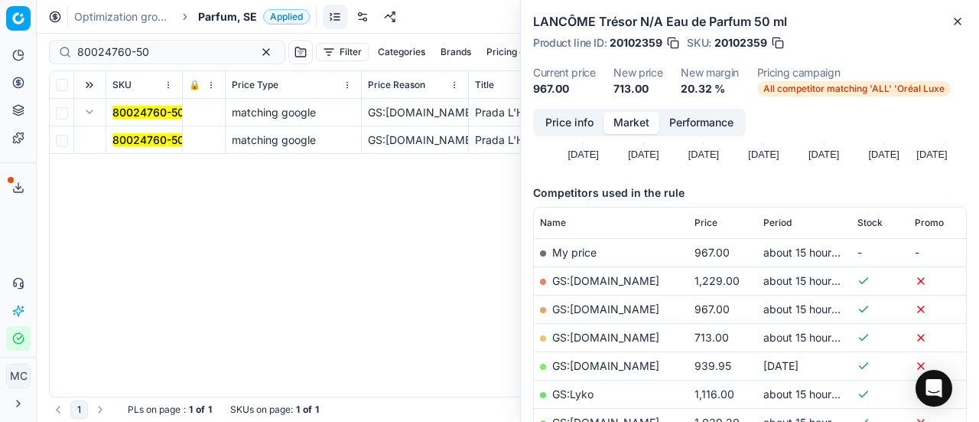
click at [144, 142] on mark "80024760-50" at bounding box center [148, 139] width 72 height 13
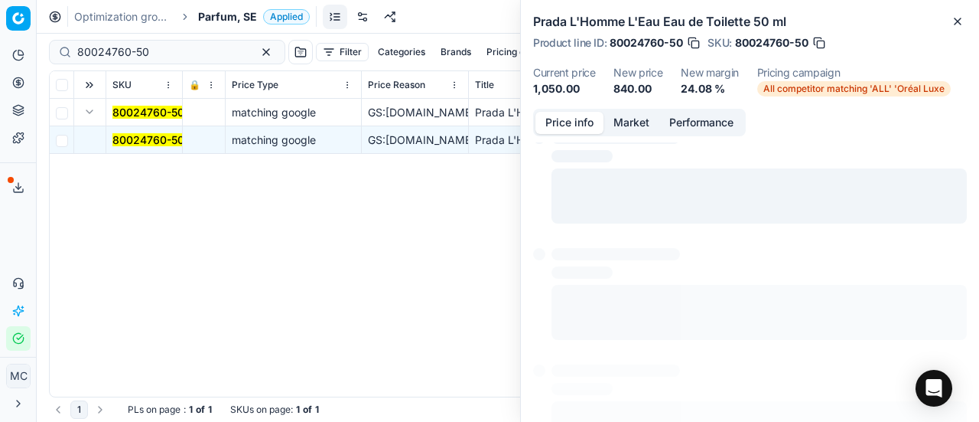
click at [577, 116] on button "Price info" at bounding box center [570, 123] width 68 height 22
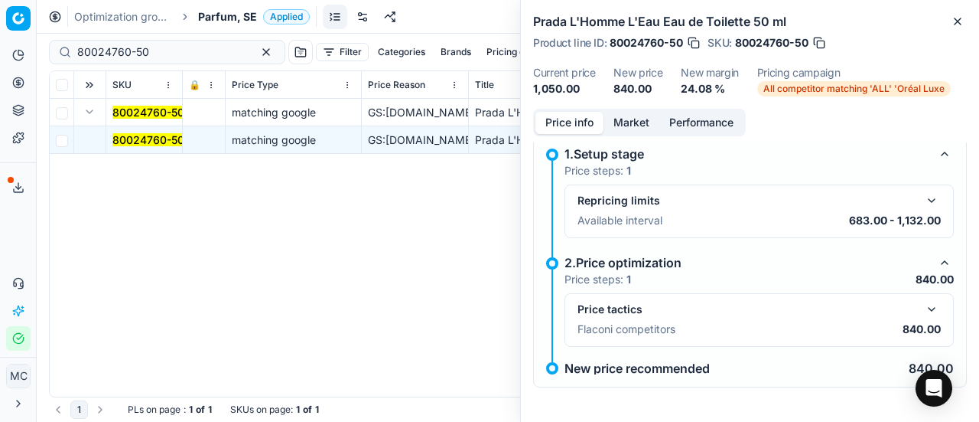
click at [928, 311] on button "button" at bounding box center [932, 309] width 18 height 18
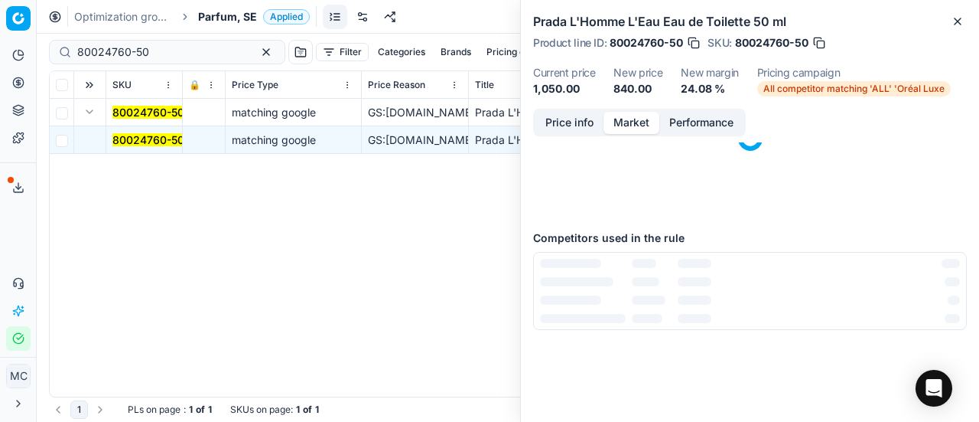
click at [643, 116] on button "Market" at bounding box center [632, 123] width 56 height 22
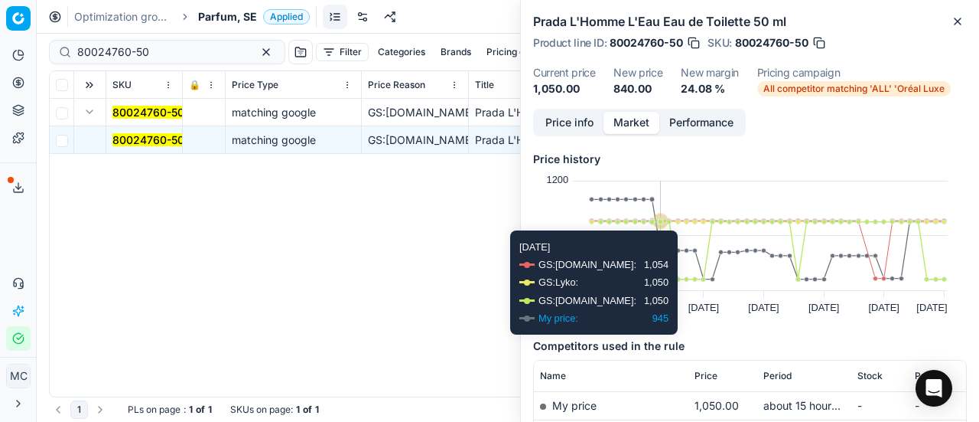
scroll to position [153, 0]
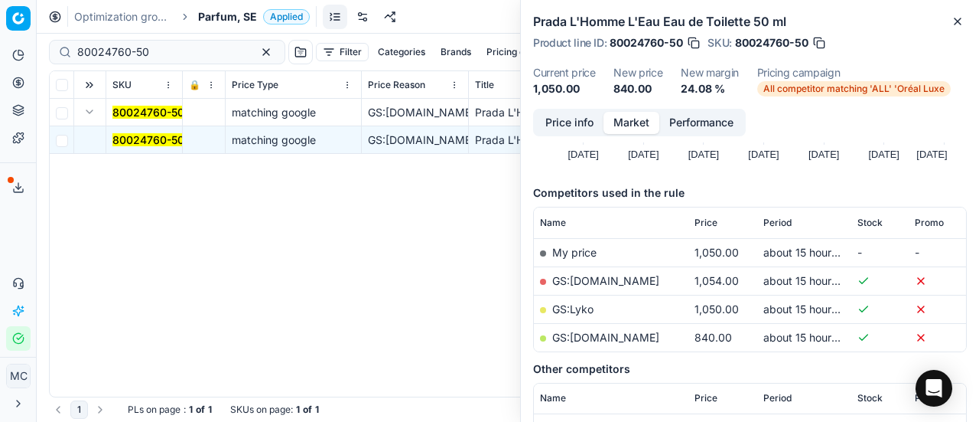
click at [610, 334] on link "GS:[DOMAIN_NAME]" at bounding box center [605, 337] width 107 height 13
click at [240, 18] on span "Parfum, SE" at bounding box center [227, 16] width 59 height 15
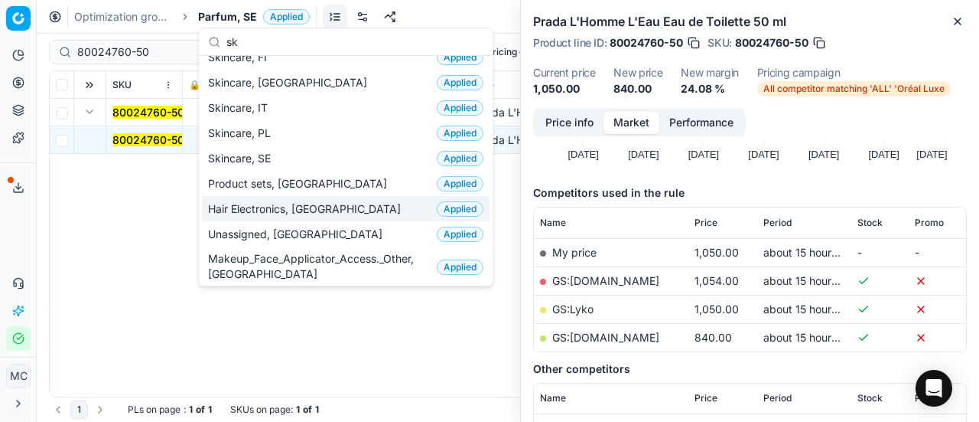
scroll to position [0, 0]
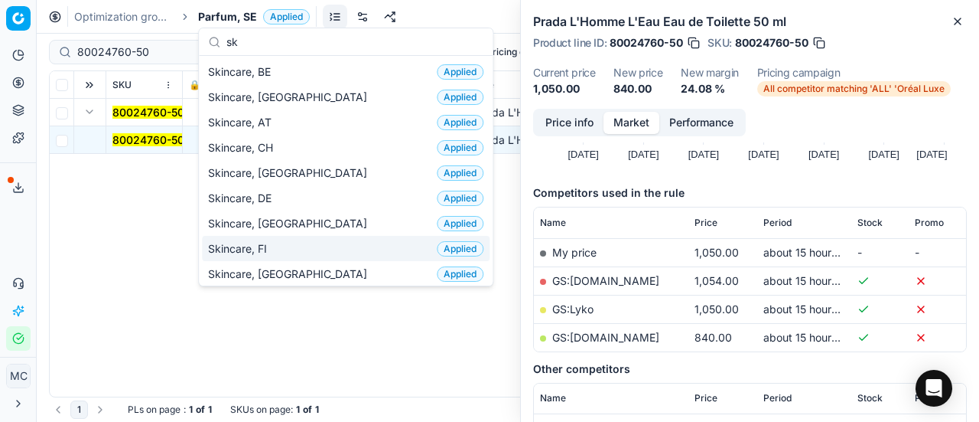
type input "sk"
click at [304, 240] on div "Skincare, FI Applied" at bounding box center [346, 248] width 288 height 25
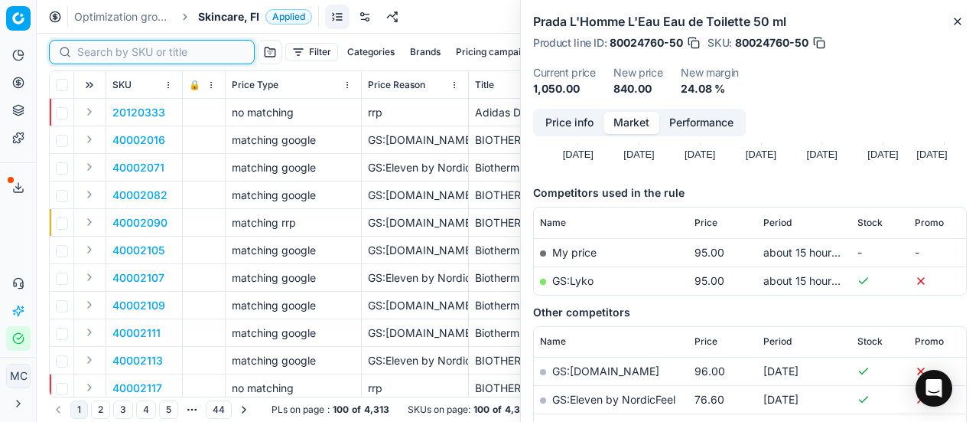
click at [96, 53] on input at bounding box center [161, 51] width 168 height 15
paste input "80047247-1"
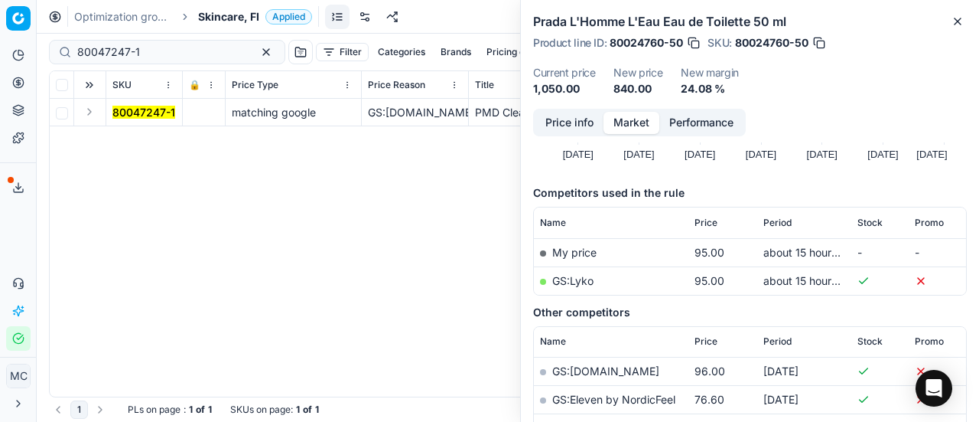
click at [92, 116] on button "Expand" at bounding box center [89, 112] width 18 height 18
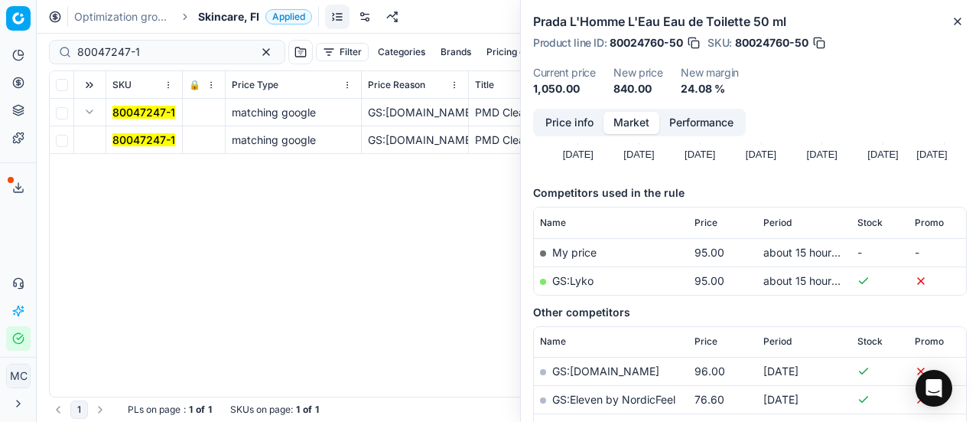
click at [136, 141] on mark "80047247-1" at bounding box center [143, 139] width 63 height 13
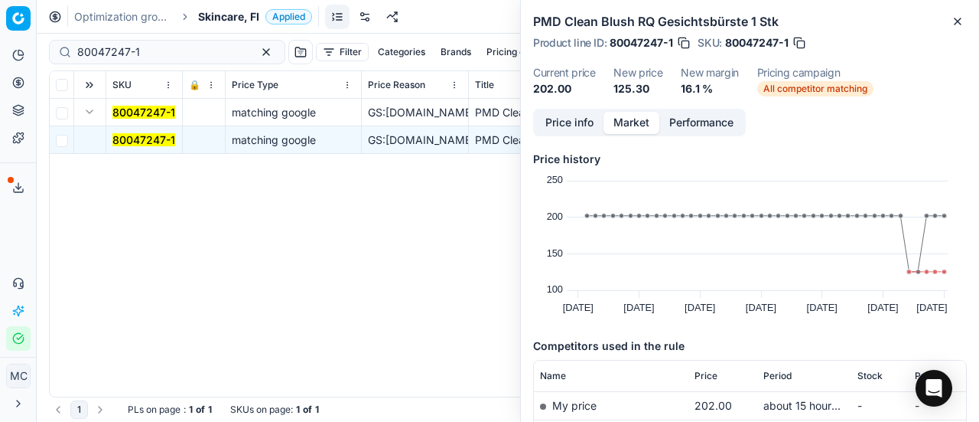
click at [554, 125] on button "Price info" at bounding box center [570, 123] width 68 height 22
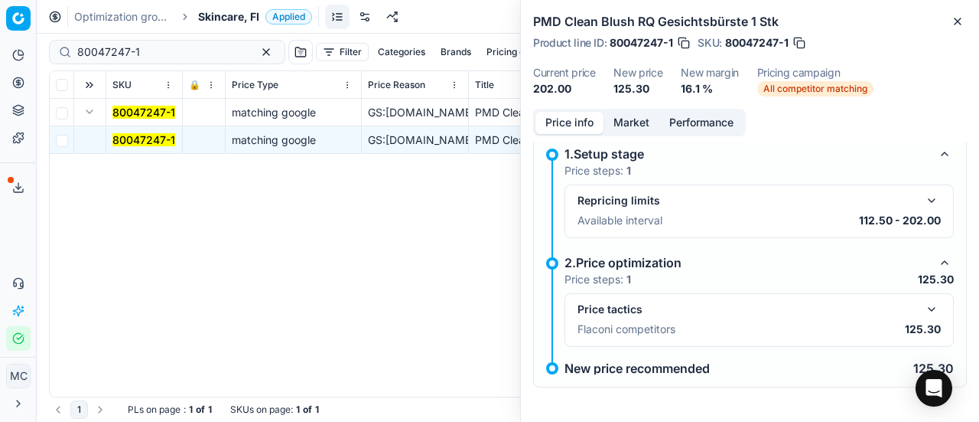
click at [906, 309] on div "Price tactics" at bounding box center [759, 309] width 363 height 18
click at [923, 305] on button "button" at bounding box center [932, 309] width 18 height 18
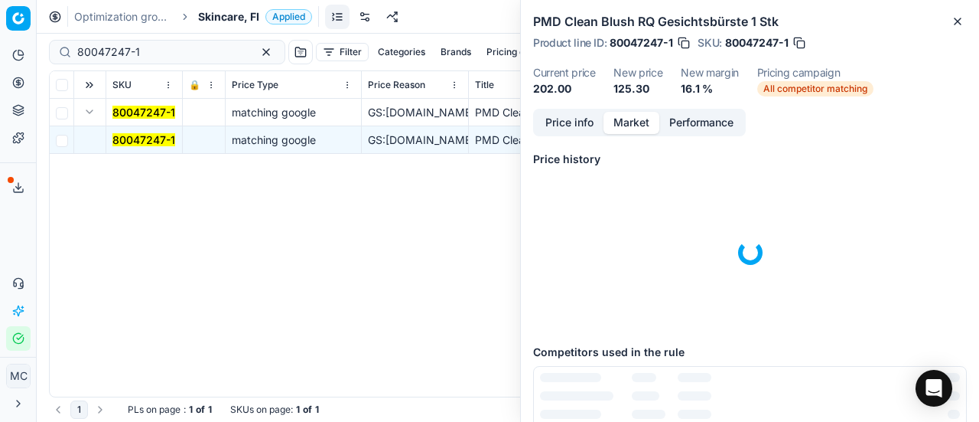
click at [638, 128] on button "Market" at bounding box center [632, 123] width 56 height 22
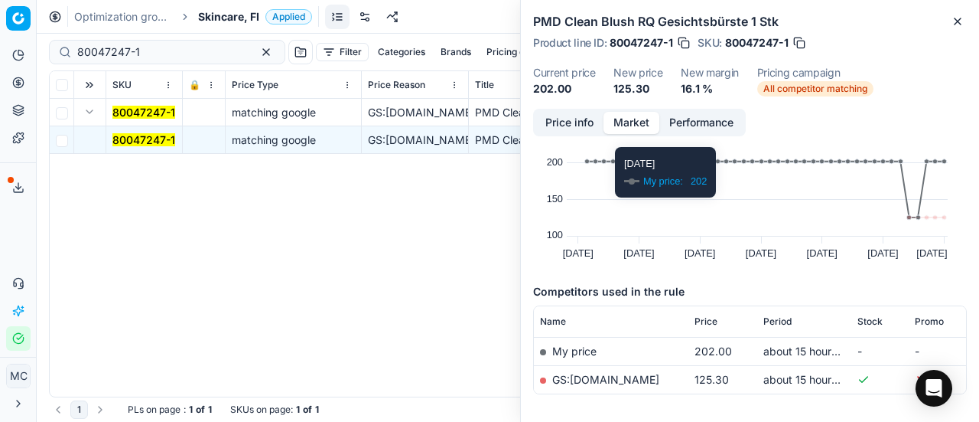
scroll to position [117, 0]
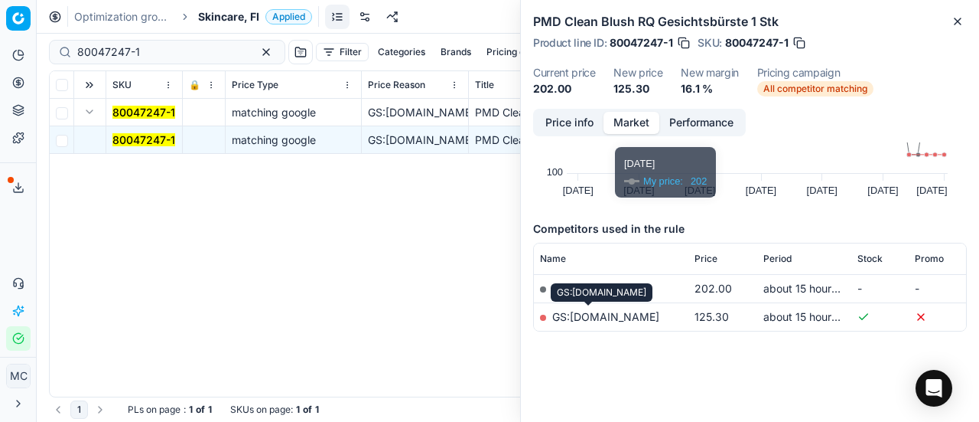
click at [613, 313] on link "GS:[DOMAIN_NAME]" at bounding box center [605, 316] width 107 height 13
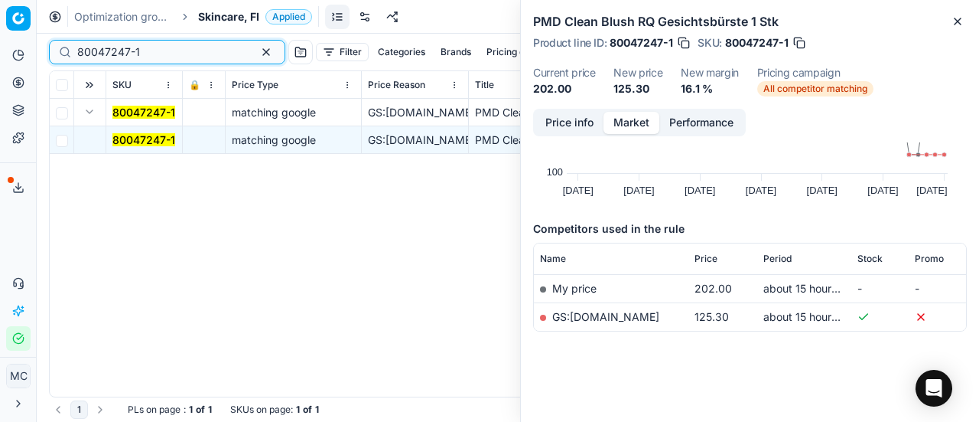
drag, startPoint x: 164, startPoint y: 50, endPoint x: 0, endPoint y: 50, distance: 163.7
click at [0, 50] on div "Pricing platform Analytics Pricing Product portfolio Templates Export service 2…" at bounding box center [489, 211] width 979 height 422
paste input "90011200-0017718"
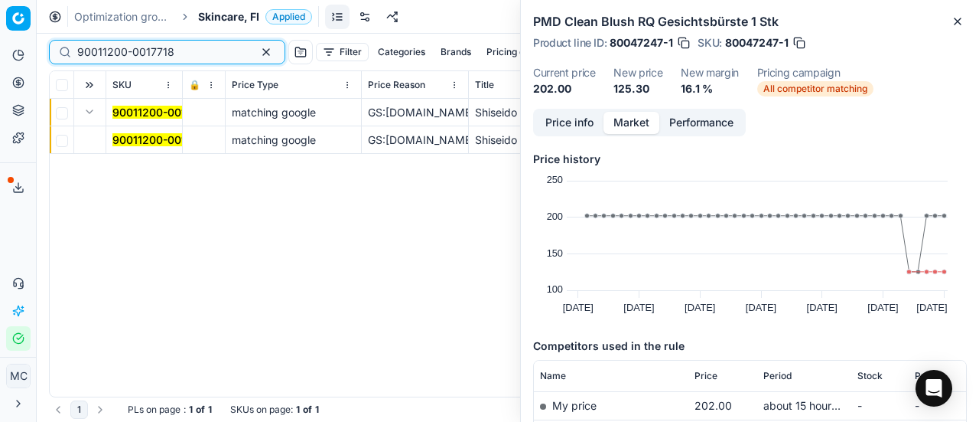
type input "90011200-0017718"
click at [86, 109] on button "Expand" at bounding box center [89, 112] width 18 height 18
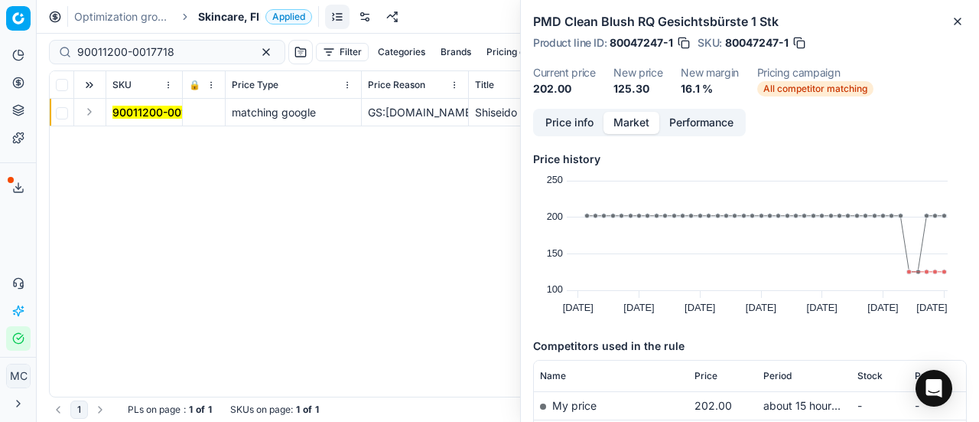
click at [92, 117] on button "Expand" at bounding box center [89, 112] width 18 height 18
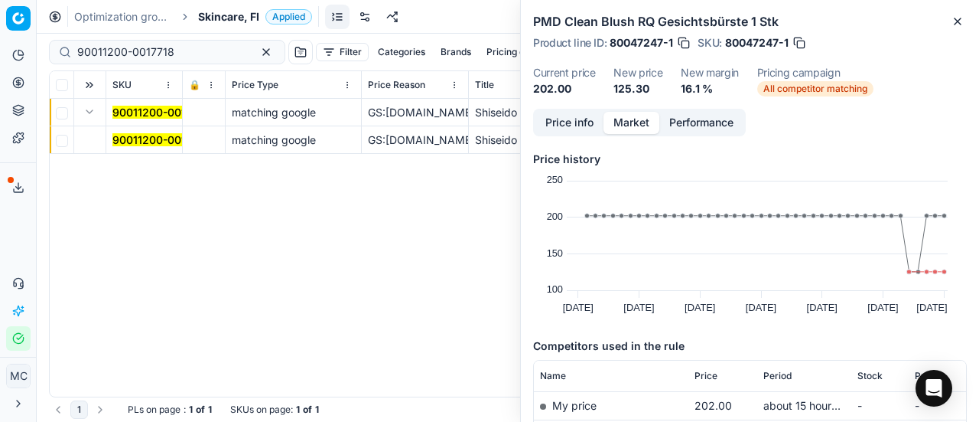
click at [138, 131] on td "90011200-0017718" at bounding box center [144, 140] width 77 height 28
click at [145, 140] on mark "90011200-0017718" at bounding box center [160, 139] width 97 height 13
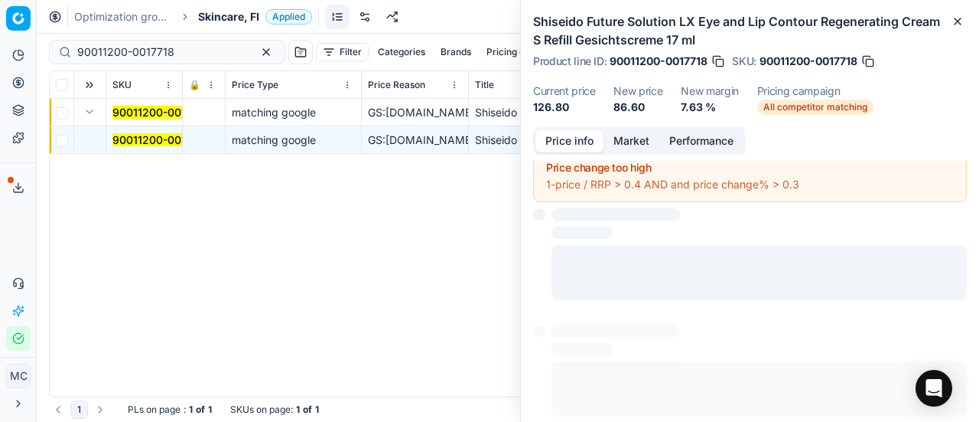
click at [570, 141] on button "Price info" at bounding box center [570, 141] width 68 height 22
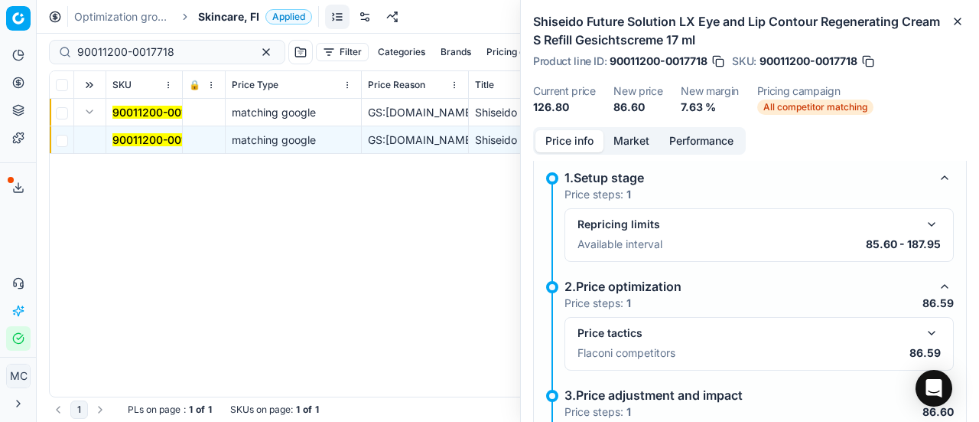
scroll to position [87, 0]
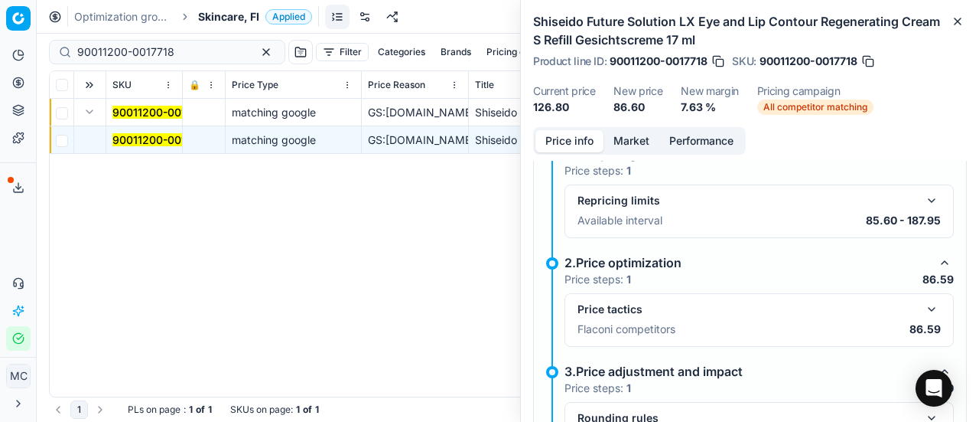
click at [924, 303] on button "button" at bounding box center [932, 309] width 18 height 18
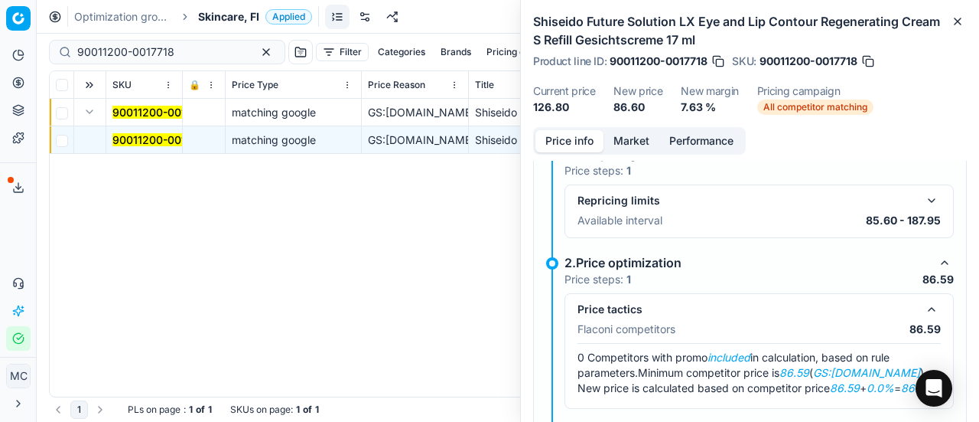
scroll to position [240, 0]
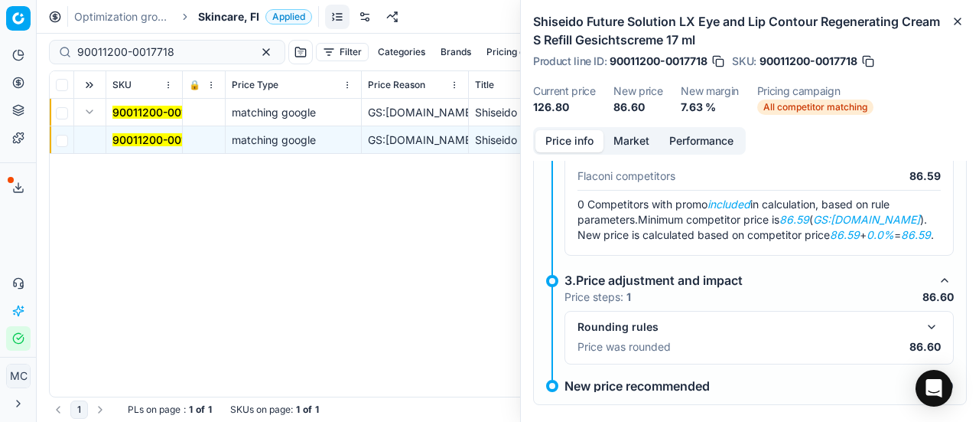
click at [641, 142] on button "Market" at bounding box center [632, 141] width 56 height 22
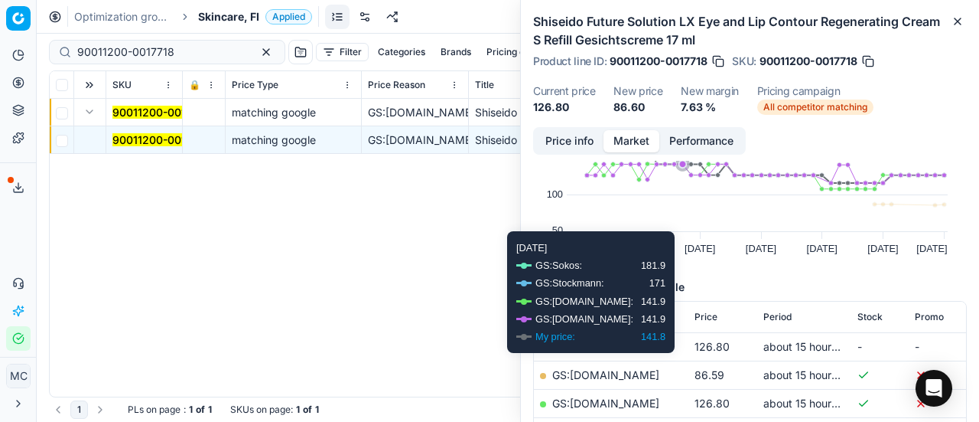
scroll to position [153, 0]
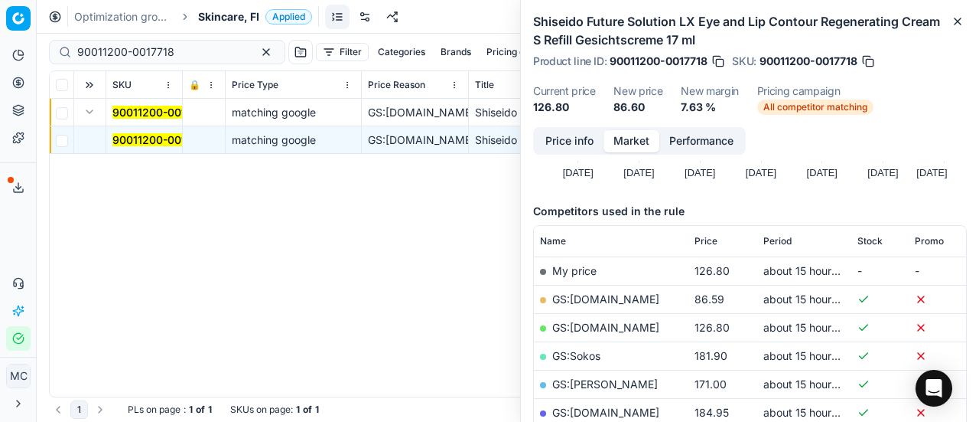
click at [594, 301] on link "GS:[DOMAIN_NAME]" at bounding box center [605, 298] width 107 height 13
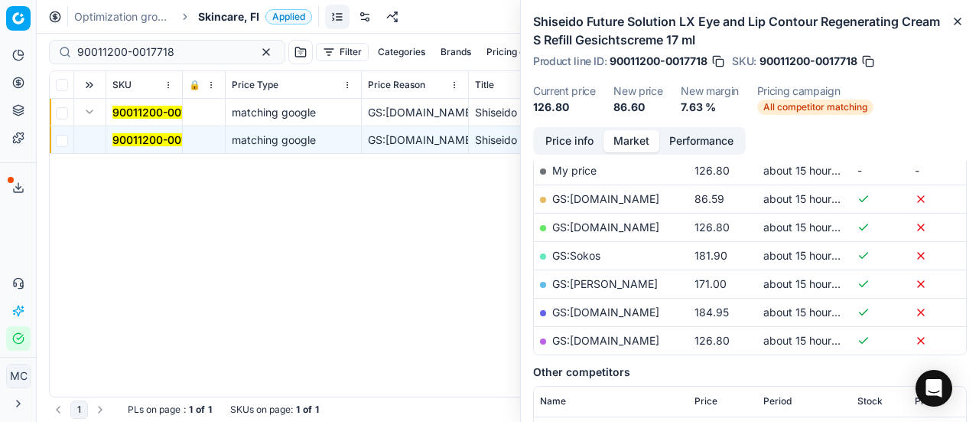
scroll to position [230, 0]
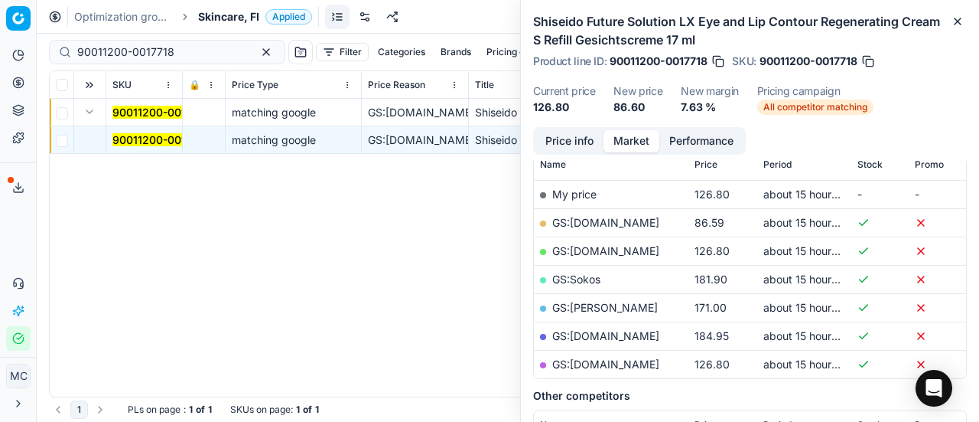
click at [586, 362] on link "GS:[DOMAIN_NAME]" at bounding box center [605, 363] width 107 height 13
click at [233, 20] on span "Skincare, FI" at bounding box center [228, 16] width 61 height 15
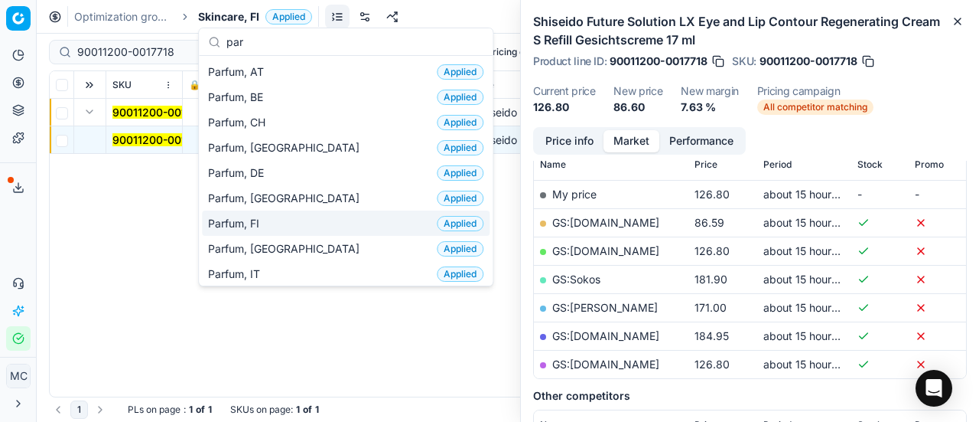
type input "par"
click at [320, 220] on div "Parfum, FI Applied" at bounding box center [346, 222] width 288 height 25
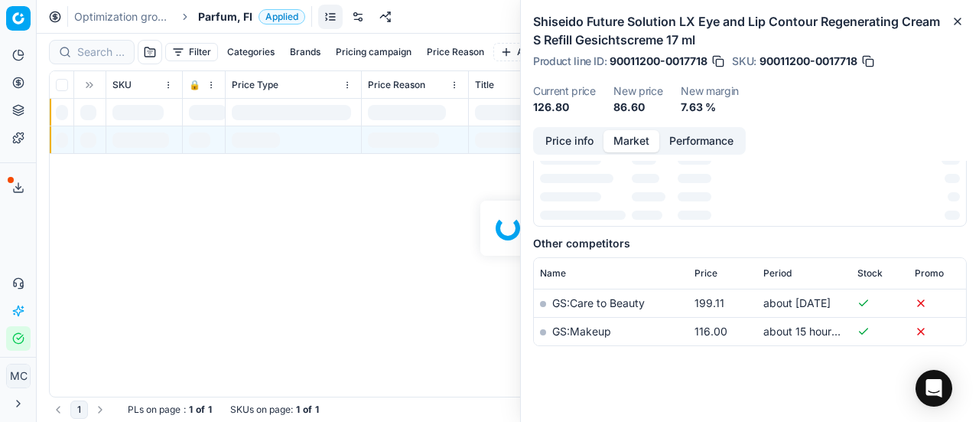
scroll to position [230, 0]
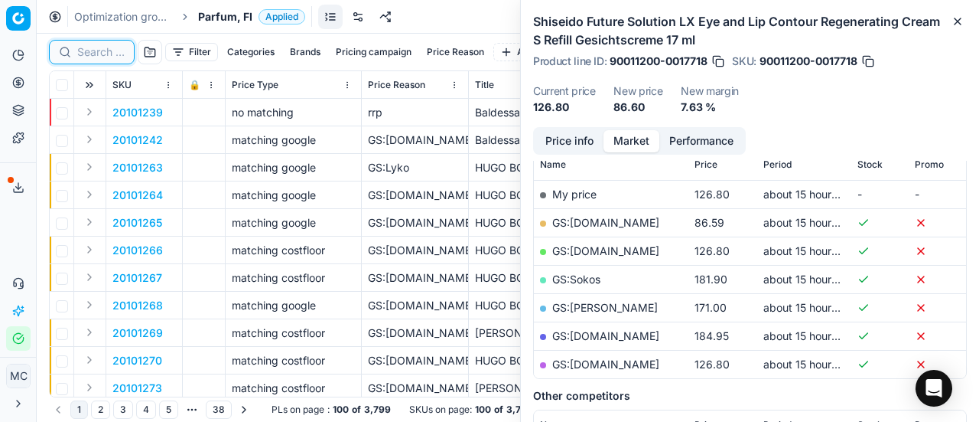
click at [109, 51] on input at bounding box center [100, 51] width 47 height 15
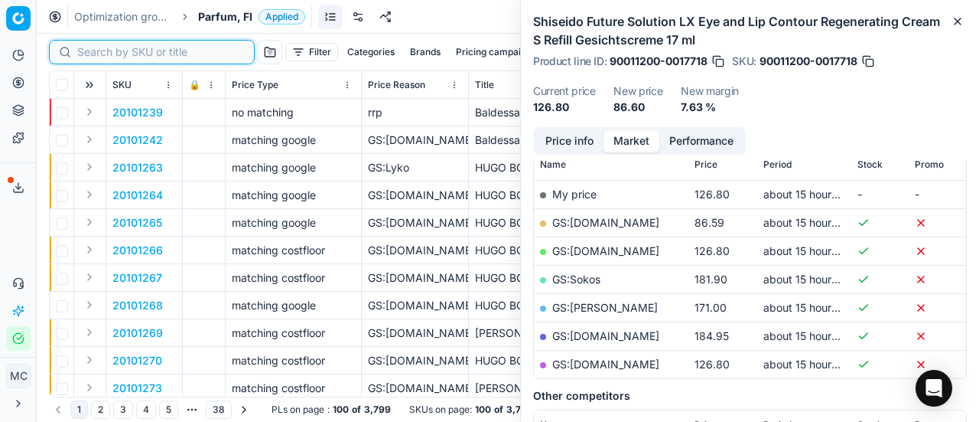
paste input "80066731-80"
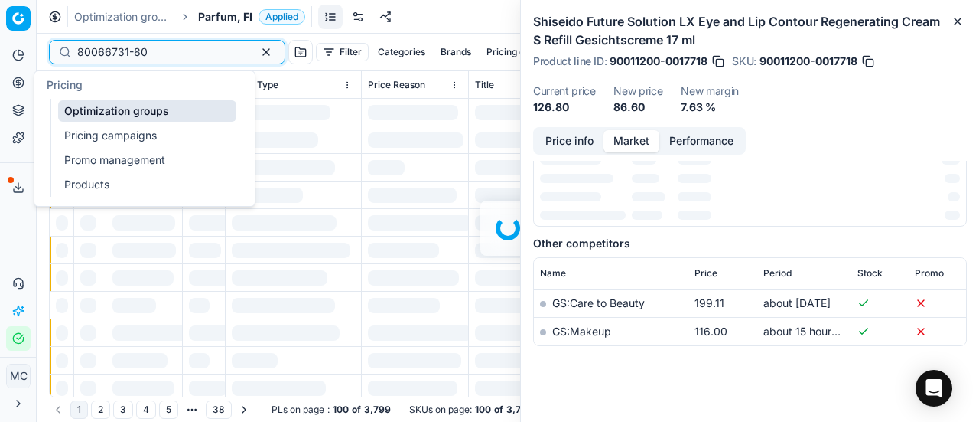
scroll to position [230, 0]
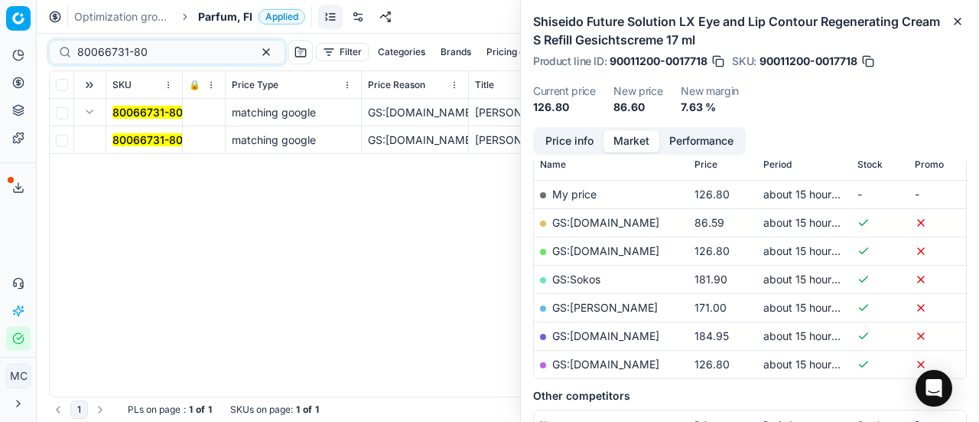
click at [143, 140] on mark "80066731-80" at bounding box center [147, 139] width 70 height 13
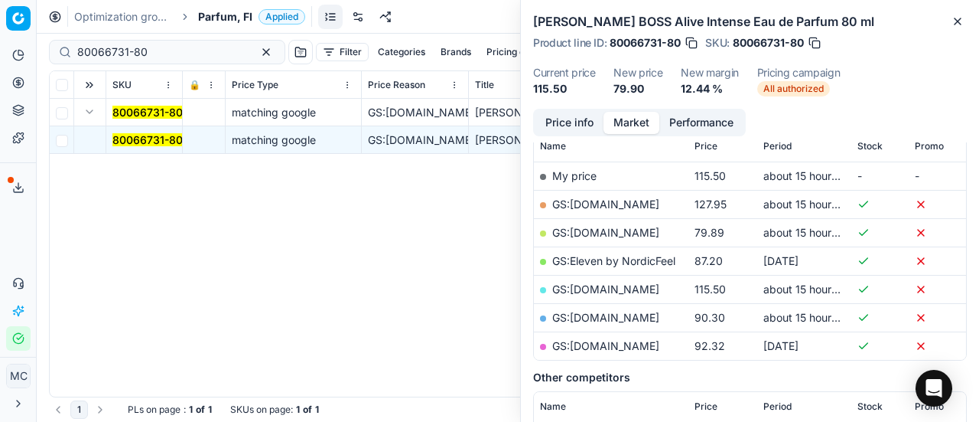
click at [565, 116] on button "Price info" at bounding box center [570, 123] width 68 height 22
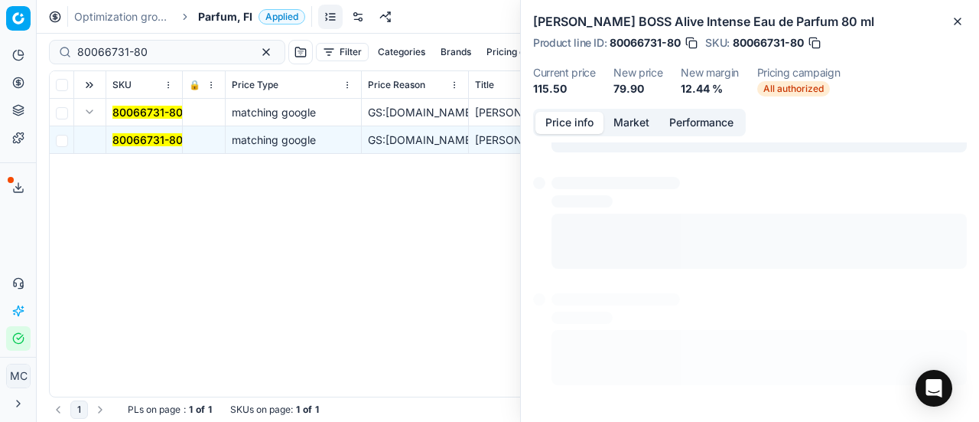
scroll to position [81, 0]
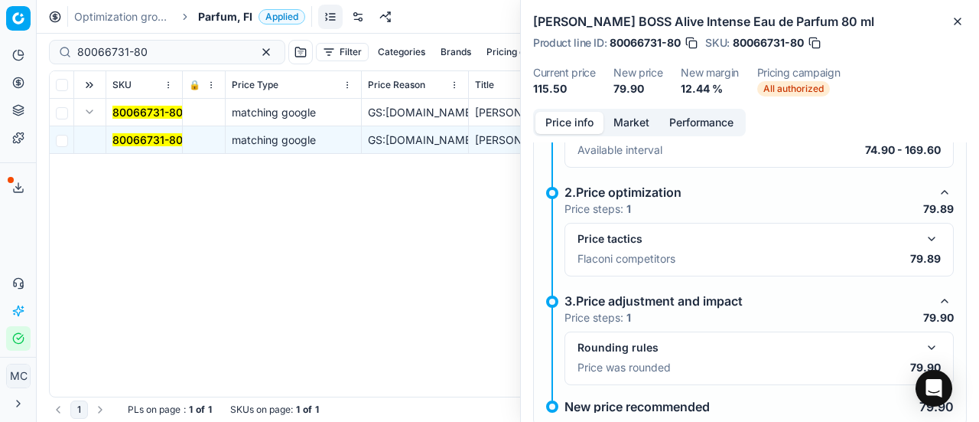
click at [923, 243] on button "button" at bounding box center [932, 239] width 18 height 18
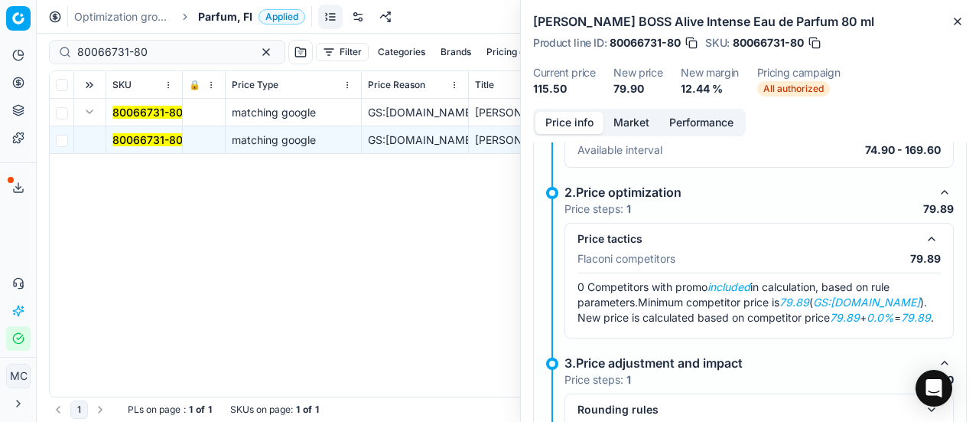
click at [647, 122] on button "Market" at bounding box center [632, 123] width 56 height 22
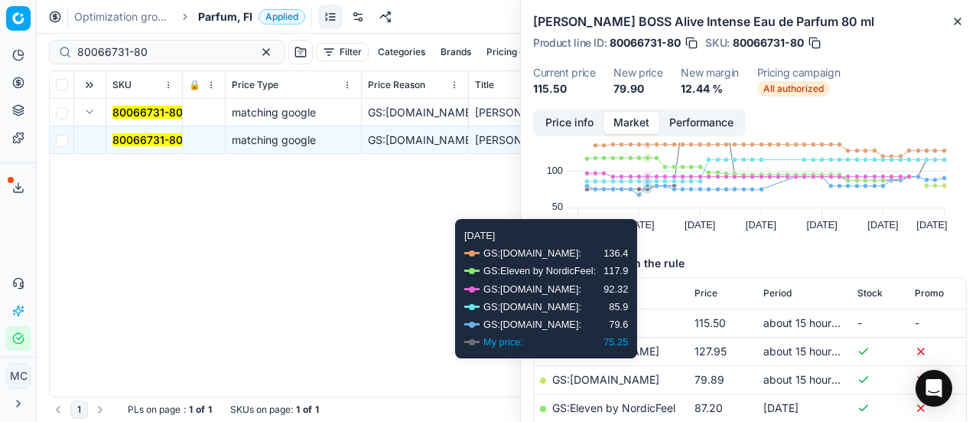
scroll to position [153, 0]
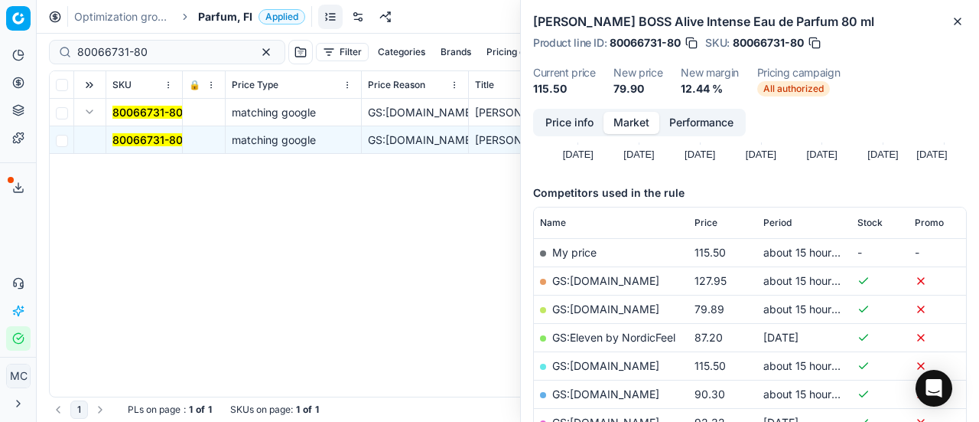
click at [603, 310] on link "GS:[DOMAIN_NAME]" at bounding box center [605, 308] width 107 height 13
drag, startPoint x: 188, startPoint y: 59, endPoint x: 0, endPoint y: 53, distance: 188.3
click at [0, 53] on div "Pricing platform Analytics Pricing Product portfolio Templates Export service 2…" at bounding box center [489, 211] width 979 height 422
paste input "52747-10"
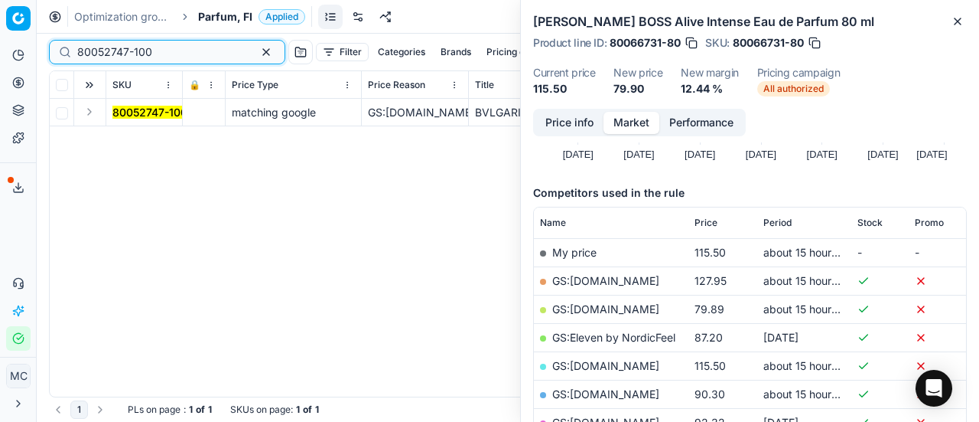
type input "80052747-100"
click at [93, 116] on button "Expand" at bounding box center [89, 112] width 18 height 18
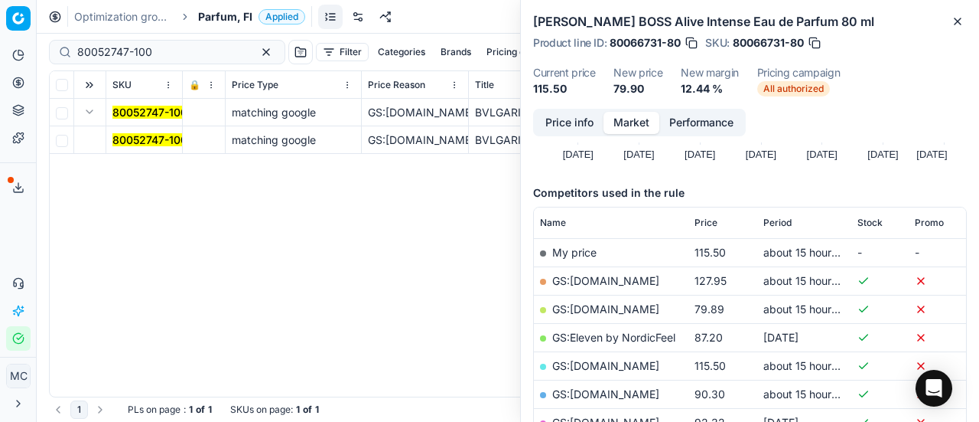
click at [141, 138] on mark "80052747-100" at bounding box center [149, 139] width 75 height 13
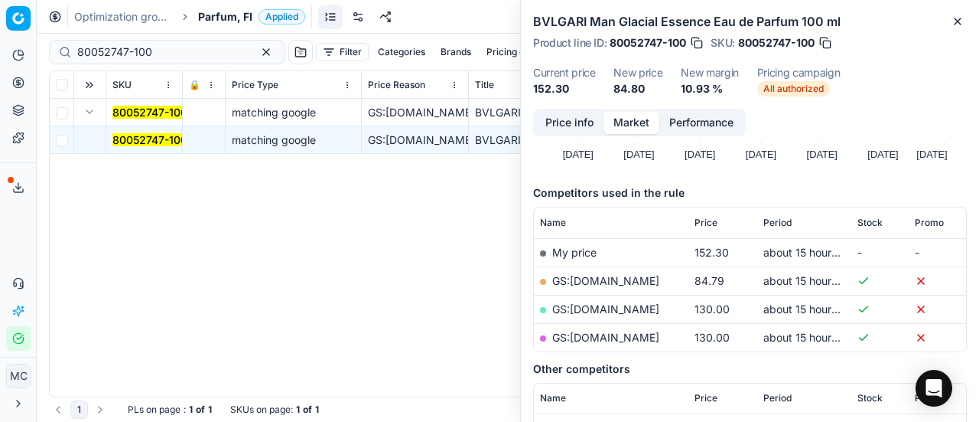
click at [571, 123] on button "Price info" at bounding box center [570, 123] width 68 height 22
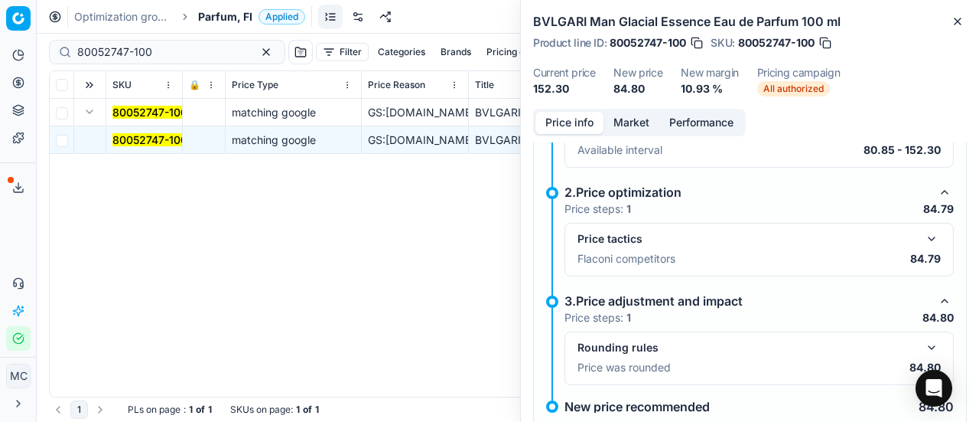
click at [927, 236] on button "button" at bounding box center [932, 239] width 18 height 18
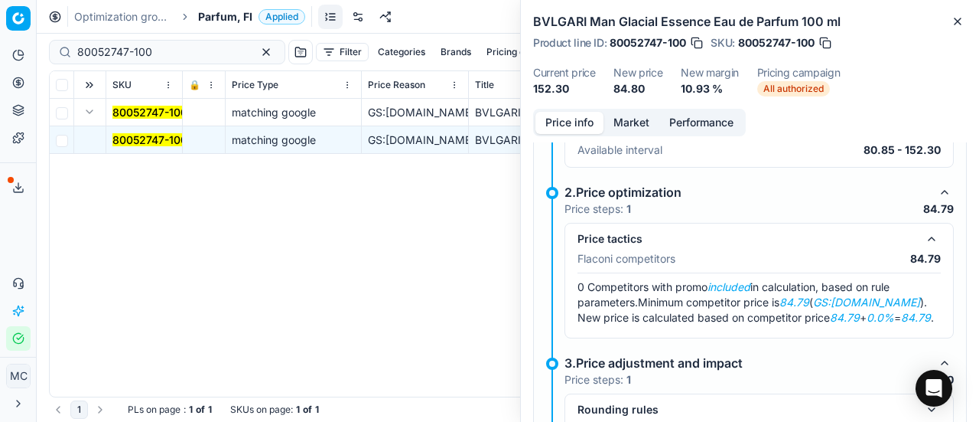
click at [643, 126] on button "Market" at bounding box center [632, 123] width 56 height 22
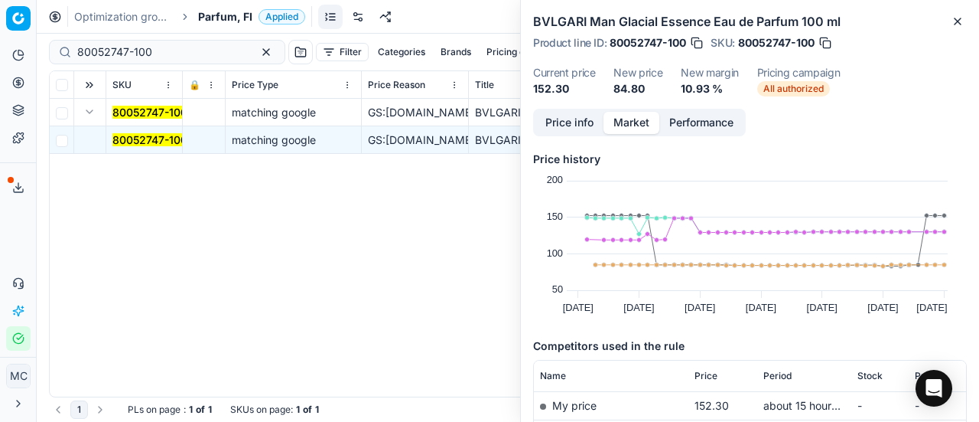
scroll to position [153, 0]
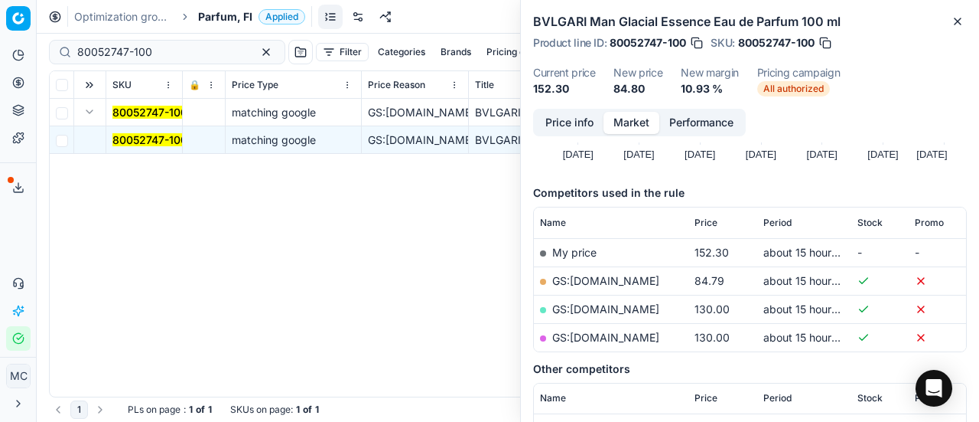
click at [592, 279] on link "GS:[DOMAIN_NAME]" at bounding box center [605, 280] width 107 height 13
click at [220, 22] on div "Optimization groups Parfum, FI Applied Discard Download report" at bounding box center [508, 17] width 943 height 34
click at [220, 22] on span "Parfum, FI" at bounding box center [225, 16] width 54 height 15
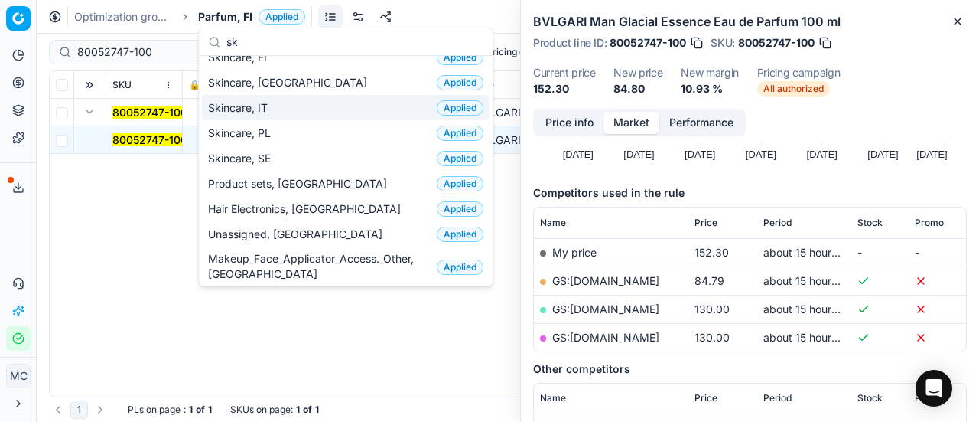
scroll to position [0, 0]
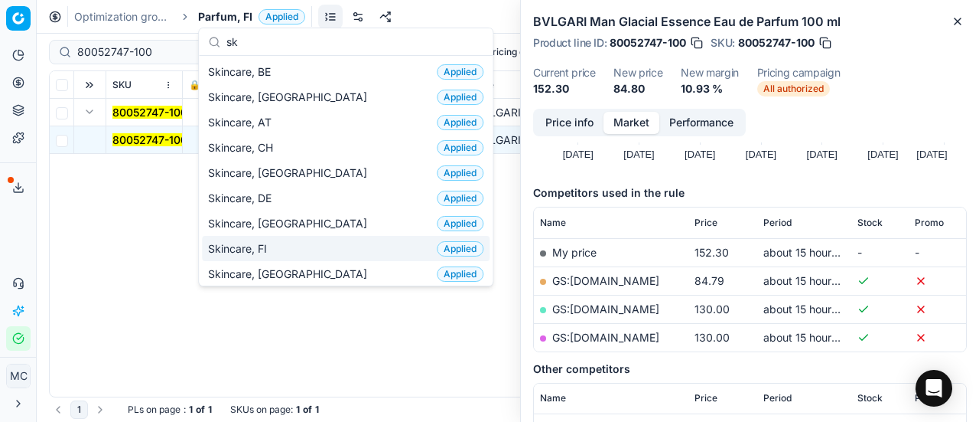
type input "sk"
click at [327, 242] on div "Skincare, FI Applied" at bounding box center [346, 248] width 288 height 25
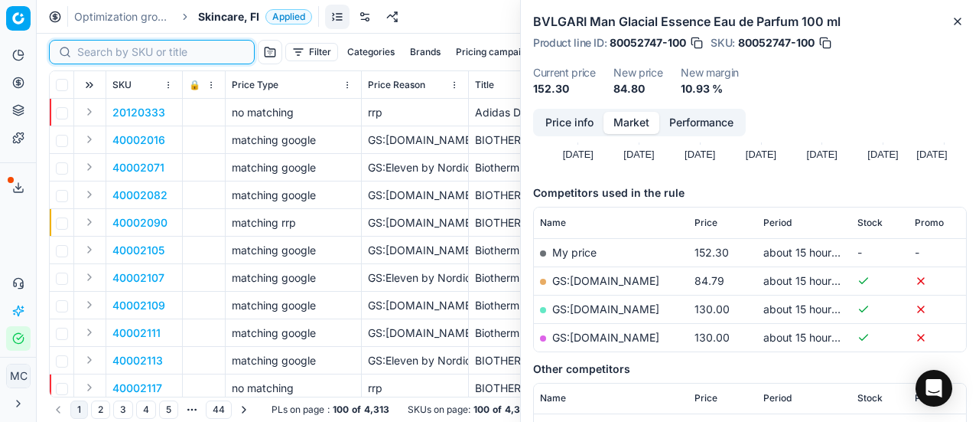
click at [103, 47] on input at bounding box center [161, 51] width 168 height 15
paste input "80059244-0002276"
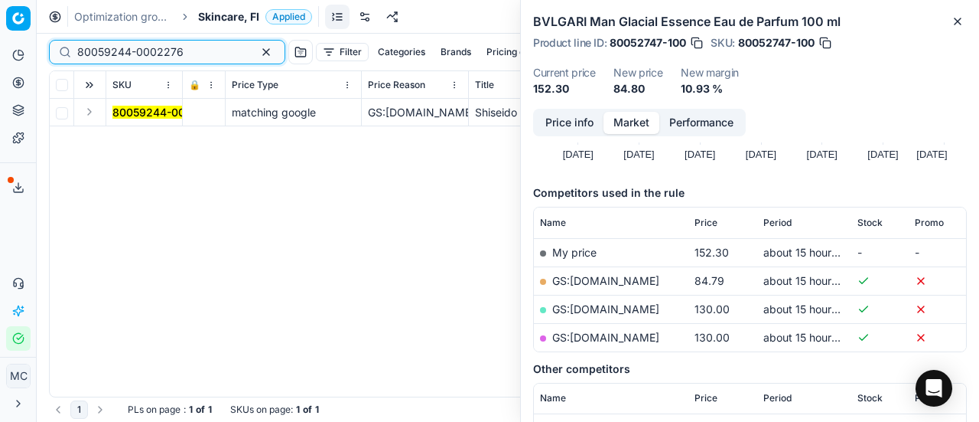
type input "80059244-0002276"
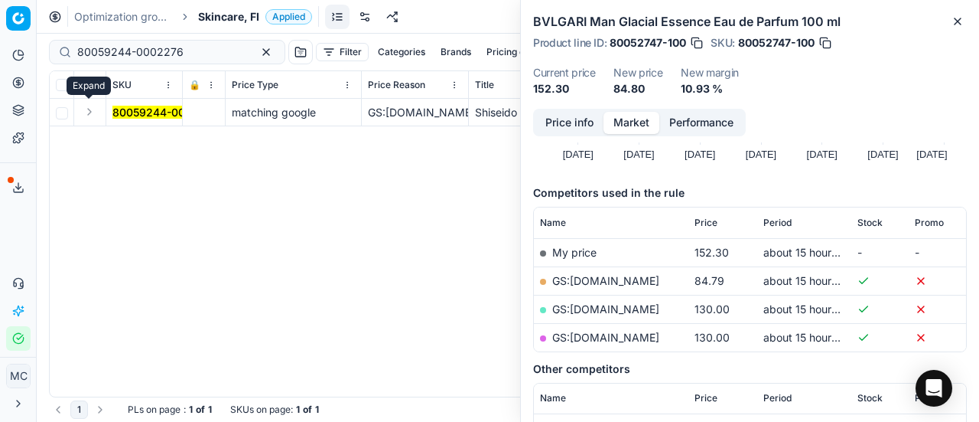
click at [90, 110] on button "Expand" at bounding box center [89, 112] width 18 height 18
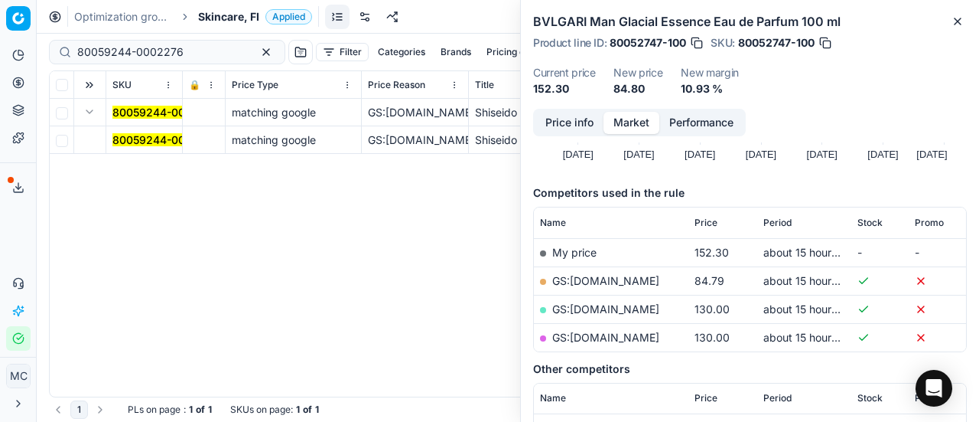
click at [145, 137] on mark "80059244-0002276" at bounding box center [165, 139] width 106 height 13
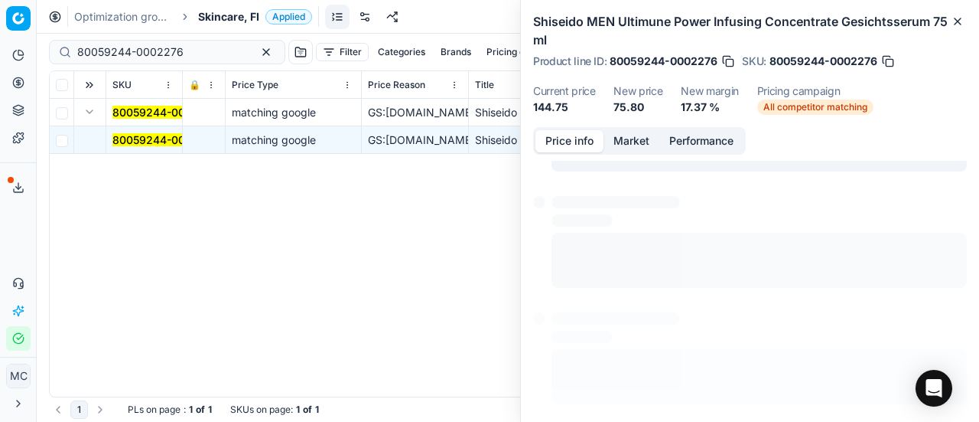
click at [549, 136] on button "Price info" at bounding box center [570, 141] width 68 height 22
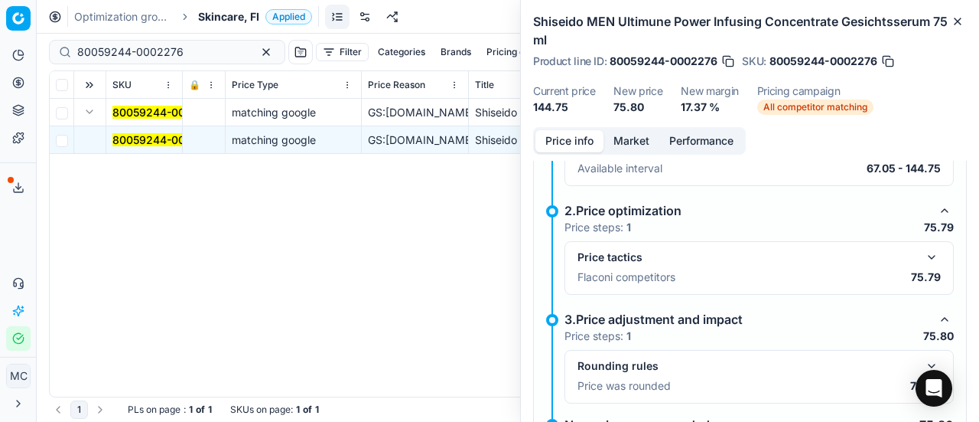
click at [926, 256] on button "button" at bounding box center [932, 257] width 18 height 18
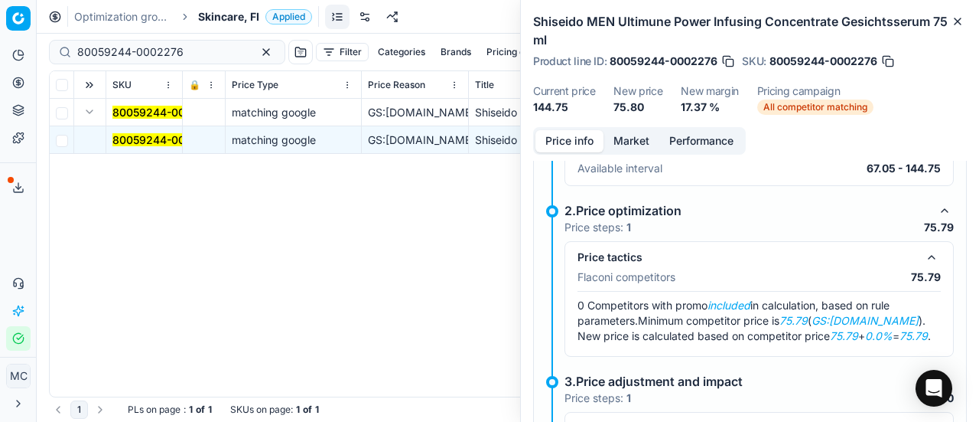
click at [639, 127] on div "Price info Market Performance" at bounding box center [639, 141] width 213 height 28
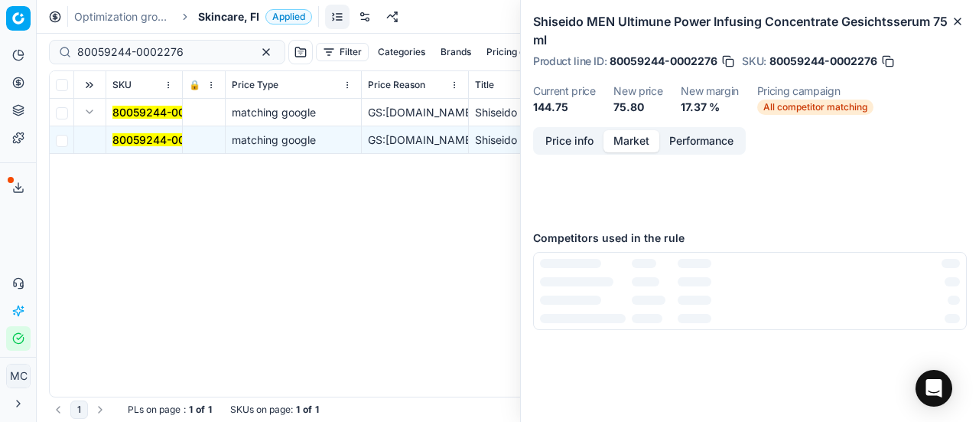
click at [635, 139] on button "Market" at bounding box center [632, 141] width 56 height 22
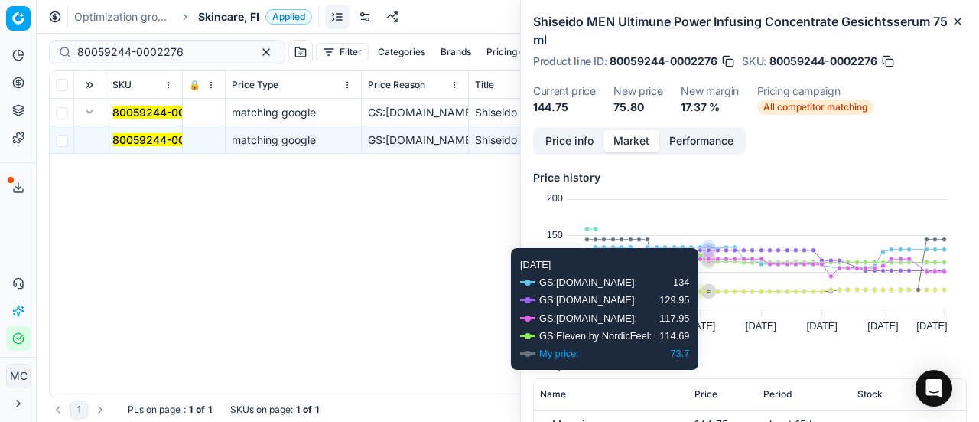
scroll to position [153, 0]
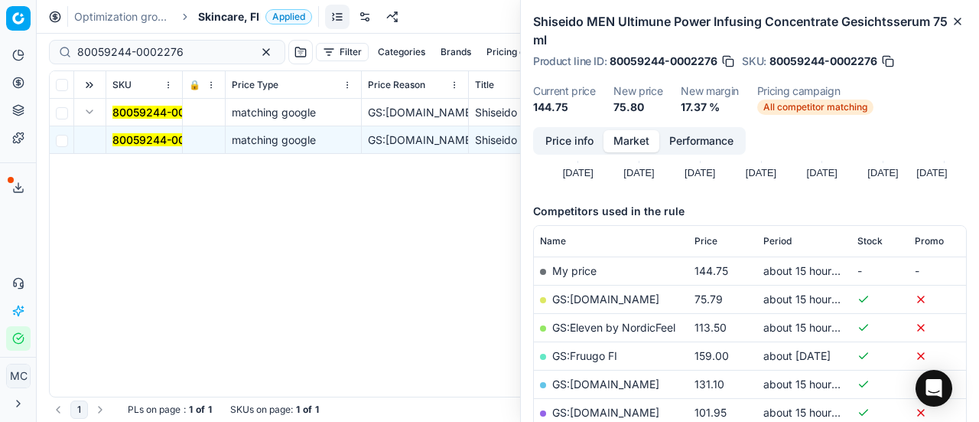
click at [604, 302] on link "GS:[DOMAIN_NAME]" at bounding box center [605, 298] width 107 height 13
click at [207, 14] on span "Skincare, FI" at bounding box center [228, 16] width 61 height 15
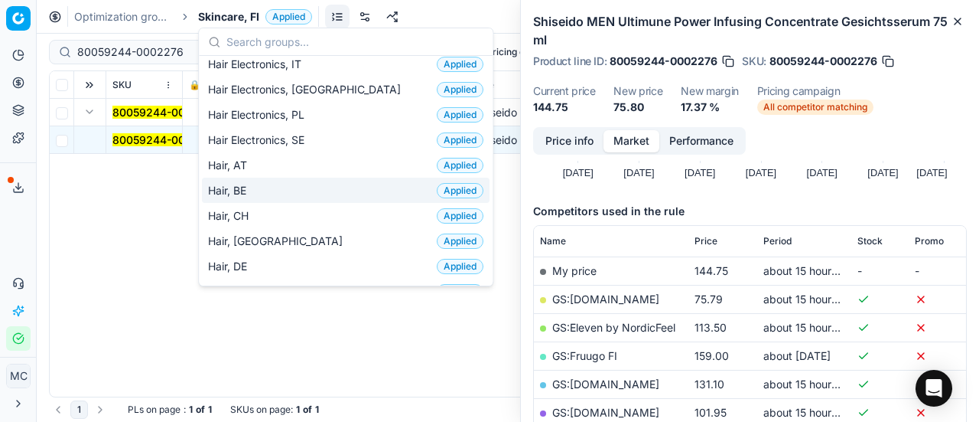
scroll to position [306, 0]
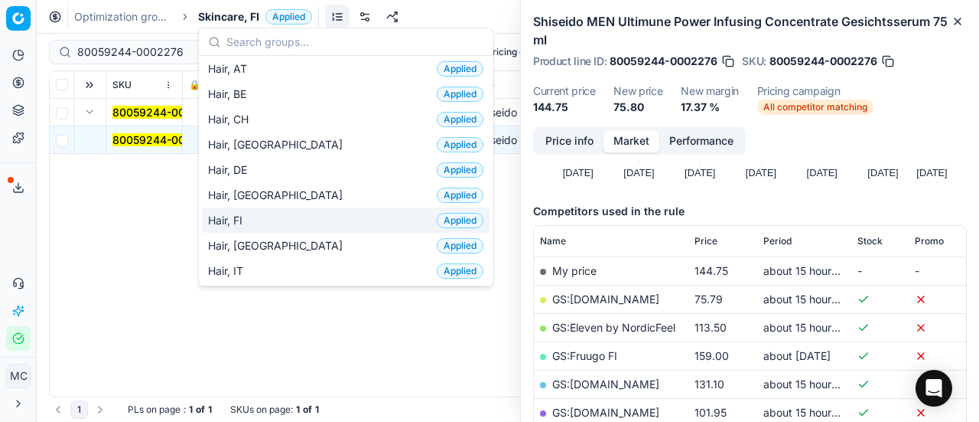
click at [279, 220] on div "Hair, FI Applied" at bounding box center [346, 219] width 288 height 25
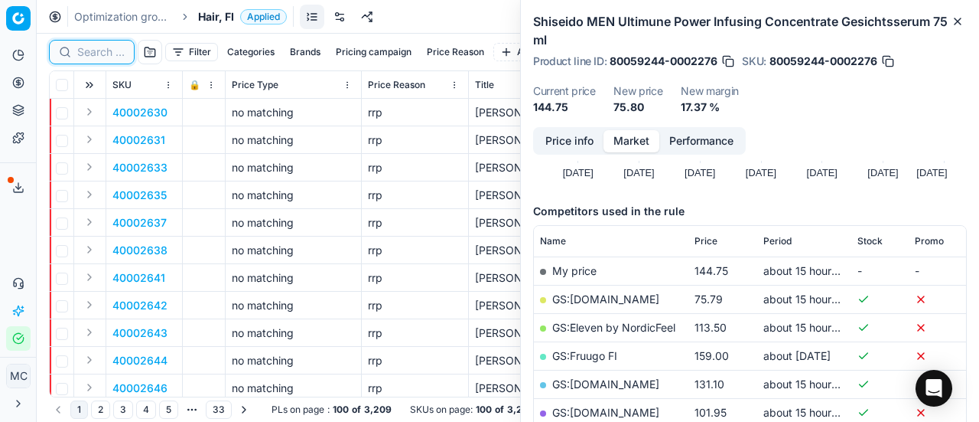
click at [99, 54] on input at bounding box center [100, 51] width 47 height 15
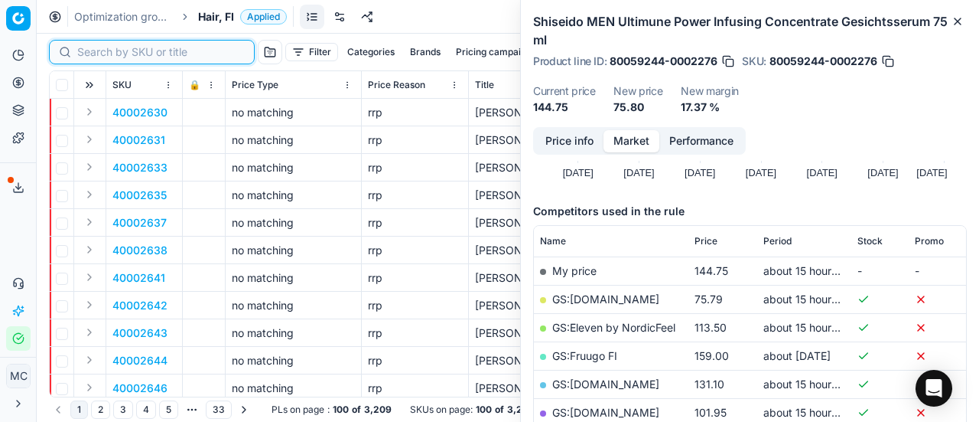
paste input "80054435-1"
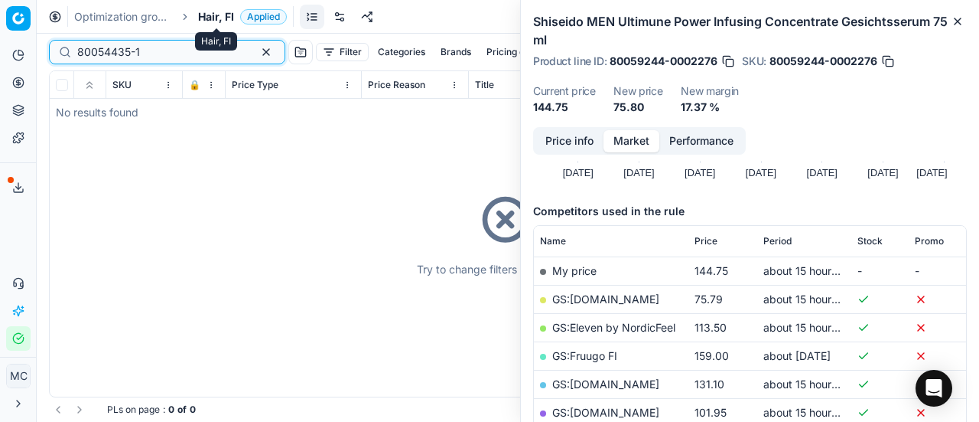
type input "80054435-1"
click at [220, 19] on span "Hair, FI" at bounding box center [216, 16] width 36 height 15
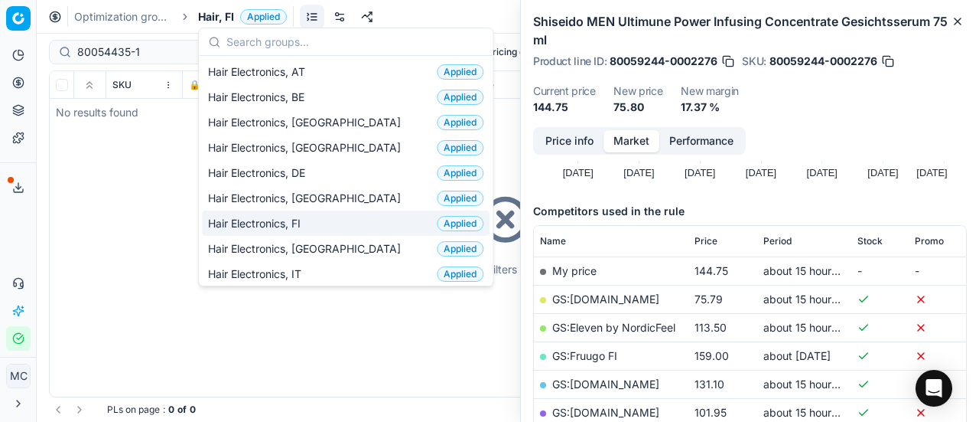
click at [325, 223] on div "Hair Electronics, FI Applied" at bounding box center [346, 222] width 288 height 25
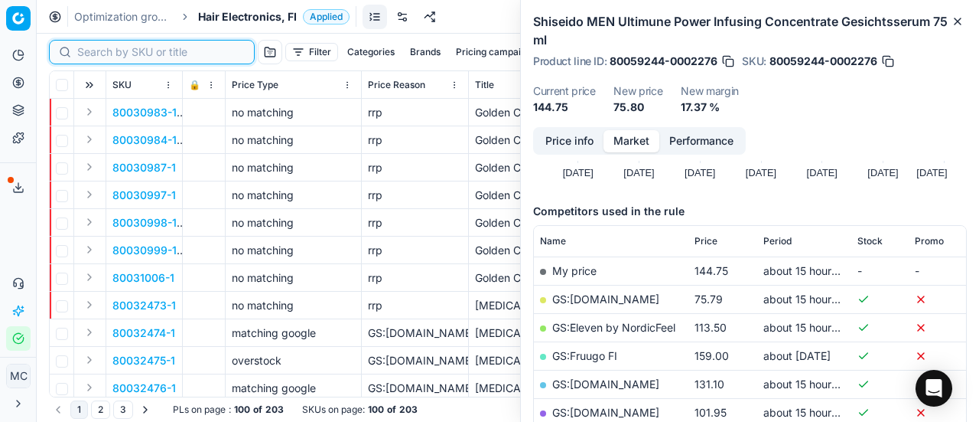
click at [89, 53] on input at bounding box center [161, 51] width 168 height 15
paste input "80054435-1"
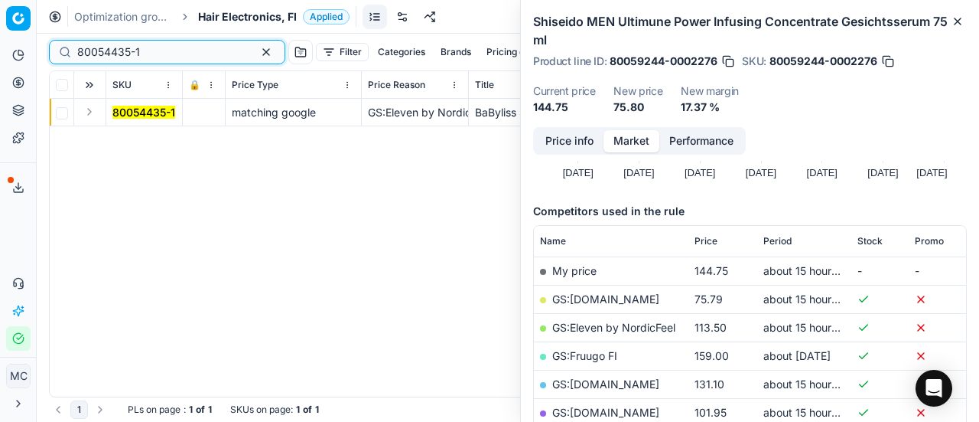
type input "80054435-1"
click at [96, 109] on button "Expand" at bounding box center [89, 112] width 18 height 18
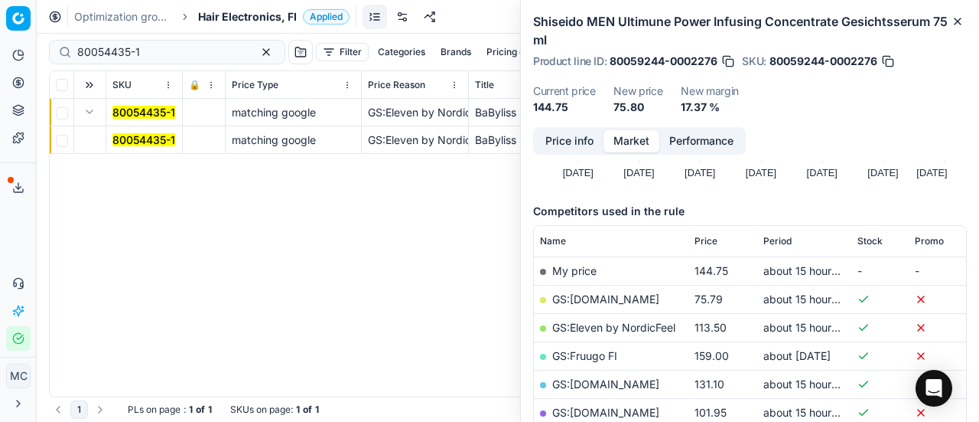
click at [136, 135] on mark "80054435-1" at bounding box center [143, 139] width 63 height 13
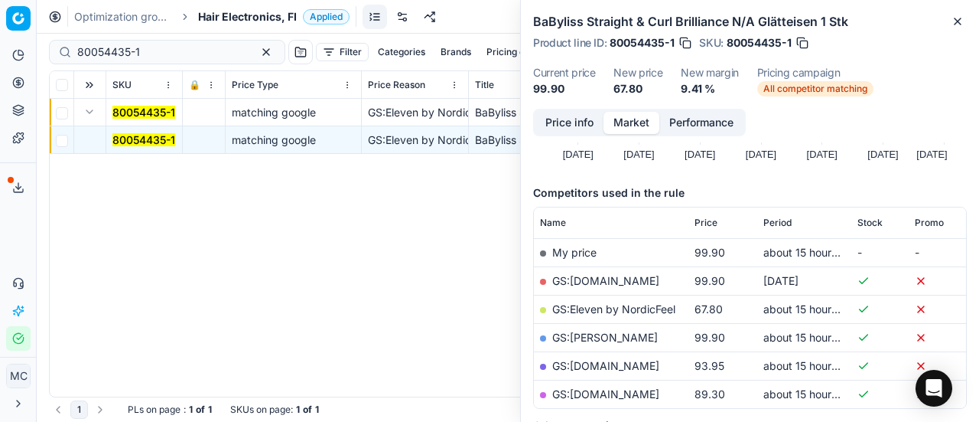
click at [575, 119] on button "Price info" at bounding box center [570, 123] width 68 height 22
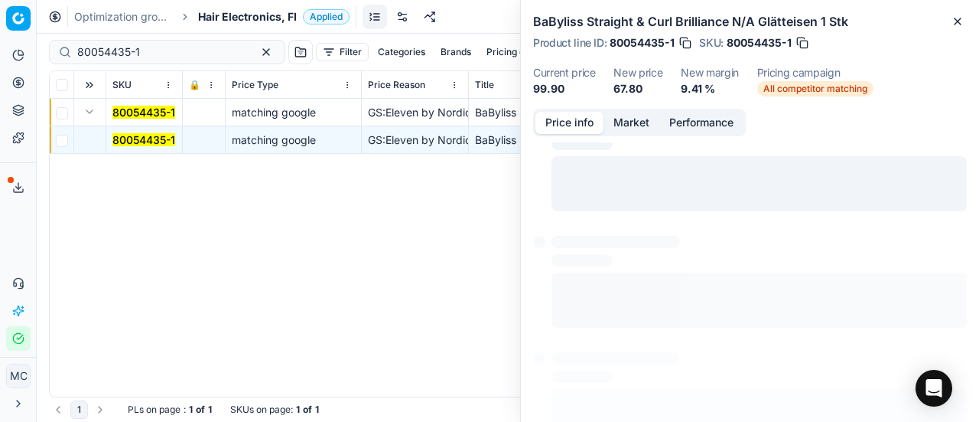
scroll to position [69, 0]
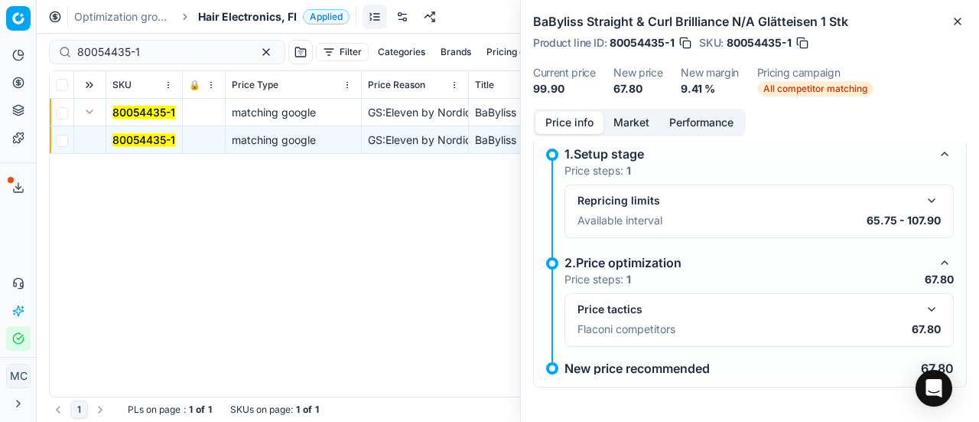
click at [923, 311] on button "button" at bounding box center [932, 309] width 18 height 18
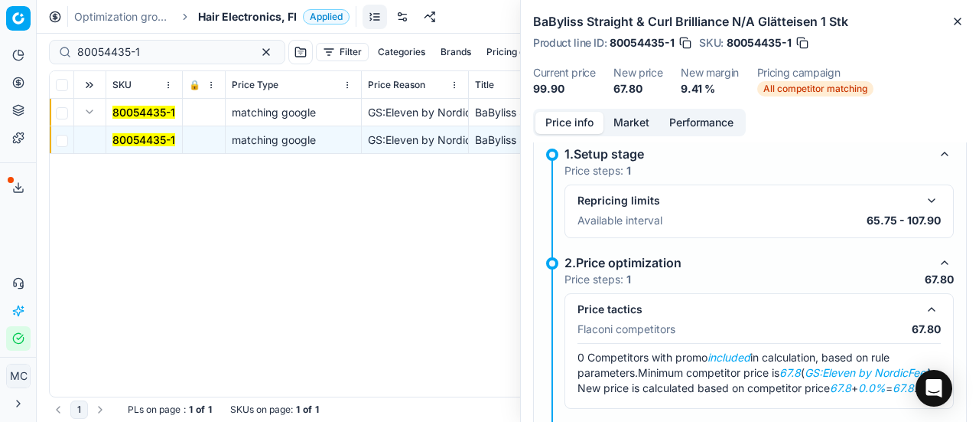
click at [630, 120] on button "Market" at bounding box center [632, 123] width 56 height 22
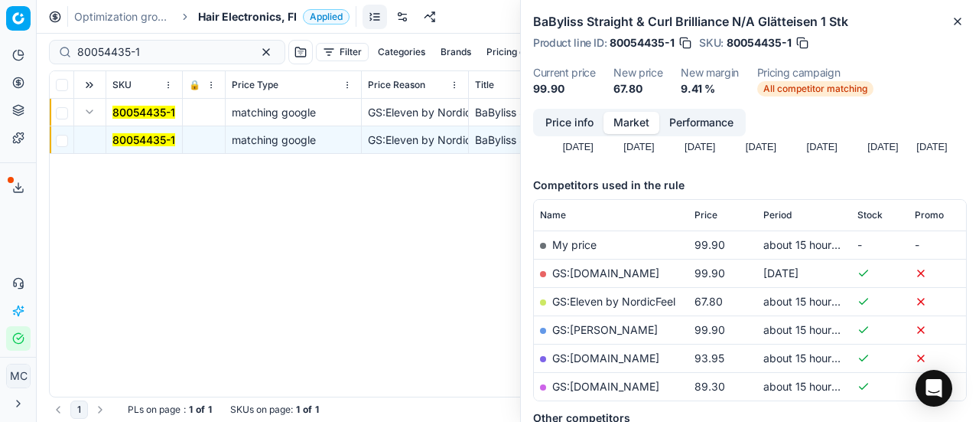
scroll to position [230, 0]
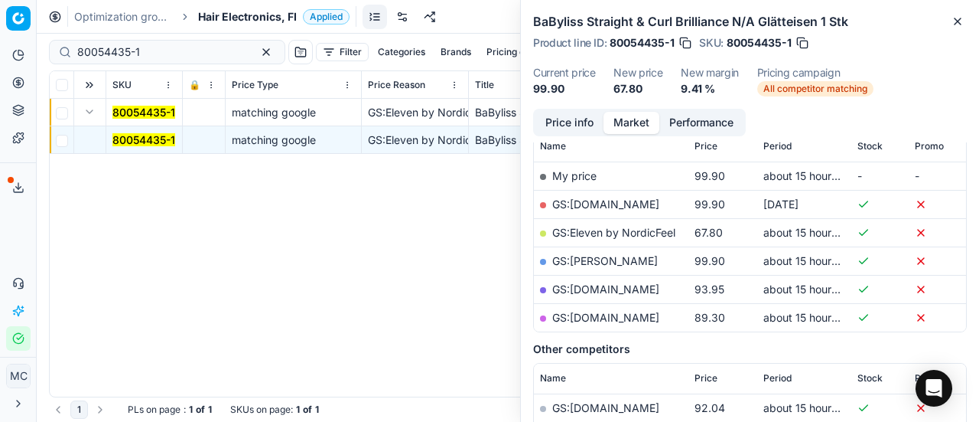
click at [647, 232] on link "GS:Eleven by NordicFeel" at bounding box center [613, 232] width 123 height 13
click at [253, 16] on span "Hair Electronics, FI" at bounding box center [247, 16] width 99 height 15
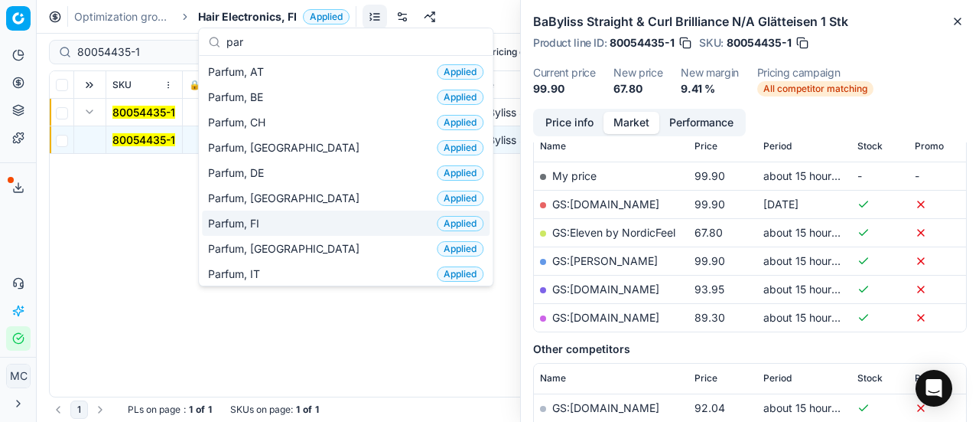
type input "par"
click at [289, 223] on div "Parfum, FI Applied" at bounding box center [346, 222] width 288 height 25
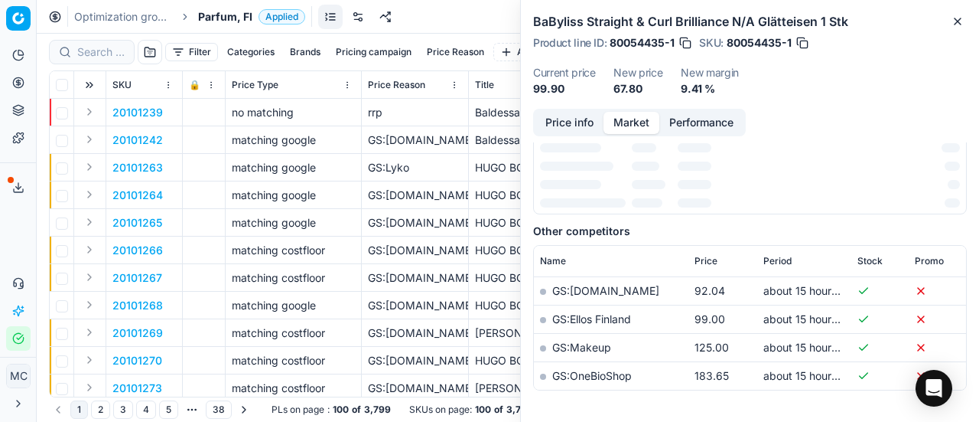
scroll to position [230, 0]
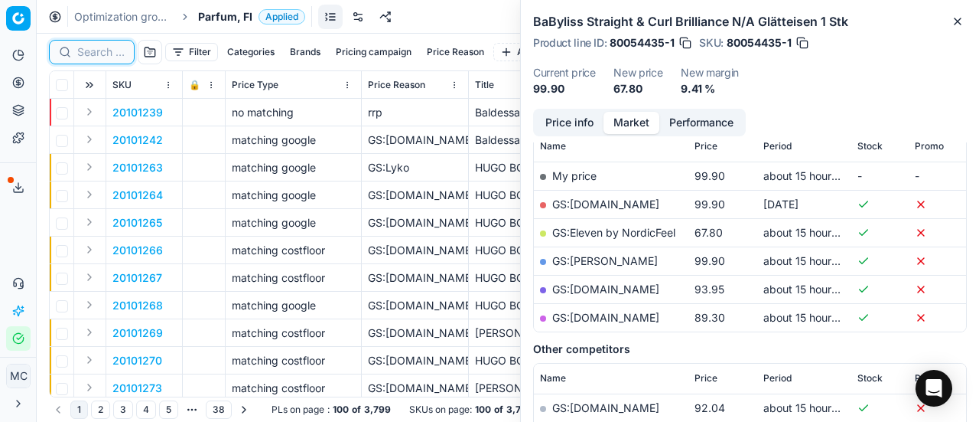
click at [90, 48] on input at bounding box center [100, 51] width 47 height 15
paste input "80065507-100"
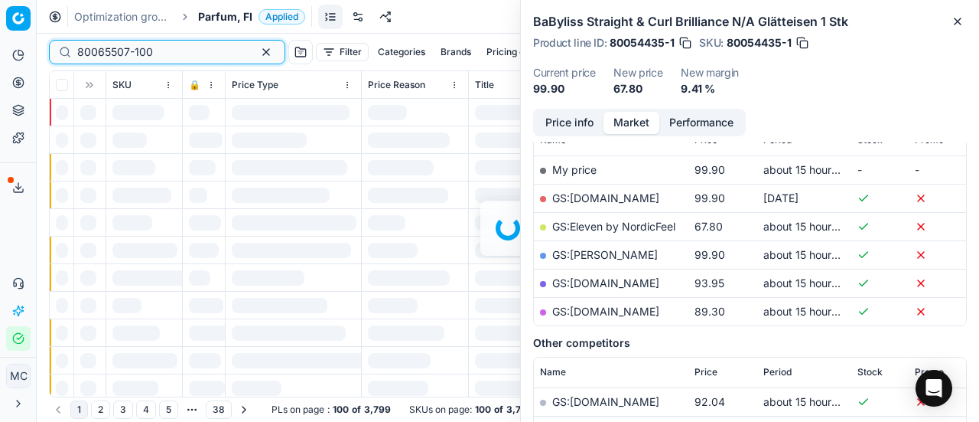
scroll to position [230, 0]
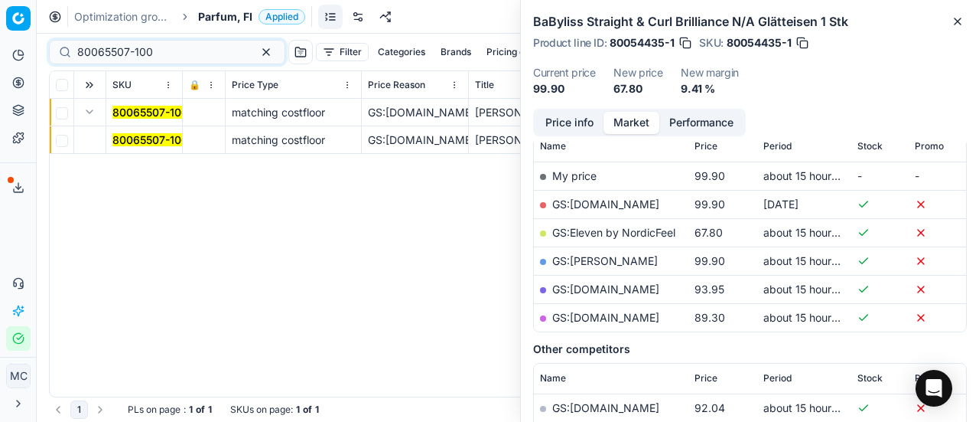
click at [90, 116] on button "Expand" at bounding box center [89, 112] width 18 height 18
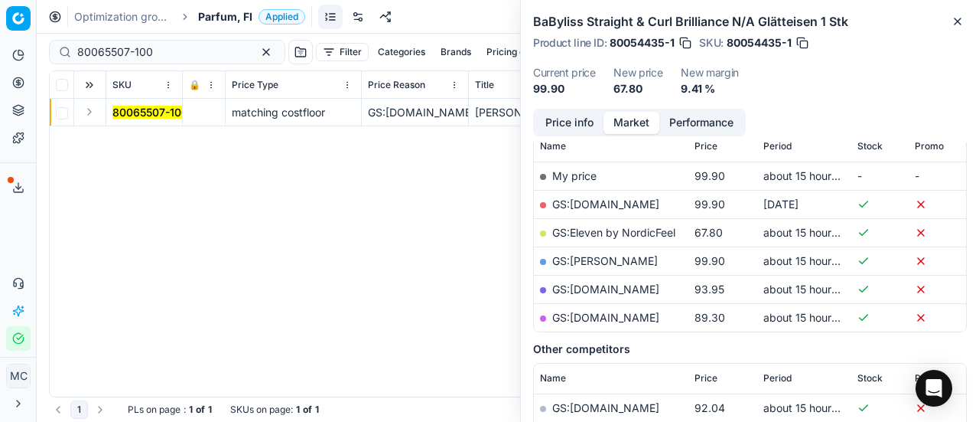
click at [87, 114] on button "Expand" at bounding box center [89, 112] width 18 height 18
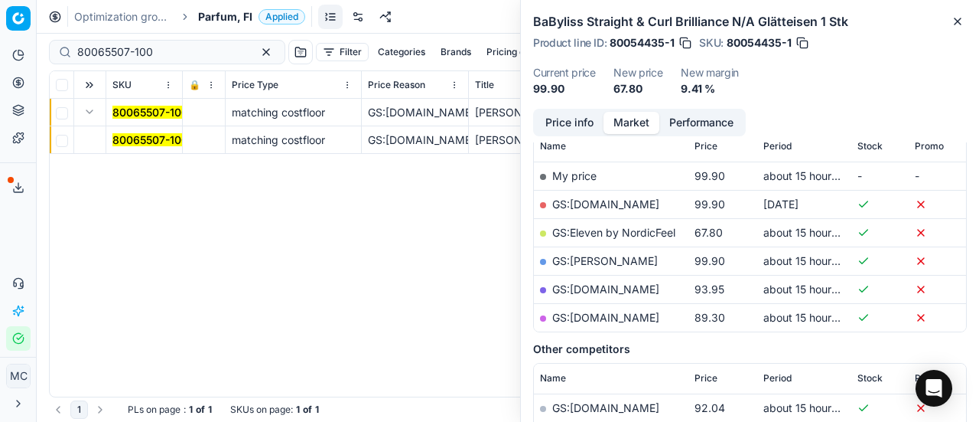
drag, startPoint x: 137, startPoint y: 142, endPoint x: 774, endPoint y: 60, distance: 642.5
click at [138, 142] on mark "80065507-100" at bounding box center [150, 139] width 76 height 13
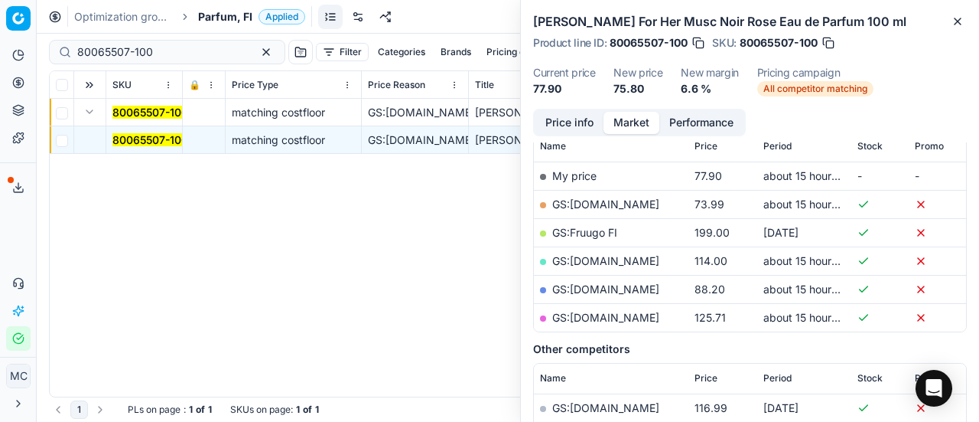
click at [577, 114] on button "Price info" at bounding box center [570, 123] width 68 height 22
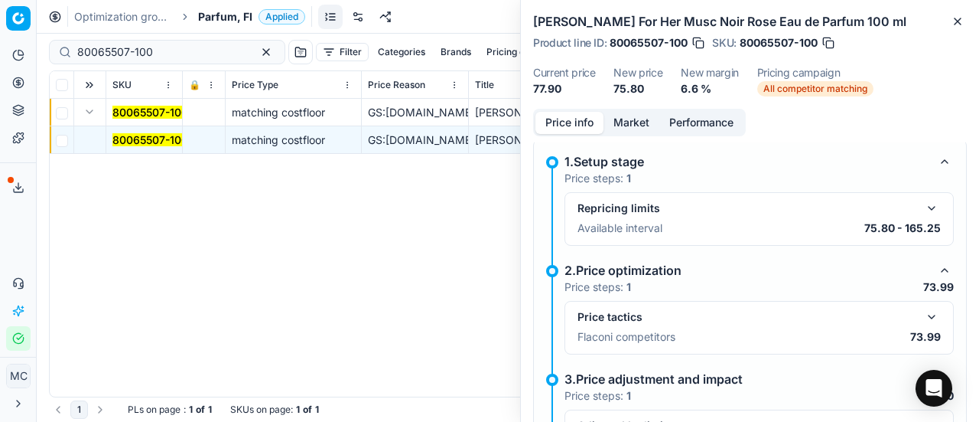
scroll to position [222, 0]
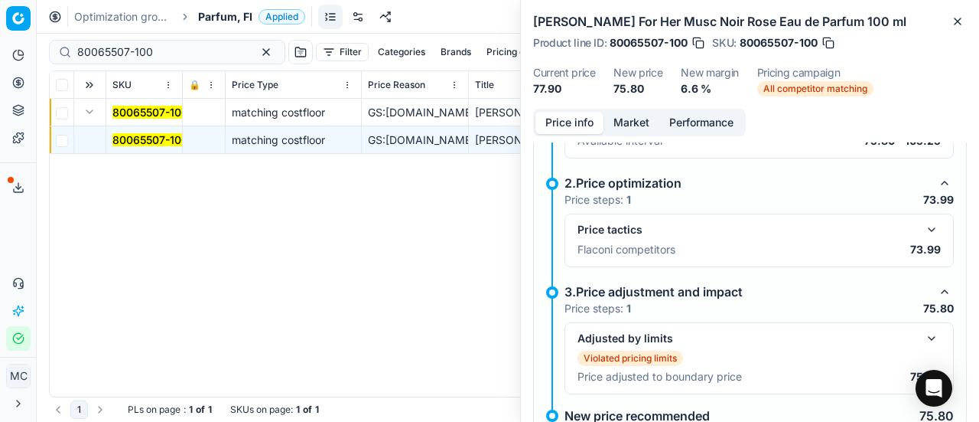
click at [924, 226] on button "button" at bounding box center [932, 229] width 18 height 18
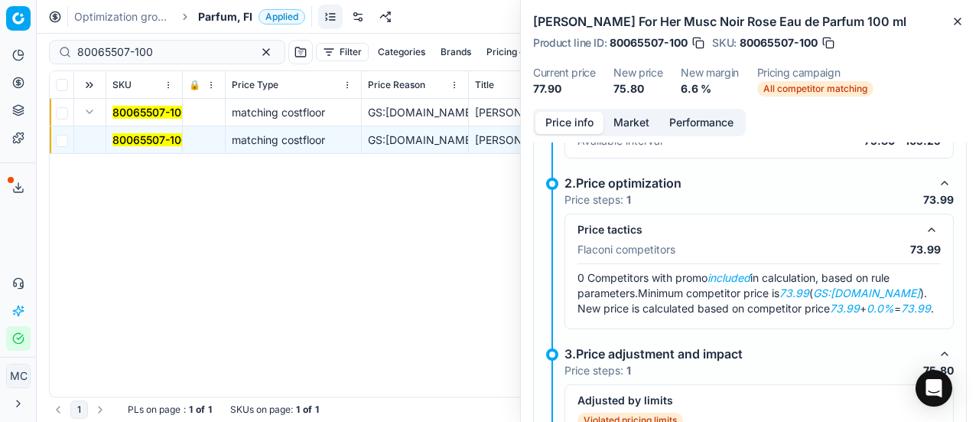
click at [647, 112] on button "Market" at bounding box center [632, 123] width 56 height 22
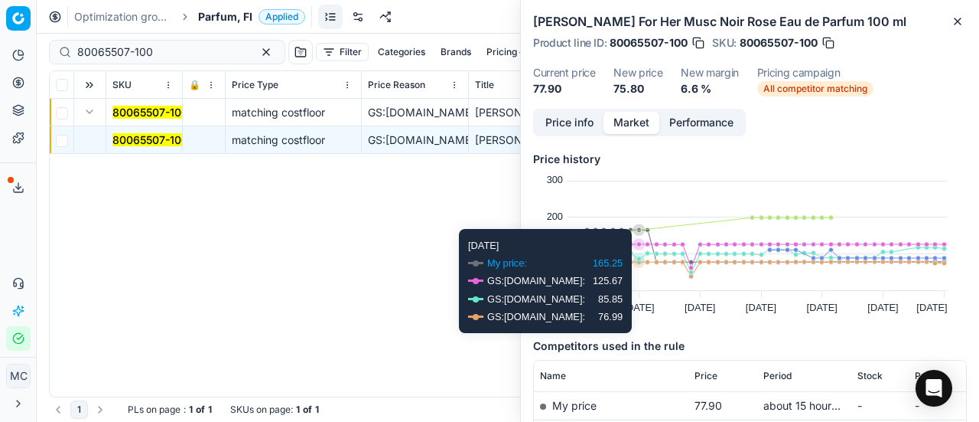
scroll to position [153, 0]
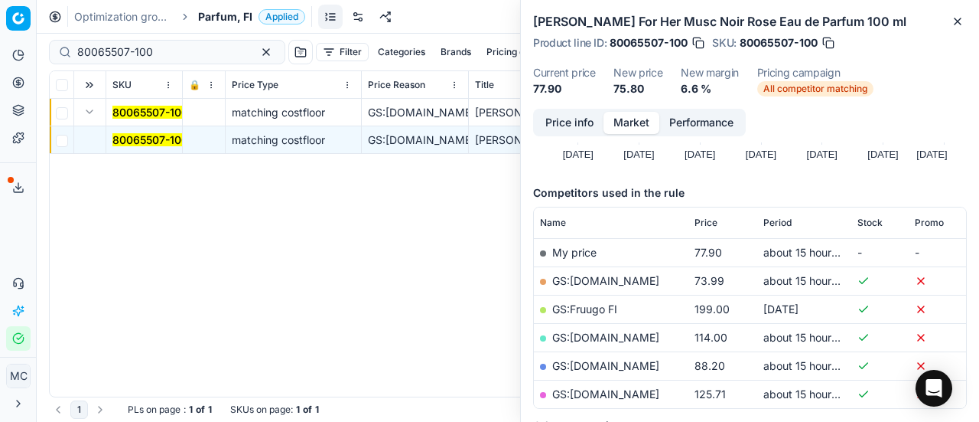
click at [599, 281] on link "GS:[DOMAIN_NAME]" at bounding box center [605, 280] width 107 height 13
drag, startPoint x: 188, startPoint y: 54, endPoint x: 0, endPoint y: 34, distance: 189.3
click at [0, 37] on div "Pricing platform Analytics Pricing Product portfolio Templates Export service 2…" at bounding box center [489, 211] width 979 height 422
paste input "90004692-0007064"
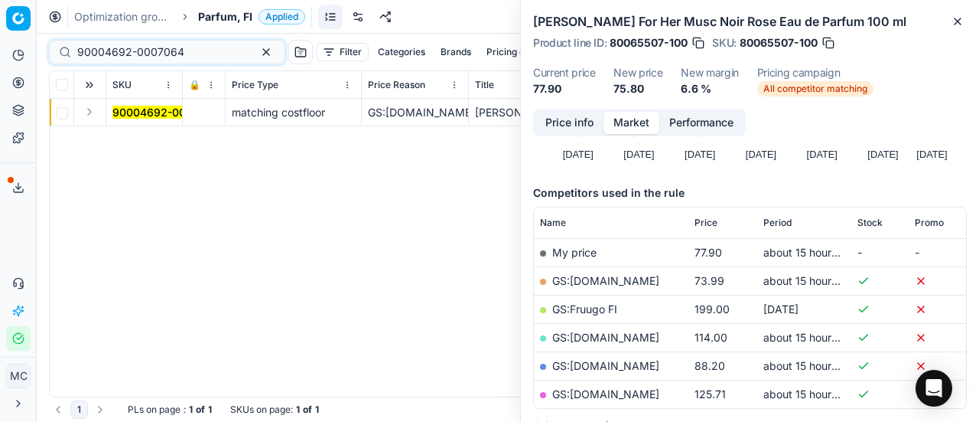
click at [89, 119] on button "Expand" at bounding box center [89, 112] width 18 height 18
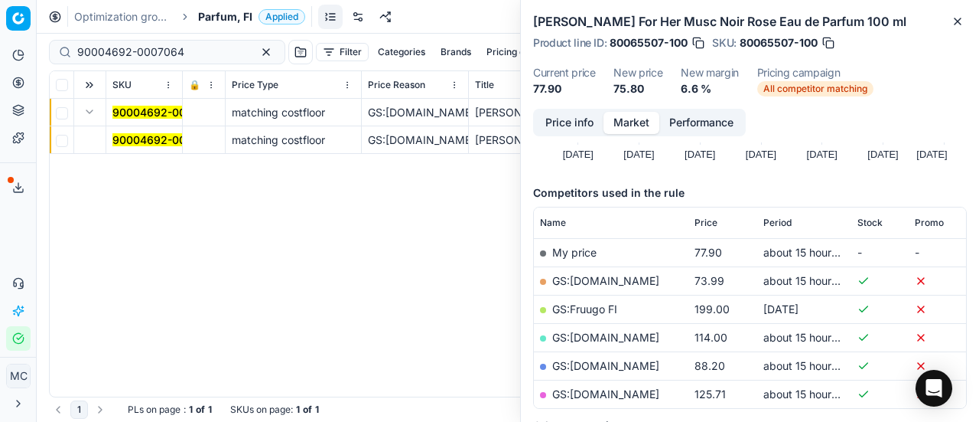
click at [160, 132] on span "90004692-0007064" at bounding box center [165, 139] width 107 height 15
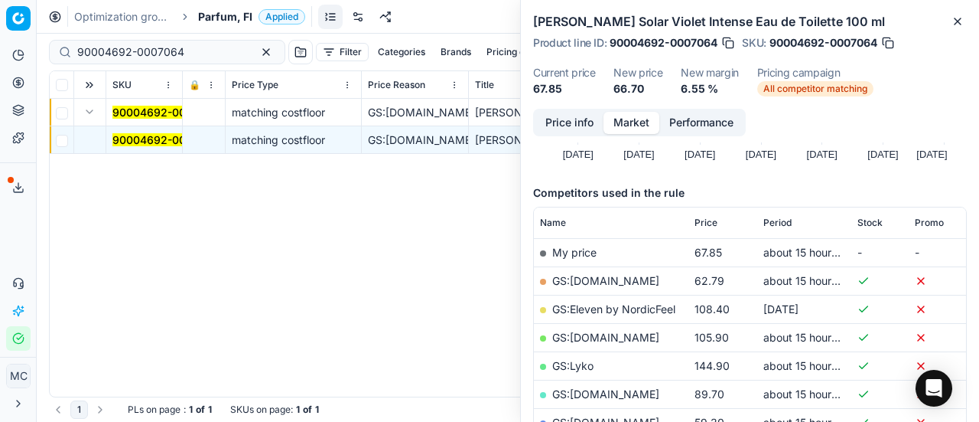
click at [553, 121] on button "Price info" at bounding box center [570, 123] width 68 height 22
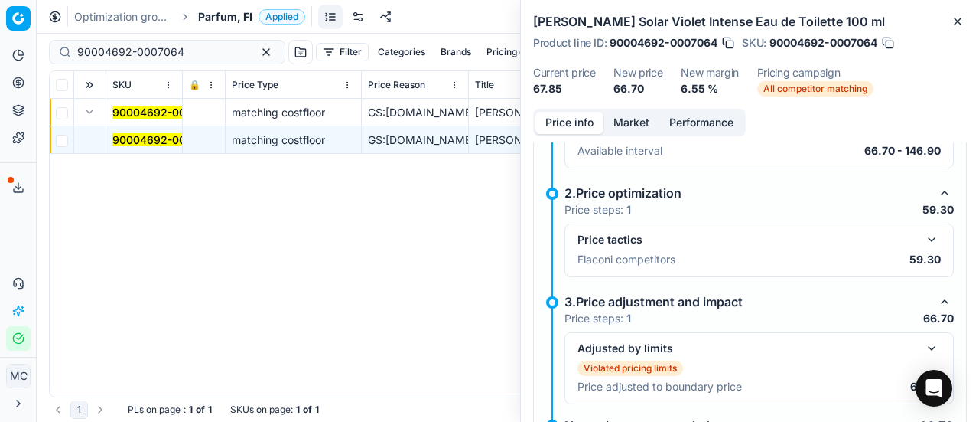
click at [925, 230] on button "button" at bounding box center [932, 239] width 18 height 18
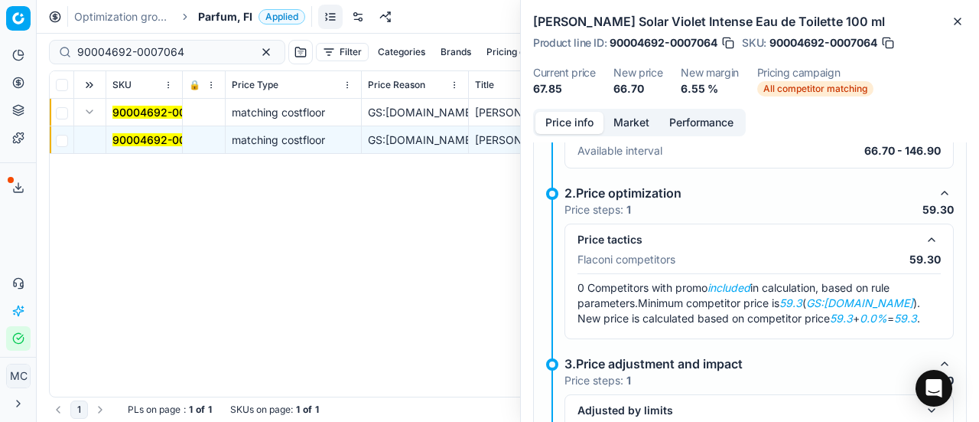
click at [629, 126] on button "Market" at bounding box center [632, 123] width 56 height 22
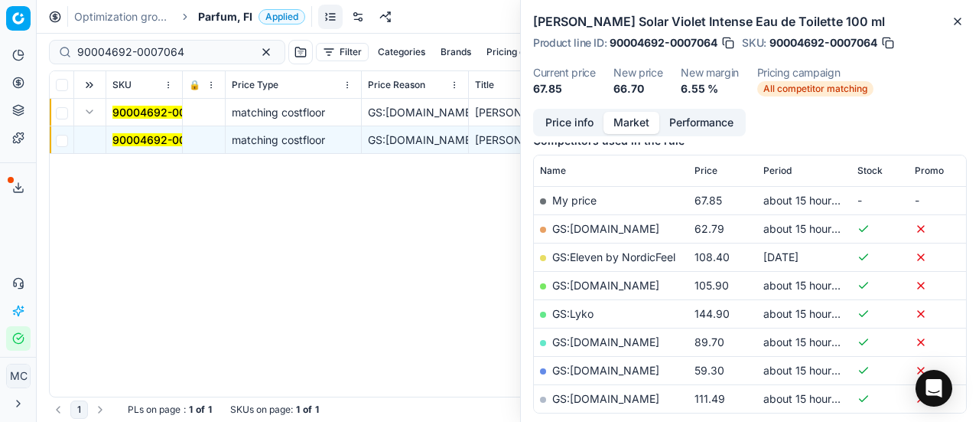
scroll to position [230, 0]
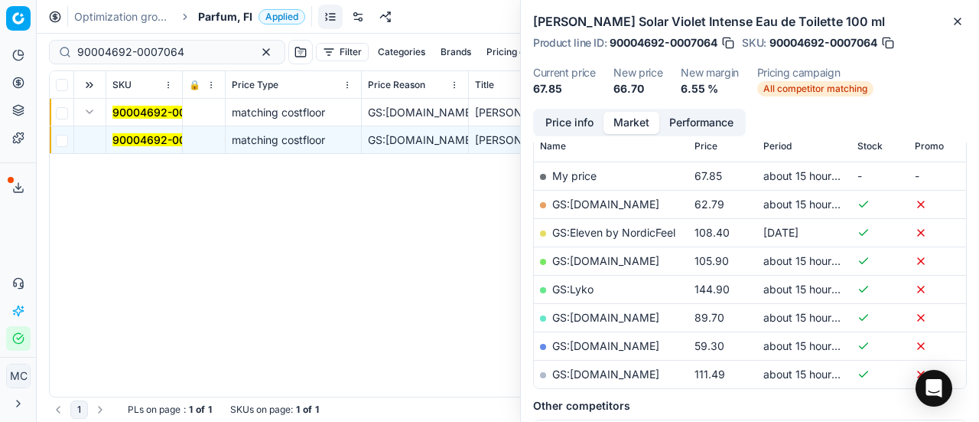
click at [660, 348] on link "GS:[DOMAIN_NAME]" at bounding box center [605, 345] width 107 height 13
drag, startPoint x: 194, startPoint y: 54, endPoint x: 0, endPoint y: 16, distance: 197.3
click at [0, 16] on div "Pricing platform Analytics Pricing Product portfolio Templates Export service 2…" at bounding box center [489, 211] width 979 height 422
paste input "5032-0007579"
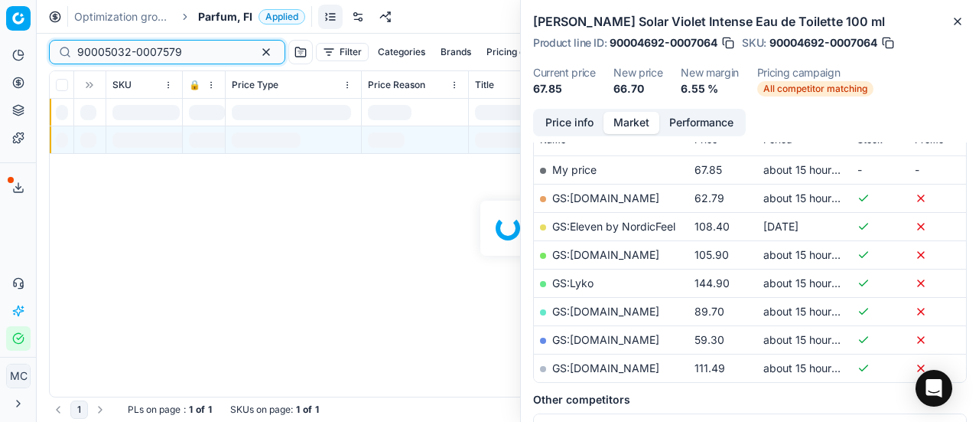
scroll to position [230, 0]
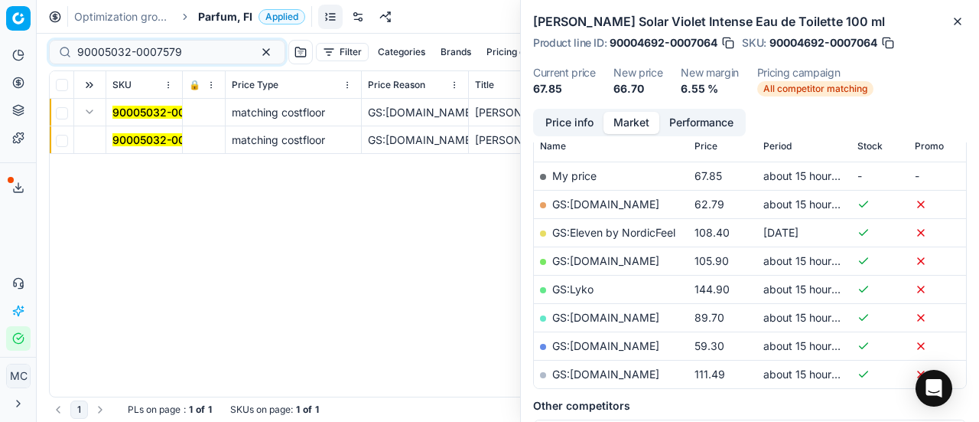
click at [89, 116] on button "Expand" at bounding box center [89, 112] width 18 height 18
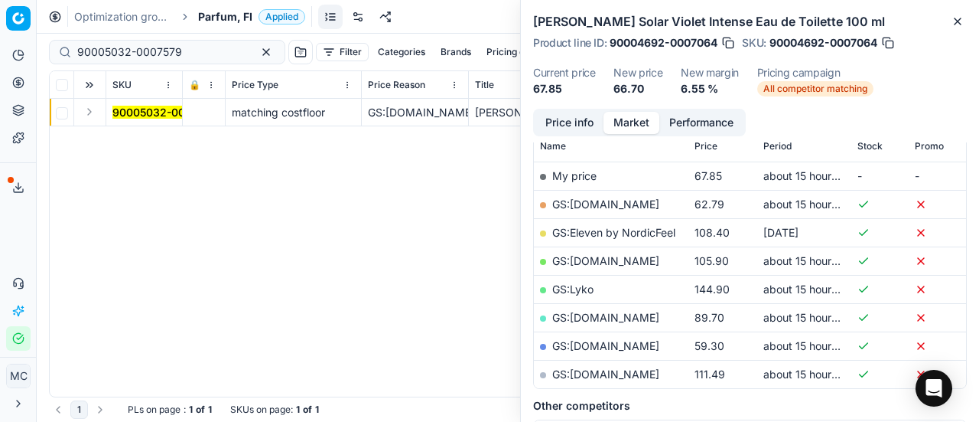
click at [93, 112] on button "Expand" at bounding box center [89, 112] width 18 height 18
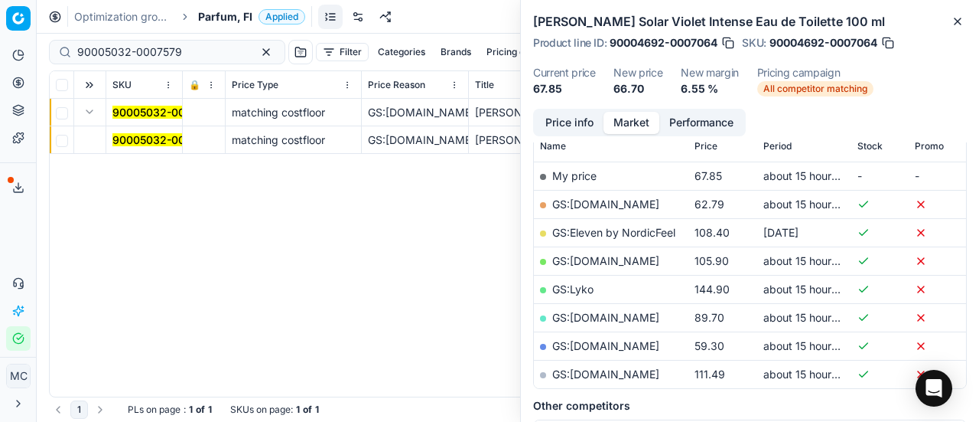
click at [136, 143] on mark "90005032-0007579" at bounding box center [164, 139] width 105 height 13
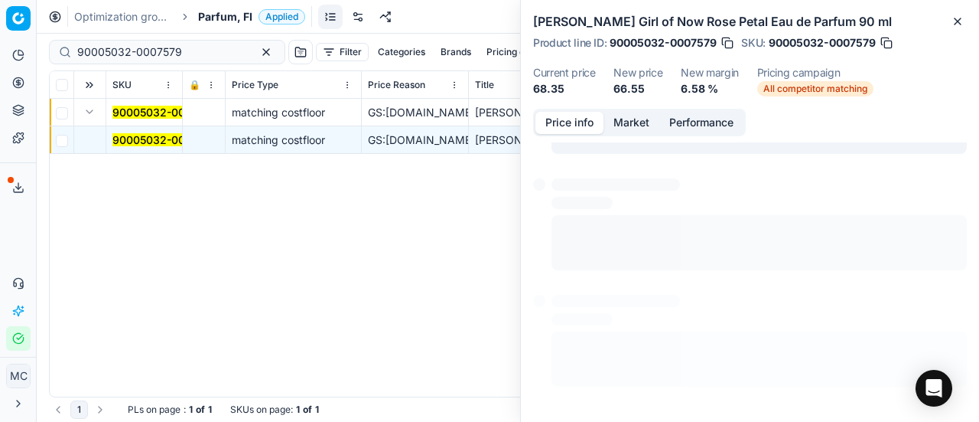
click at [565, 114] on button "Price info" at bounding box center [570, 123] width 68 height 22
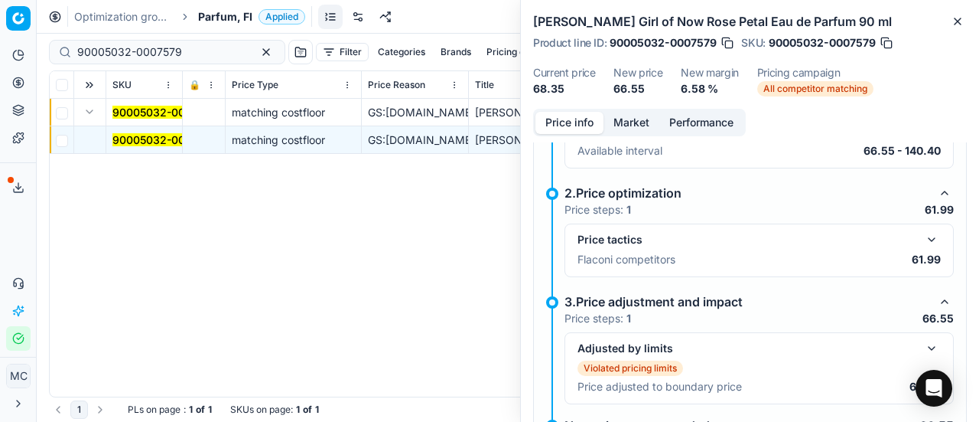
click at [923, 238] on button "button" at bounding box center [932, 239] width 18 height 18
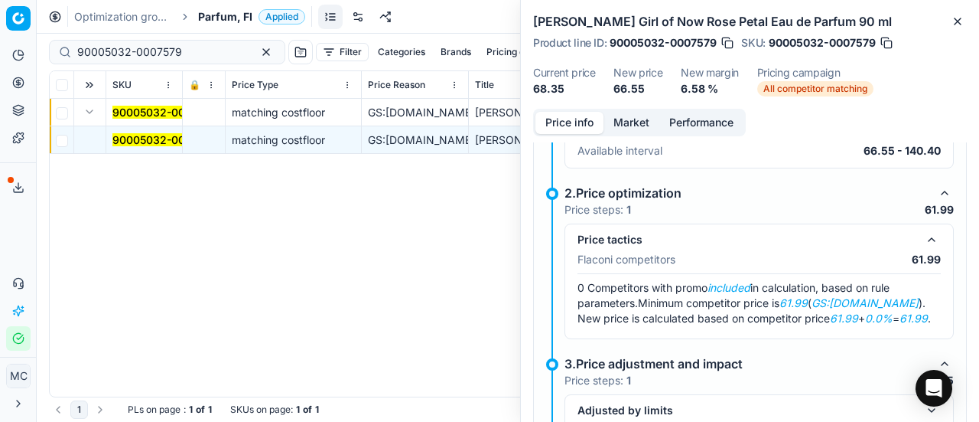
click at [623, 125] on button "Market" at bounding box center [632, 123] width 56 height 22
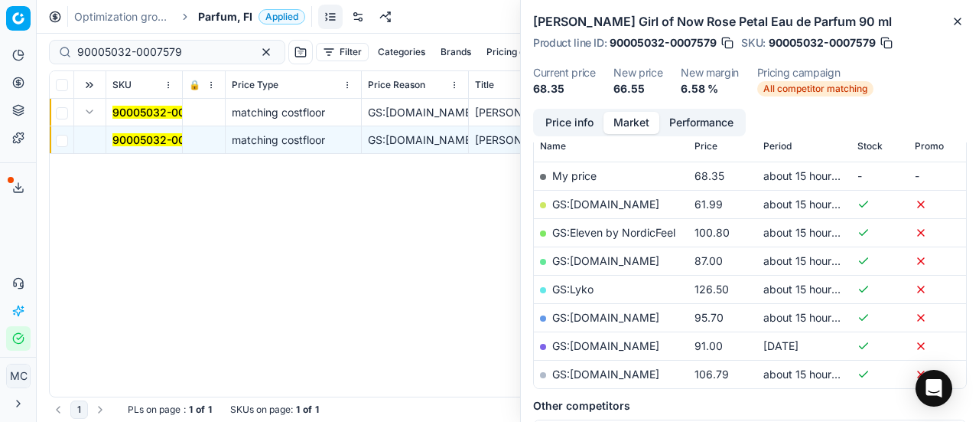
click at [585, 207] on link "GS:[DOMAIN_NAME]" at bounding box center [605, 203] width 107 height 13
drag, startPoint x: 0, startPoint y: 50, endPoint x: 0, endPoint y: 40, distance: 9.9
click at [0, 41] on div "Pricing platform Analytics Pricing Product portfolio Templates Export service 2…" at bounding box center [489, 211] width 979 height 422
paste input "80011596-100"
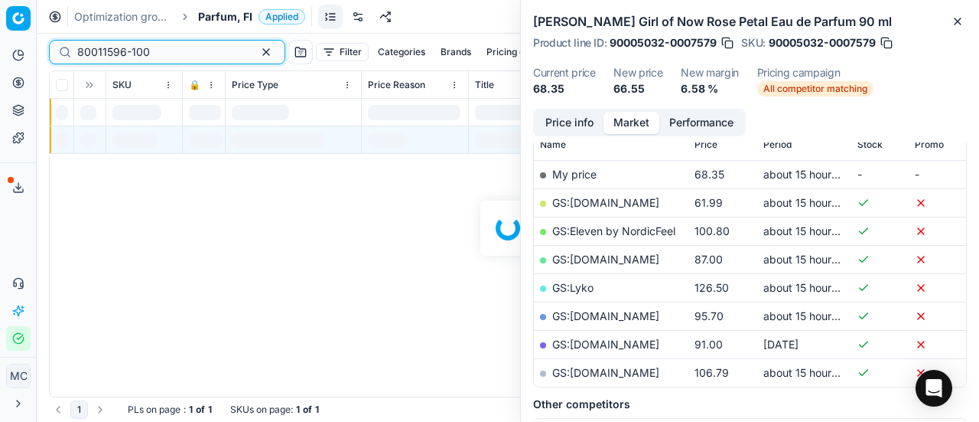
scroll to position [230, 0]
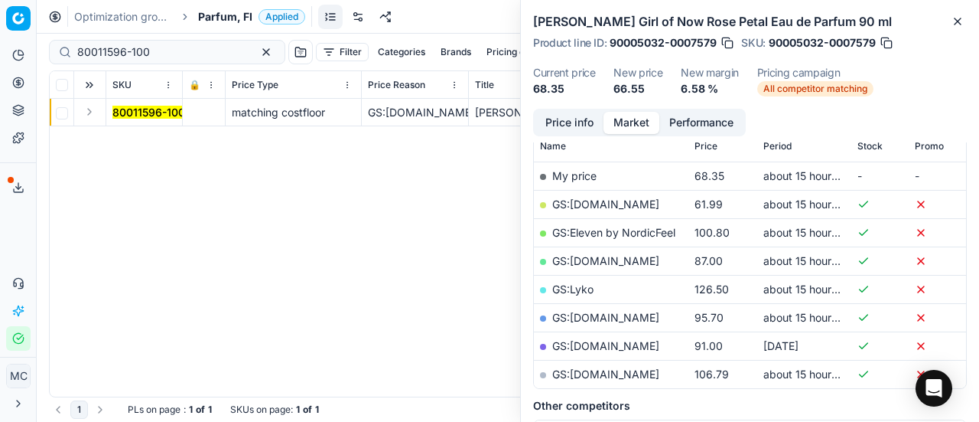
click at [92, 114] on button "Expand" at bounding box center [89, 112] width 18 height 18
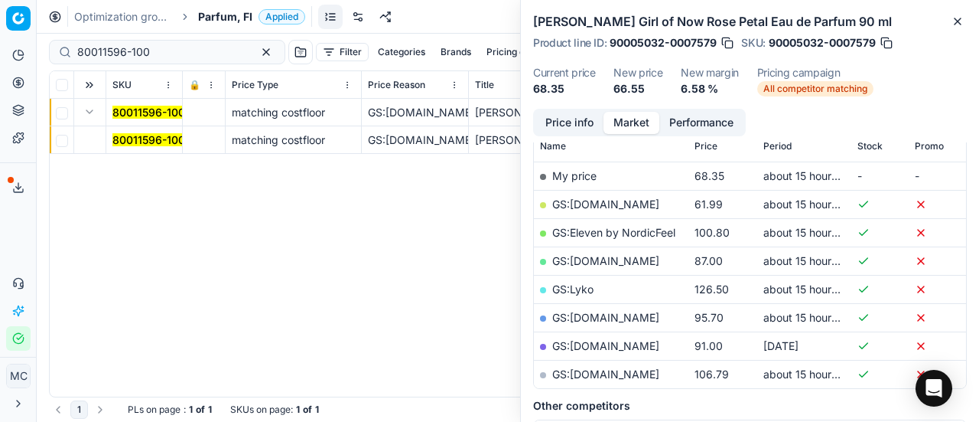
click at [120, 138] on mark "80011596-100" at bounding box center [148, 139] width 73 height 13
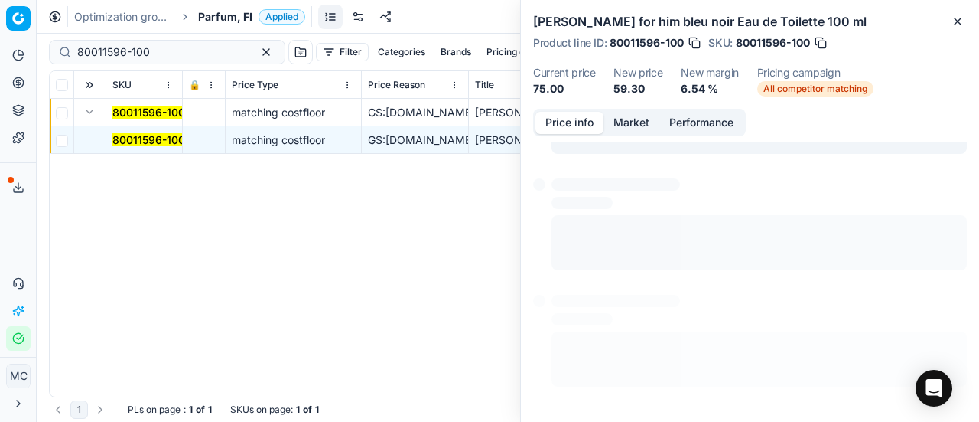
click at [569, 120] on button "Price info" at bounding box center [570, 123] width 68 height 22
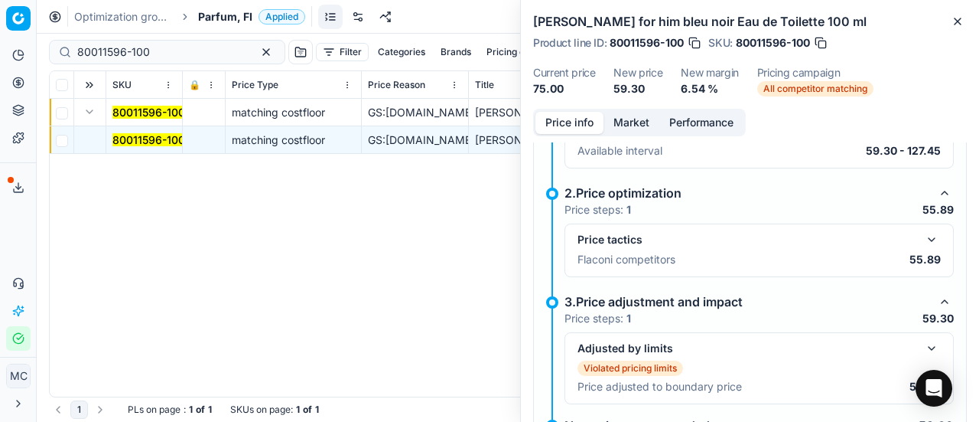
click at [923, 233] on button "button" at bounding box center [932, 239] width 18 height 18
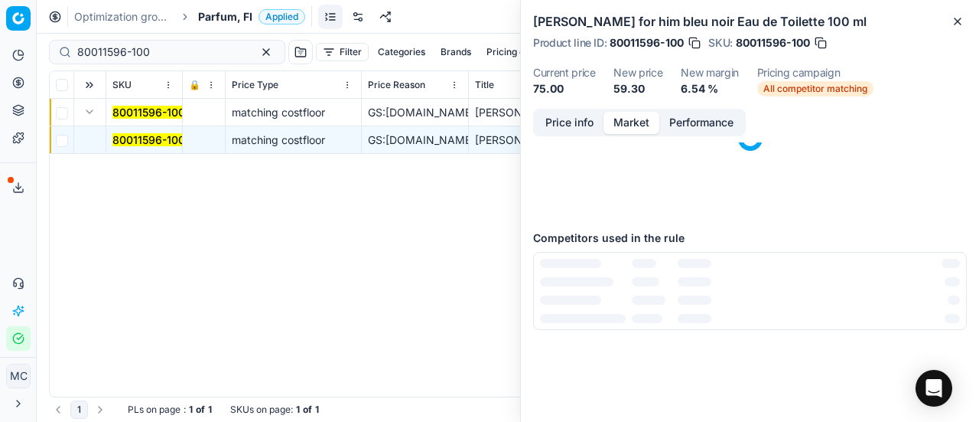
click at [618, 122] on button "Market" at bounding box center [632, 123] width 56 height 22
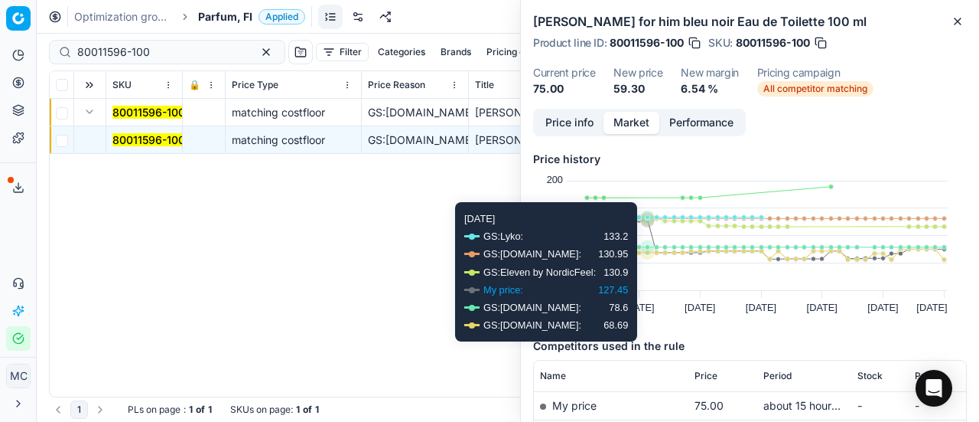
scroll to position [153, 0]
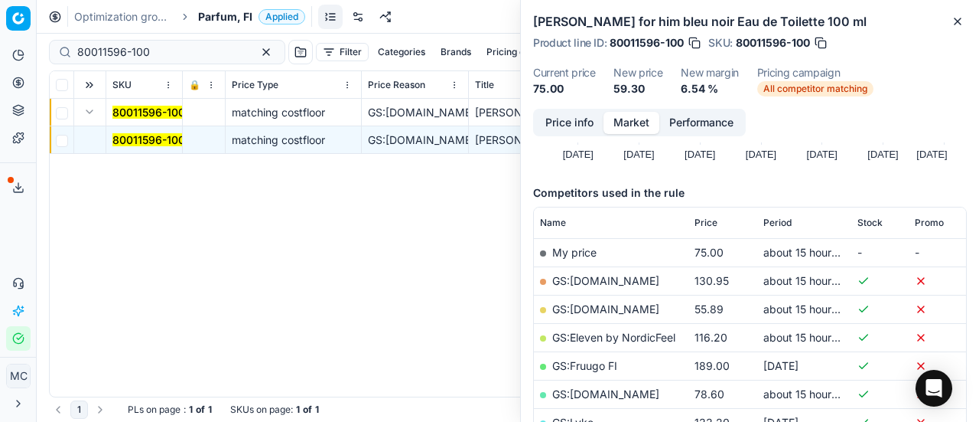
click at [597, 308] on link "GS:[DOMAIN_NAME]" at bounding box center [605, 308] width 107 height 13
drag, startPoint x: 172, startPoint y: 55, endPoint x: 11, endPoint y: 21, distance: 164.9
click at [0, 20] on div "Pricing platform Analytics Pricing Product portfolio Templates Export service 2…" at bounding box center [489, 211] width 979 height 422
paste input "90007872-0012253"
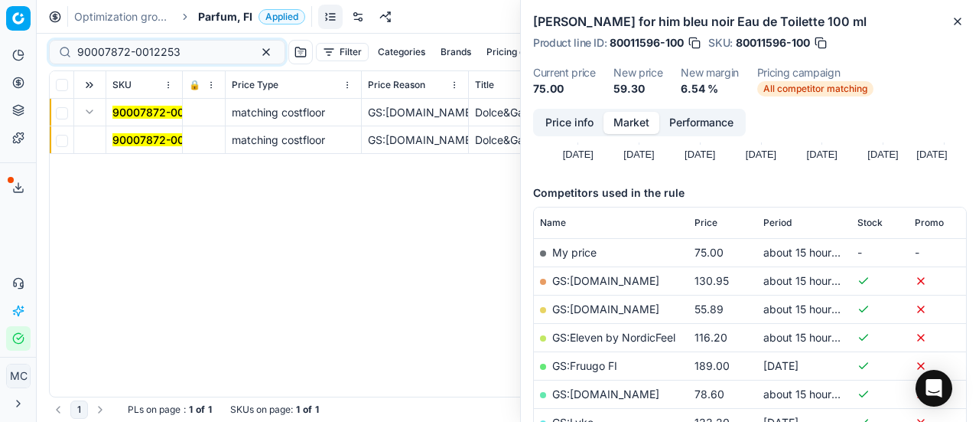
click at [132, 145] on mark "90007872-0012253" at bounding box center [163, 139] width 103 height 13
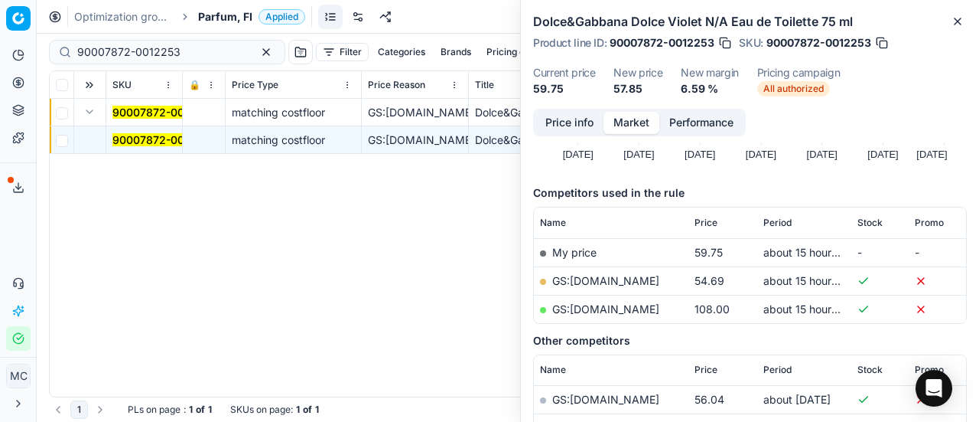
click at [571, 127] on button "Price info" at bounding box center [570, 123] width 68 height 22
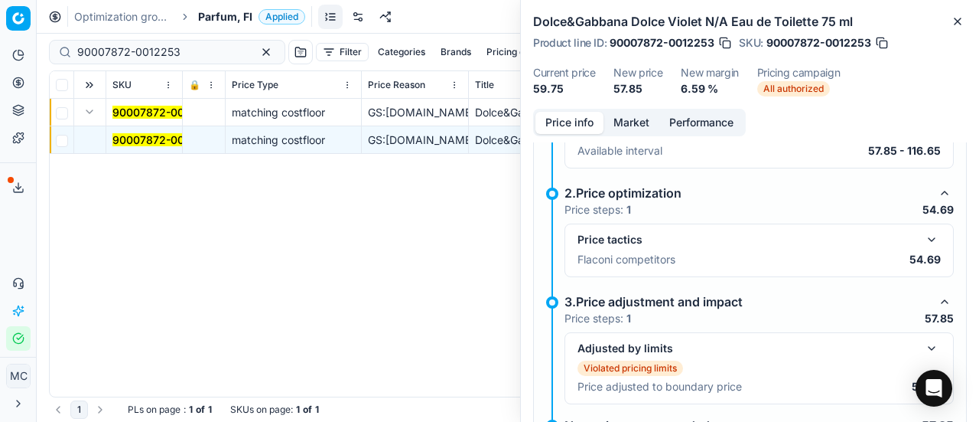
click at [923, 236] on button "button" at bounding box center [932, 239] width 18 height 18
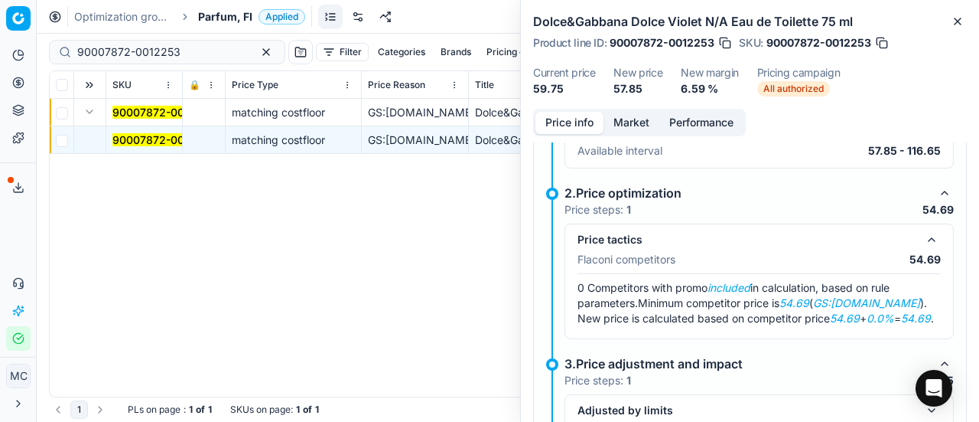
click at [624, 125] on button "Market" at bounding box center [632, 123] width 56 height 22
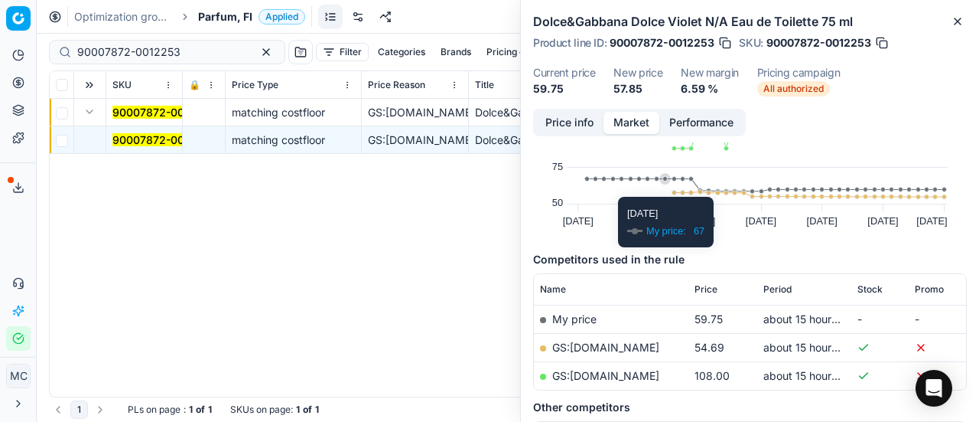
scroll to position [153, 0]
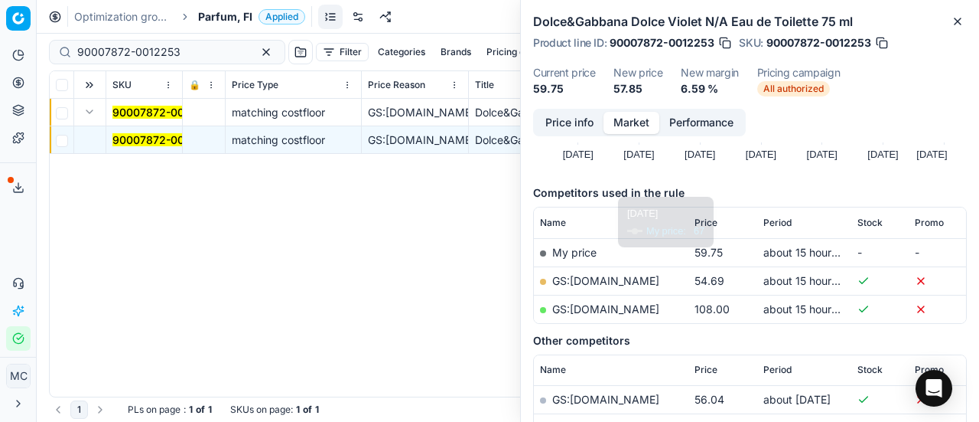
click at [598, 280] on link "GS:[DOMAIN_NAME]" at bounding box center [605, 280] width 107 height 13
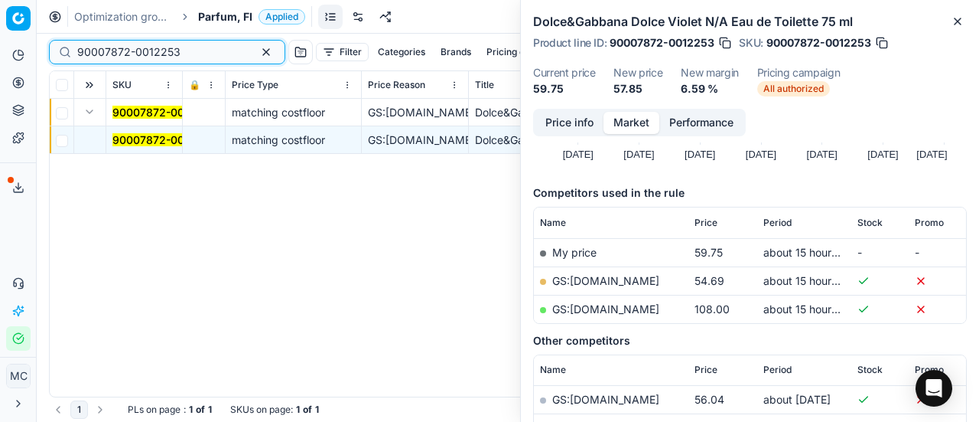
drag, startPoint x: 159, startPoint y: 51, endPoint x: 12, endPoint y: 1, distance: 155.3
click at [0, 2] on div "Pricing platform Analytics Pricing Product portfolio Templates Export service 2…" at bounding box center [489, 211] width 979 height 422
paste input "237-0010991"
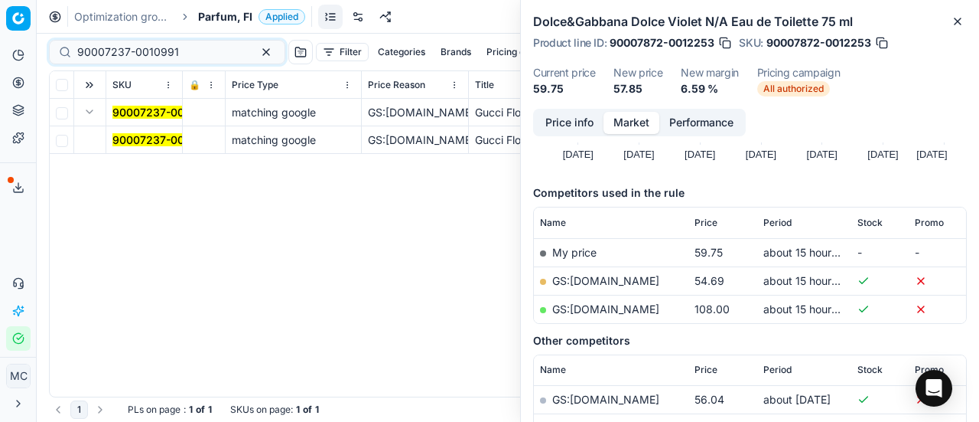
click at [174, 145] on mark "90007237-0010991" at bounding box center [163, 139] width 102 height 13
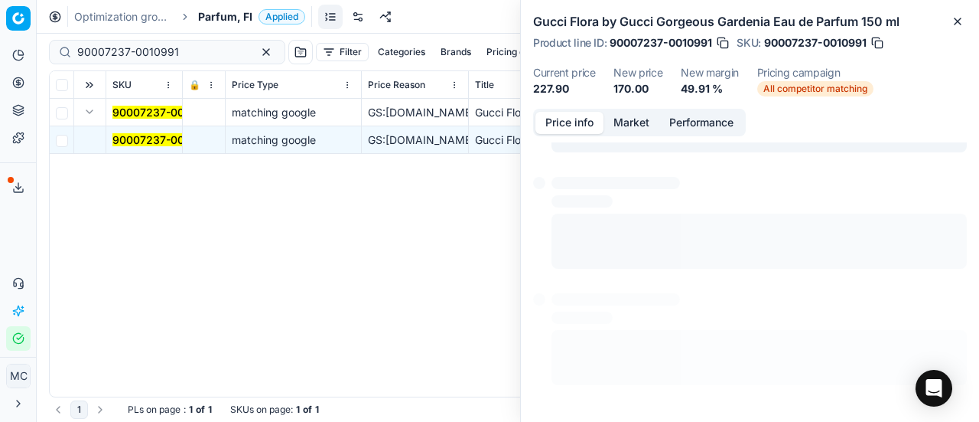
click at [568, 126] on button "Price info" at bounding box center [570, 123] width 68 height 22
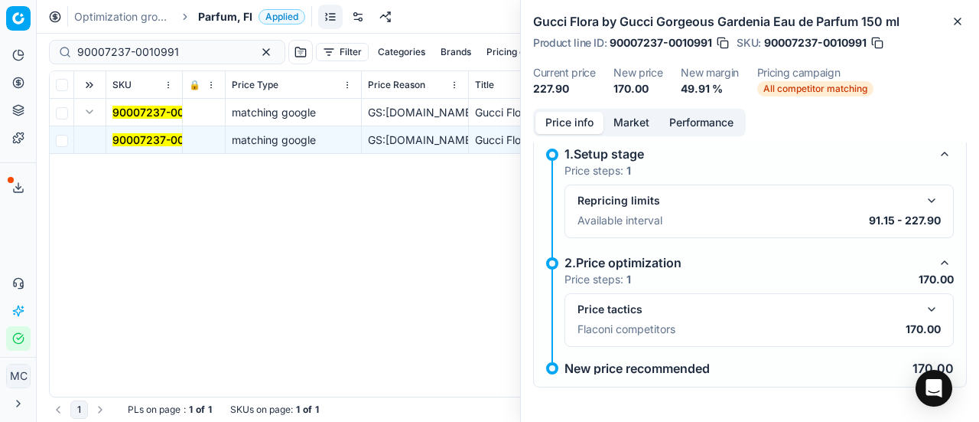
drag, startPoint x: 926, startPoint y: 311, endPoint x: 926, endPoint y: 302, distance: 9.2
click at [926, 308] on button "button" at bounding box center [932, 309] width 18 height 18
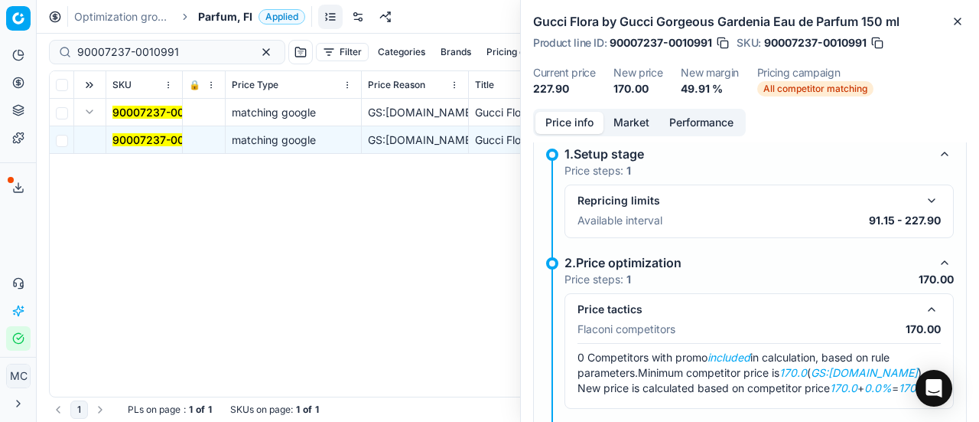
click at [637, 123] on button "Market" at bounding box center [632, 123] width 56 height 22
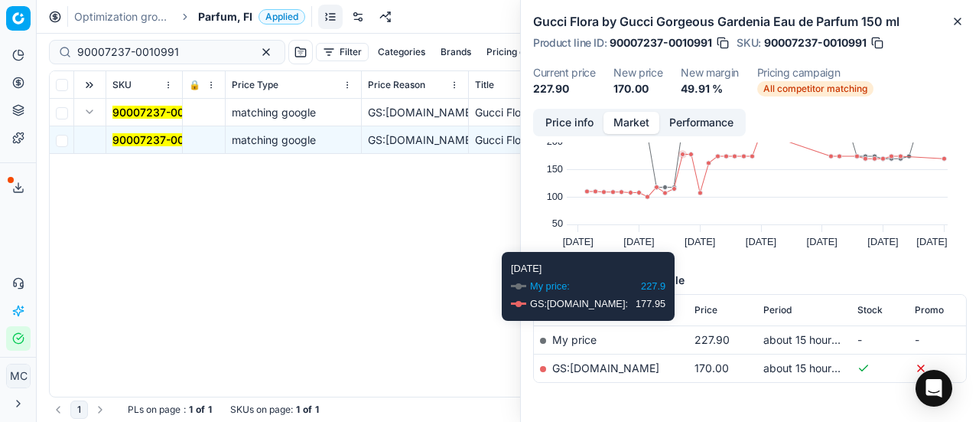
scroll to position [117, 0]
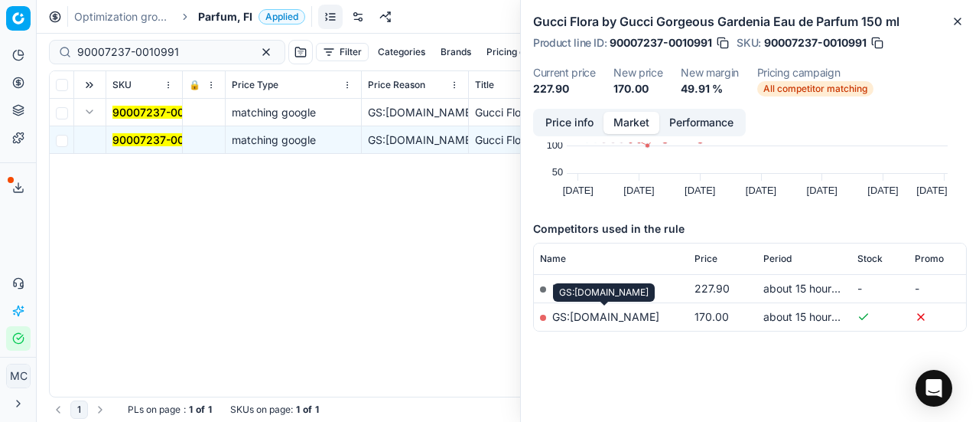
click at [630, 310] on link "GS:[DOMAIN_NAME]" at bounding box center [605, 316] width 107 height 13
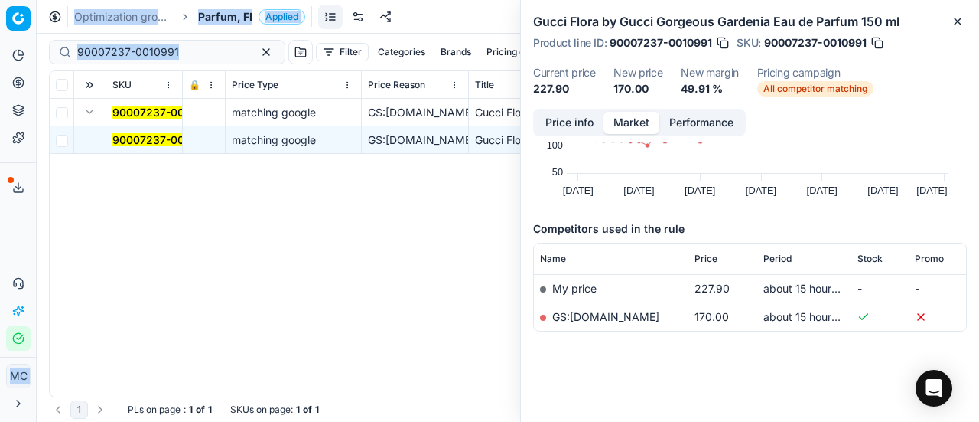
drag, startPoint x: 181, startPoint y: 41, endPoint x: 0, endPoint y: 36, distance: 180.6
click at [0, 36] on div "Pricing platform Analytics Pricing Product portfolio Templates Export service 2…" at bounding box center [489, 211] width 979 height 422
click at [170, 54] on input "90007237-0010991" at bounding box center [161, 51] width 168 height 15
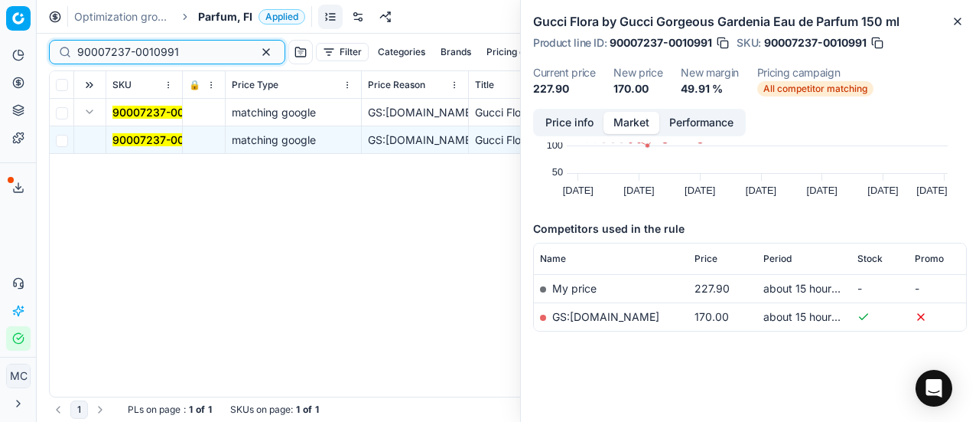
drag, startPoint x: 193, startPoint y: 53, endPoint x: 0, endPoint y: 26, distance: 194.7
click at [0, 27] on div "Pricing platform Analytics Pricing Product portfolio Templates Export service 2…" at bounding box center [489, 211] width 979 height 422
paste input "80066206-0005782"
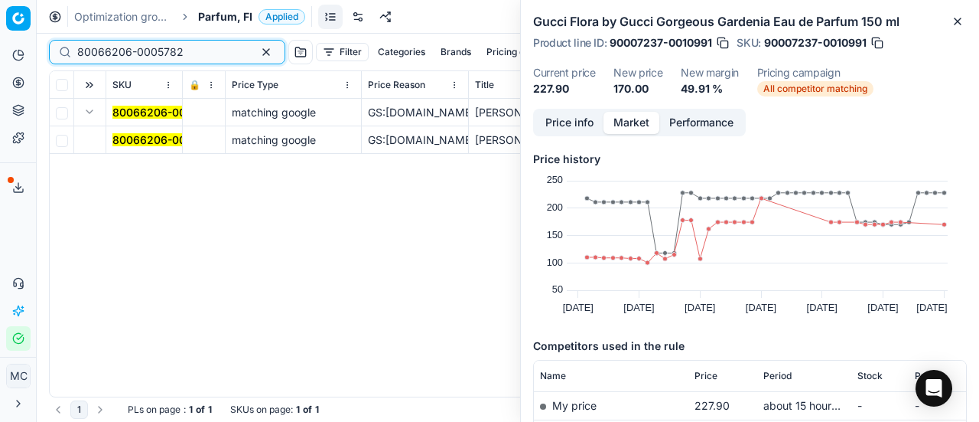
type input "80066206-0005782"
click at [129, 136] on mark "80066206-0005782" at bounding box center [165, 139] width 106 height 13
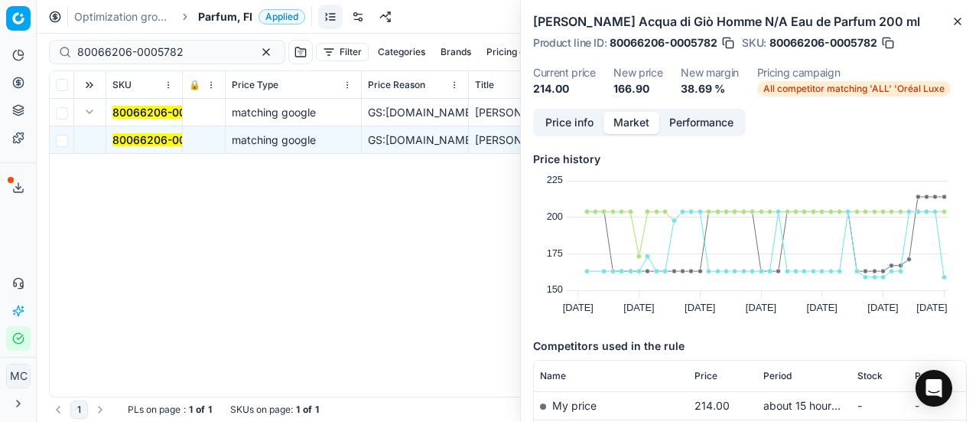
click at [581, 119] on button "Price info" at bounding box center [570, 123] width 68 height 22
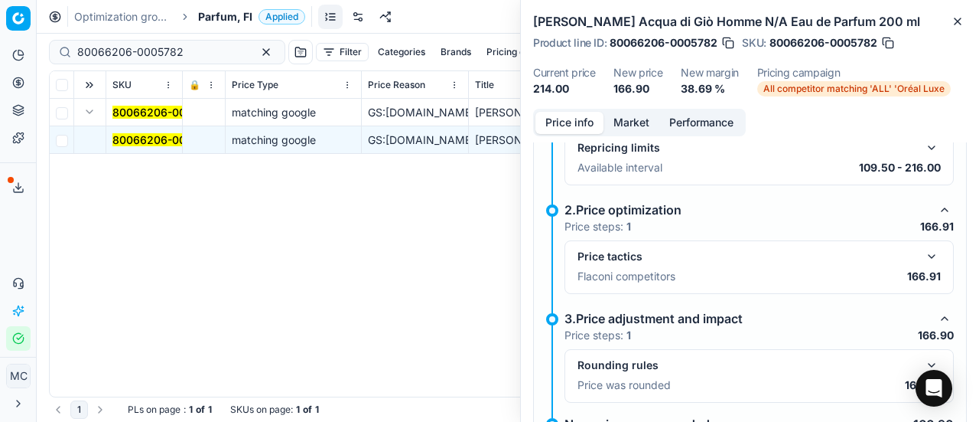
scroll to position [87, 0]
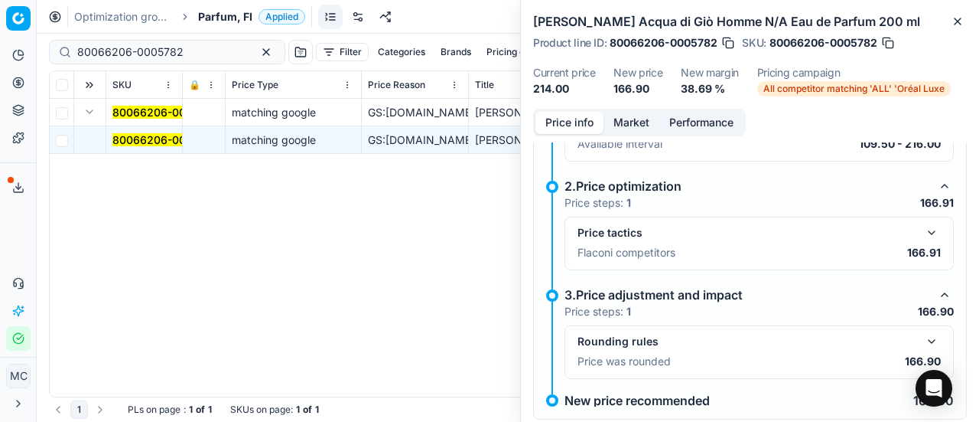
click at [929, 232] on button "button" at bounding box center [932, 232] width 18 height 18
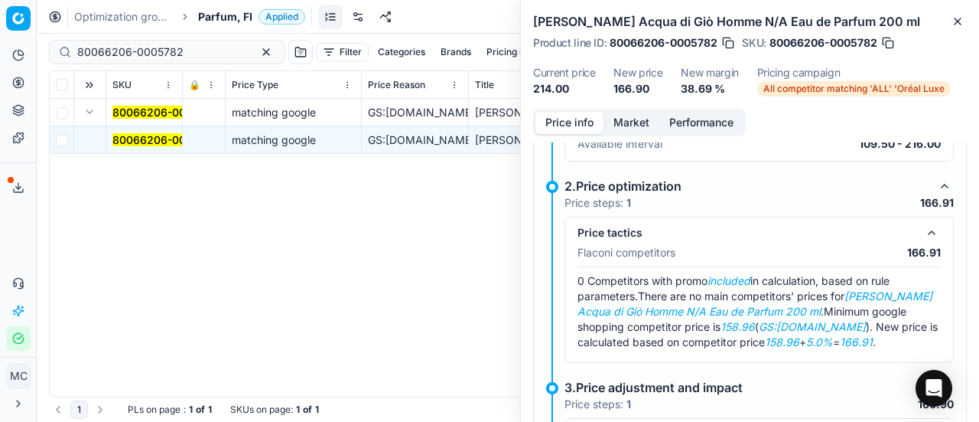
click at [646, 116] on button "Market" at bounding box center [632, 123] width 56 height 22
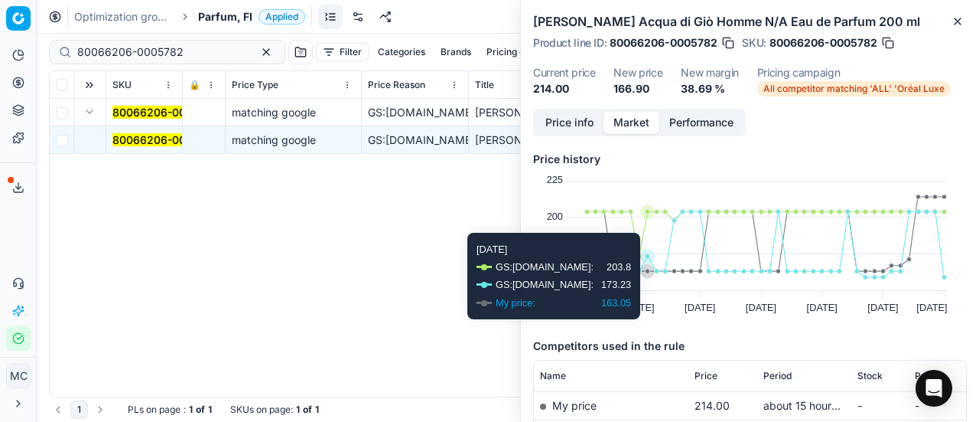
scroll to position [230, 0]
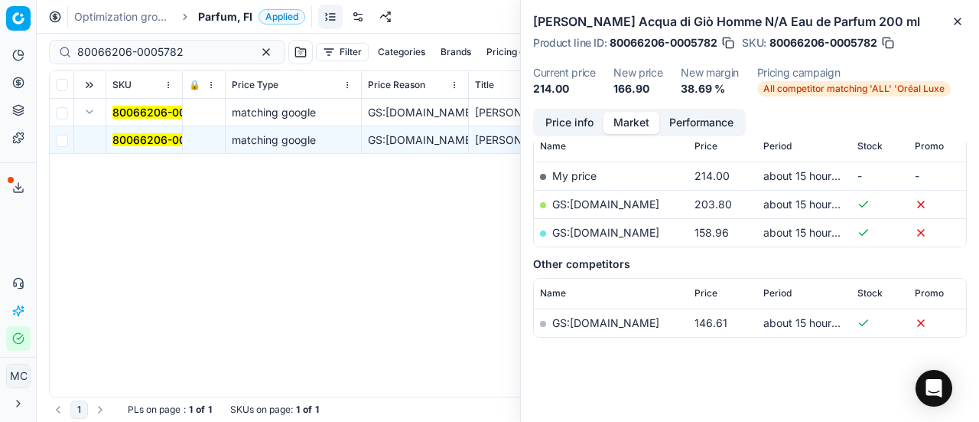
click at [637, 234] on link "GS:[DOMAIN_NAME]" at bounding box center [605, 232] width 107 height 13
click at [257, 45] on button "button" at bounding box center [266, 52] width 18 height 18
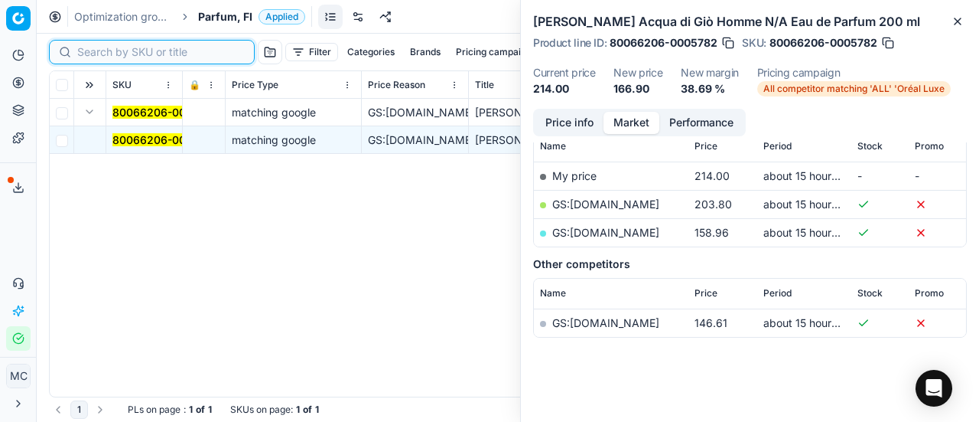
click at [108, 51] on input at bounding box center [161, 51] width 168 height 15
paste input "80070877-150"
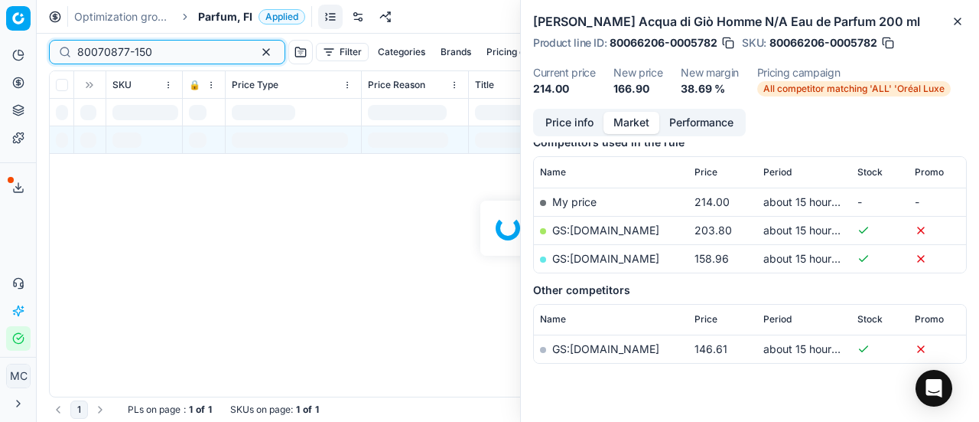
scroll to position [230, 0]
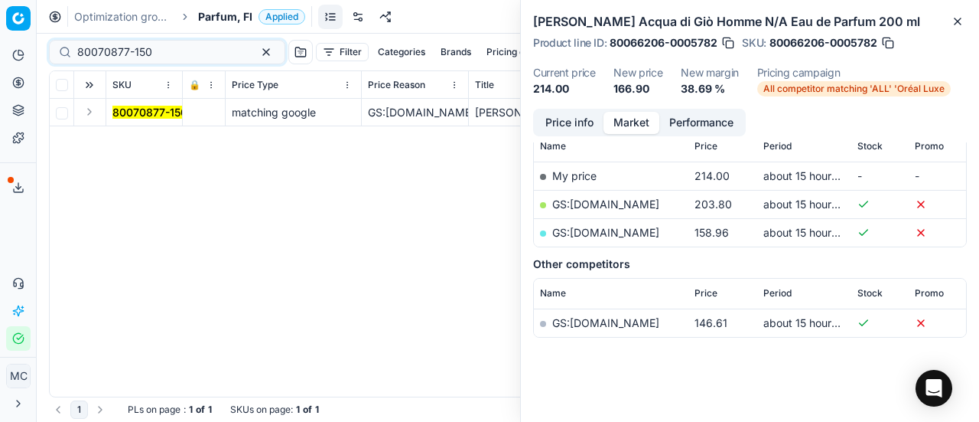
click at [95, 114] on button "Expand" at bounding box center [89, 112] width 18 height 18
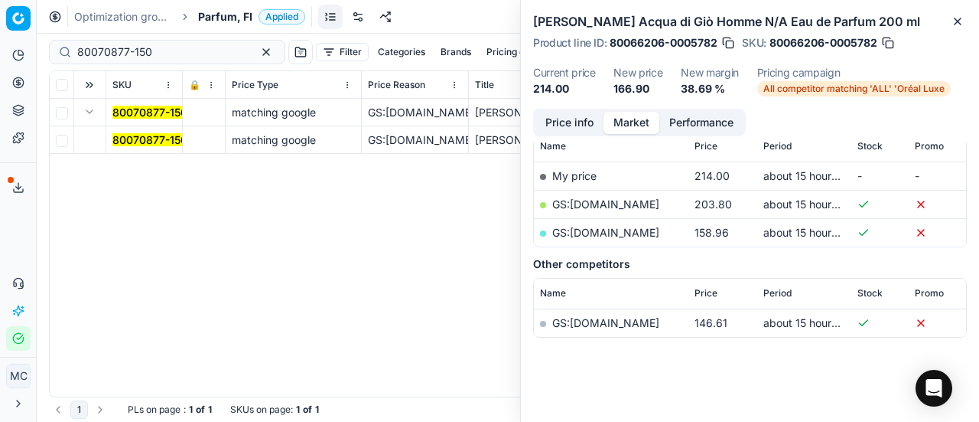
drag, startPoint x: 151, startPoint y: 140, endPoint x: 652, endPoint y: 145, distance: 501.2
click at [155, 140] on mark "80070877-150" at bounding box center [149, 139] width 75 height 13
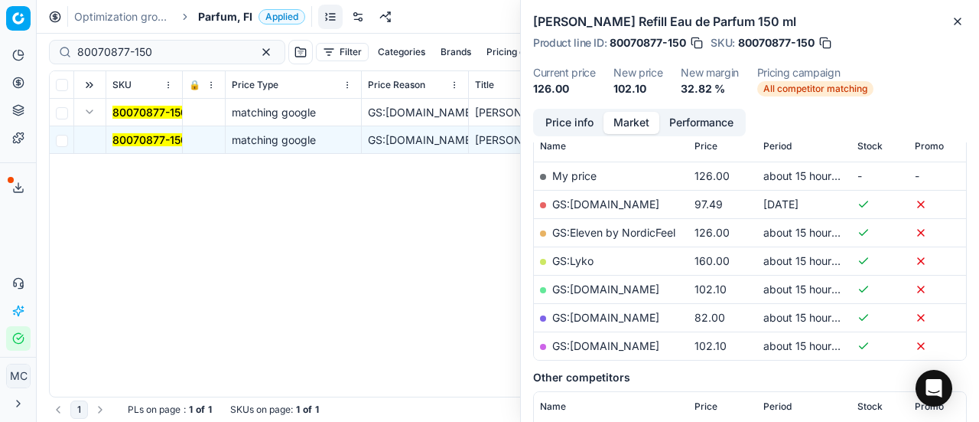
click at [575, 128] on button "Price info" at bounding box center [570, 123] width 68 height 22
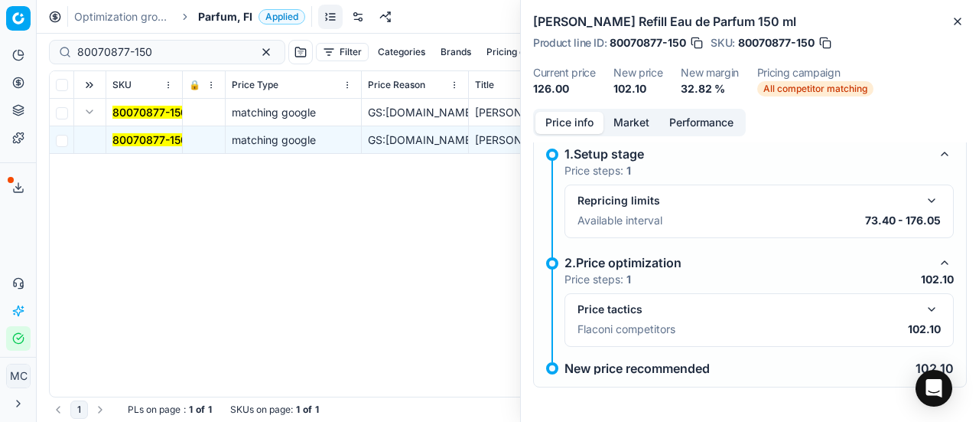
click at [923, 313] on button "button" at bounding box center [932, 309] width 18 height 18
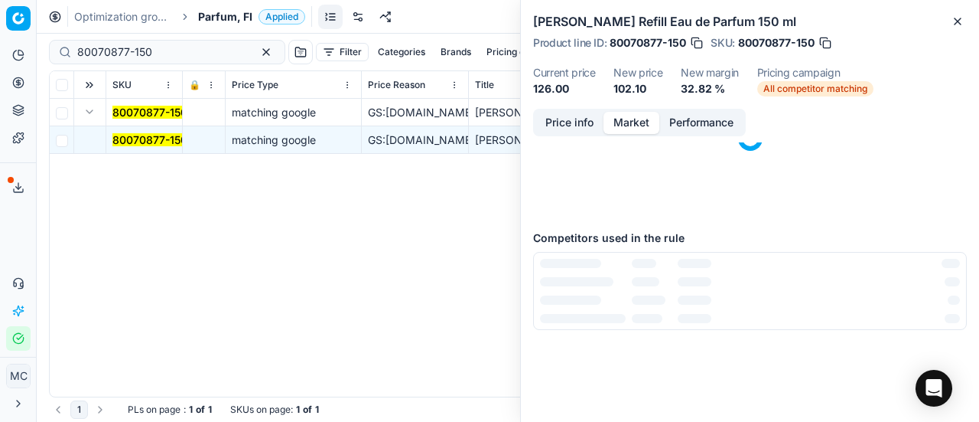
click at [636, 124] on button "Market" at bounding box center [632, 123] width 56 height 22
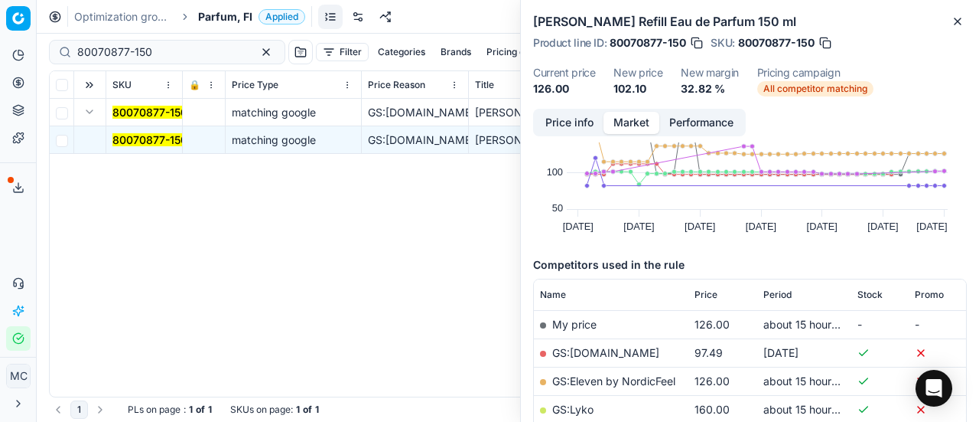
scroll to position [230, 0]
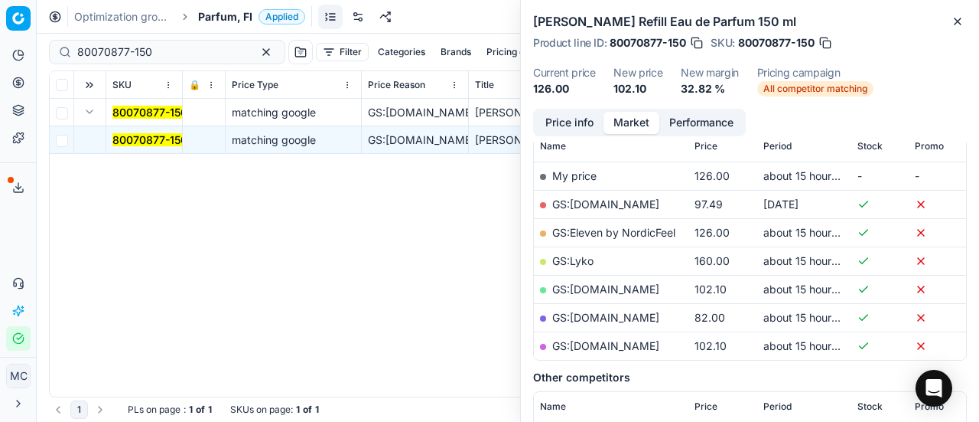
click at [639, 342] on link "GS:[DOMAIN_NAME]" at bounding box center [605, 345] width 107 height 13
drag, startPoint x: 178, startPoint y: 49, endPoint x: 0, endPoint y: 51, distance: 177.5
click at [0, 51] on div "Pricing platform Analytics Pricing Product portfolio Templates Export service 2…" at bounding box center [489, 211] width 979 height 422
paste input "90005788-0008629"
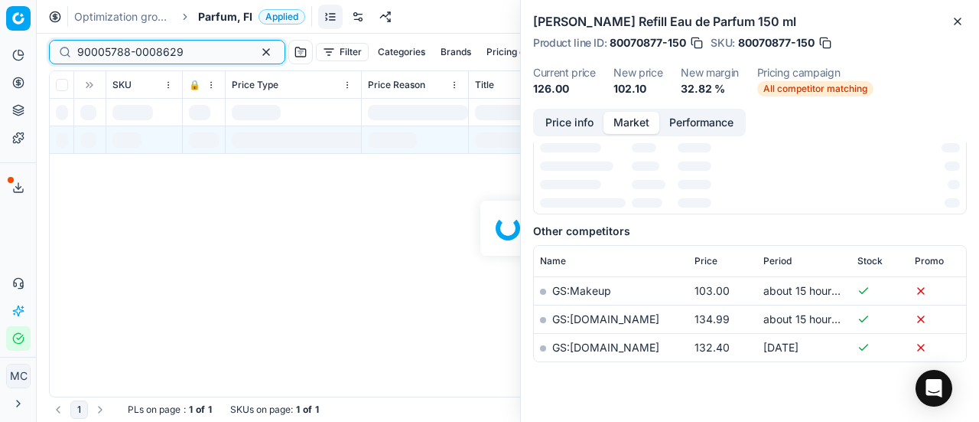
scroll to position [230, 0]
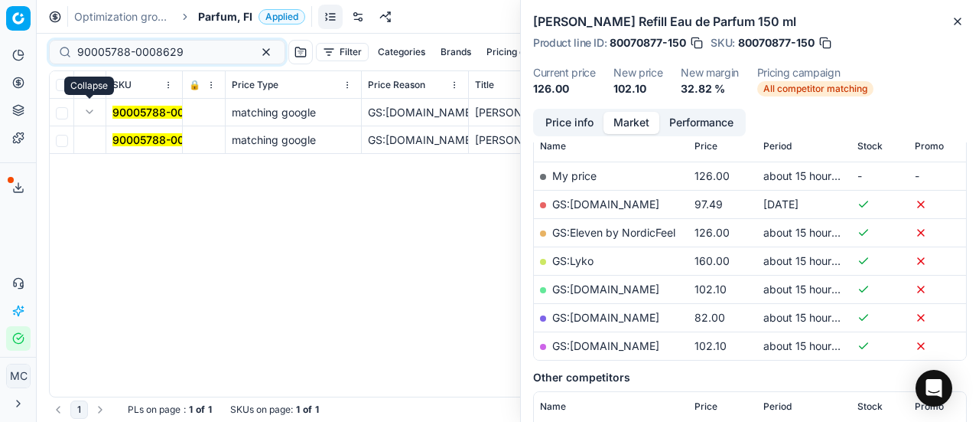
click at [141, 137] on mark "90005788-0008629" at bounding box center [165, 139] width 106 height 13
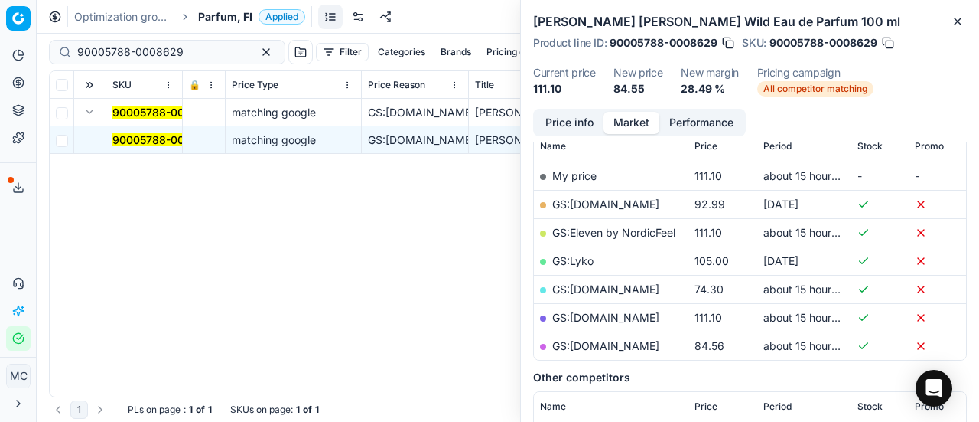
click at [600, 117] on button "Price info" at bounding box center [570, 123] width 68 height 22
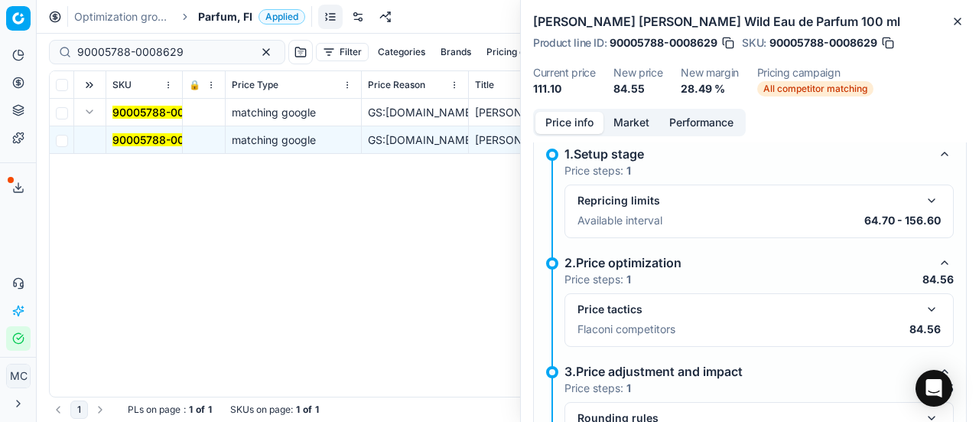
drag, startPoint x: 924, startPoint y: 308, endPoint x: 663, endPoint y: 161, distance: 299.4
click at [924, 307] on button "button" at bounding box center [932, 309] width 18 height 18
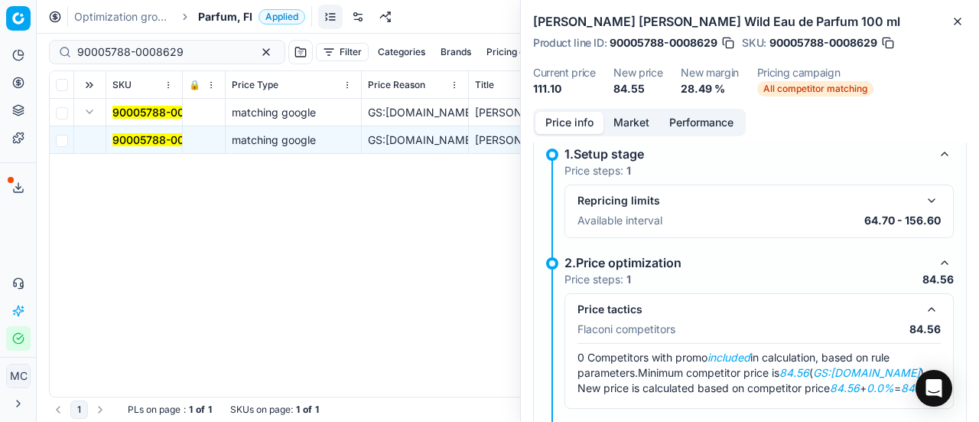
click at [639, 128] on button "Market" at bounding box center [632, 123] width 56 height 22
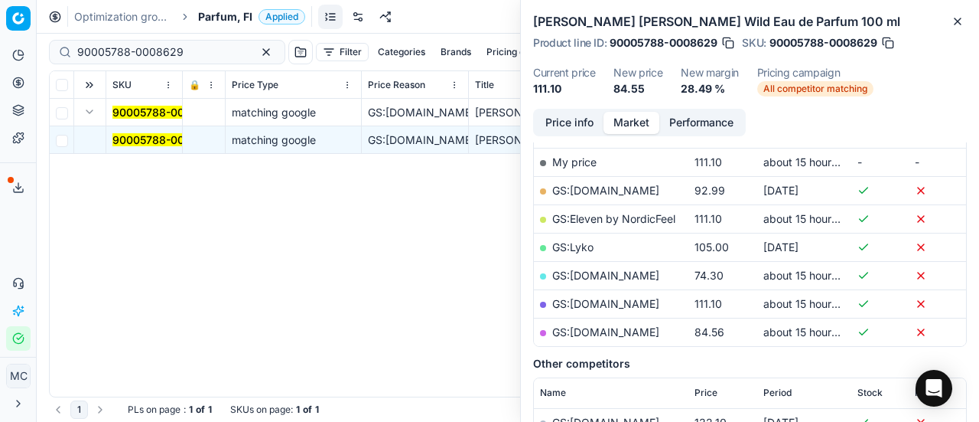
scroll to position [306, 0]
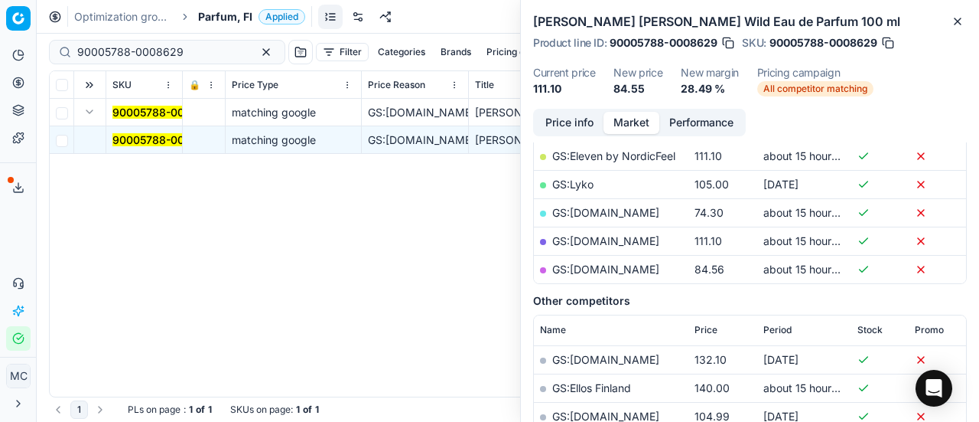
click at [627, 268] on link "GS:[DOMAIN_NAME]" at bounding box center [605, 268] width 107 height 13
drag, startPoint x: 197, startPoint y: 51, endPoint x: 0, endPoint y: 39, distance: 197.8
click at [0, 39] on div "Pricing platform Analytics Pricing Product portfolio Templates Export service 2…" at bounding box center [489, 211] width 979 height 422
paste input "20102784"
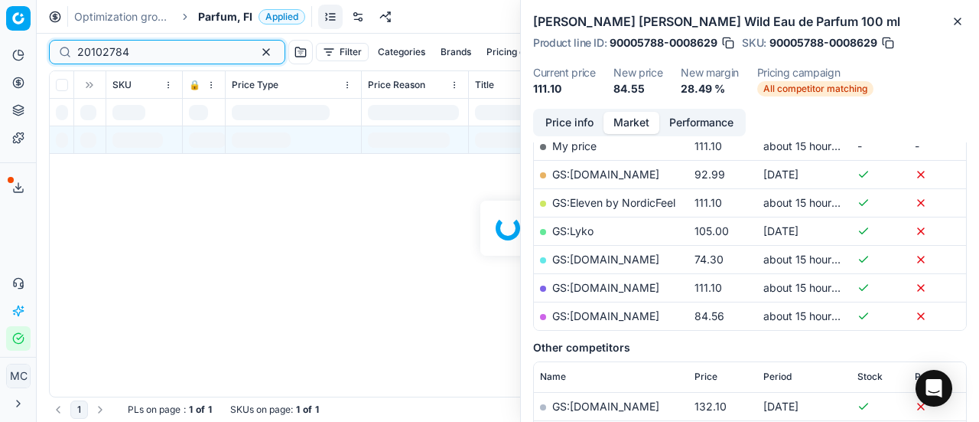
scroll to position [306, 0]
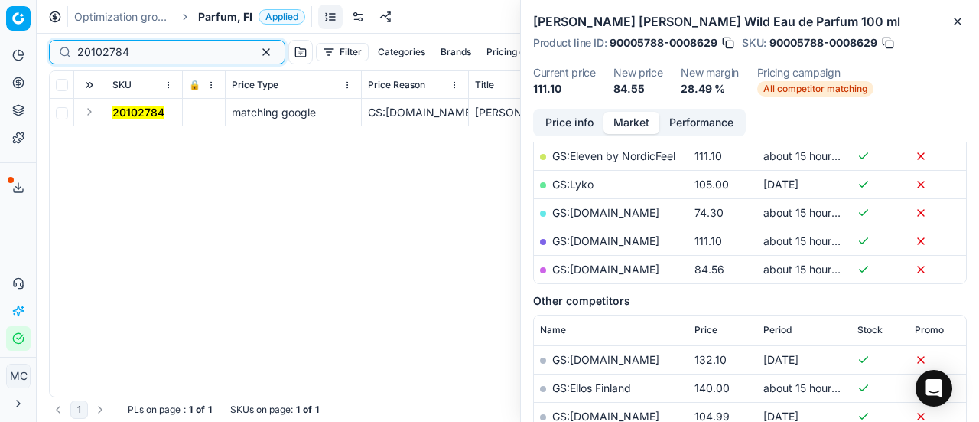
type input "20102784"
drag, startPoint x: 86, startPoint y: 108, endPoint x: 210, endPoint y: 157, distance: 133.3
click at [99, 112] on td at bounding box center [90, 113] width 32 height 28
click at [93, 112] on button "Expand" at bounding box center [89, 112] width 18 height 18
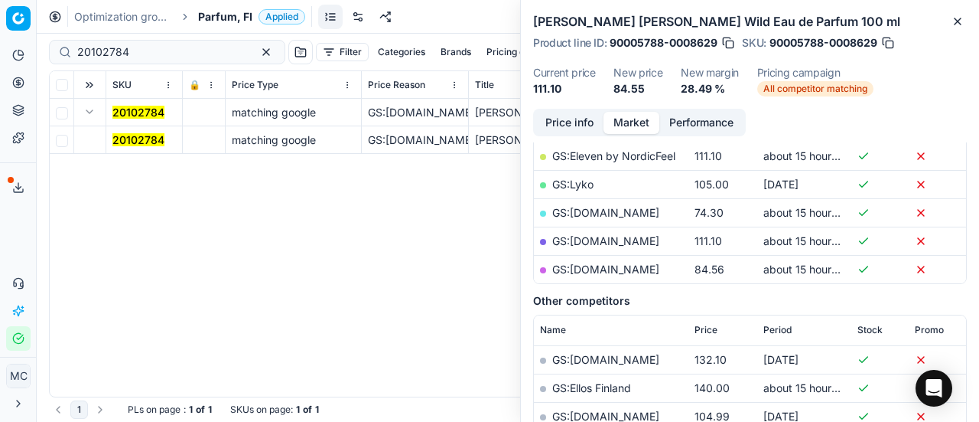
click at [165, 144] on td "20102784" at bounding box center [144, 140] width 77 height 28
drag, startPoint x: 135, startPoint y: 135, endPoint x: 644, endPoint y: 130, distance: 509.6
click at [138, 135] on mark "20102784" at bounding box center [138, 139] width 52 height 13
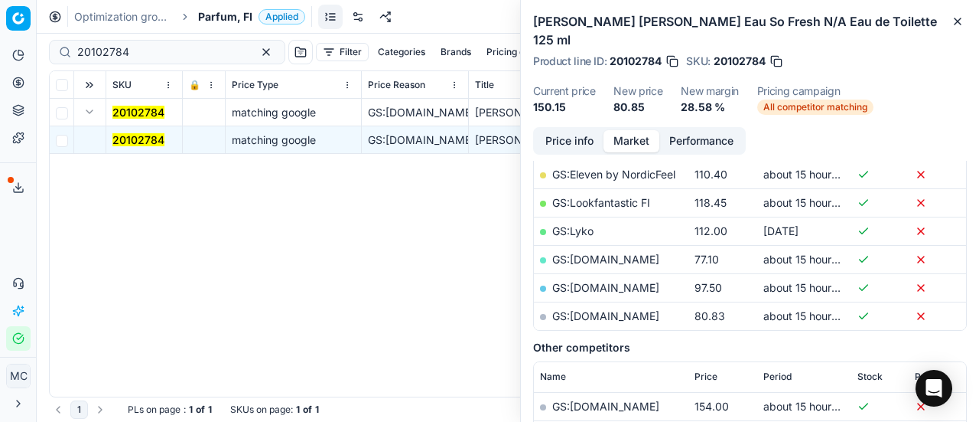
click at [525, 127] on div "Price info Market Performance Price history Created with Highcharts 12.3.0 [DAT…" at bounding box center [750, 274] width 458 height 295
drag, startPoint x: 568, startPoint y: 132, endPoint x: 583, endPoint y: 132, distance: 15.3
click at [567, 132] on button "Price info" at bounding box center [570, 141] width 68 height 22
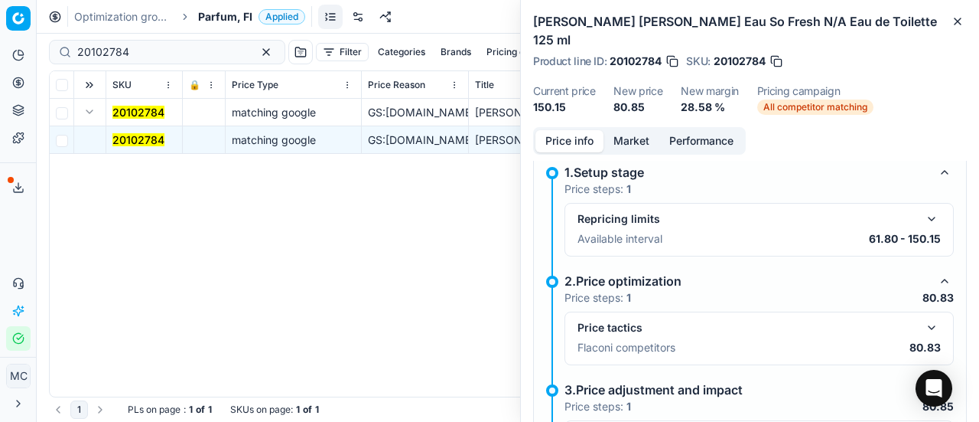
click at [923, 318] on button "button" at bounding box center [932, 327] width 18 height 18
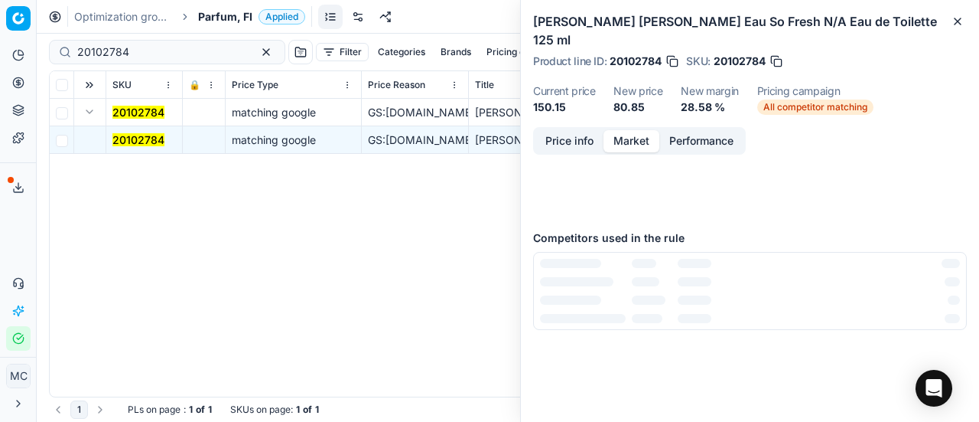
click at [636, 130] on button "Market" at bounding box center [632, 141] width 56 height 22
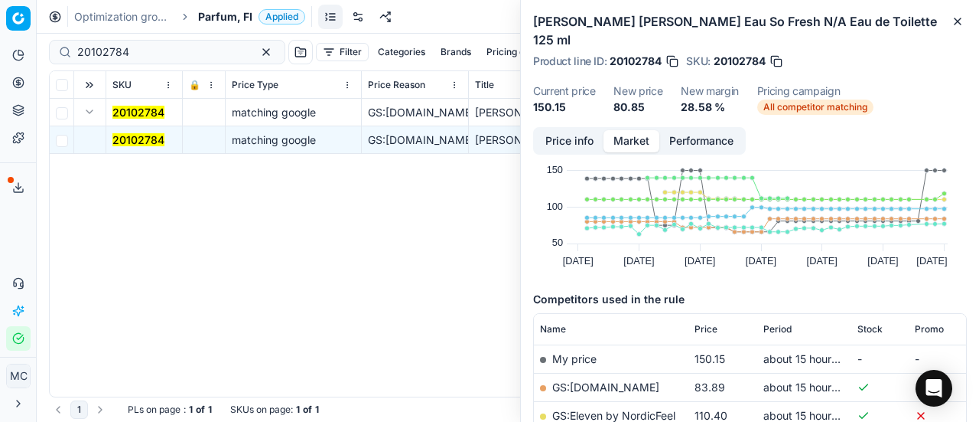
scroll to position [230, 0]
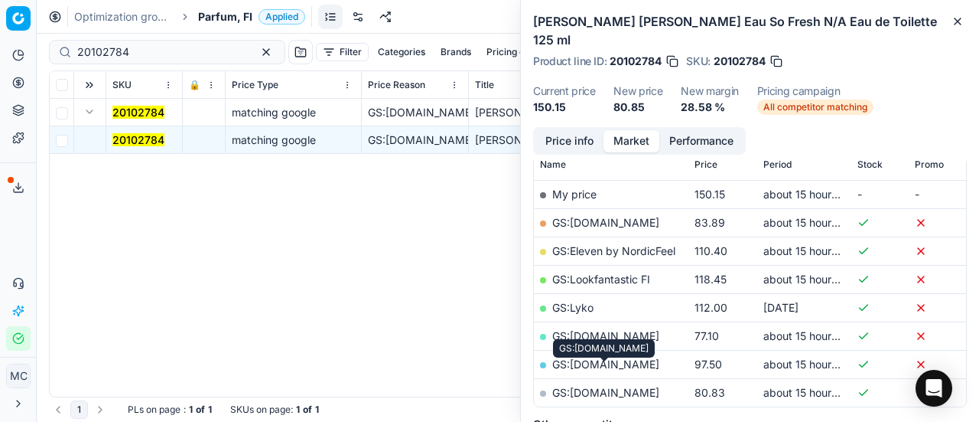
click at [601, 386] on link "GS:[DOMAIN_NAME]" at bounding box center [605, 392] width 107 height 13
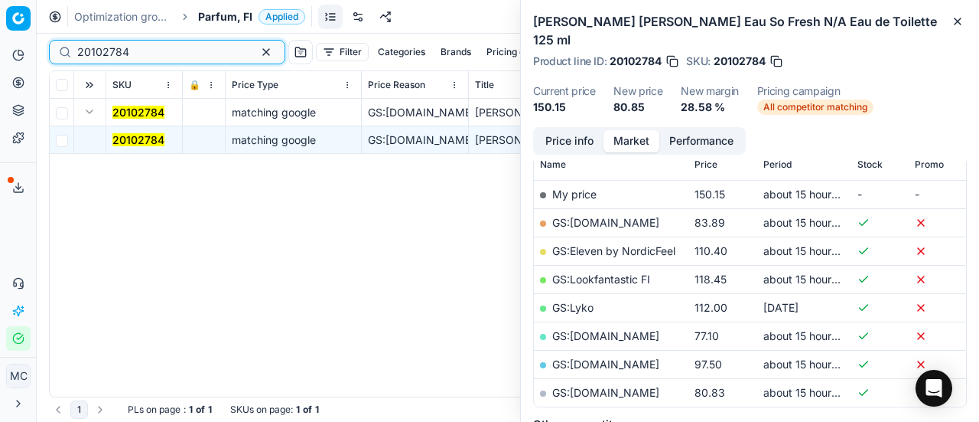
click at [257, 50] on button "button" at bounding box center [266, 52] width 18 height 18
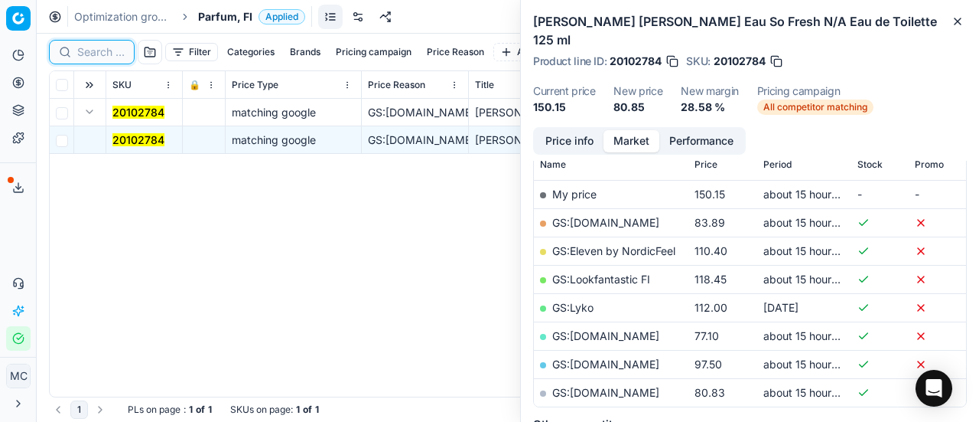
click at [120, 50] on input at bounding box center [100, 51] width 47 height 15
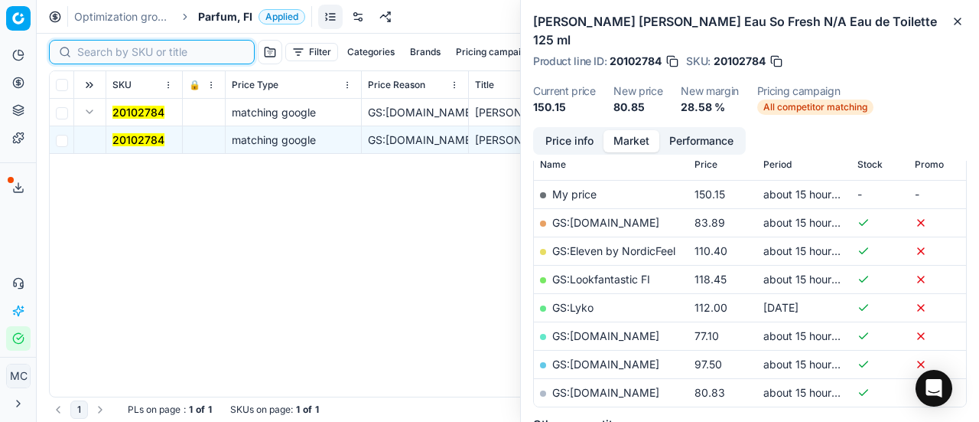
paste input "80036067-0012865"
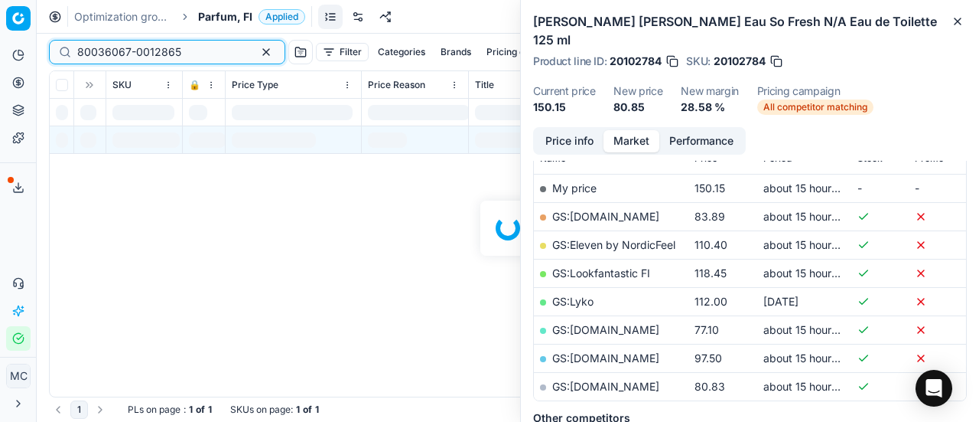
scroll to position [230, 0]
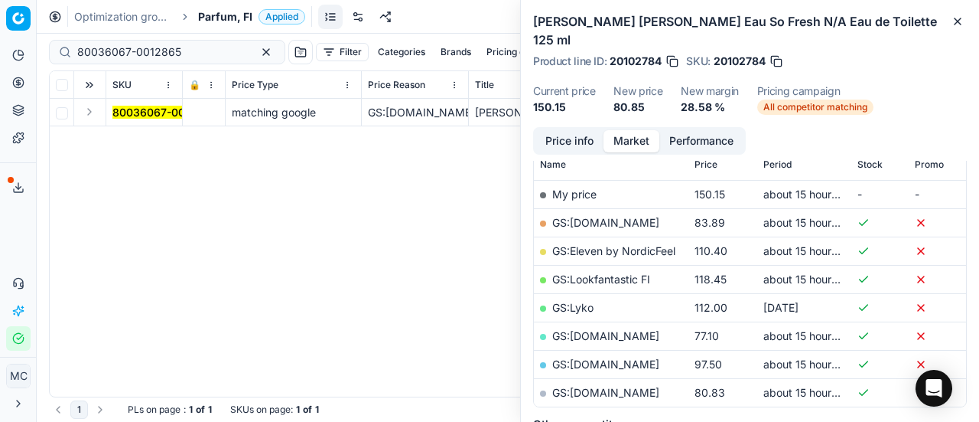
click at [89, 116] on button "Expand" at bounding box center [89, 112] width 18 height 18
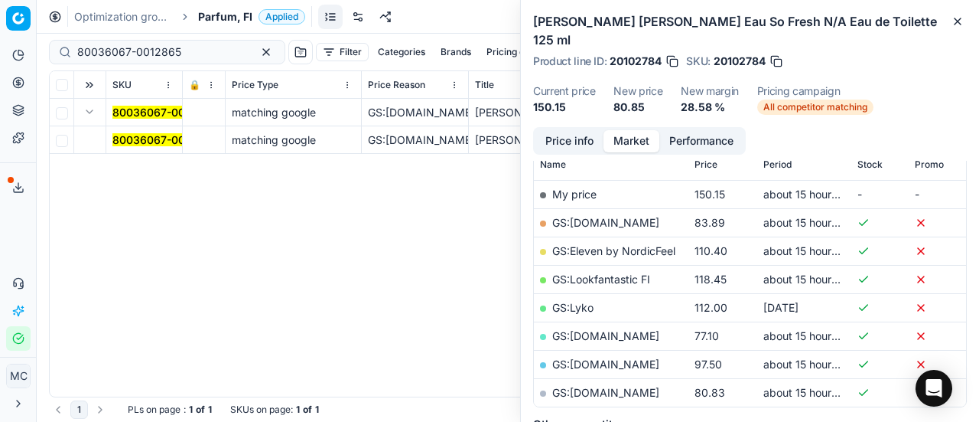
click at [152, 142] on mark "80036067-0012865" at bounding box center [164, 139] width 104 height 13
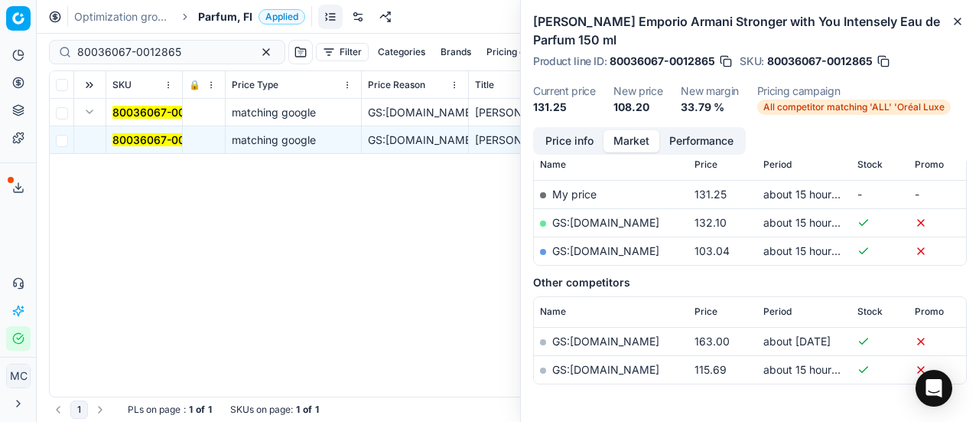
click at [575, 136] on button "Price info" at bounding box center [570, 141] width 68 height 22
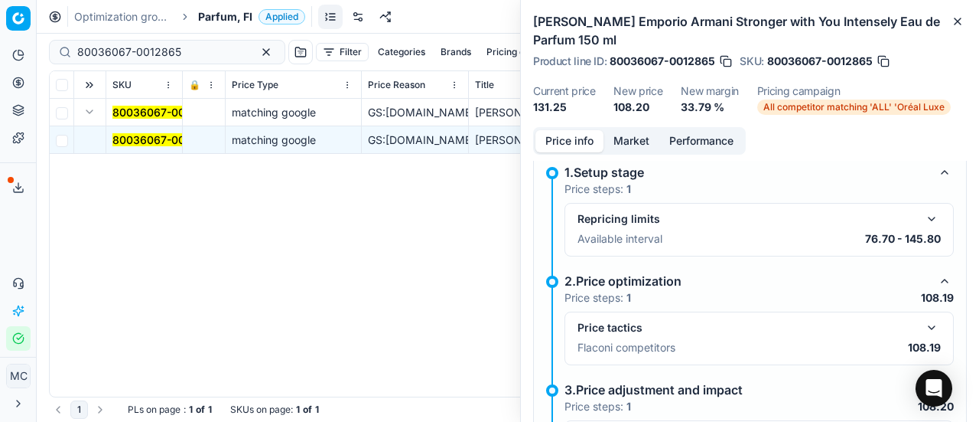
click at [923, 325] on button "button" at bounding box center [932, 327] width 18 height 18
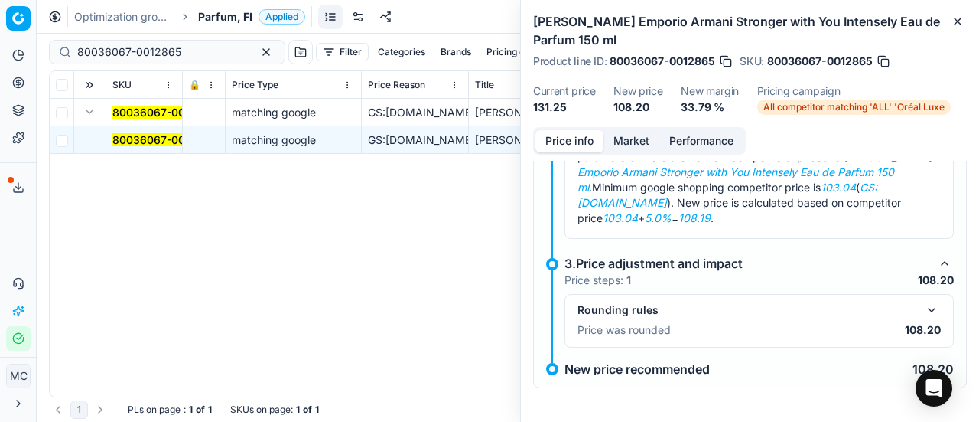
scroll to position [168, 0]
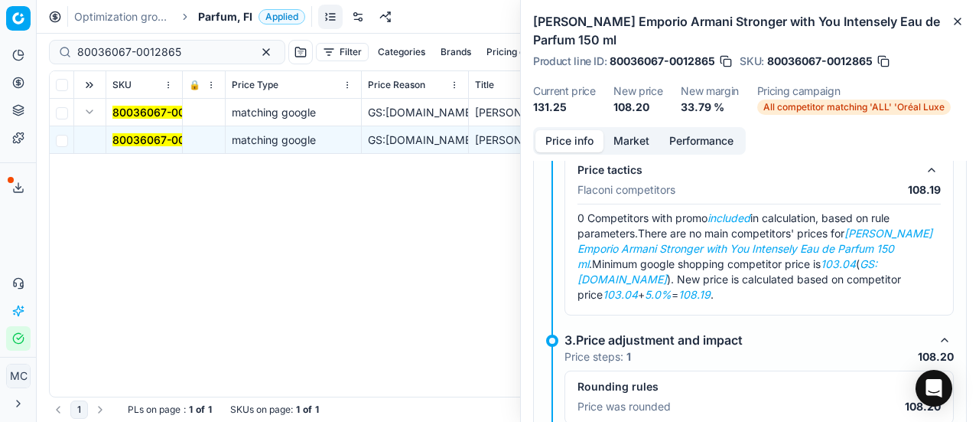
click at [619, 137] on button "Market" at bounding box center [632, 141] width 56 height 22
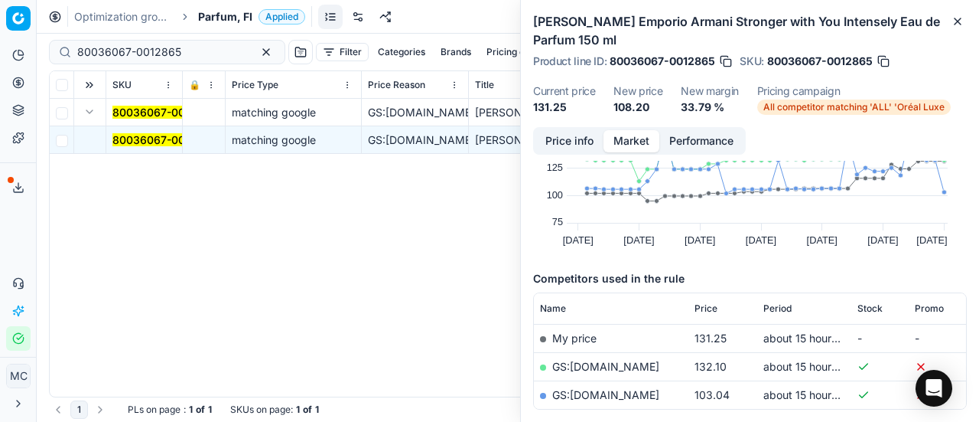
scroll to position [153, 0]
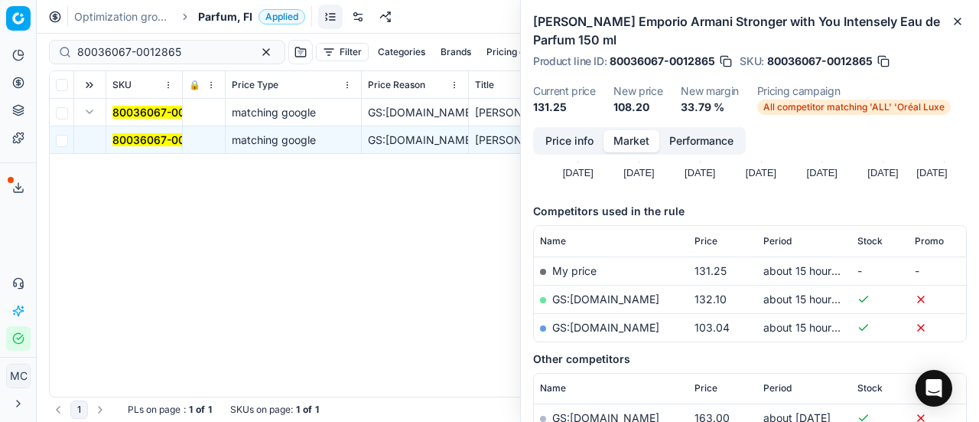
click at [638, 325] on link "GS:[DOMAIN_NAME]" at bounding box center [605, 327] width 107 height 13
drag, startPoint x: 194, startPoint y: 47, endPoint x: 0, endPoint y: 16, distance: 196.9
click at [0, 16] on div "Pricing platform Analytics Pricing Product portfolio Templates Export service 2…" at bounding box center [489, 211] width 979 height 422
paste input "62227-50"
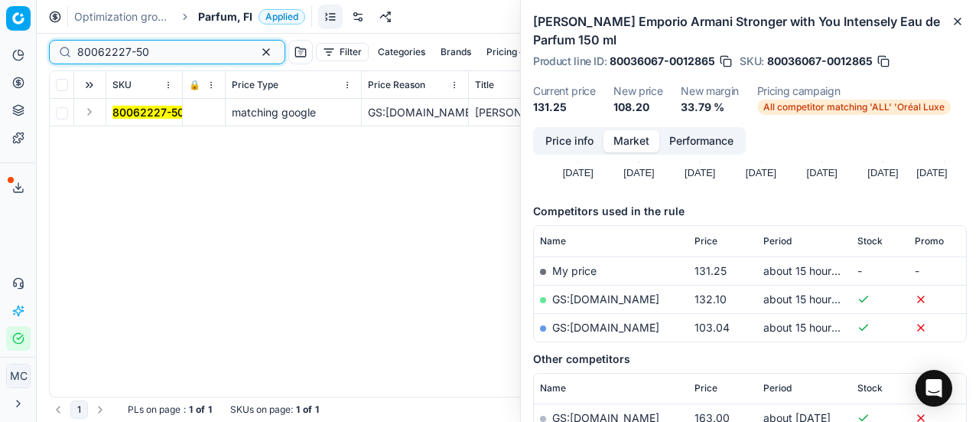
type input "80062227-50"
click at [89, 119] on button "Expand" at bounding box center [89, 112] width 18 height 18
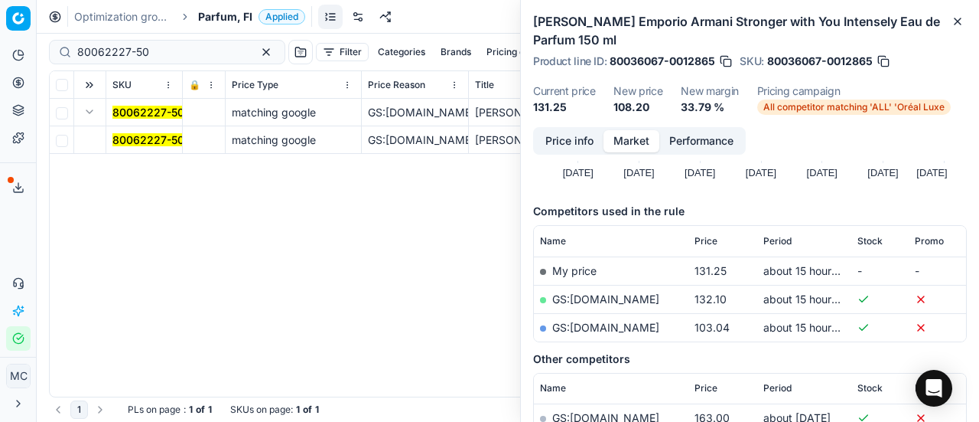
click at [165, 146] on span "80062227-50" at bounding box center [148, 139] width 72 height 15
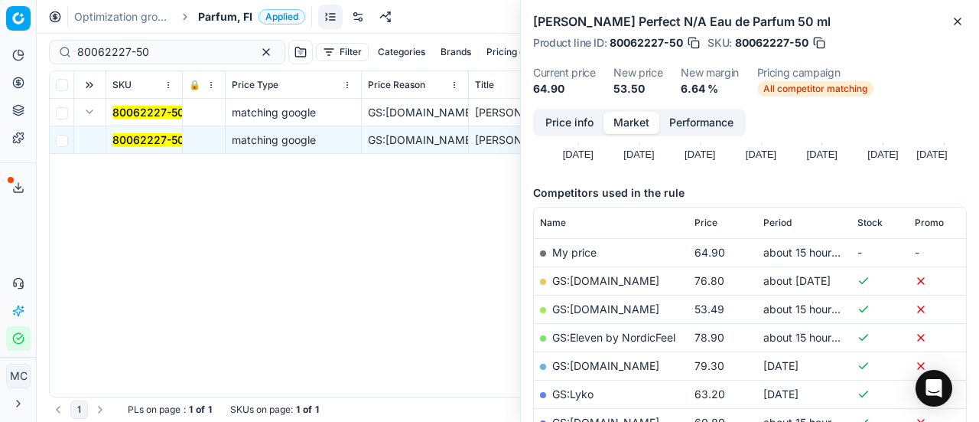
click at [564, 126] on button "Price info" at bounding box center [570, 123] width 68 height 22
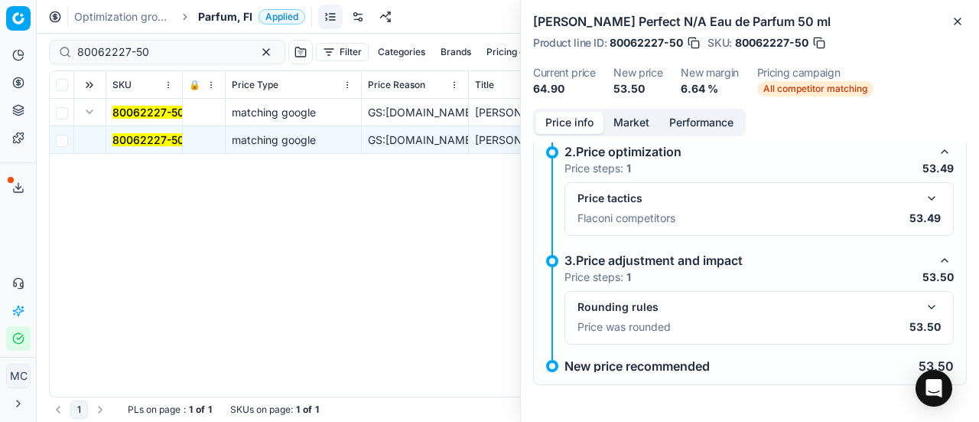
scroll to position [81, 0]
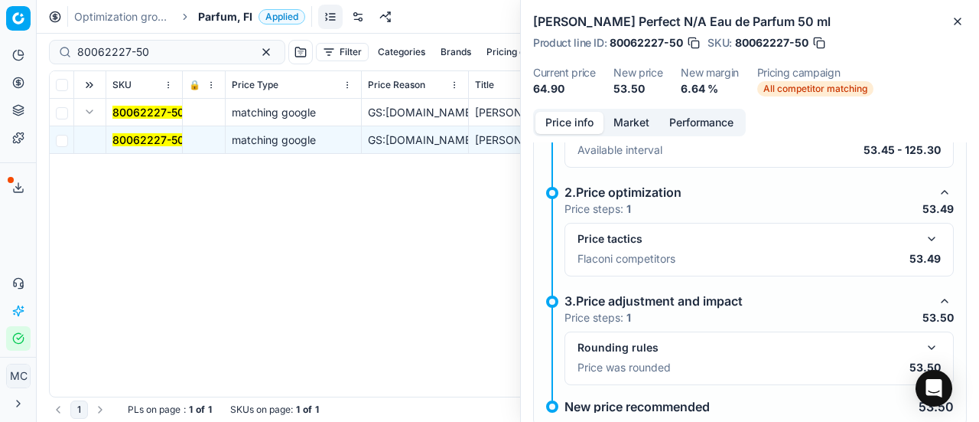
click at [925, 237] on button "button" at bounding box center [932, 239] width 18 height 18
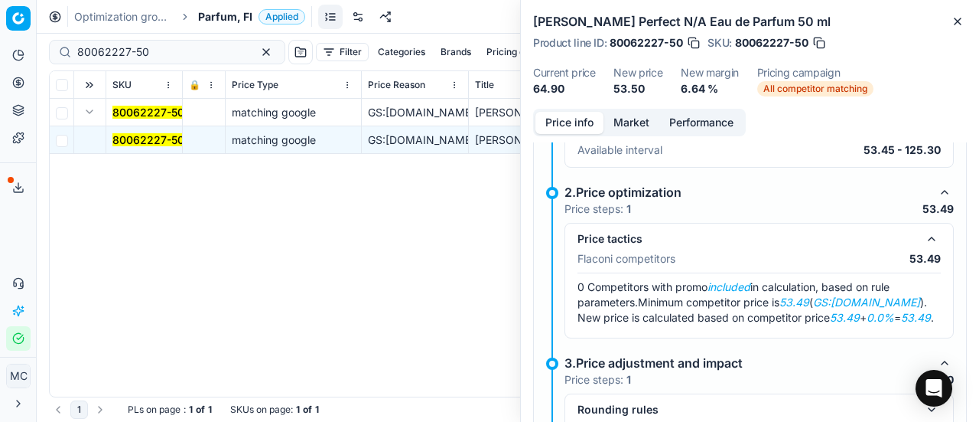
click at [629, 128] on button "Market" at bounding box center [632, 123] width 56 height 22
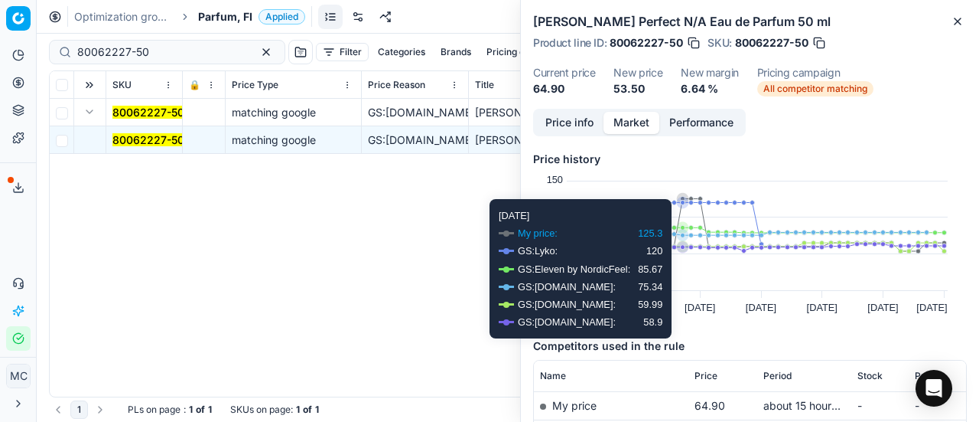
scroll to position [153, 0]
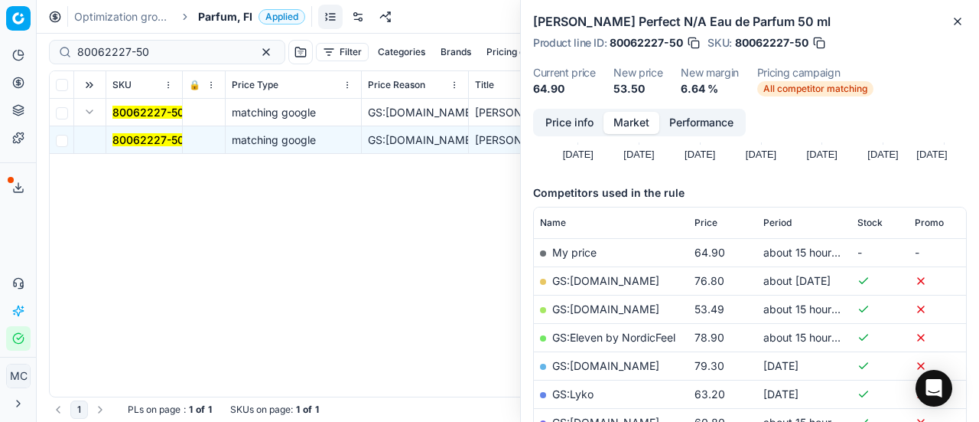
click at [612, 304] on link "GS:[DOMAIN_NAME]" at bounding box center [605, 308] width 107 height 13
click at [257, 52] on button "button" at bounding box center [266, 52] width 18 height 18
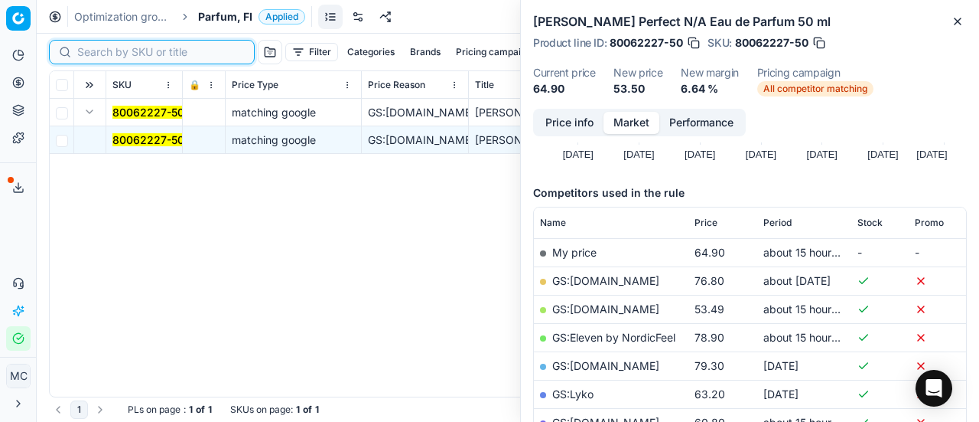
click at [101, 57] on input at bounding box center [161, 51] width 168 height 15
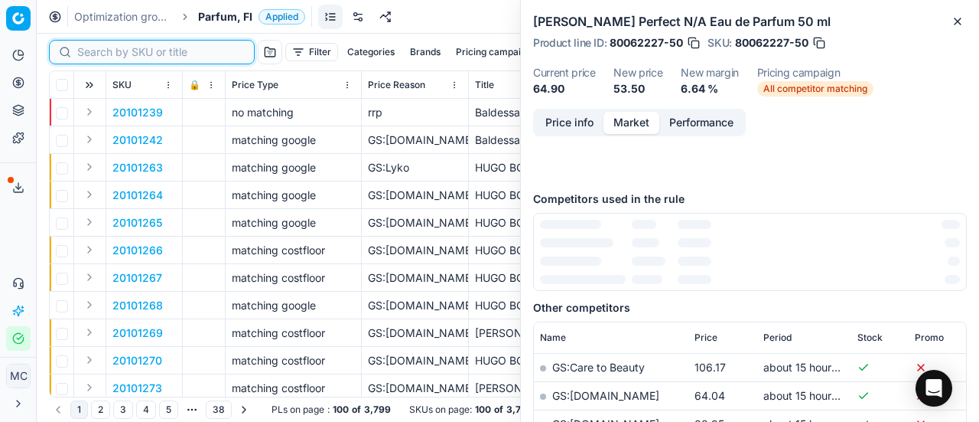
paste input "90004650-0006976"
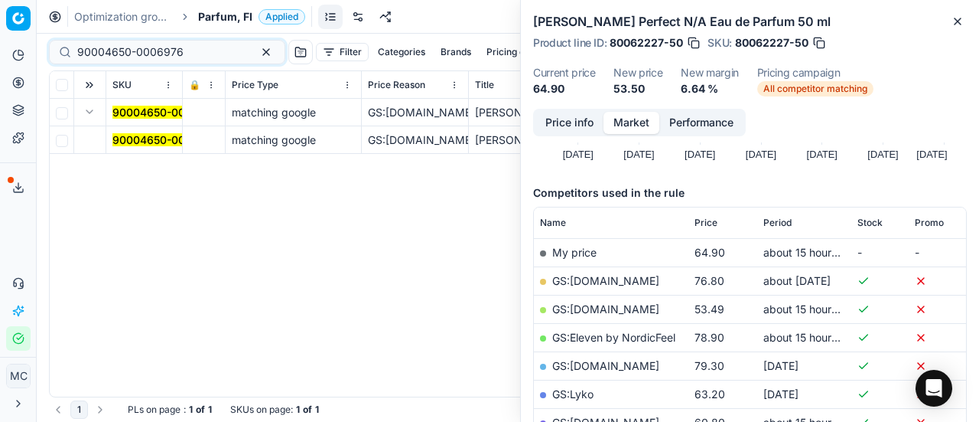
click at [156, 142] on mark "90004650-0006976" at bounding box center [165, 139] width 106 height 13
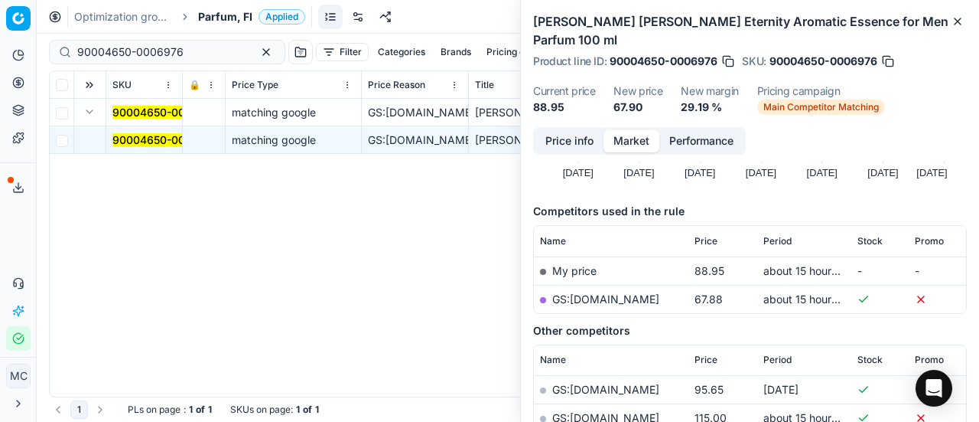
click at [589, 130] on button "Price info" at bounding box center [570, 141] width 68 height 22
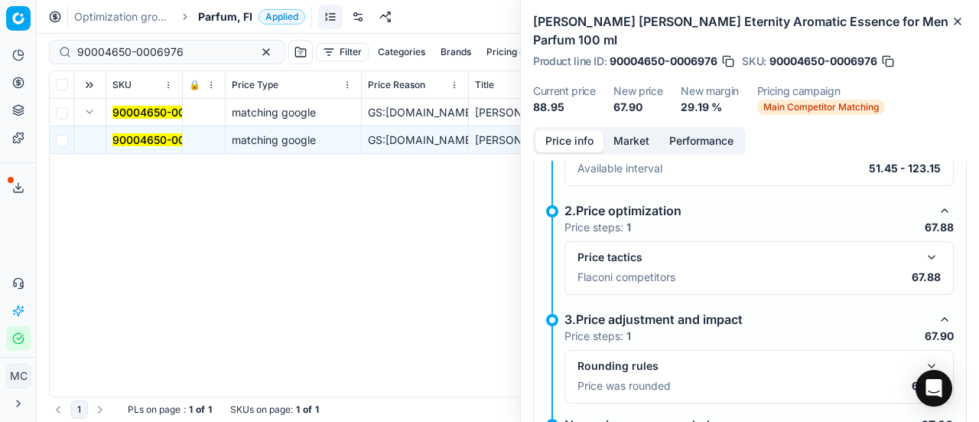
click at [923, 248] on button "button" at bounding box center [932, 257] width 18 height 18
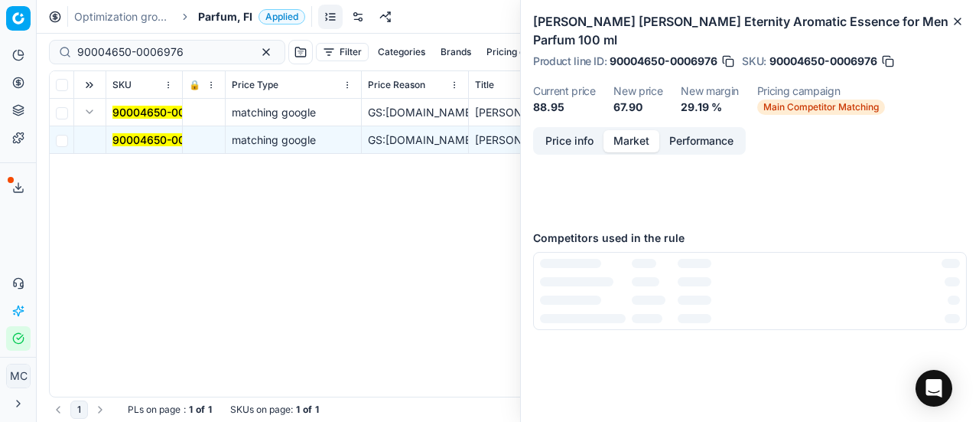
click at [624, 130] on button "Market" at bounding box center [632, 141] width 56 height 22
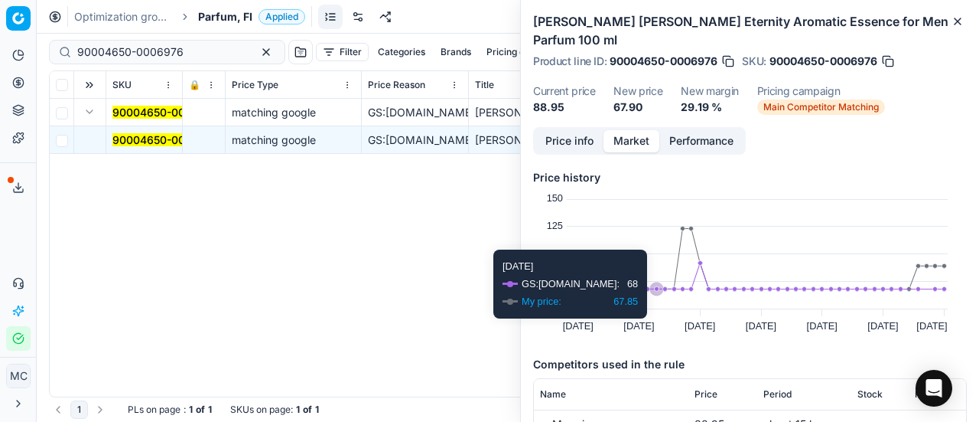
scroll to position [153, 0]
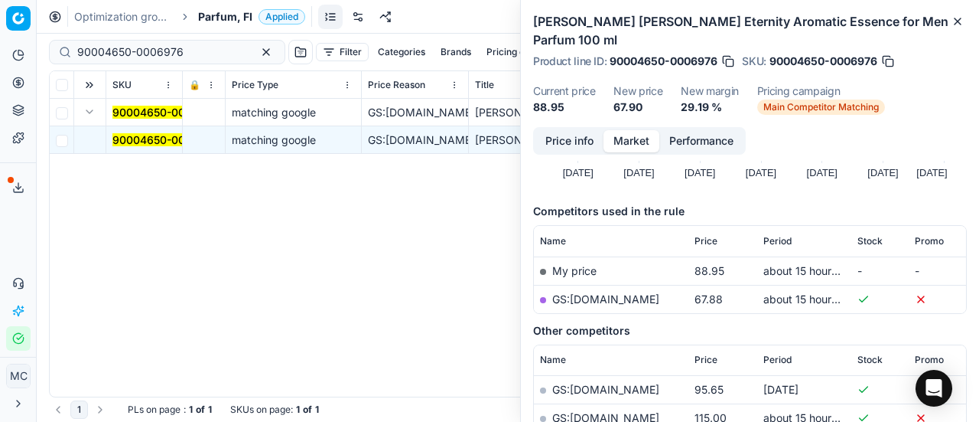
click at [640, 292] on link "GS:[DOMAIN_NAME]" at bounding box center [605, 298] width 107 height 13
drag, startPoint x: 187, startPoint y: 58, endPoint x: 0, endPoint y: 48, distance: 187.0
click at [0, 48] on div "Pricing platform Analytics Pricing Product portfolio Templates Export service 2…" at bounding box center [489, 211] width 979 height 422
paste input "1118-0001452"
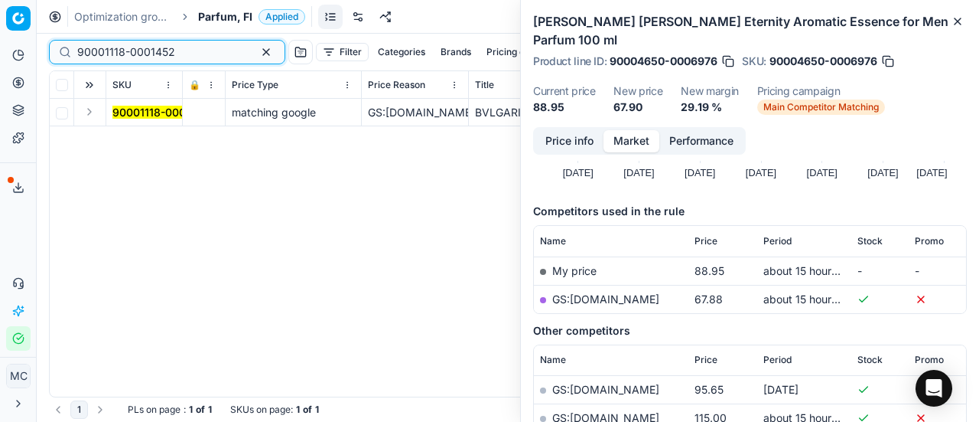
type input "90001118-0001452"
click at [91, 115] on button "Expand" at bounding box center [89, 112] width 18 height 18
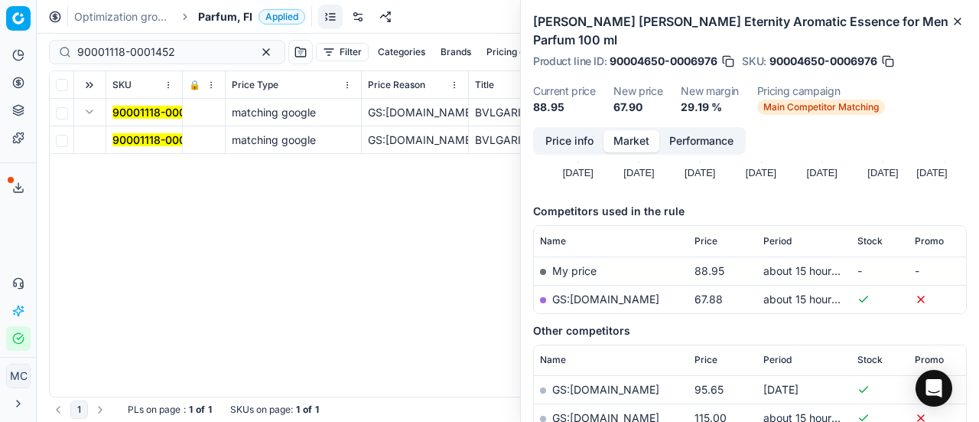
click at [165, 139] on mark "90001118-0001452" at bounding box center [161, 139] width 98 height 13
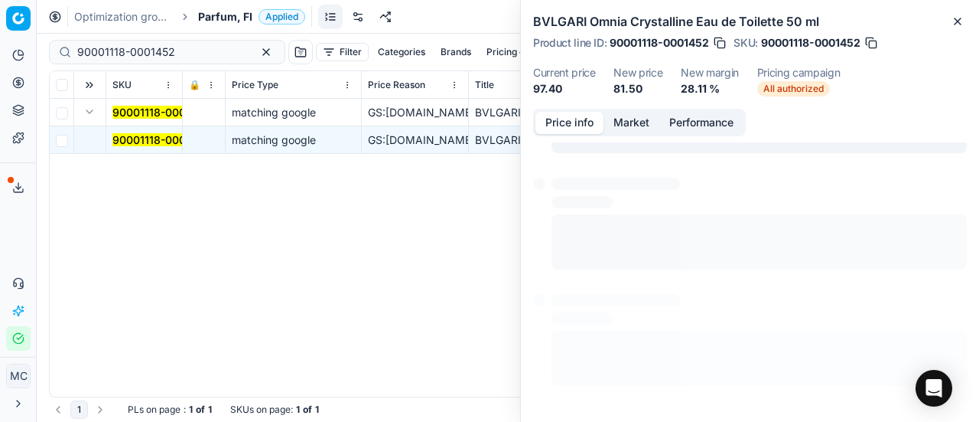
click at [578, 122] on button "Price info" at bounding box center [570, 123] width 68 height 22
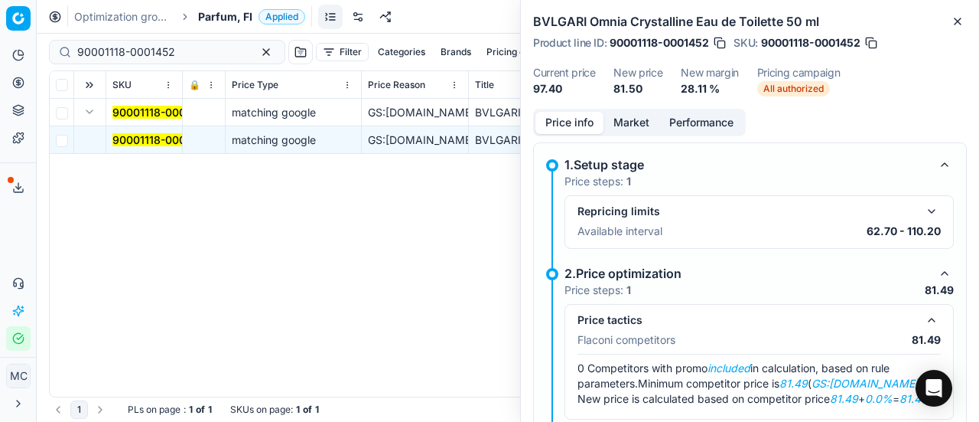
scroll to position [81, 0]
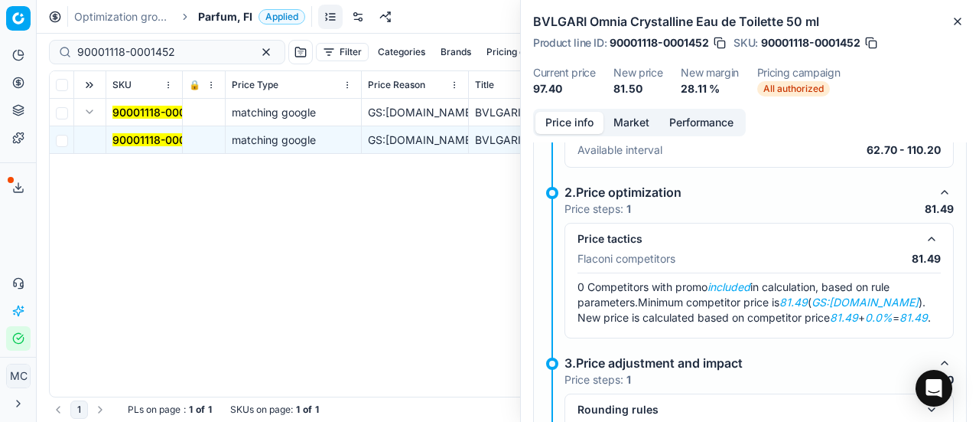
click at [630, 122] on button "Market" at bounding box center [632, 123] width 56 height 22
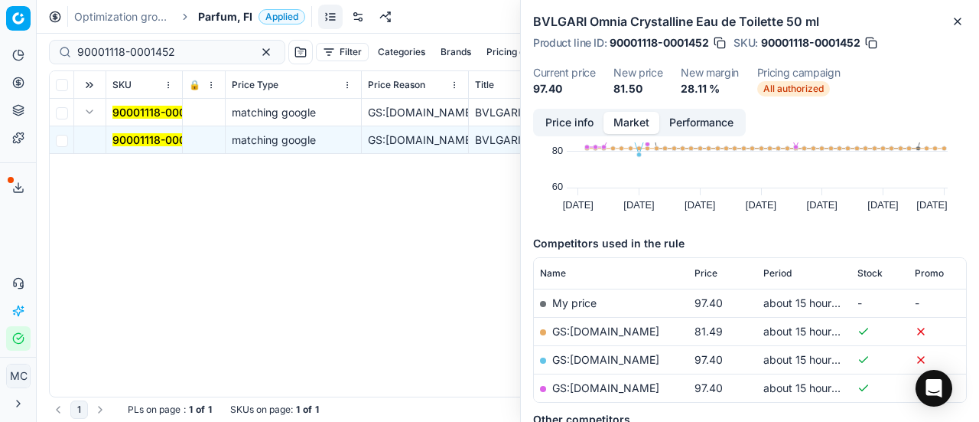
scroll to position [153, 0]
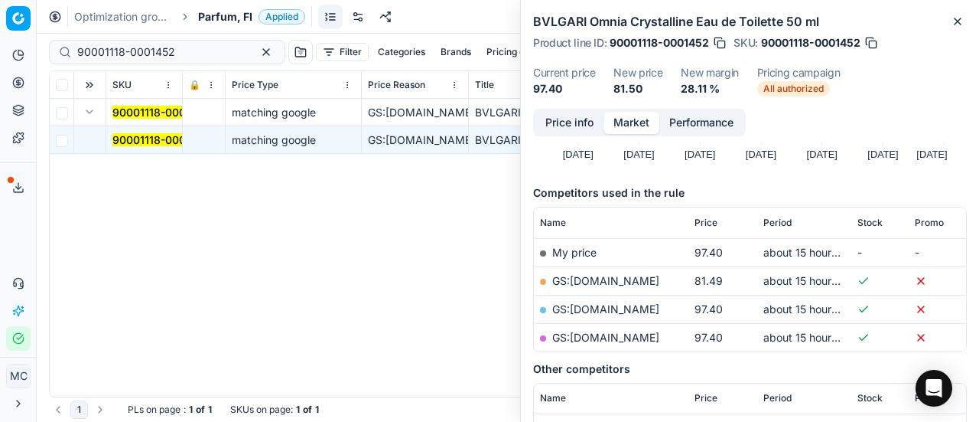
click at [601, 282] on link "GS:[DOMAIN_NAME]" at bounding box center [605, 280] width 107 height 13
